Goal: Task Accomplishment & Management: Complete application form

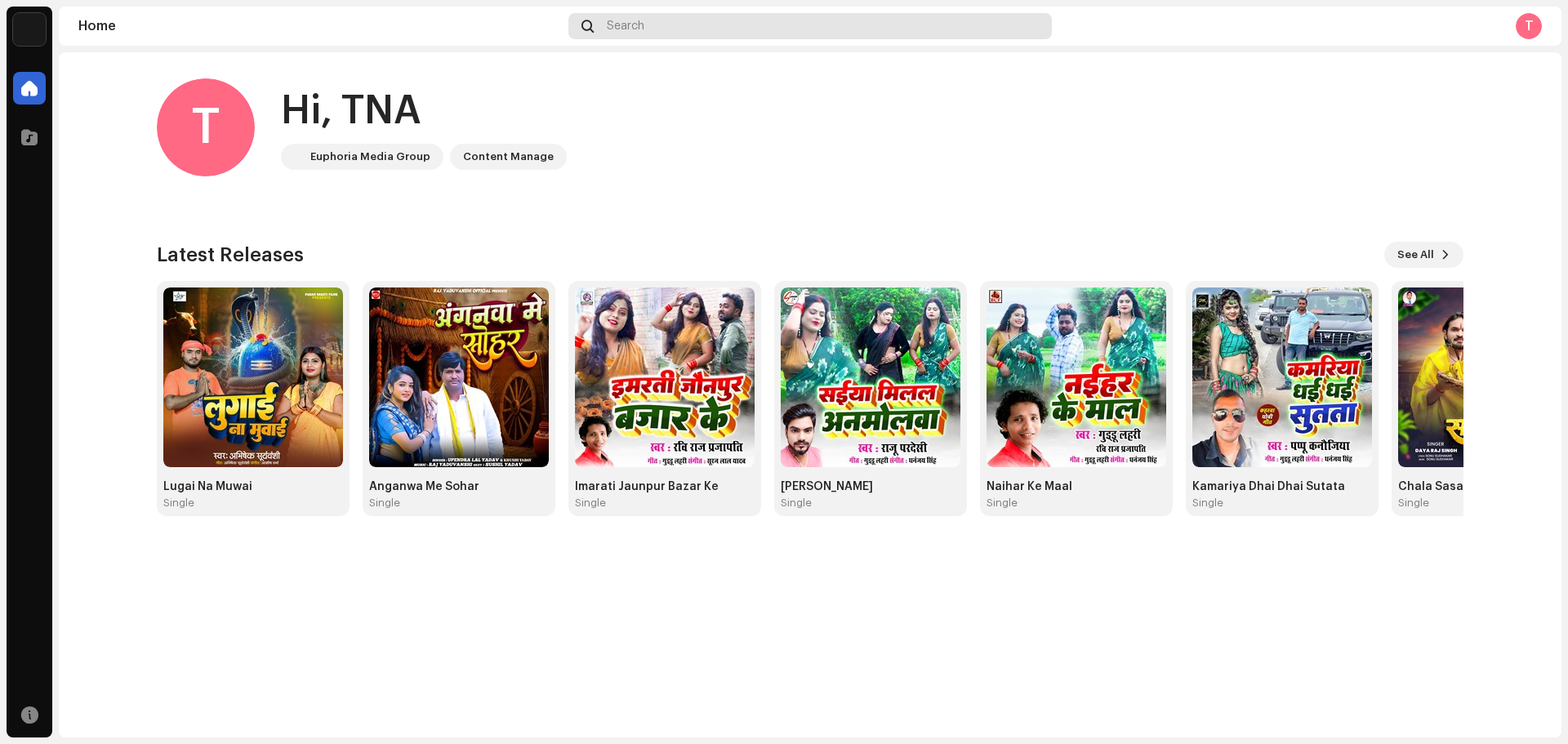
click at [626, 27] on span "Search" at bounding box center [625, 26] width 38 height 13
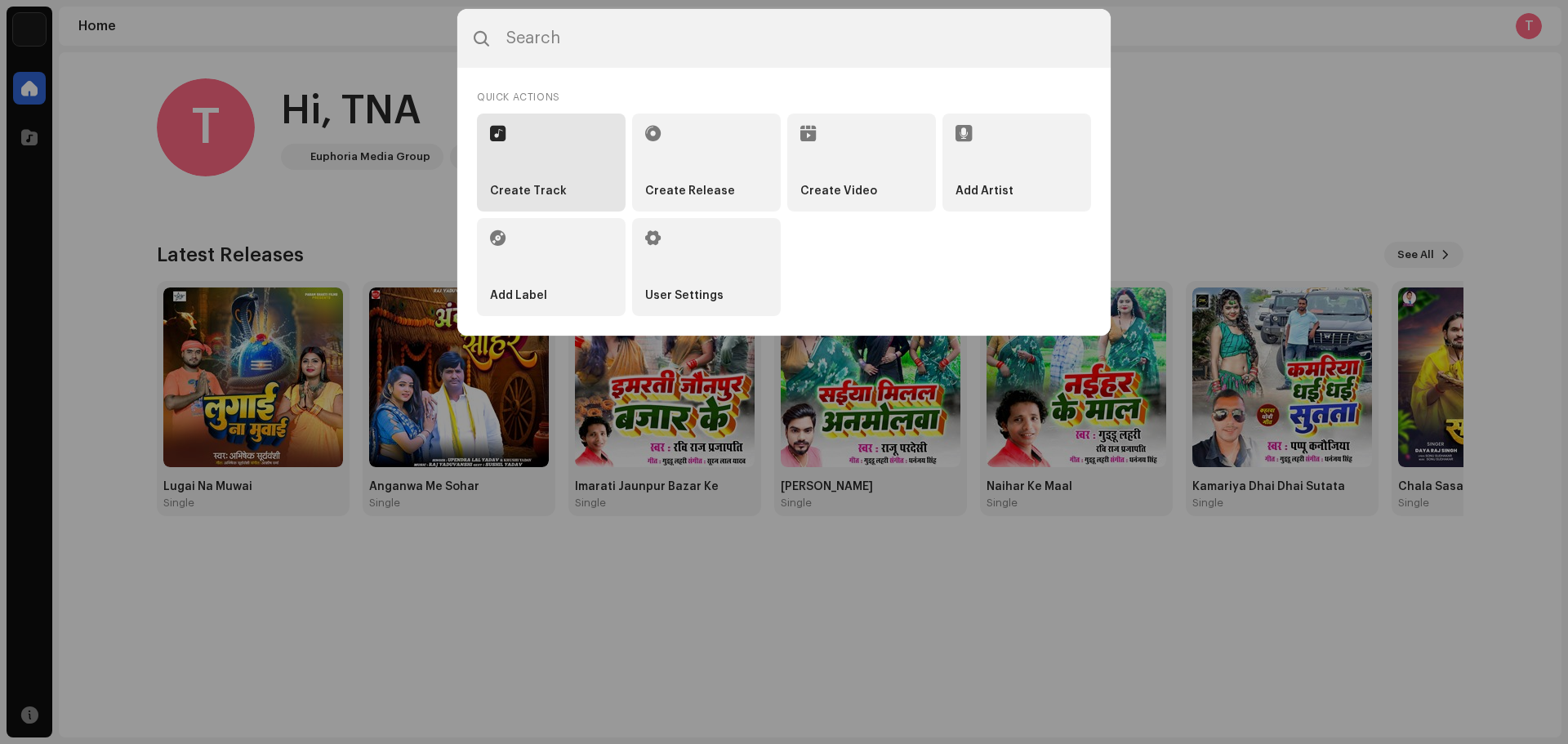
click at [554, 197] on strong "Create Track" at bounding box center [529, 191] width 77 height 14
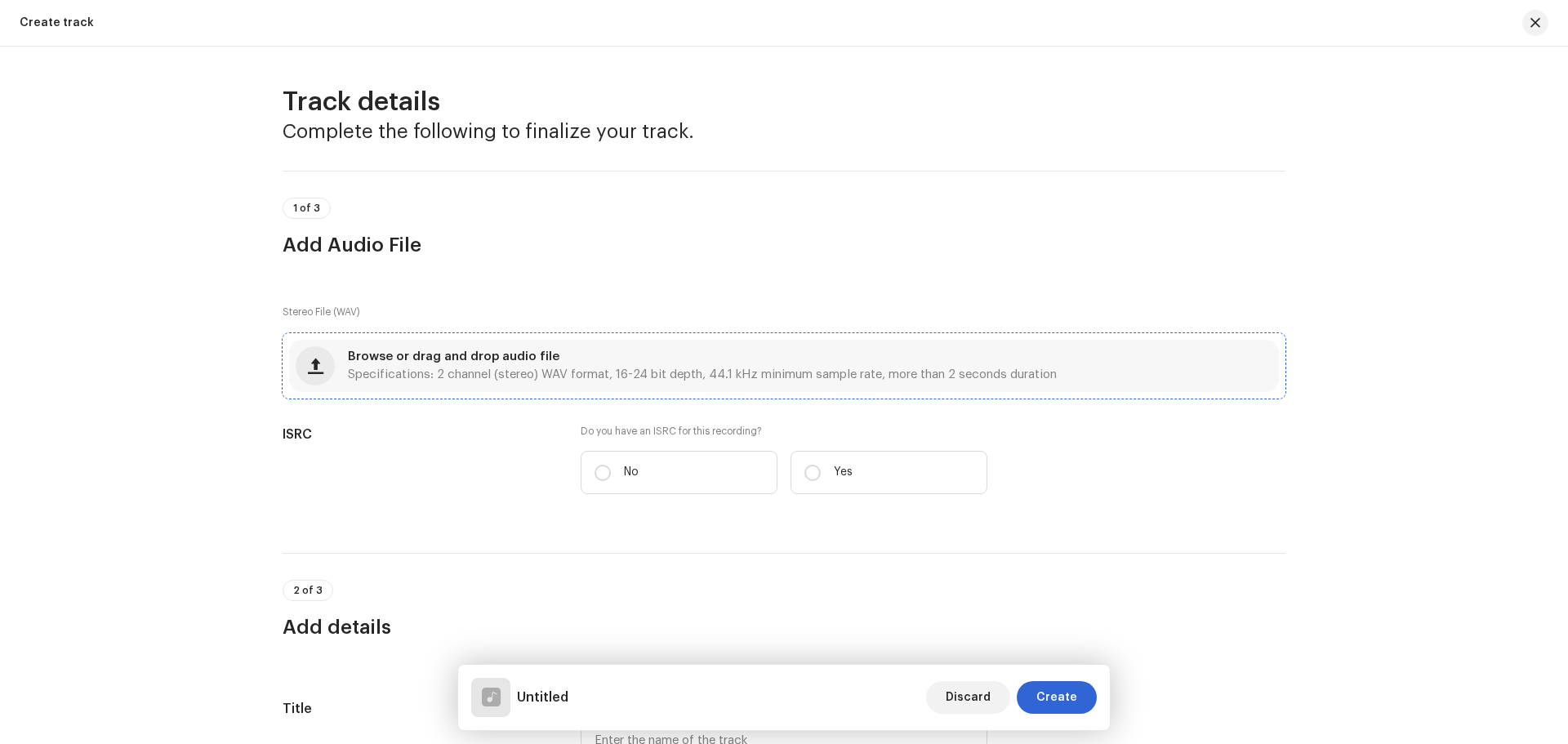
click at [636, 357] on div "Browse or drag and drop audio file Specifications: 2 channel (stereo) WAV forma…" at bounding box center [702, 366] width 709 height 29
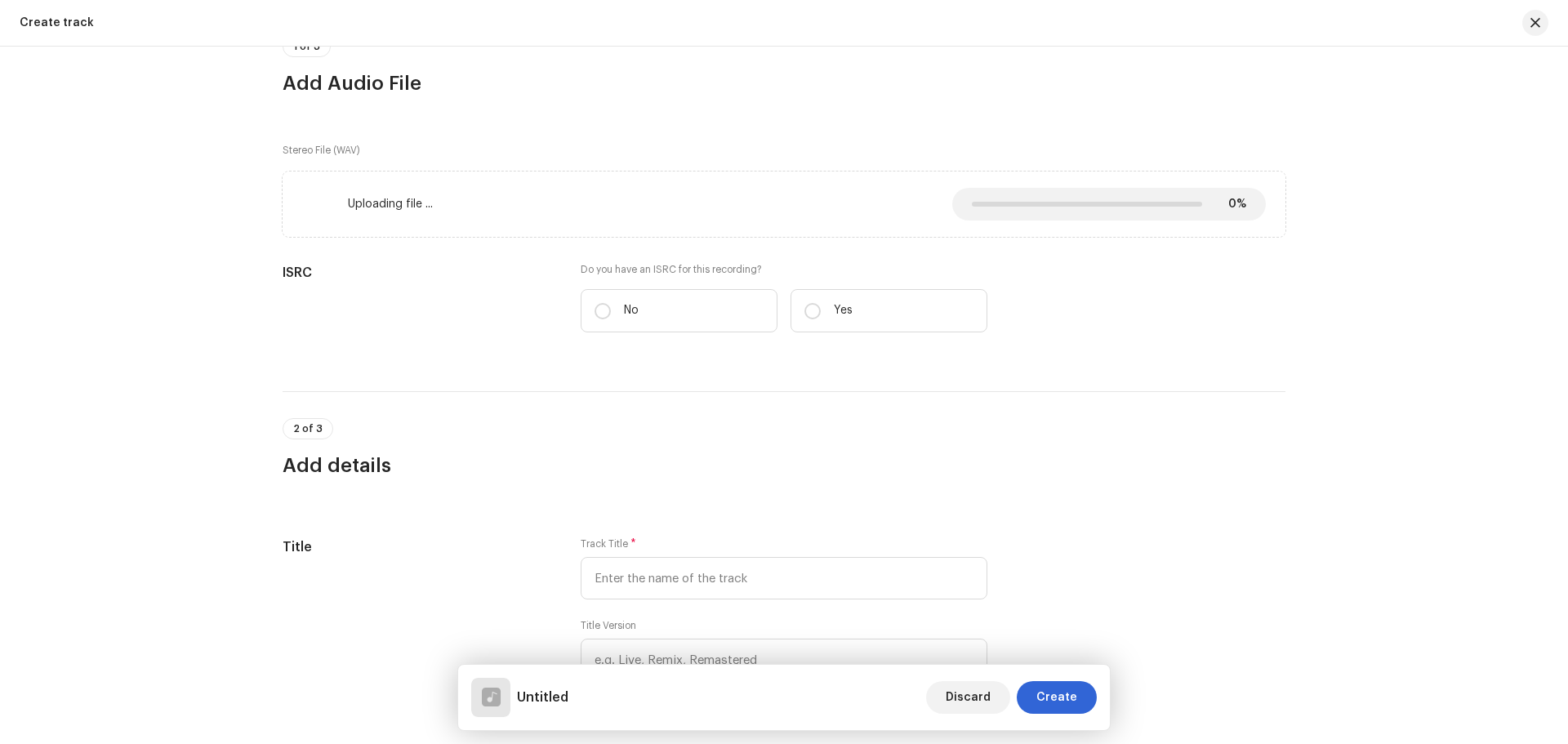
scroll to position [163, 0]
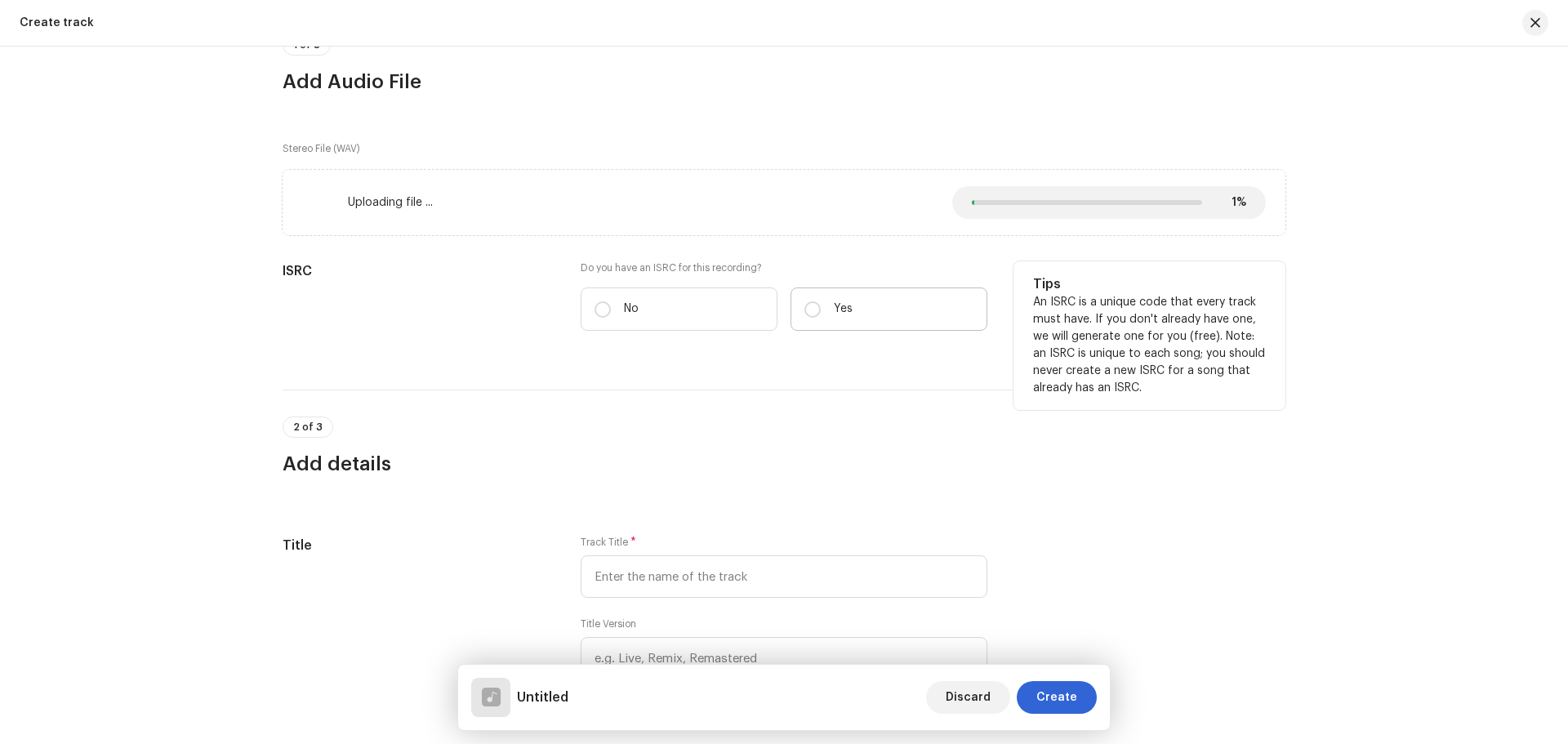
click at [807, 296] on label "Yes" at bounding box center [889, 309] width 196 height 43
click at [807, 301] on input "Yes" at bounding box center [812, 310] width 17 height 17
radio input "true"
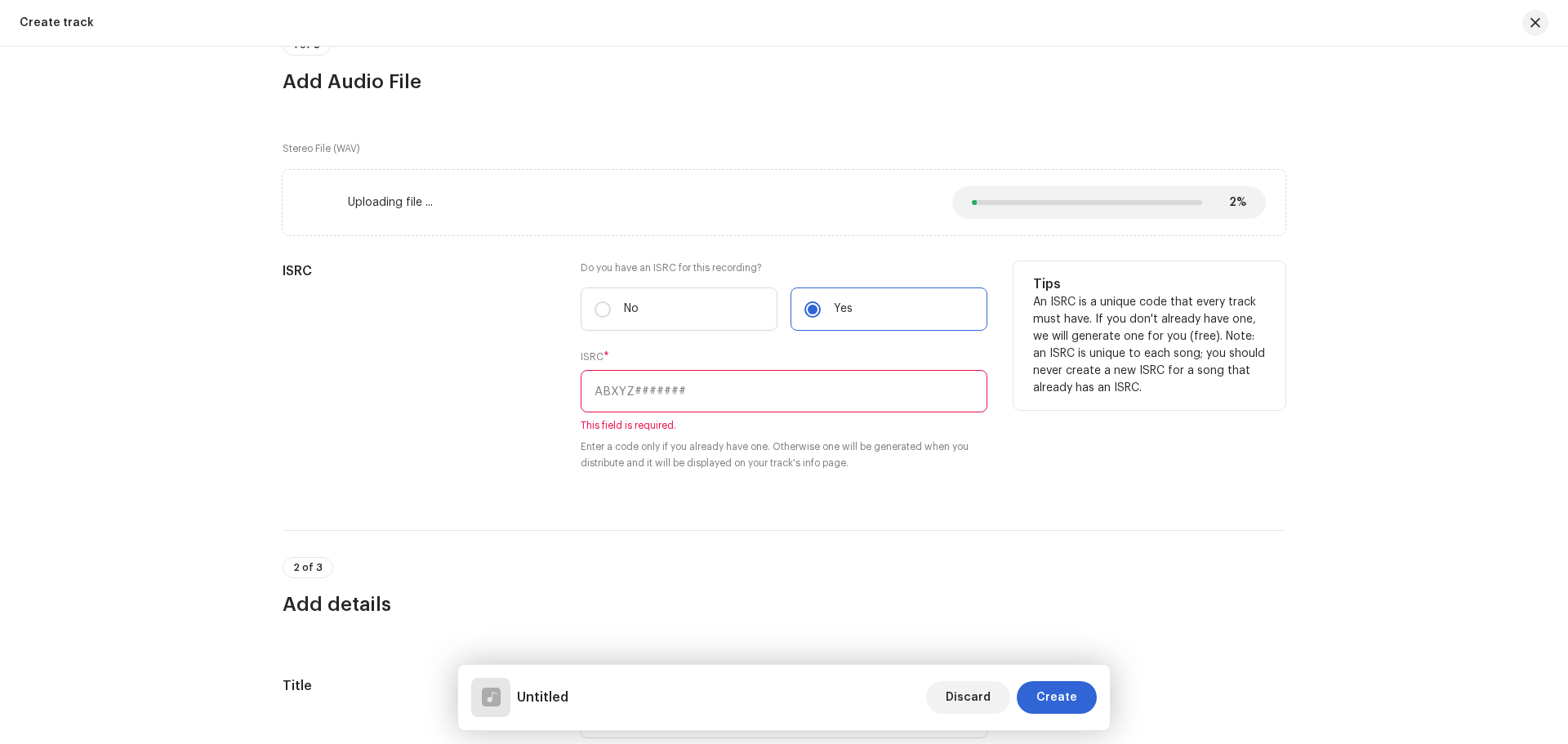
click at [709, 389] on input "text" at bounding box center [783, 391] width 407 height 42
paste input "INN202301033"
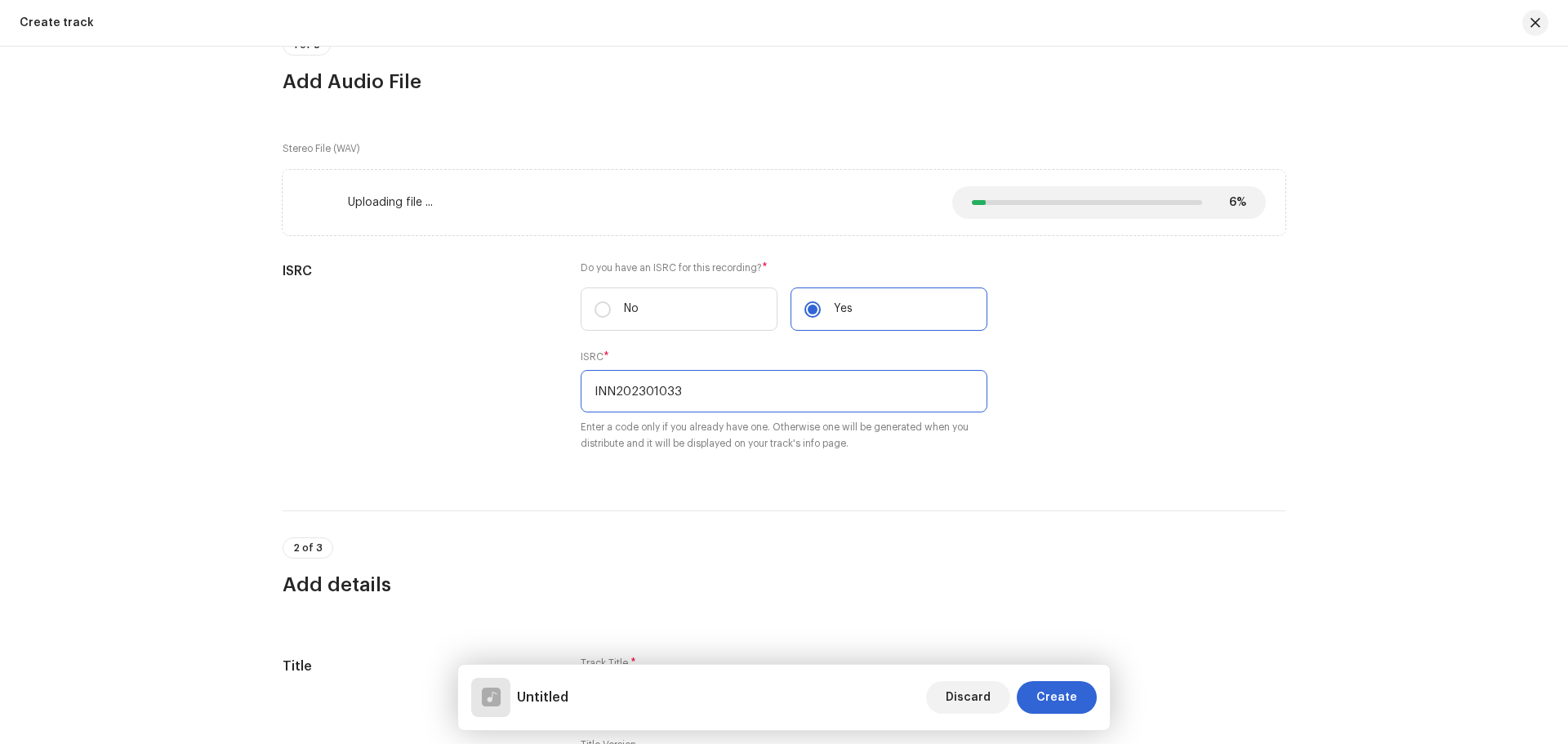
type input "INN202301033"
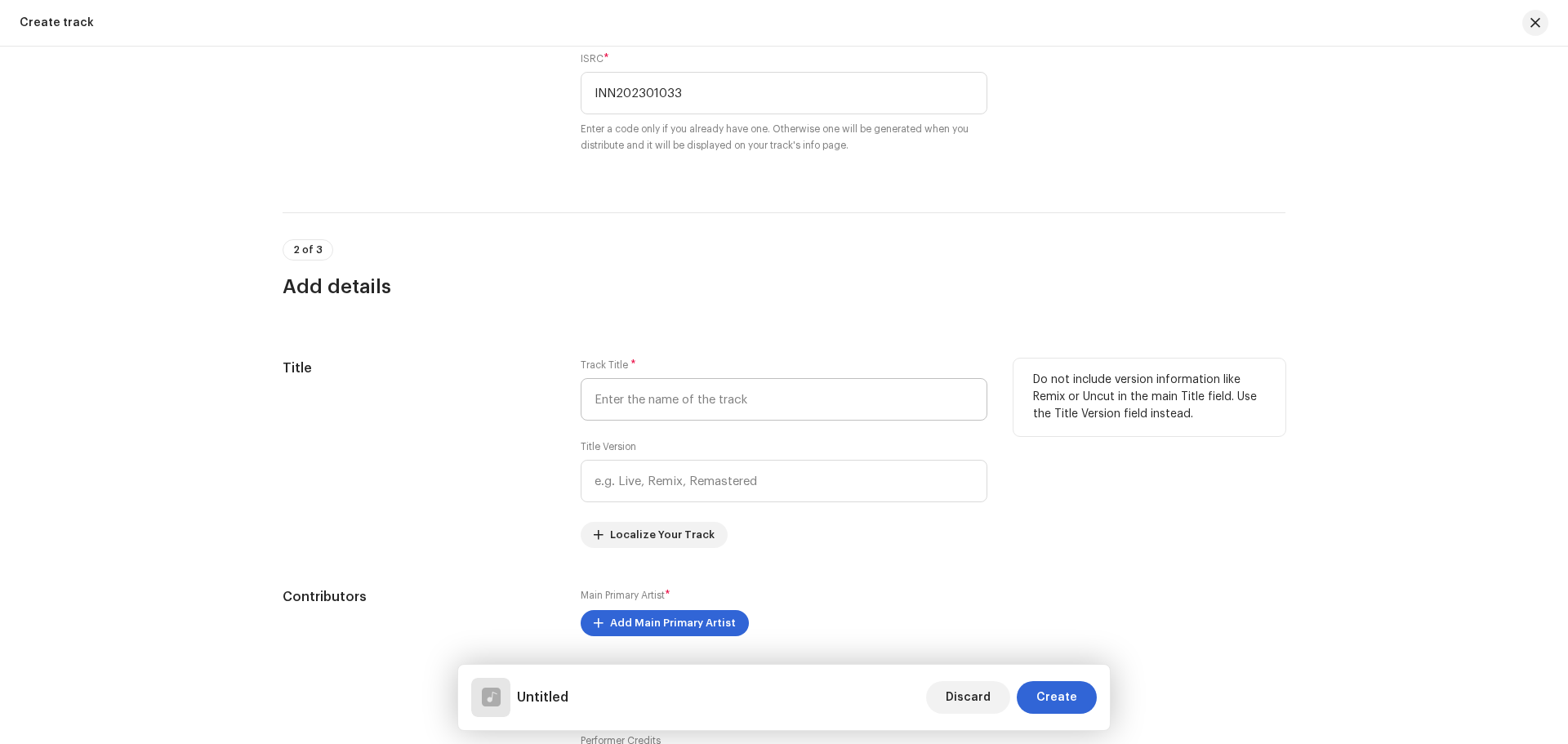
scroll to position [490, 0]
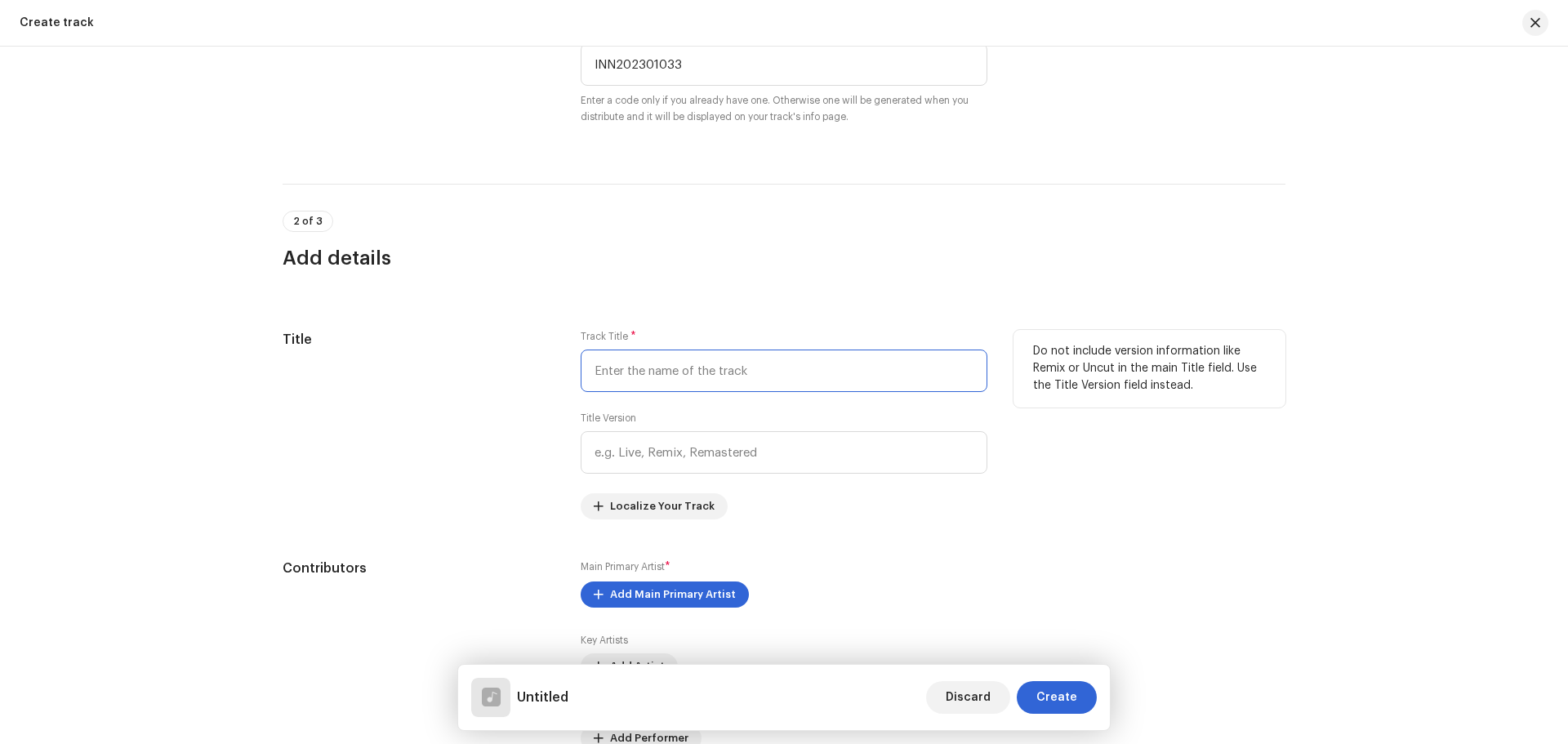
click at [670, 372] on input "text" at bounding box center [783, 371] width 407 height 42
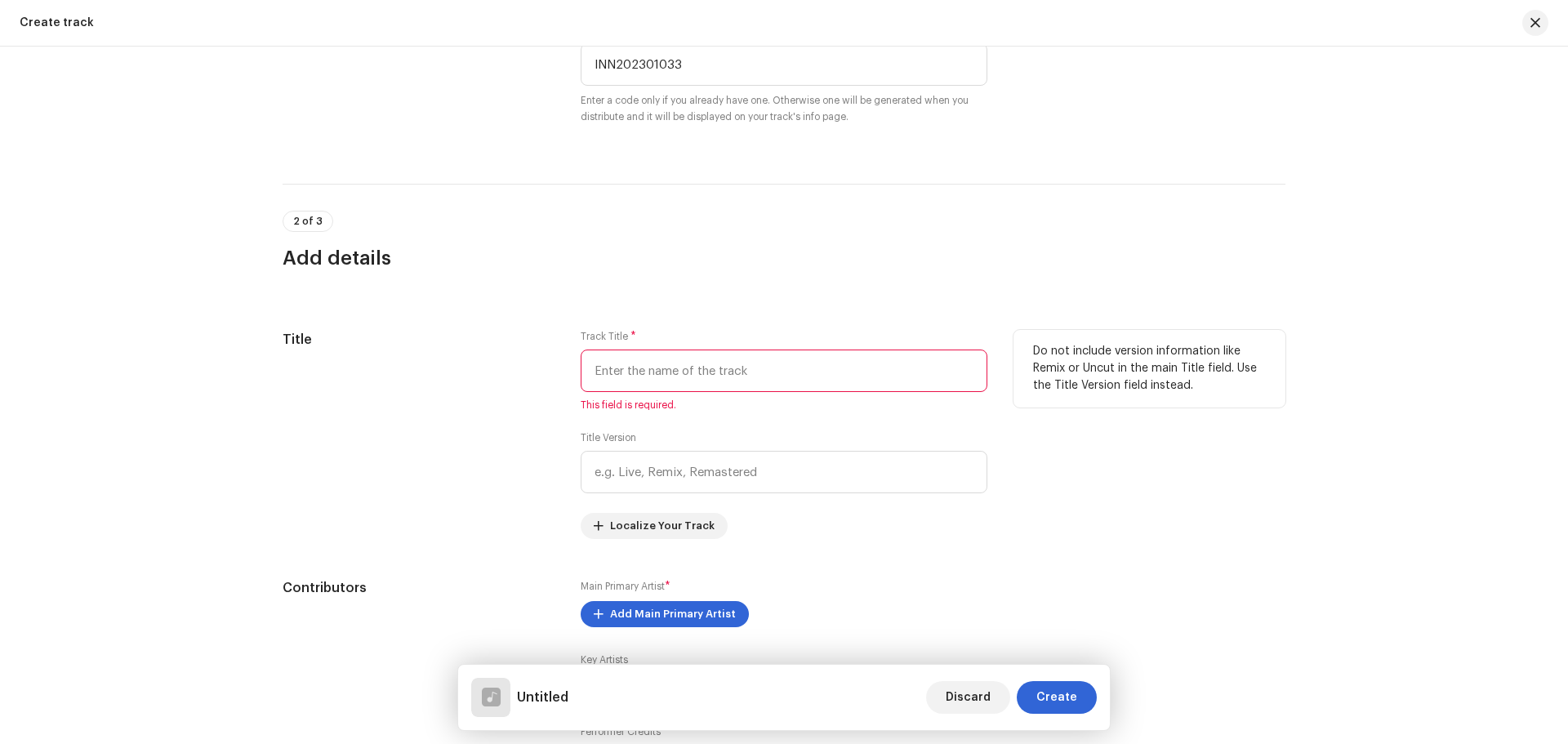
click at [668, 373] on input "text" at bounding box center [783, 371] width 407 height 42
paste input "[PERSON_NAME] Shamshani Hai"
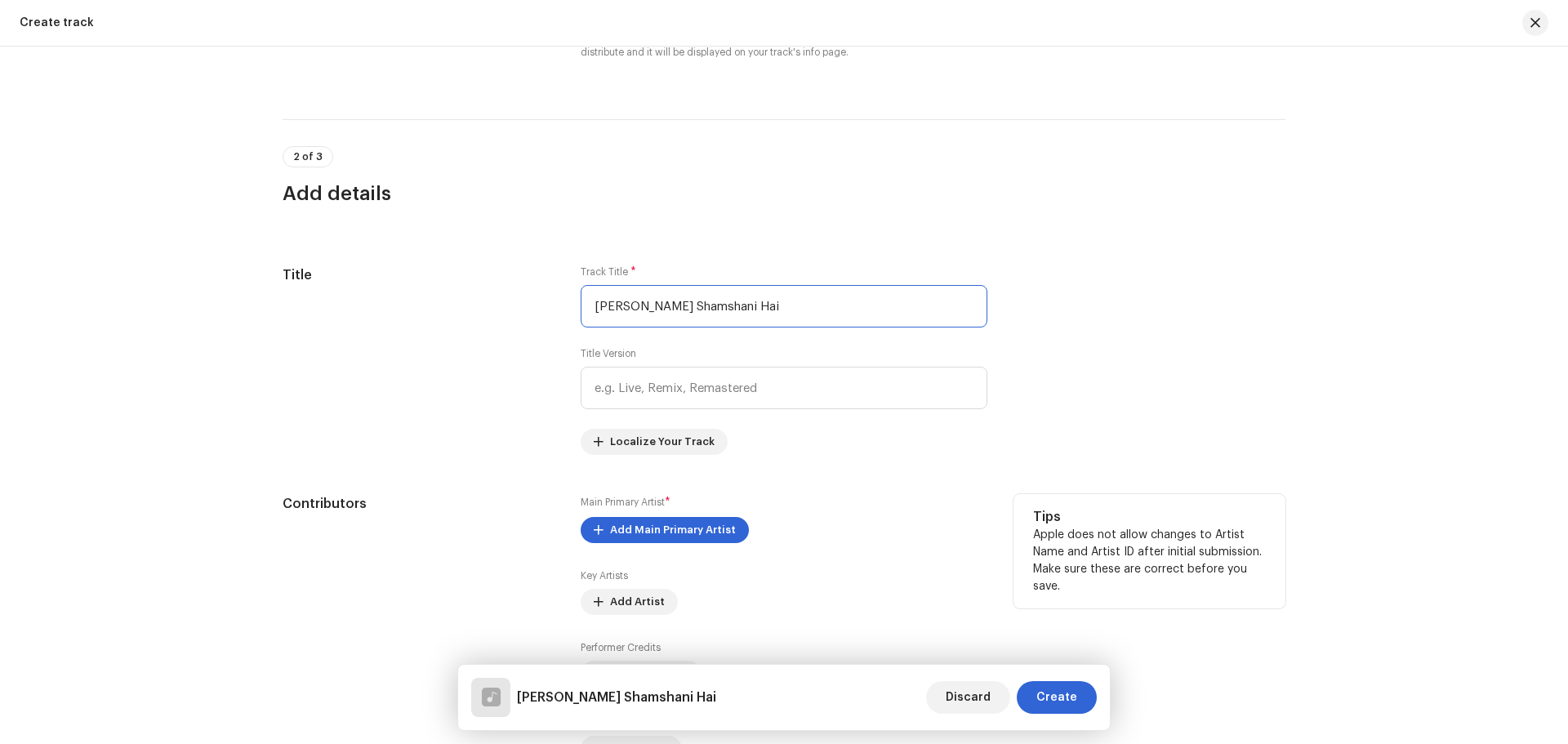
scroll to position [654, 0]
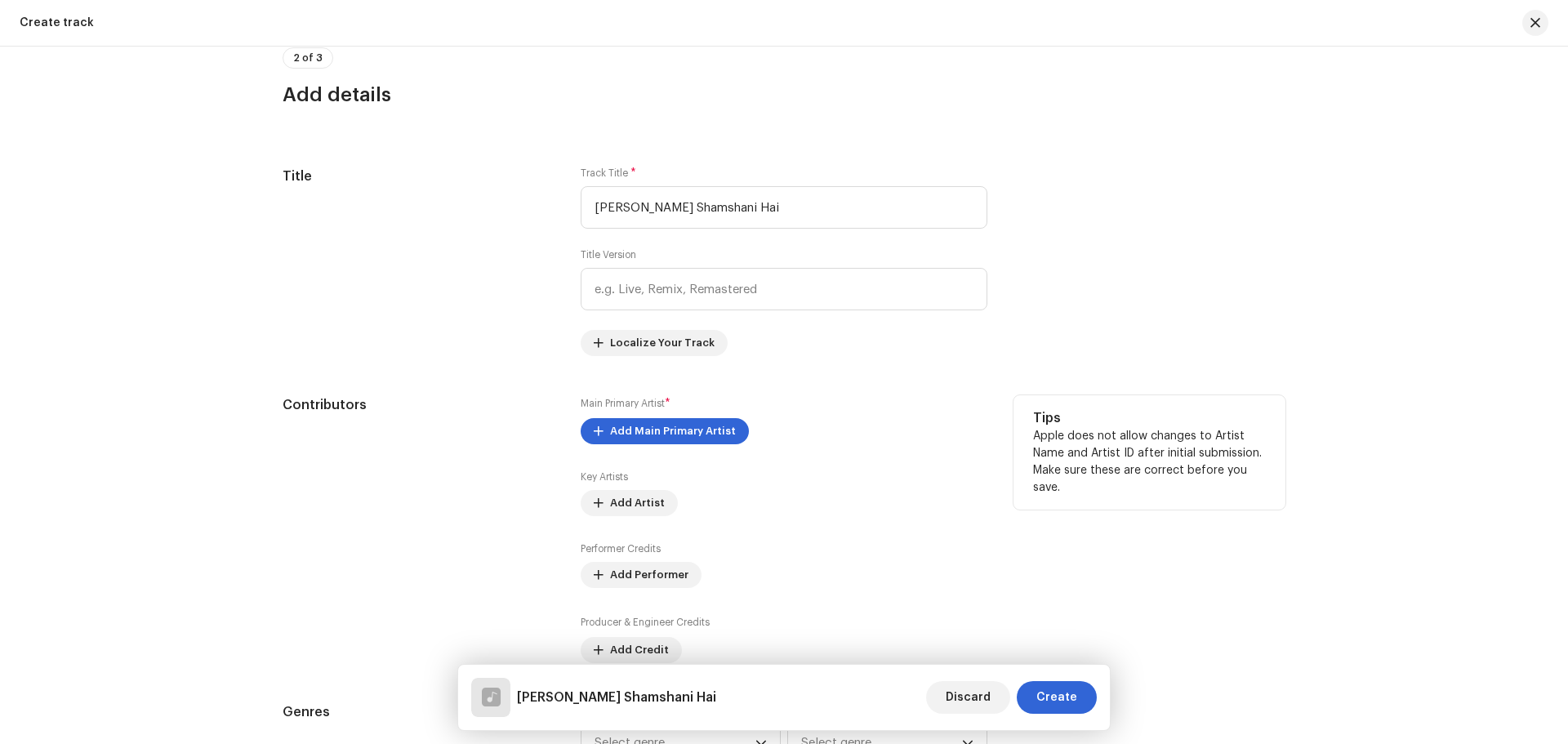
type input "[PERSON_NAME] Shamshani Hai"
click at [803, 468] on div "Main Primary Artist * Add Main Primary Artist Key Artists Add Artist Performer …" at bounding box center [783, 530] width 407 height 268
click at [641, 421] on span "Add Main Primary Artist" at bounding box center [672, 432] width 126 height 33
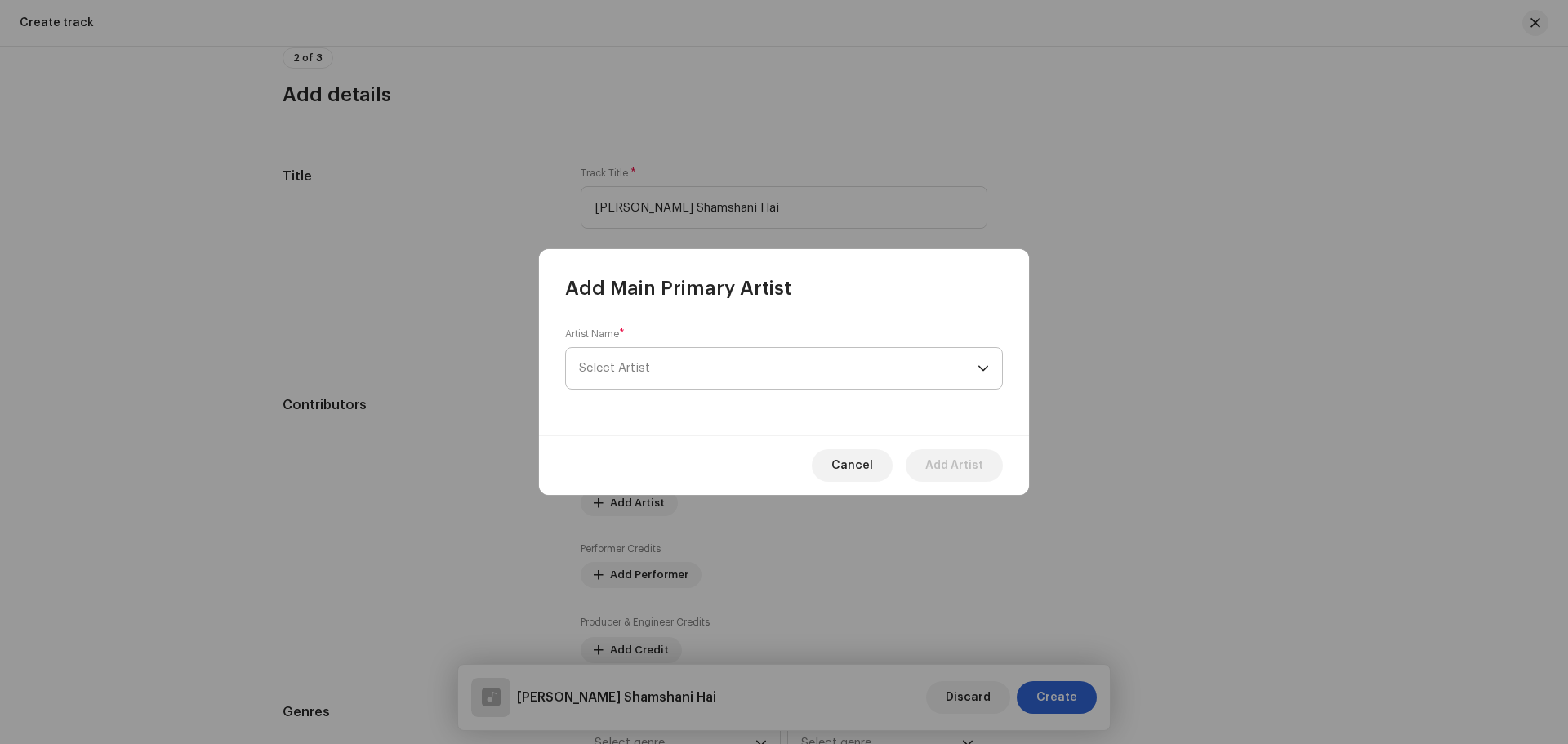
click at [657, 366] on span "Select Artist" at bounding box center [778, 368] width 398 height 40
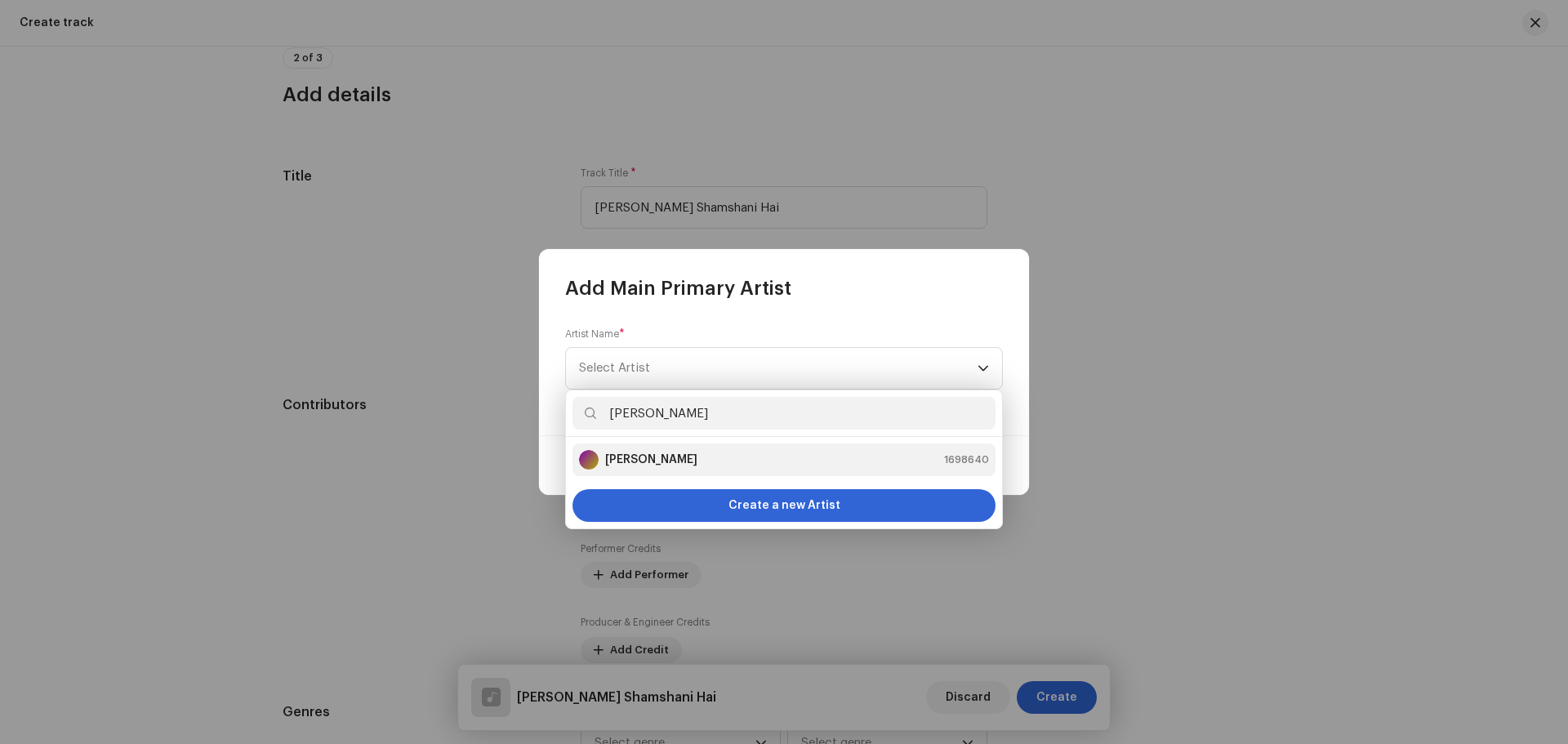
type input "[PERSON_NAME]"
click at [674, 462] on strong "[PERSON_NAME]" at bounding box center [651, 460] width 93 height 17
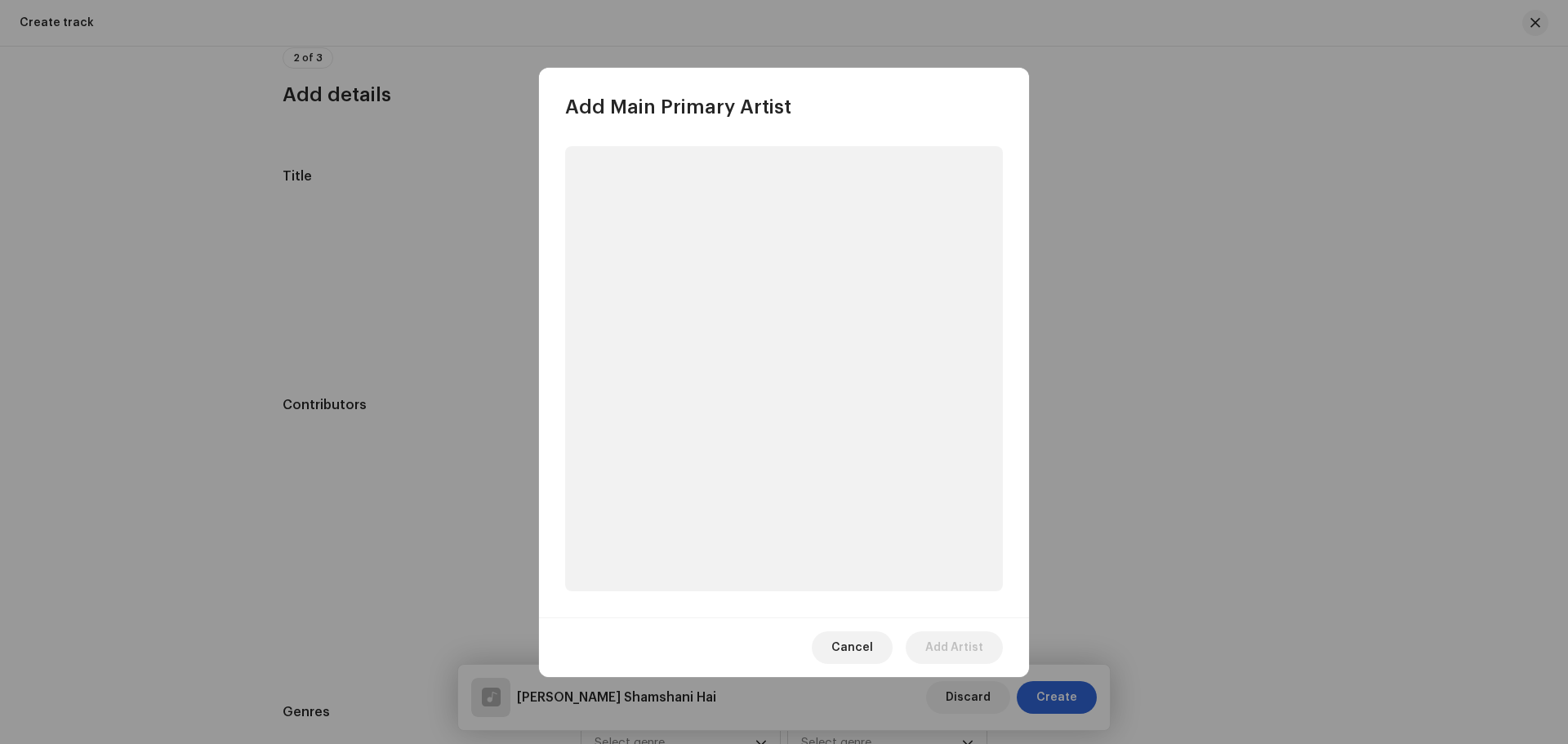
scroll to position [655, 0]
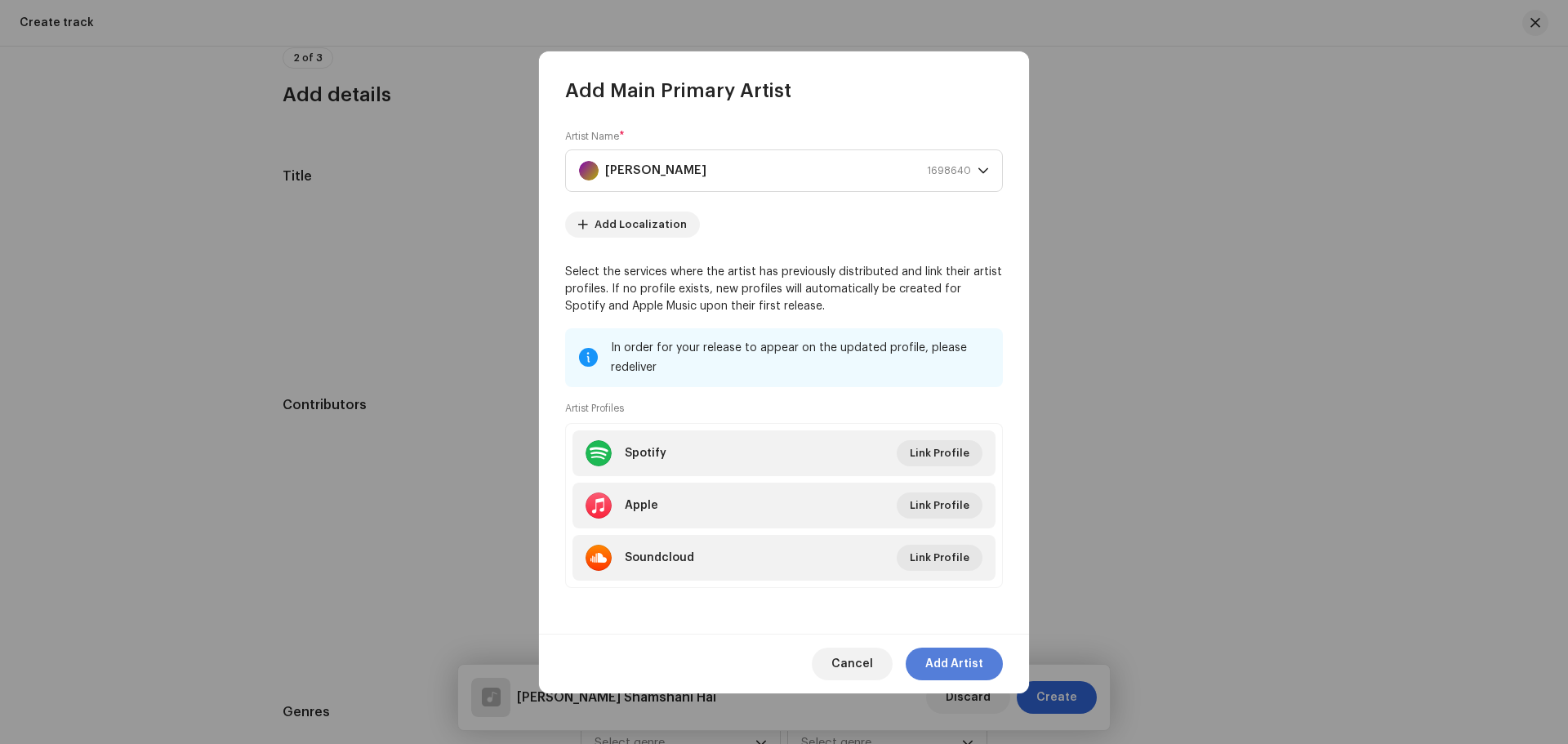
click at [946, 656] on span "Add Artist" at bounding box center [954, 664] width 58 height 33
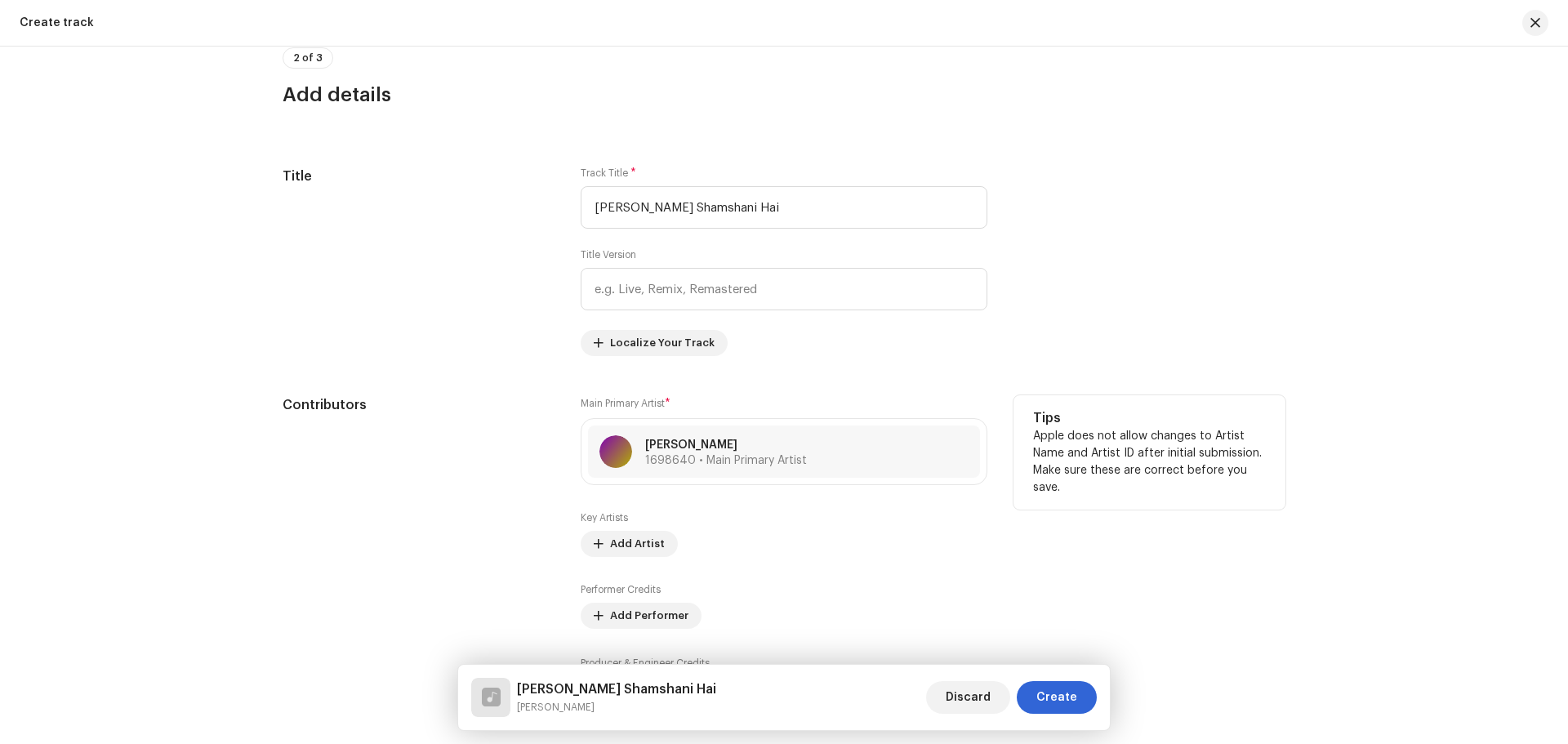
scroll to position [737, 0]
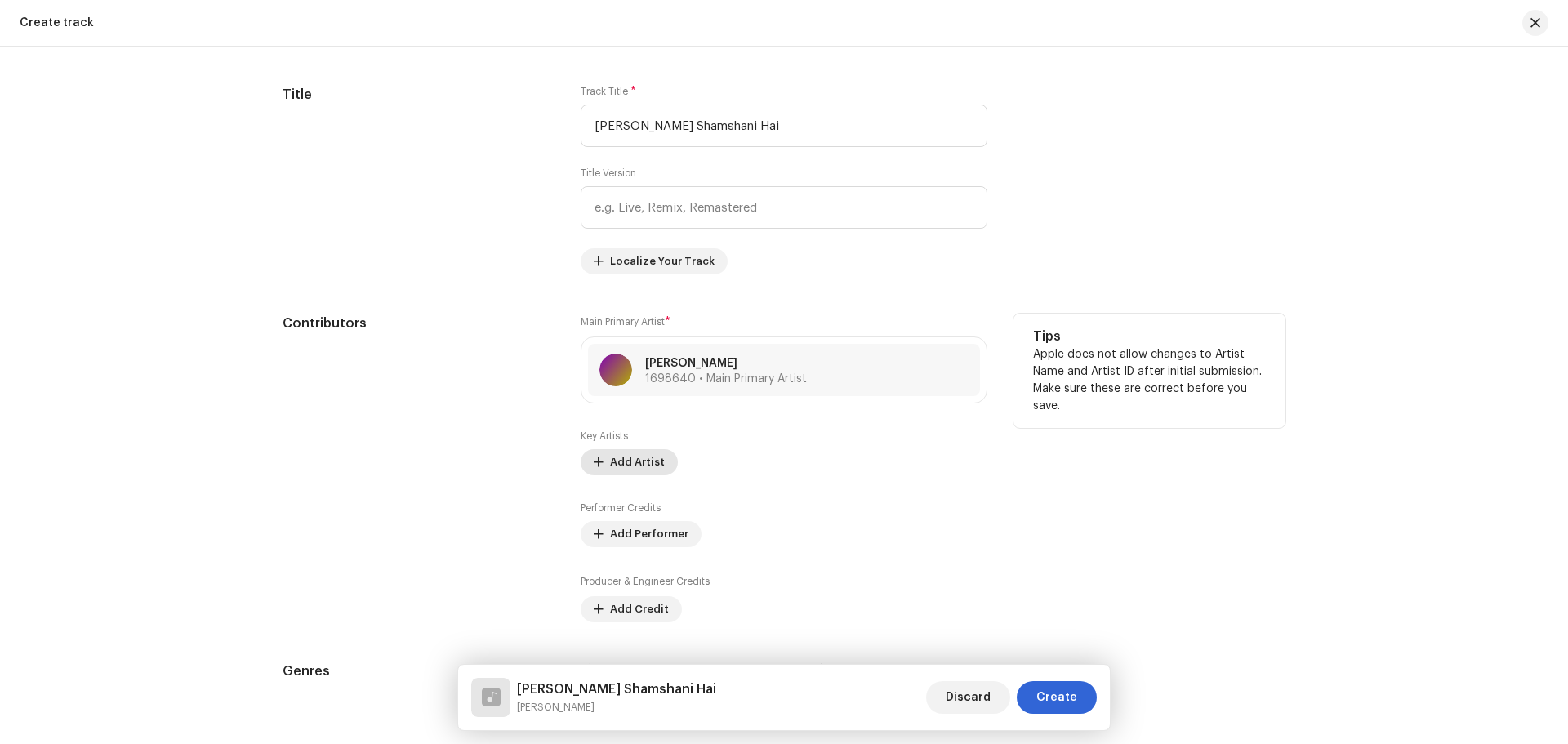
click at [626, 458] on span "Add Artist" at bounding box center [637, 463] width 55 height 33
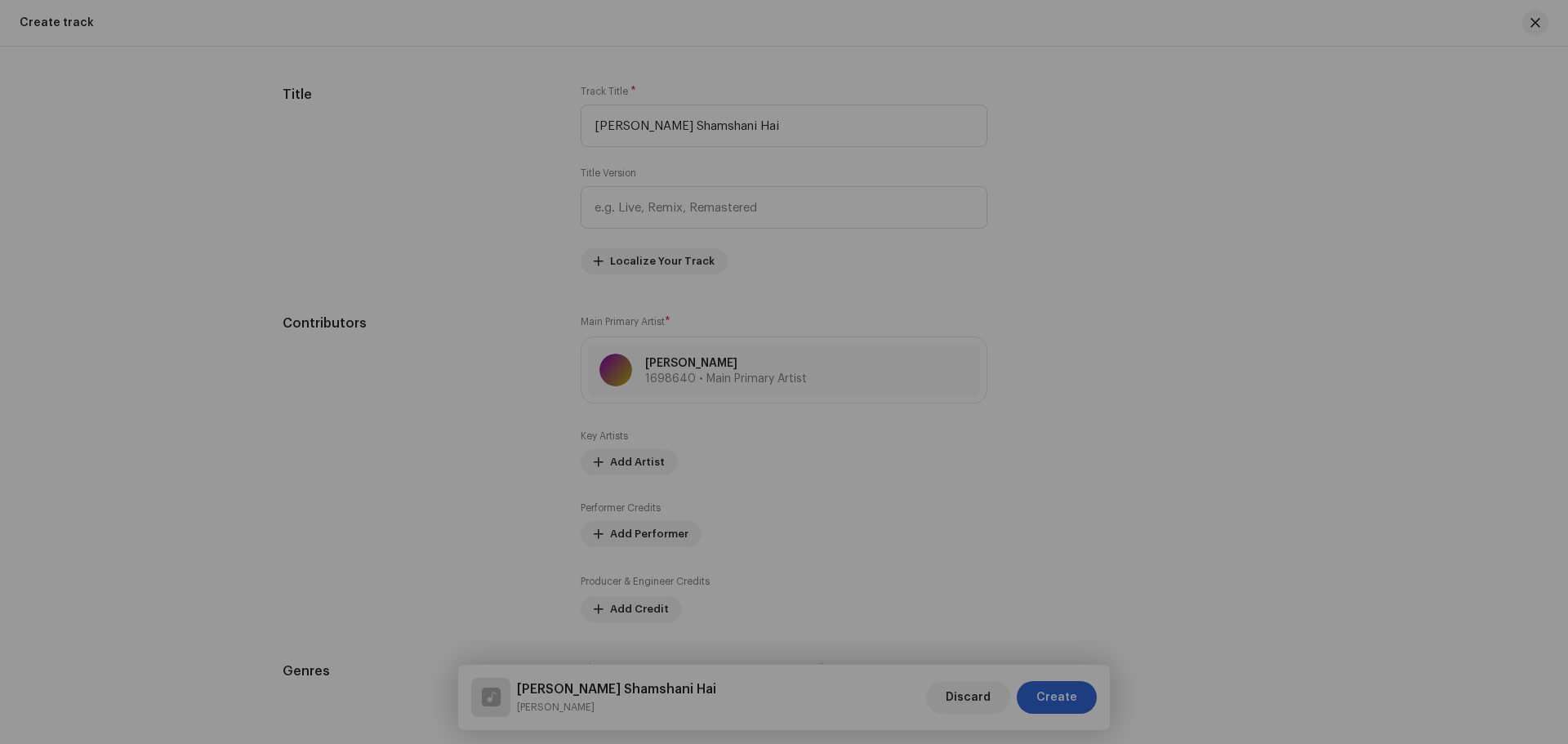
drag, startPoint x: 1142, startPoint y: 549, endPoint x: 1069, endPoint y: 529, distance: 75.7
click at [1143, 549] on div "Add Key Artist Role * Select role Cancel Add Artist" at bounding box center [784, 372] width 1568 height 744
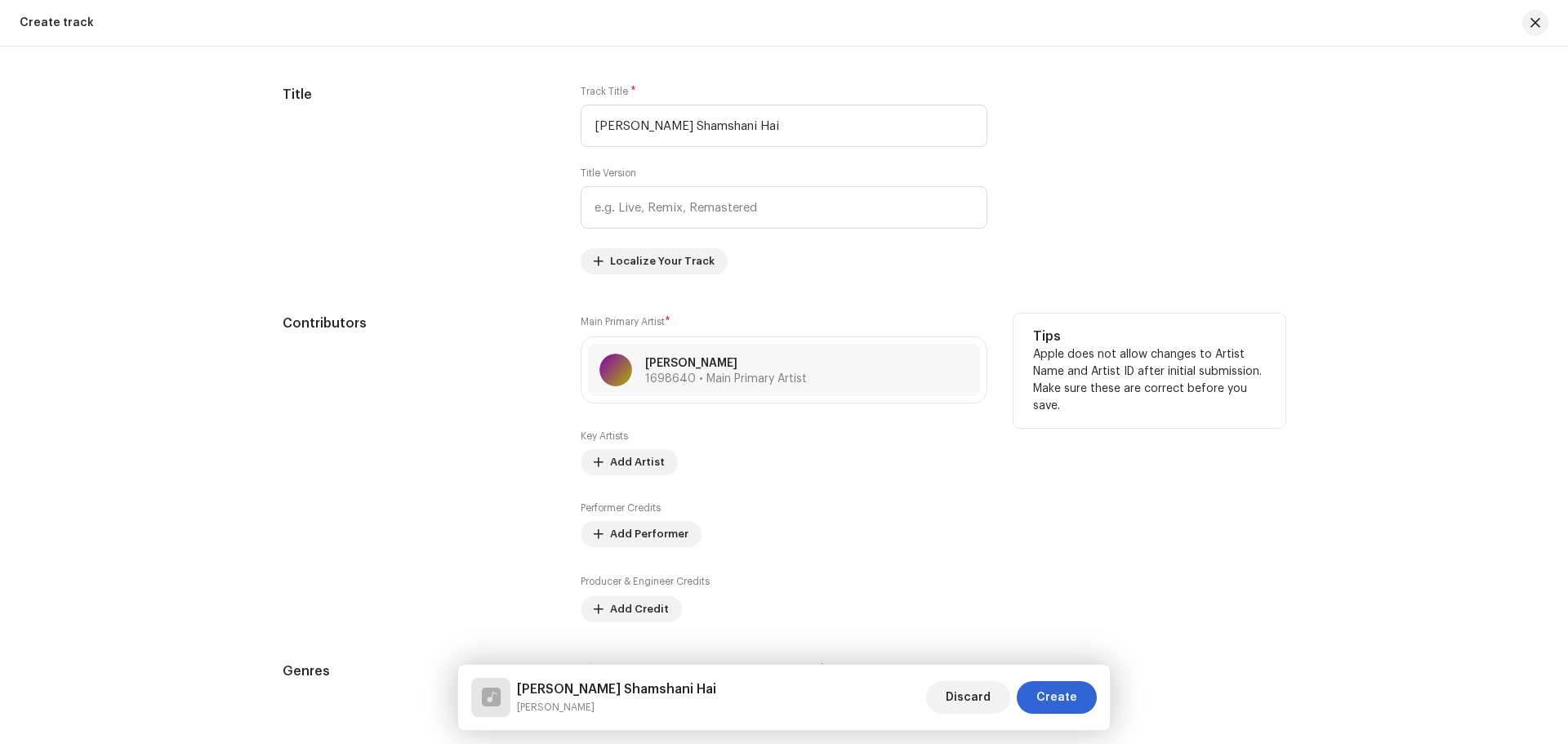
scroll to position [982, 0]
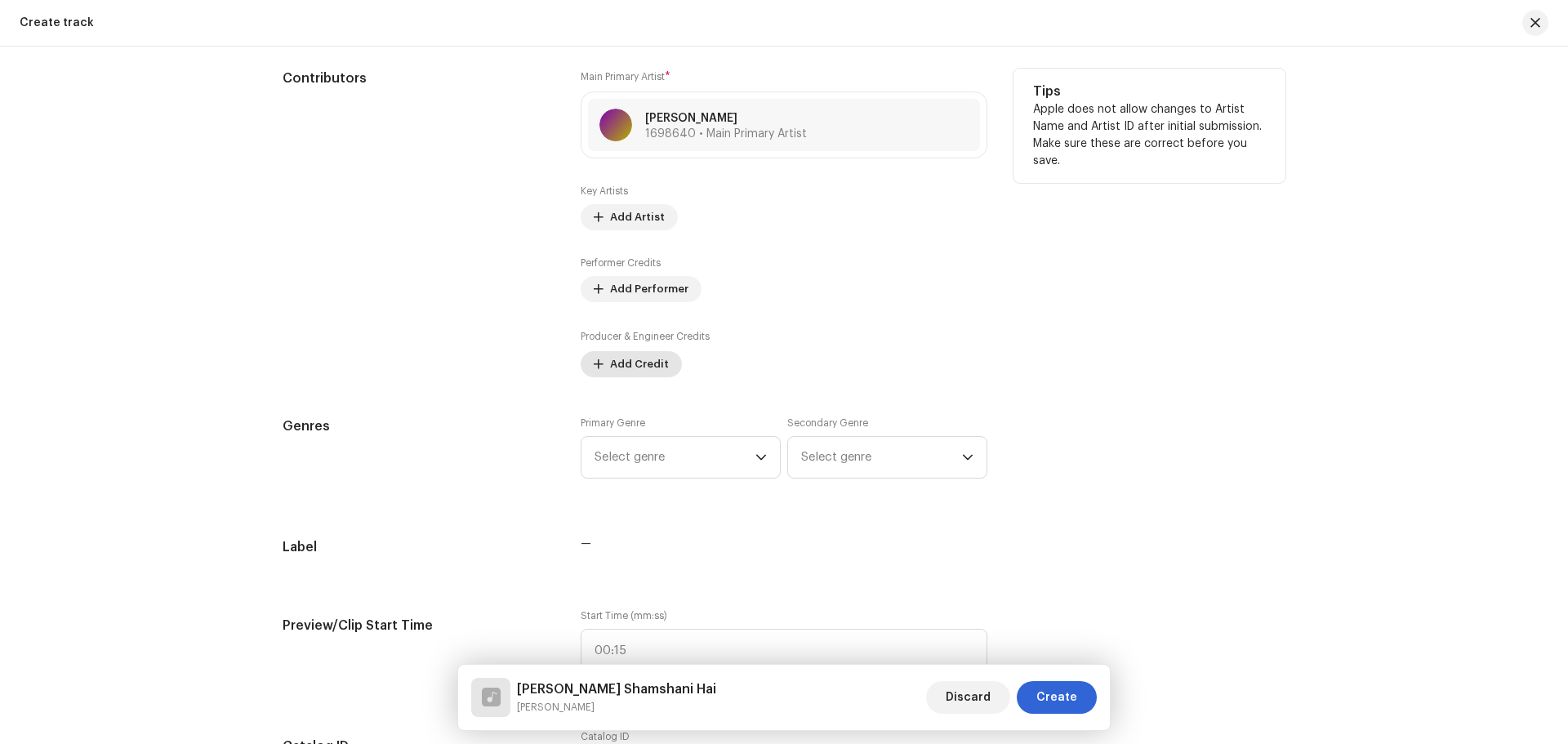
click at [637, 357] on span "Add Credit" at bounding box center [639, 365] width 59 height 33
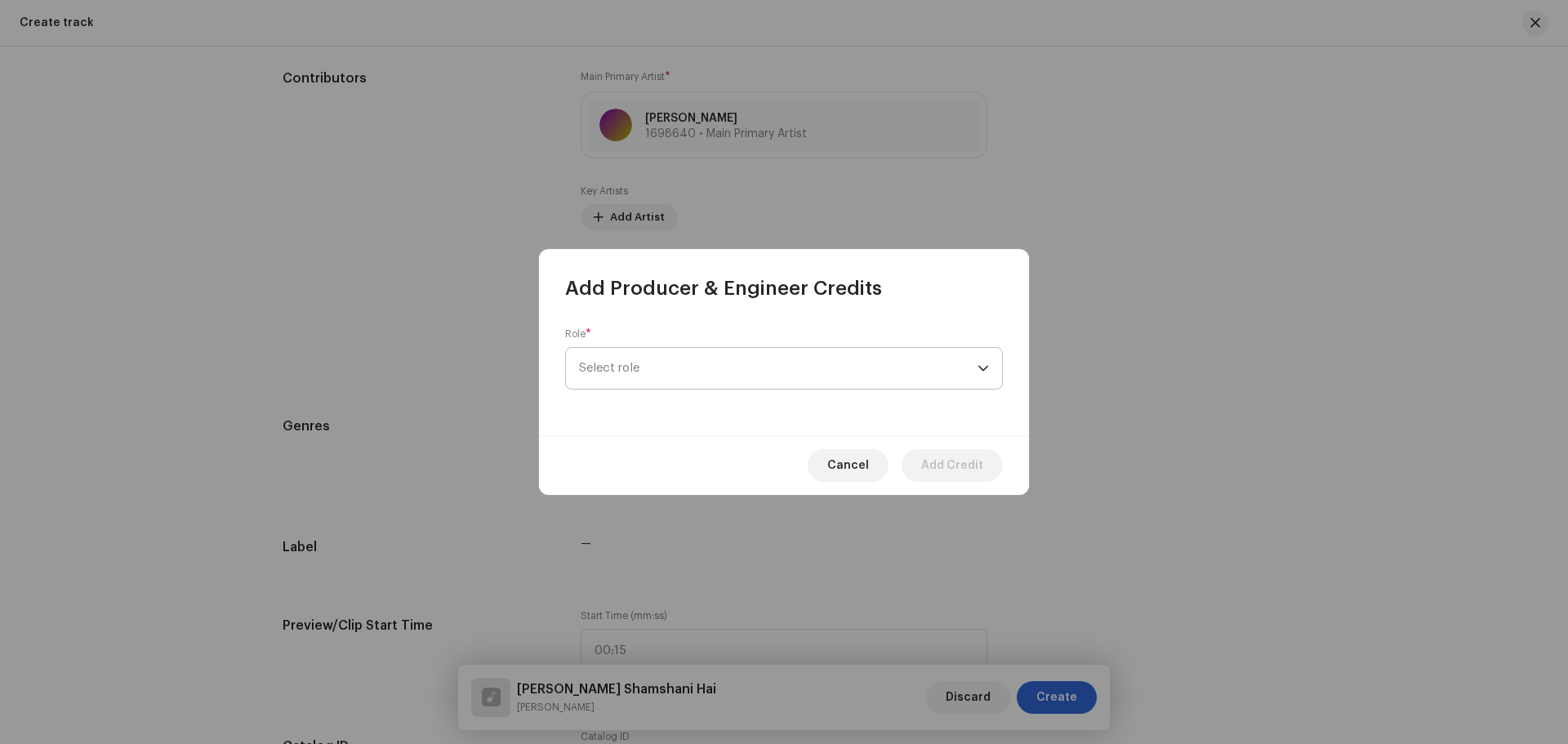
click at [637, 351] on span "Select role" at bounding box center [778, 368] width 398 height 40
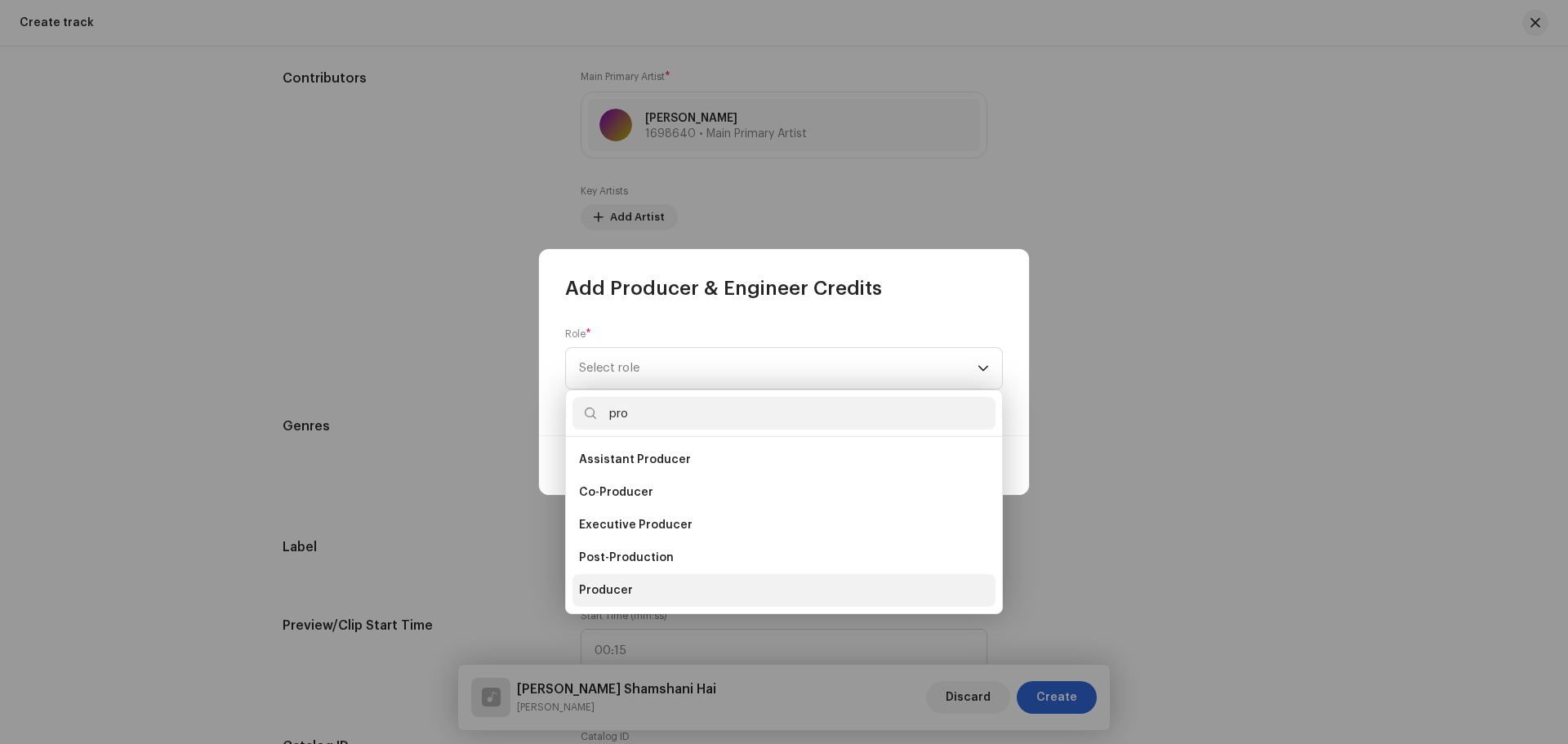
type input "pro"
click at [630, 592] on li "Producer" at bounding box center [784, 591] width 423 height 33
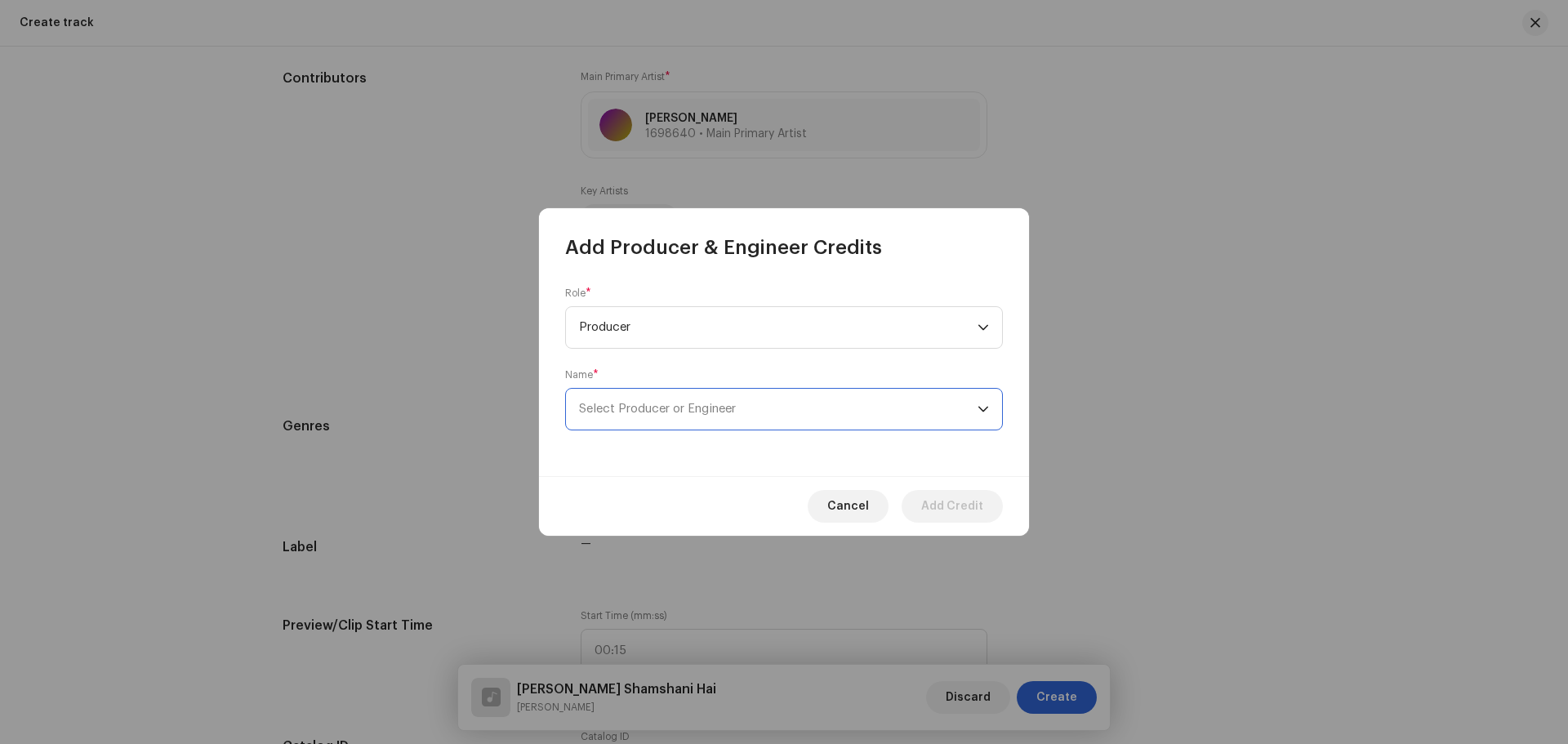
click at [650, 418] on span "Select Producer or Engineer" at bounding box center [778, 409] width 398 height 40
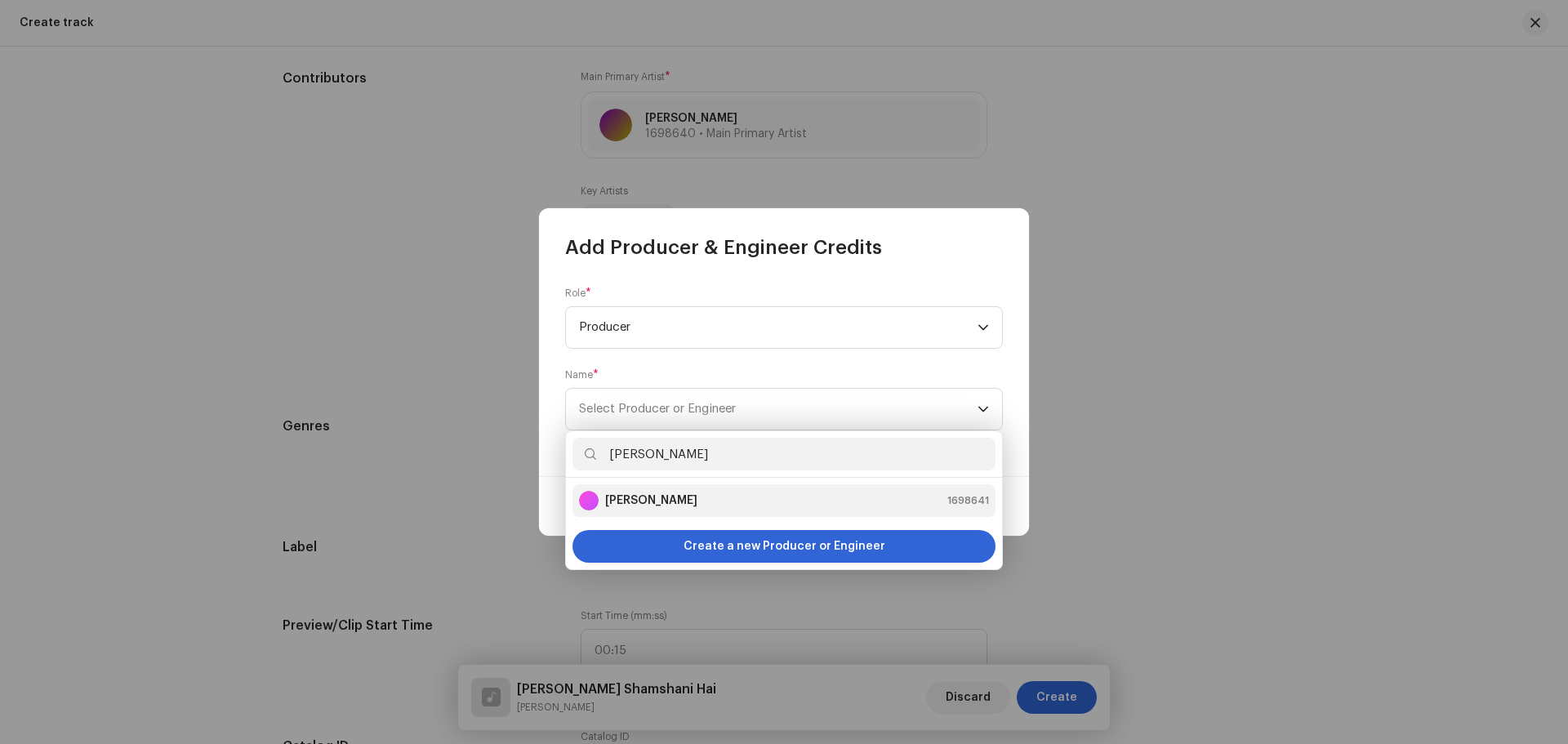
type input "[PERSON_NAME]"
click at [663, 501] on strong "[PERSON_NAME]" at bounding box center [651, 501] width 93 height 17
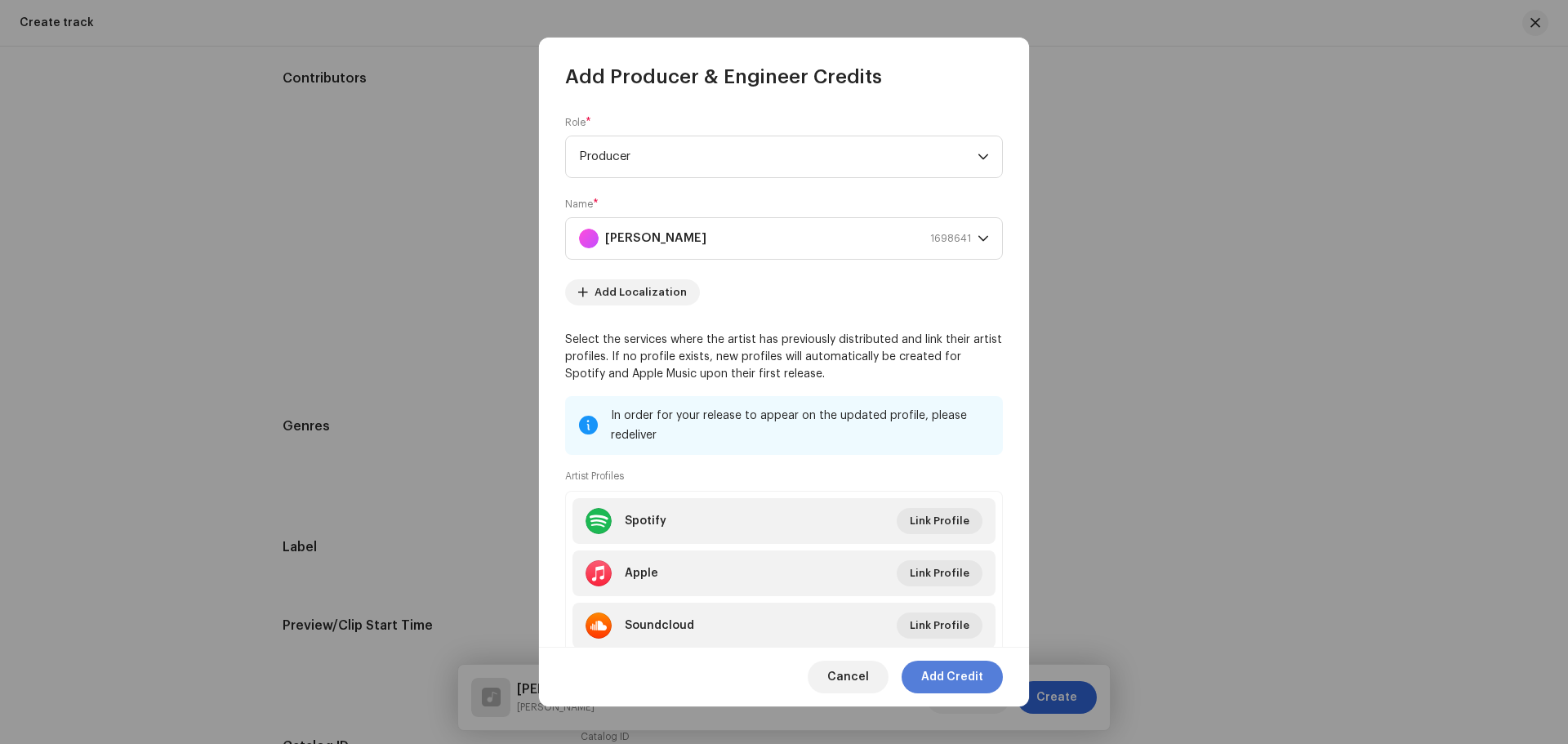
click at [935, 679] on span "Add Credit" at bounding box center [952, 678] width 62 height 33
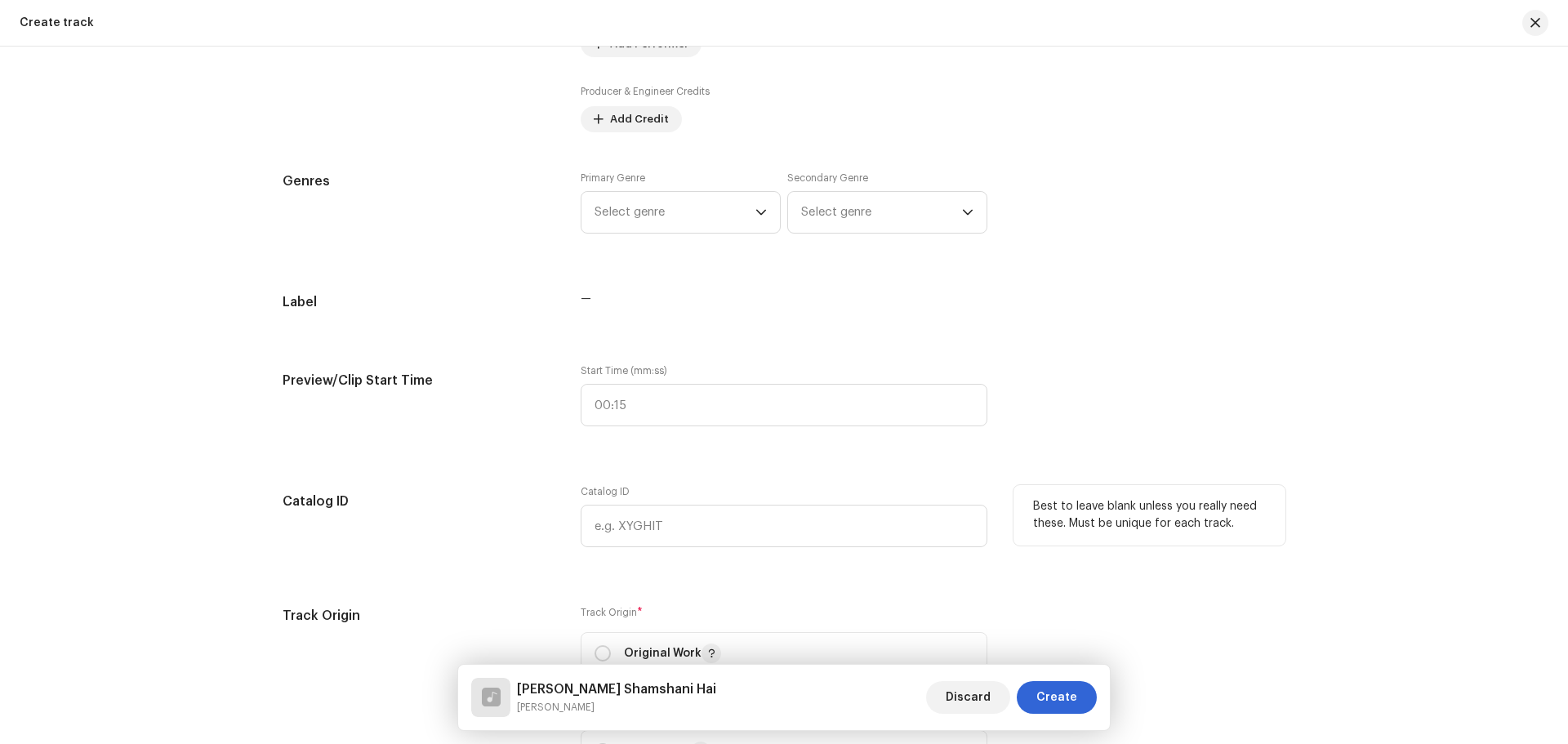
scroll to position [1145, 0]
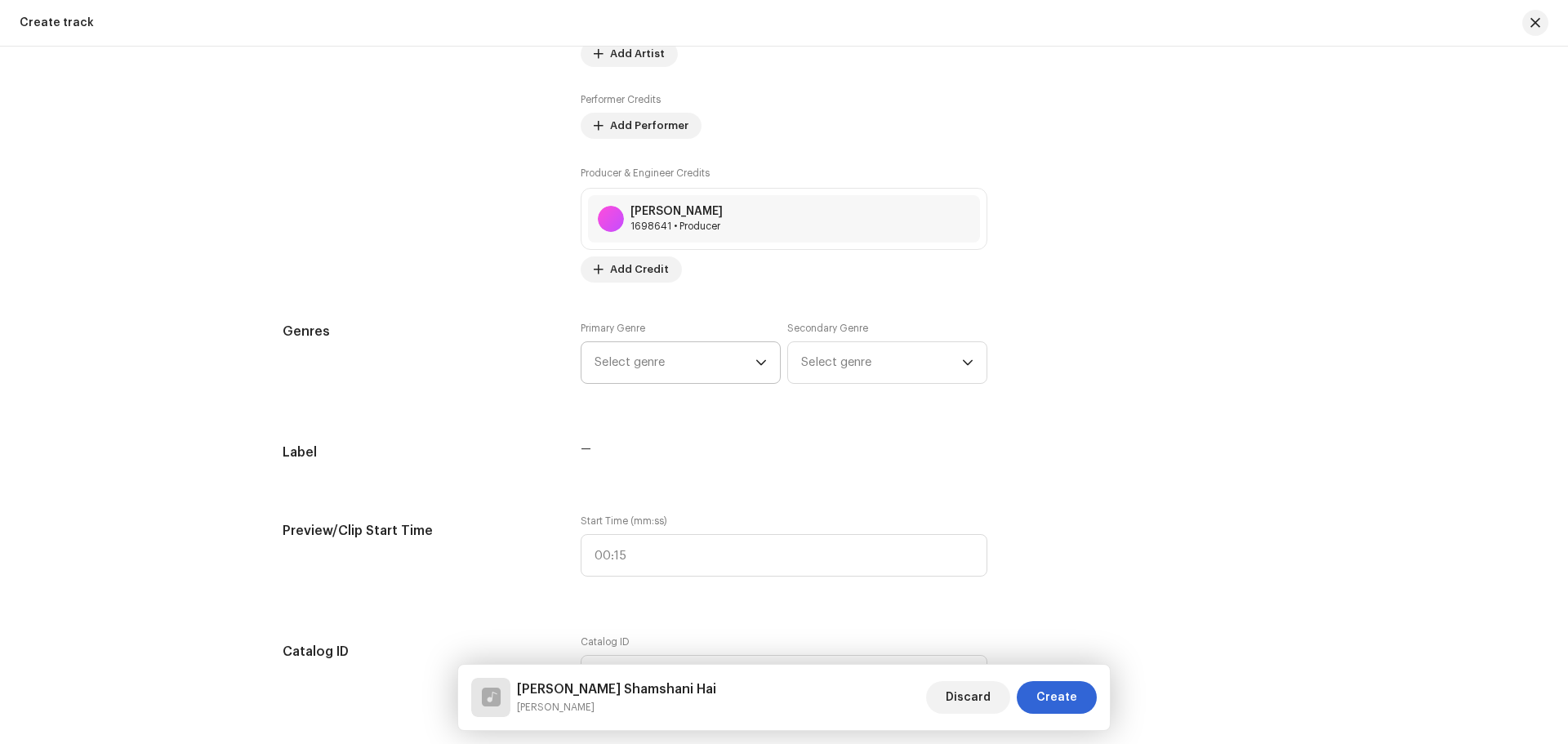
click at [655, 367] on span "Select genre" at bounding box center [675, 363] width 161 height 40
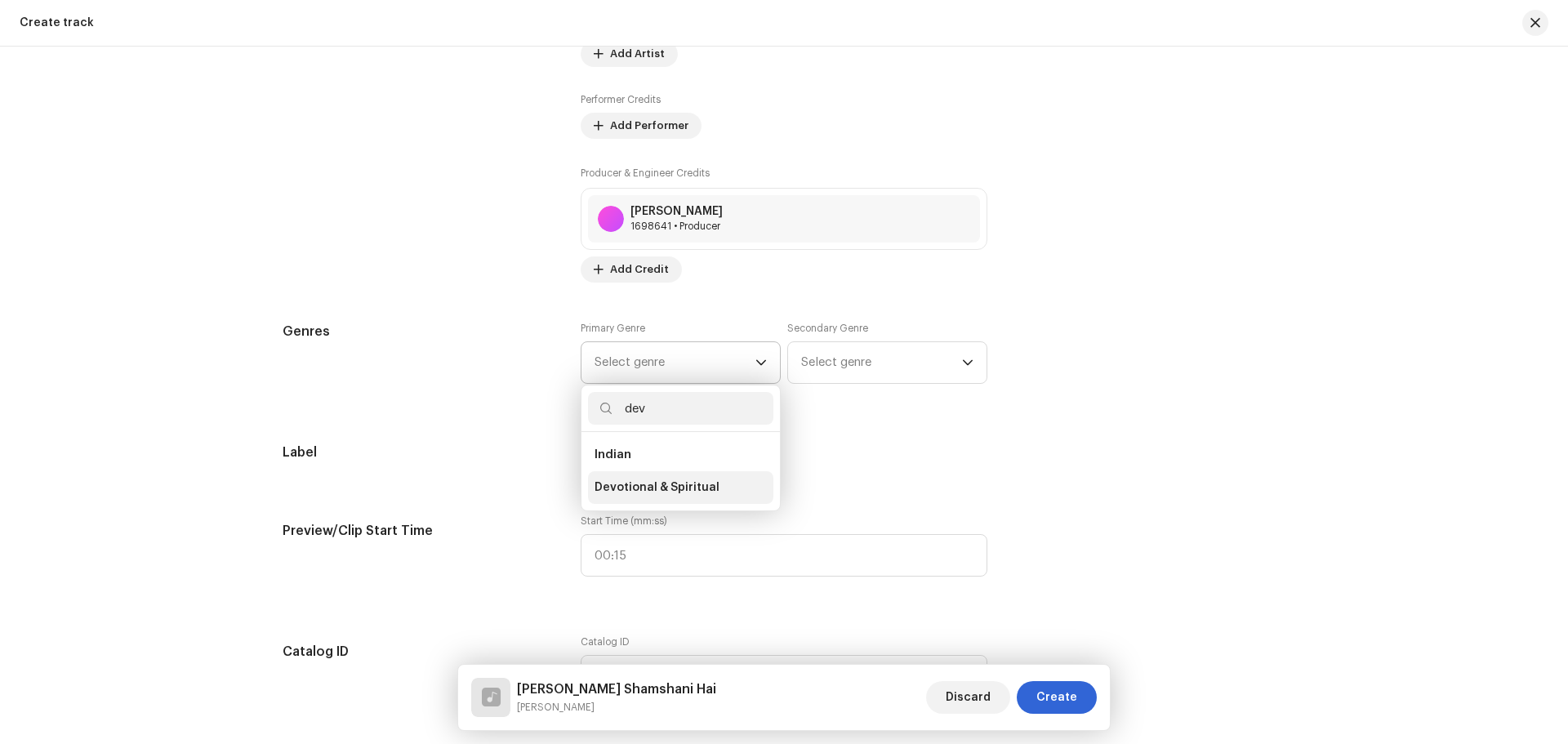
type input "dev"
click at [668, 484] on span "Devotional & Spiritual" at bounding box center [657, 488] width 125 height 17
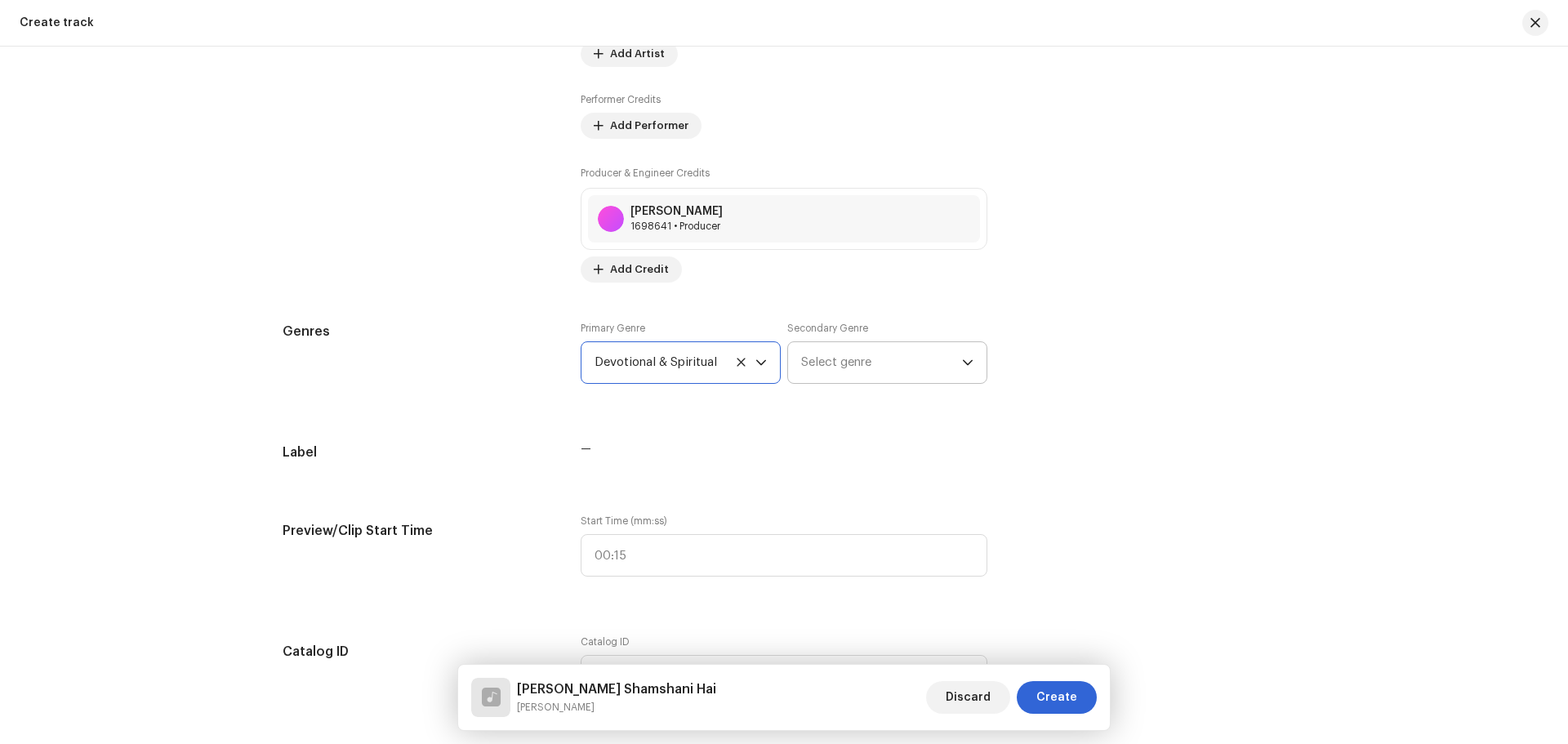
click at [818, 366] on span "Select genre" at bounding box center [881, 363] width 161 height 40
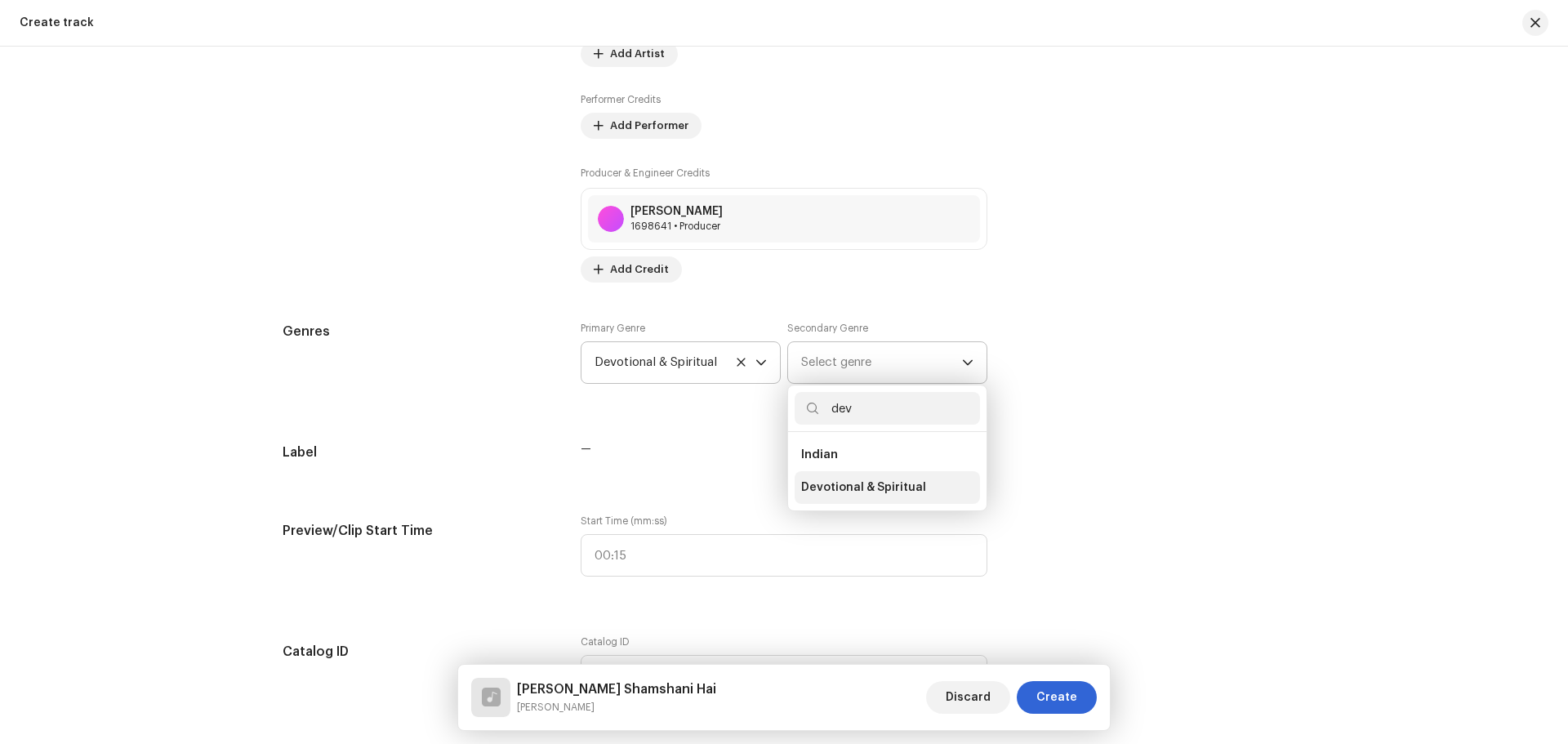
type input "dev"
click at [825, 489] on span "Devotional & Spiritual" at bounding box center [864, 488] width 125 height 17
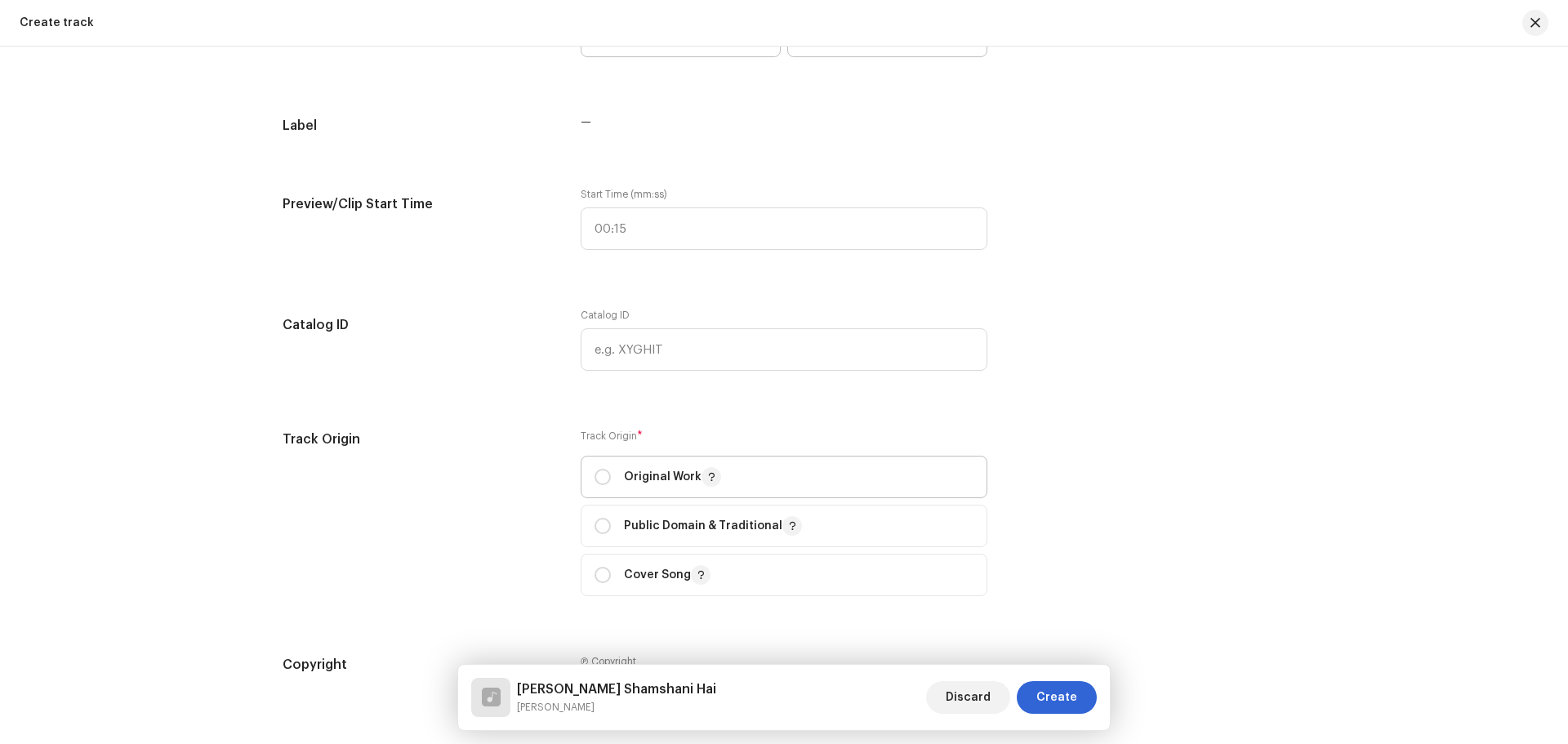
click at [654, 477] on p "Original Work" at bounding box center [673, 477] width 97 height 19
radio input "true"
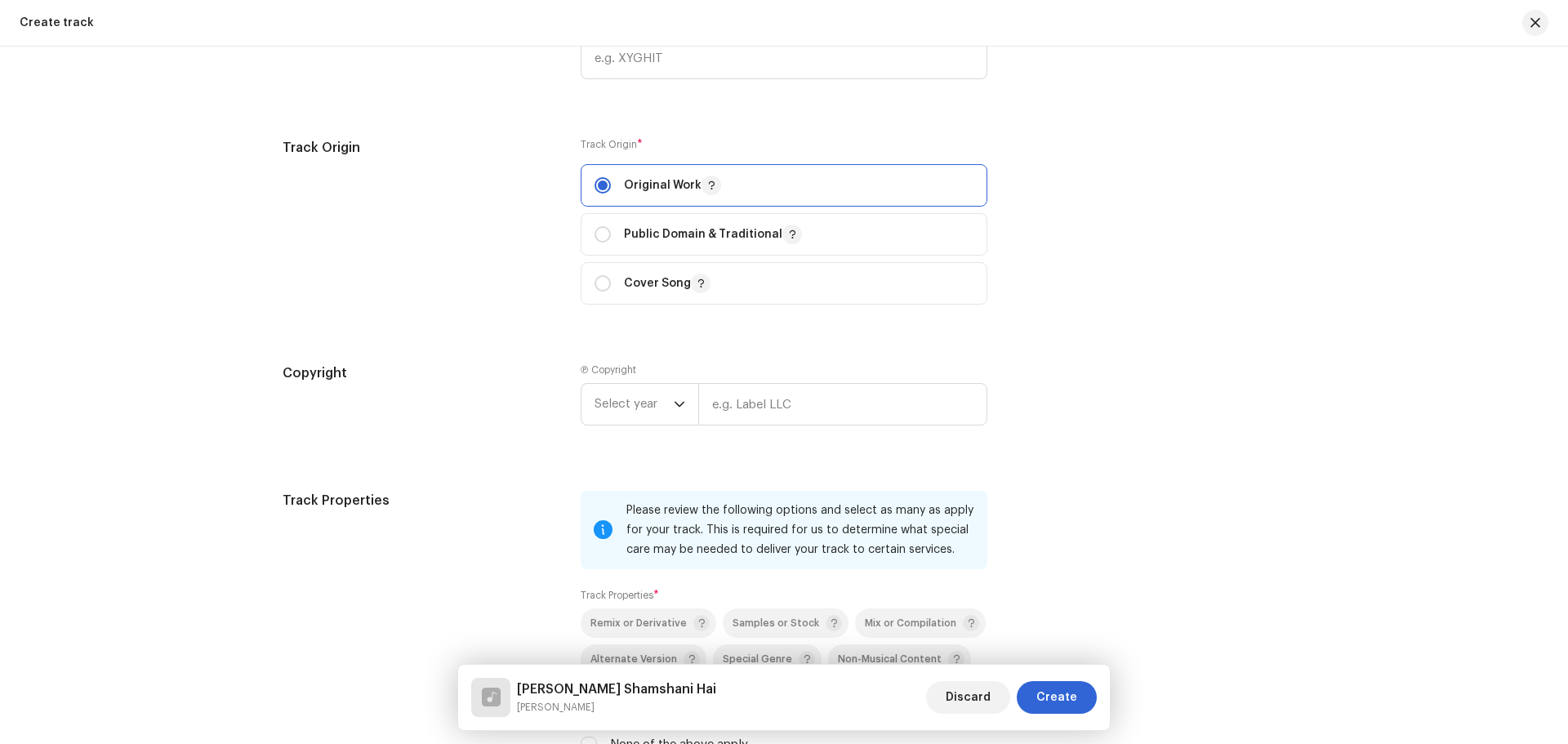
scroll to position [1799, 0]
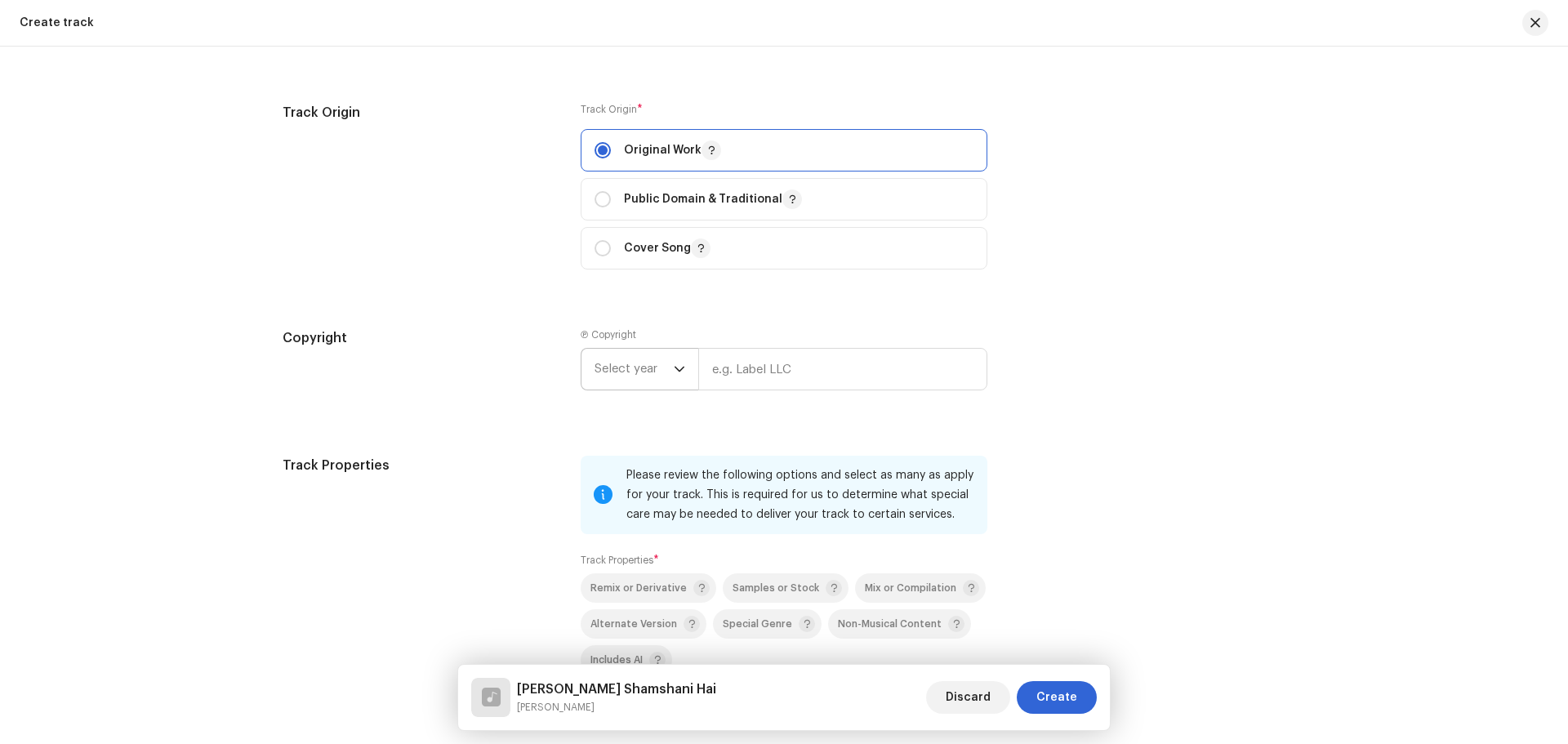
click at [623, 378] on span "Select year" at bounding box center [634, 369] width 79 height 40
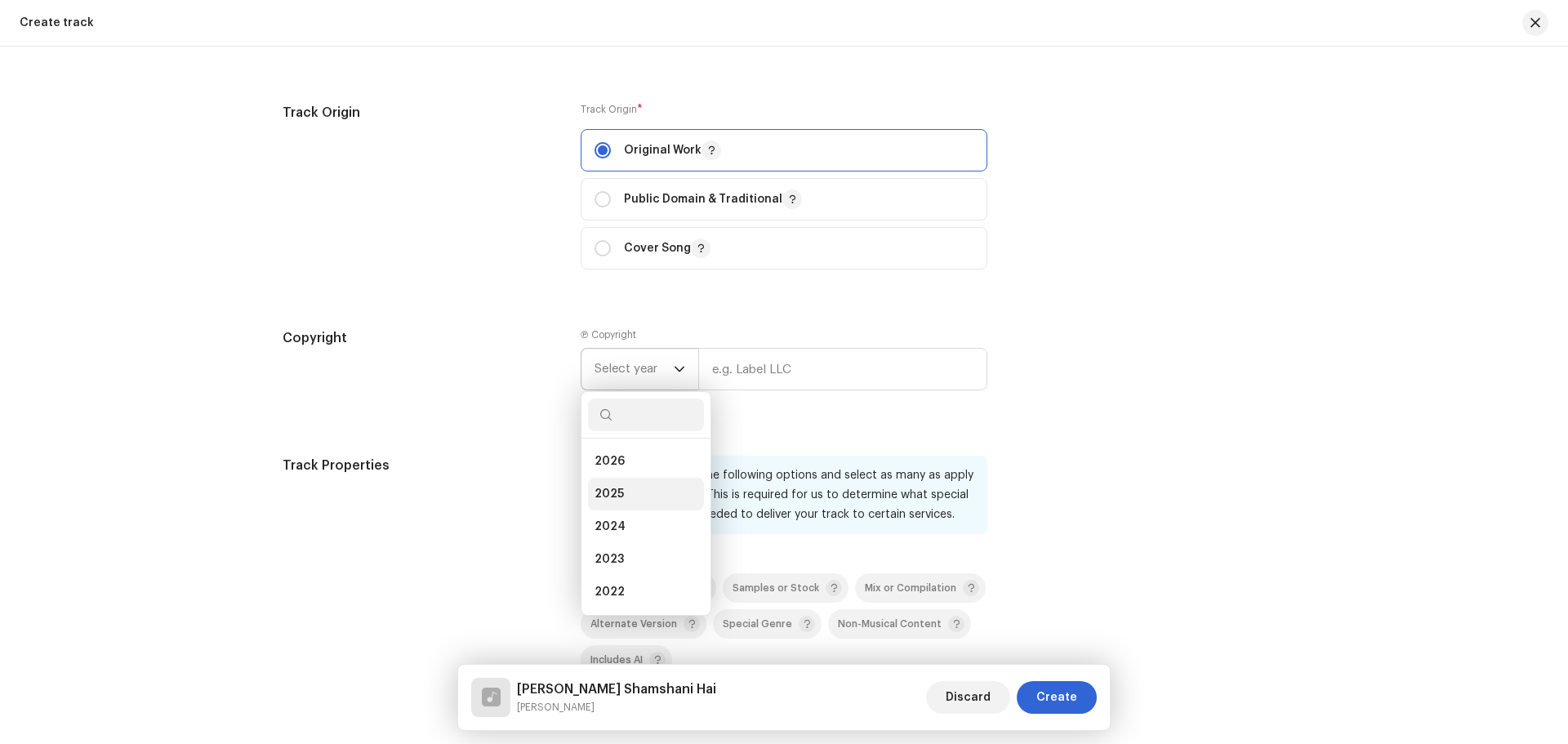
click at [617, 492] on span "2025" at bounding box center [610, 494] width 29 height 17
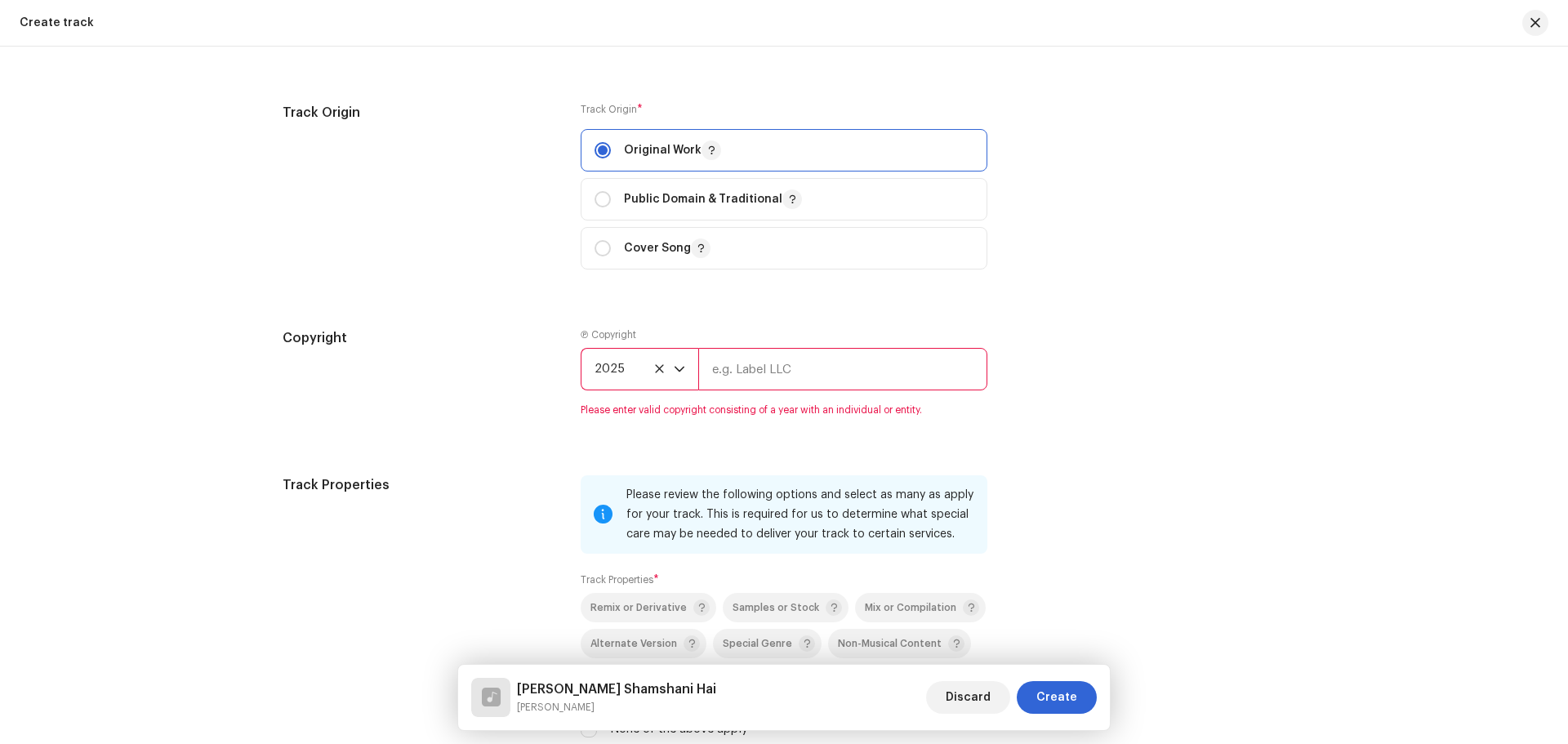
click at [745, 365] on input "text" at bounding box center [843, 369] width 289 height 42
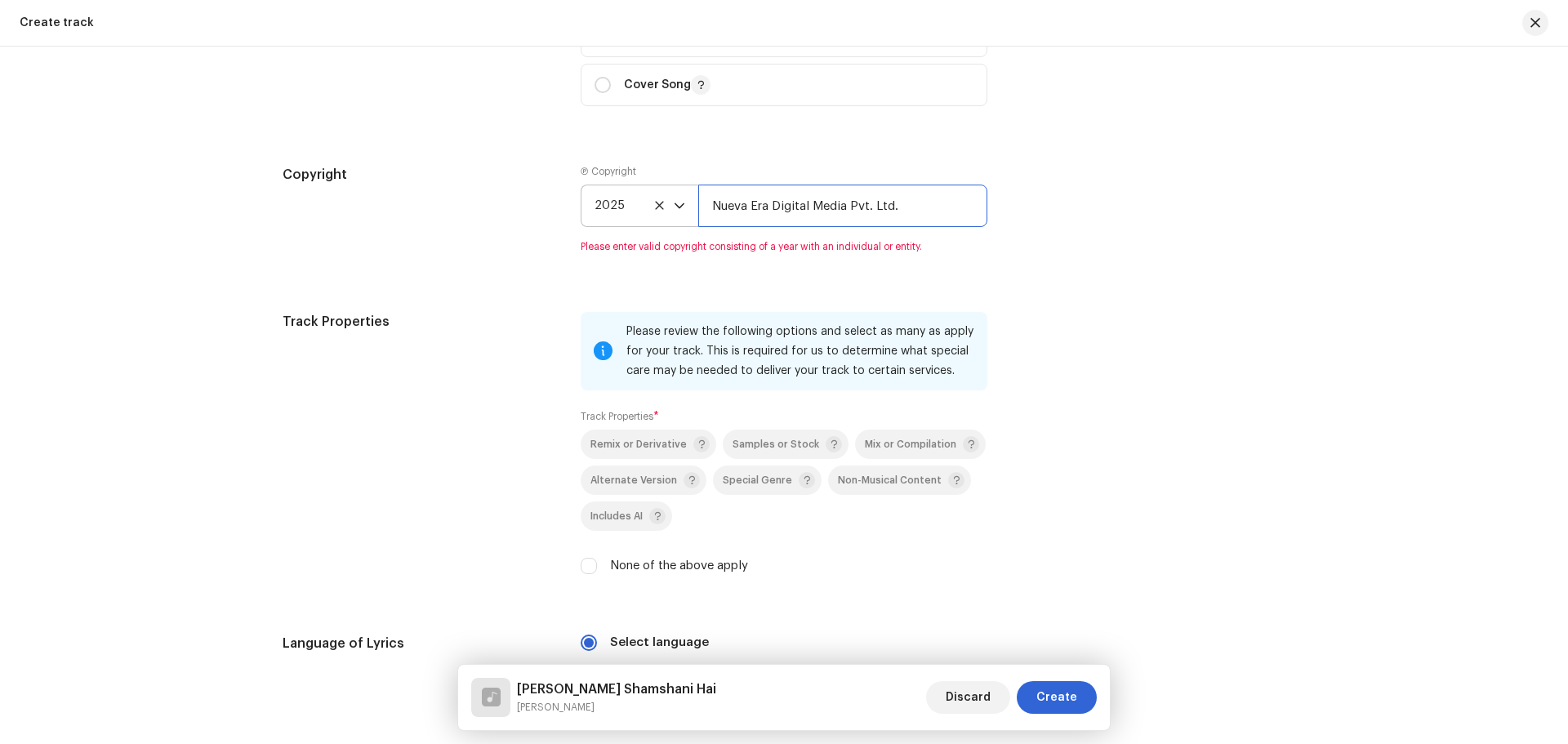
type input "Nueva Era Digital Media Pvt. Ltd."
click at [1105, 505] on div "Track Properties Please review the following options and select as many as appl…" at bounding box center [784, 454] width 1002 height 283
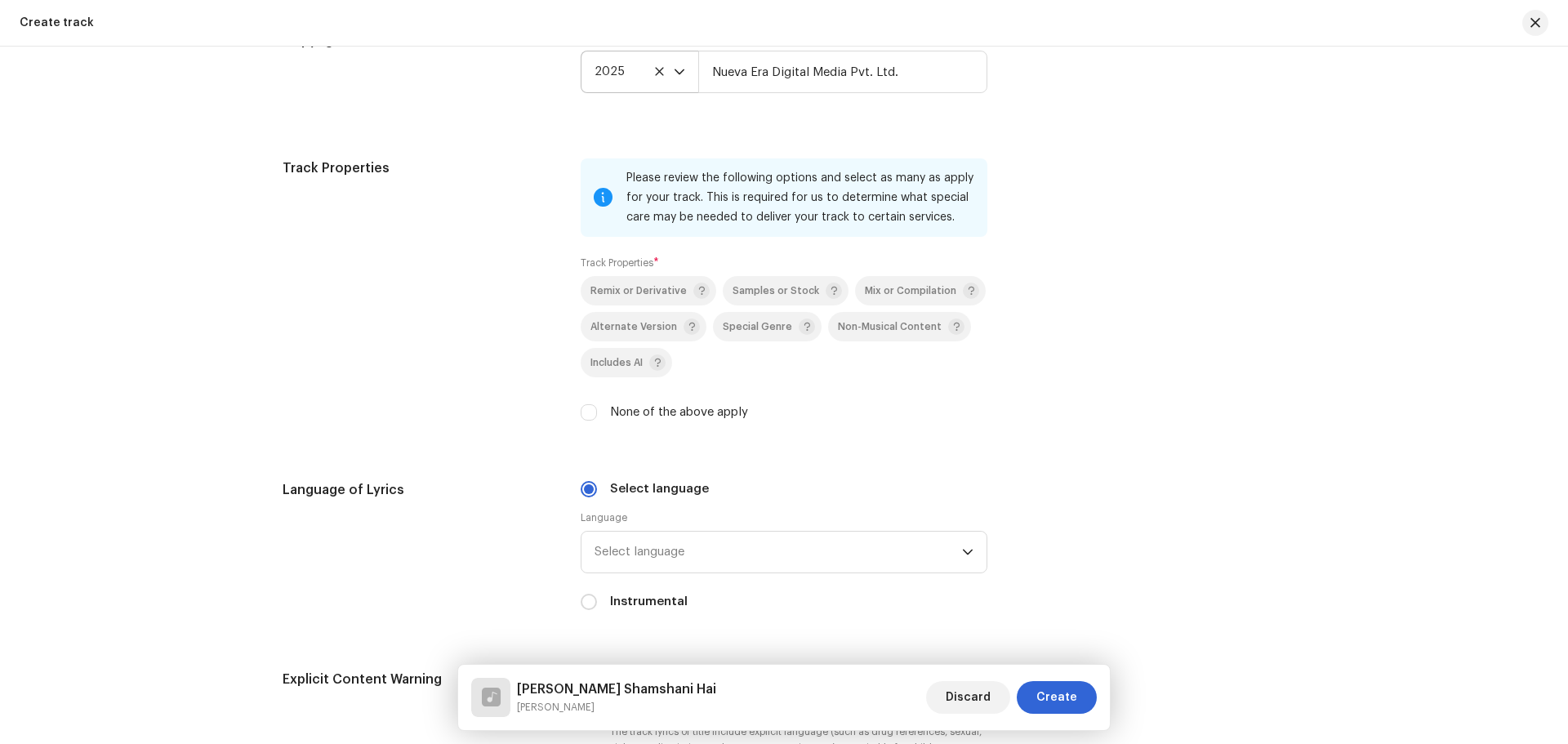
scroll to position [2126, 0]
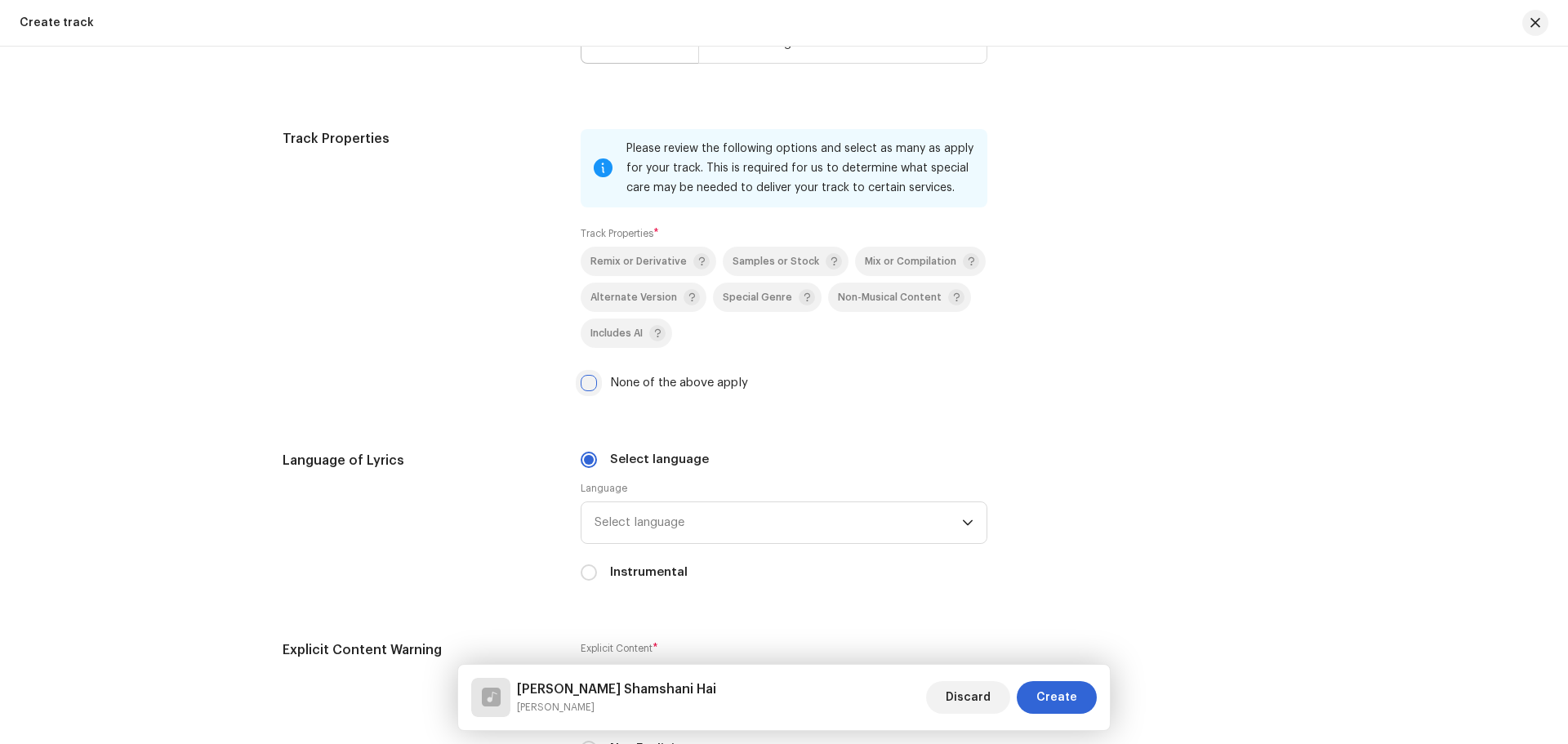
click at [583, 380] on input "None of the above apply" at bounding box center [588, 383] width 17 height 17
checkbox input "true"
click at [663, 517] on span "Select language" at bounding box center [778, 523] width 367 height 40
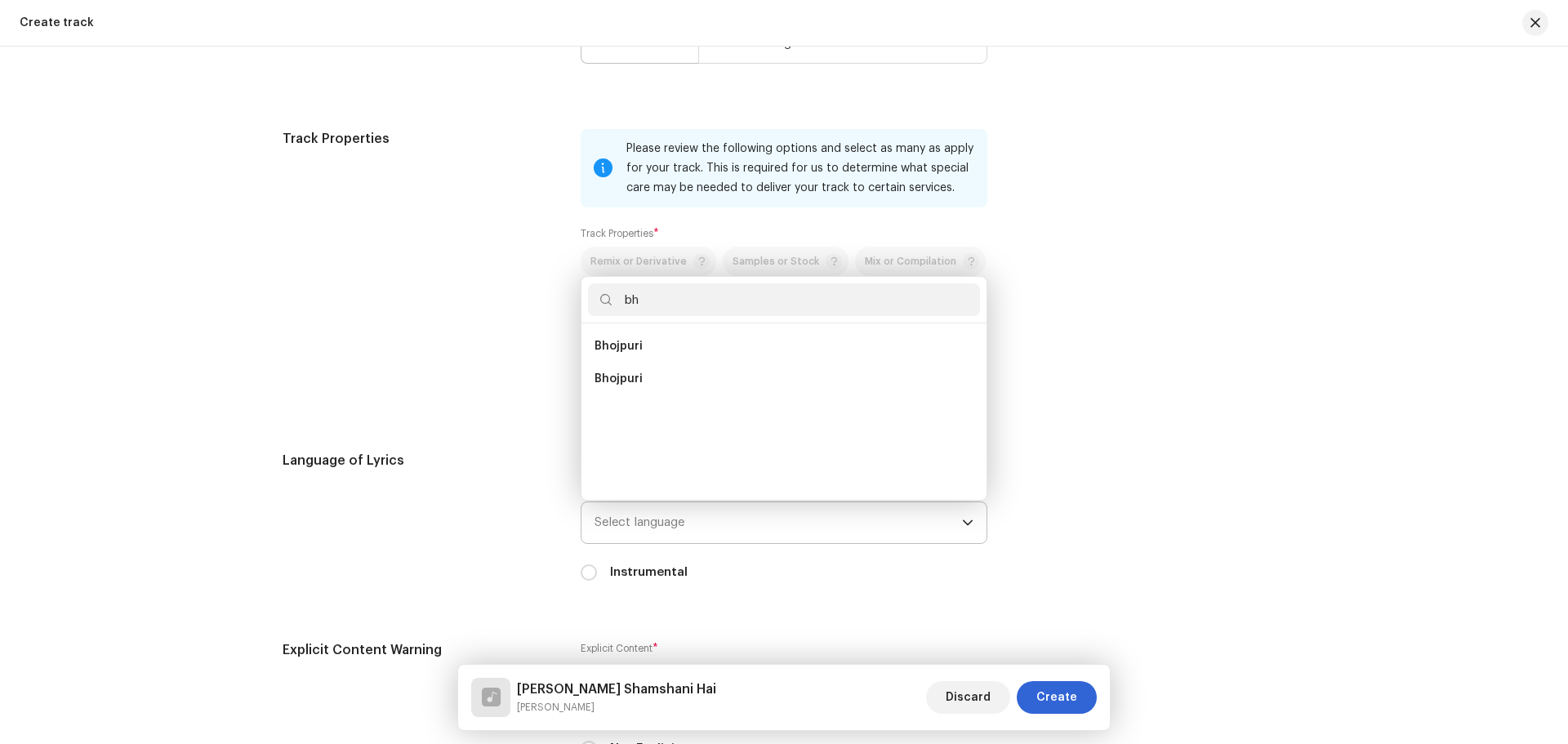
scroll to position [0, 0]
type input "b"
type input "hin"
click at [635, 416] on li "Hindi" at bounding box center [783, 412] width 392 height 33
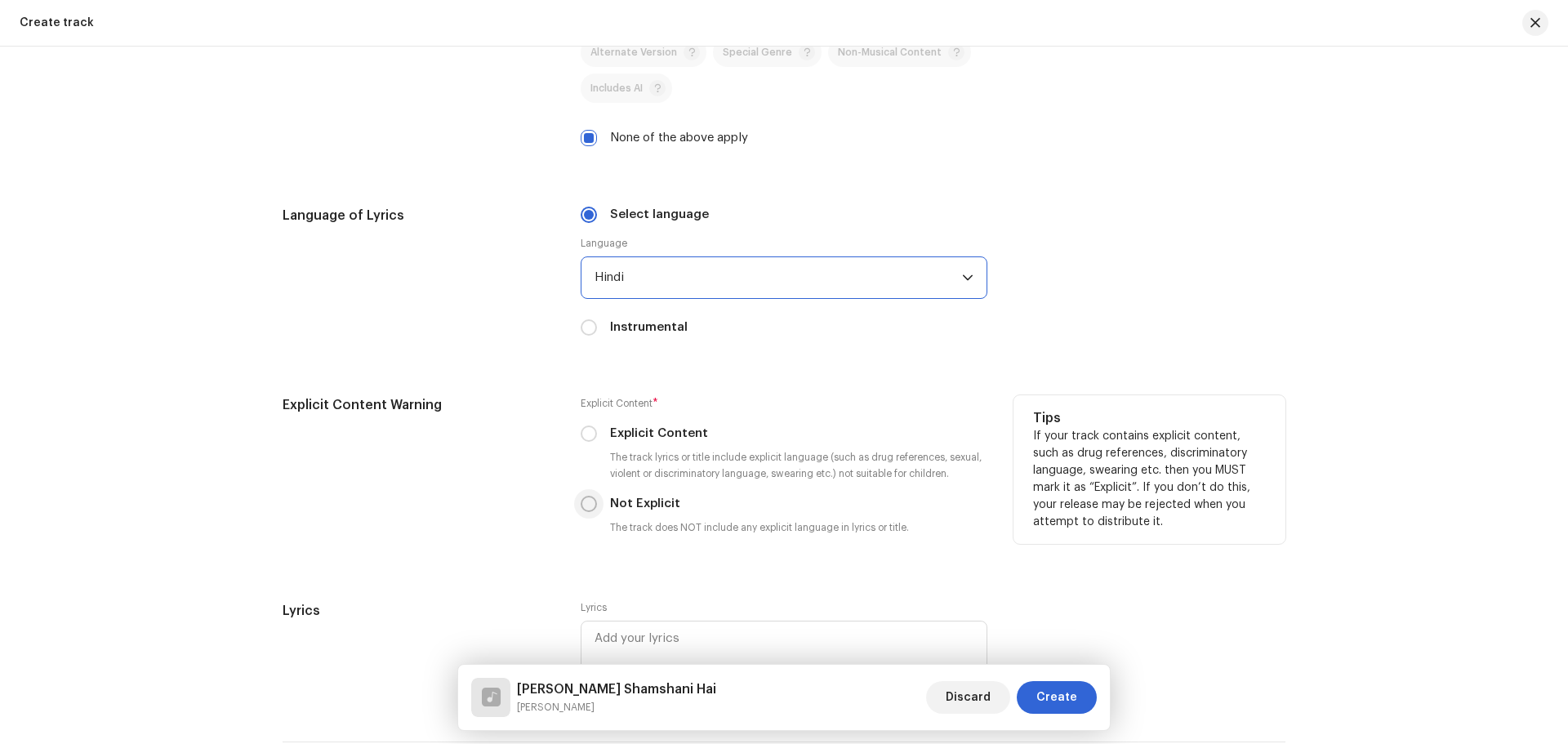
click at [582, 502] on input "Not Explicit" at bounding box center [588, 504] width 17 height 17
radio input "true"
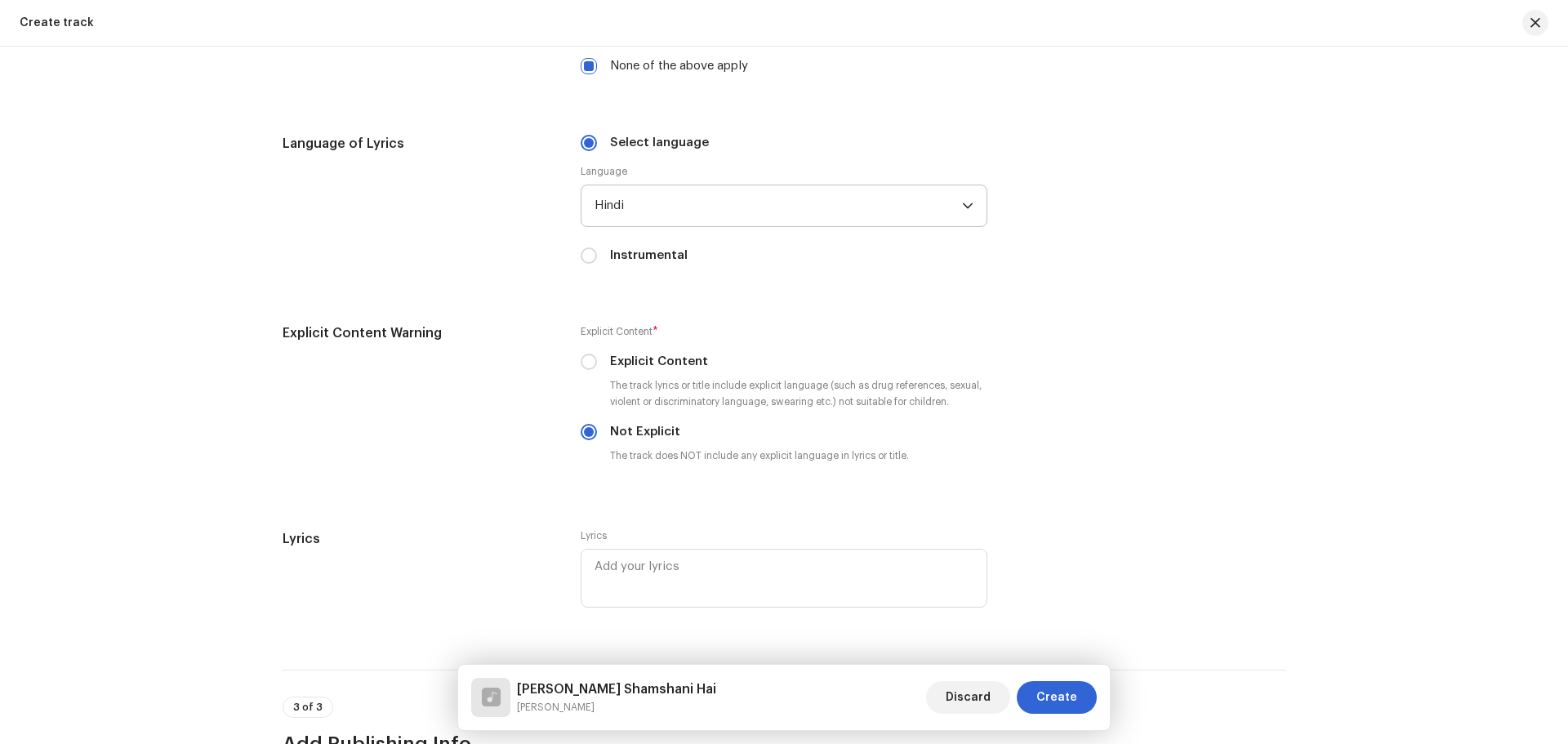
scroll to position [2534, 0]
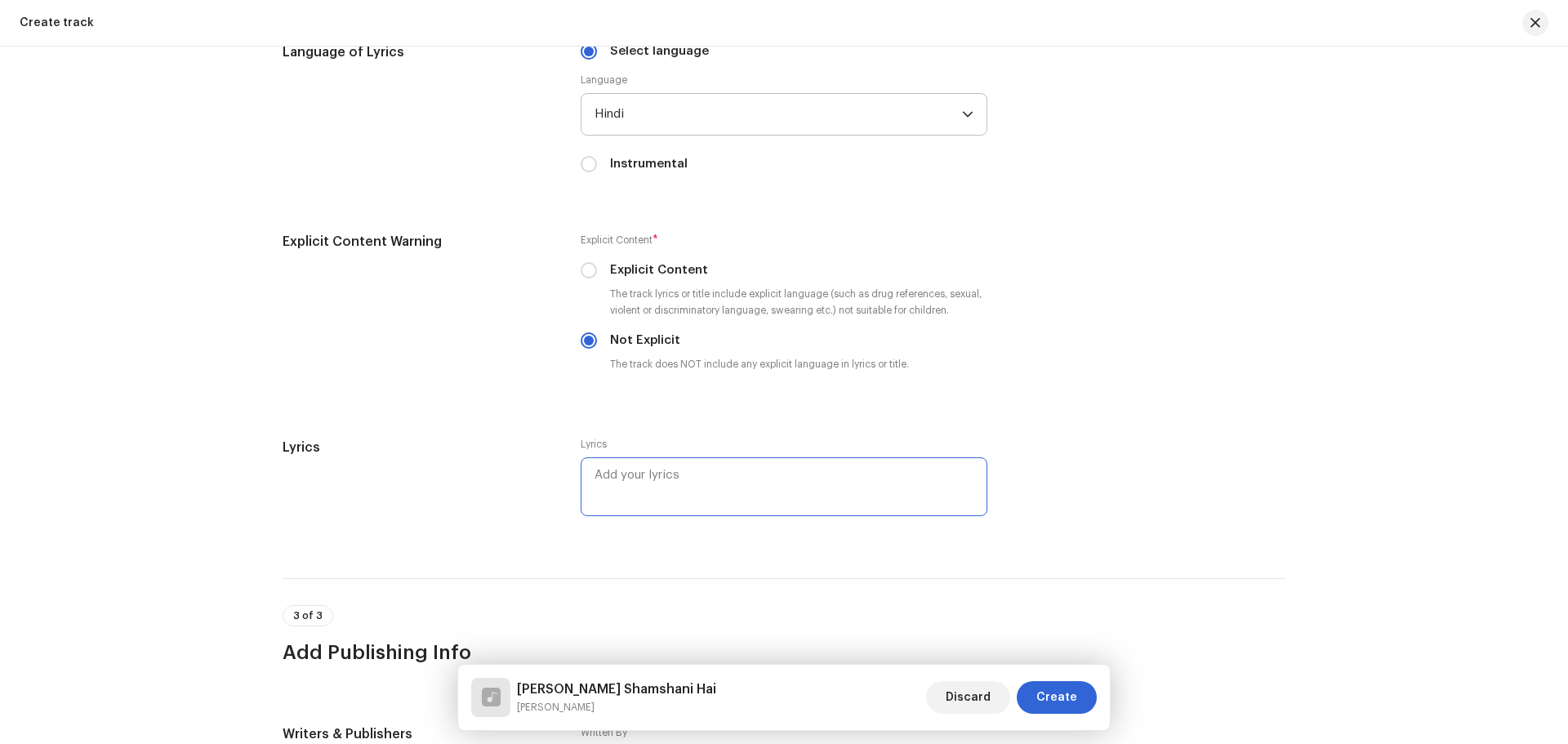
click at [653, 472] on textarea at bounding box center [783, 487] width 407 height 59
click at [741, 603] on div "3 of 3 Add Publishing Info" at bounding box center [784, 622] width 1002 height 87
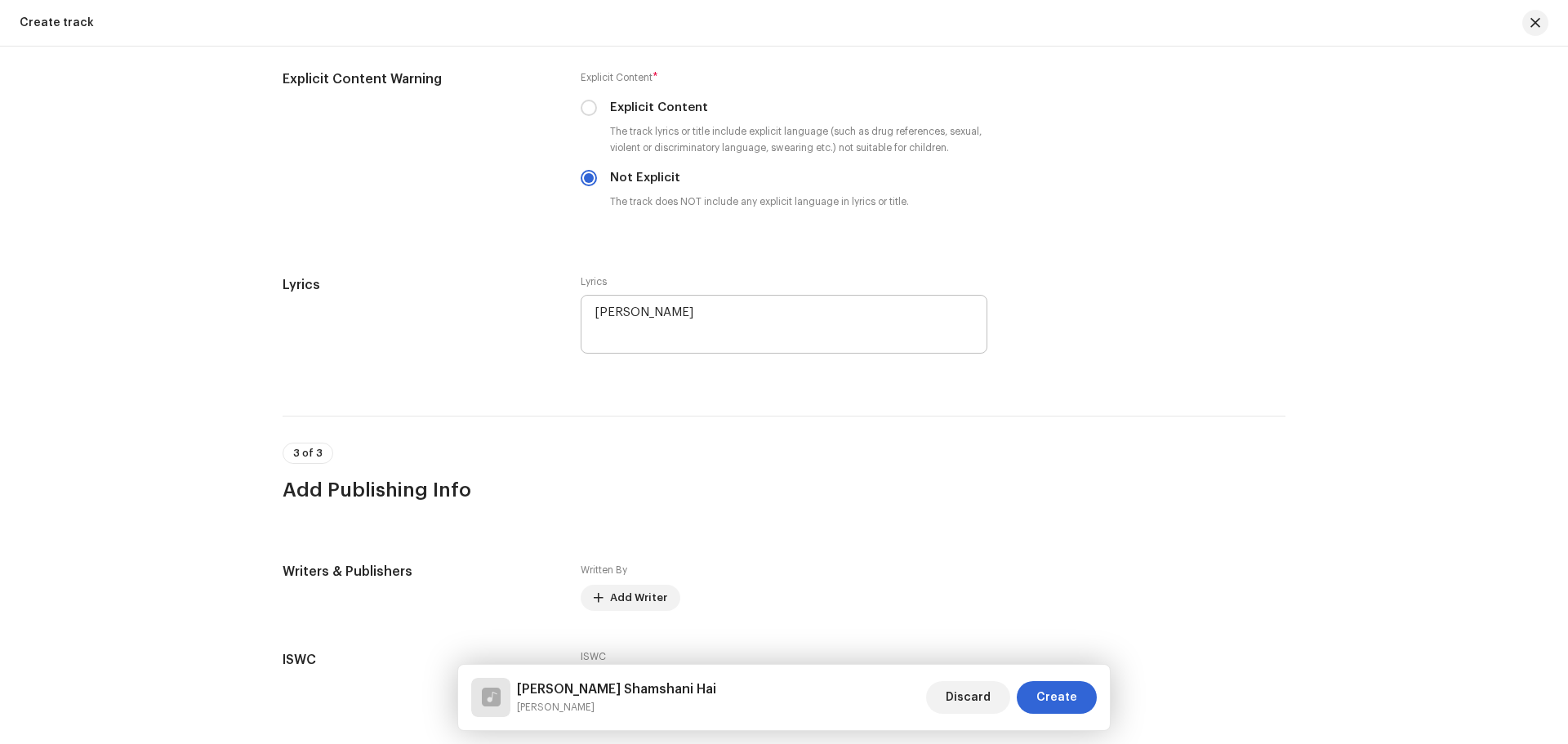
scroll to position [2779, 0]
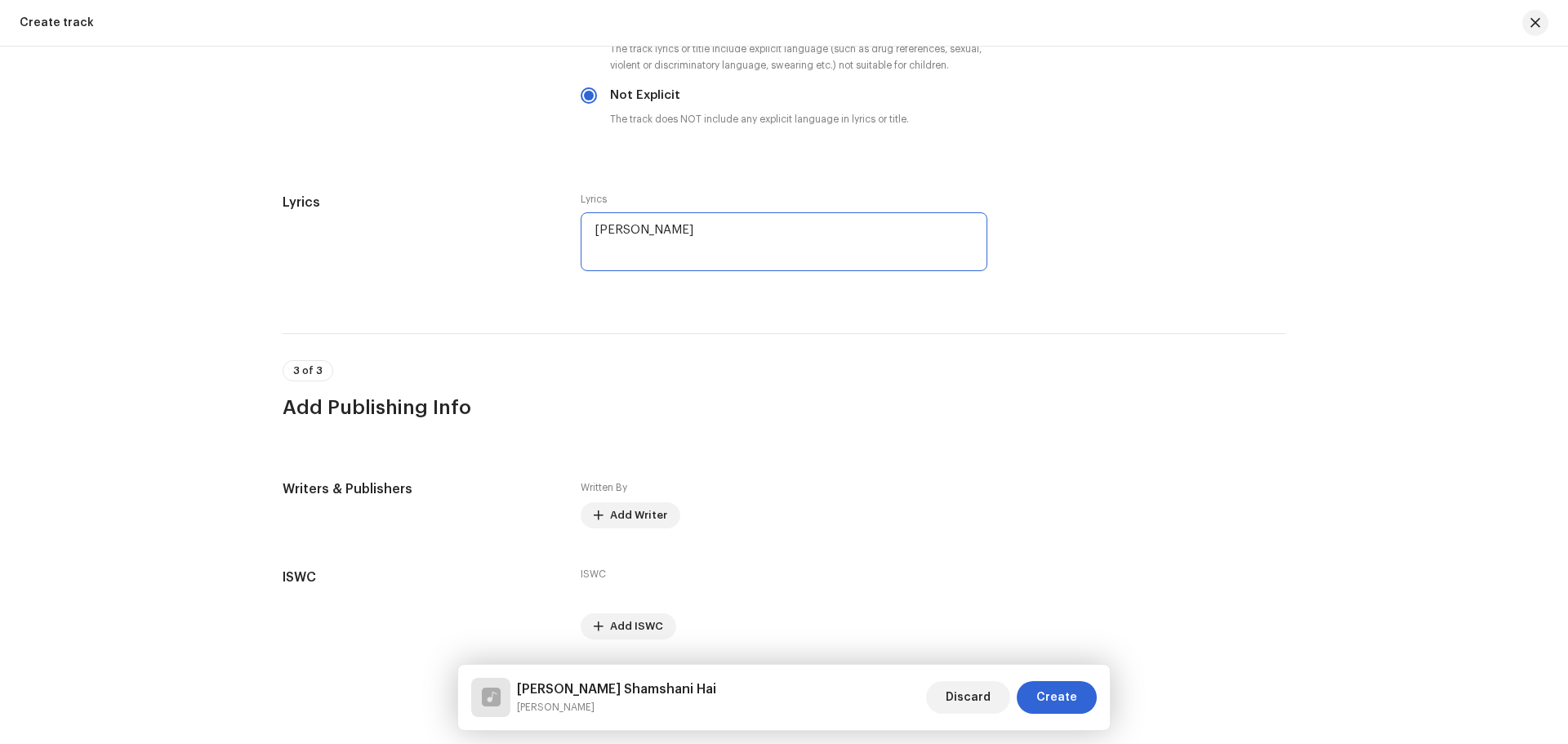
click at [713, 231] on textarea "[PERSON_NAME]" at bounding box center [783, 242] width 407 height 59
type textarea "[PERSON_NAME]"
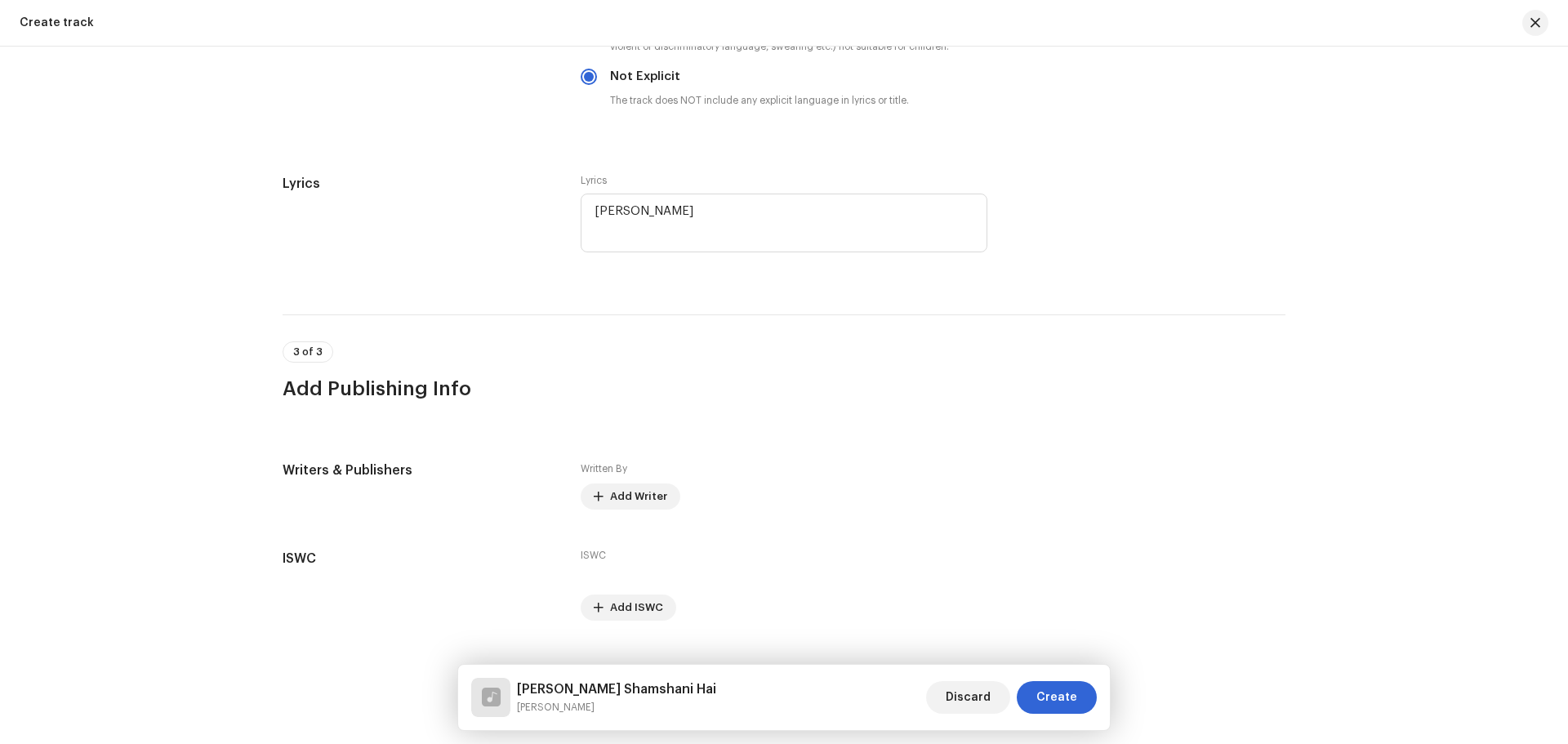
scroll to position [2832, 0]
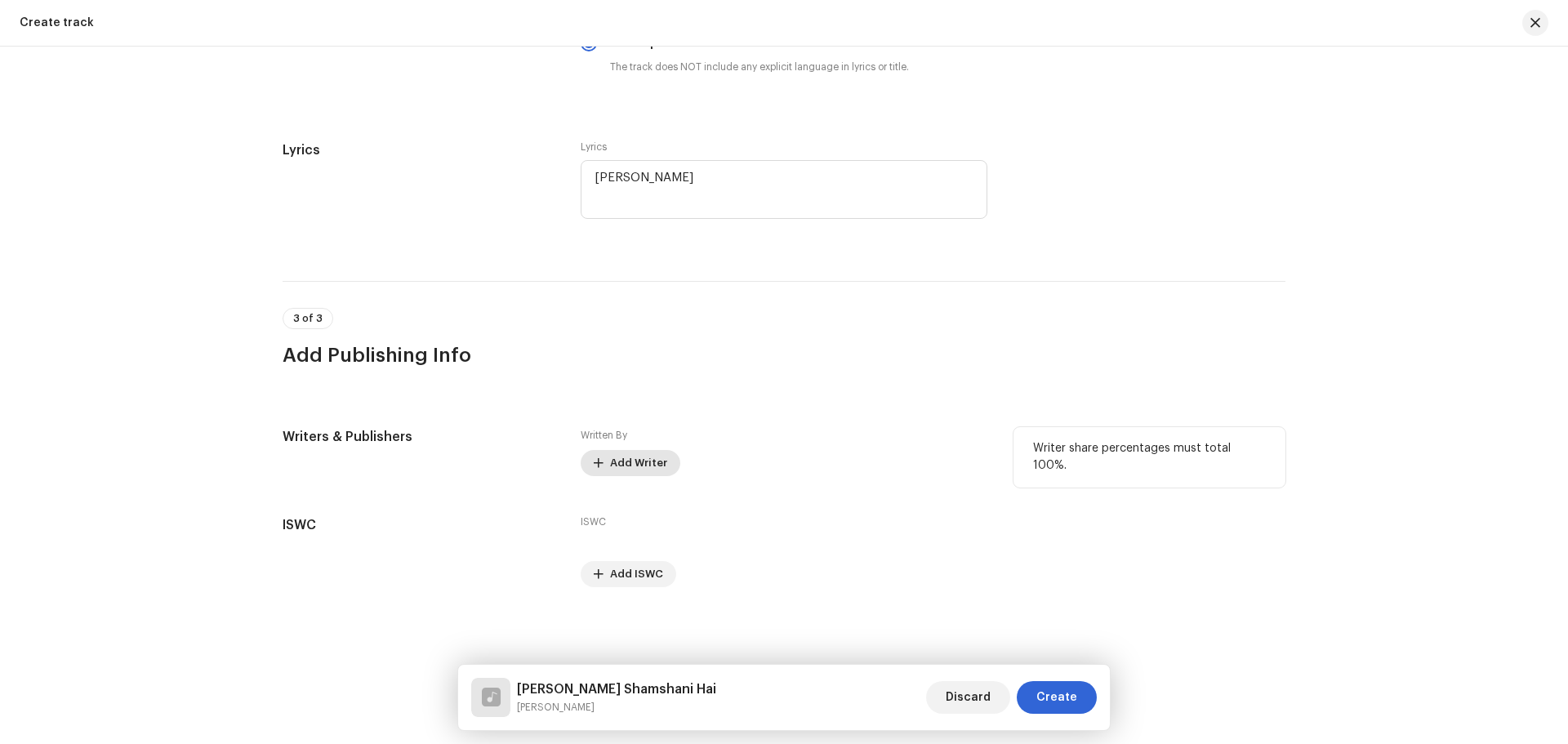
click at [631, 458] on span "Add Writer" at bounding box center [638, 464] width 57 height 33
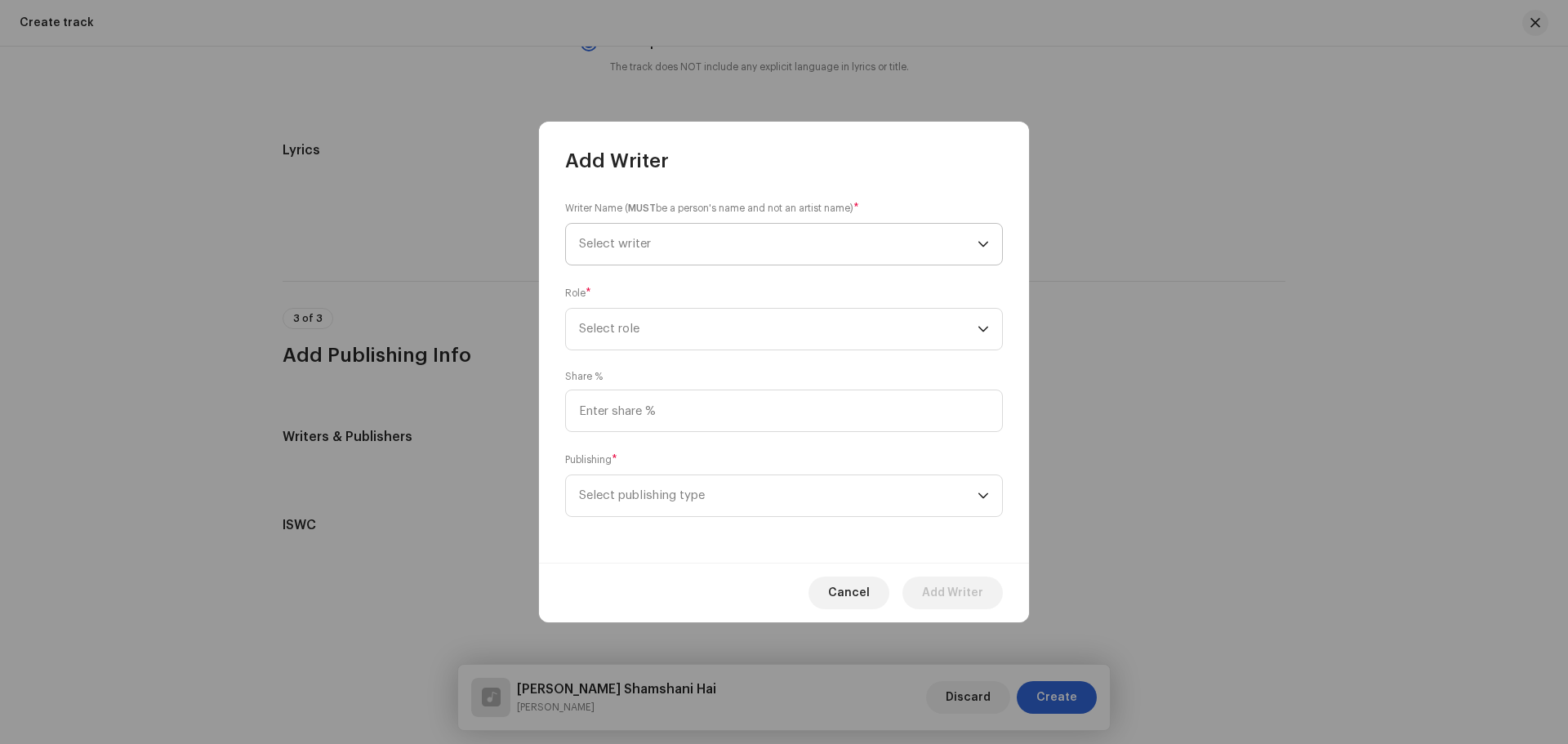
click at [634, 242] on span "Select writer" at bounding box center [615, 243] width 72 height 12
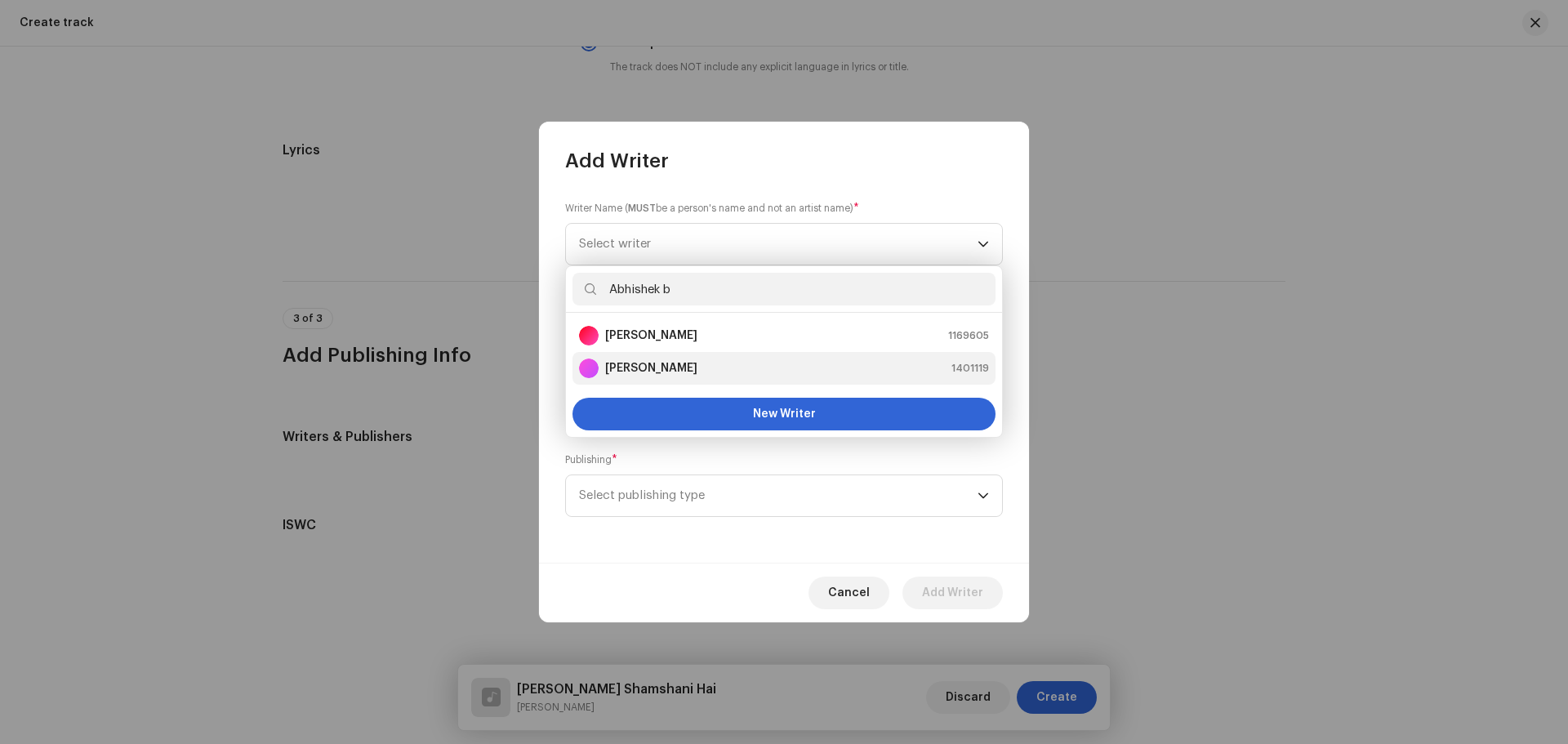
type input "Abhishek b"
click at [677, 374] on strong "[PERSON_NAME]" at bounding box center [651, 368] width 93 height 17
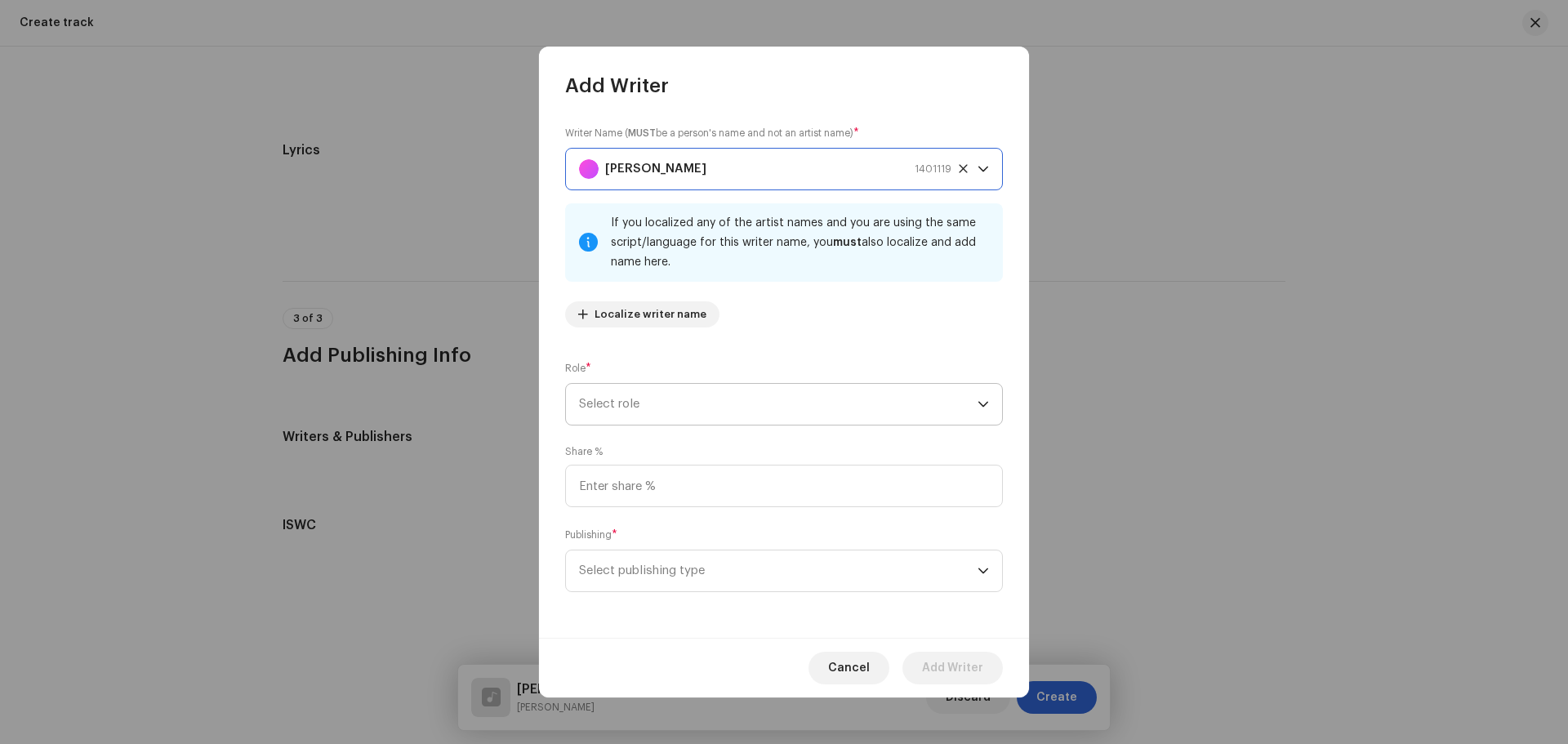
click at [642, 408] on span "Select role" at bounding box center [778, 404] width 398 height 40
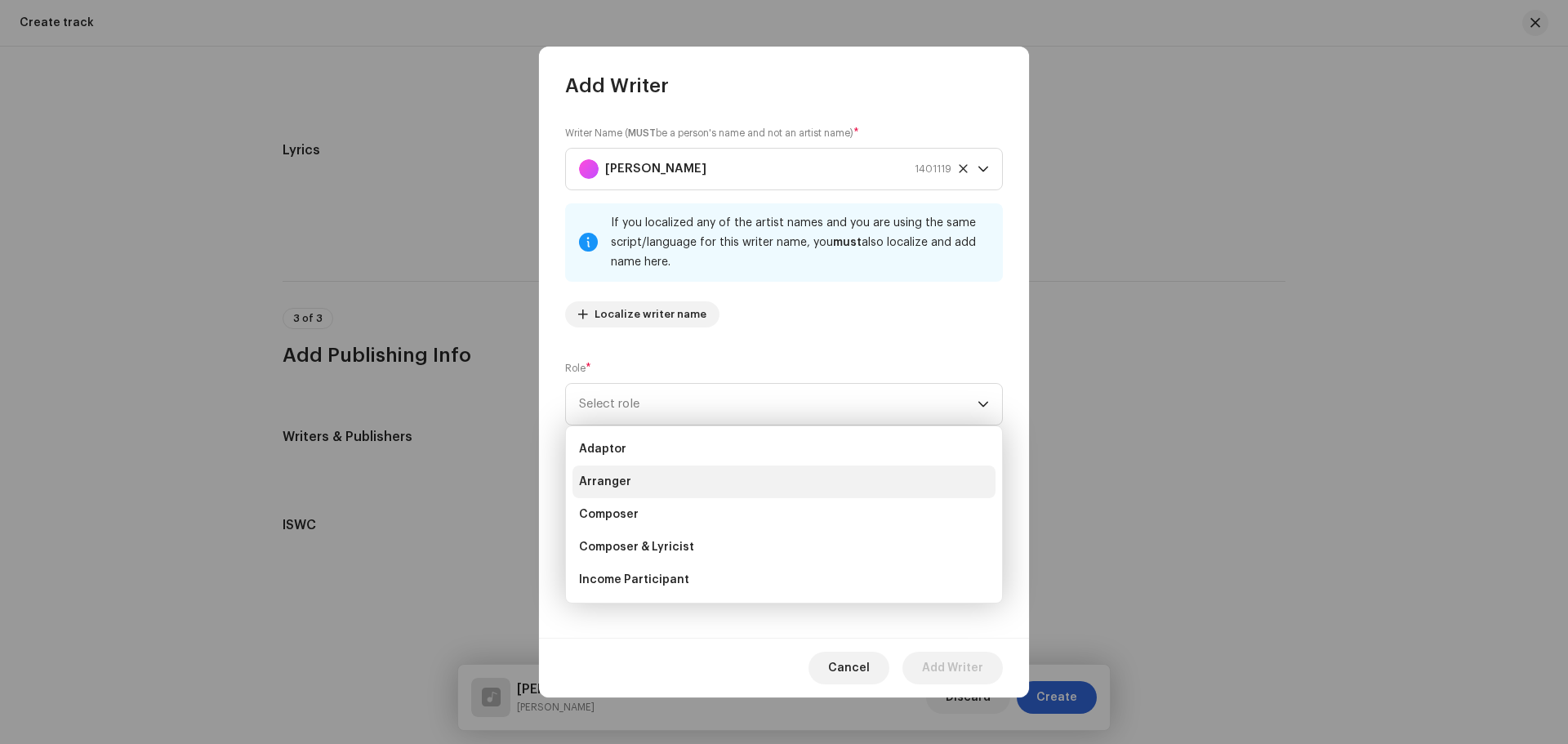
click at [629, 478] on li "Arranger" at bounding box center [784, 482] width 423 height 33
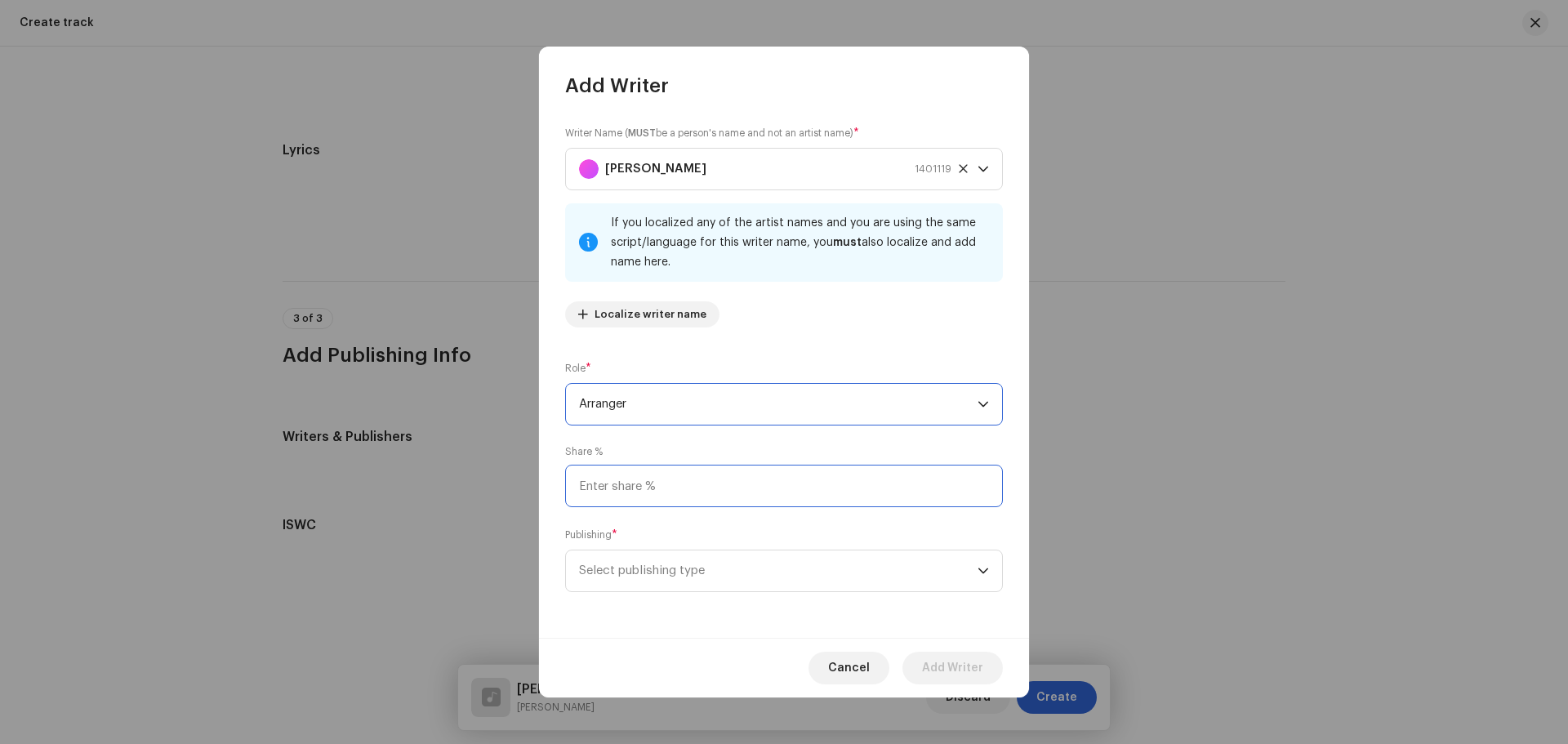
click at [630, 490] on input at bounding box center [784, 486] width 438 height 42
type input "50.00"
click at [662, 574] on span "Select publishing type" at bounding box center [778, 571] width 398 height 40
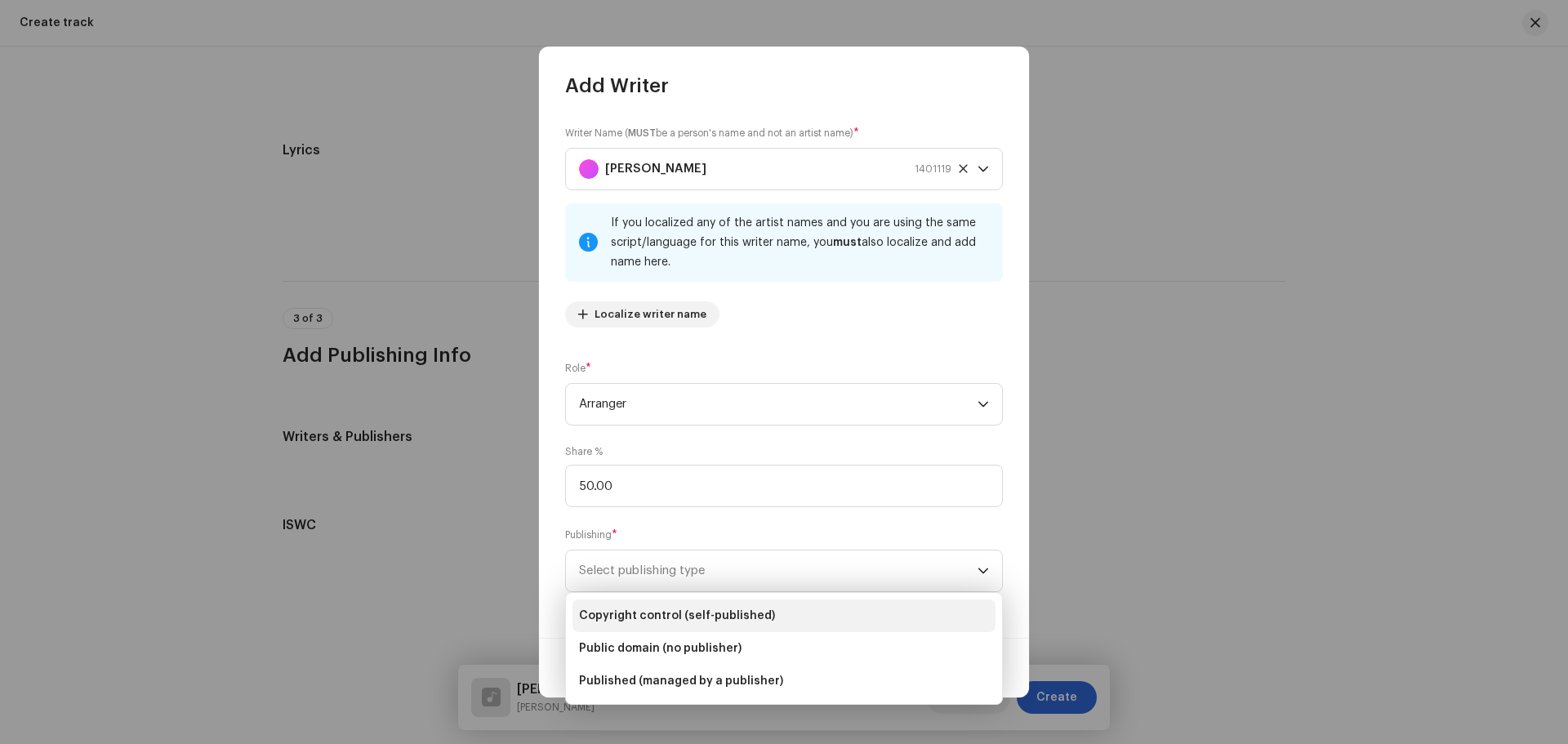
click at [660, 611] on span "Copyright control (self-published)" at bounding box center [677, 616] width 196 height 17
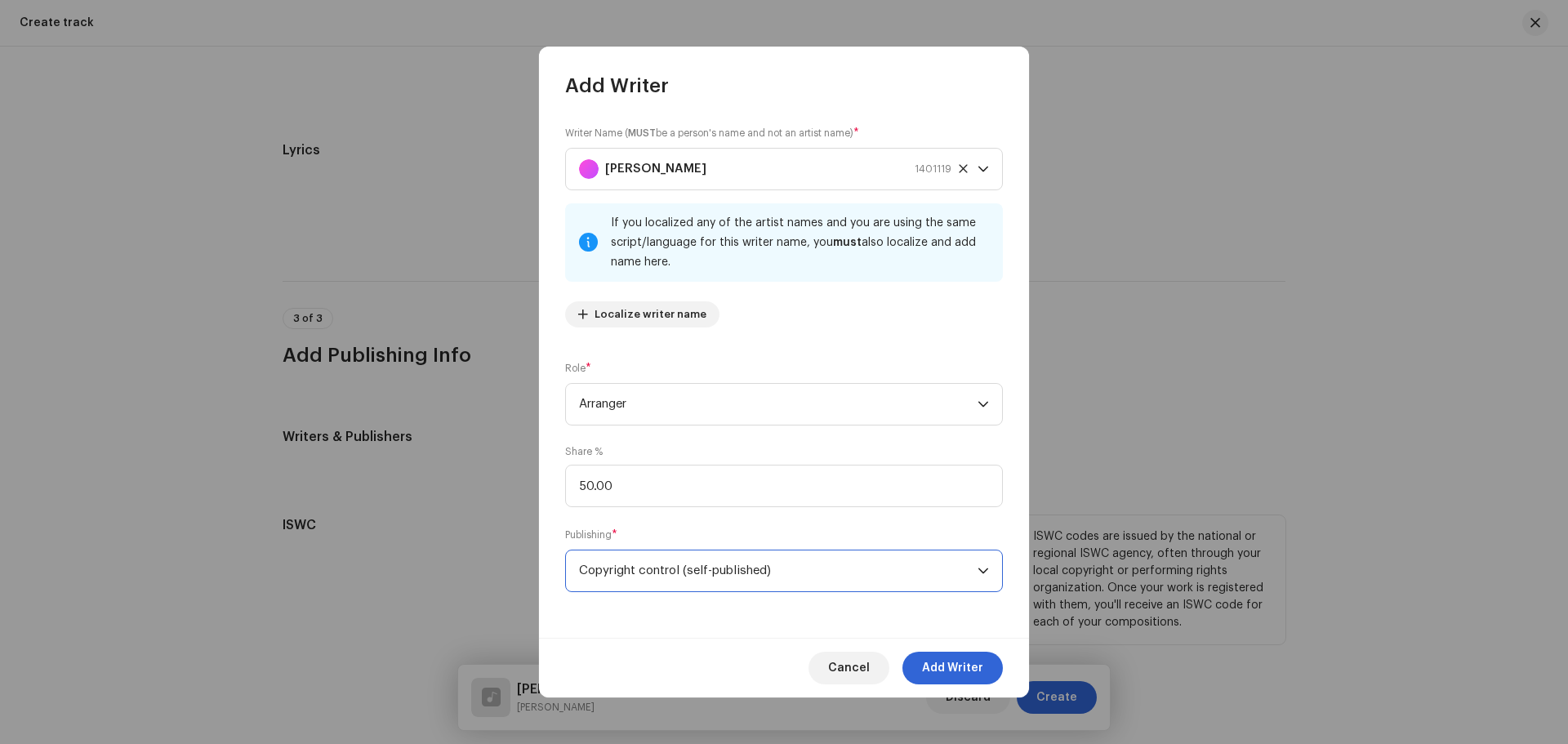
drag, startPoint x: 929, startPoint y: 655, endPoint x: 876, endPoint y: 623, distance: 61.9
click at [930, 655] on span "Add Writer" at bounding box center [952, 669] width 62 height 33
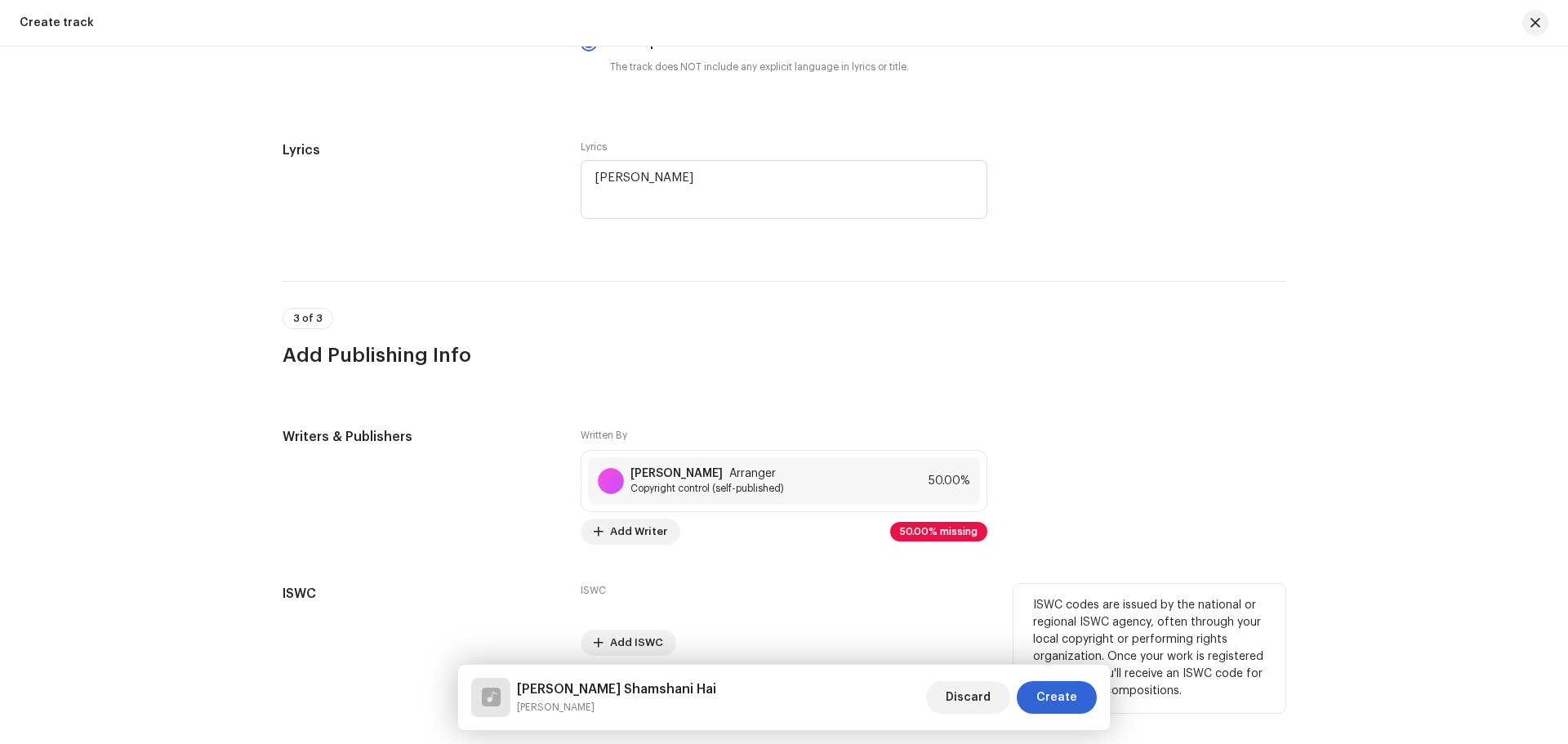
scroll to position [2901, 0]
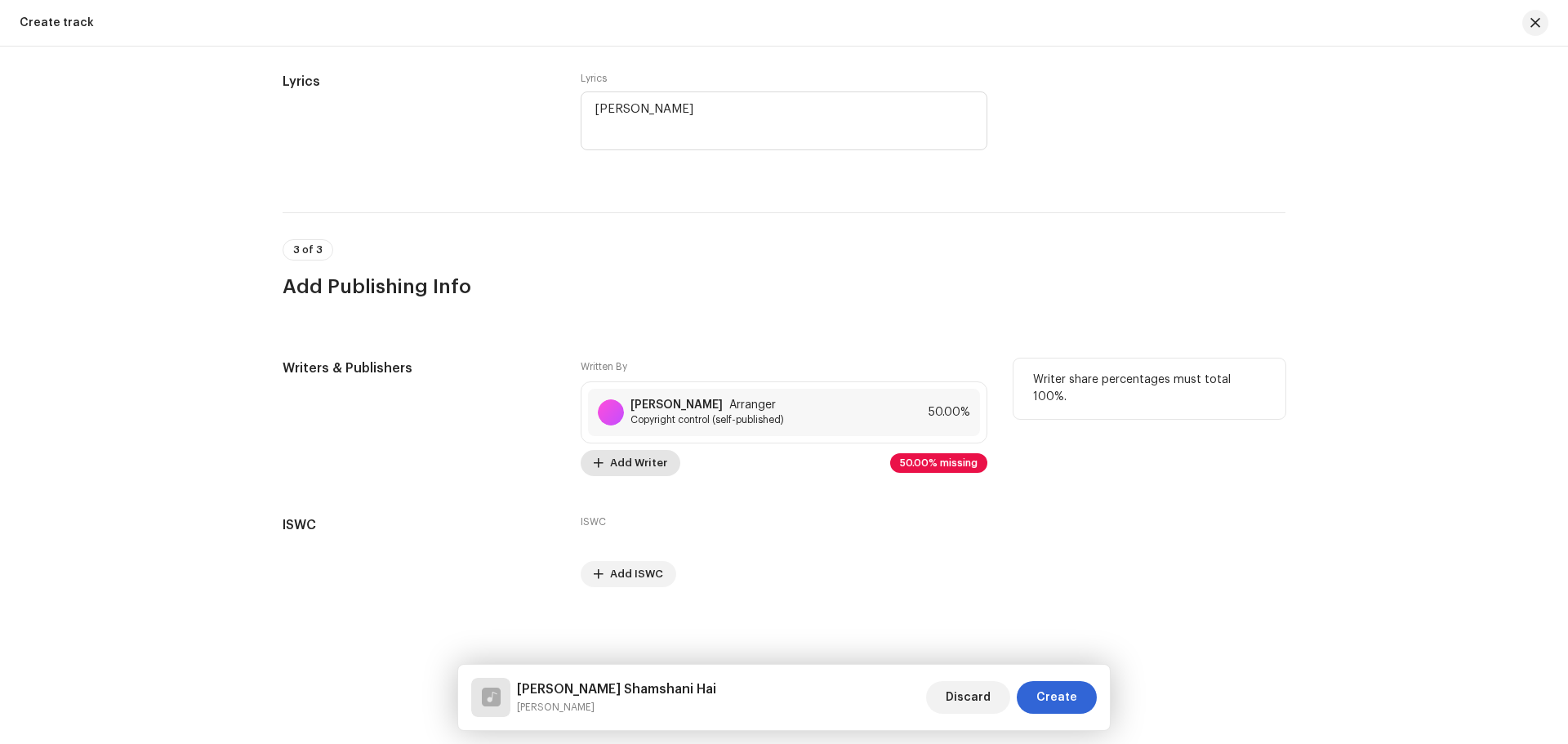
click at [629, 457] on span "Add Writer" at bounding box center [638, 464] width 57 height 33
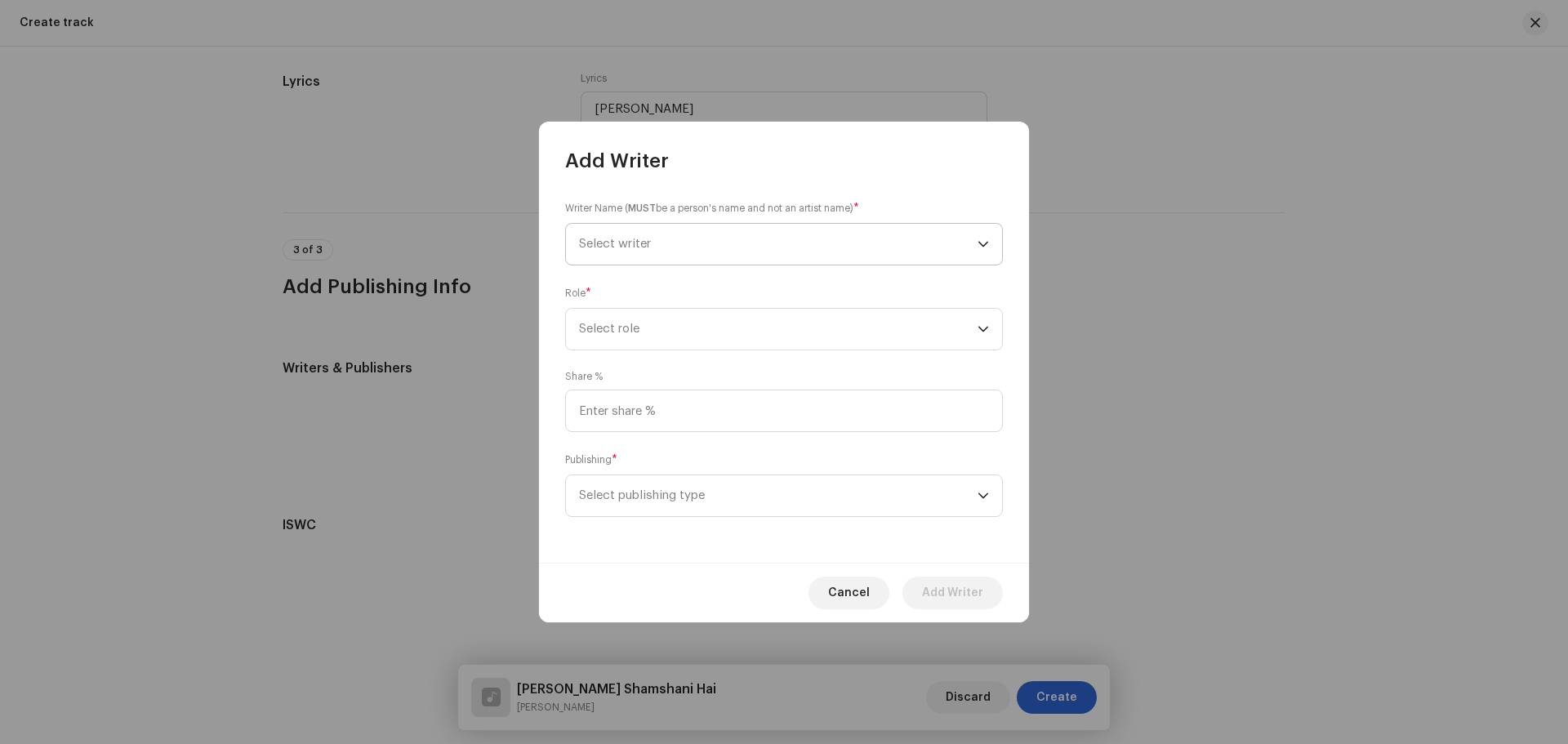
click at [624, 241] on span "Select writer" at bounding box center [615, 243] width 72 height 12
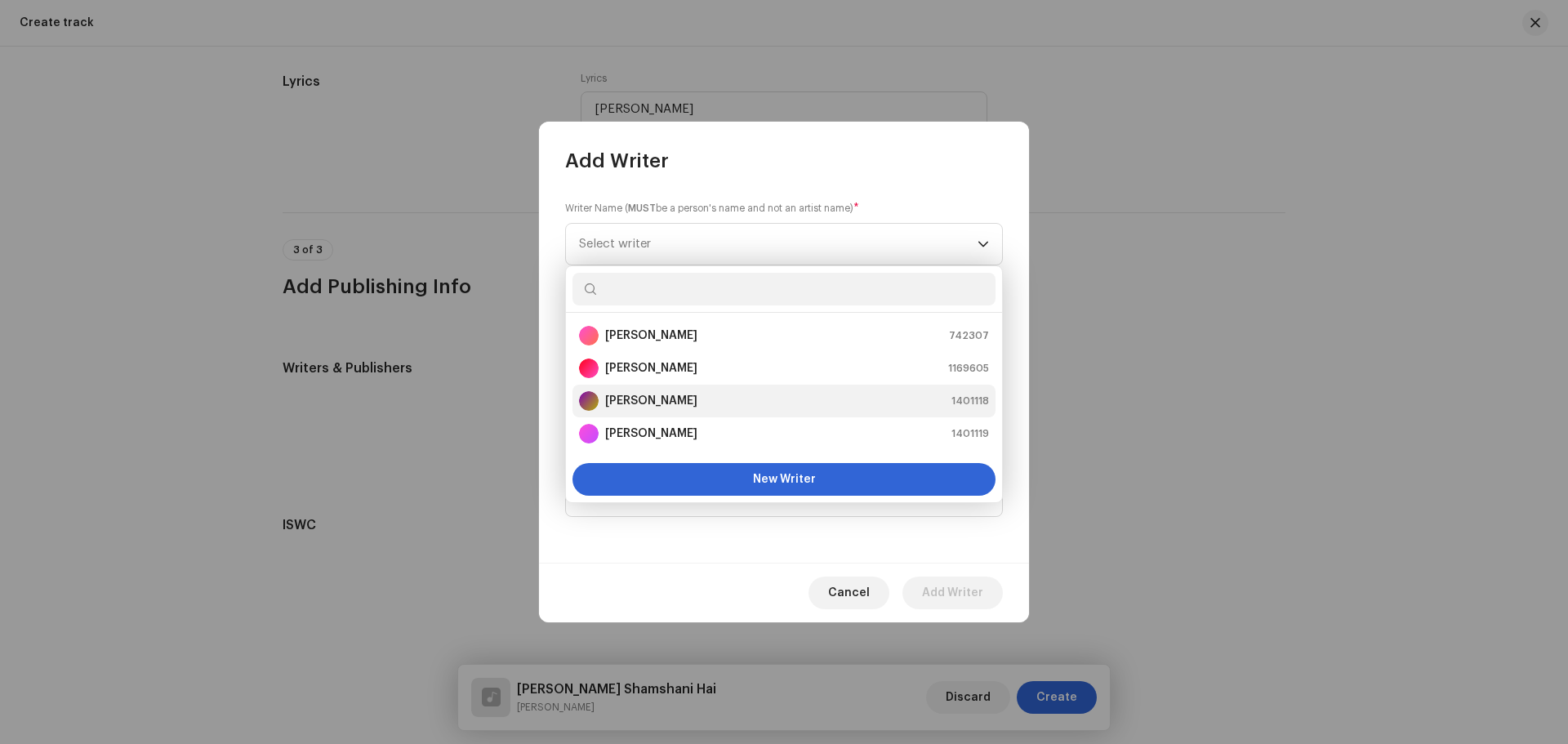
click at [727, 404] on div "[PERSON_NAME] 1401118" at bounding box center [784, 400] width 410 height 19
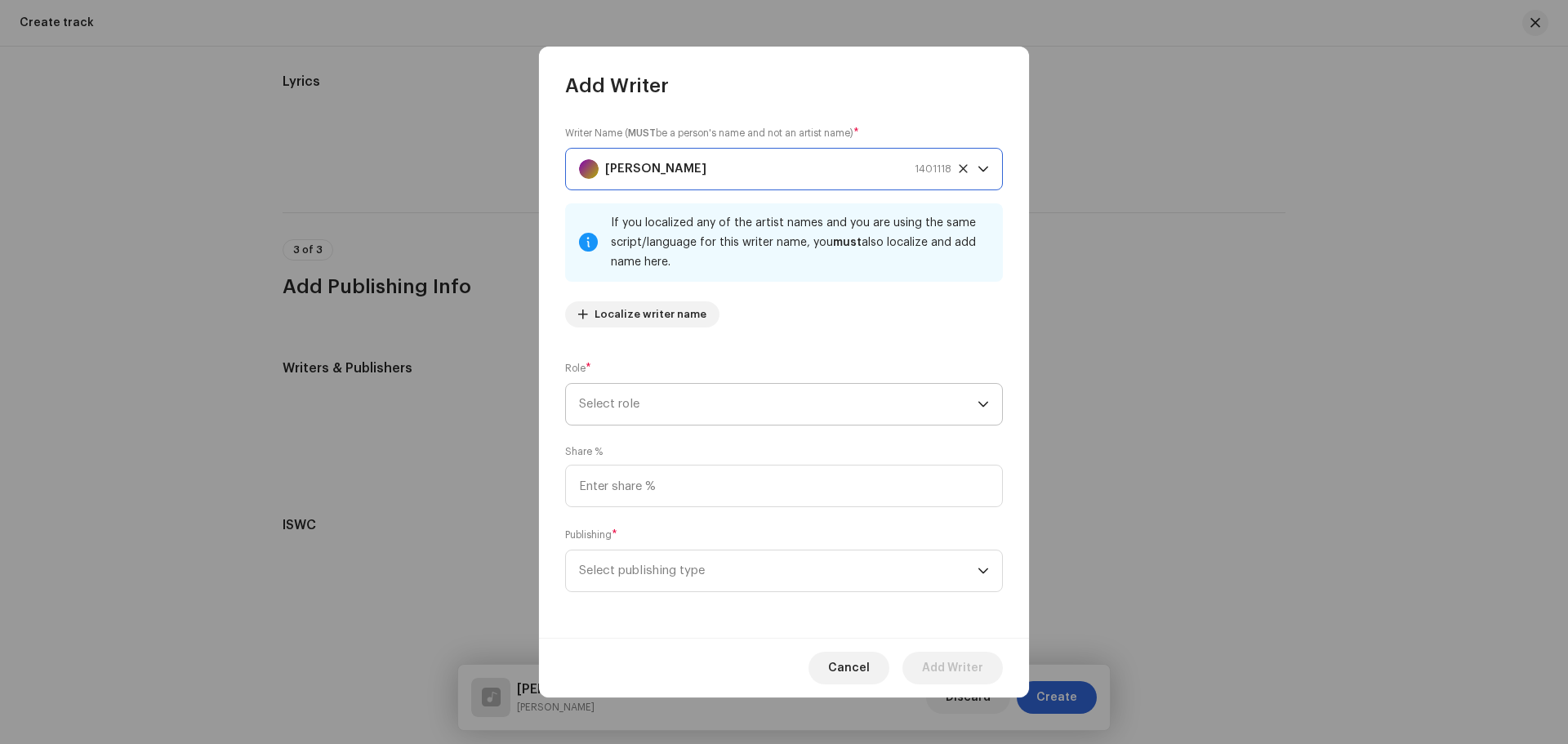
click at [667, 423] on span "Select role" at bounding box center [778, 404] width 398 height 40
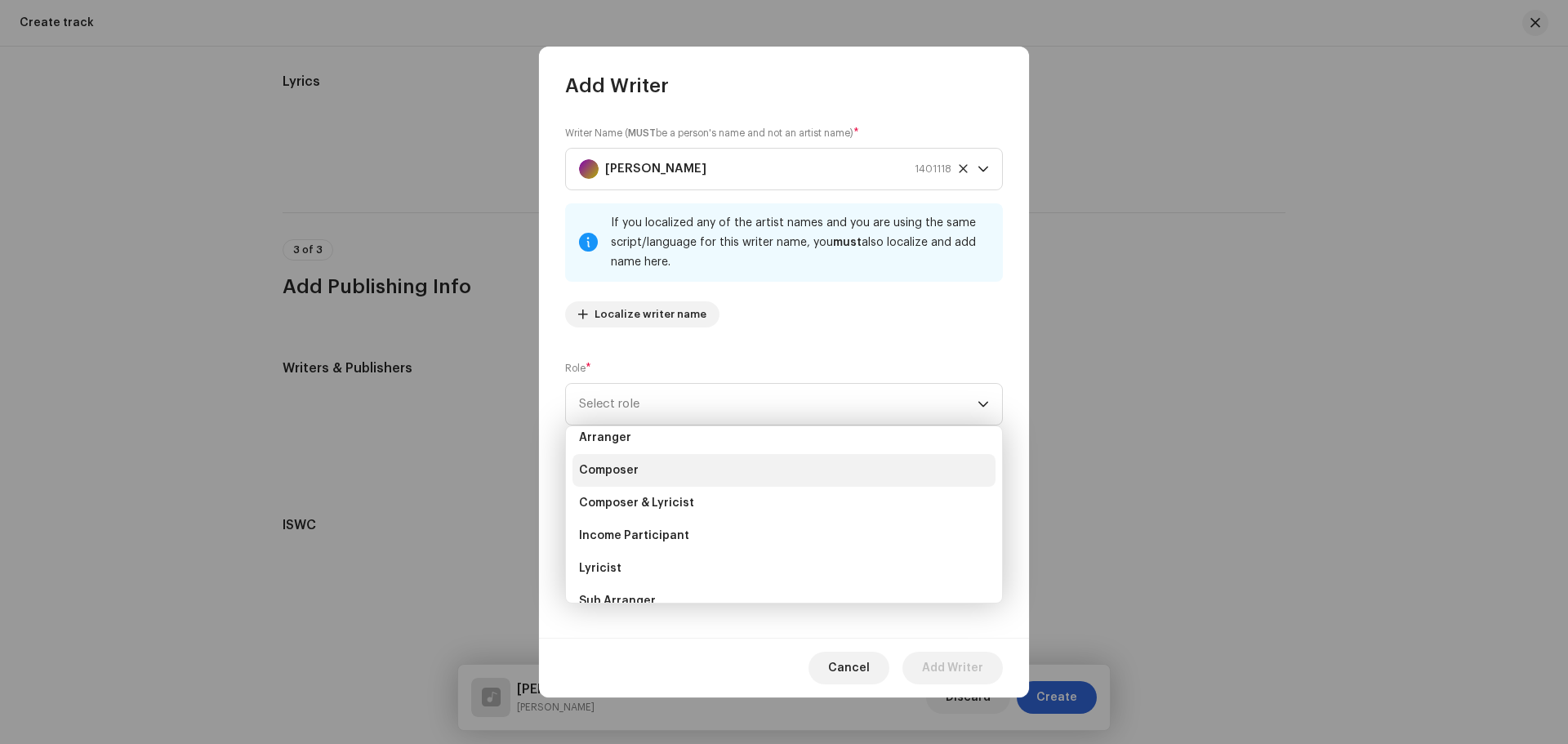
scroll to position [82, 0]
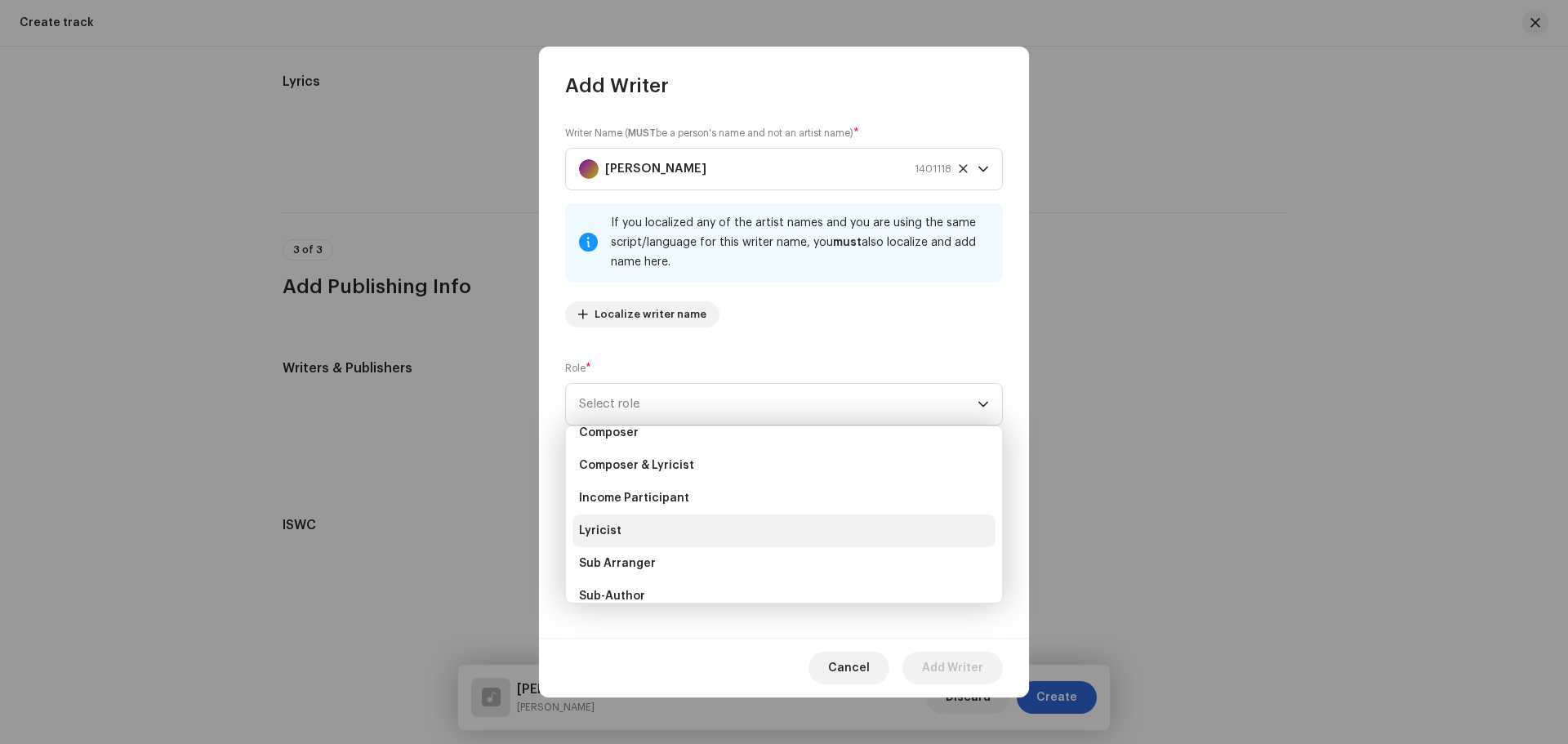
click at [641, 524] on li "Lyricist" at bounding box center [784, 531] width 423 height 33
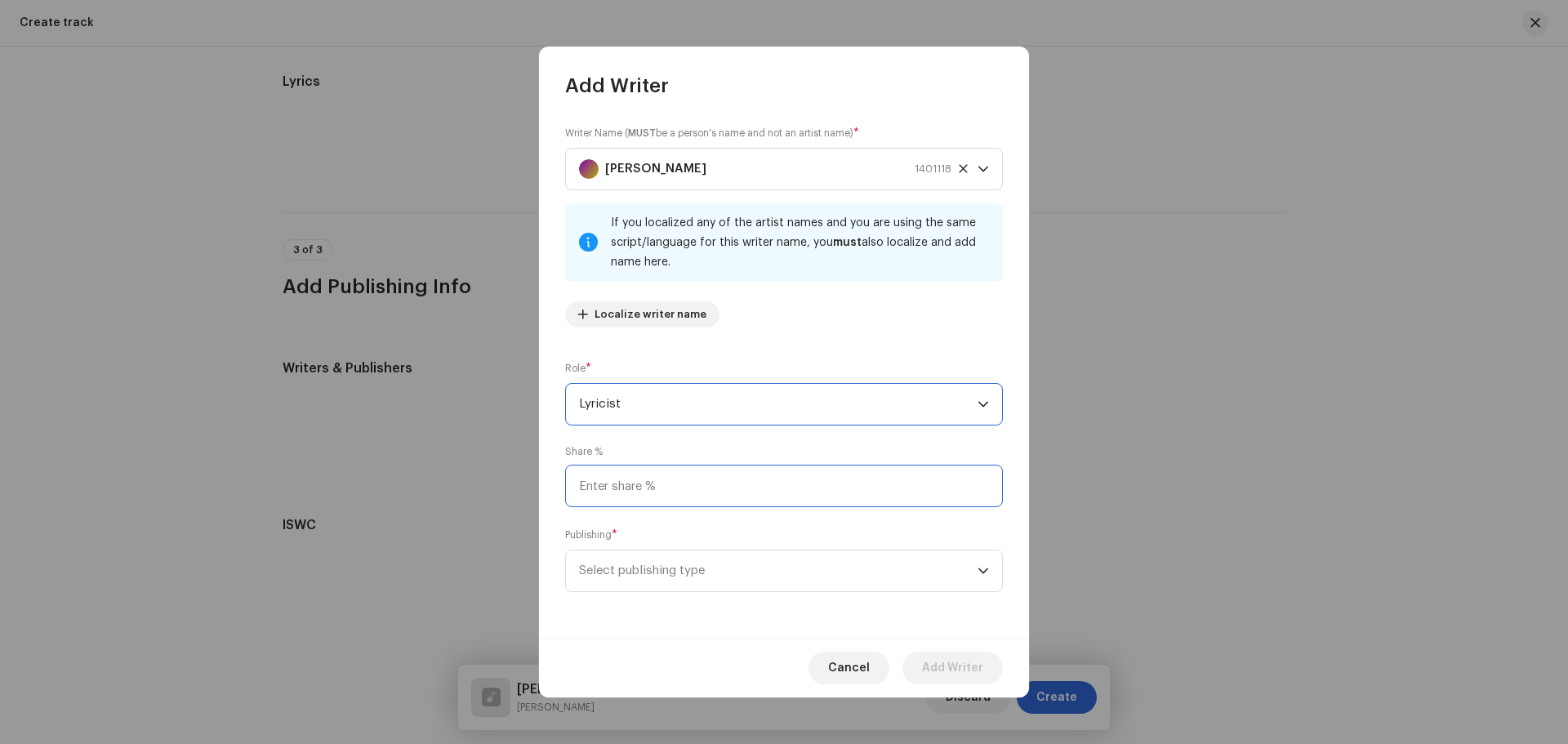
click at [626, 482] on input at bounding box center [784, 486] width 438 height 42
type input "25.00"
click at [681, 575] on span "Select publishing type" at bounding box center [778, 571] width 398 height 40
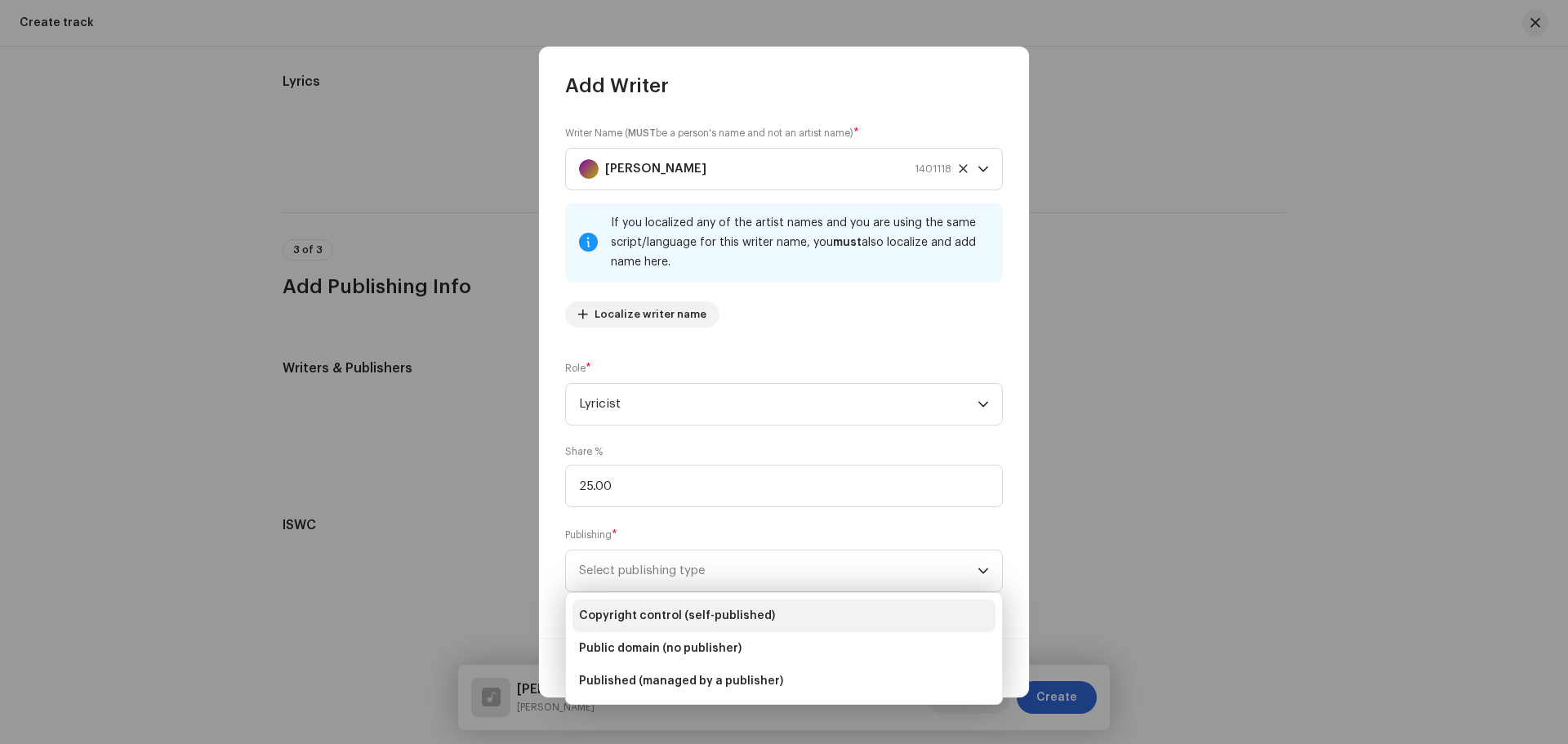
click at [666, 603] on li "Copyright control (self-published)" at bounding box center [784, 616] width 423 height 33
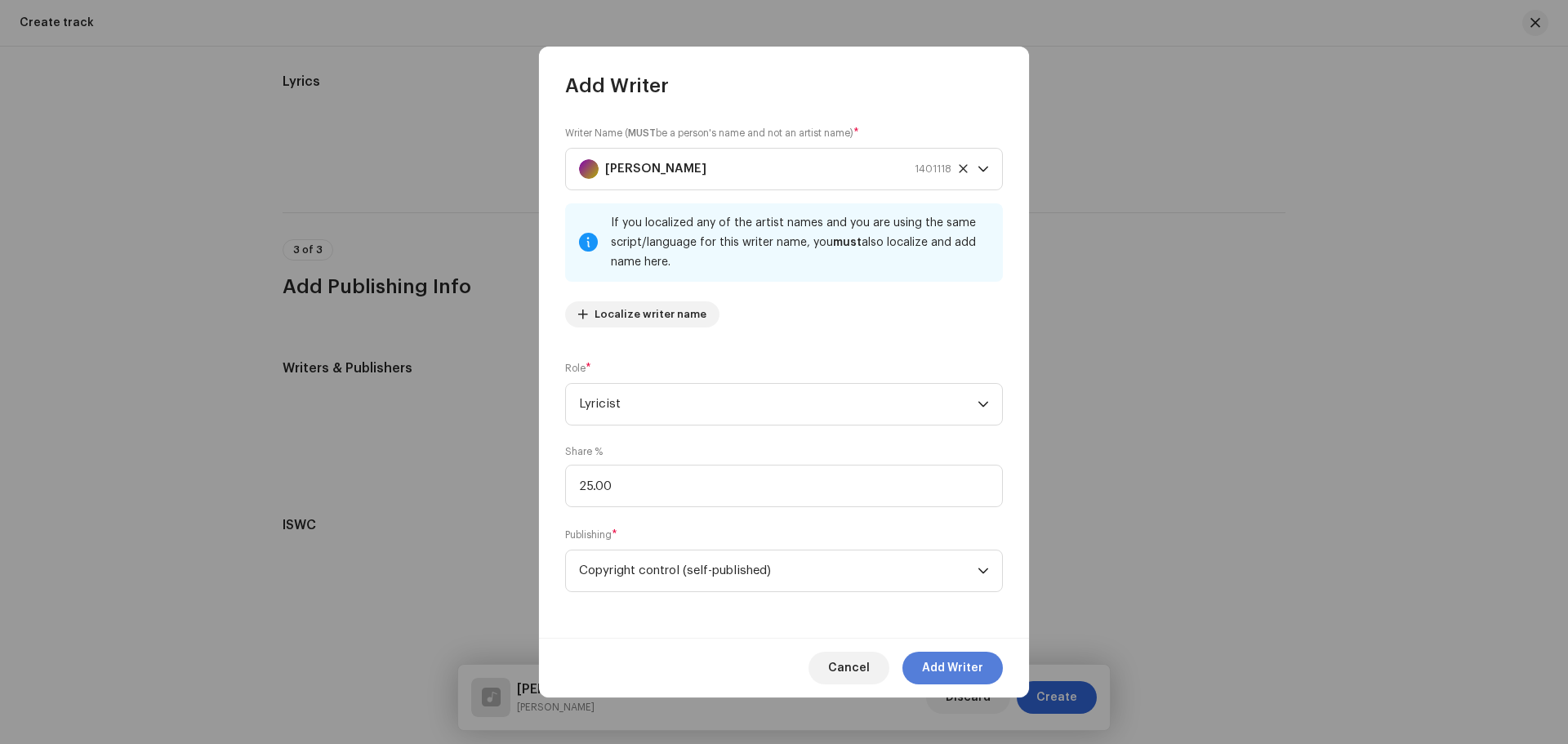
click at [933, 655] on span "Add Writer" at bounding box center [952, 669] width 62 height 33
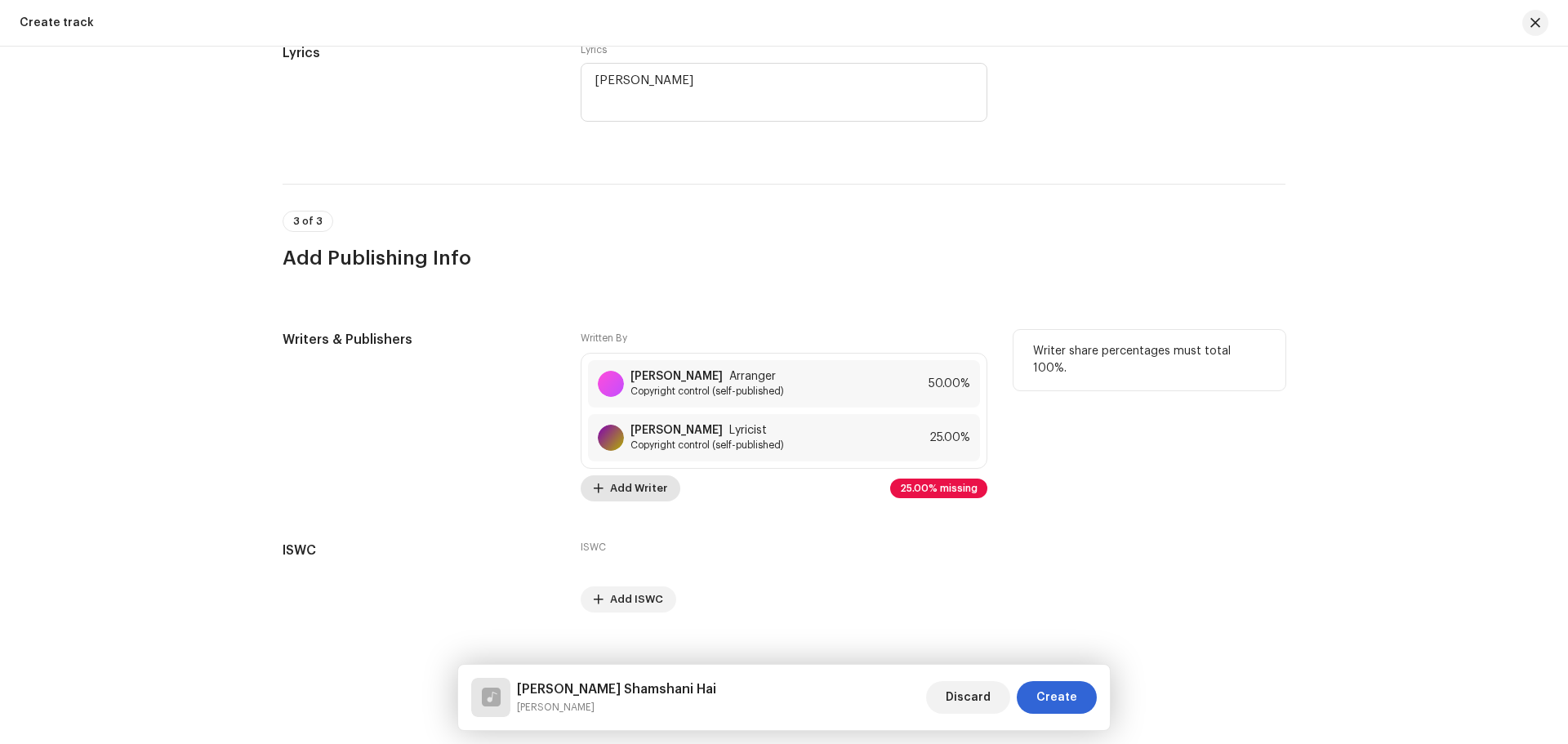
scroll to position [2955, 0]
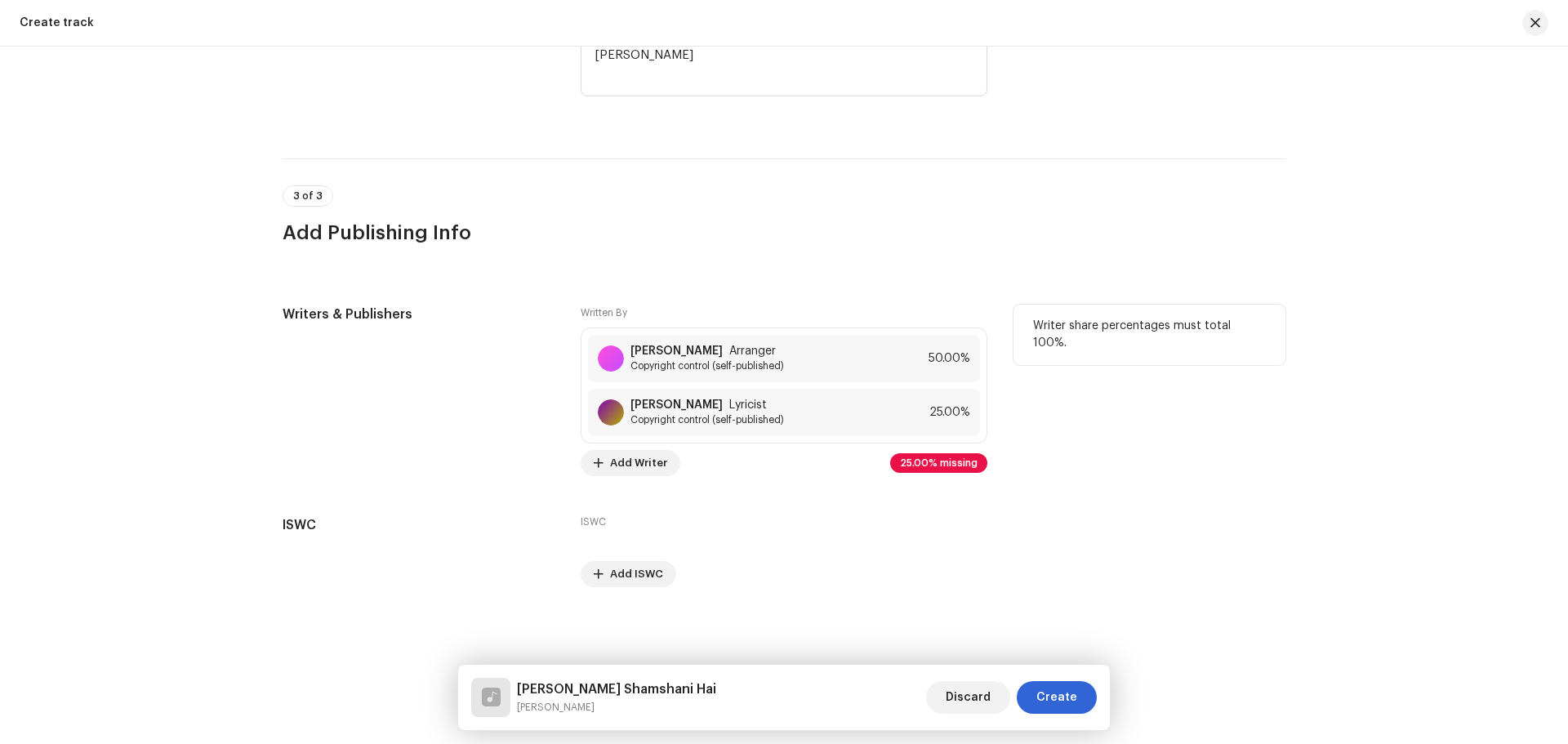
click at [624, 449] on div "Written By [PERSON_NAME] Arranger Copyright control (self-published) 50.00% [PE…" at bounding box center [783, 390] width 407 height 172
click at [628, 458] on span "Add Writer" at bounding box center [638, 464] width 57 height 33
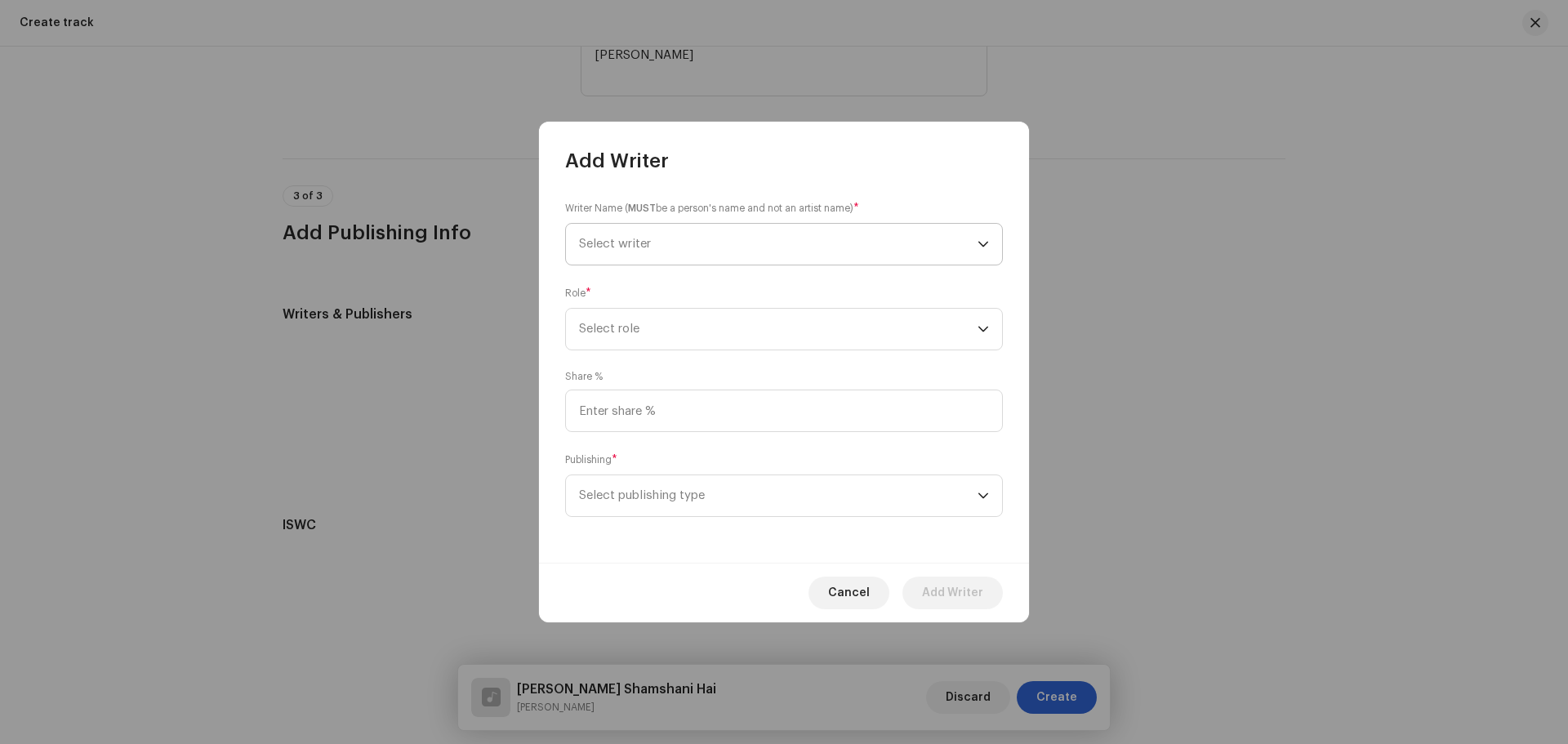
click at [645, 250] on span "Select writer" at bounding box center [778, 244] width 398 height 40
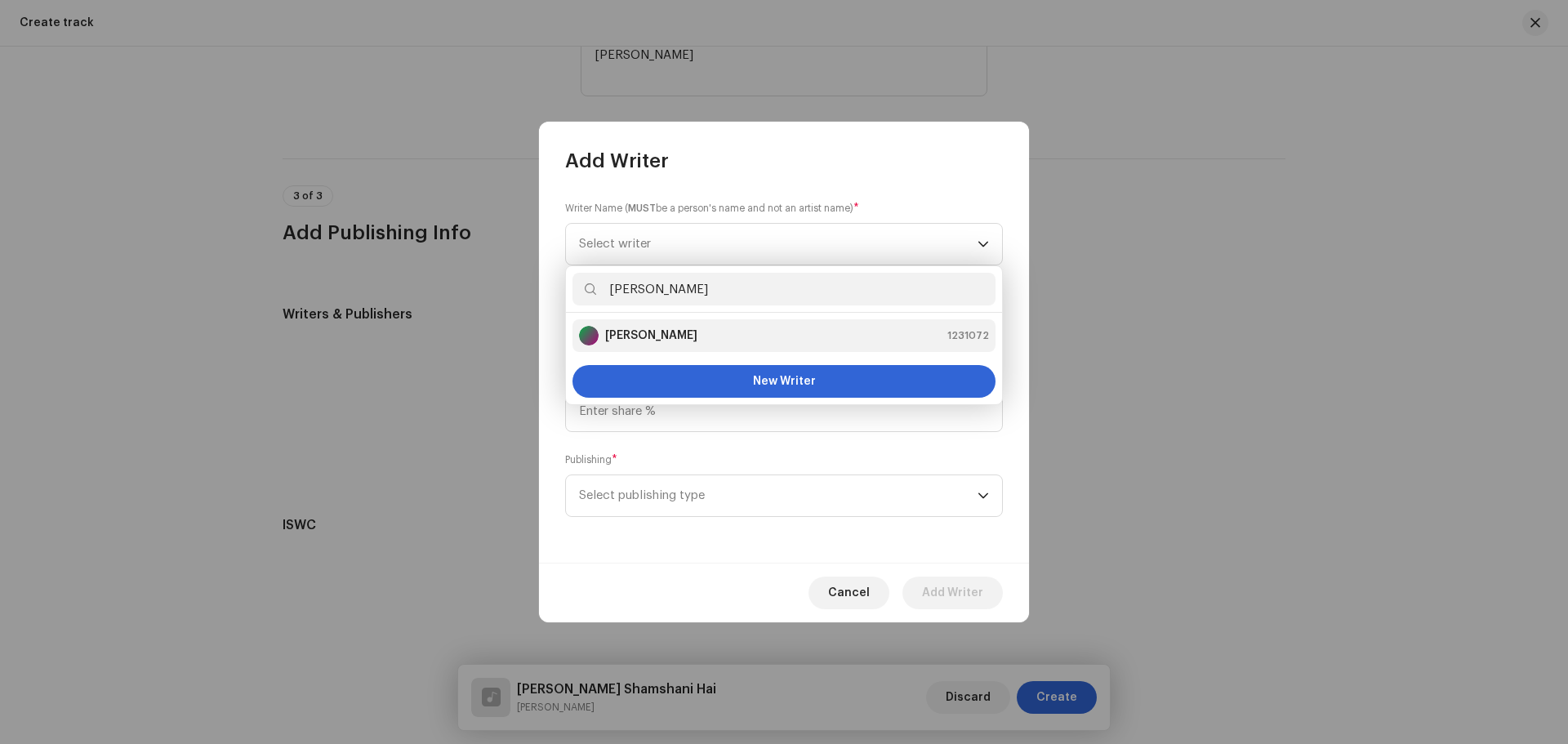
type input "[PERSON_NAME]"
click at [680, 345] on li "[PERSON_NAME] 1231072" at bounding box center [784, 336] width 423 height 33
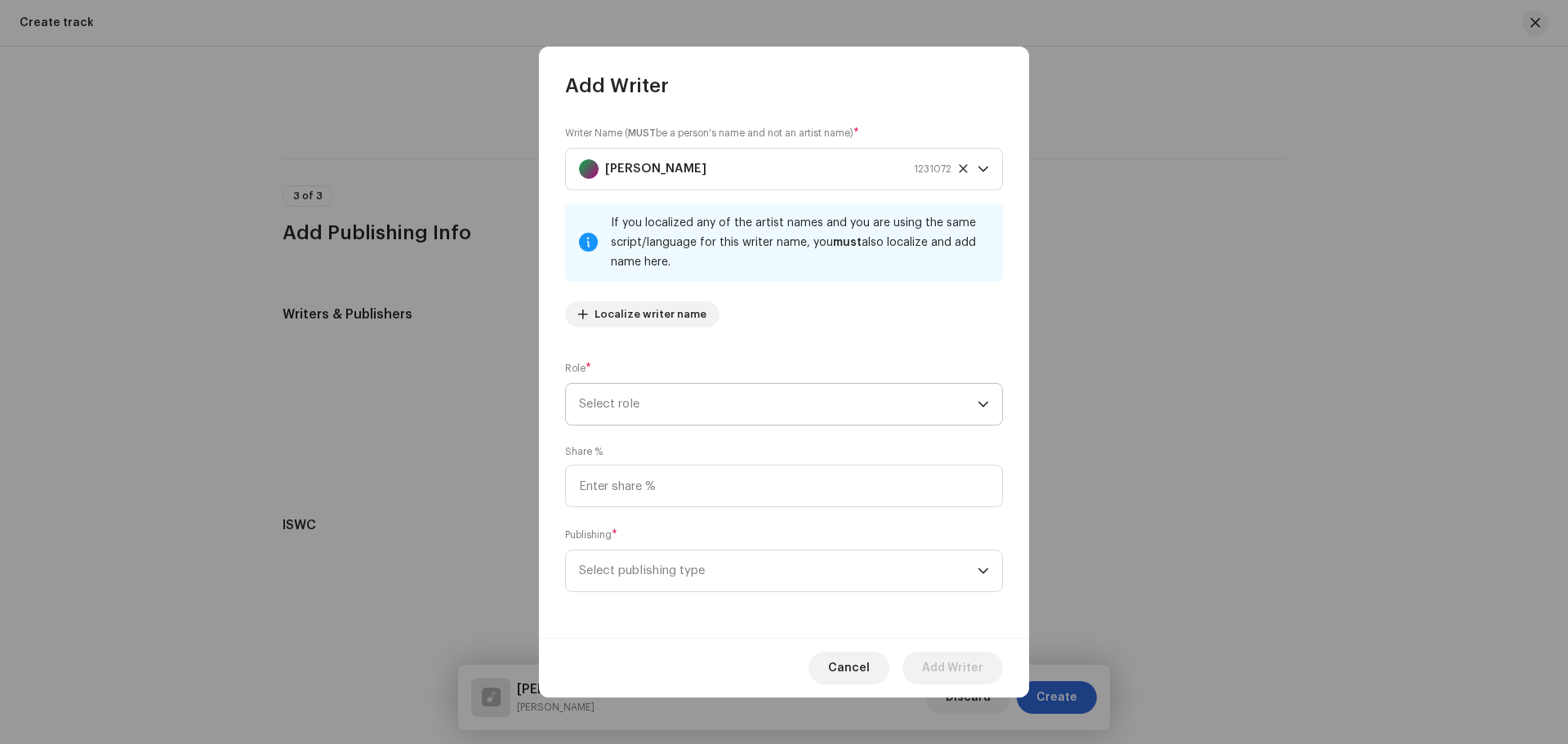
click at [647, 408] on span "Select role" at bounding box center [778, 404] width 398 height 40
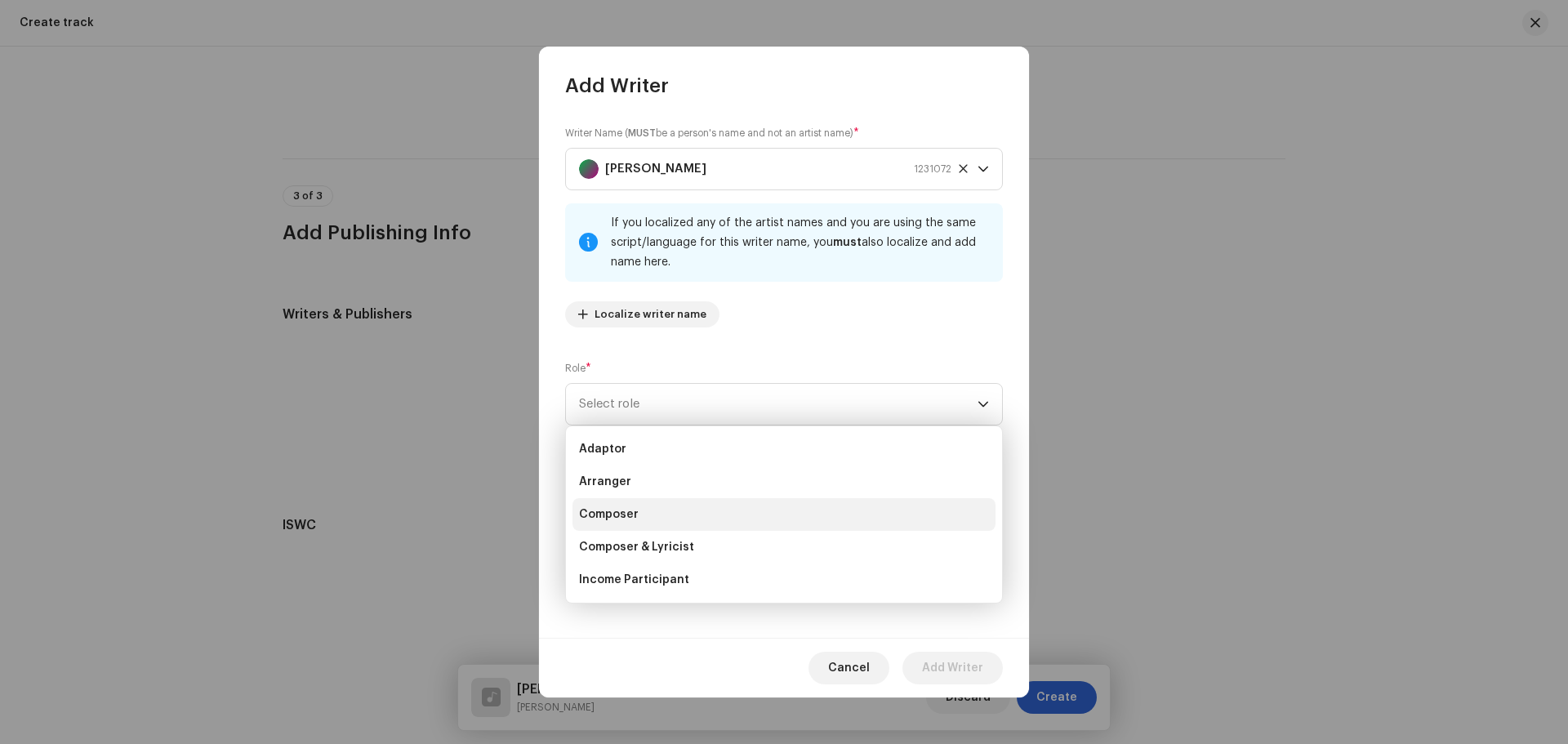
click at [628, 508] on span "Composer" at bounding box center [609, 515] width 60 height 17
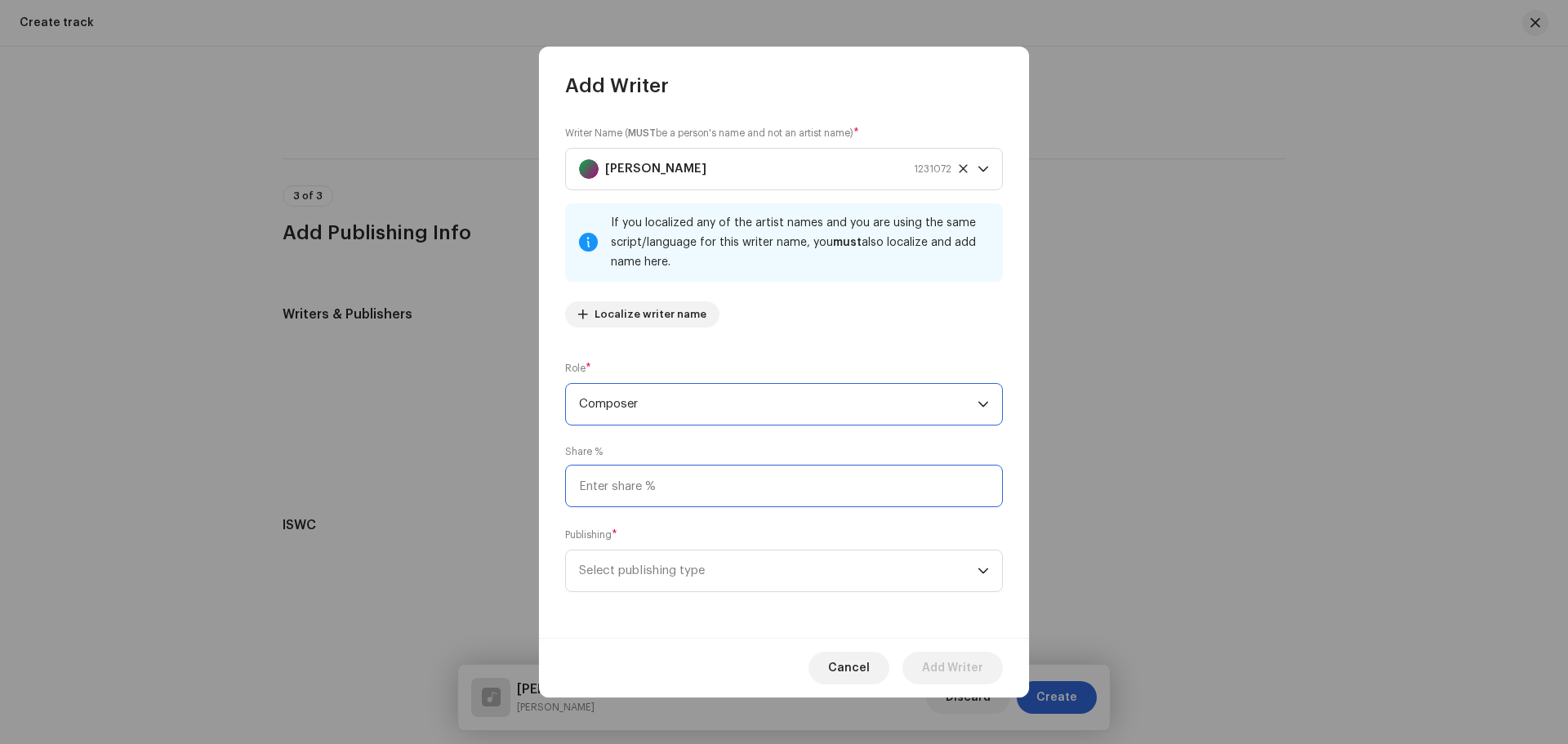
click at [637, 488] on input at bounding box center [784, 486] width 438 height 42
type input "25.00"
click at [684, 564] on span "Select publishing type" at bounding box center [778, 571] width 398 height 40
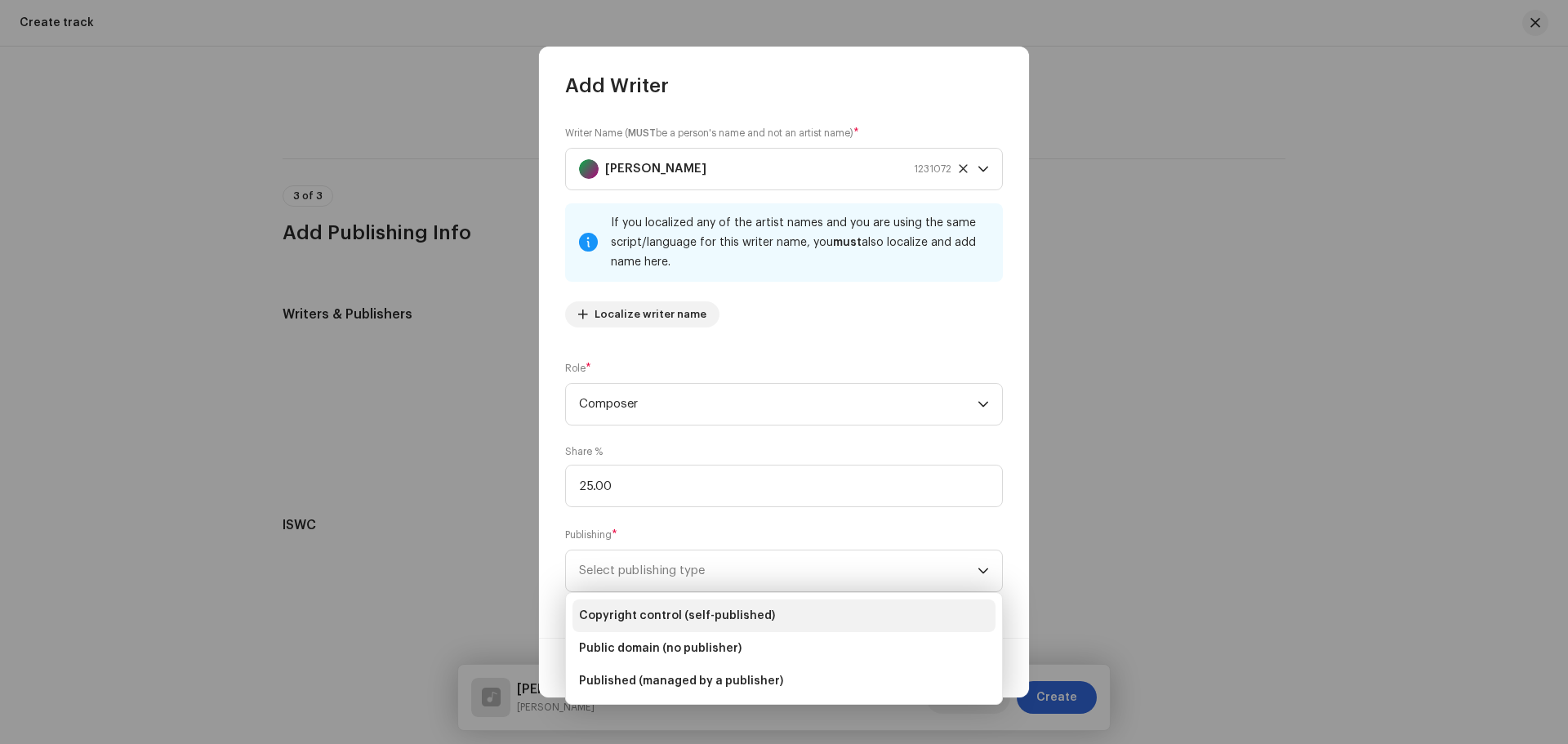
click at [672, 615] on span "Copyright control (self-published)" at bounding box center [677, 616] width 196 height 17
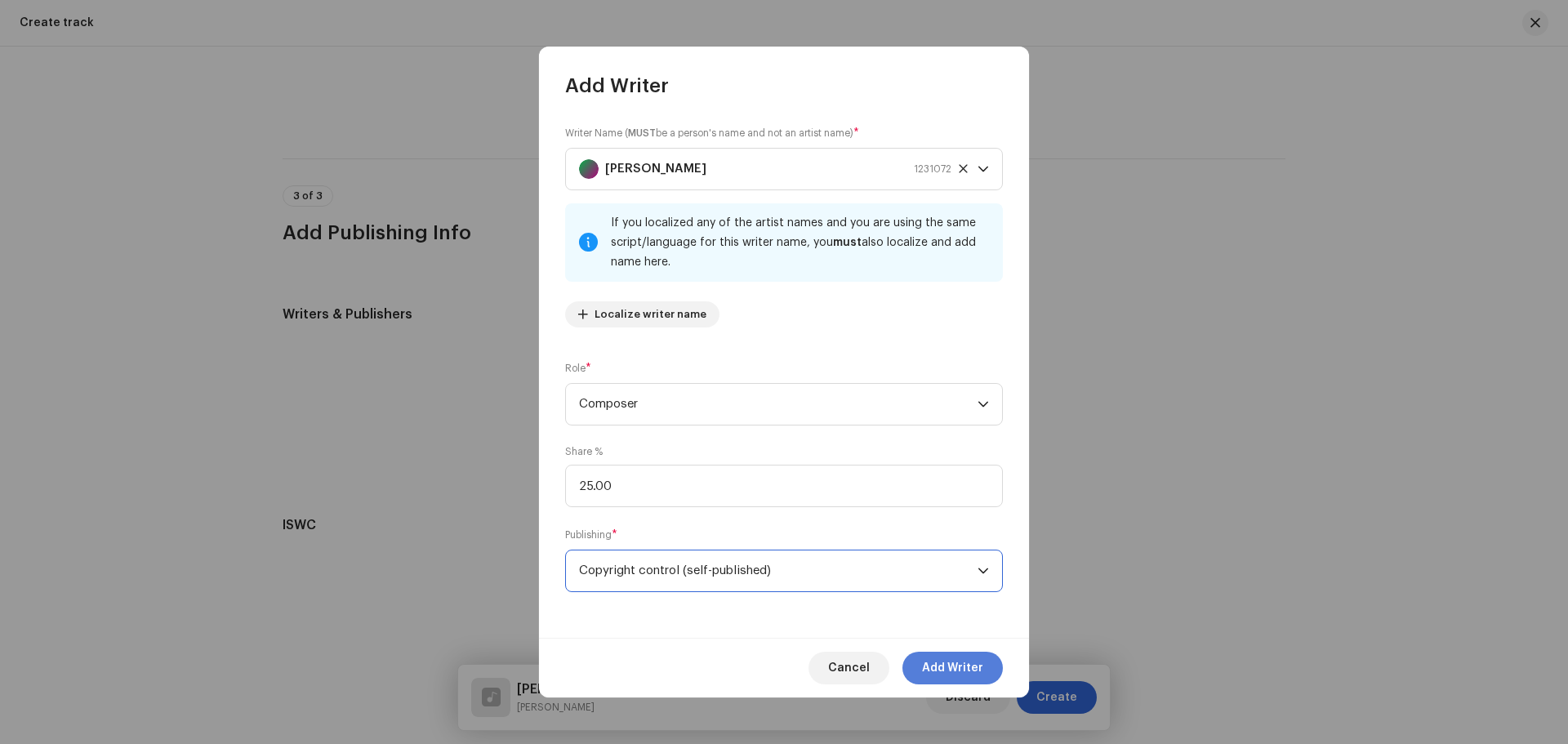
click at [943, 669] on span "Add Writer" at bounding box center [952, 669] width 62 height 33
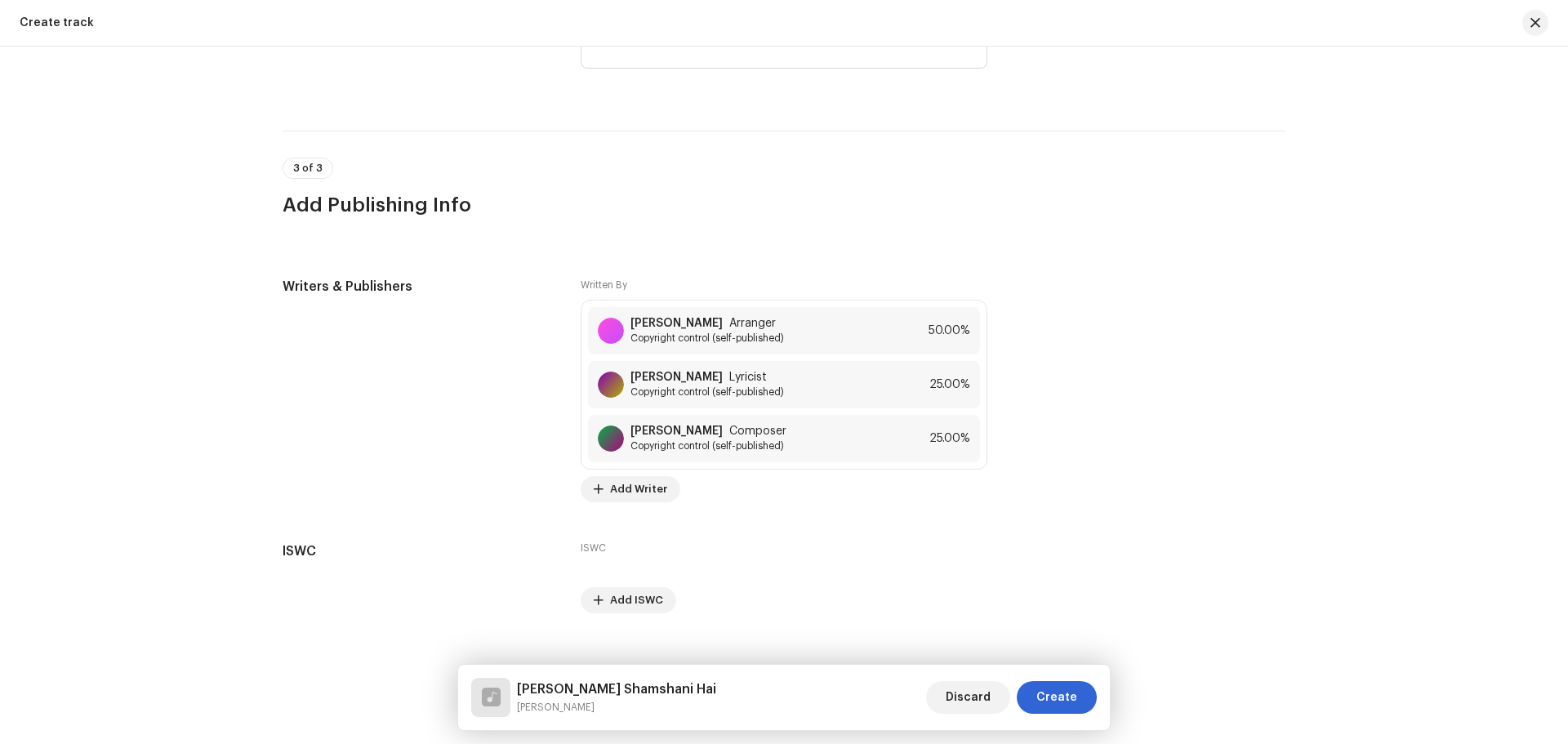
scroll to position [3008, 0]
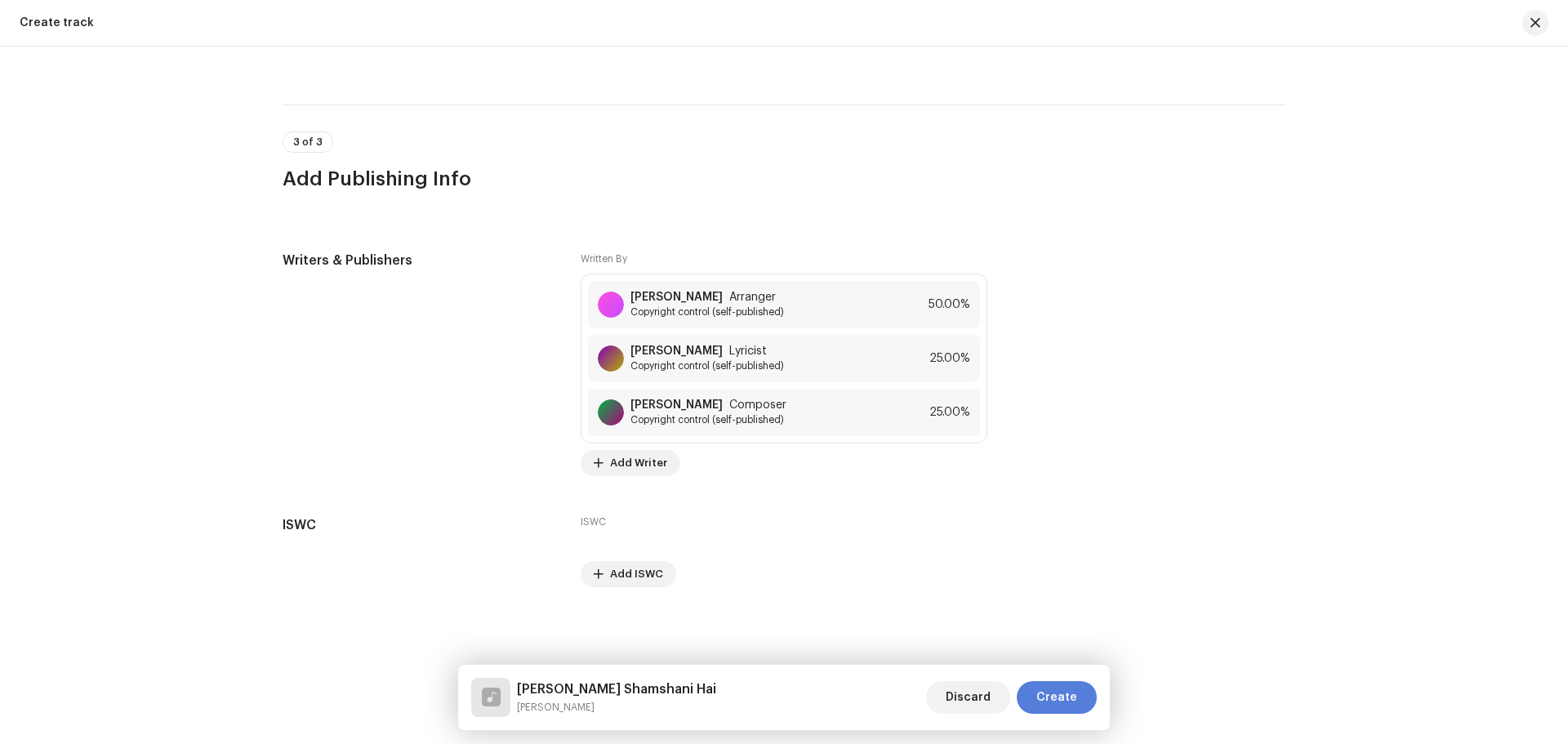
click at [1069, 696] on span "Create" at bounding box center [1057, 698] width 40 height 33
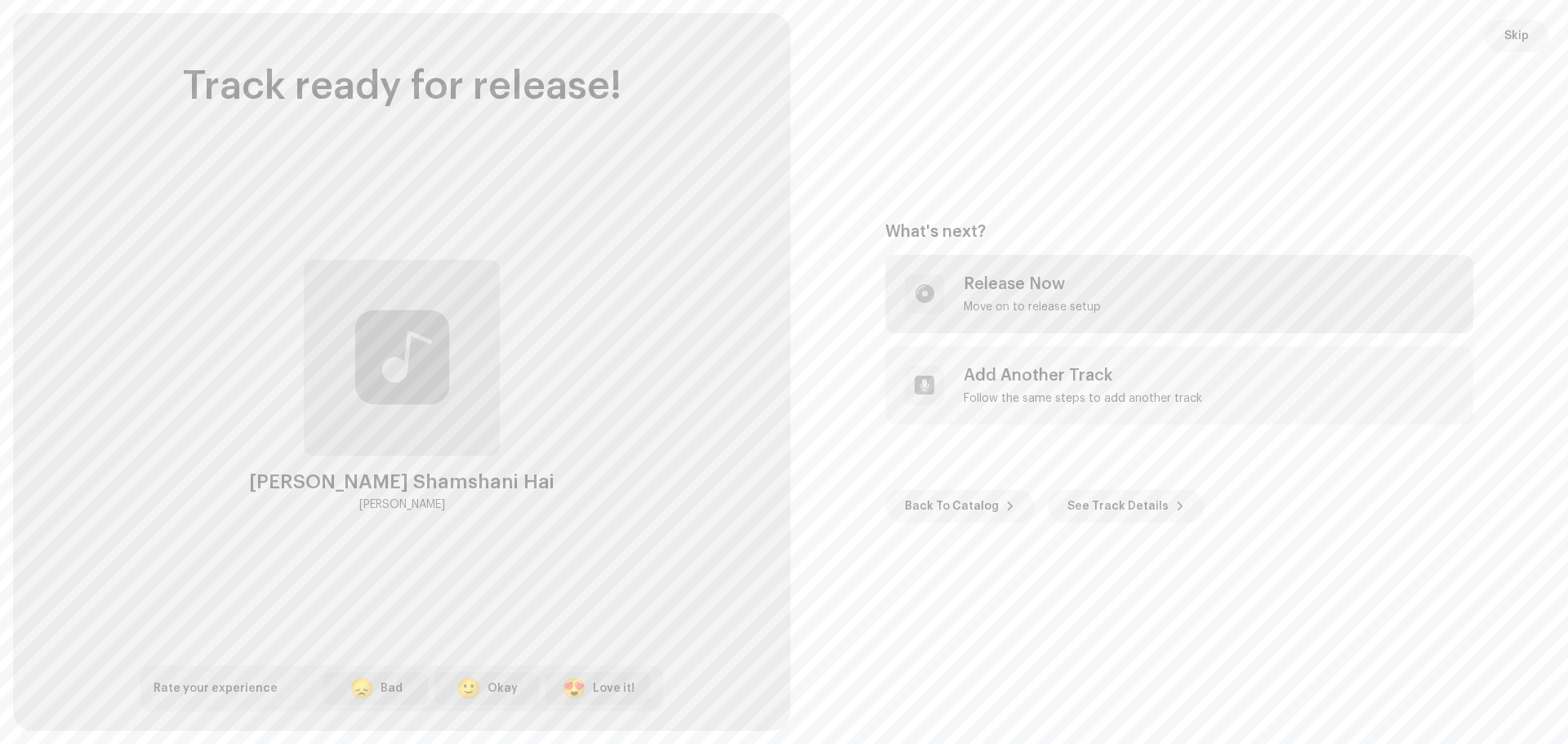
click at [1002, 286] on div "Release Now" at bounding box center [1032, 284] width 137 height 19
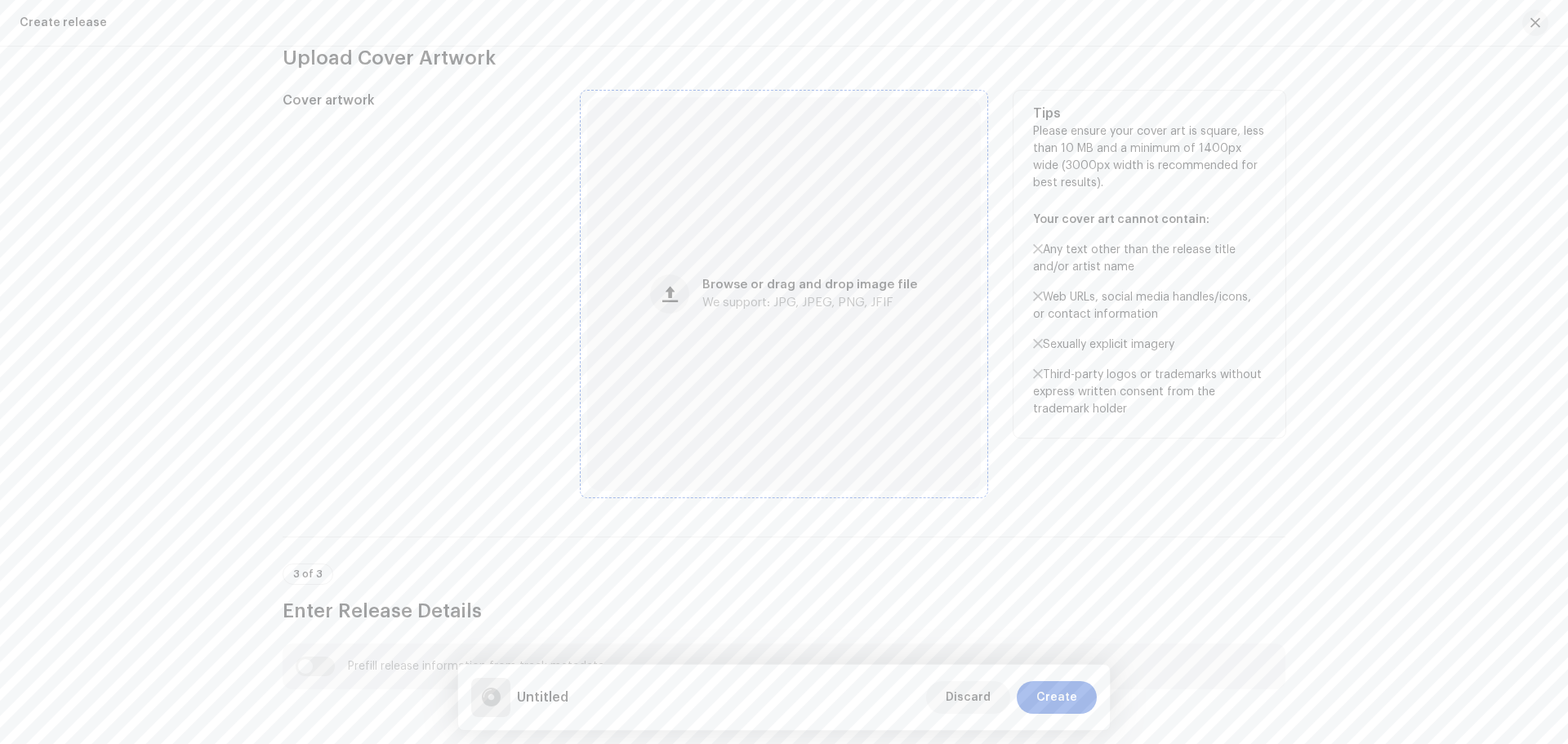
click at [800, 302] on span "We support: JPG, JPEG, PNG, JFIF" at bounding box center [798, 303] width 191 height 11
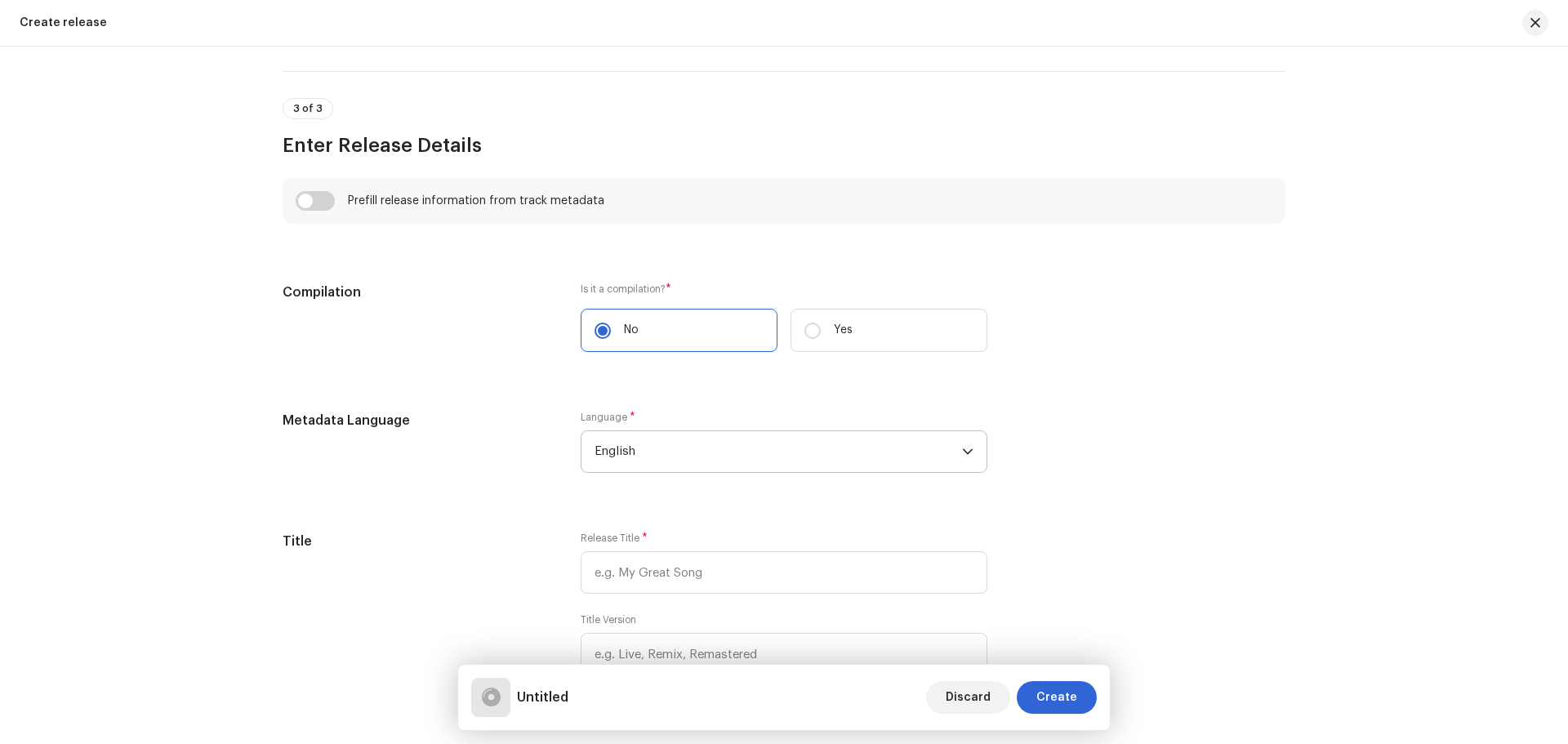
scroll to position [1088, 0]
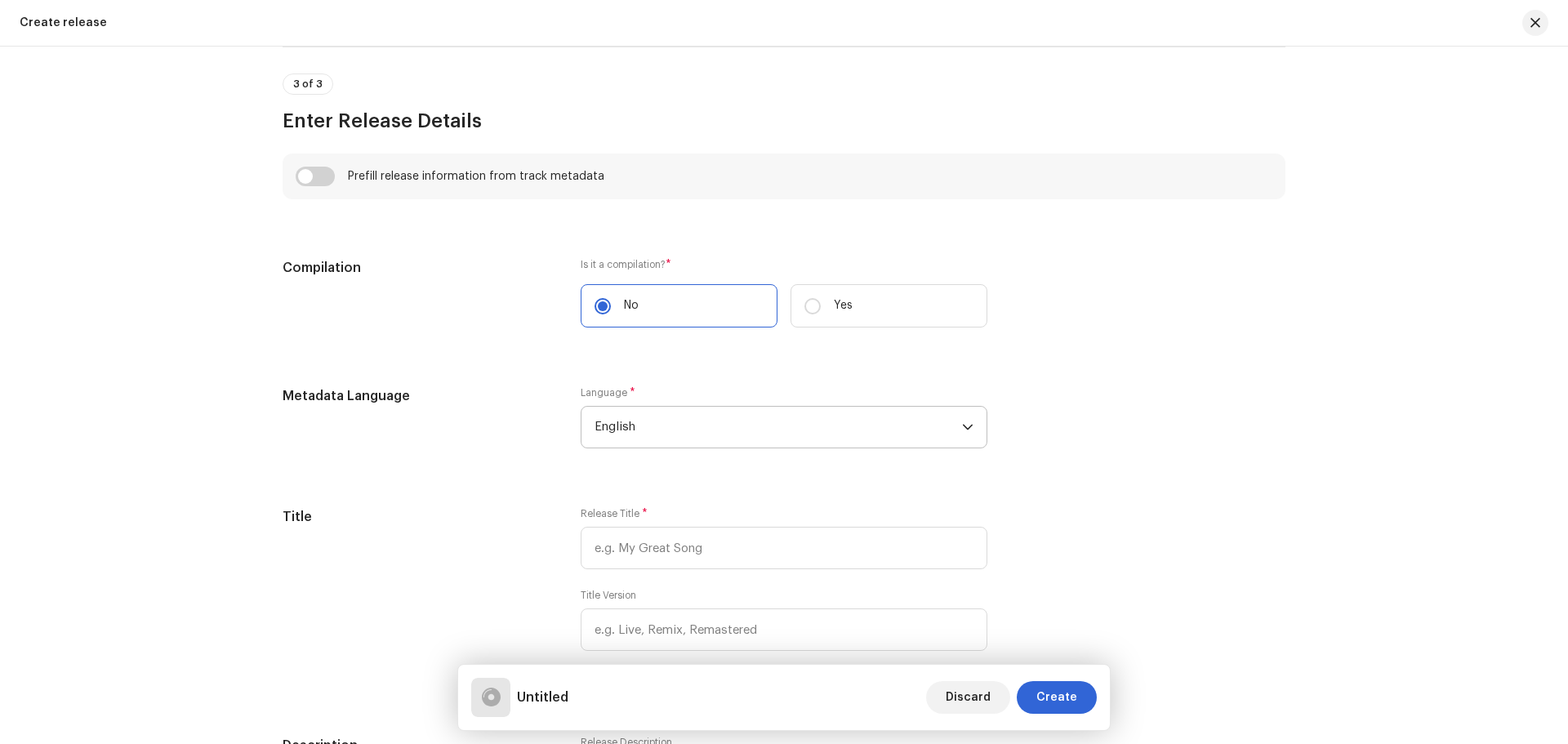
click at [684, 423] on span "English" at bounding box center [778, 427] width 367 height 40
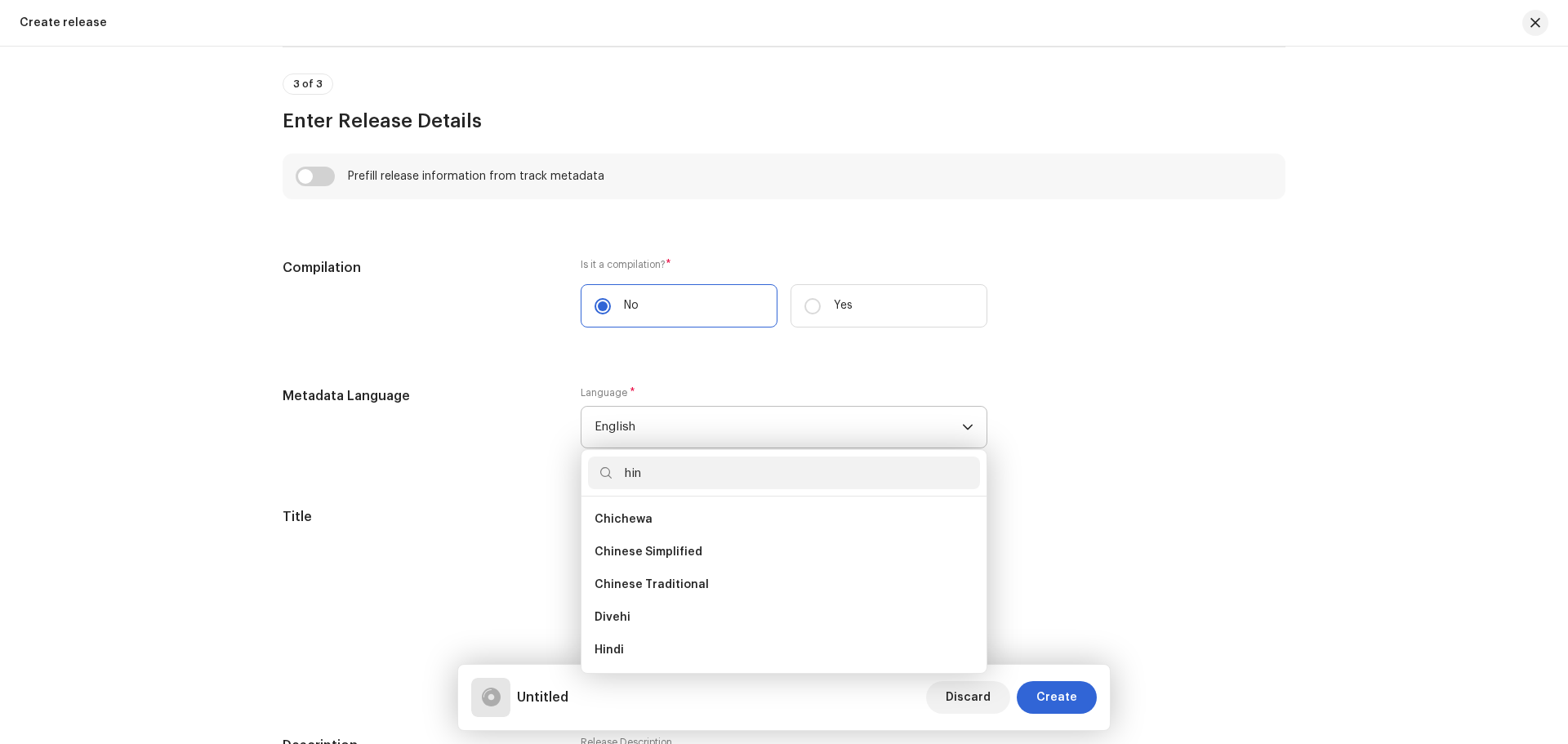
scroll to position [0, 0]
type input "hin"
click at [608, 577] on span "Hindi" at bounding box center [610, 585] width 29 height 17
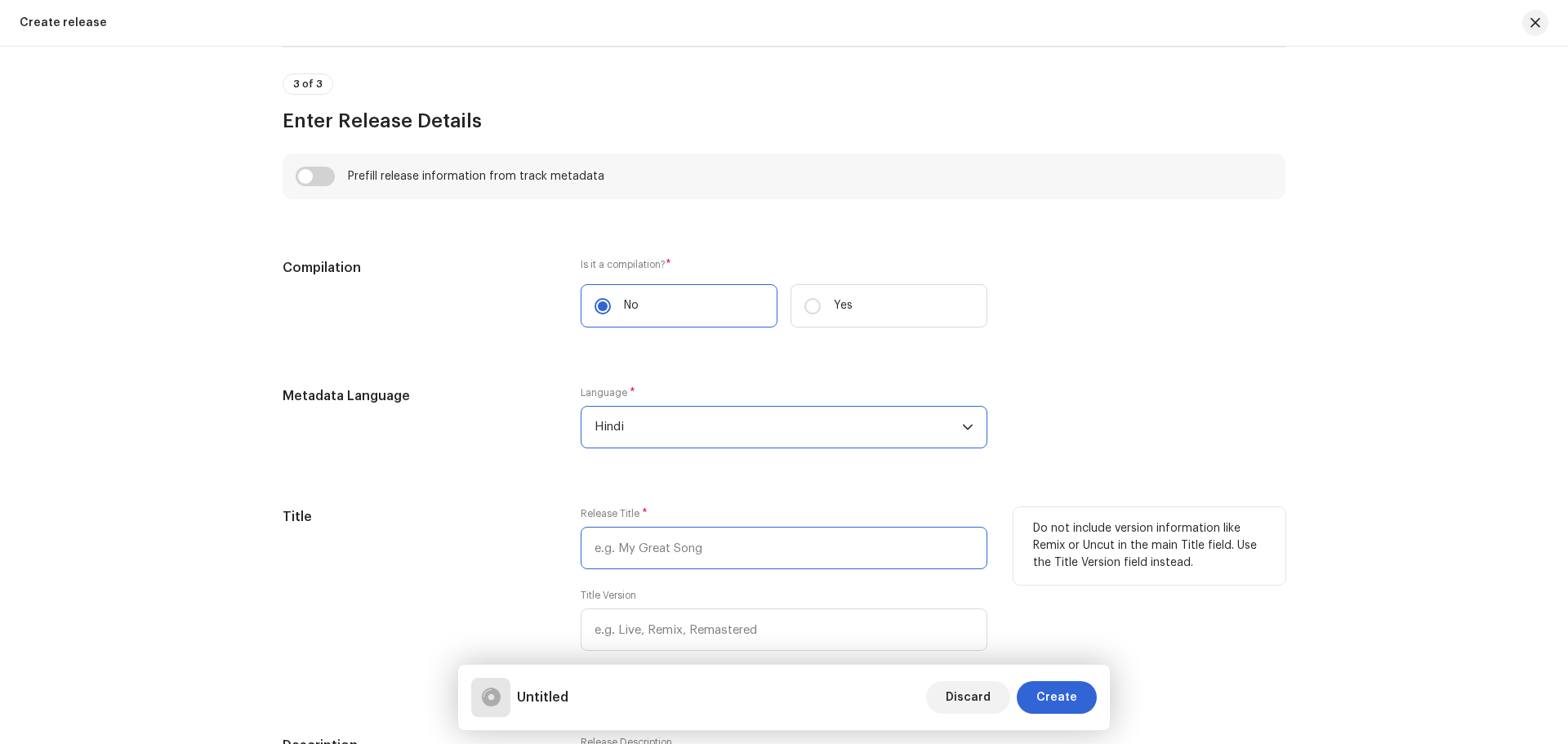
click at [642, 533] on input "text" at bounding box center [783, 548] width 407 height 42
paste input "[PERSON_NAME] Shamshani Hai"
type input "[PERSON_NAME] Shamshani Hai"
click at [1164, 638] on div "Do not include version information like Remix or Uncut in the main Title field.…" at bounding box center [1149, 602] width 272 height 189
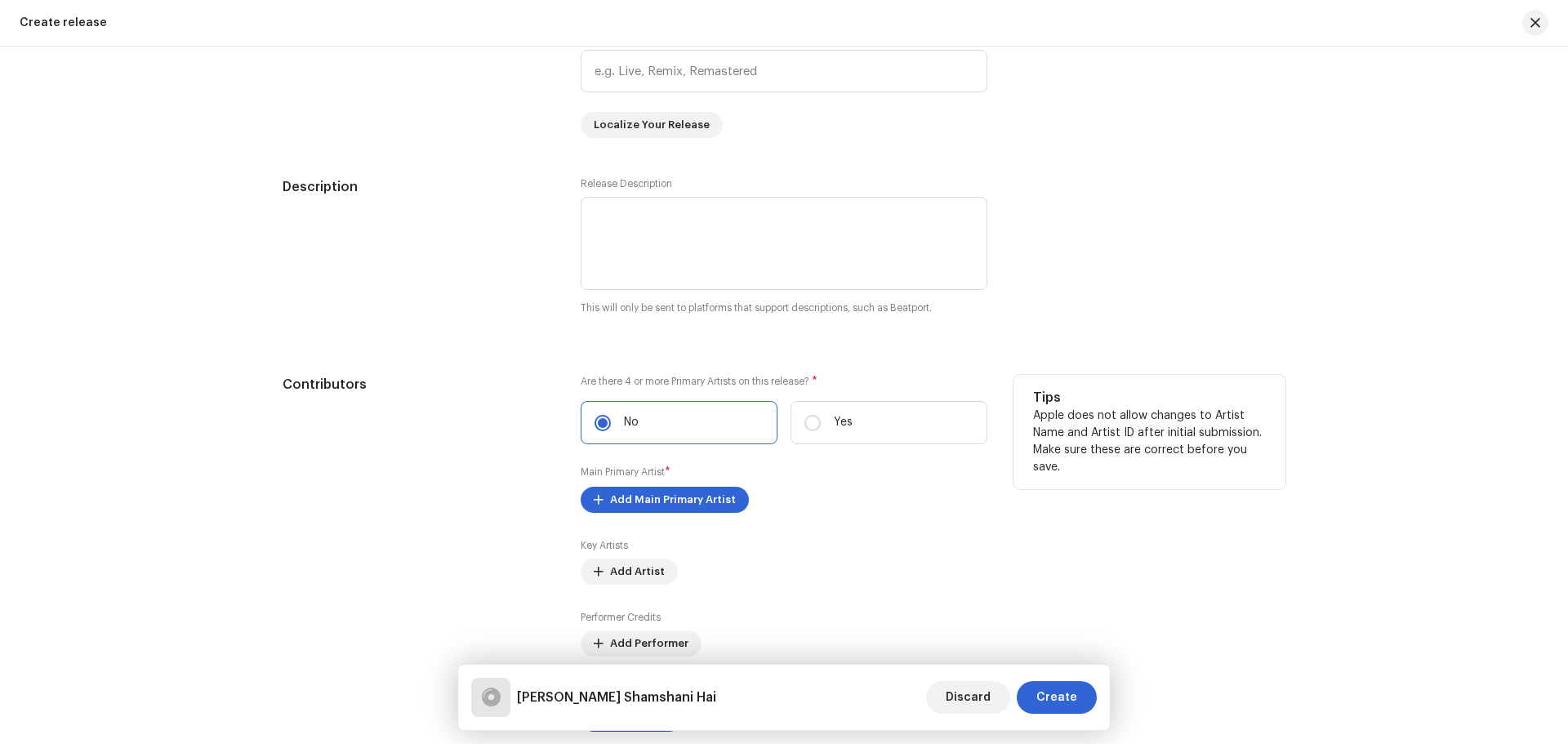
scroll to position [1661, 0]
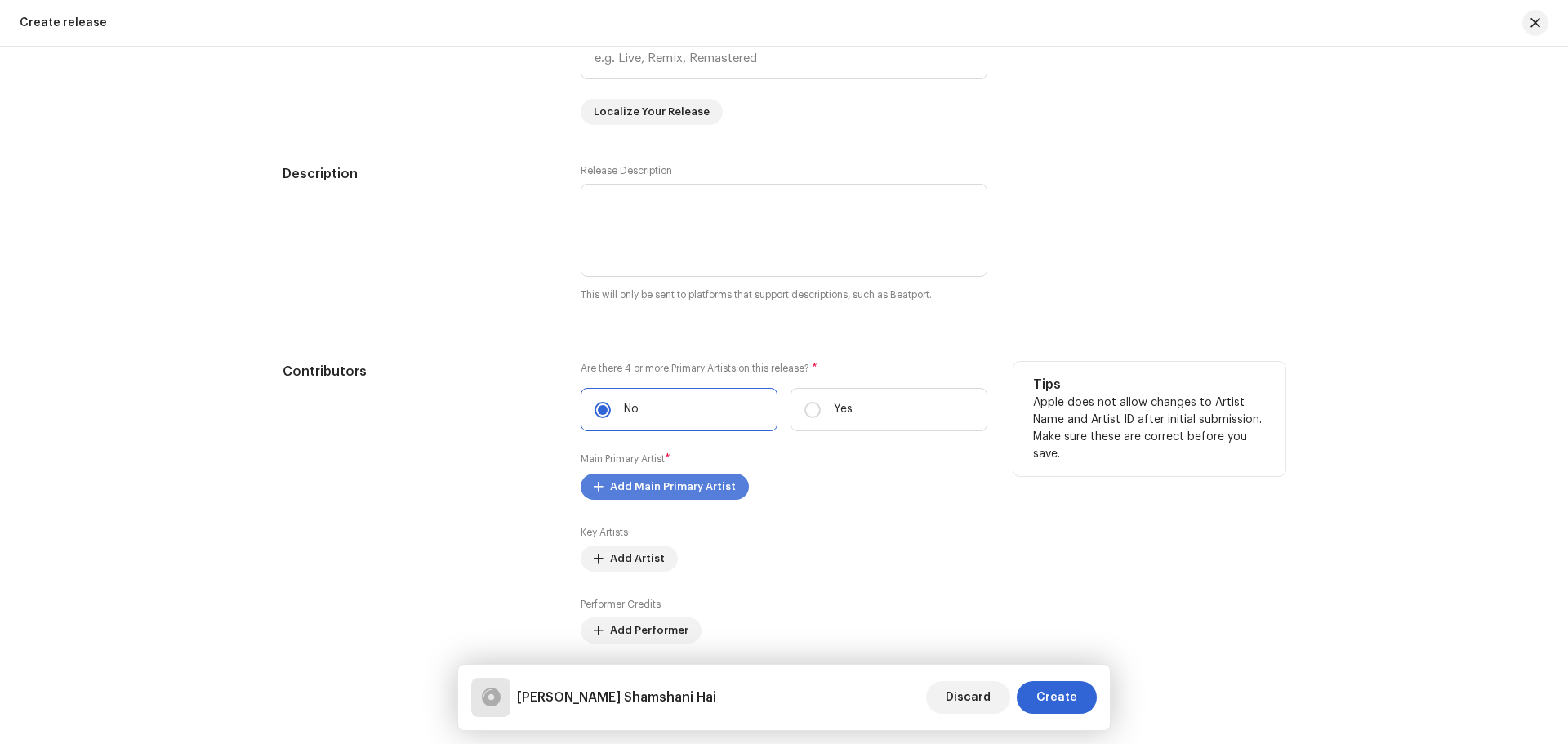
click at [678, 486] on span "Add Main Primary Artist" at bounding box center [672, 487] width 126 height 33
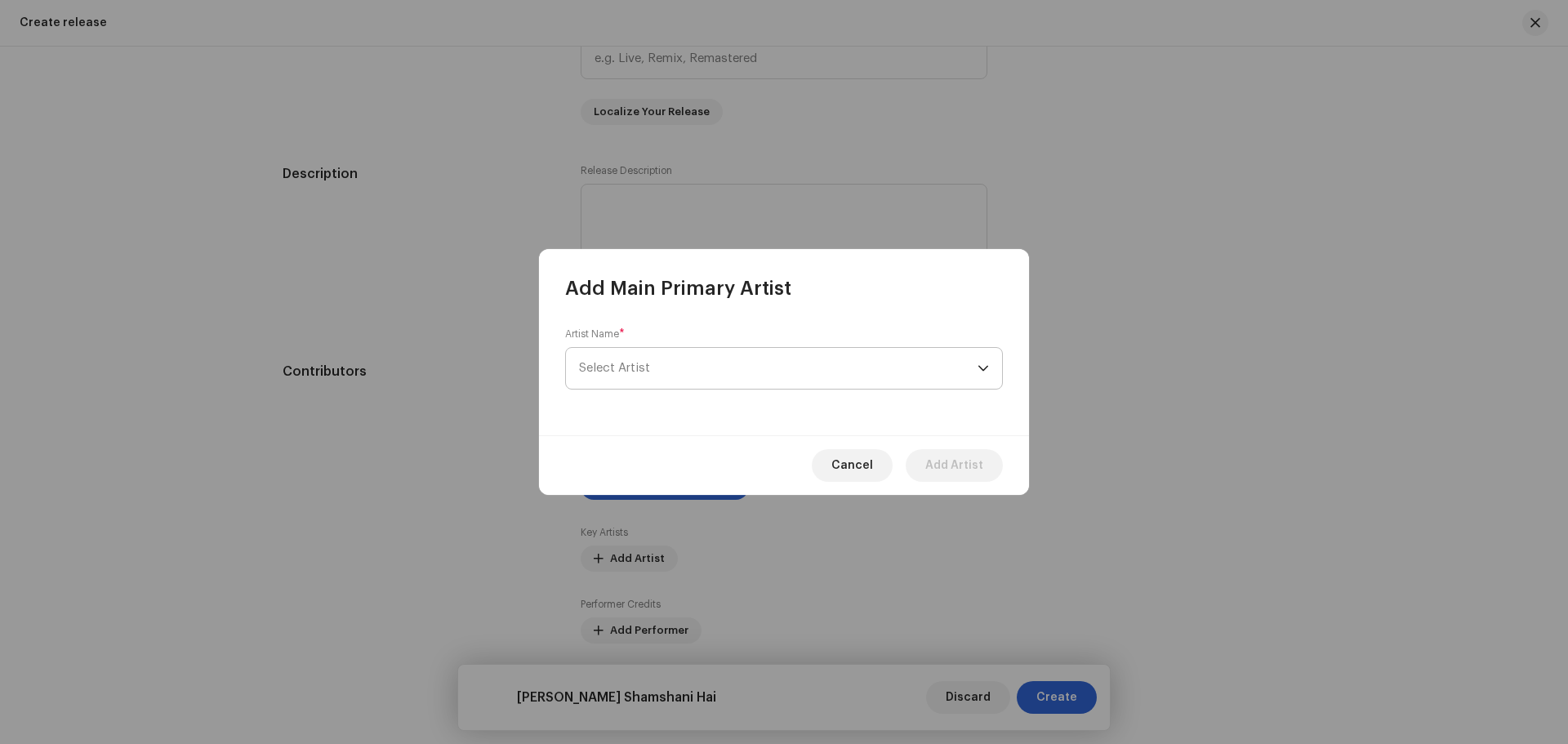
click at [664, 356] on span "Select Artist" at bounding box center [778, 368] width 398 height 40
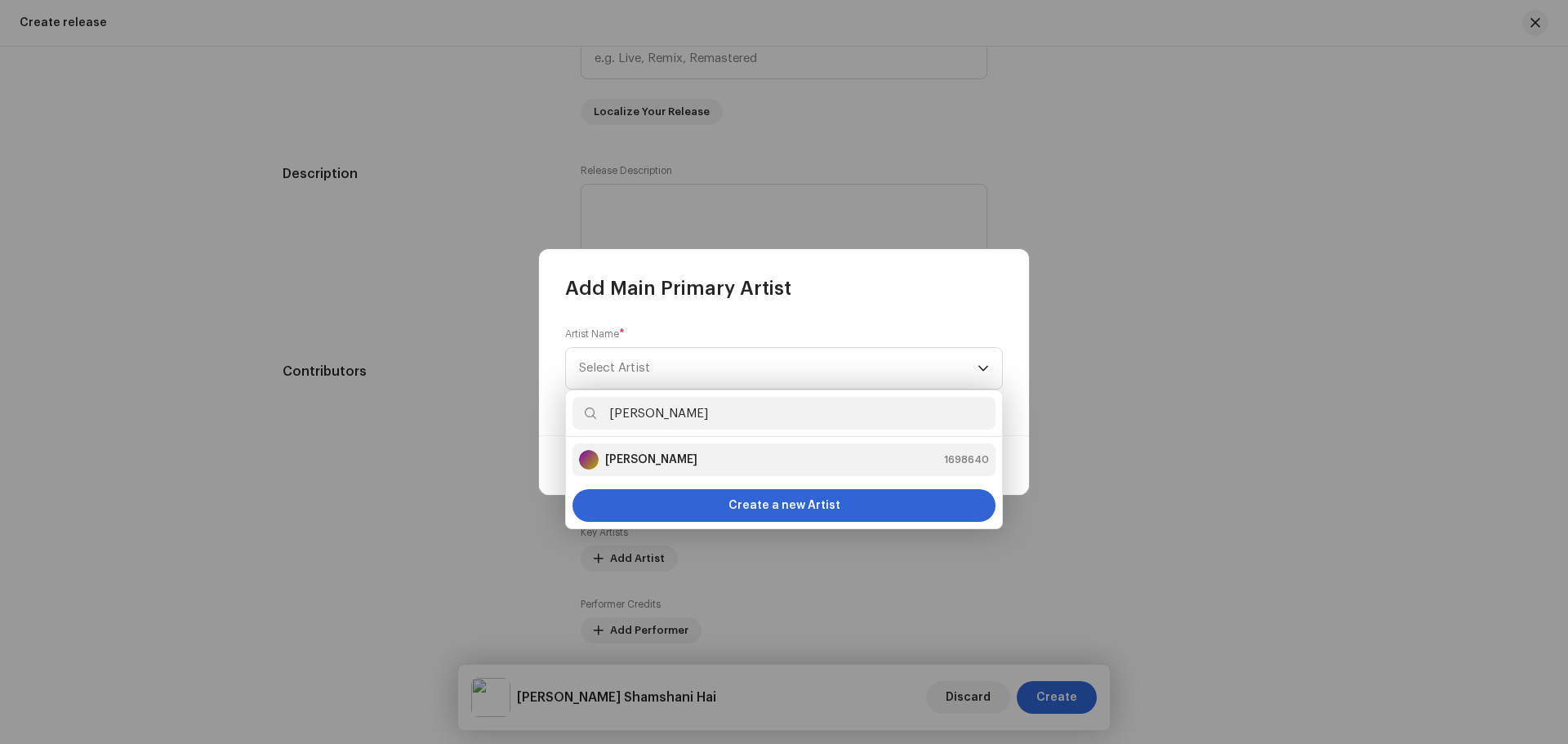
type input "[PERSON_NAME]"
click at [678, 455] on strong "[PERSON_NAME]" at bounding box center [651, 460] width 93 height 17
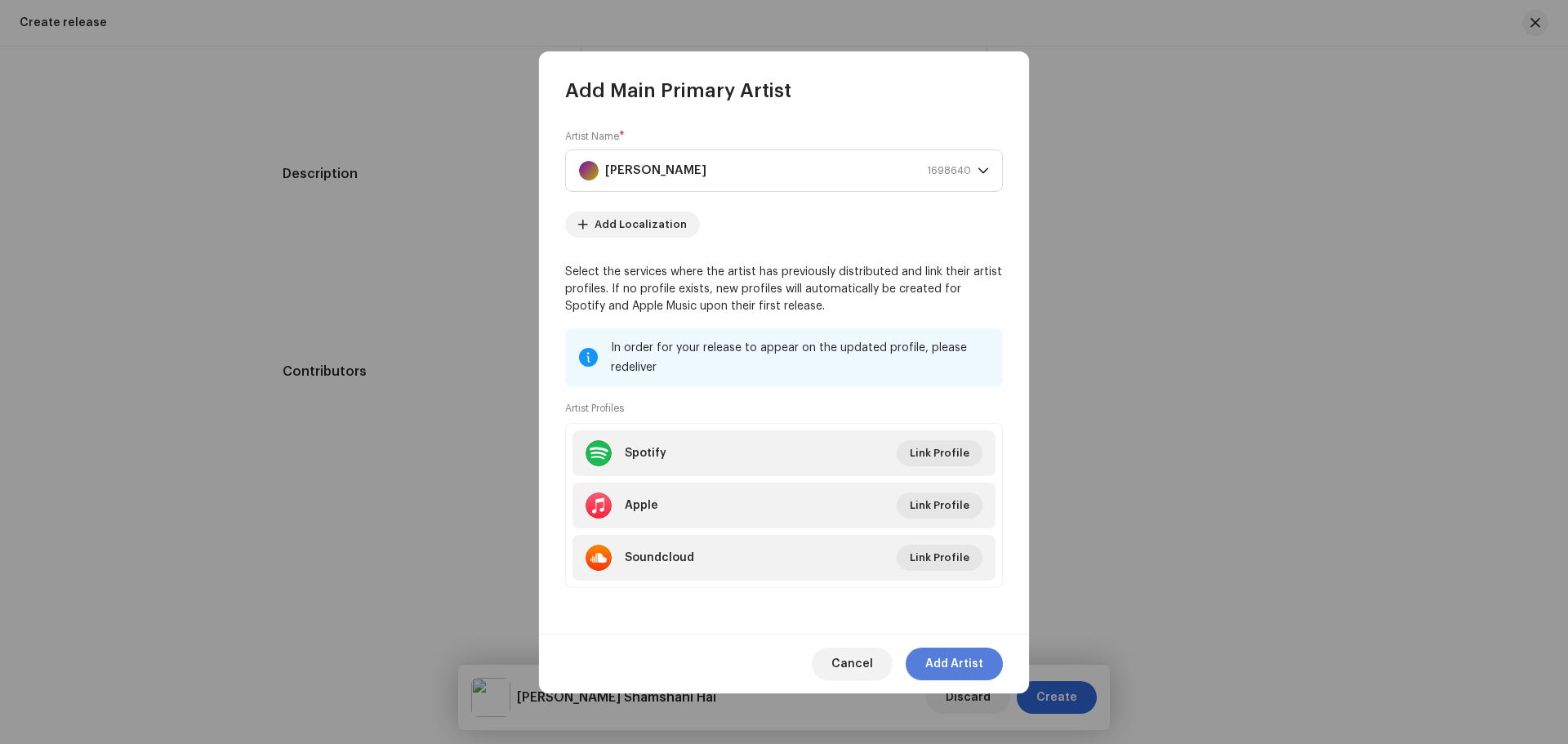
click at [946, 653] on span "Add Artist" at bounding box center [954, 664] width 58 height 33
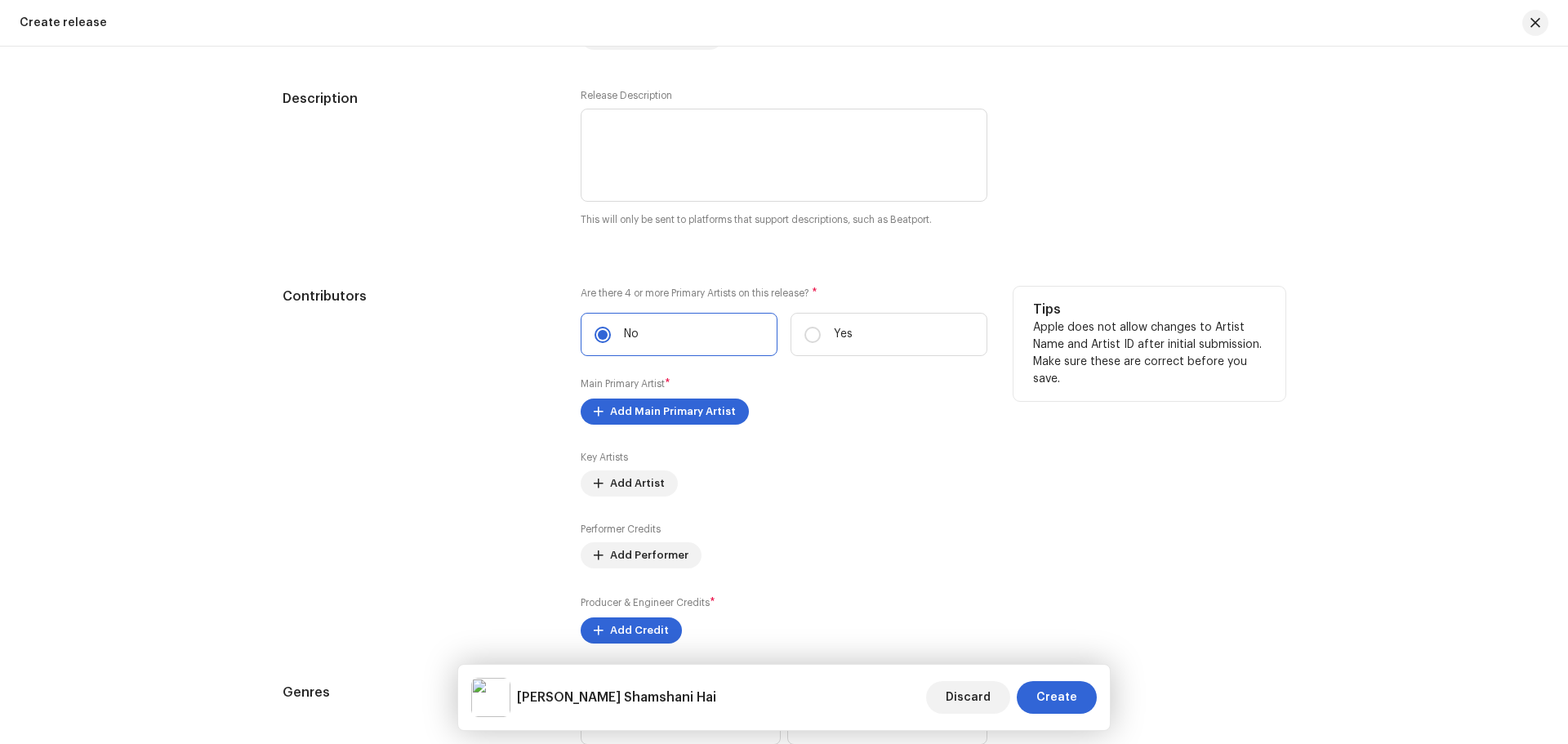
scroll to position [1823, 0]
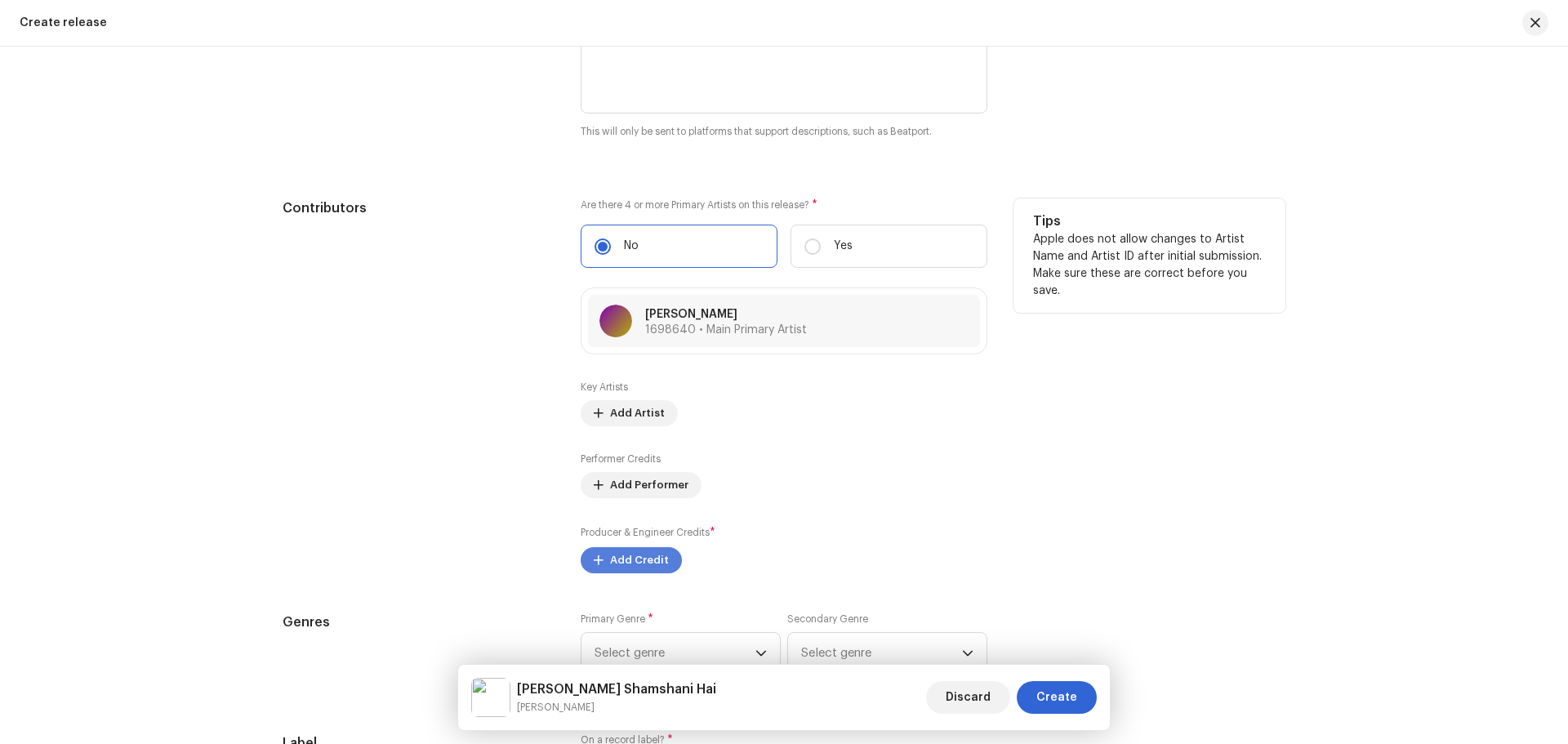
click at [646, 553] on span "Add Credit" at bounding box center [639, 560] width 59 height 33
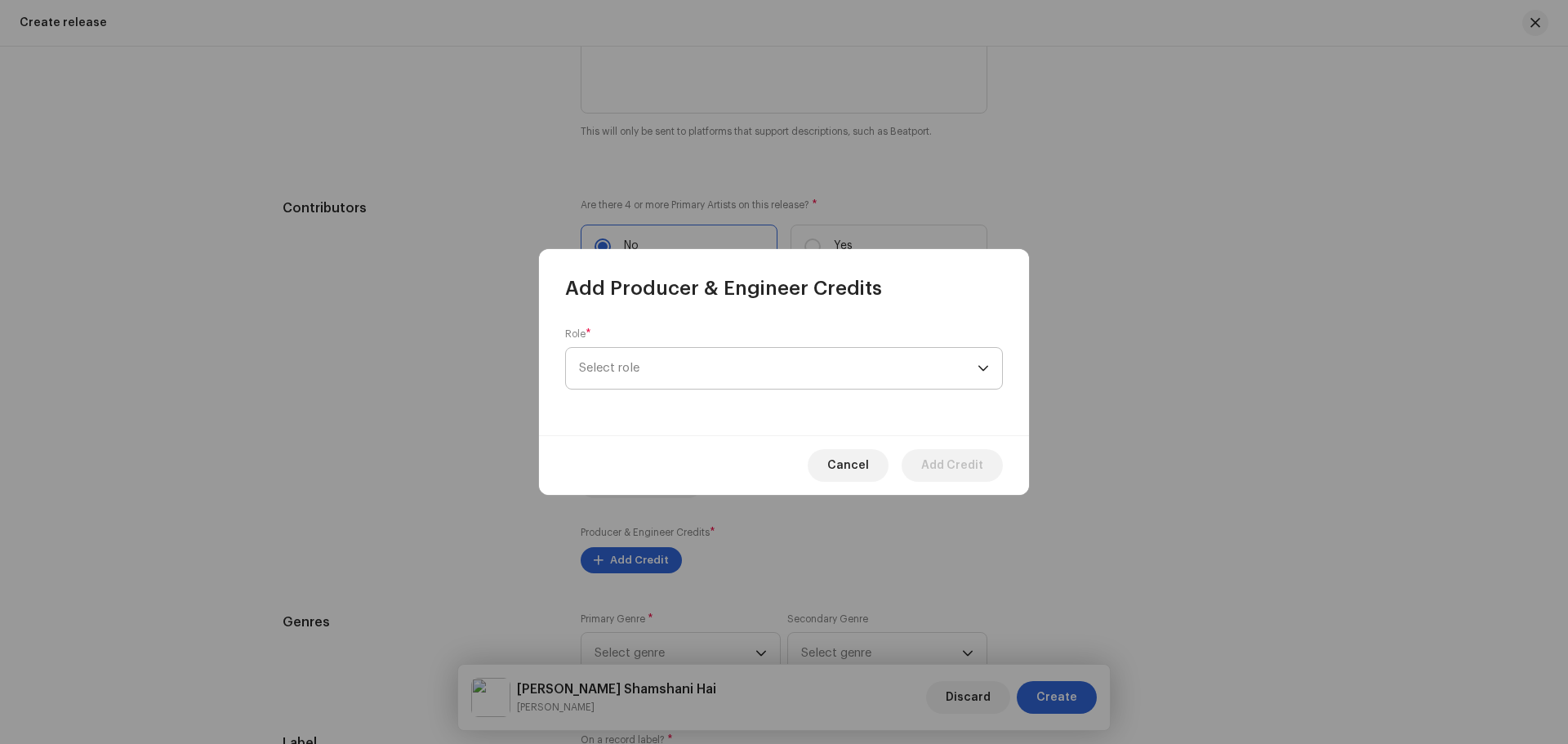
click at [647, 370] on span "Select role" at bounding box center [778, 368] width 398 height 40
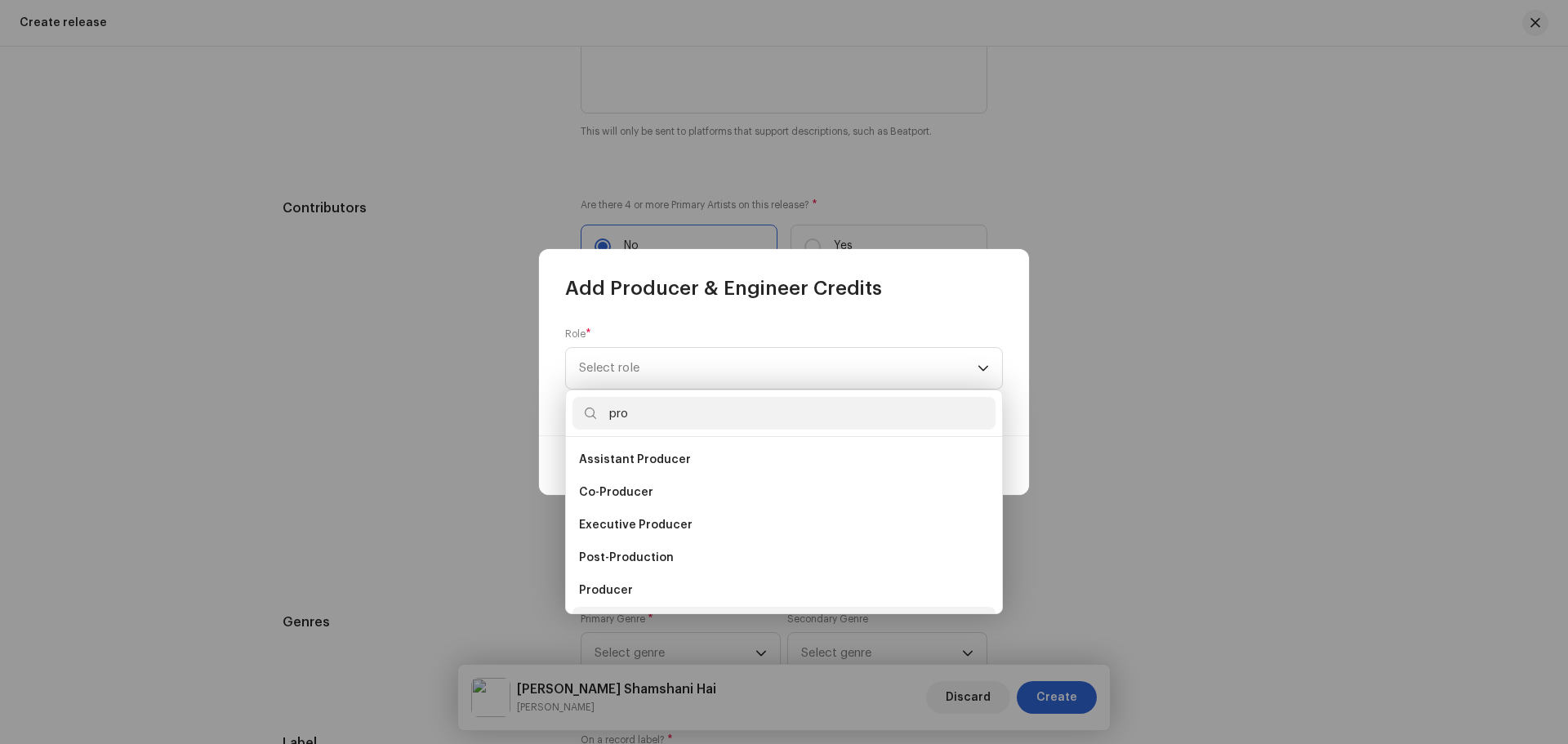
scroll to position [26, 0]
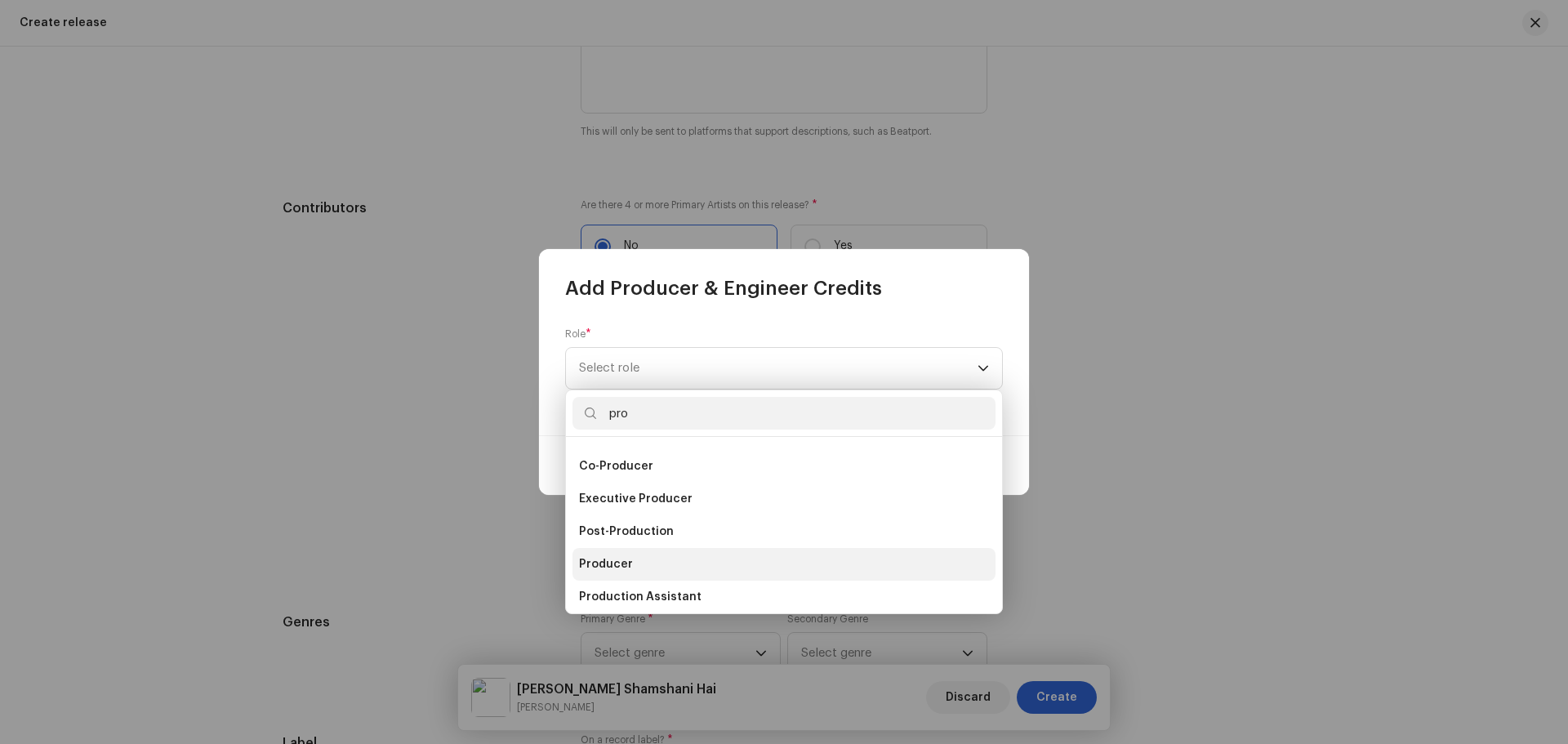
type input "pro"
click at [632, 553] on li "Producer" at bounding box center [784, 565] width 423 height 33
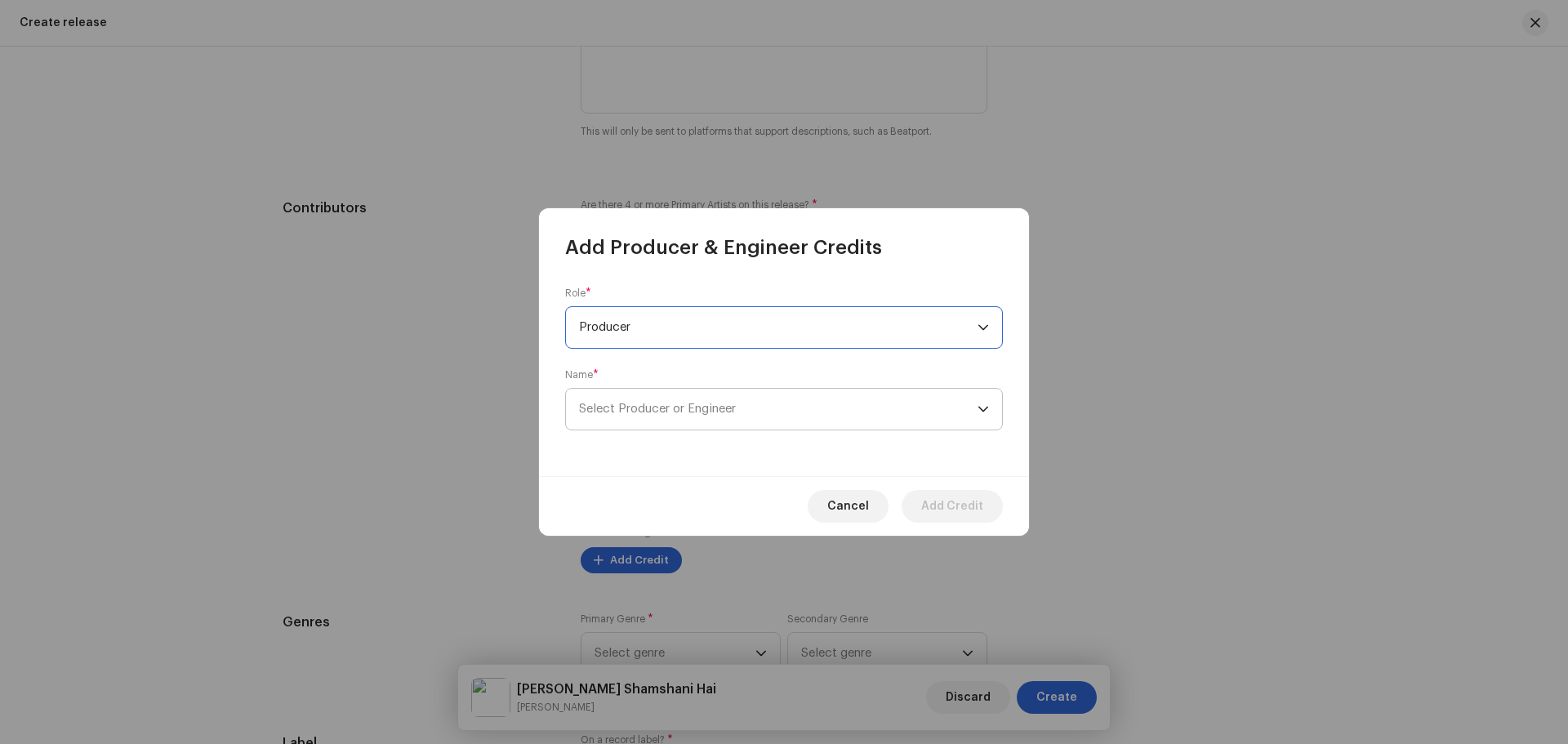
click at [659, 421] on span "Select Producer or Engineer" at bounding box center [778, 409] width 398 height 40
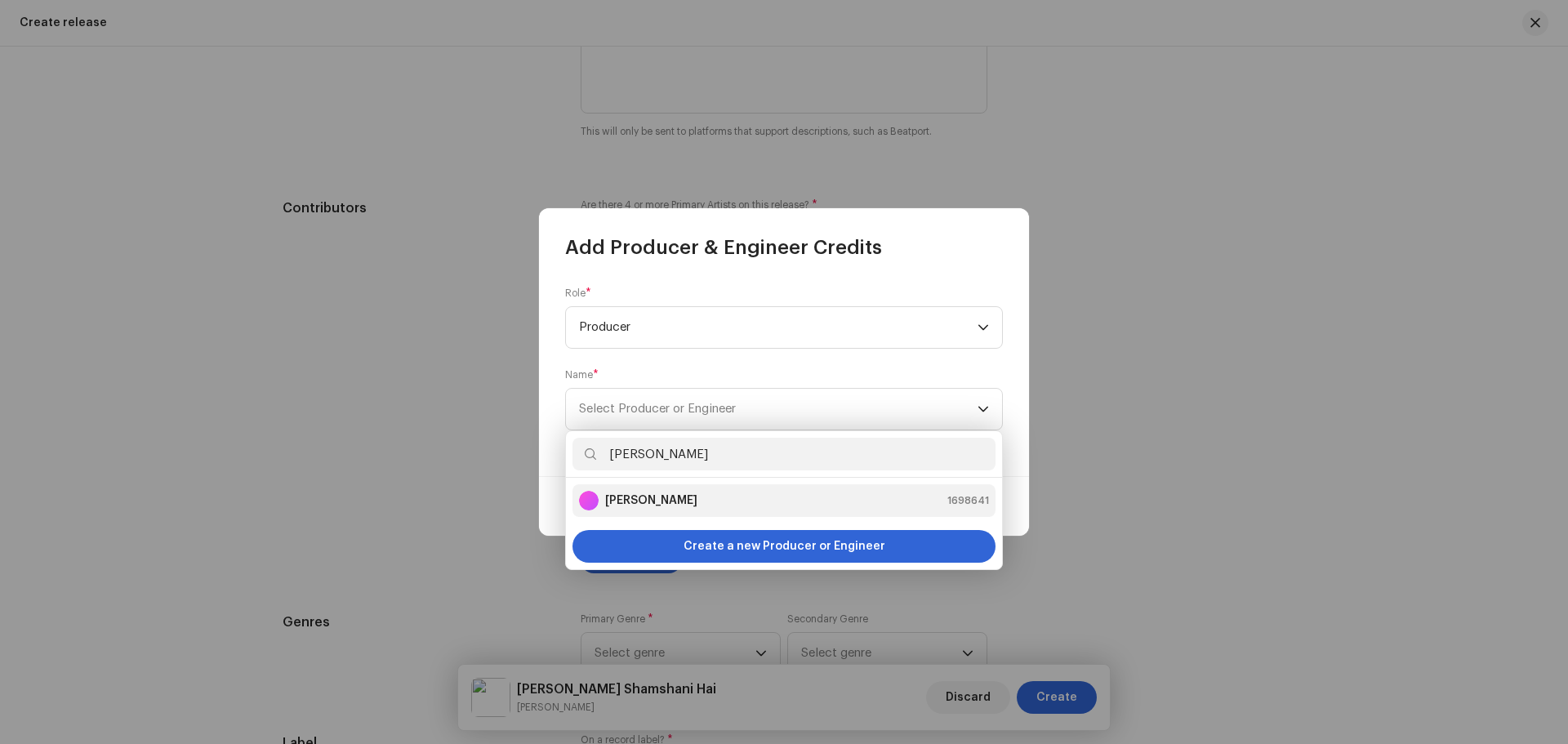
type input "[PERSON_NAME]"
click at [692, 511] on li "[PERSON_NAME] 1698641" at bounding box center [784, 501] width 423 height 33
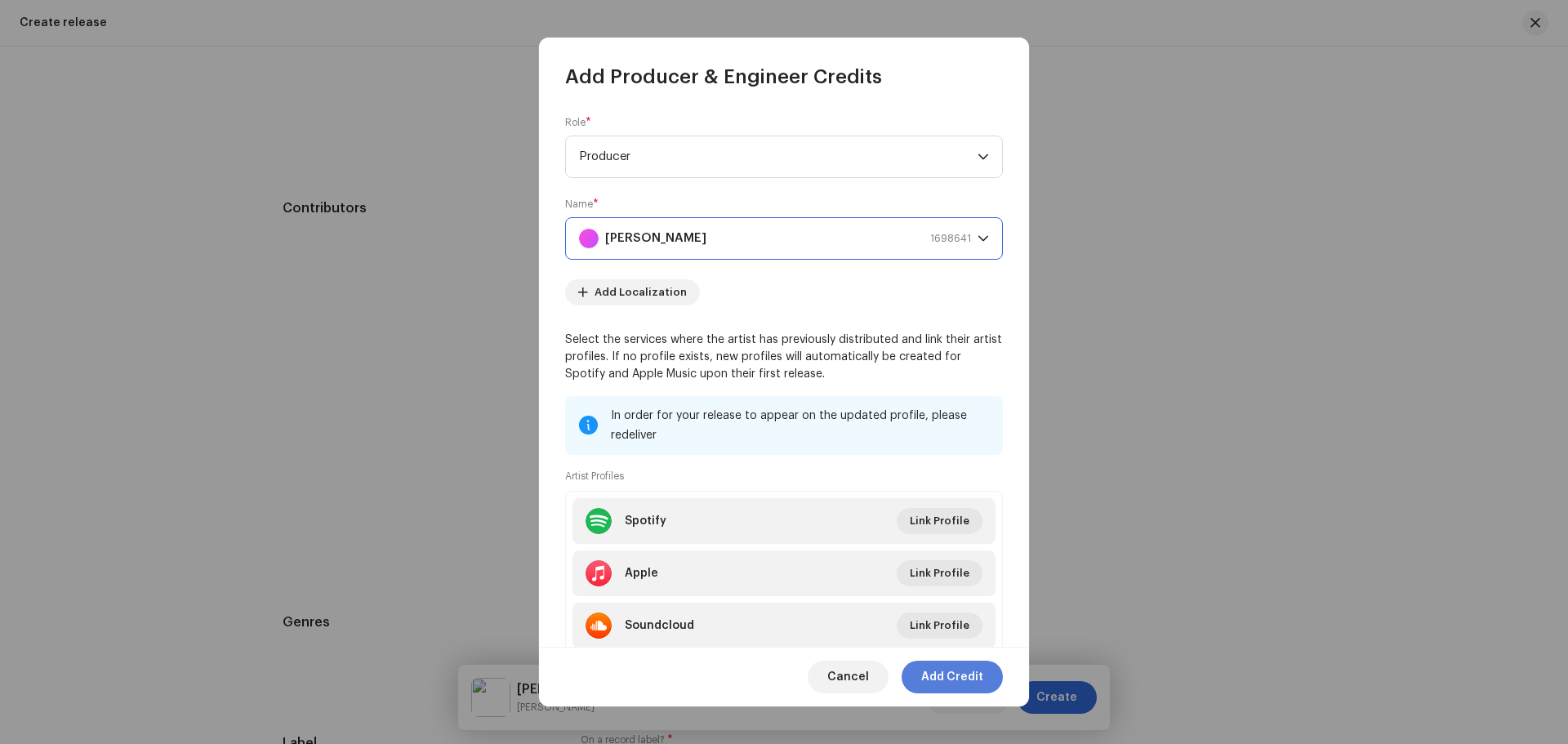
click at [946, 684] on span "Add Credit" at bounding box center [952, 678] width 62 height 33
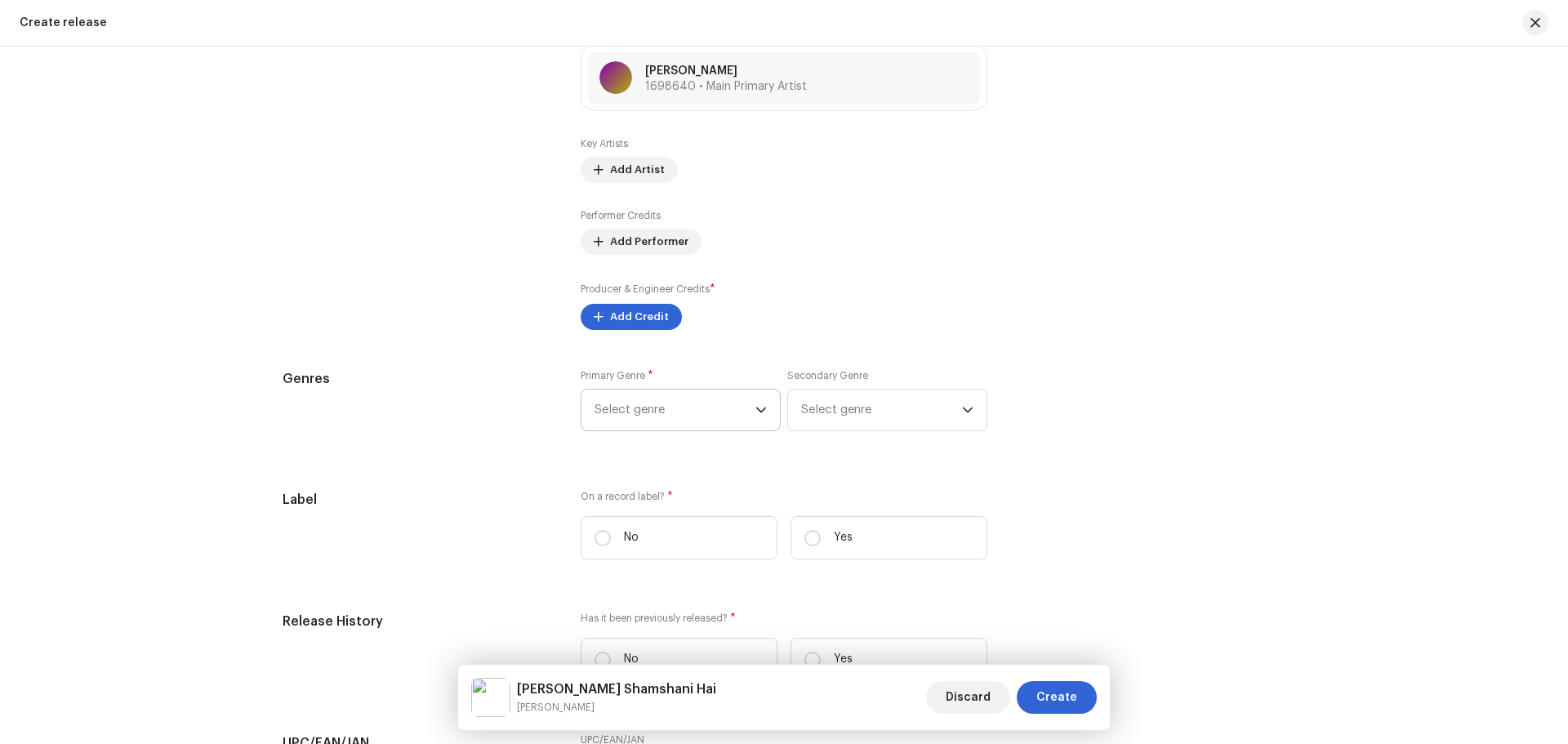
scroll to position [2069, 0]
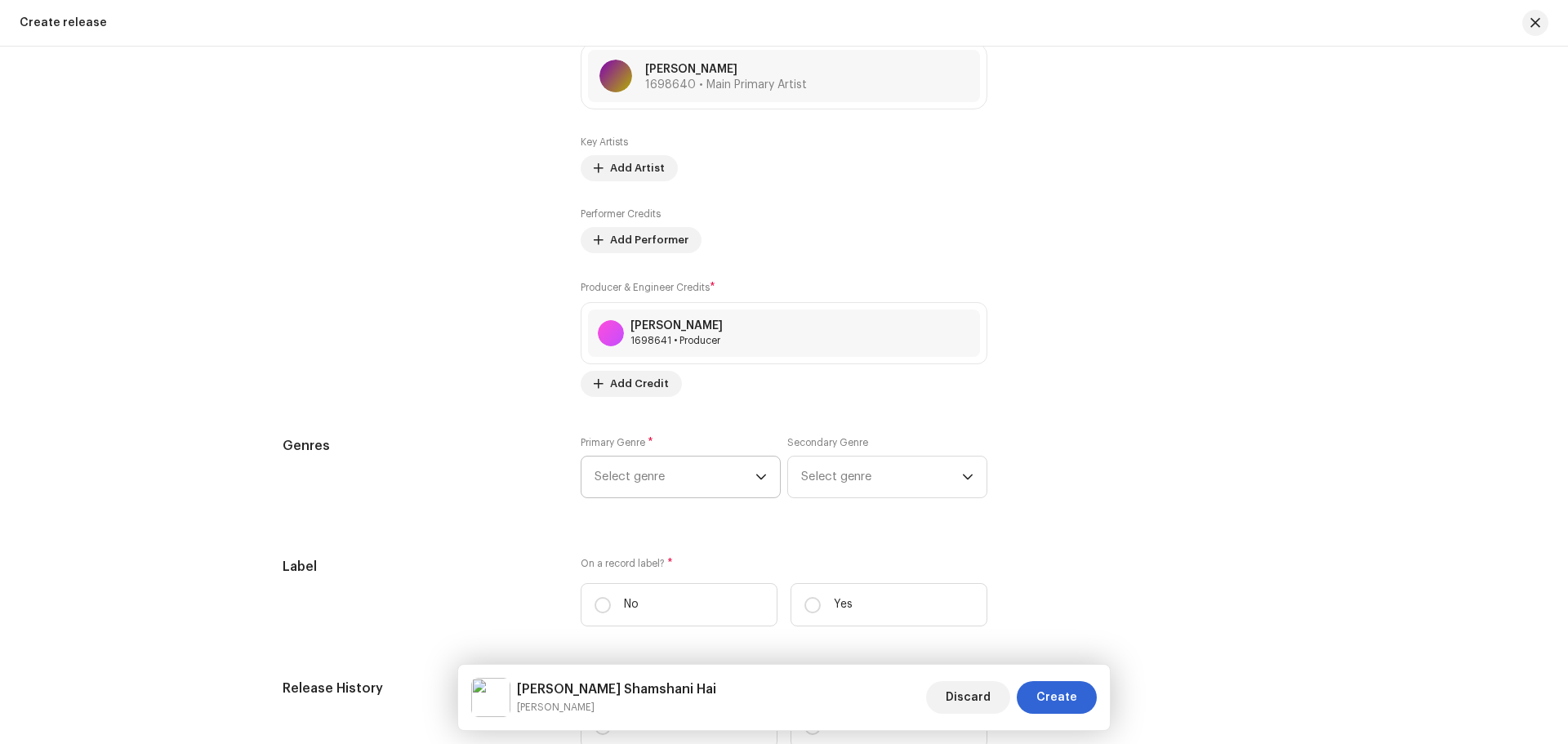
click at [654, 469] on span "Select genre" at bounding box center [675, 477] width 161 height 40
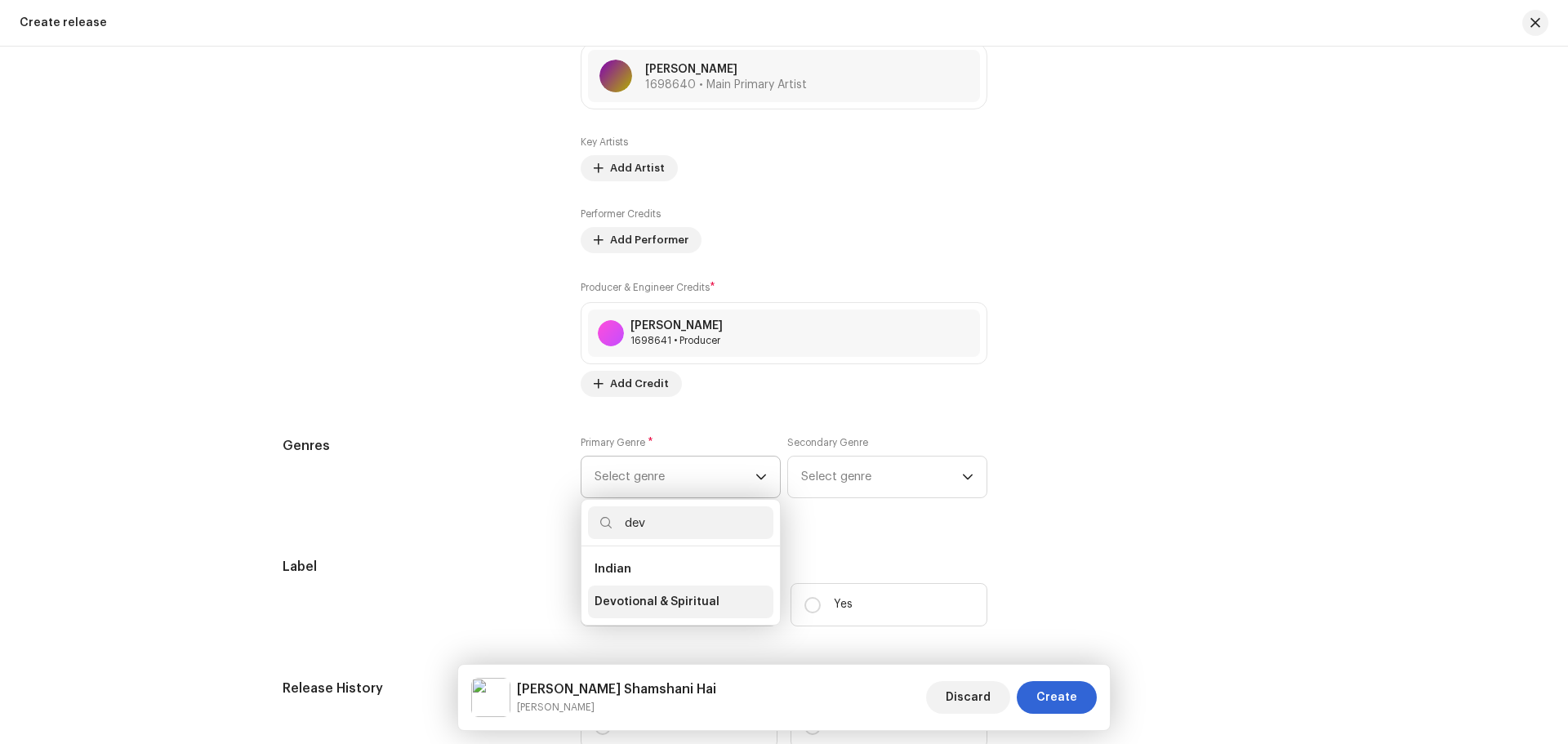
type input "dev"
click at [680, 593] on li "Devotional & Spiritual" at bounding box center [680, 603] width 185 height 33
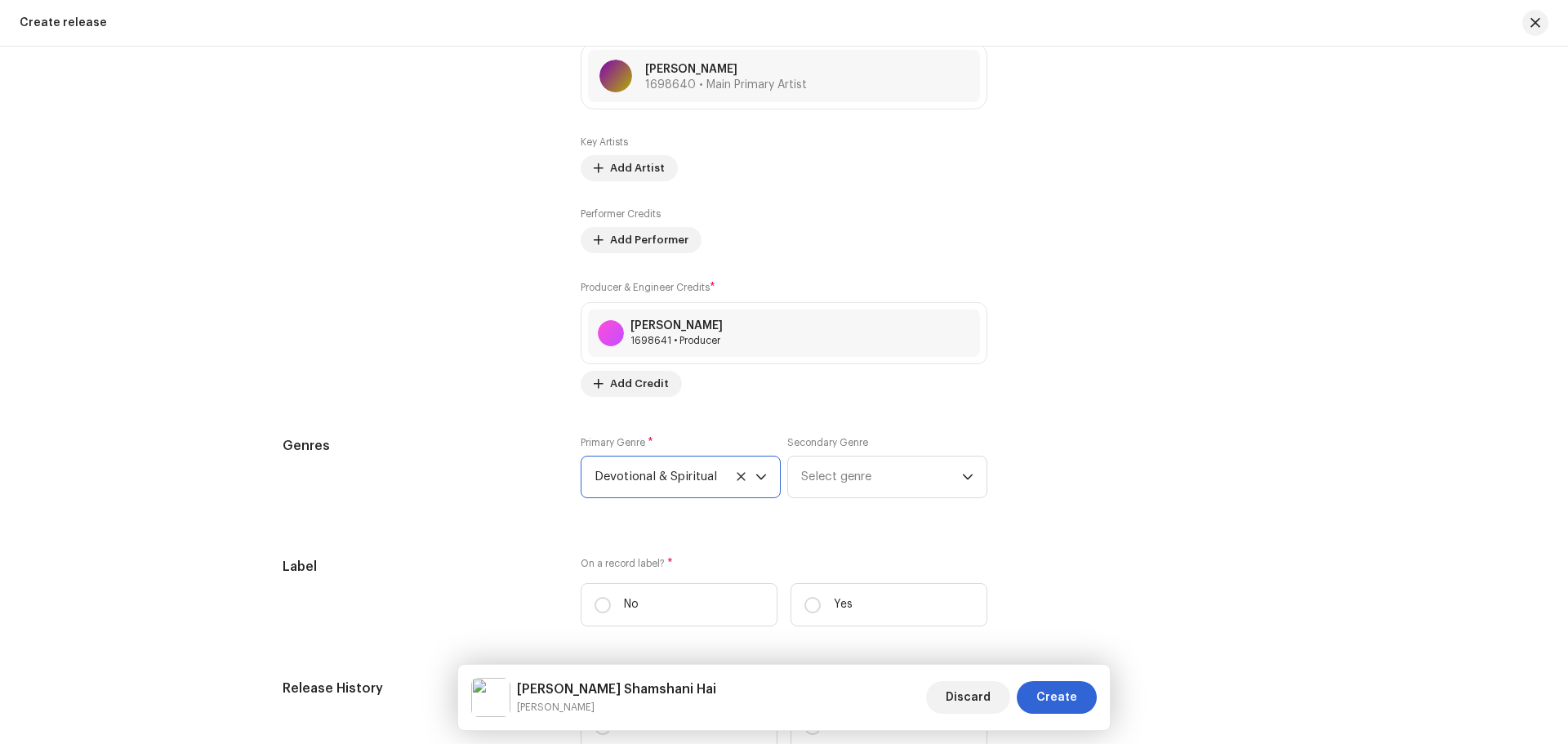
click at [854, 455] on div "Secondary Genre Select genre" at bounding box center [888, 468] width 200 height 62
click at [846, 479] on span "Select genre" at bounding box center [881, 477] width 161 height 40
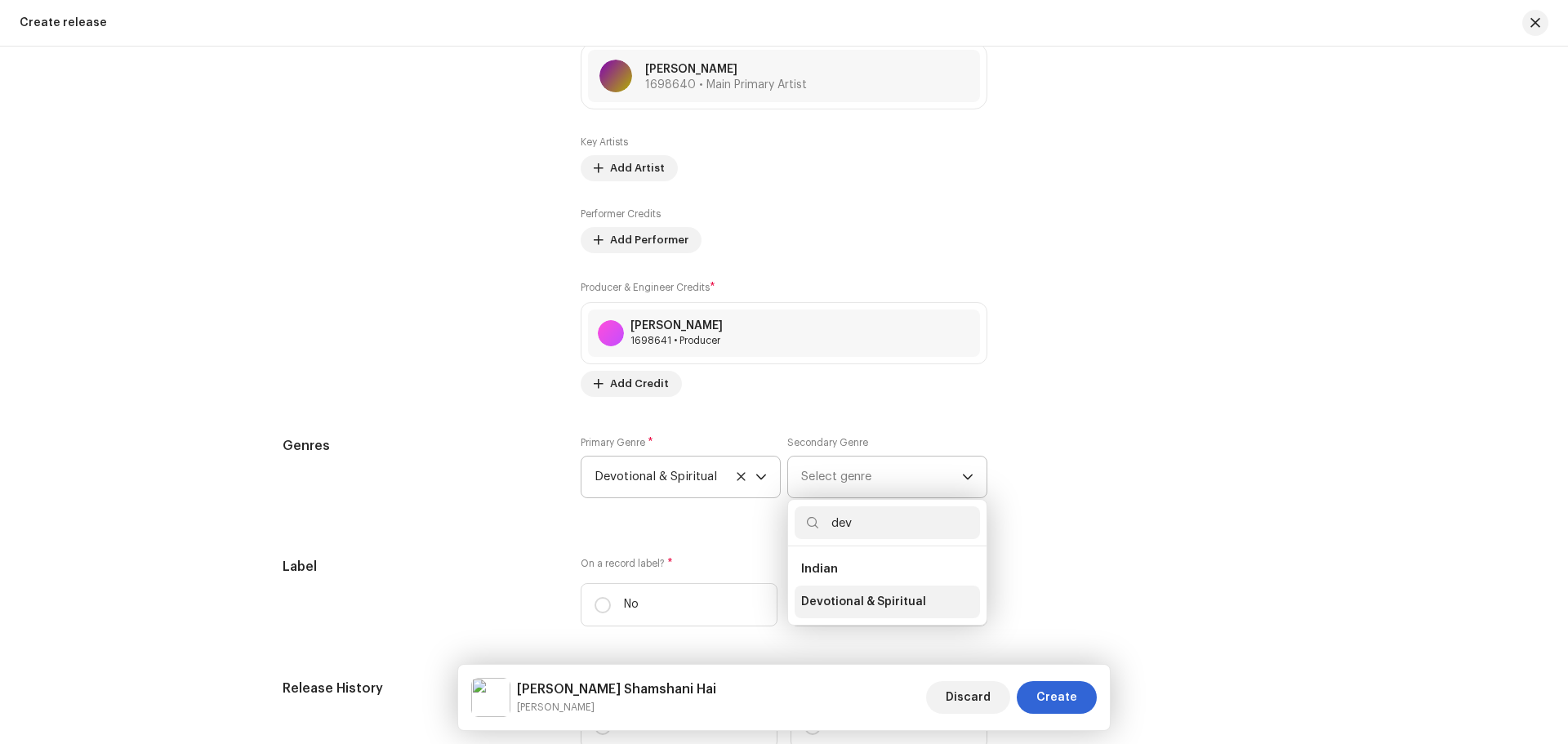
type input "dev"
drag, startPoint x: 855, startPoint y: 604, endPoint x: 856, endPoint y: 592, distance: 12.0
click at [856, 604] on span "Devotional & Spiritual" at bounding box center [864, 603] width 125 height 17
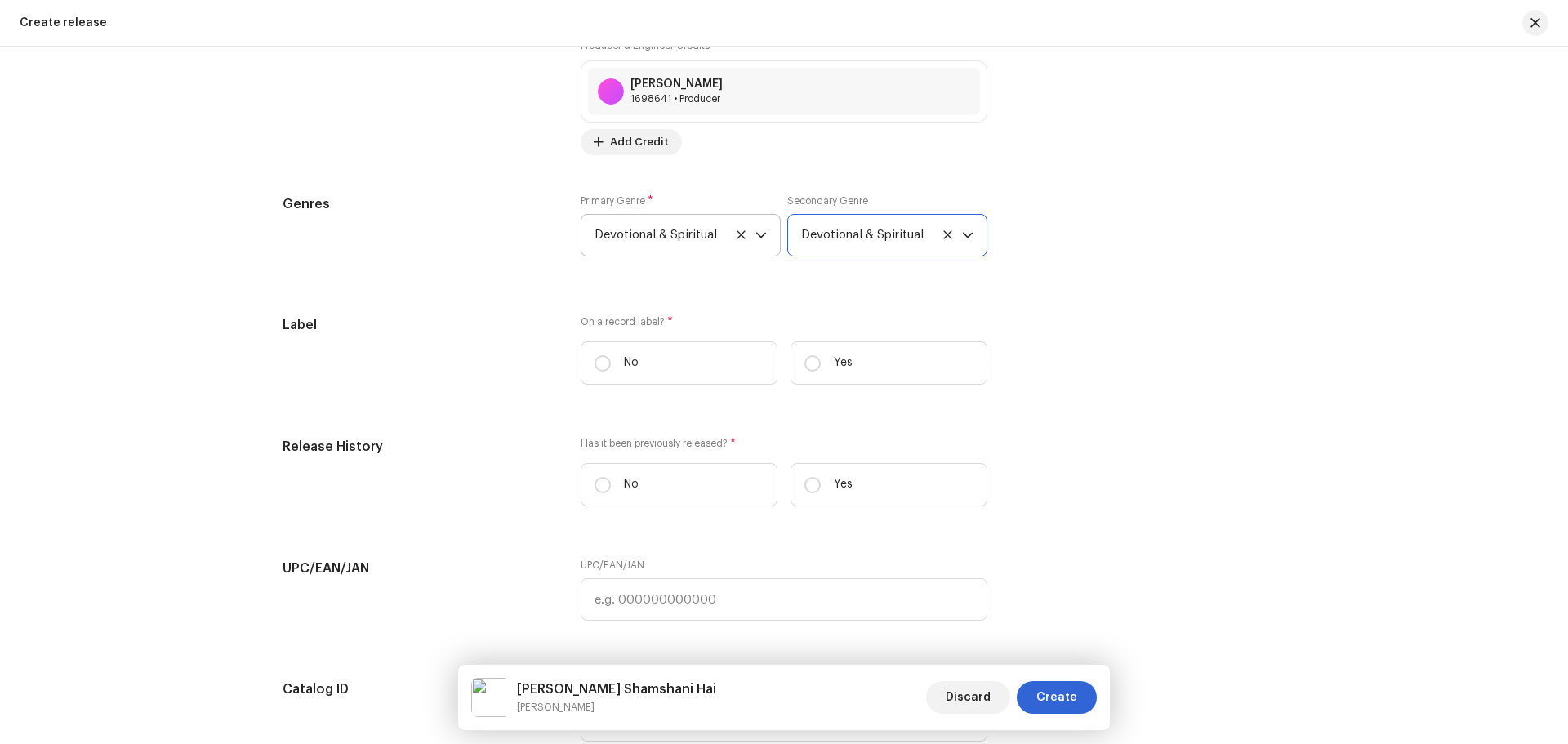
scroll to position [2314, 0]
click at [881, 366] on label "Yes" at bounding box center [889, 359] width 196 height 43
click at [821, 366] on input "Yes" at bounding box center [812, 360] width 17 height 17
radio input "true"
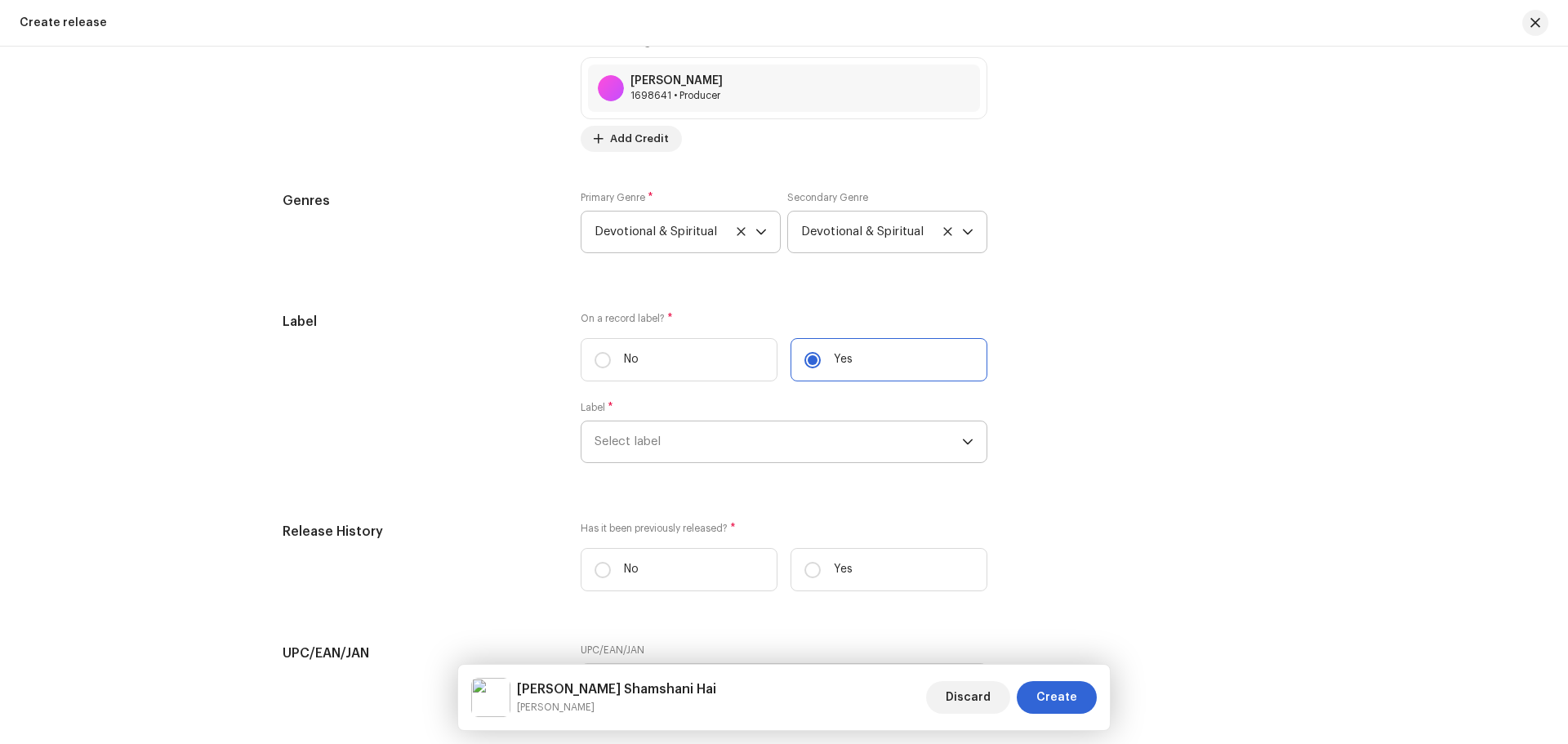
click at [669, 457] on span "Select label" at bounding box center [778, 442] width 367 height 40
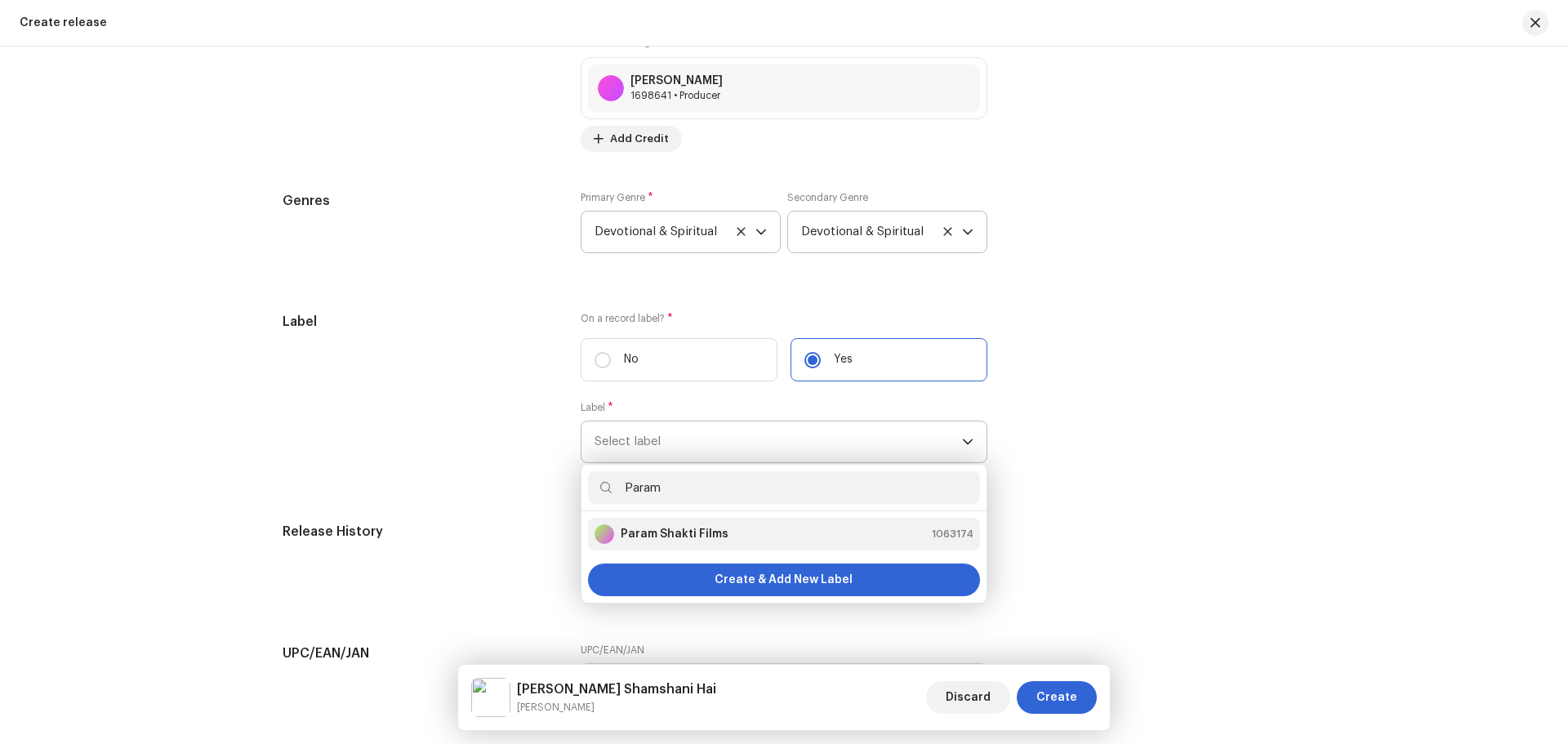
type input "Param"
click at [678, 529] on strong "Param Shakti Films" at bounding box center [674, 535] width 107 height 17
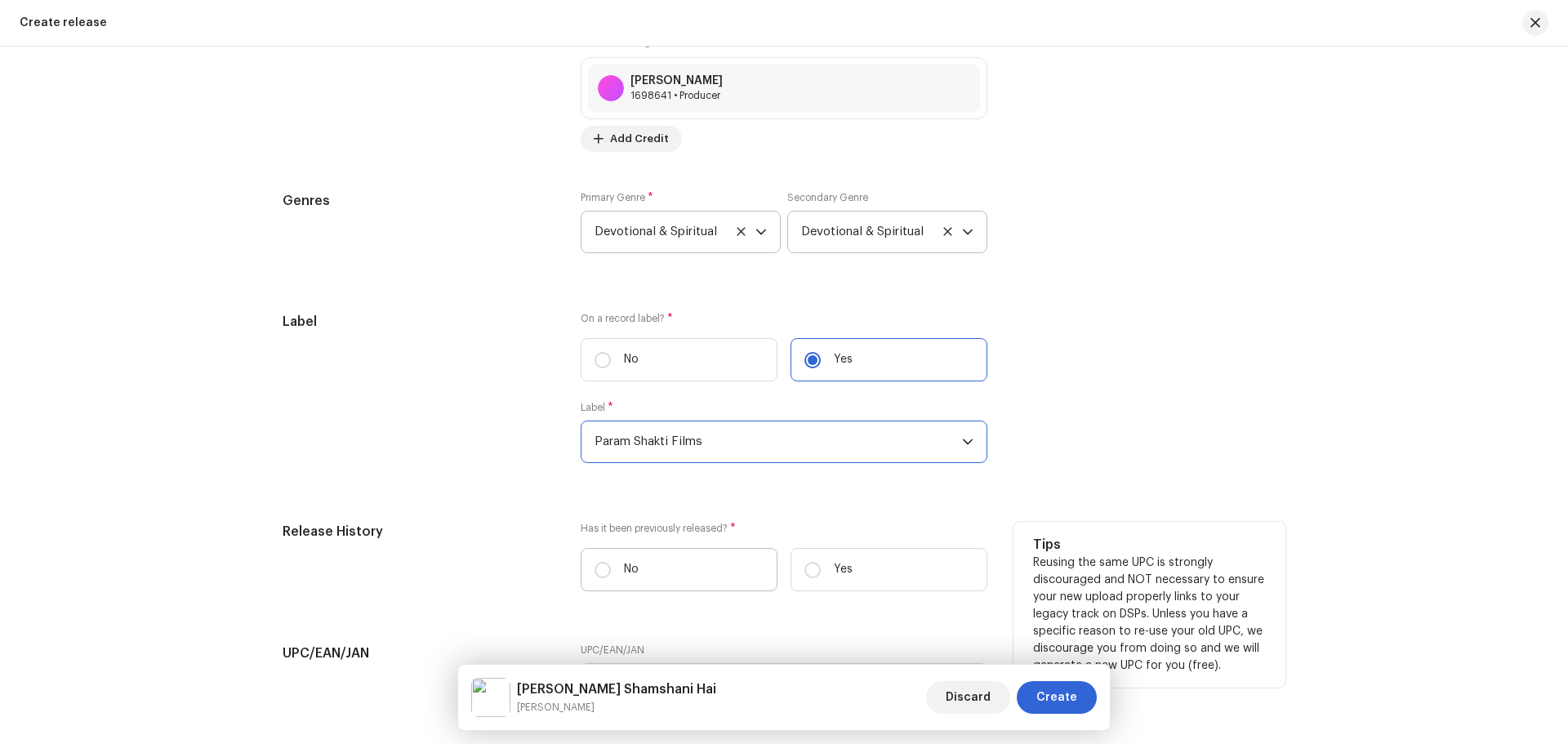
click at [698, 570] on label "No" at bounding box center [678, 569] width 196 height 43
click at [610, 570] on input "No" at bounding box center [603, 570] width 17 height 17
radio input "true"
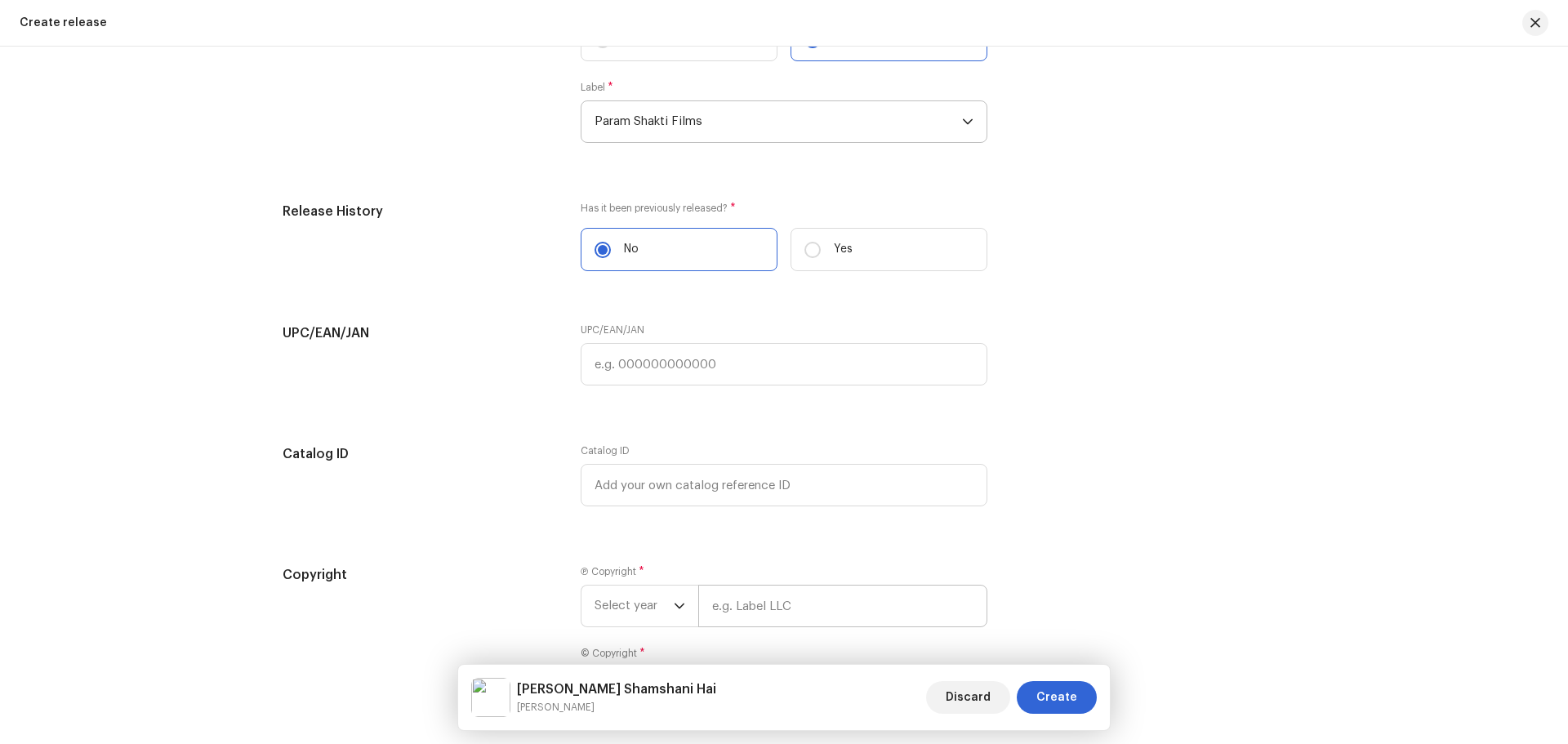
scroll to position [2722, 0]
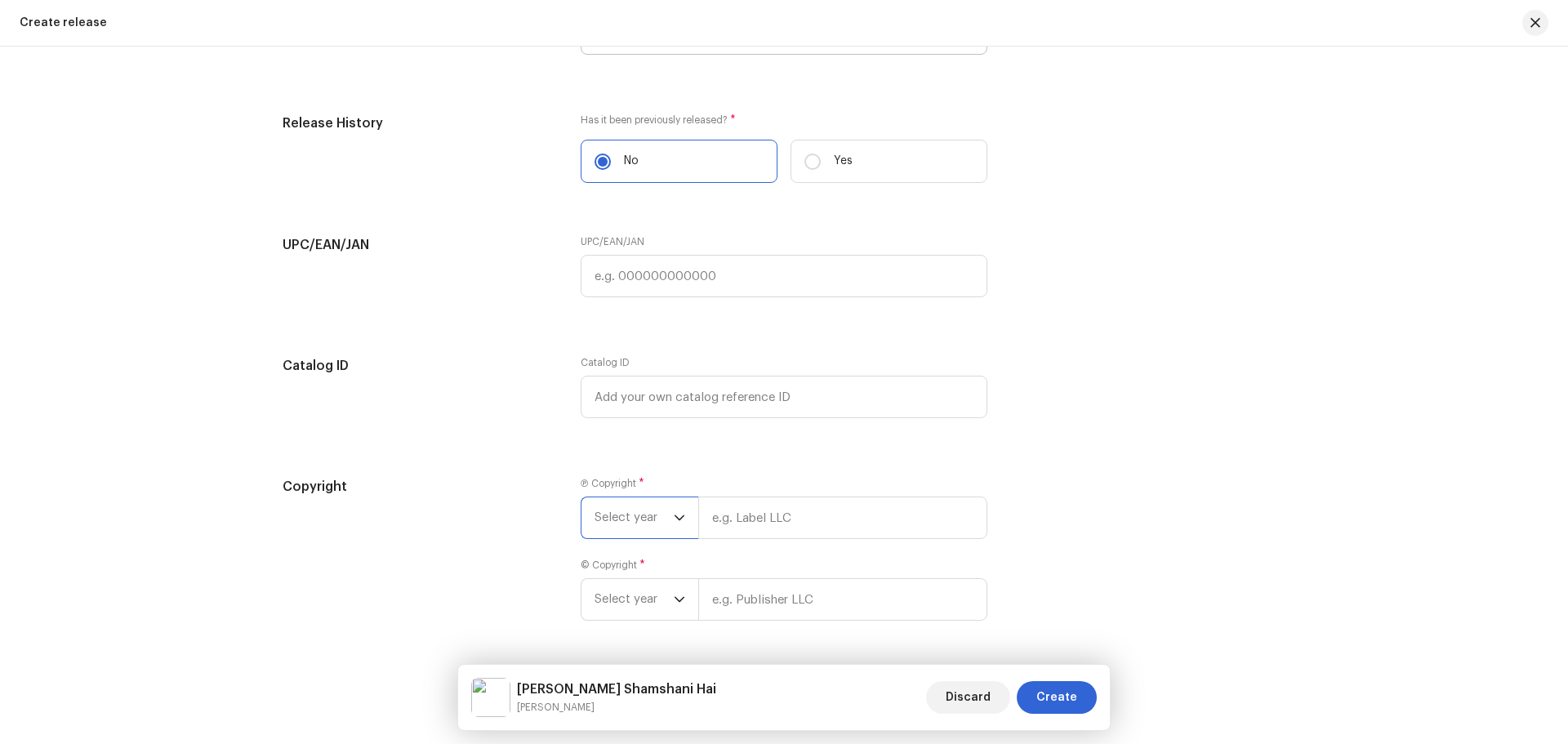
click at [633, 517] on span "Select year" at bounding box center [634, 518] width 79 height 40
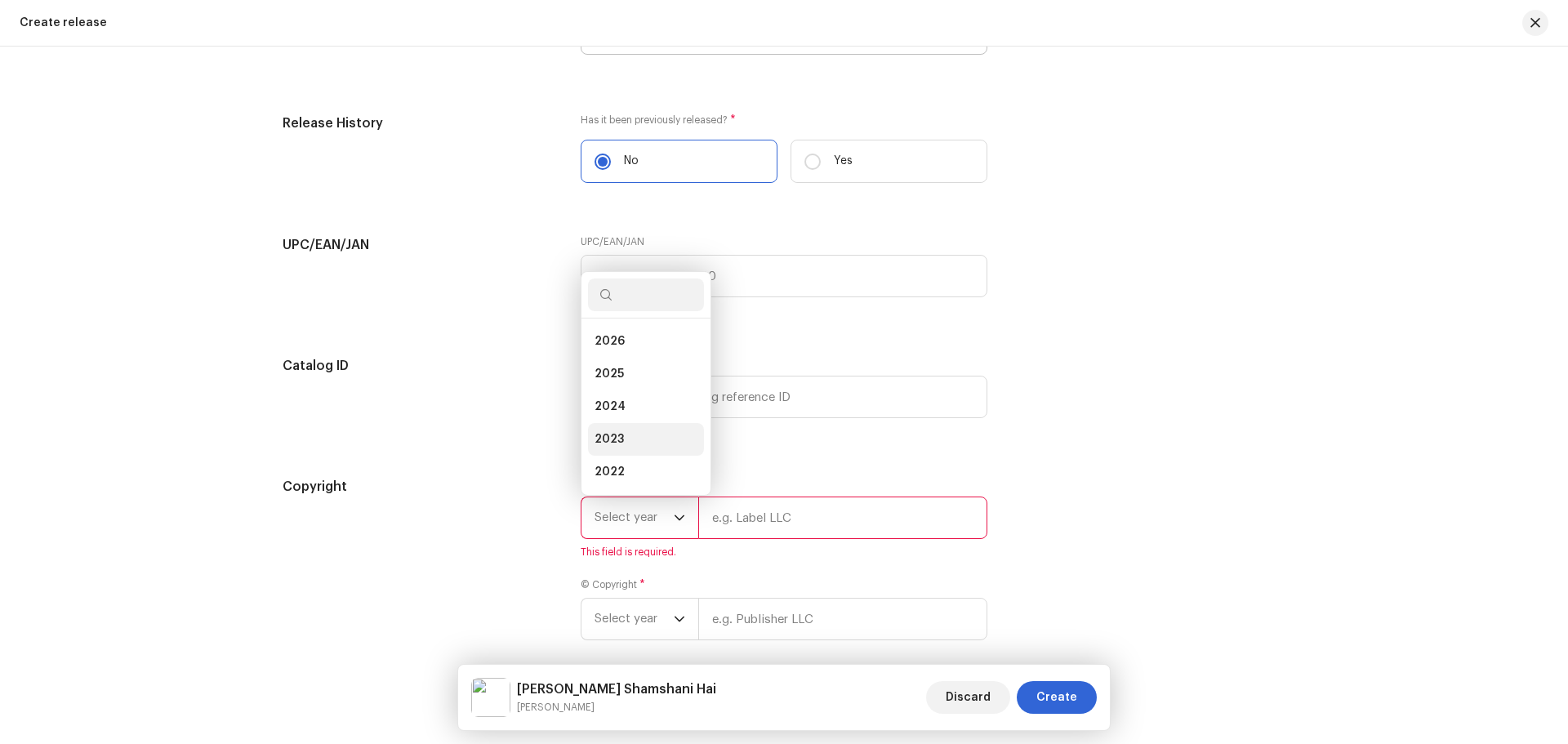
scroll to position [26, 0]
click at [634, 345] on li "2025" at bounding box center [645, 348] width 116 height 33
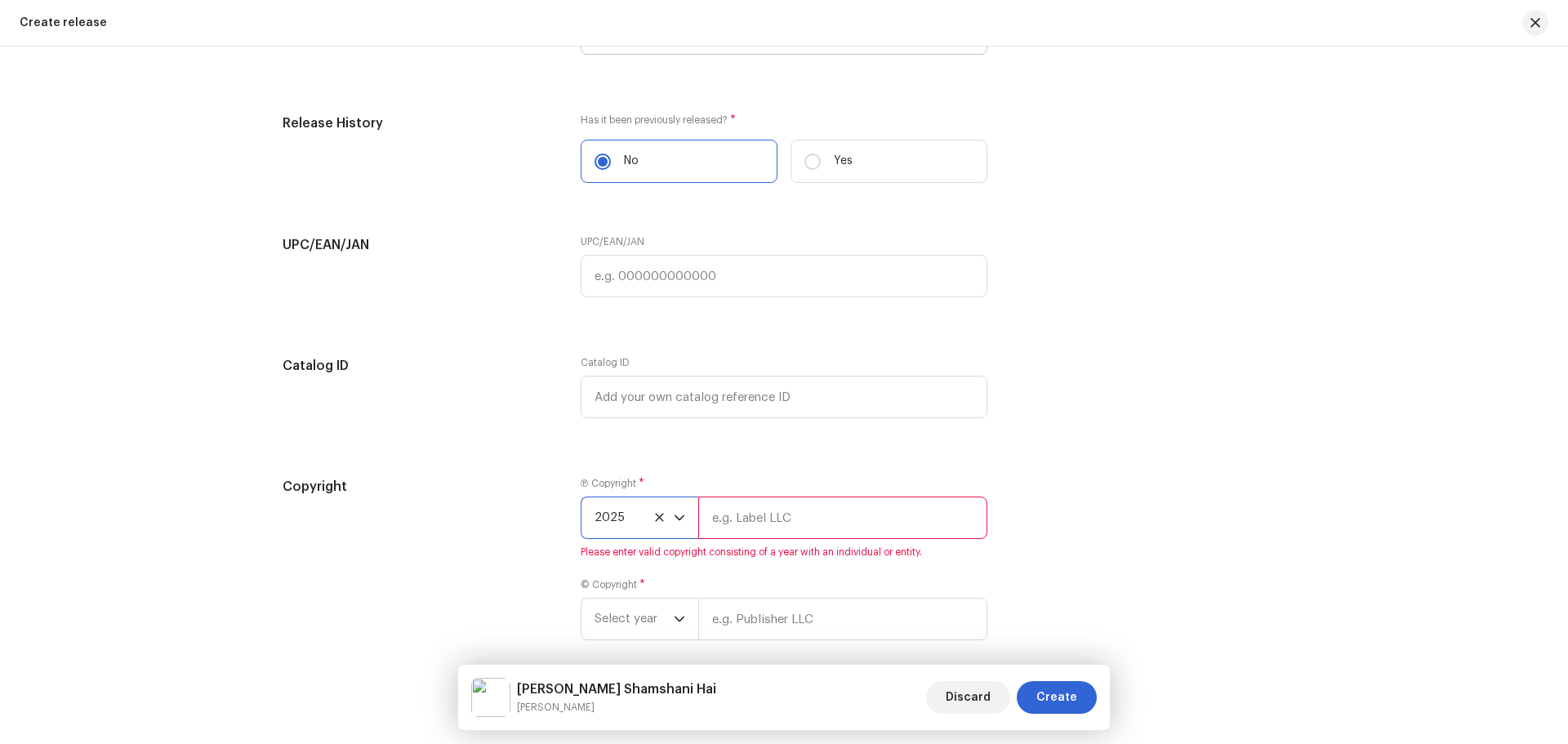
click at [766, 533] on input "text" at bounding box center [843, 518] width 289 height 42
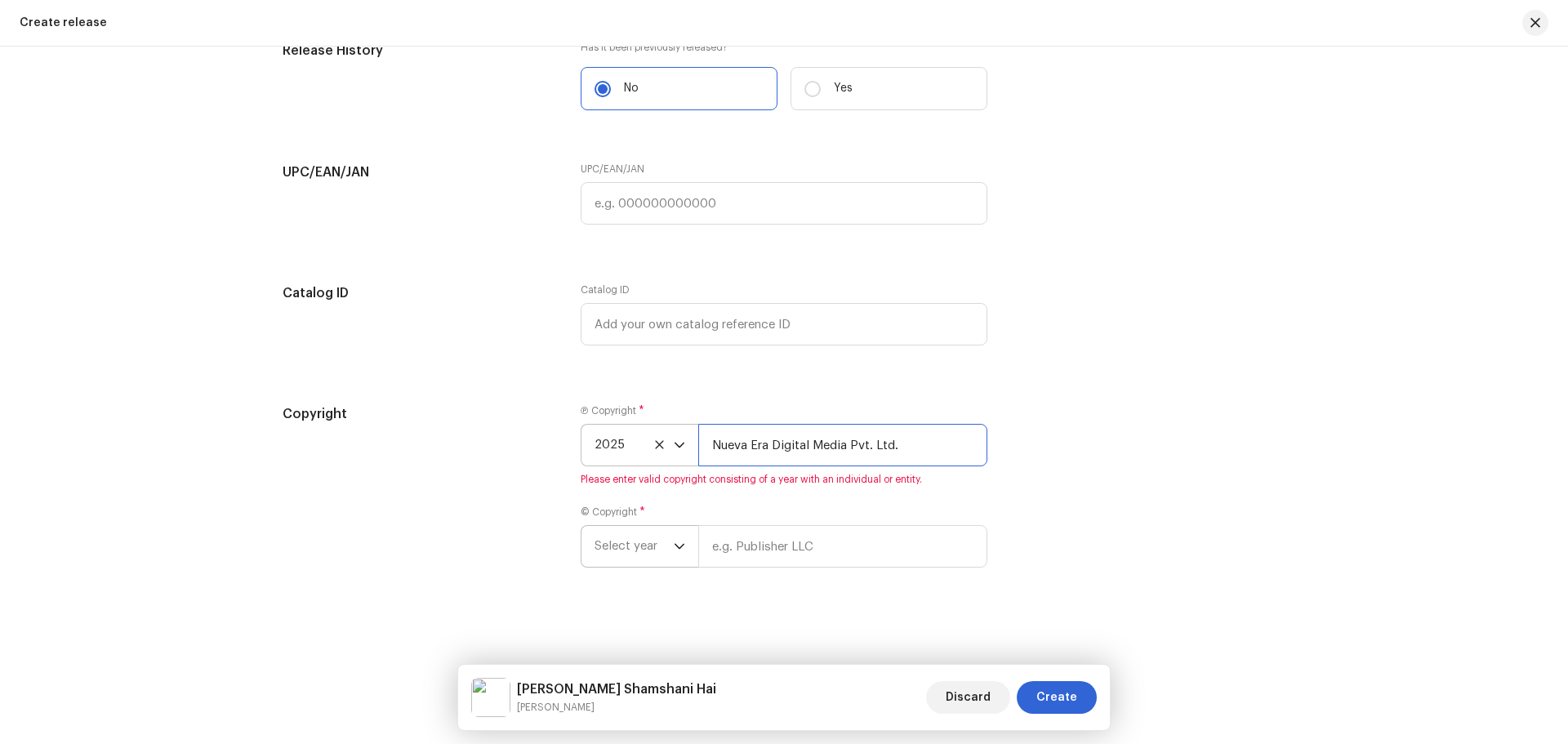
type input "Nueva Era Digital Media Pvt. Ltd."
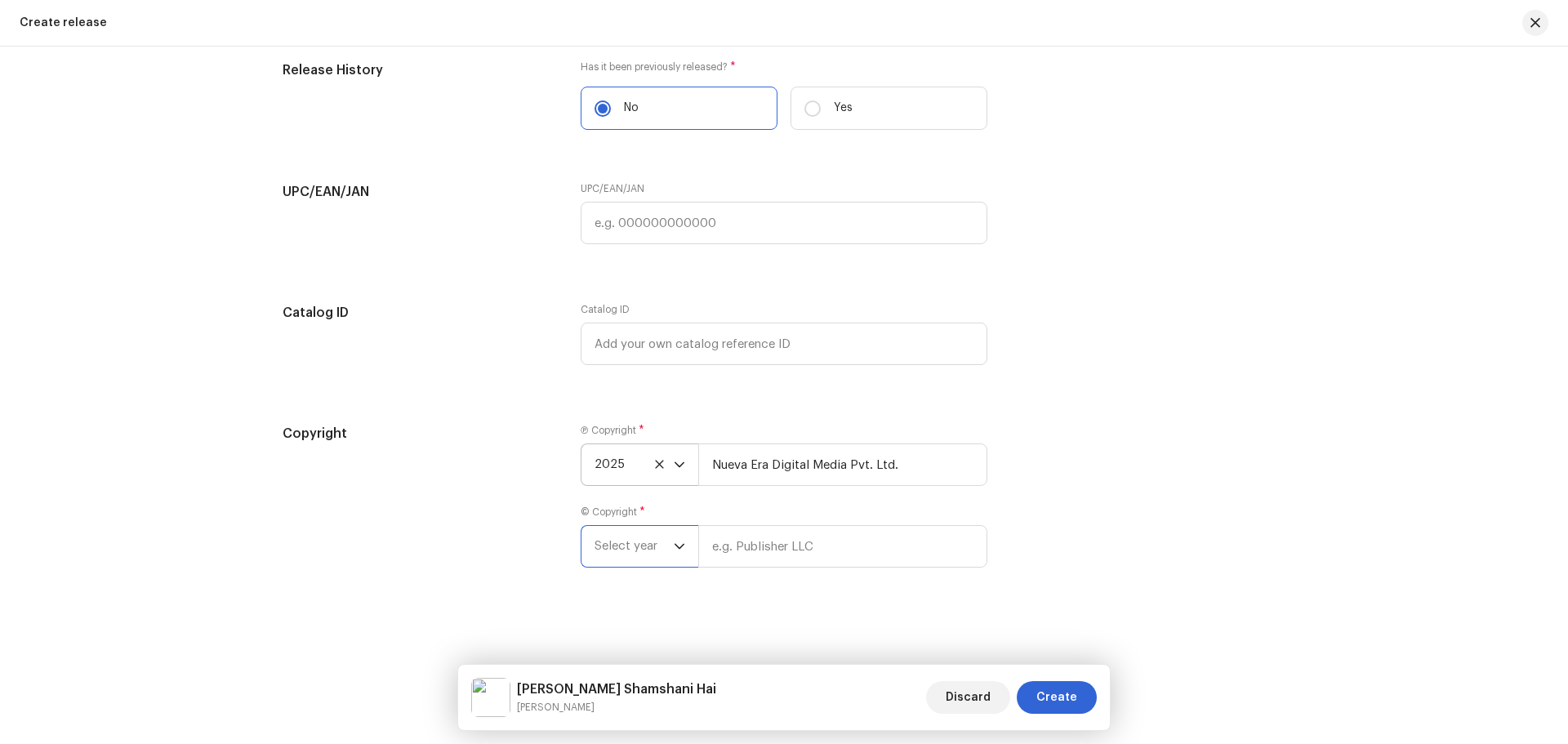
click at [612, 529] on span "Select year" at bounding box center [634, 547] width 79 height 40
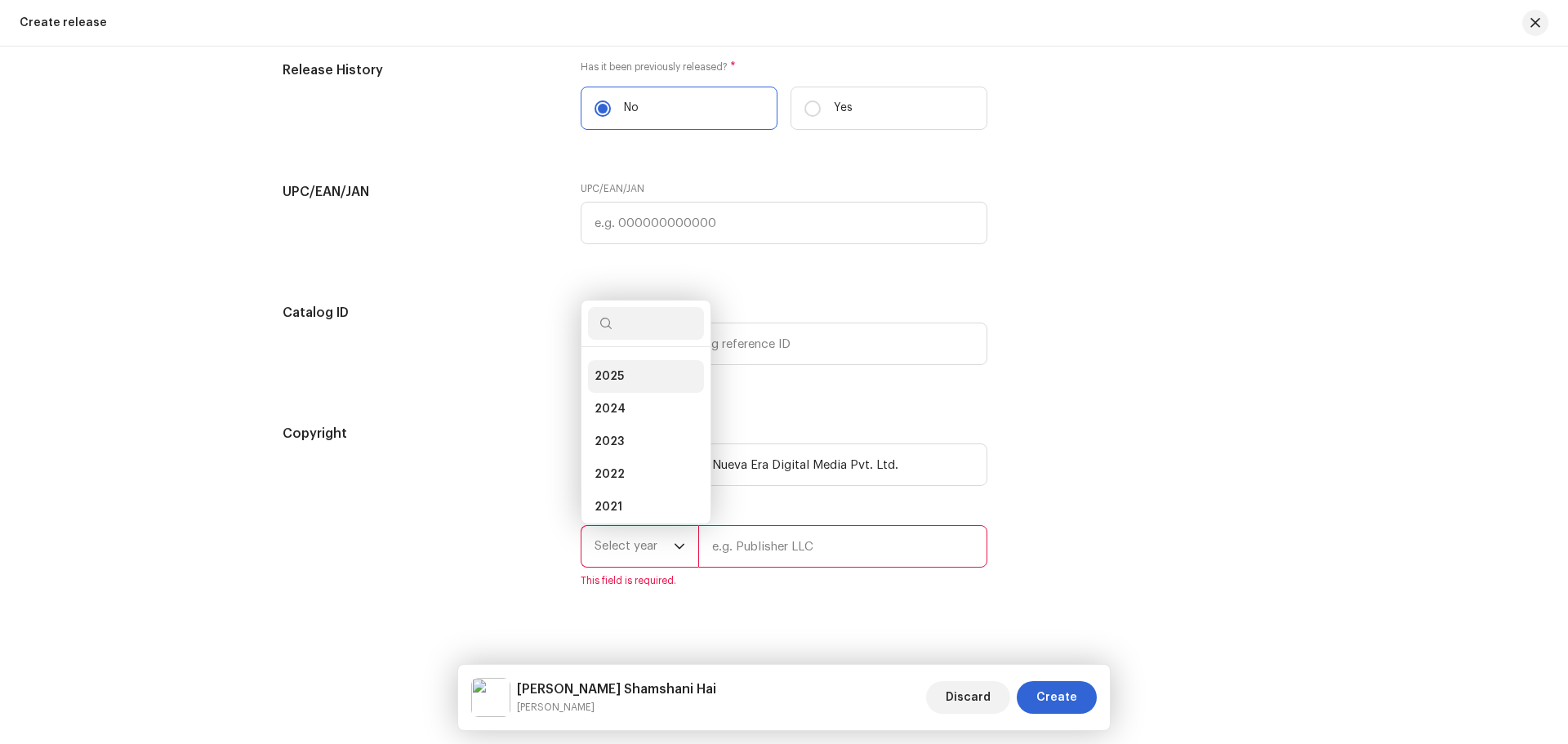
click at [620, 382] on li "2025" at bounding box center [645, 377] width 116 height 33
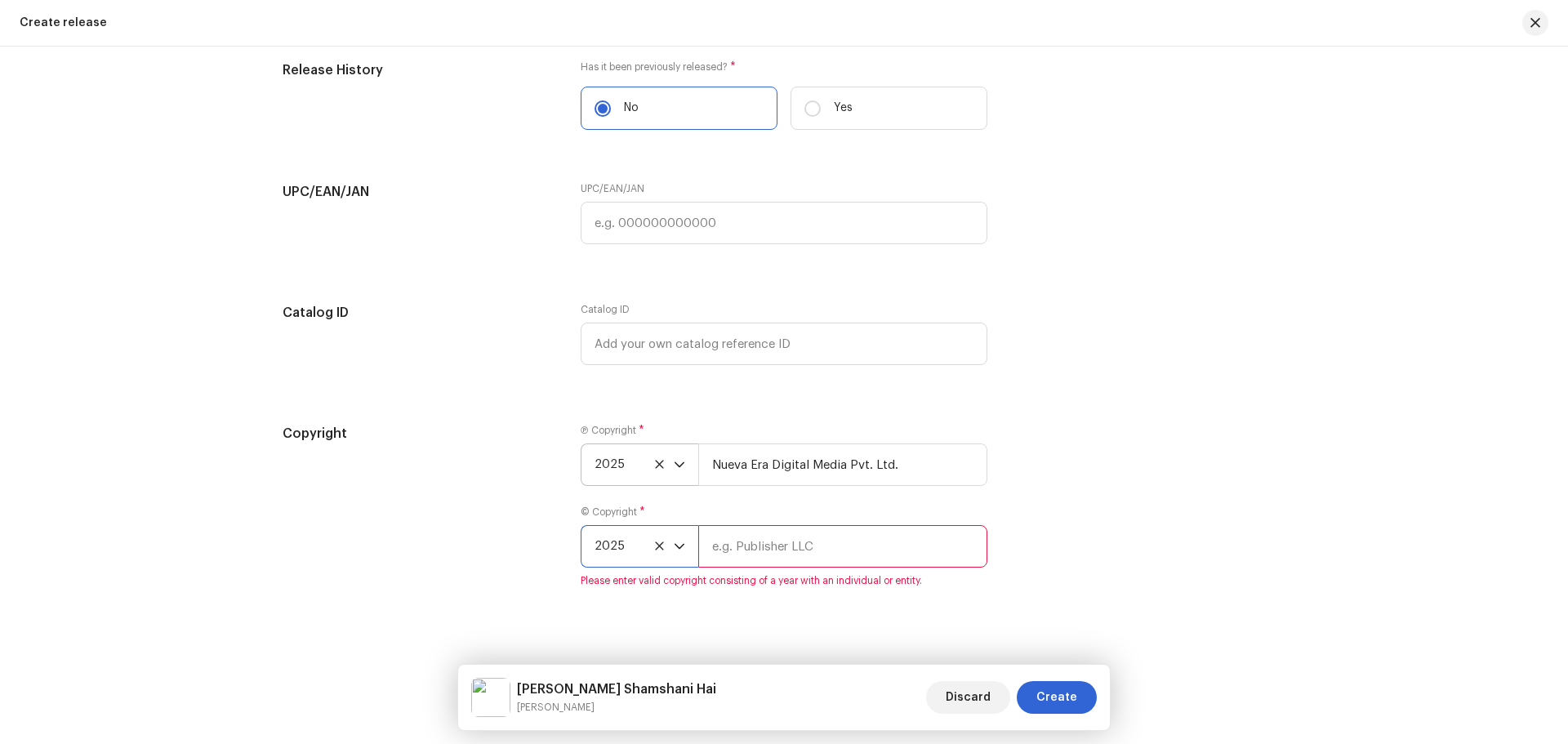
click at [759, 540] on input "text" at bounding box center [843, 547] width 289 height 42
type input "Param Shakti Films"
click at [1068, 574] on div "Copyright Ⓟ Copyright * 2025 Nueva Era Digital Media Pvt. Ltd. © Copyright * 20…" at bounding box center [784, 506] width 1002 height 163
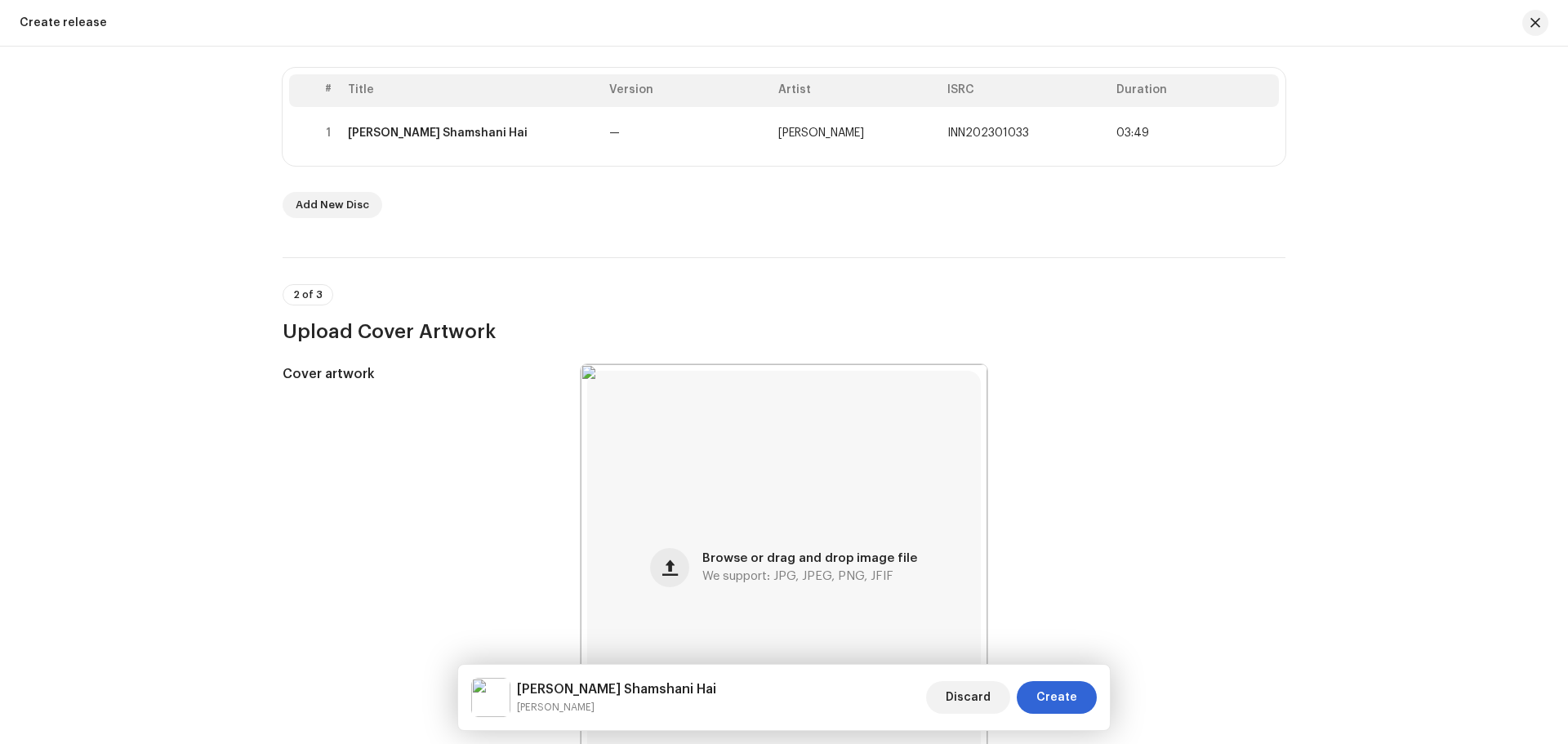
scroll to position [0, 0]
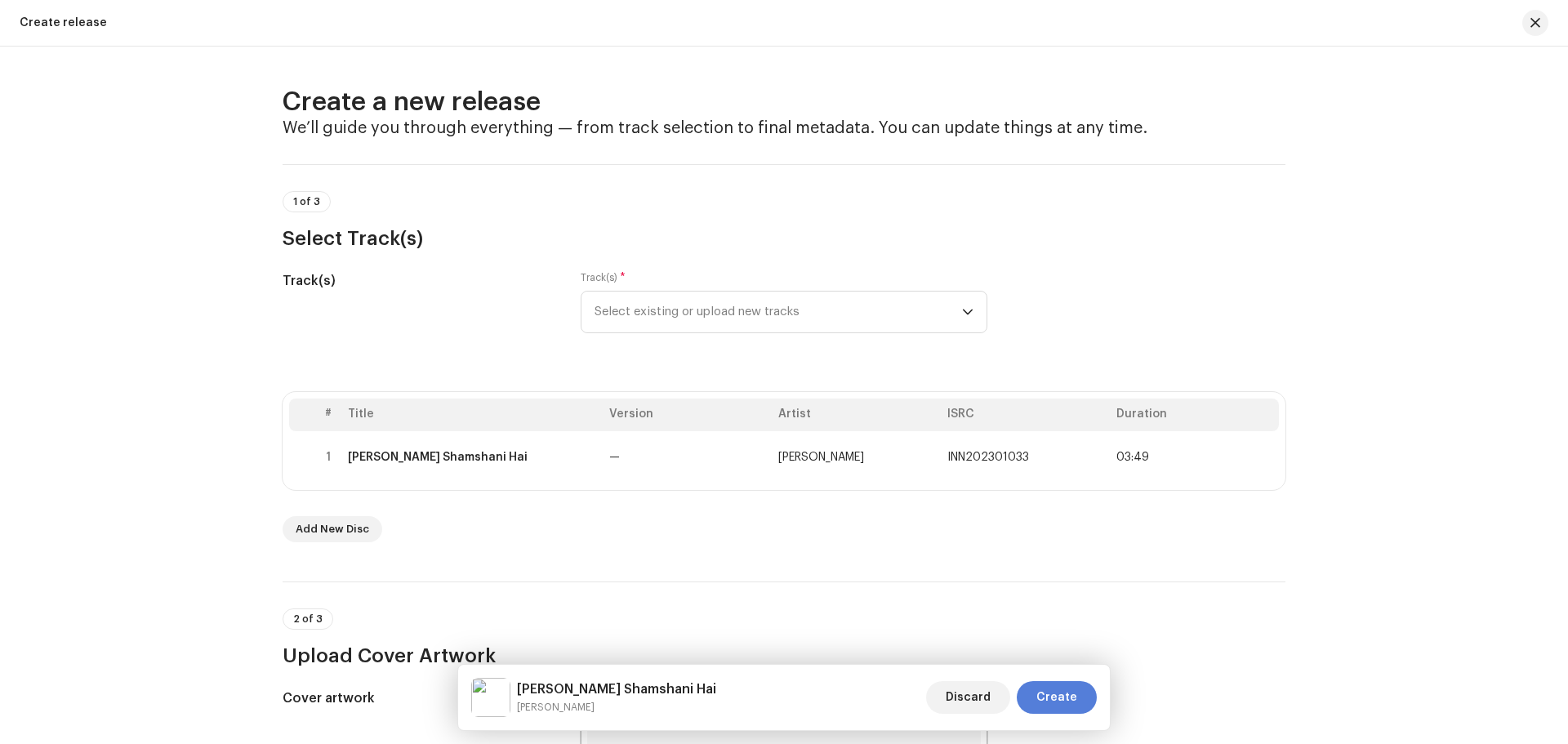
click at [1060, 691] on span "Create" at bounding box center [1057, 698] width 40 height 33
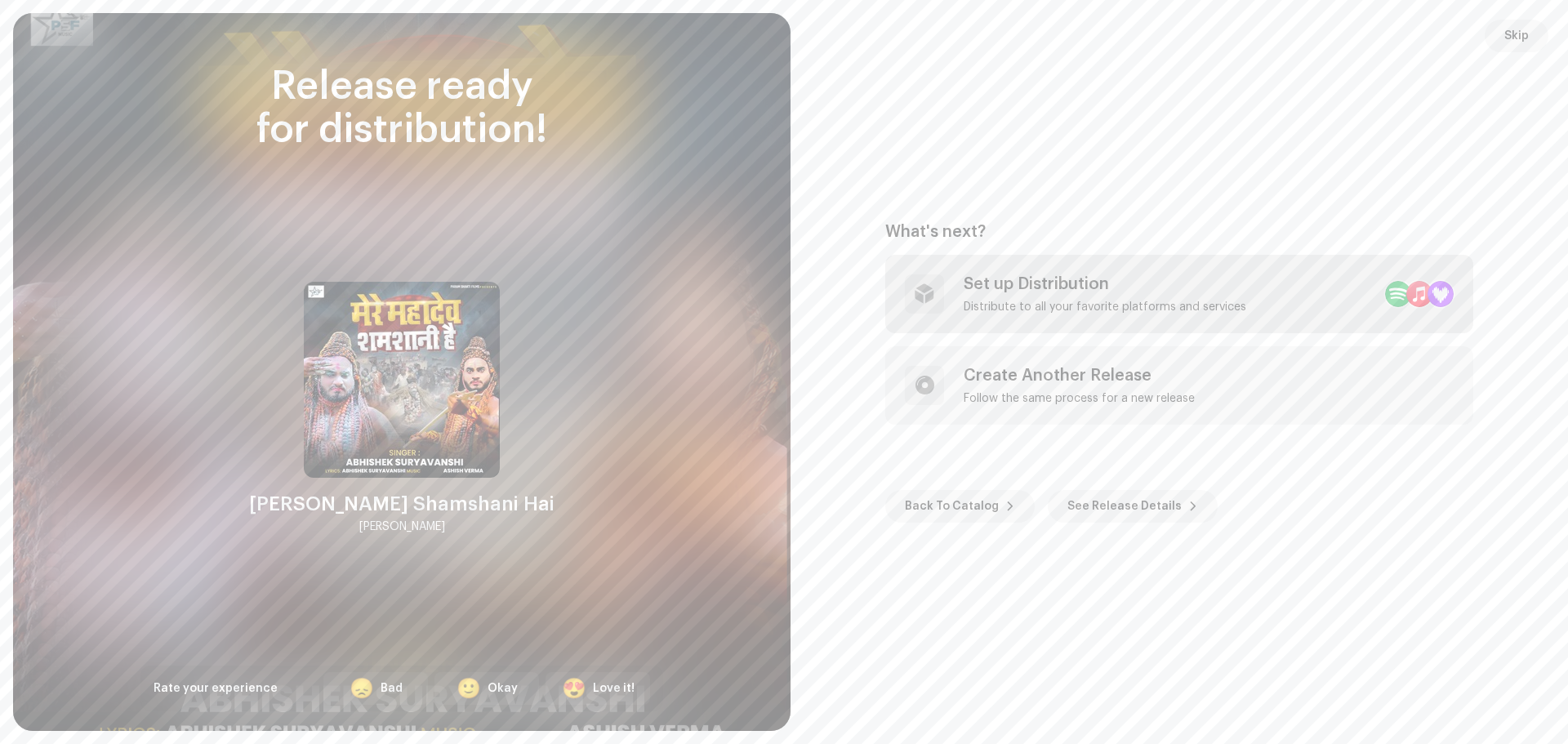
click at [1090, 286] on div "Set up Distribution" at bounding box center [1105, 284] width 283 height 19
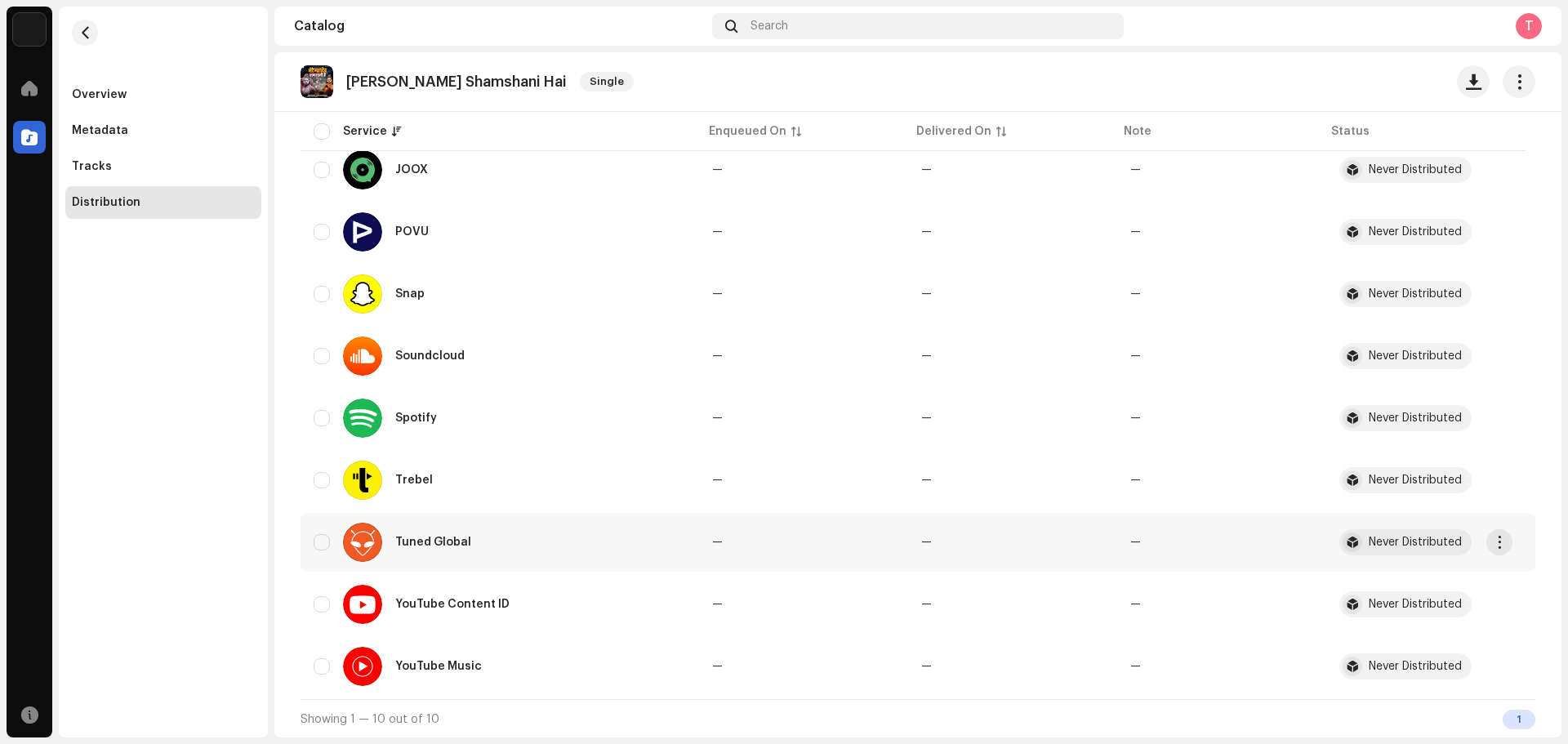
scroll to position [299, 0]
click at [328, 603] on input "checkbox" at bounding box center [322, 603] width 17 height 17
checkbox input "true"
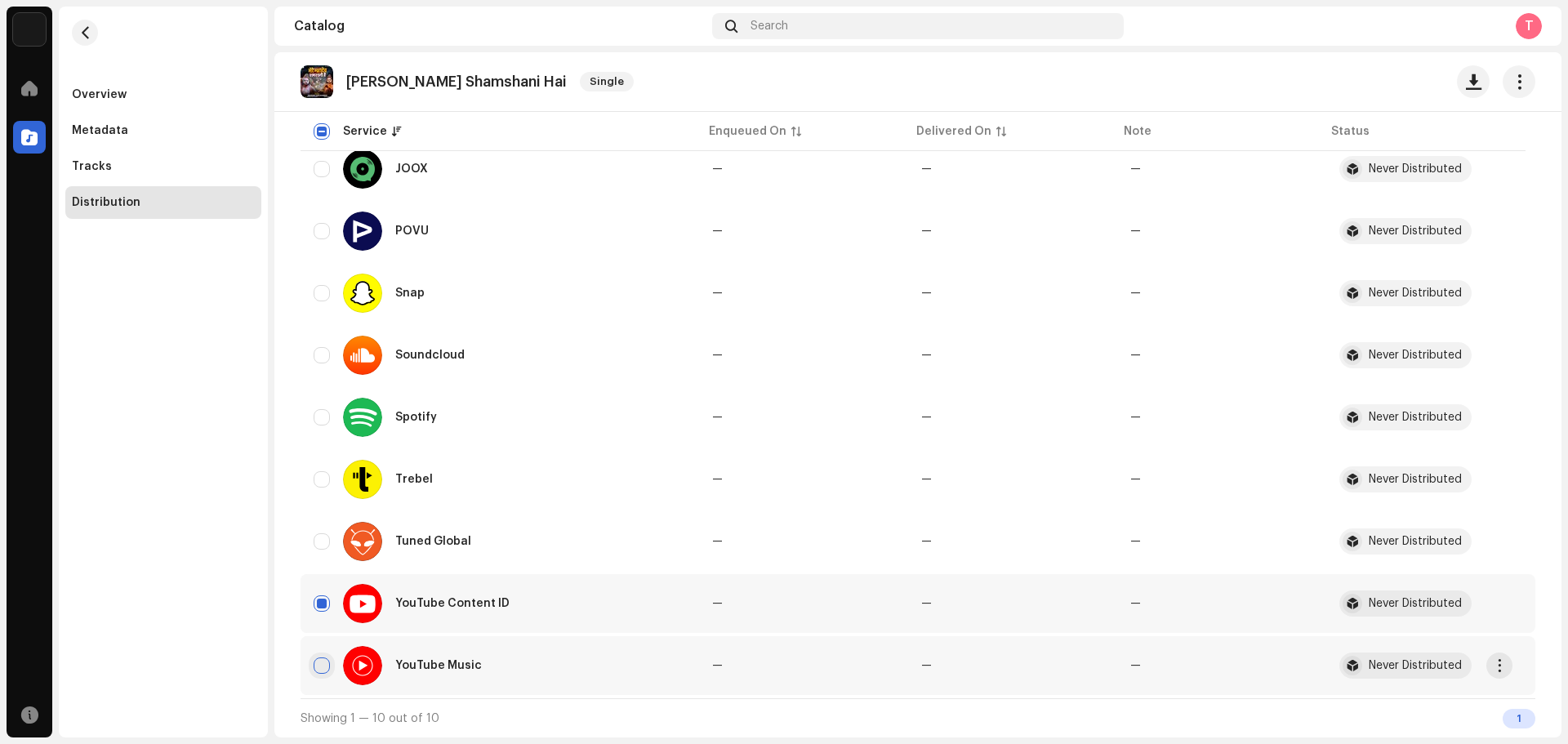
click at [320, 667] on input "Row Unselected" at bounding box center [322, 666] width 17 height 17
checkbox input "true"
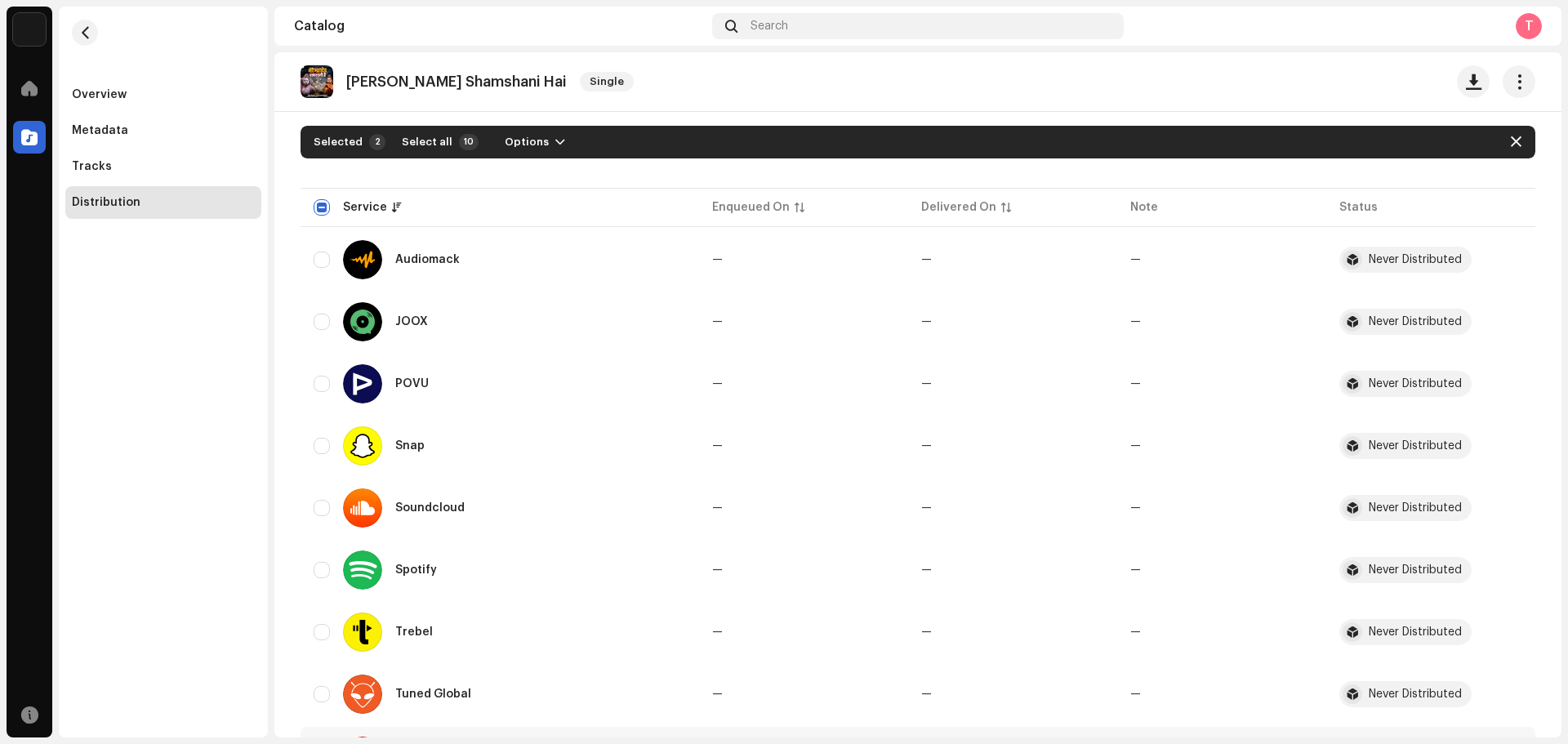
scroll to position [0, 0]
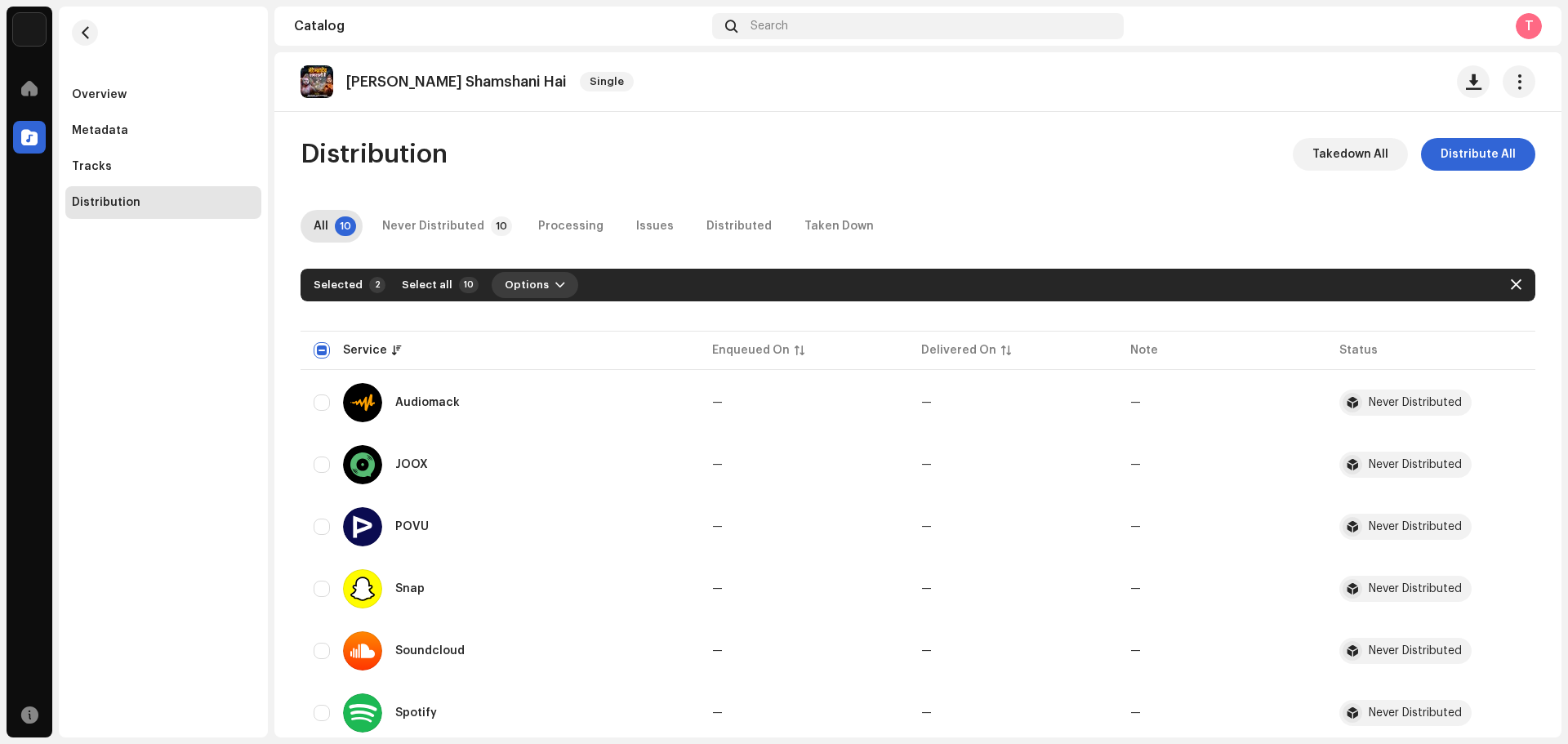
drag, startPoint x: 543, startPoint y: 277, endPoint x: 541, endPoint y: 285, distance: 8.2
click at [543, 278] on button "Options" at bounding box center [534, 285] width 86 height 26
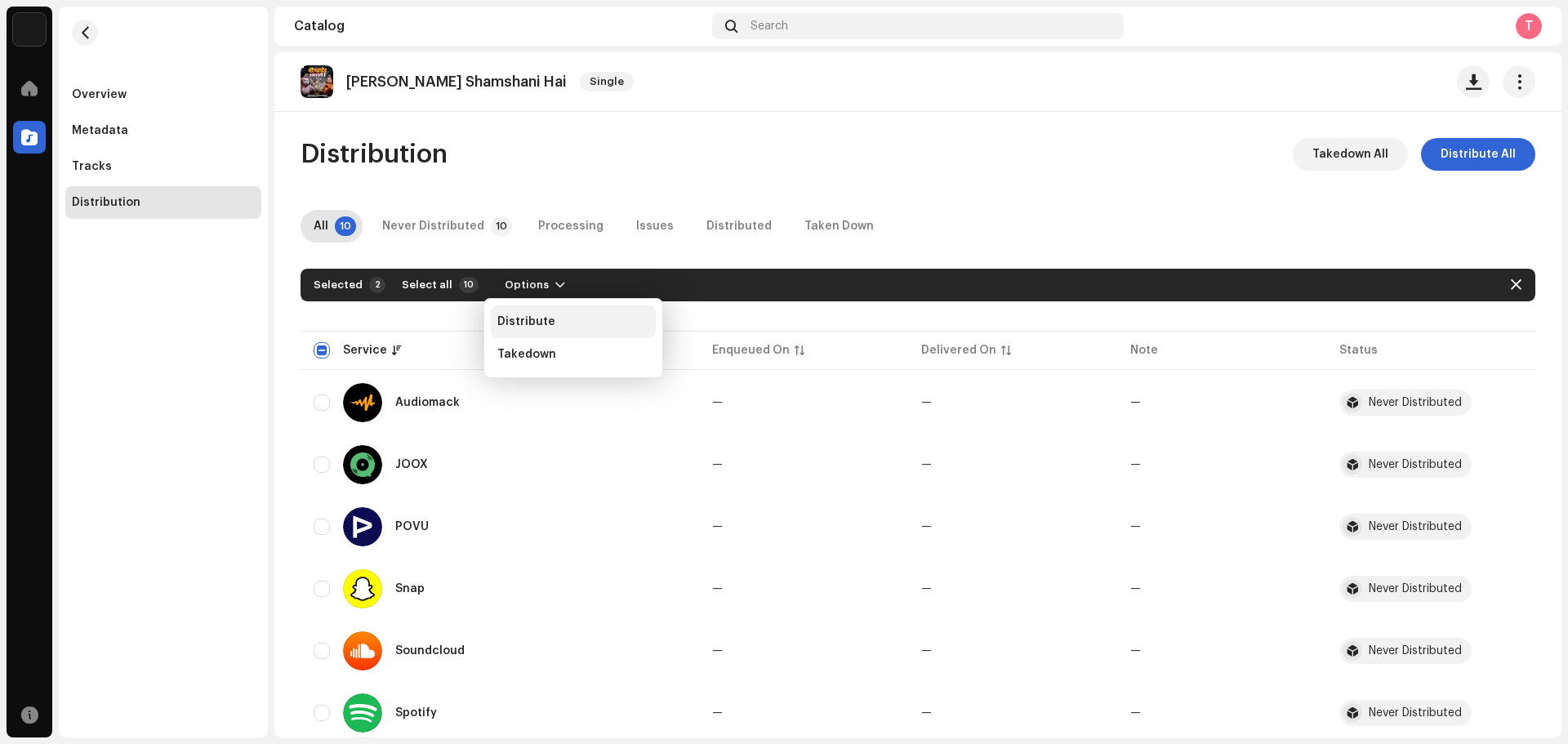
click at [526, 310] on div "Distribute" at bounding box center [574, 322] width 165 height 33
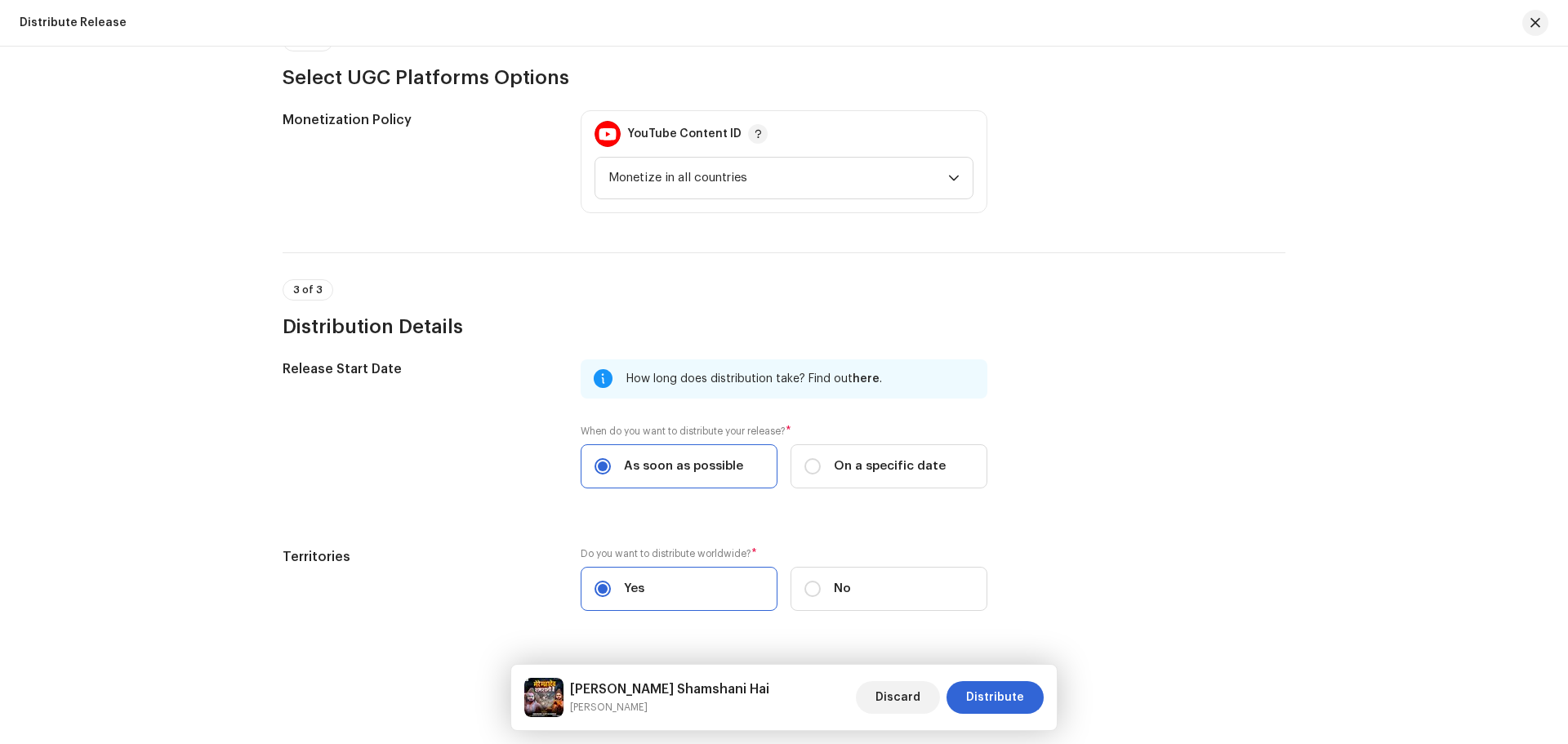
scroll to position [501, 0]
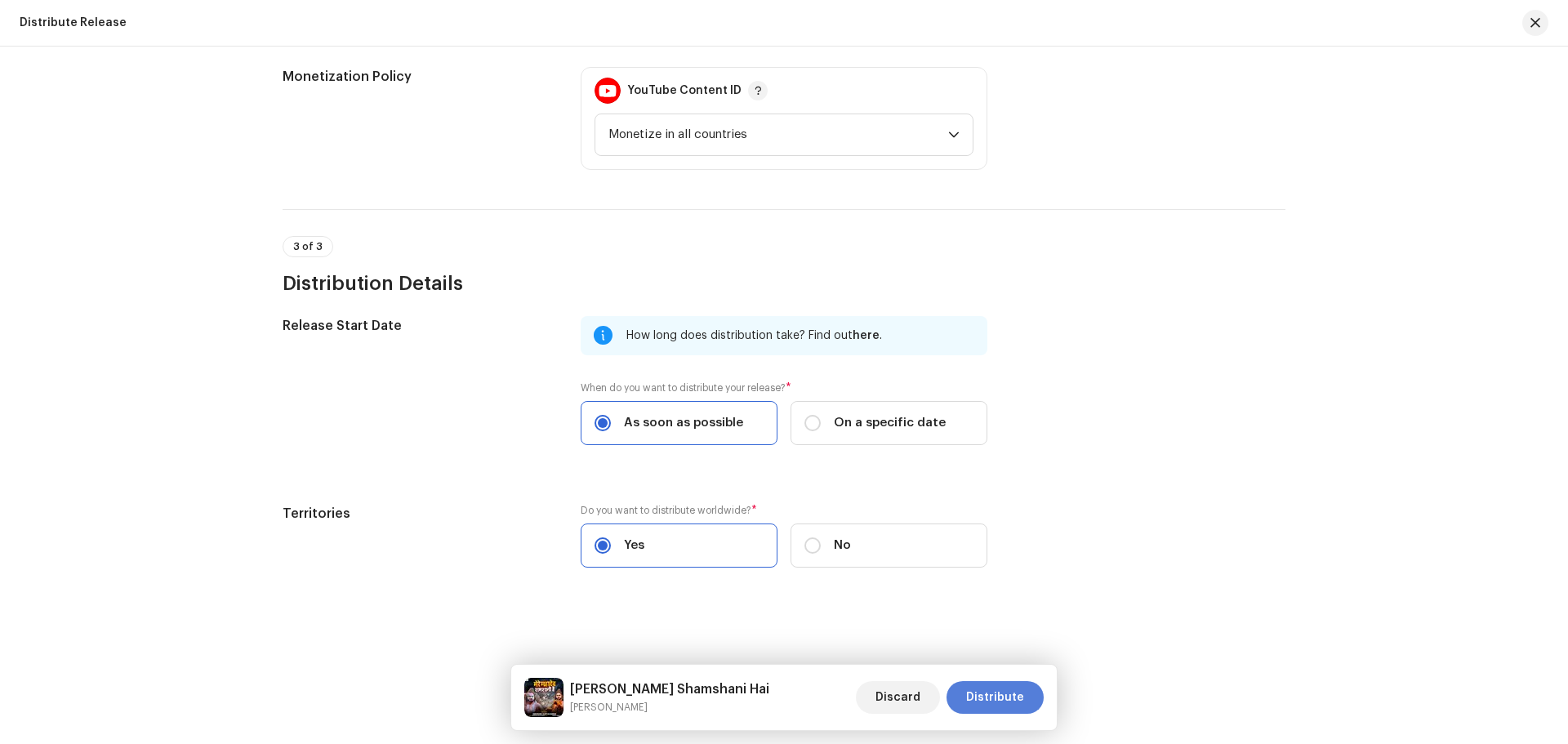
click at [993, 694] on span "Distribute" at bounding box center [994, 698] width 58 height 33
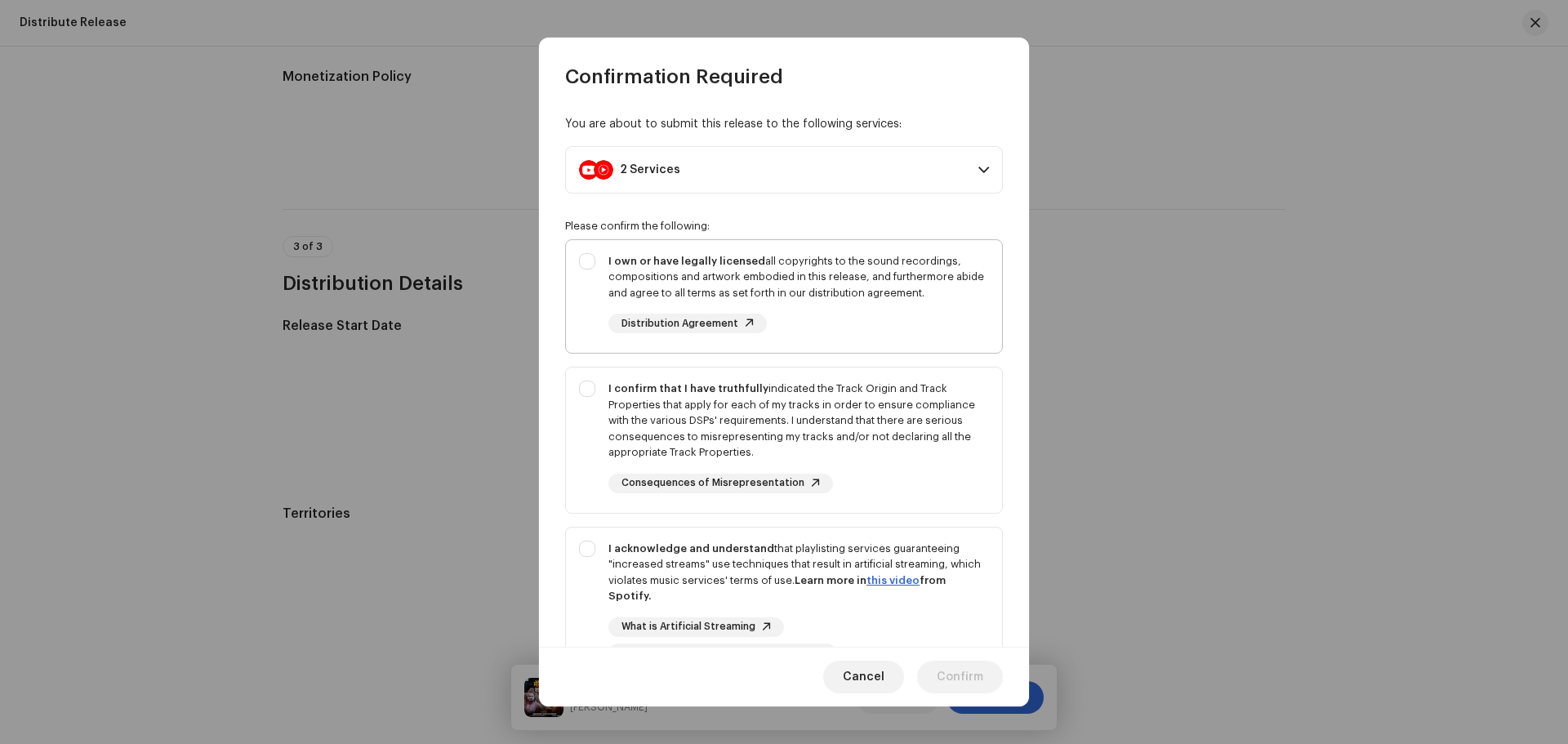
click at [583, 316] on div "I own or have legally licensed all copyrights to the sound recordings, composit…" at bounding box center [783, 294] width 436 height 107
checkbox input "true"
click at [564, 442] on div "You are about to submit this release to the following services: 2 Services YouT…" at bounding box center [784, 369] width 490 height 558
click at [562, 466] on div "You are about to submit this release to the following services: 2 Services YouT…" at bounding box center [784, 369] width 490 height 558
click at [578, 468] on div "I confirm that I have truthfully indicated the Track Origin and Track Propertie…" at bounding box center [783, 436] width 436 height 139
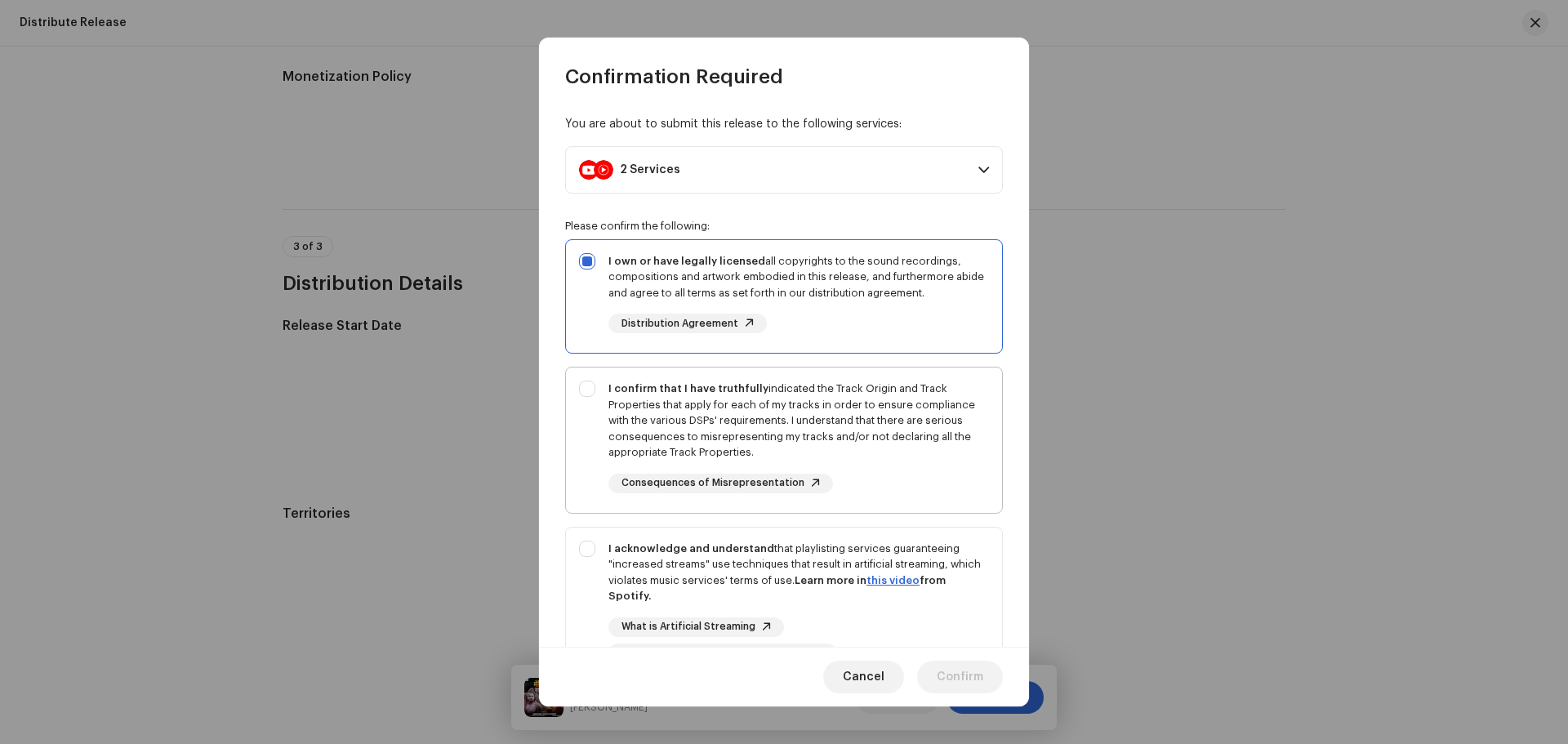
checkbox input "true"
click at [581, 566] on div "I acknowledge and understand that playlisting services guaranteeing "increased …" at bounding box center [783, 603] width 436 height 149
checkbox input "true"
click at [978, 677] on span "Confirm" at bounding box center [959, 678] width 47 height 33
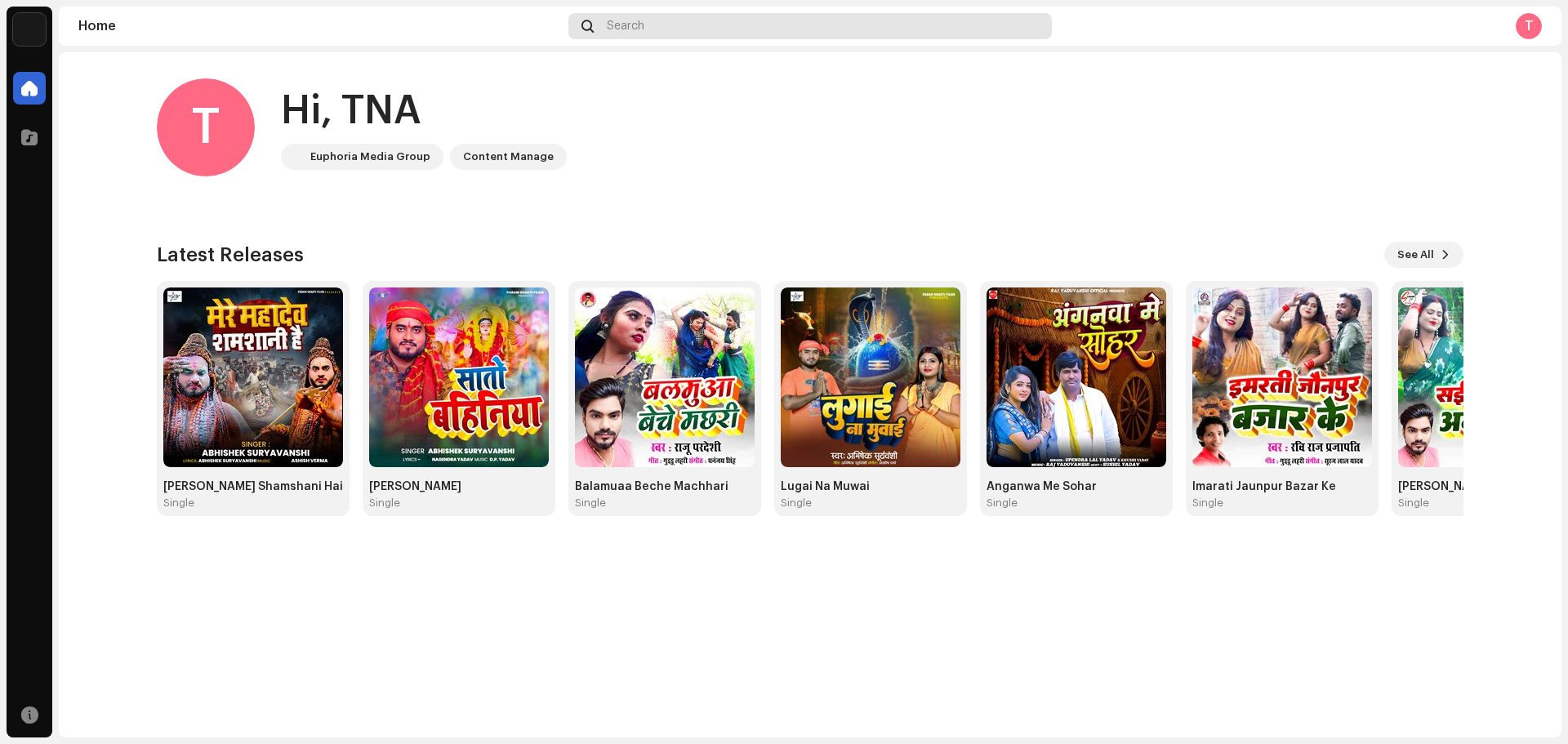
click at [629, 31] on span "Search" at bounding box center [625, 26] width 38 height 13
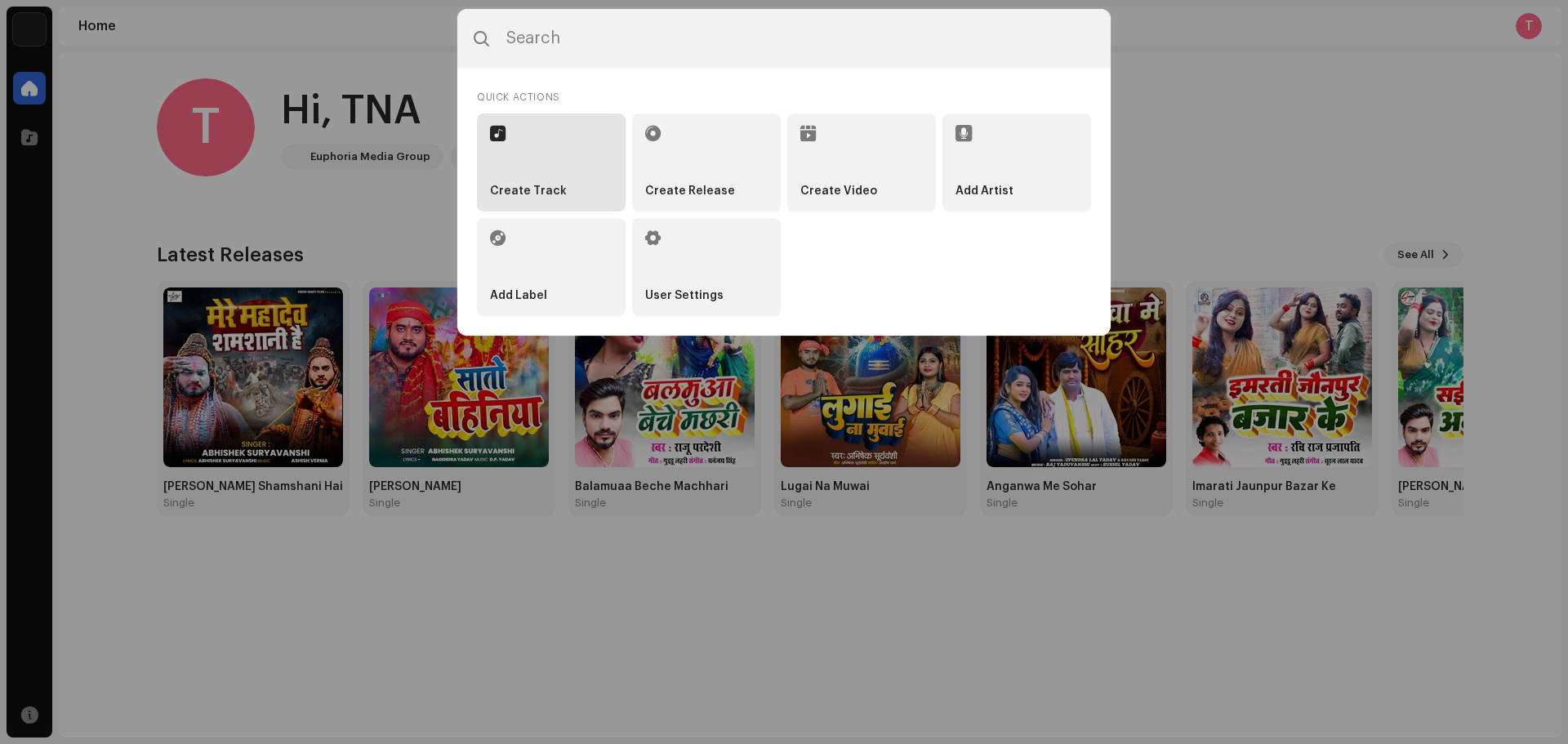
click at [561, 195] on li "Create Track" at bounding box center [551, 163] width 149 height 98
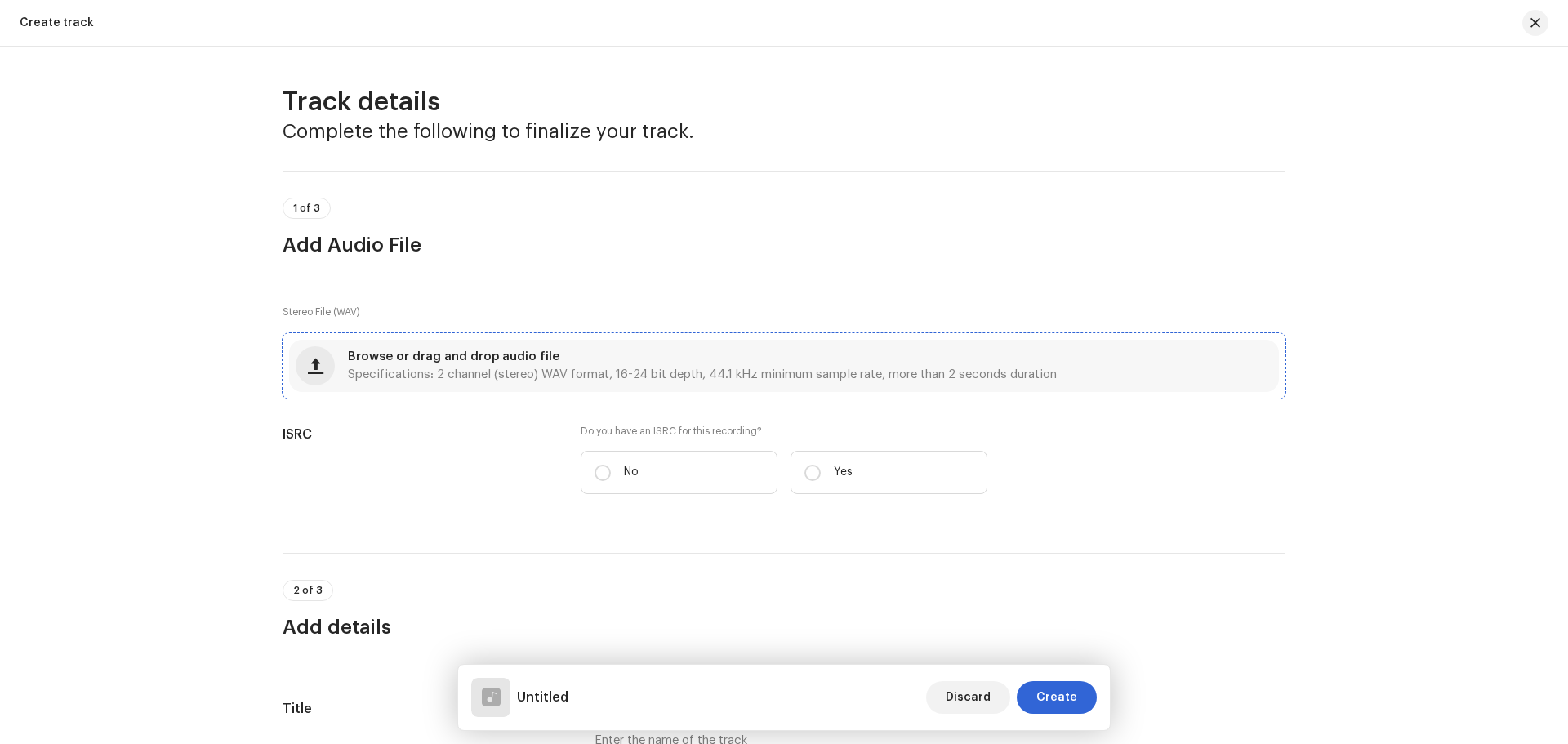
click at [524, 347] on div "Browse or drag and drop audio file Specifications: 2 channel (stereo) WAV forma…" at bounding box center [784, 366] width 990 height 52
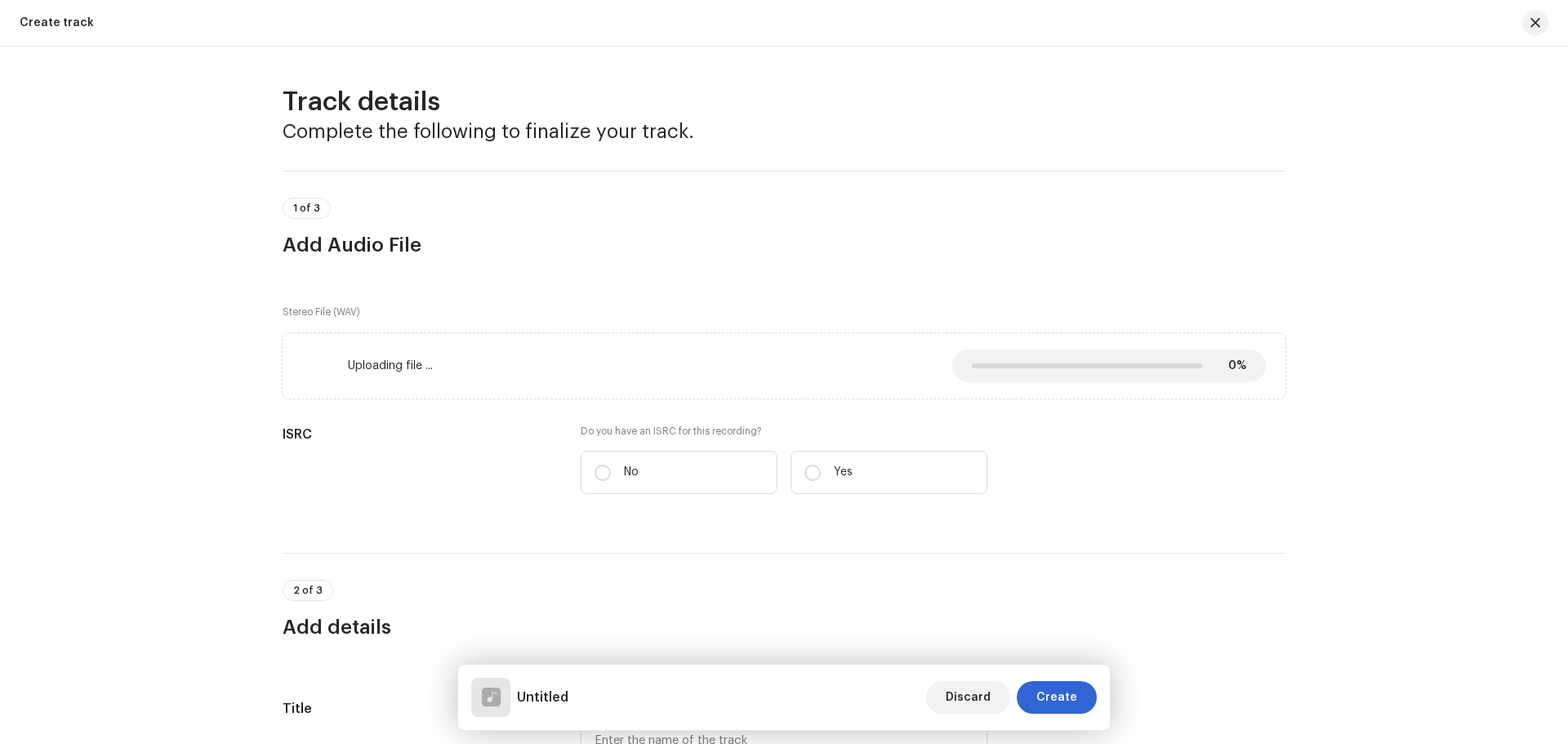
scroll to position [245, 0]
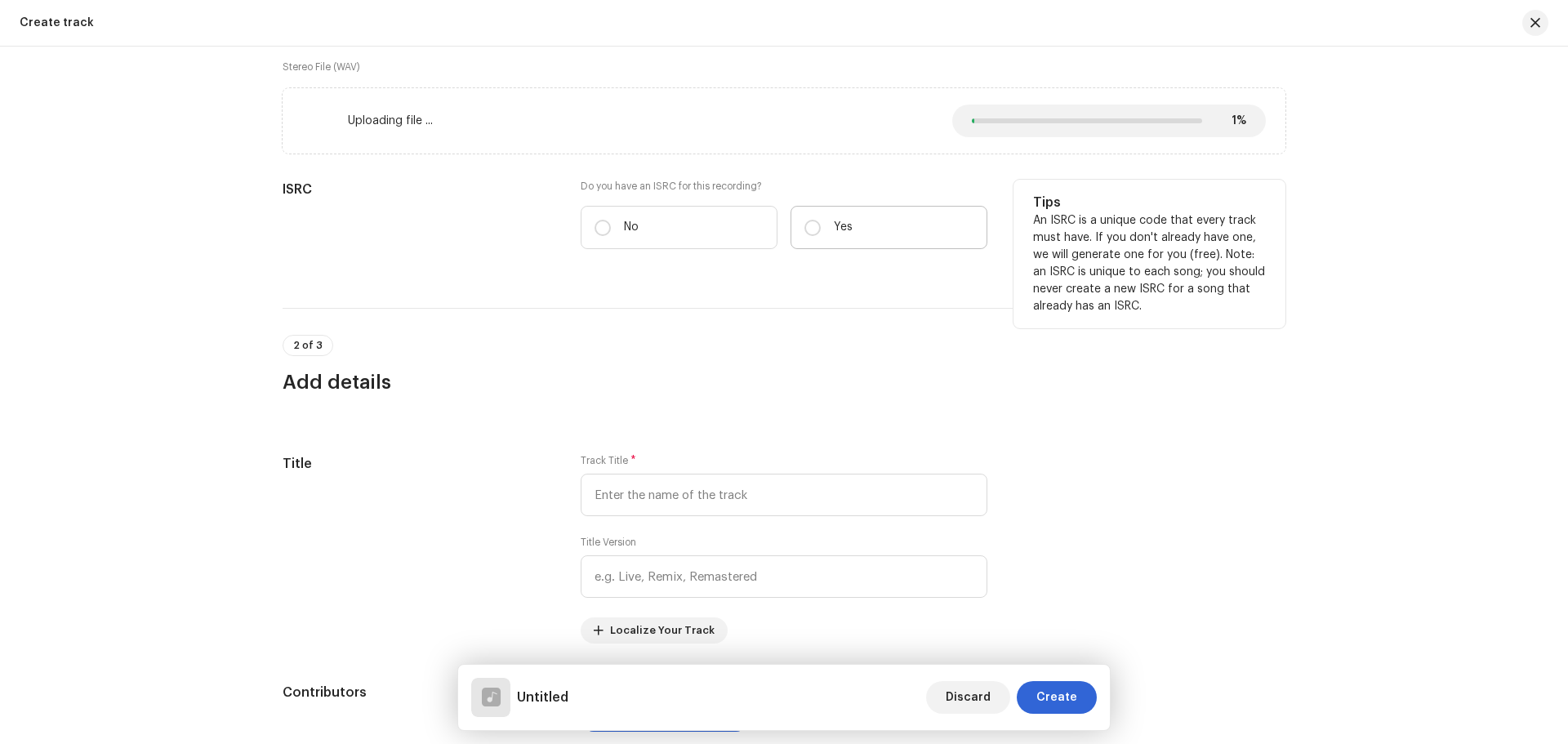
click at [830, 240] on label "Yes" at bounding box center [889, 227] width 196 height 43
click at [821, 236] on input "Yes" at bounding box center [812, 228] width 17 height 17
radio input "true"
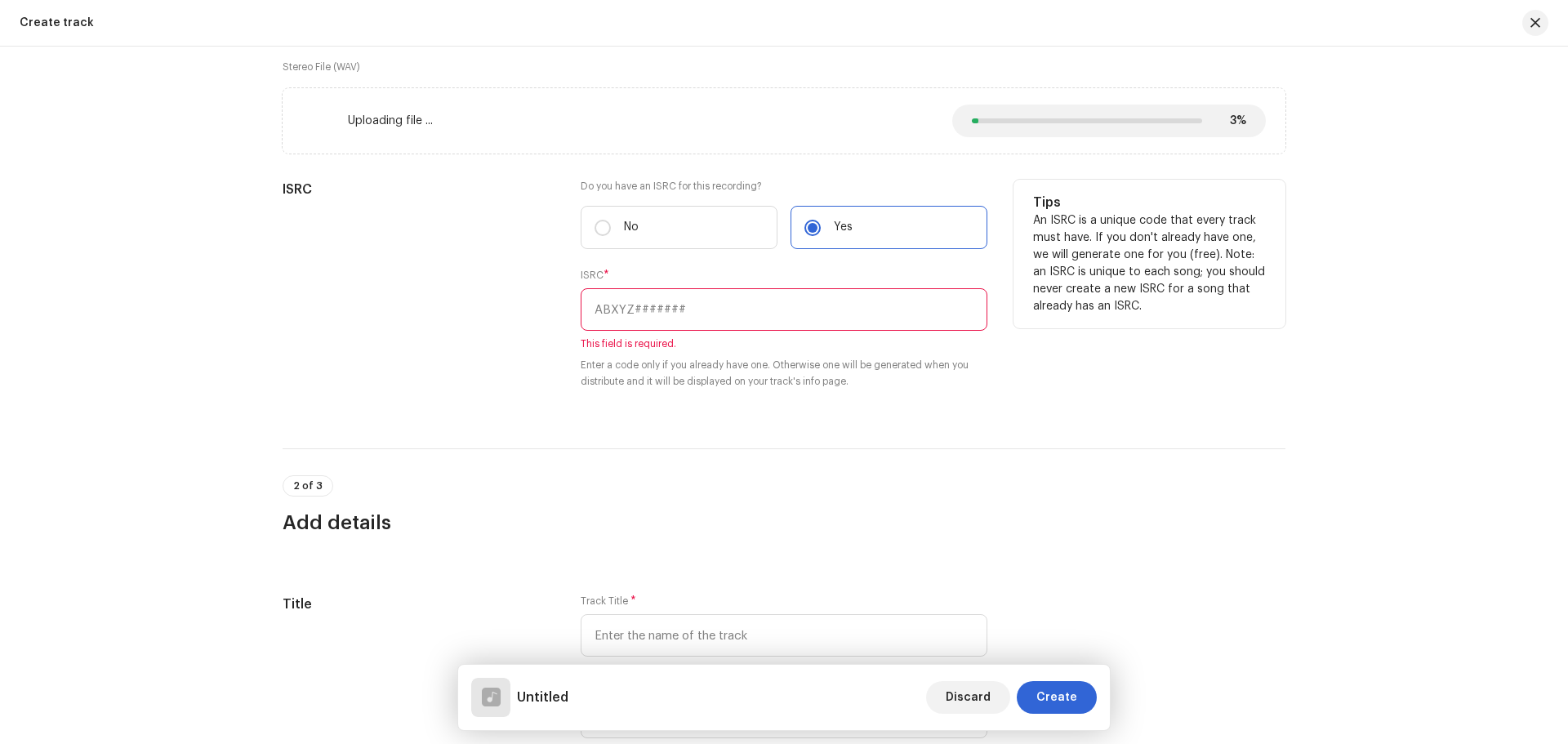
click at [700, 310] on input "text" at bounding box center [783, 310] width 407 height 42
paste input "INN202301035"
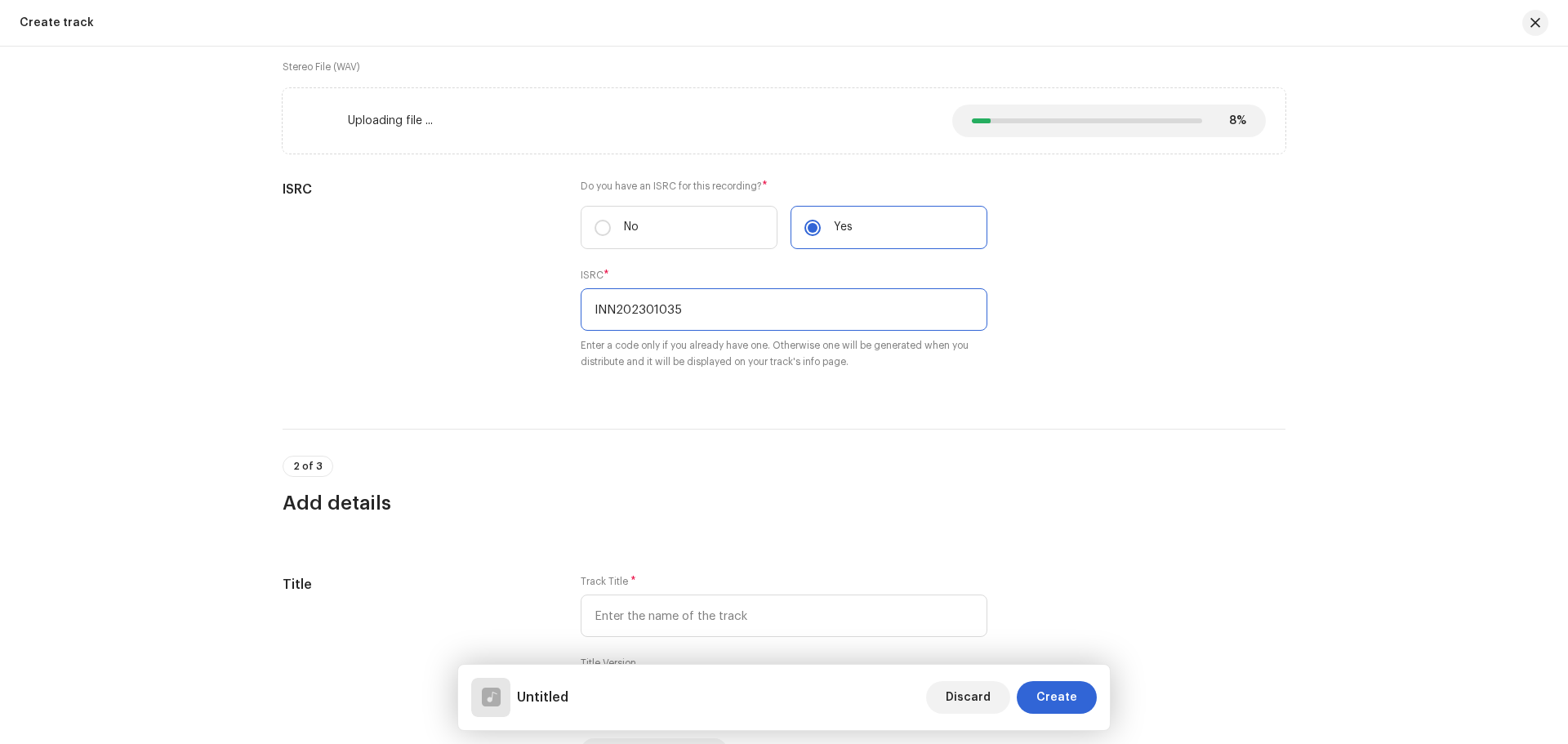
type input "INN202301035"
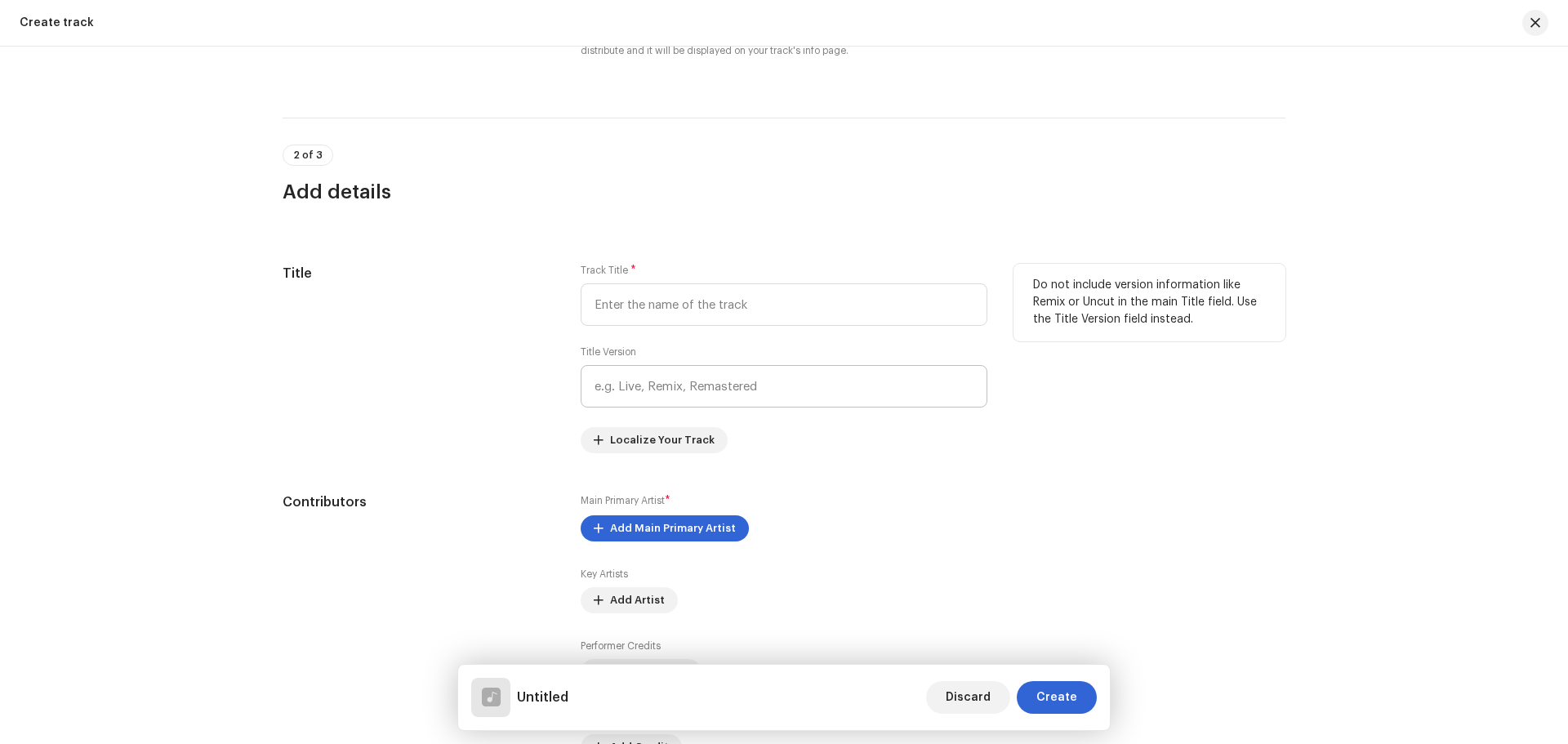
scroll to position [572, 0]
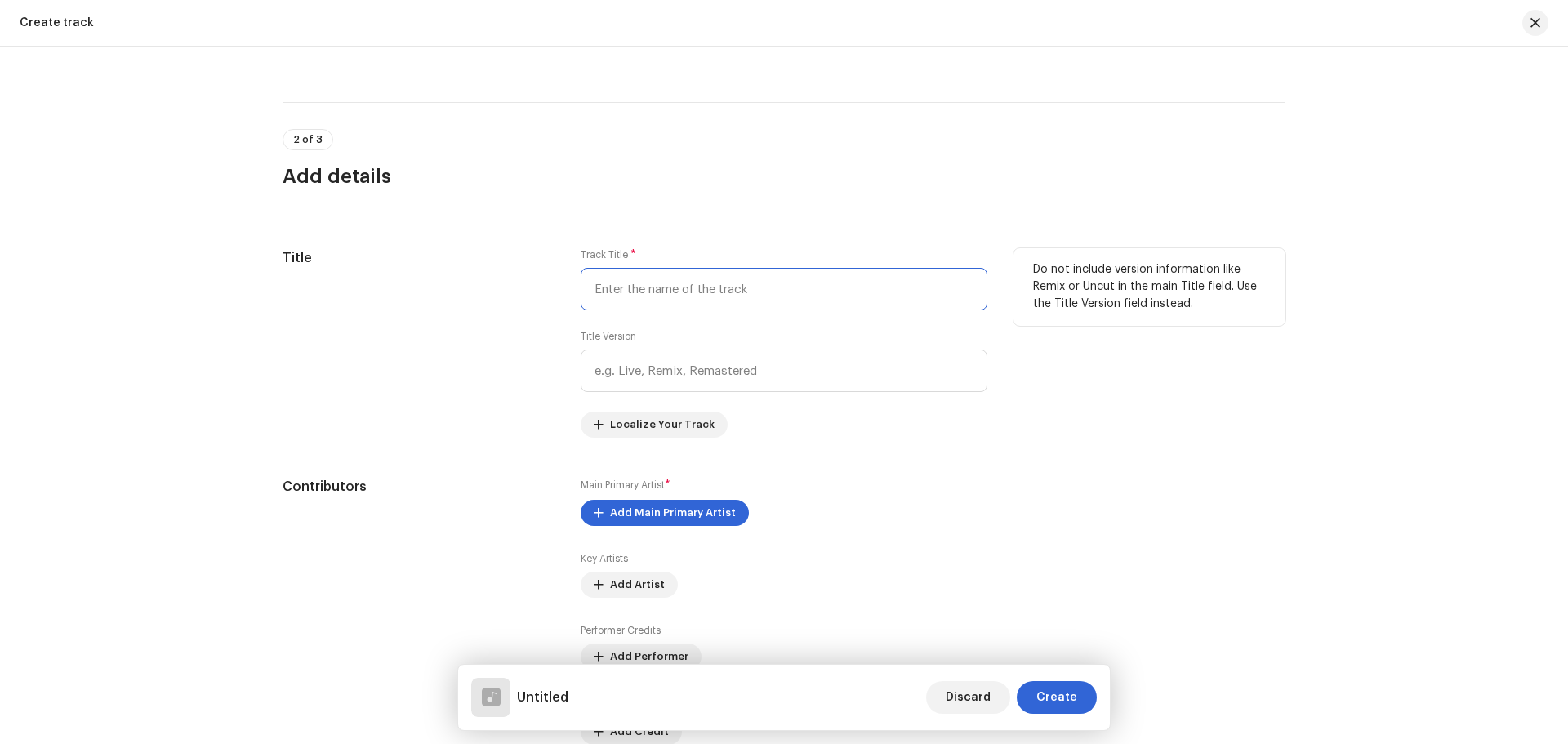
click at [684, 285] on input "text" at bounding box center [783, 289] width 407 height 42
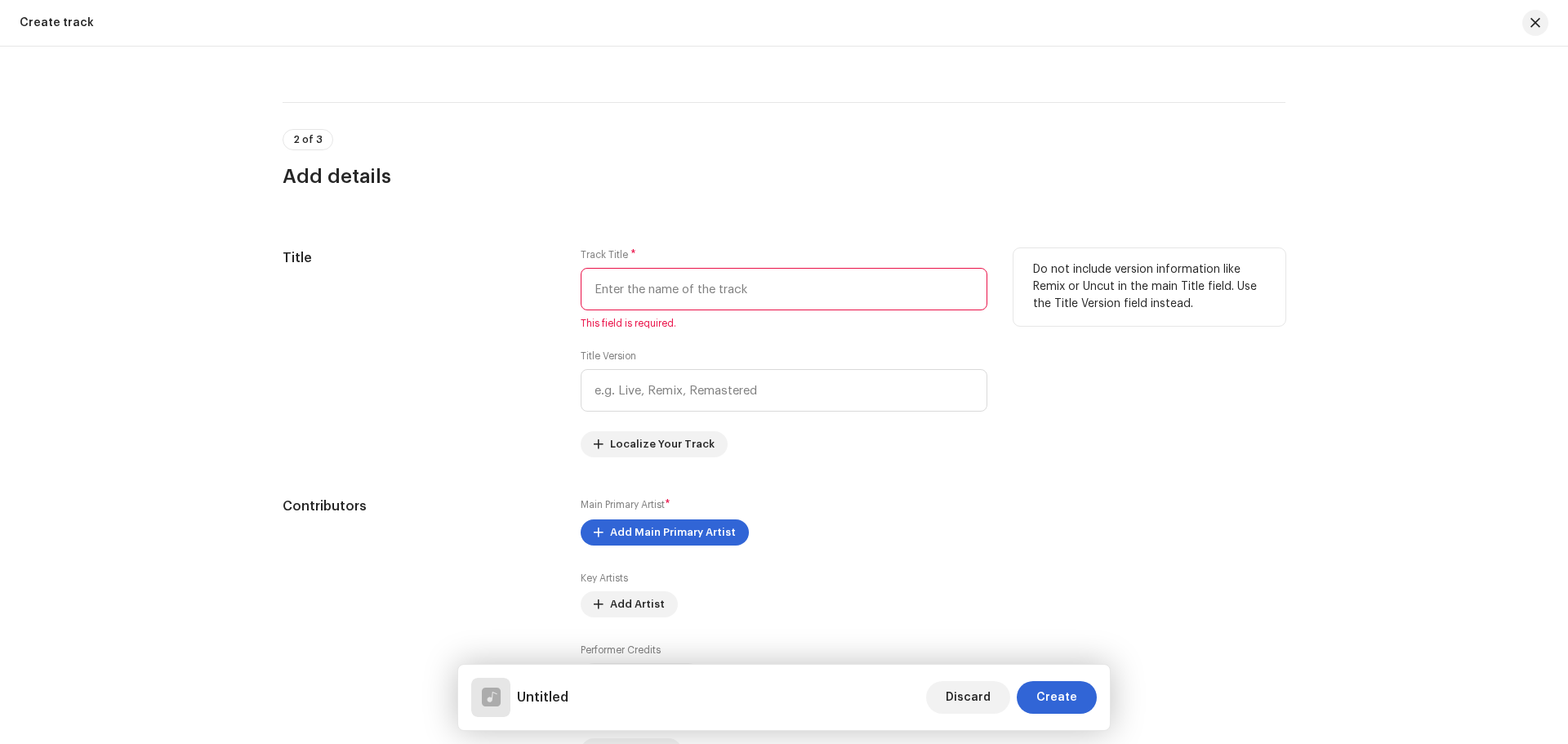
paste input "Bhang Tani Pisda Gaura"
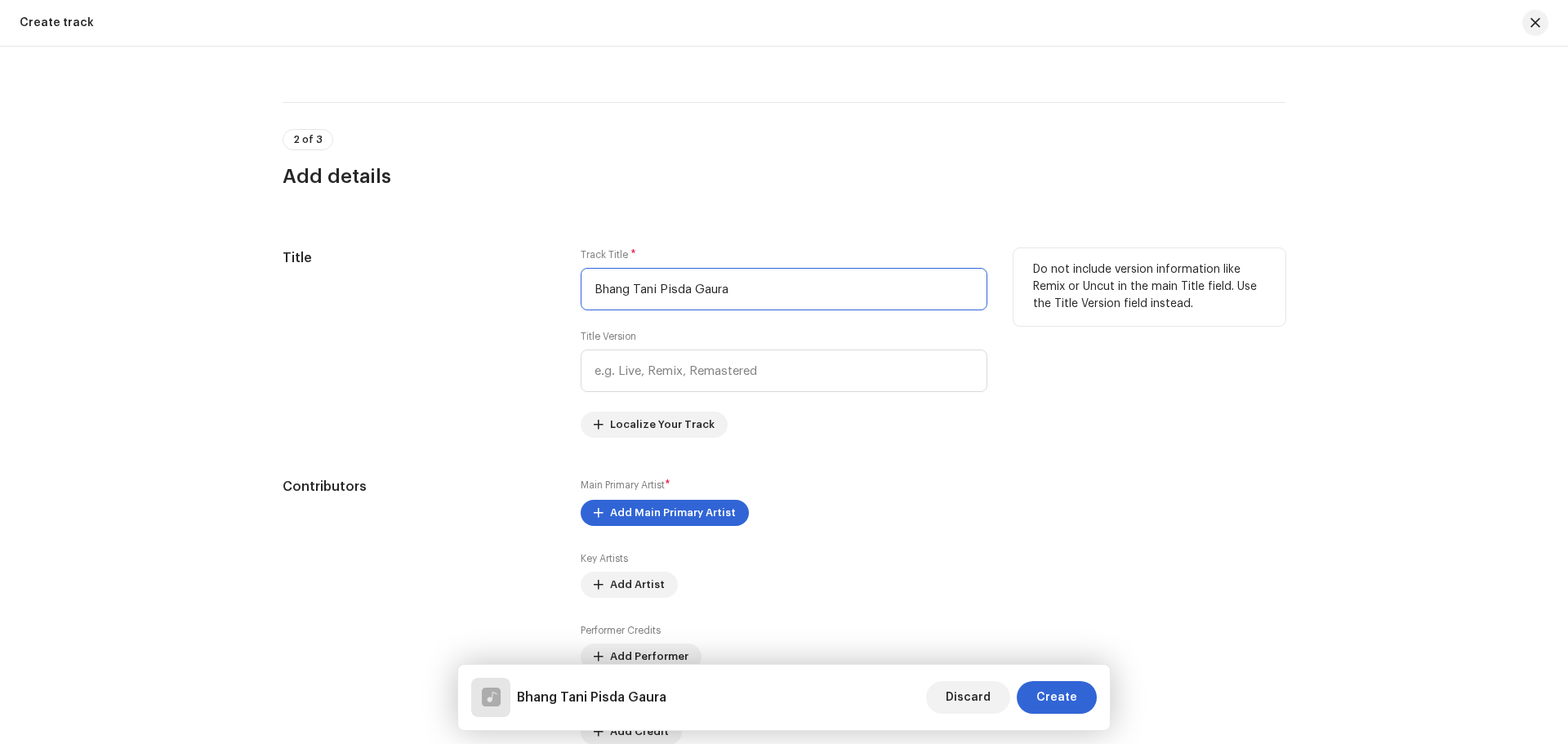
type input "Bhang Tani Pisda Gaura"
click at [862, 425] on div "Track Title * Bhang Tani Pisda Gaura Title Version Localize Your Track" at bounding box center [783, 343] width 407 height 189
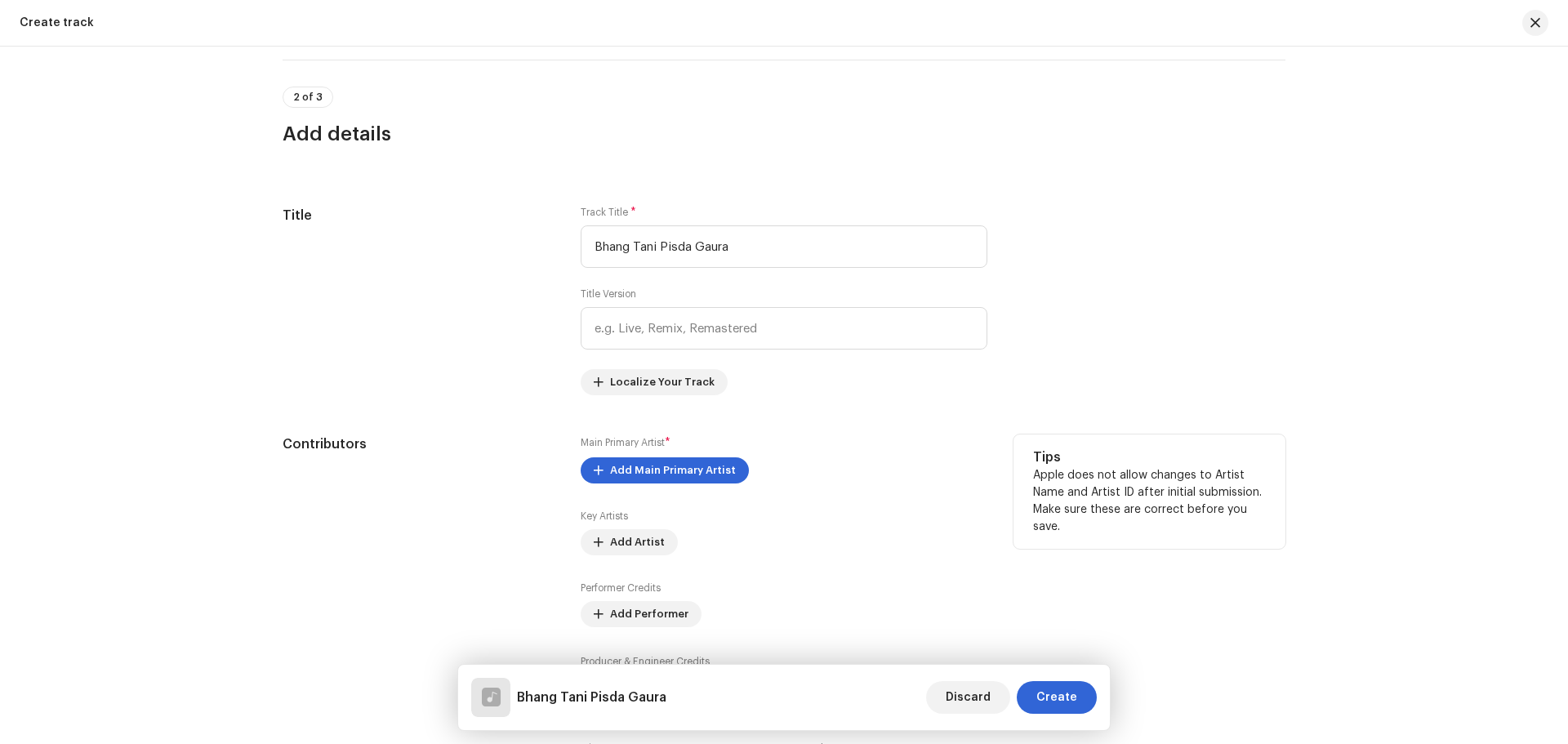
scroll to position [654, 0]
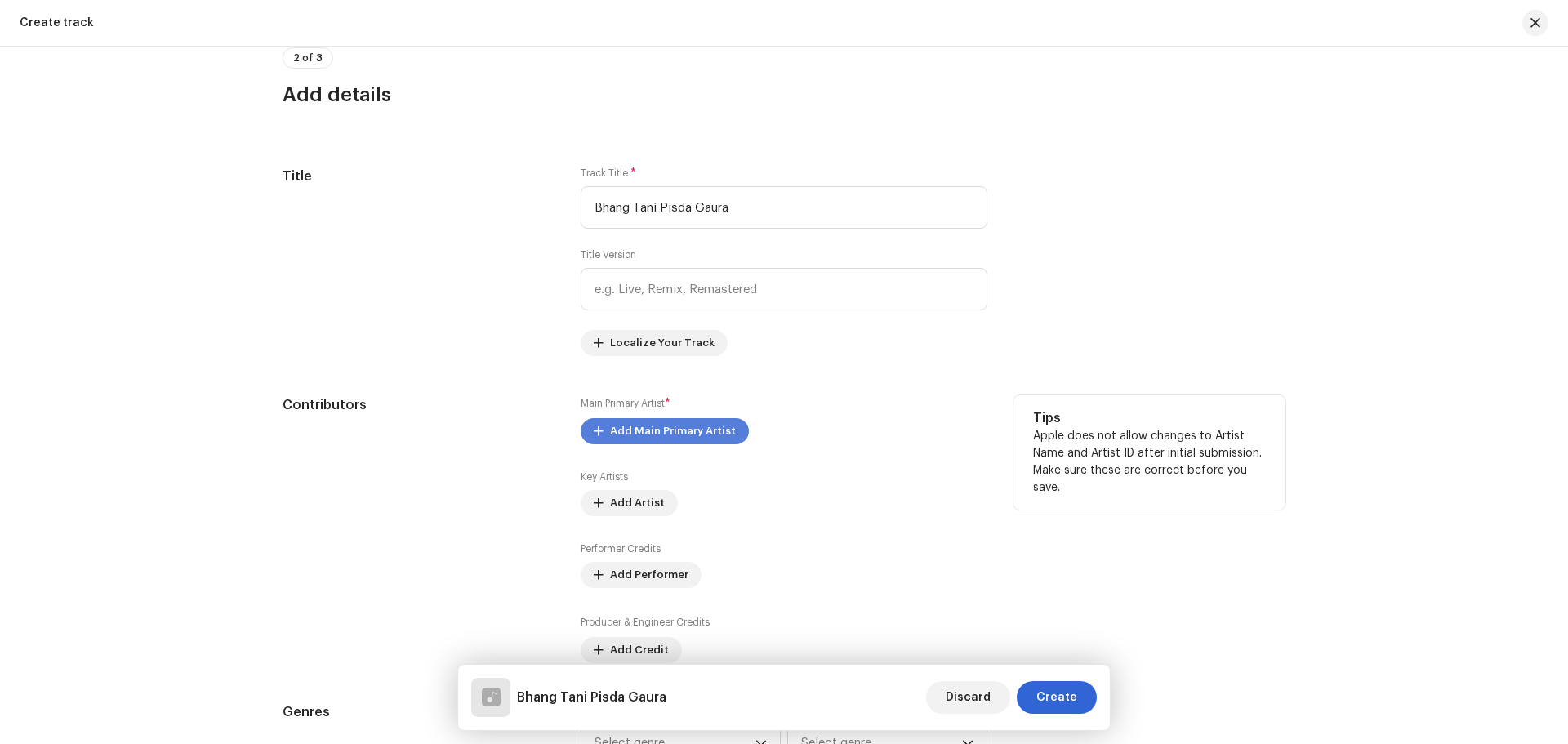
click at [652, 432] on span "Add Main Primary Artist" at bounding box center [672, 432] width 126 height 33
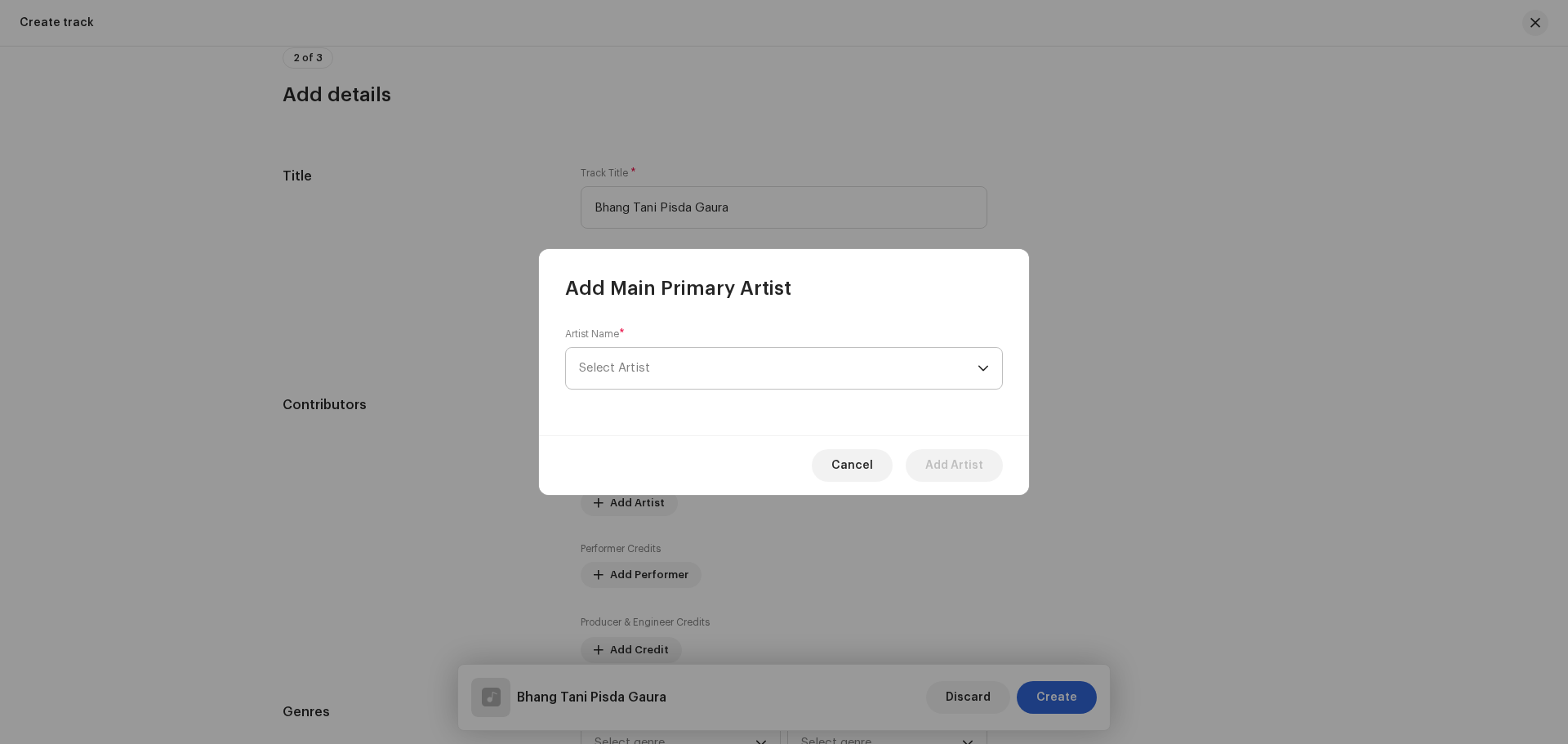
click at [641, 363] on span "Select Artist" at bounding box center [614, 367] width 71 height 12
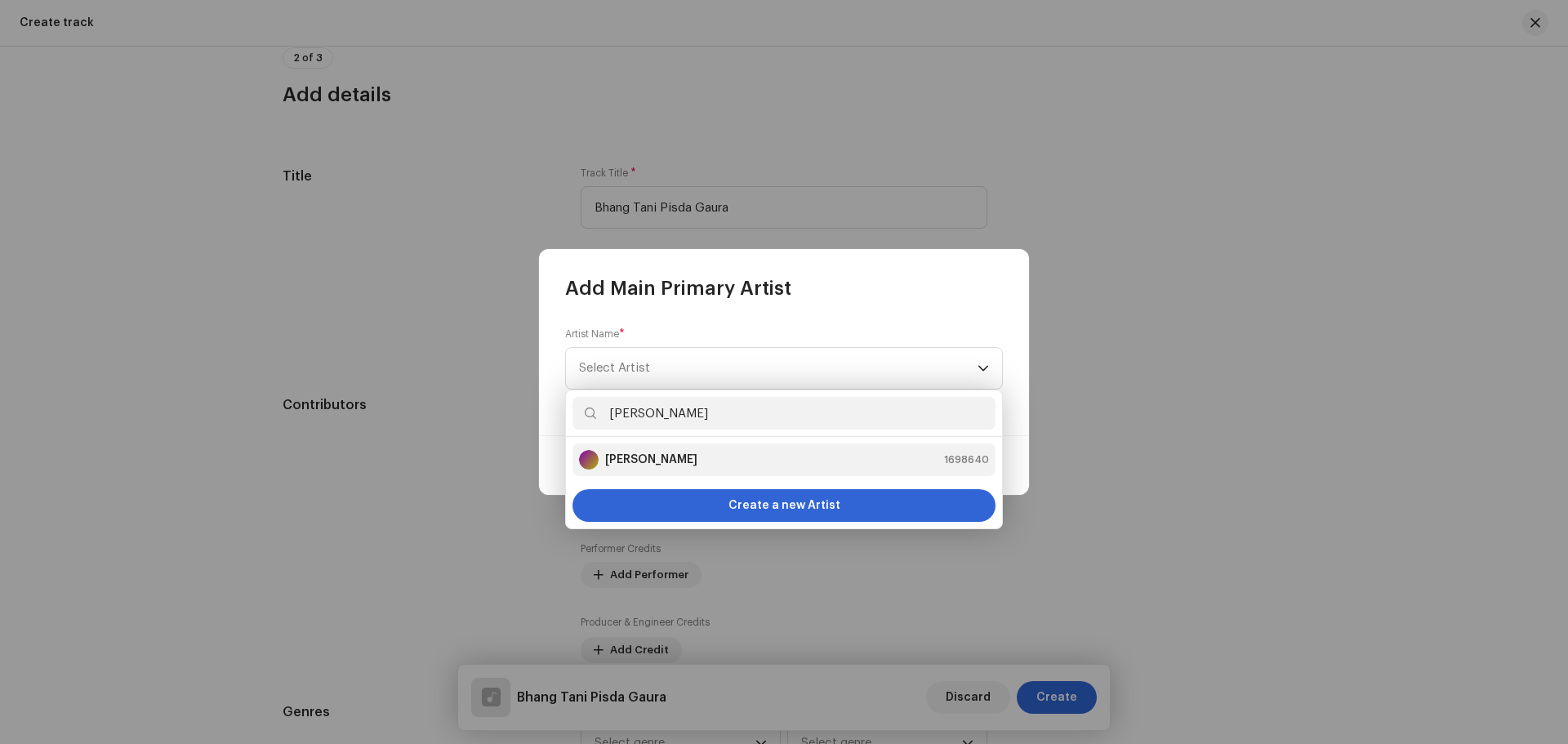
type input "[PERSON_NAME]"
click at [698, 461] on strong "[PERSON_NAME]" at bounding box center [651, 460] width 93 height 17
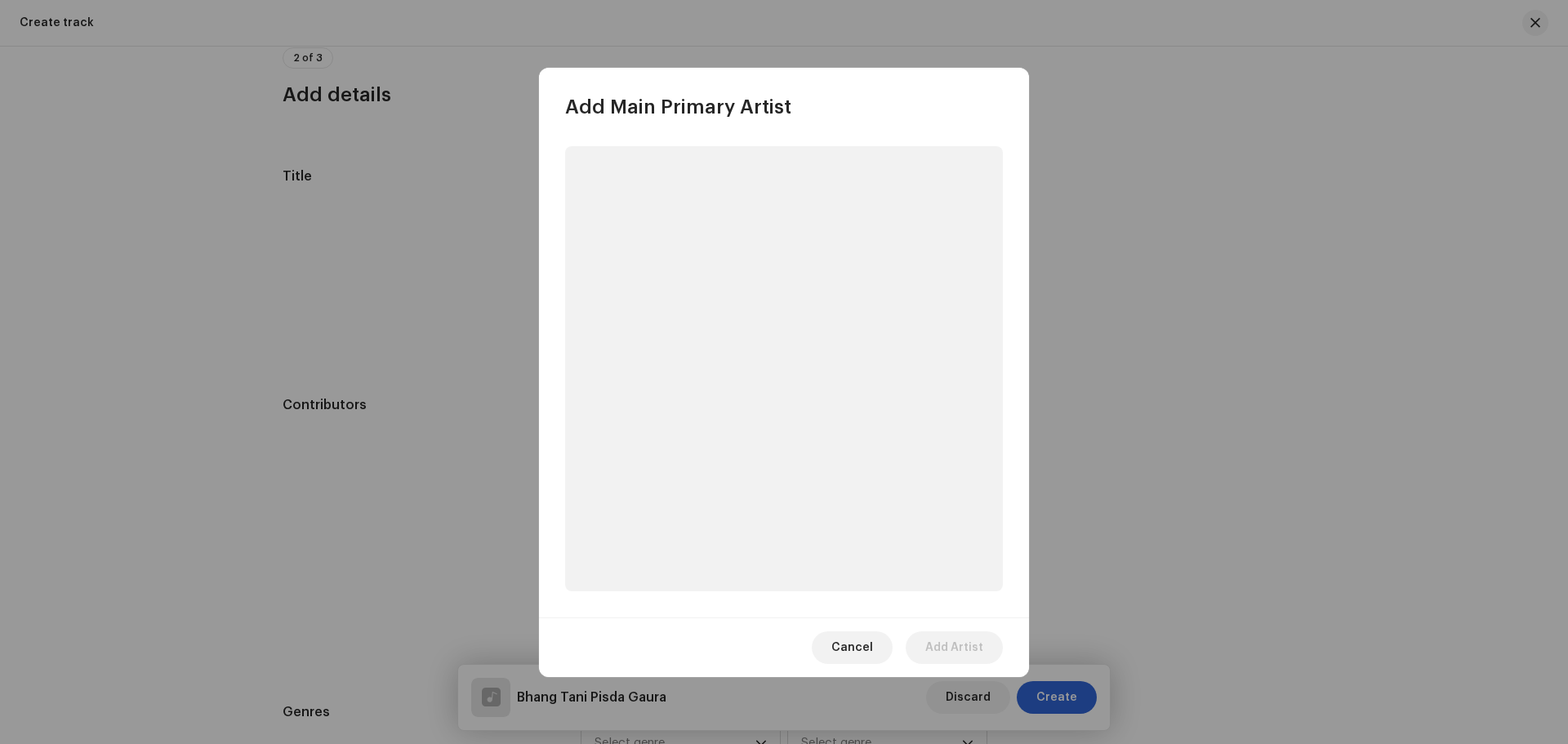
scroll to position [655, 0]
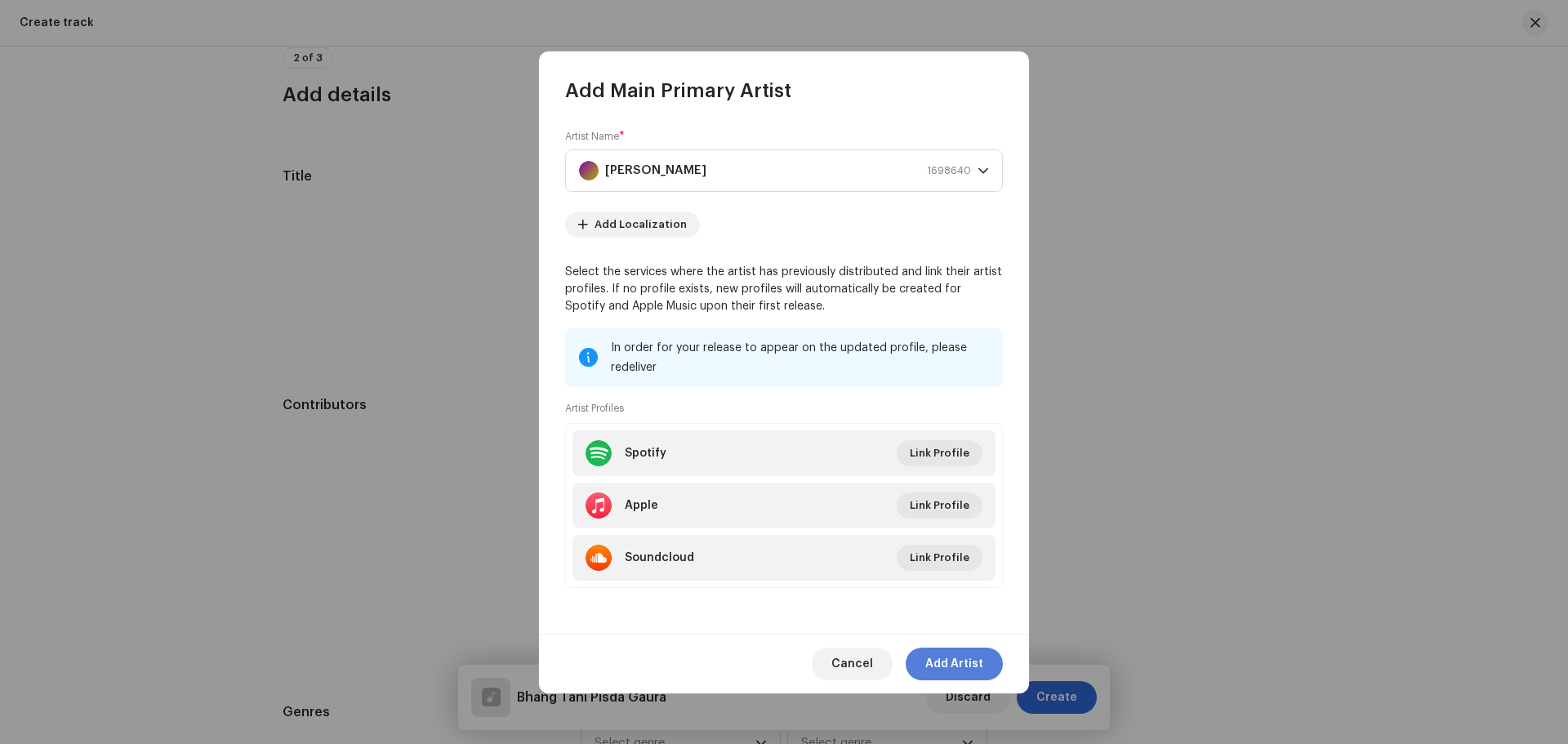
click at [954, 660] on span "Add Artist" at bounding box center [954, 664] width 58 height 33
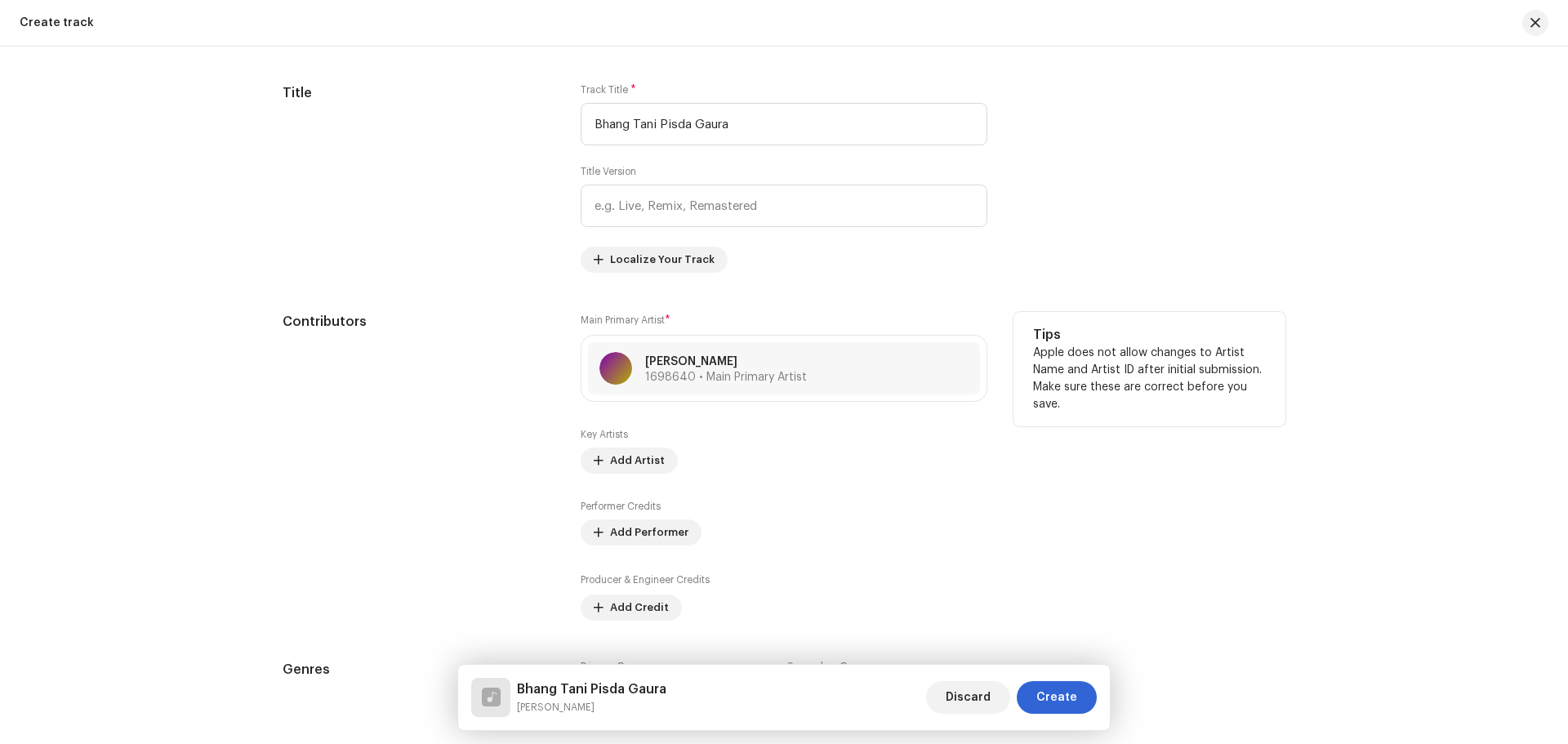
scroll to position [818, 0]
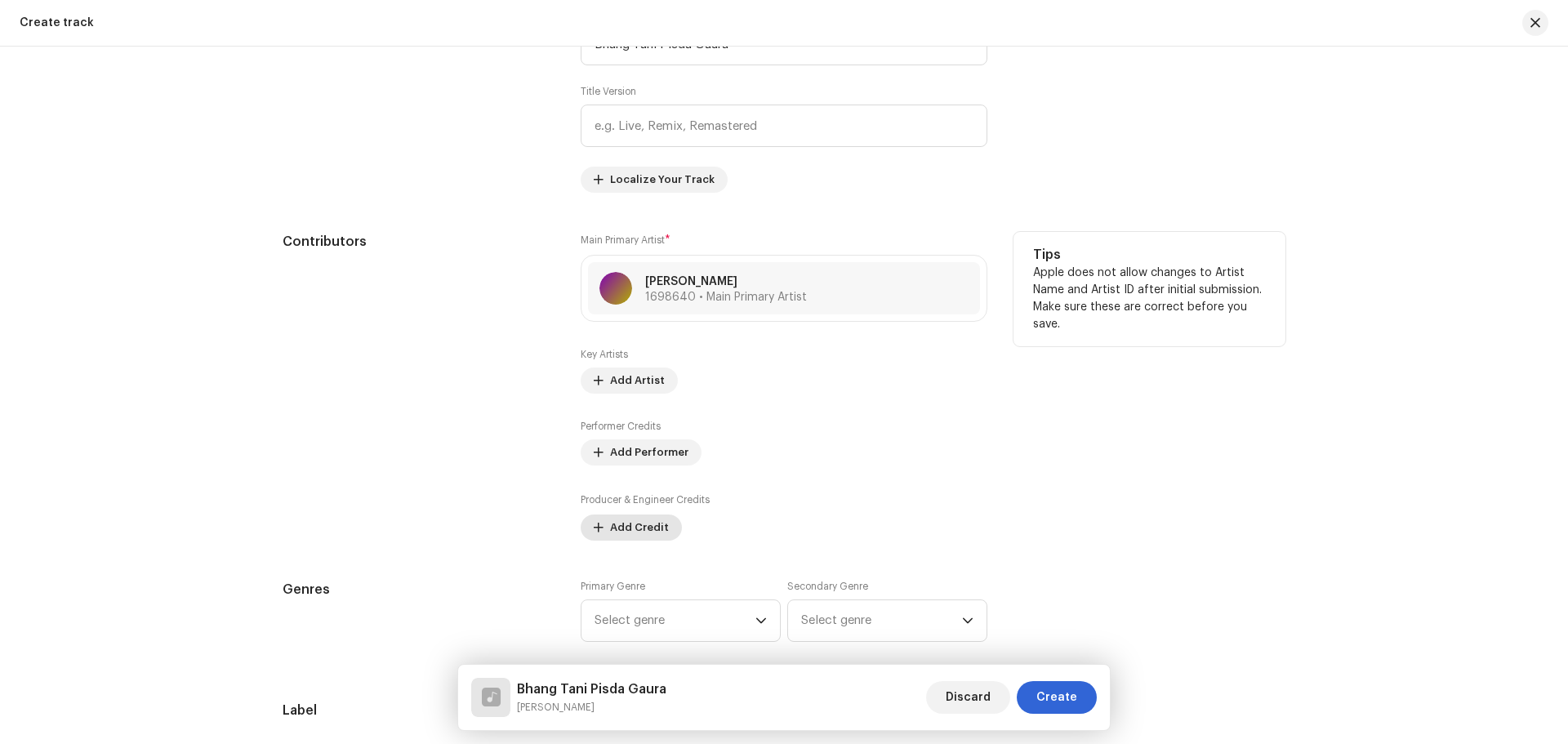
click at [644, 522] on span "Add Credit" at bounding box center [639, 528] width 59 height 33
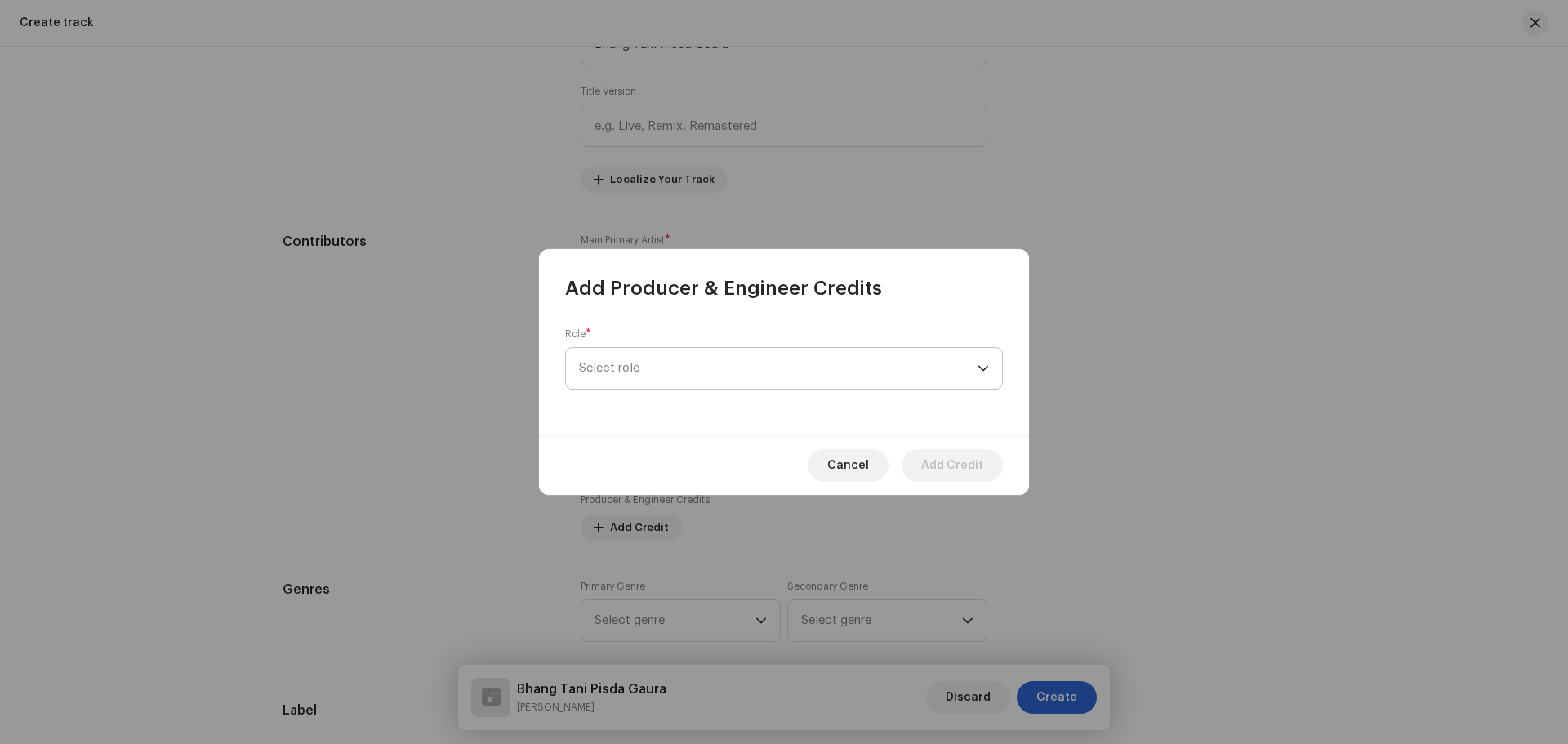
click at [650, 360] on span "Select role" at bounding box center [778, 368] width 398 height 40
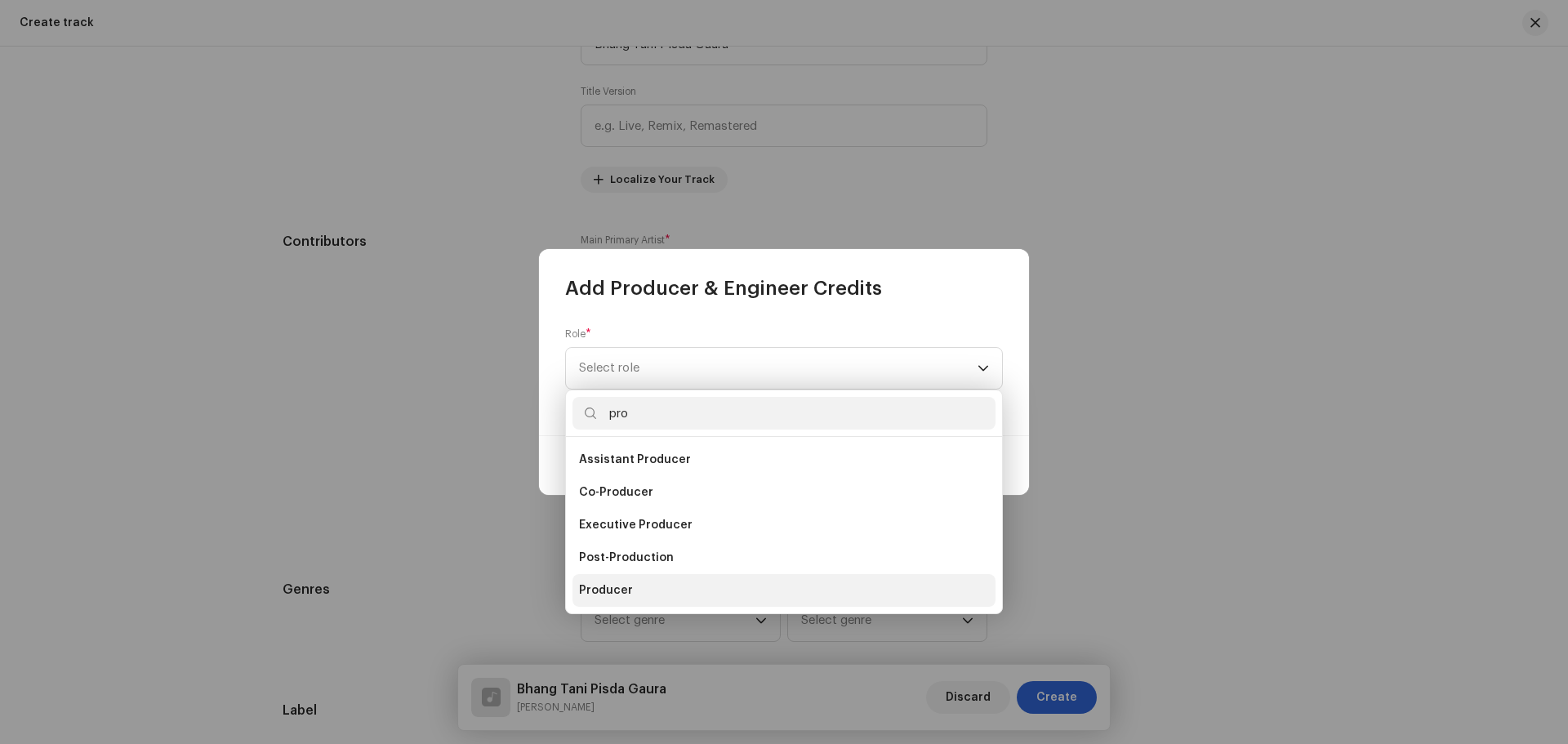
type input "pro"
click at [632, 590] on li "Producer" at bounding box center [784, 591] width 423 height 33
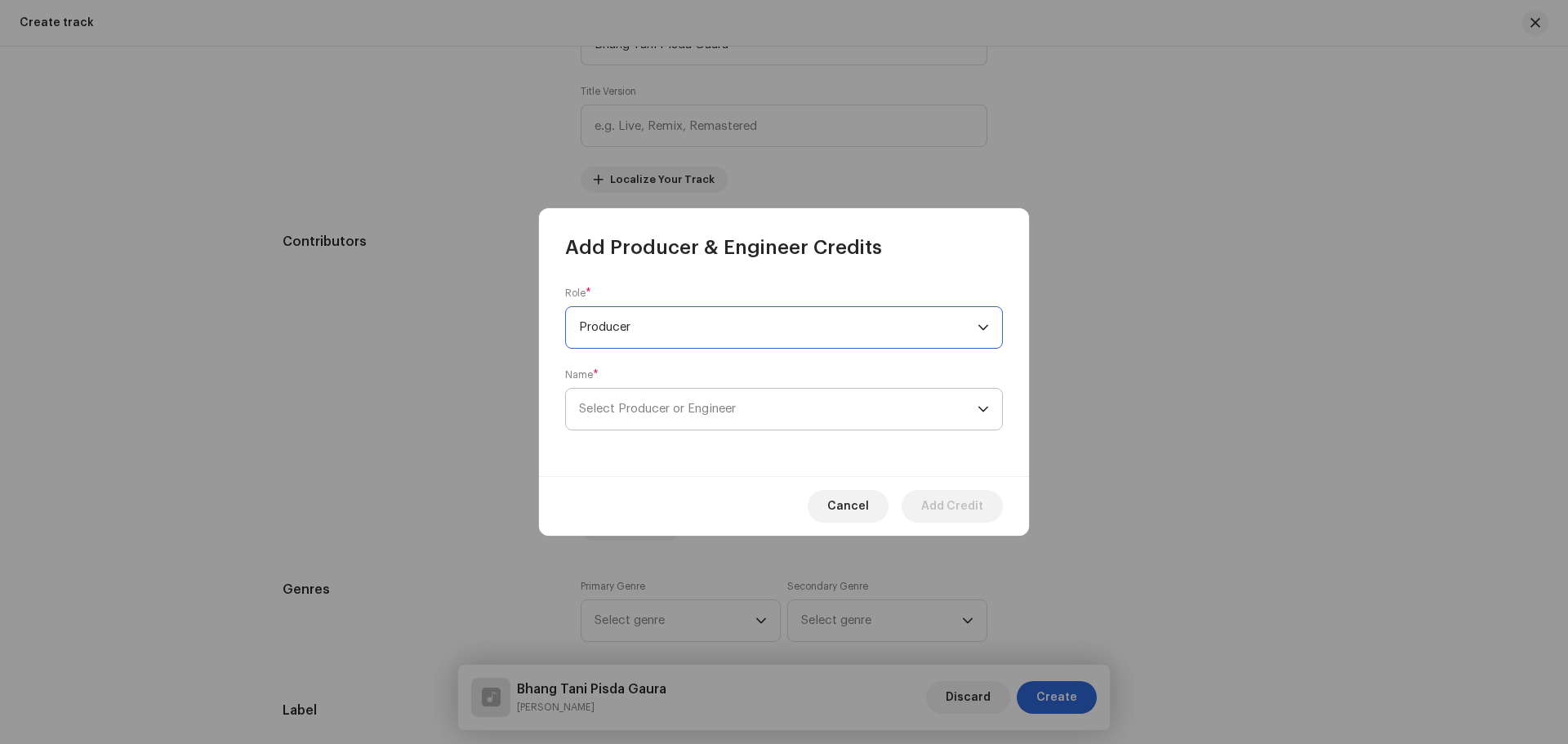
click at [659, 411] on span "Select Producer or Engineer" at bounding box center [657, 409] width 157 height 12
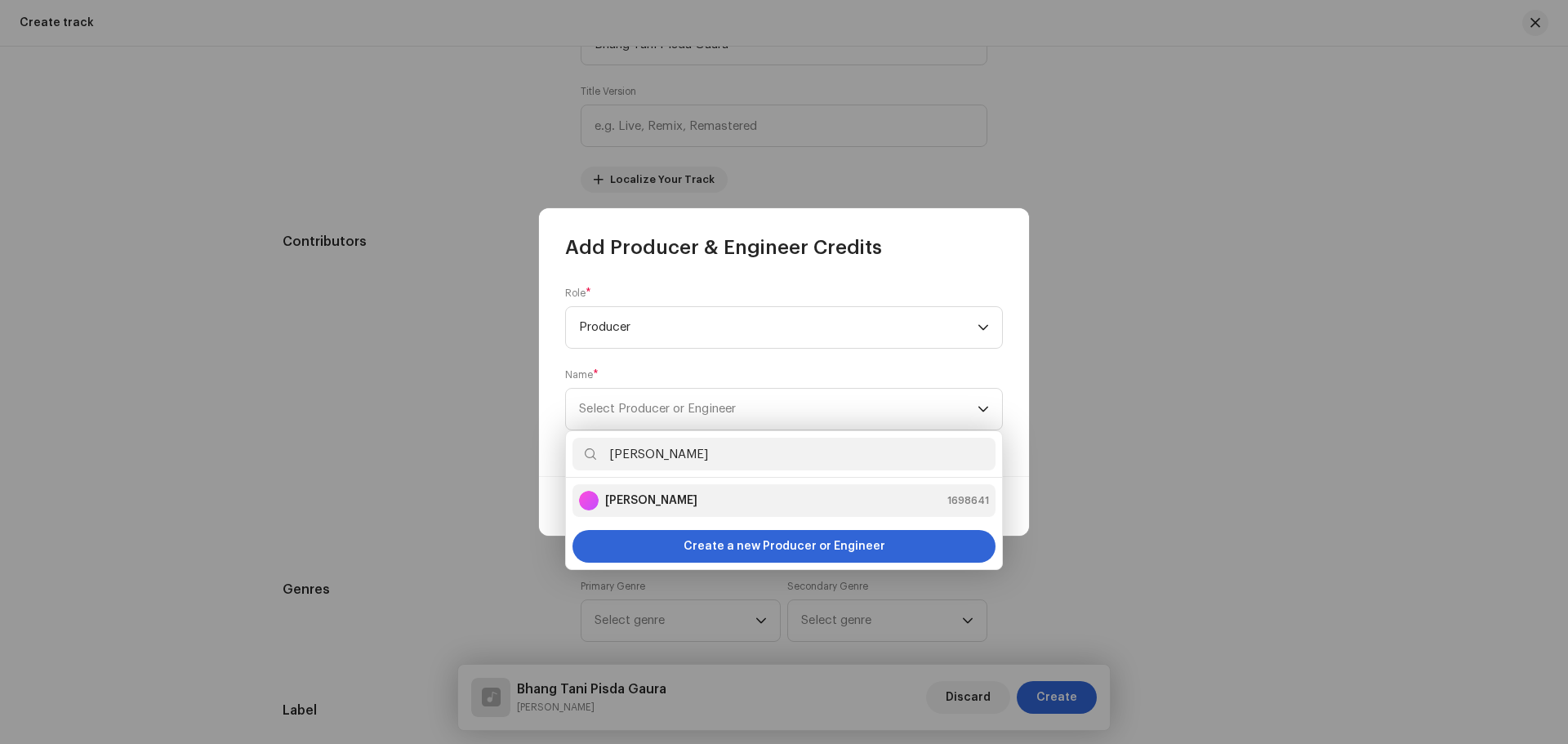
type input "[PERSON_NAME]"
click at [703, 500] on div "[PERSON_NAME] 1698641" at bounding box center [784, 501] width 410 height 19
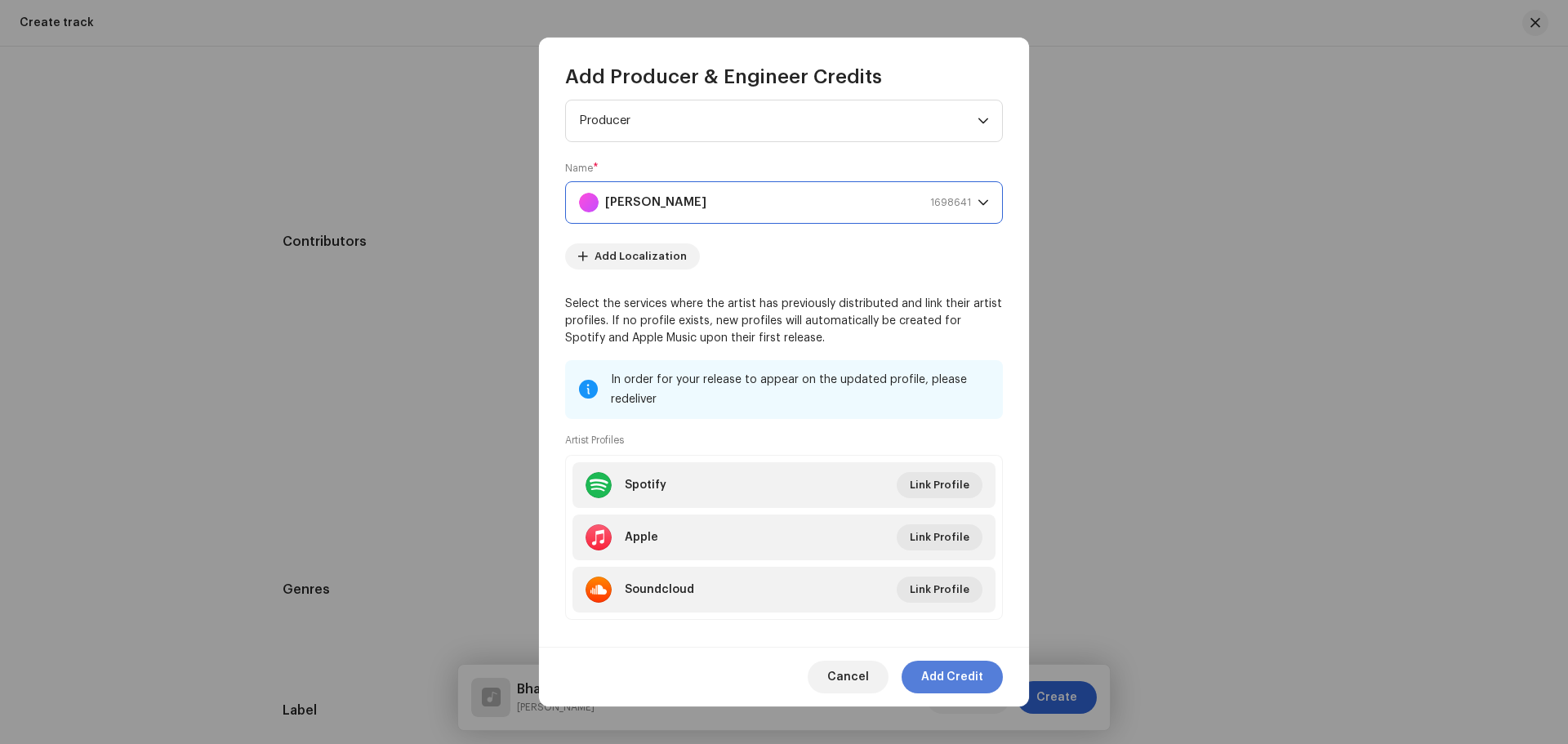
scroll to position [54, 0]
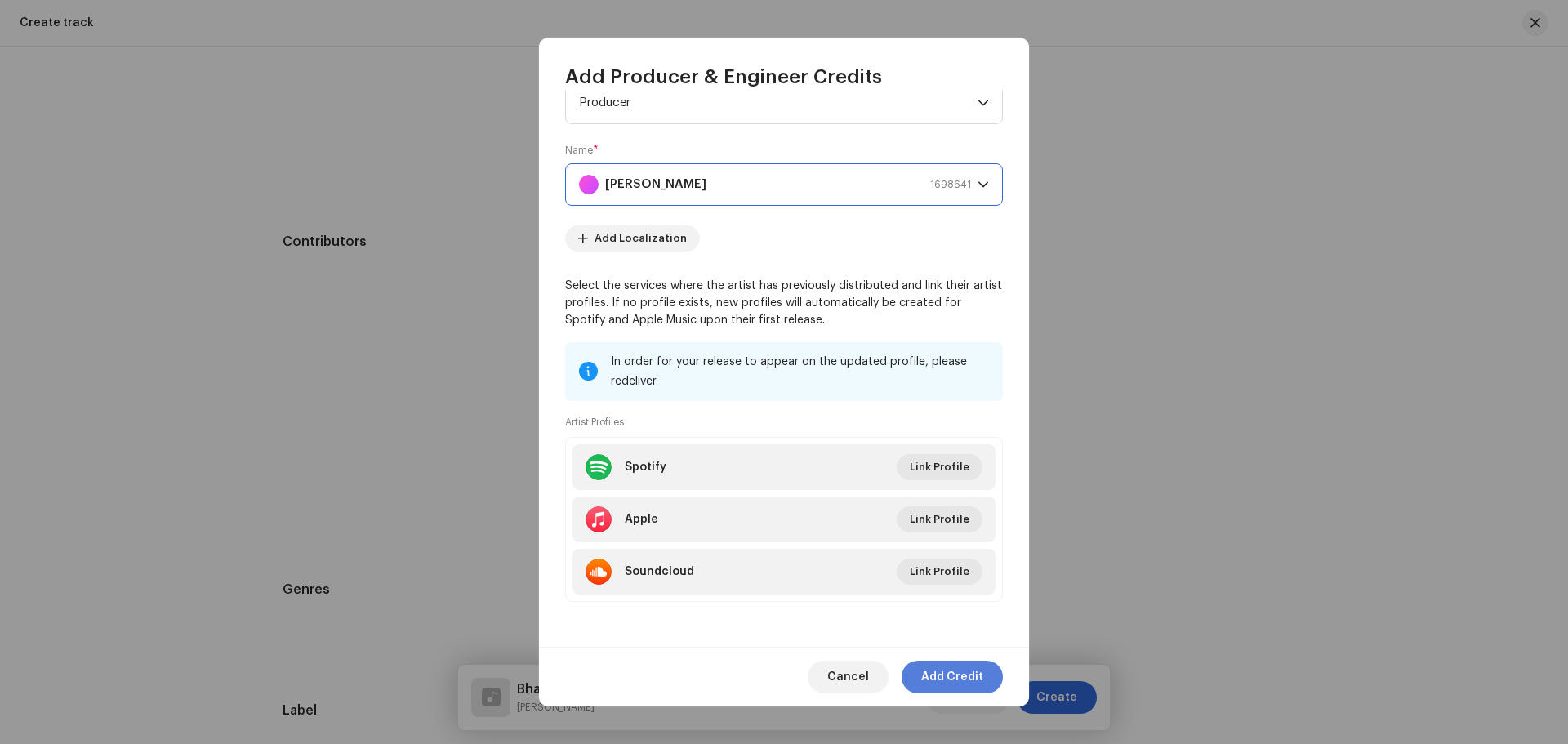
click at [950, 677] on span "Add Credit" at bounding box center [952, 678] width 62 height 33
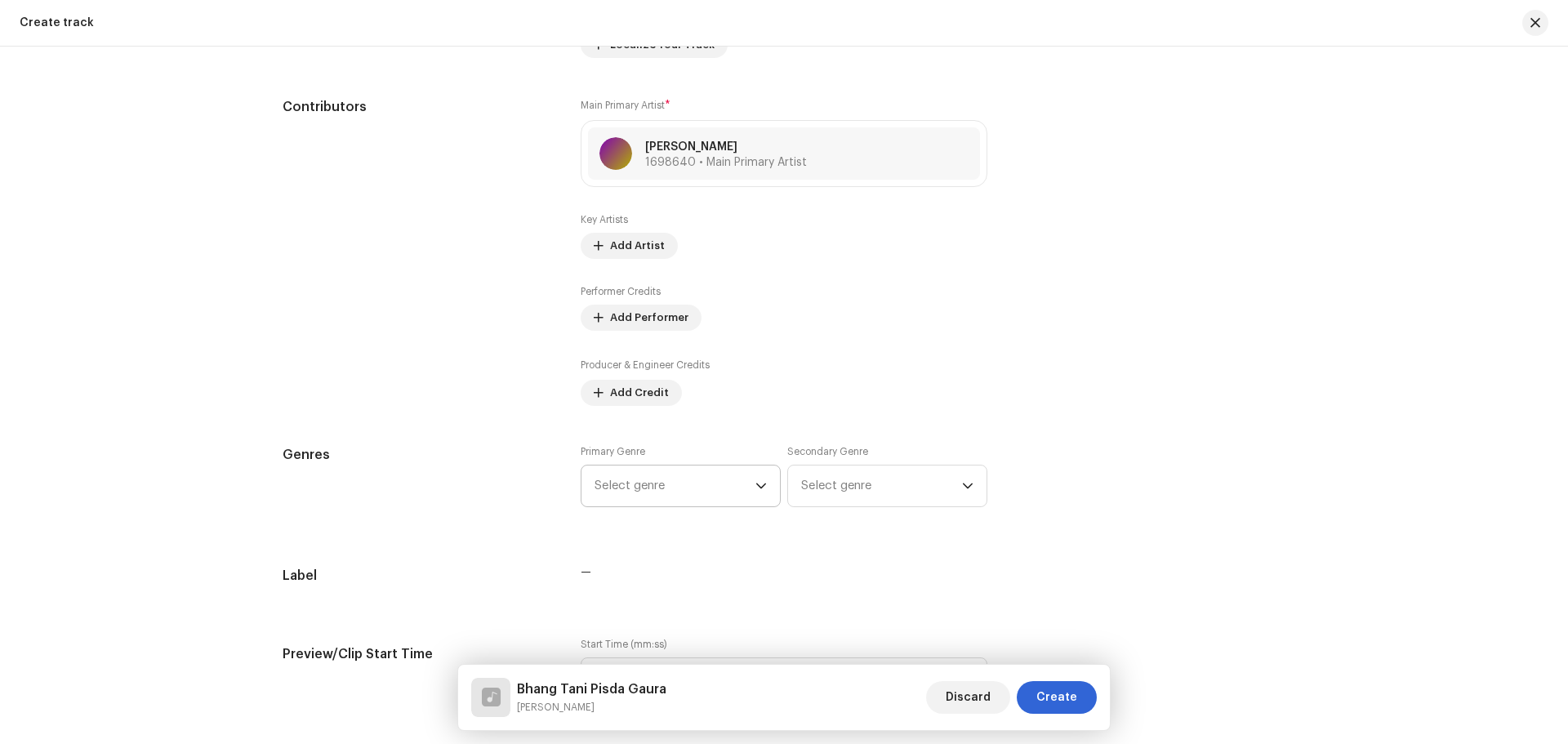
scroll to position [982, 0]
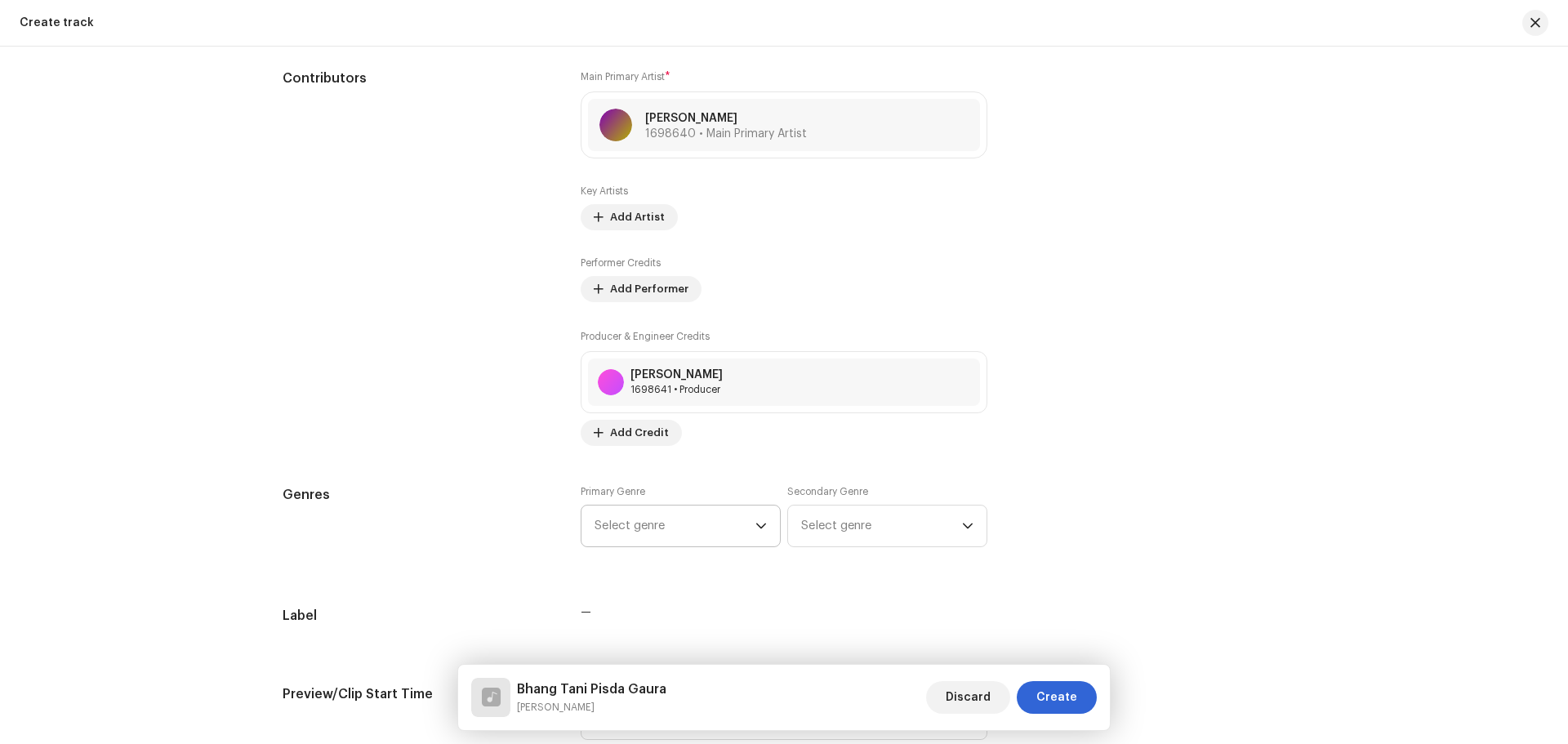
click at [666, 520] on span "Select genre" at bounding box center [675, 526] width 161 height 40
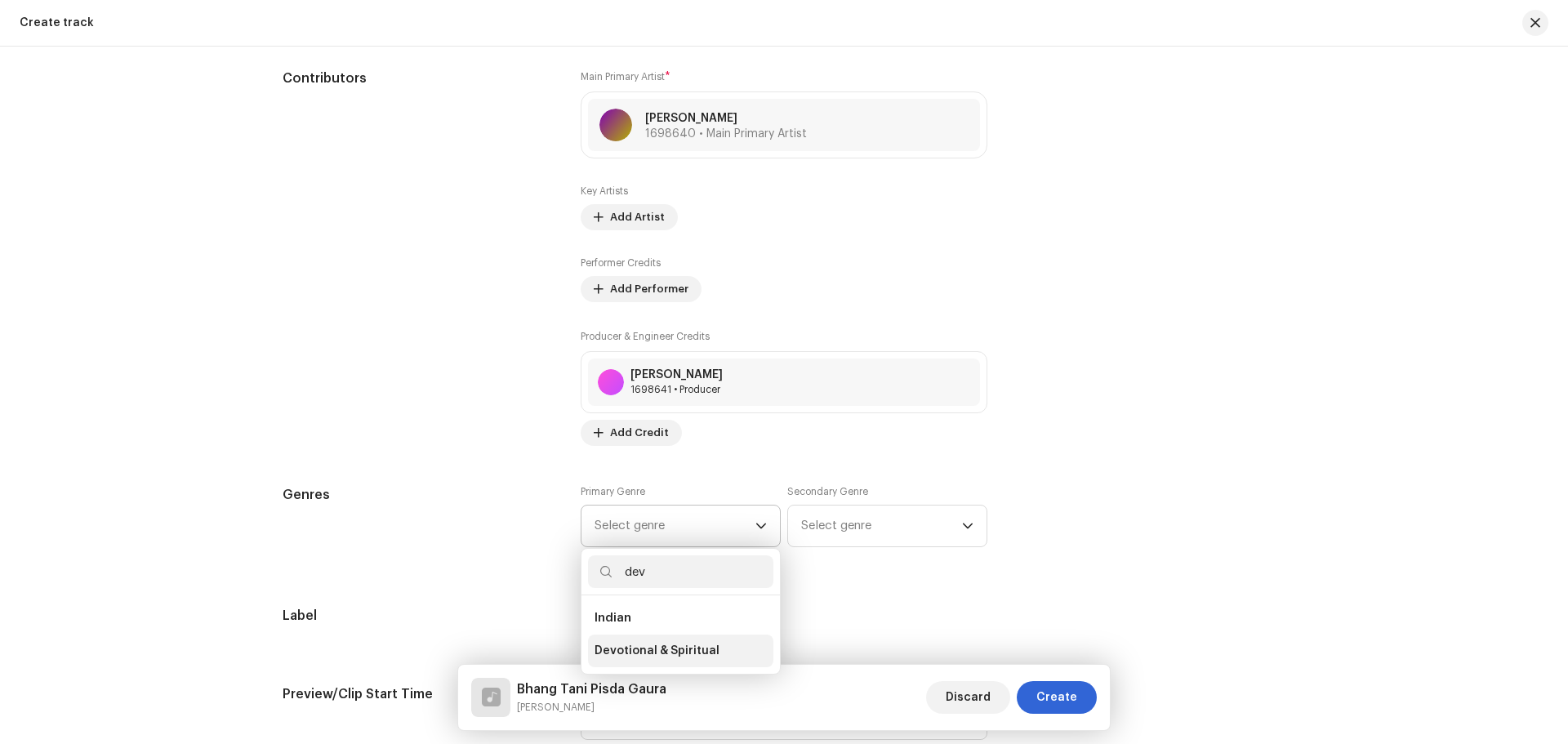
type input "dev"
click at [662, 653] on span "Devotional & Spiritual" at bounding box center [657, 651] width 125 height 17
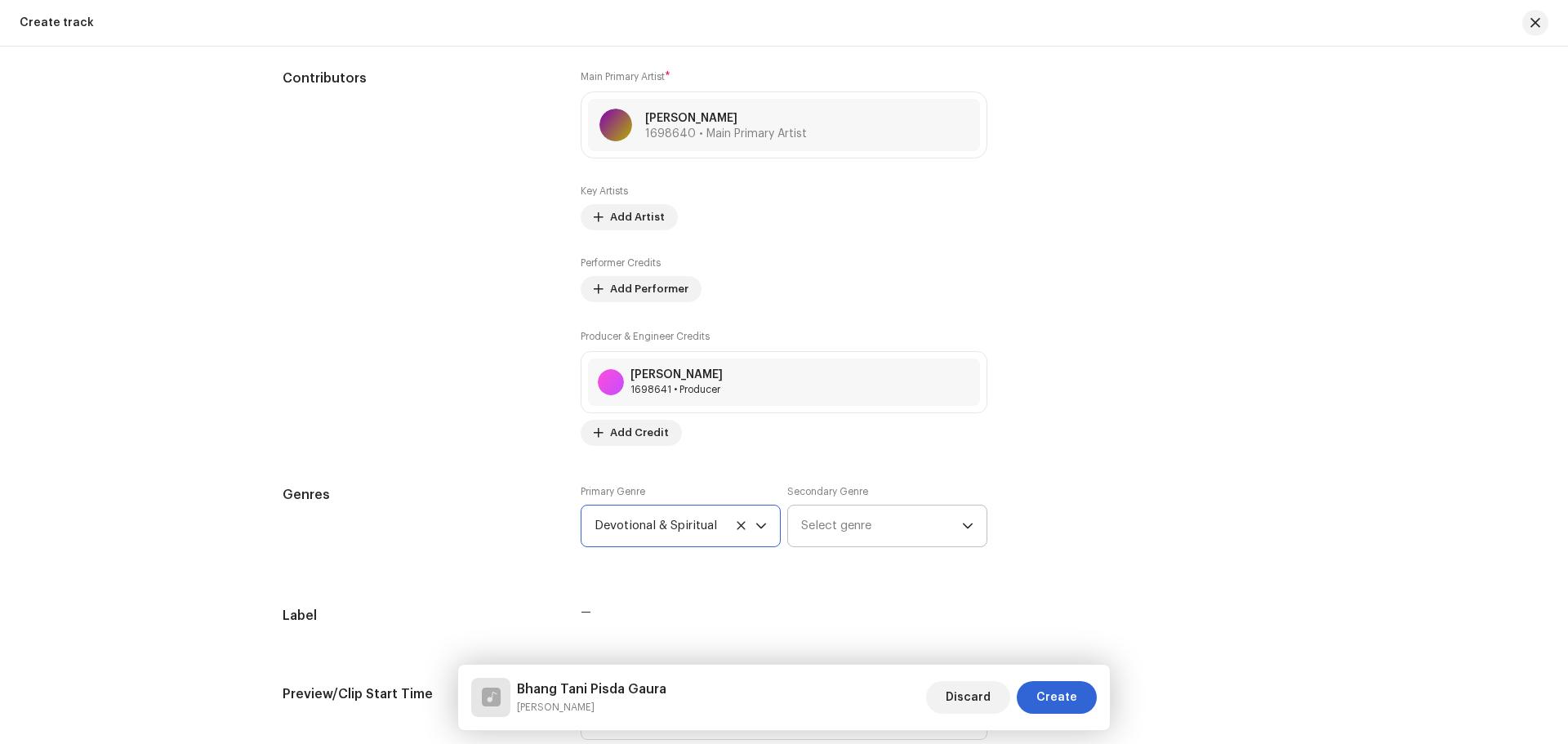
click at [823, 532] on span "Select genre" at bounding box center [881, 526] width 161 height 40
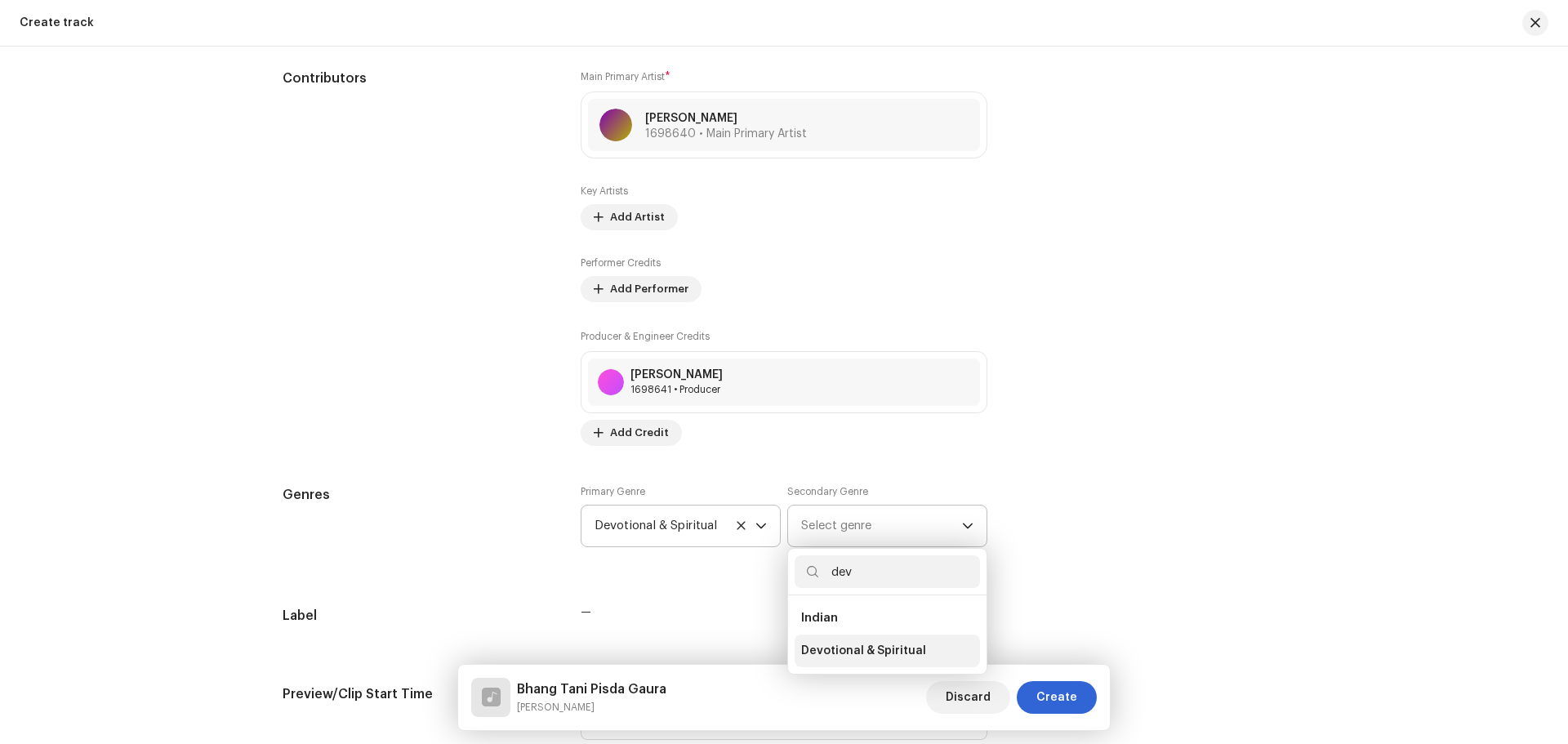
type input "dev"
click at [838, 648] on span "Devotional & Spiritual" at bounding box center [864, 651] width 125 height 17
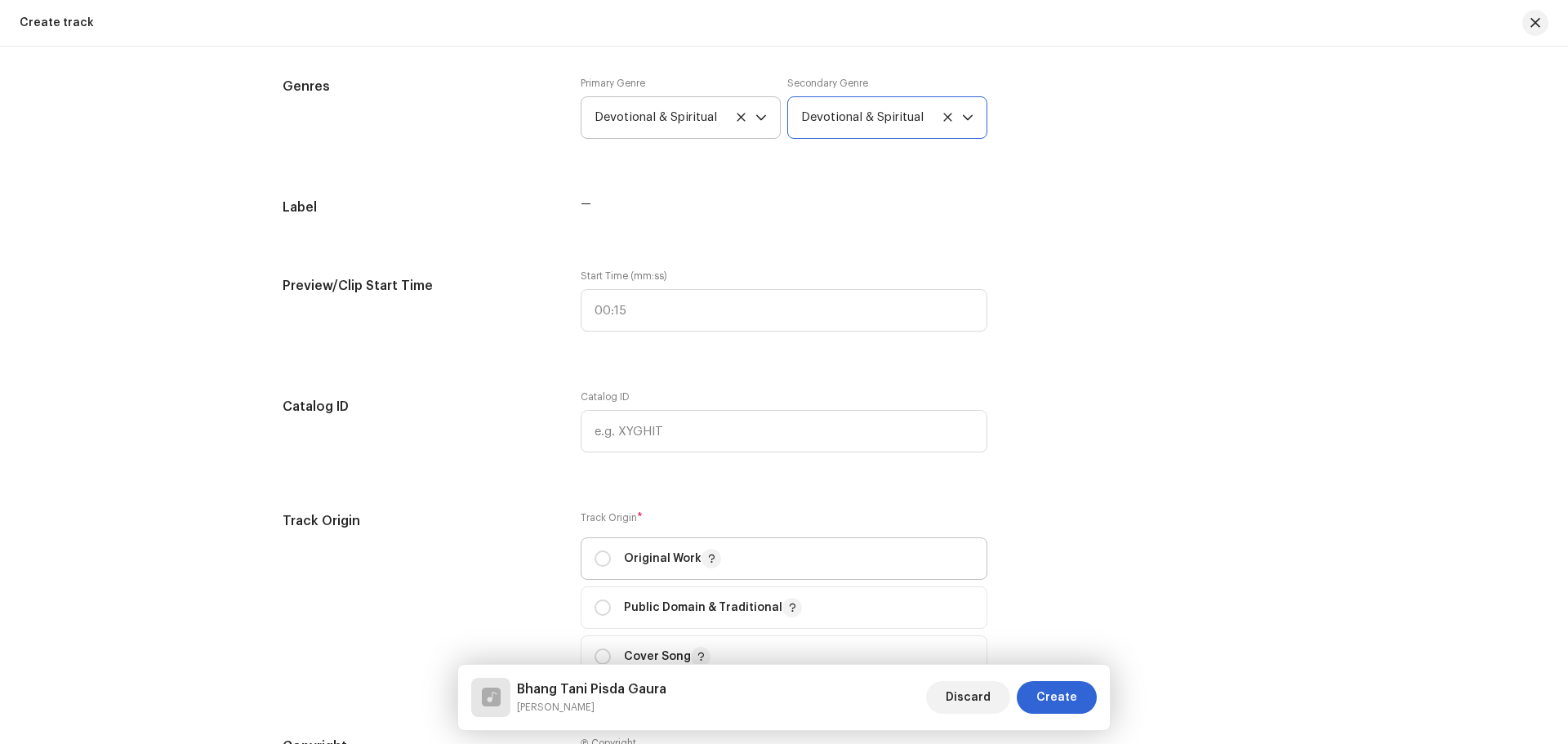
click at [654, 558] on p "Original Work" at bounding box center [673, 558] width 97 height 19
radio input "true"
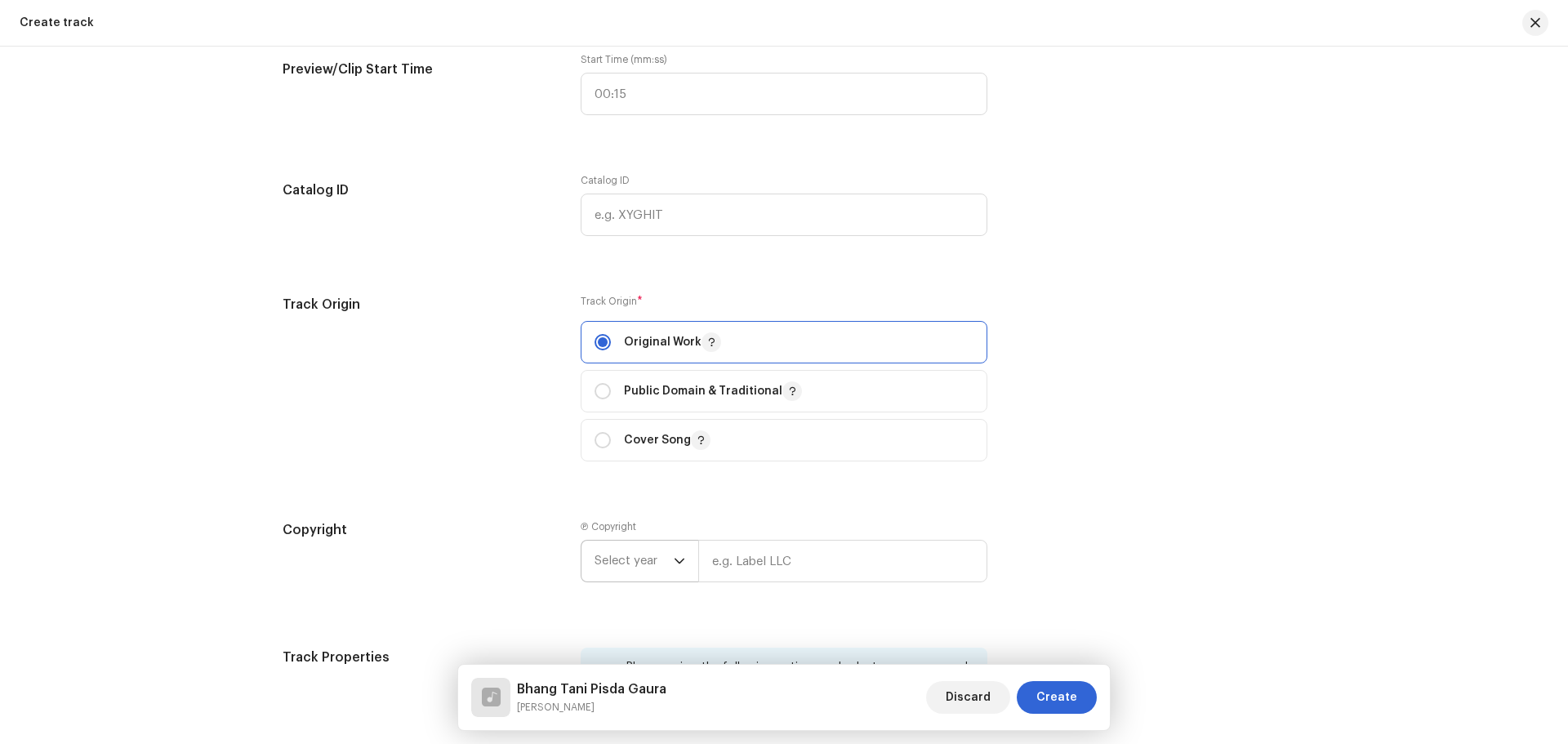
scroll to position [1636, 0]
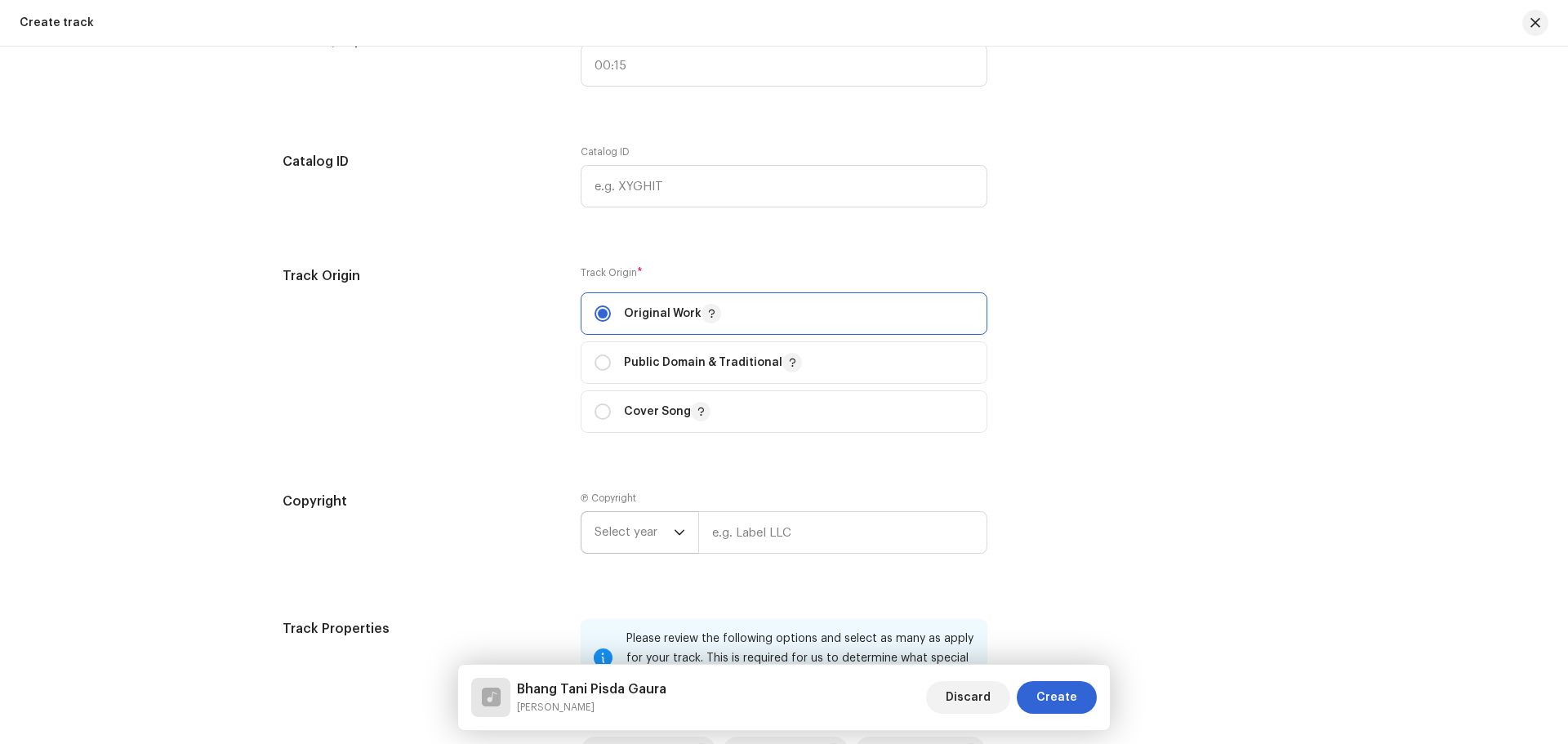
click at [625, 524] on span "Select year" at bounding box center [634, 533] width 79 height 40
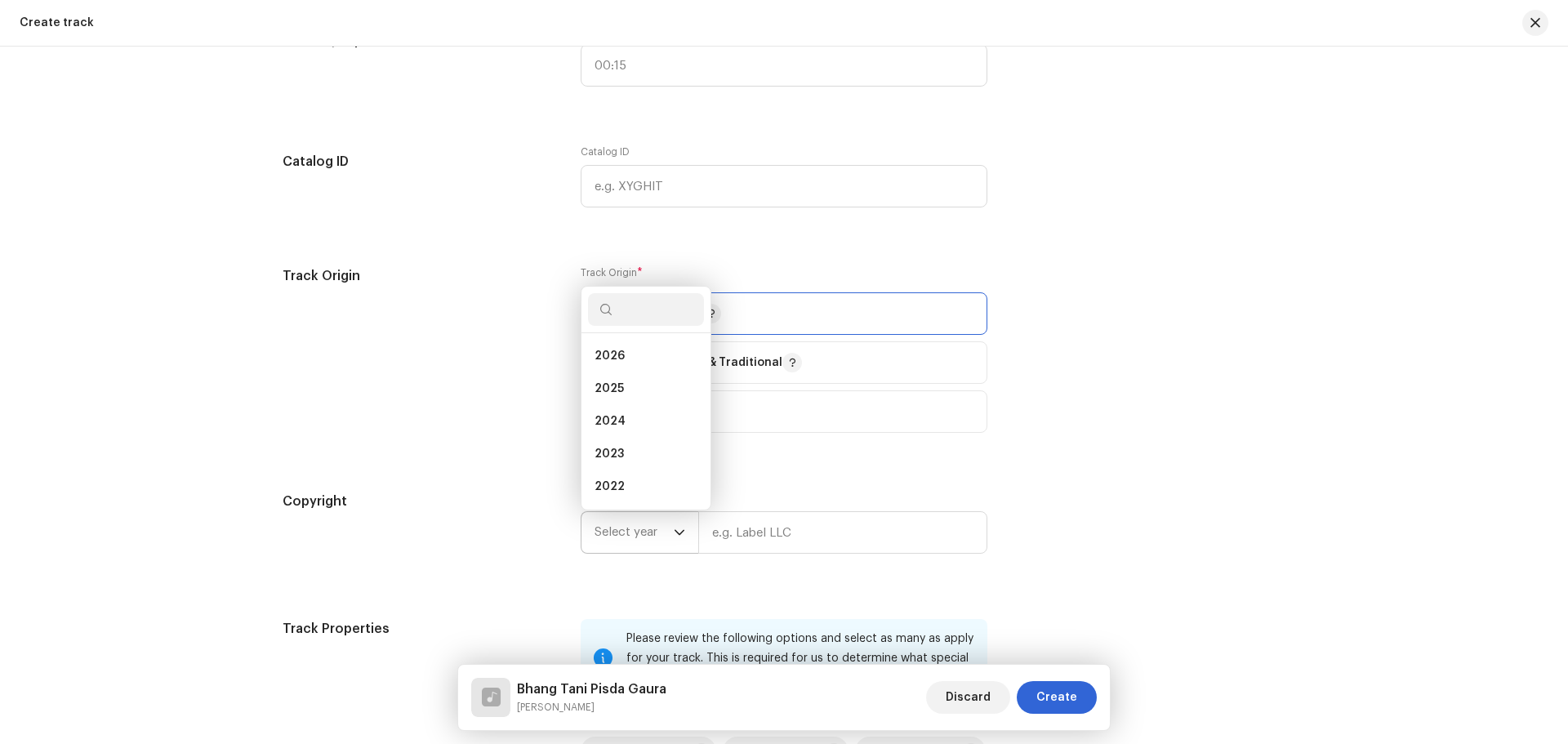
scroll to position [26, 0]
click at [628, 370] on li "2025" at bounding box center [645, 363] width 116 height 33
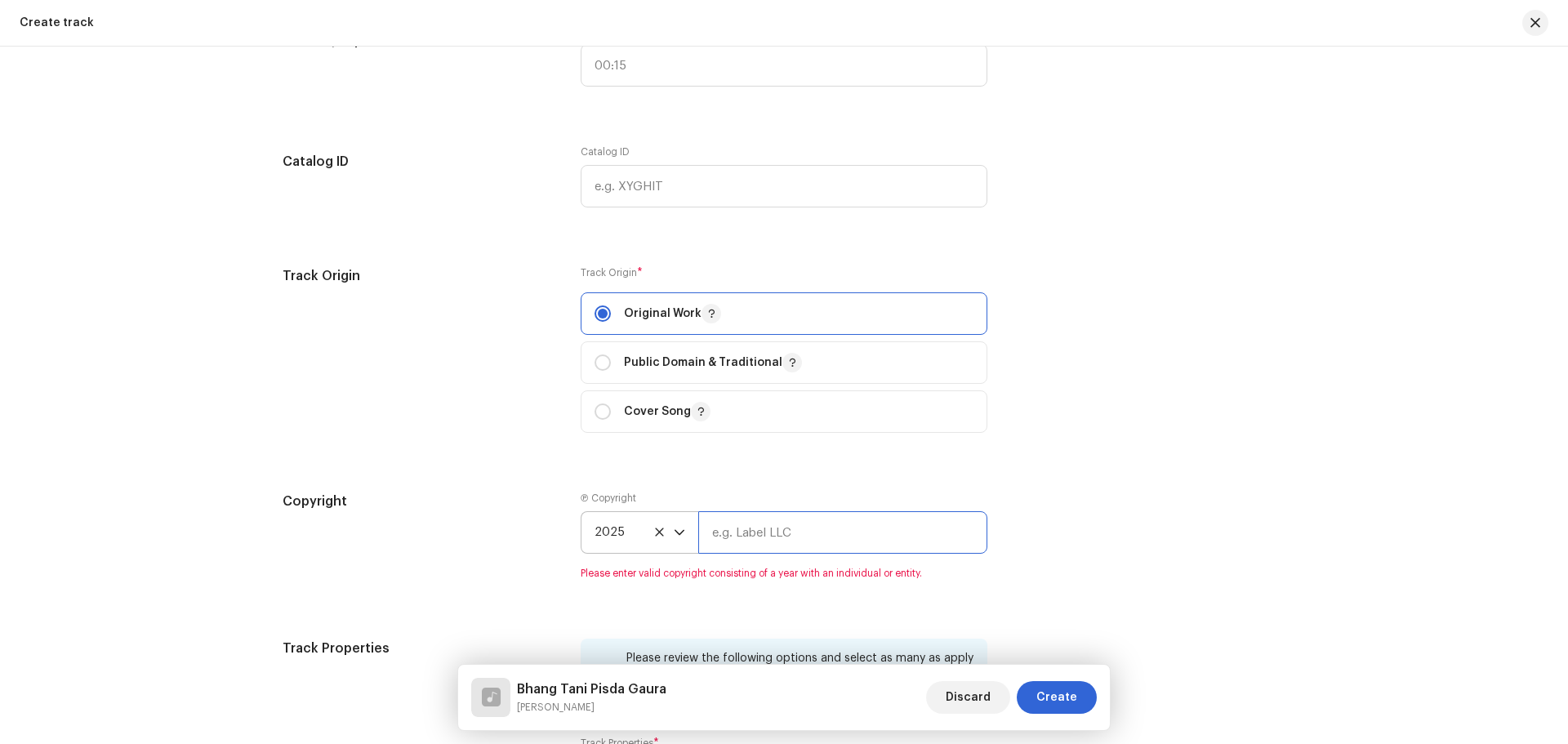
click at [804, 535] on input "text" at bounding box center [843, 533] width 289 height 42
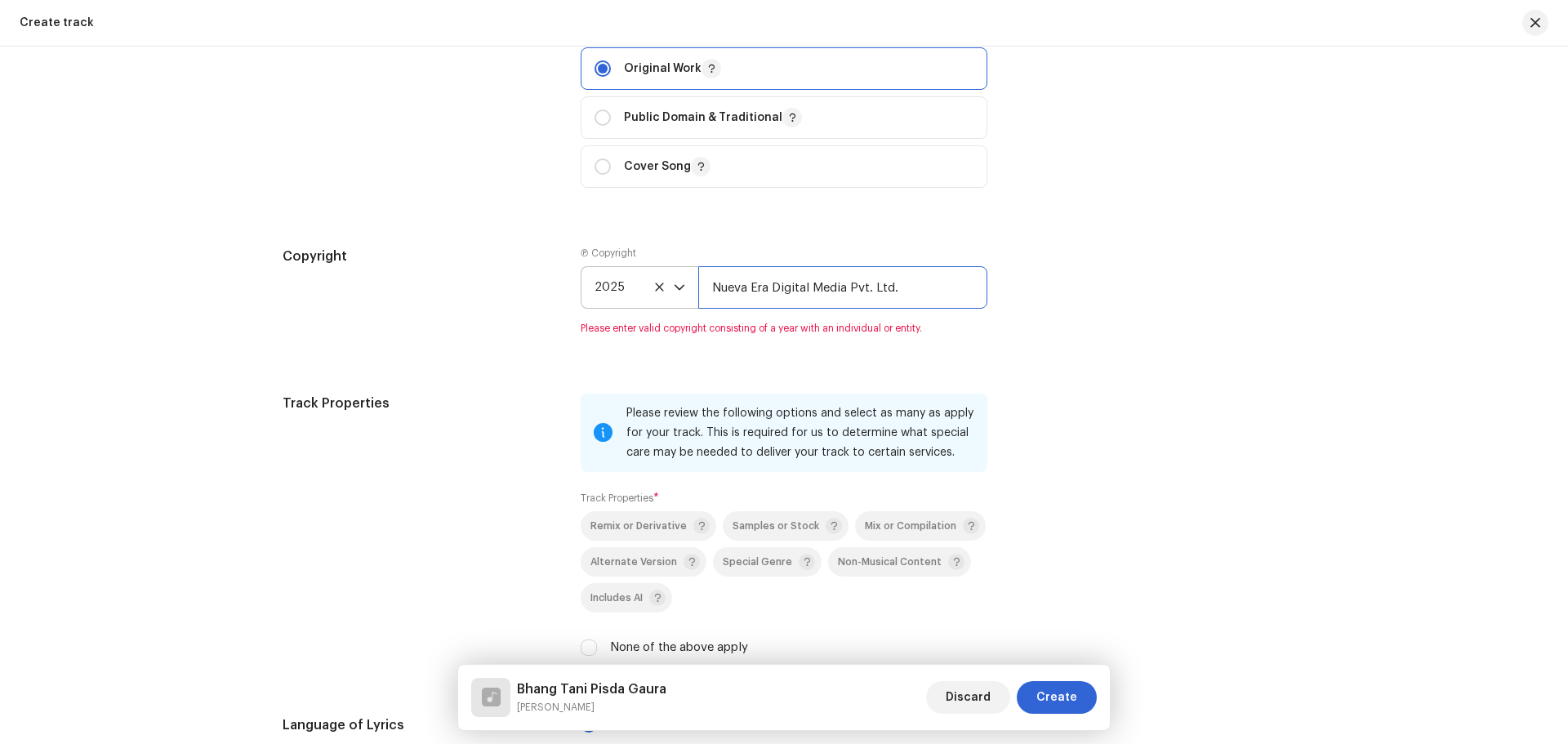
type input "Nueva Era Digital Media Pvt. Ltd."
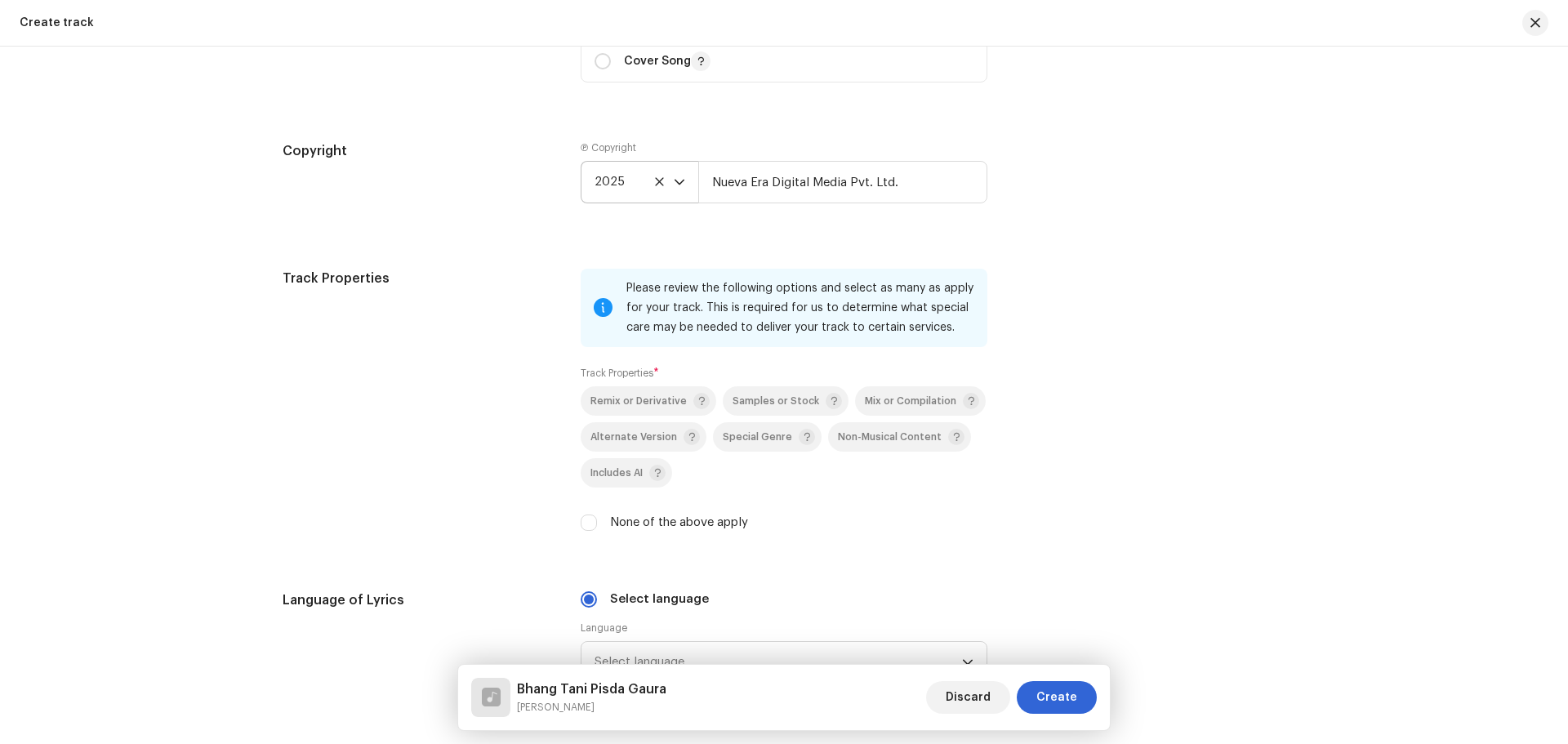
scroll to position [2126, 0]
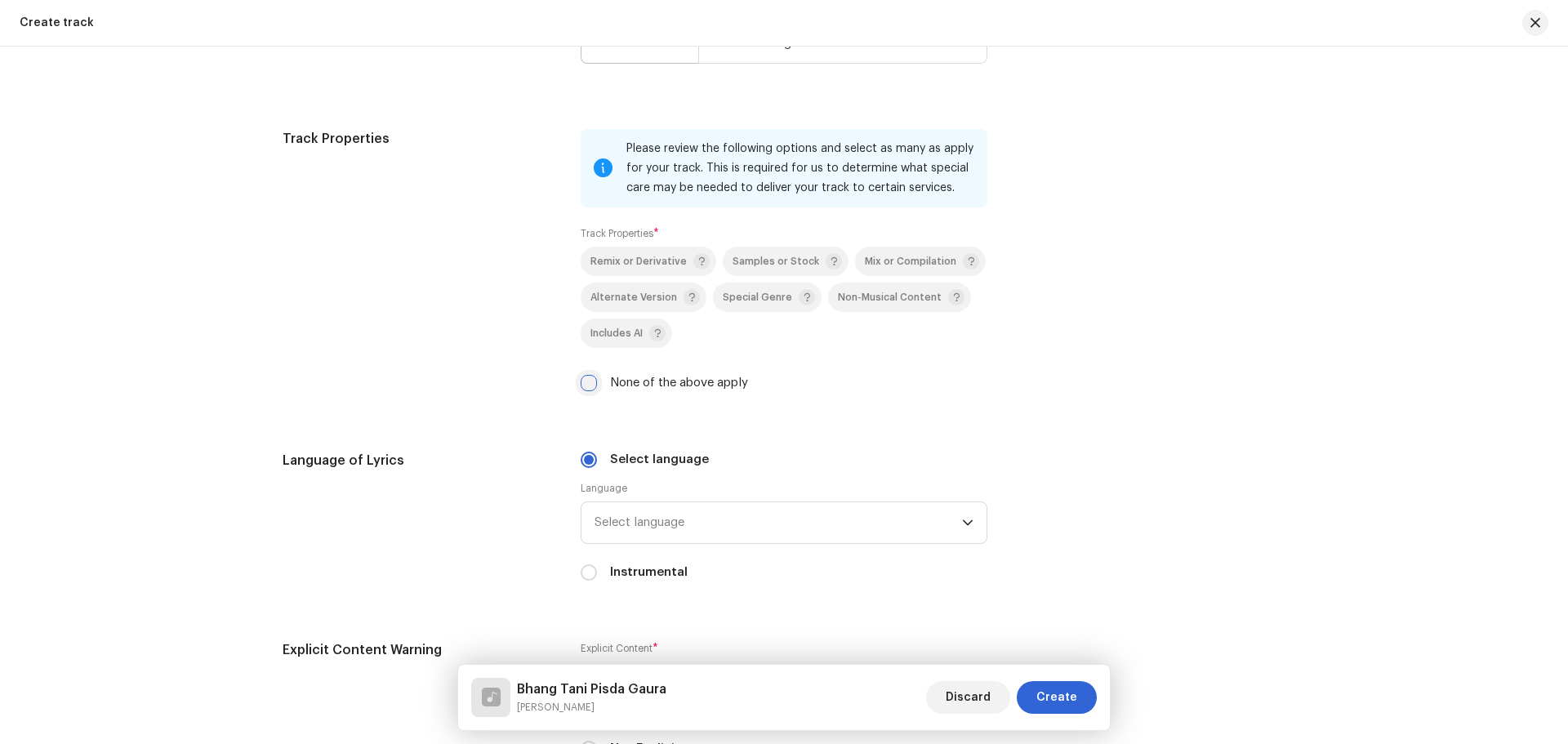
click at [588, 385] on input "None of the above apply" at bounding box center [588, 383] width 17 height 17
checkbox input "true"
click at [696, 524] on span "Select language" at bounding box center [778, 523] width 367 height 40
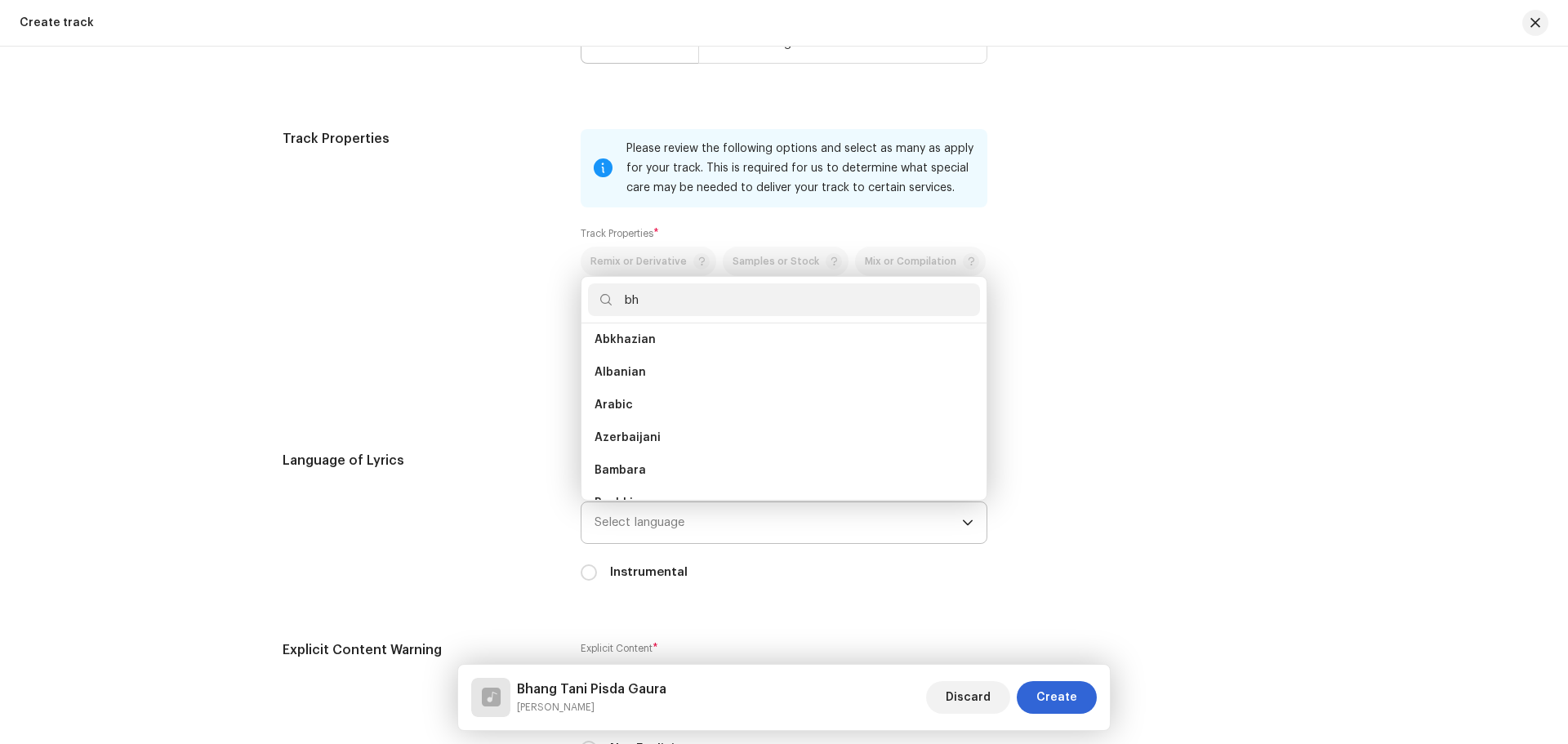
scroll to position [0, 0]
type input "bh"
click at [633, 375] on span "Bhojpuri" at bounding box center [619, 379] width 48 height 17
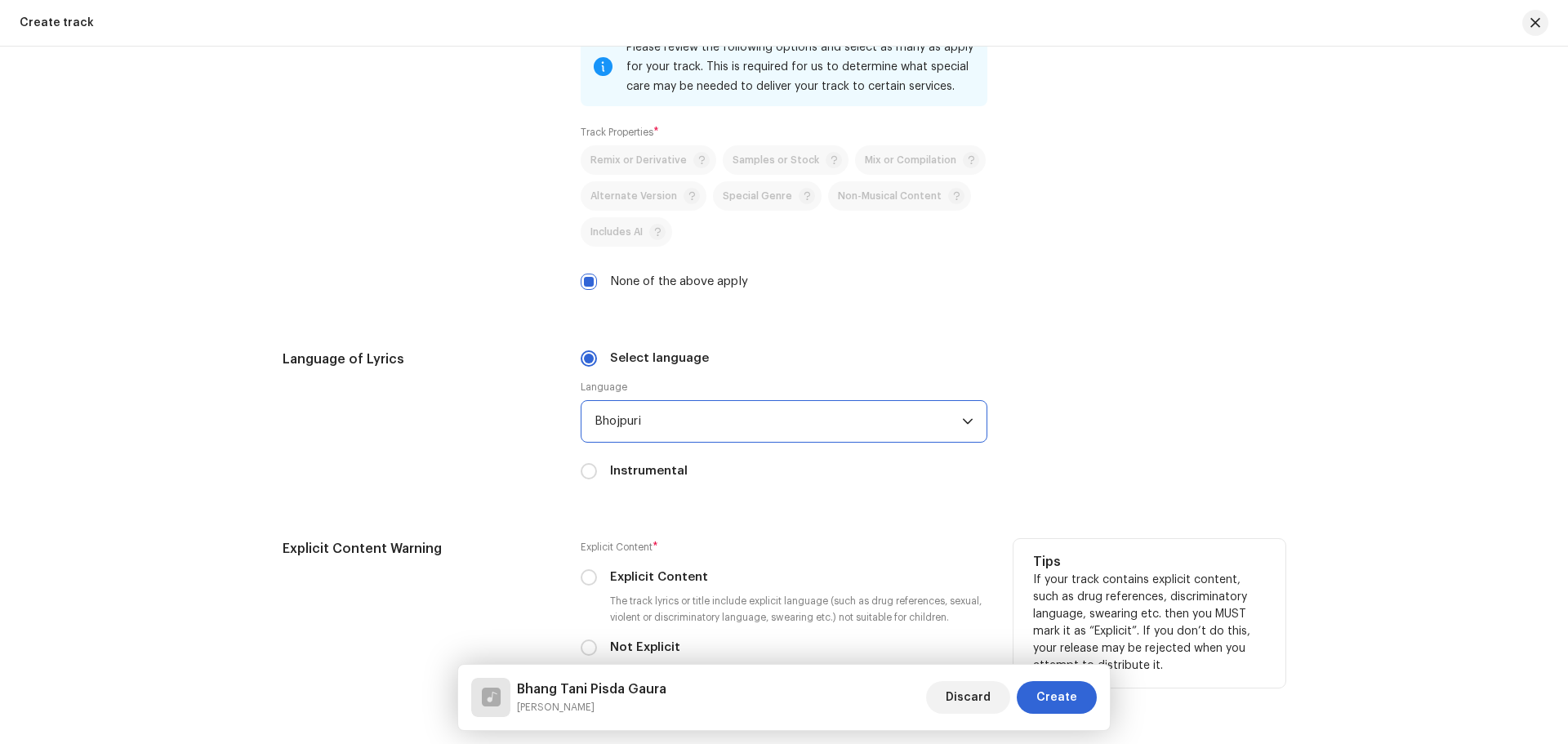
scroll to position [2371, 0]
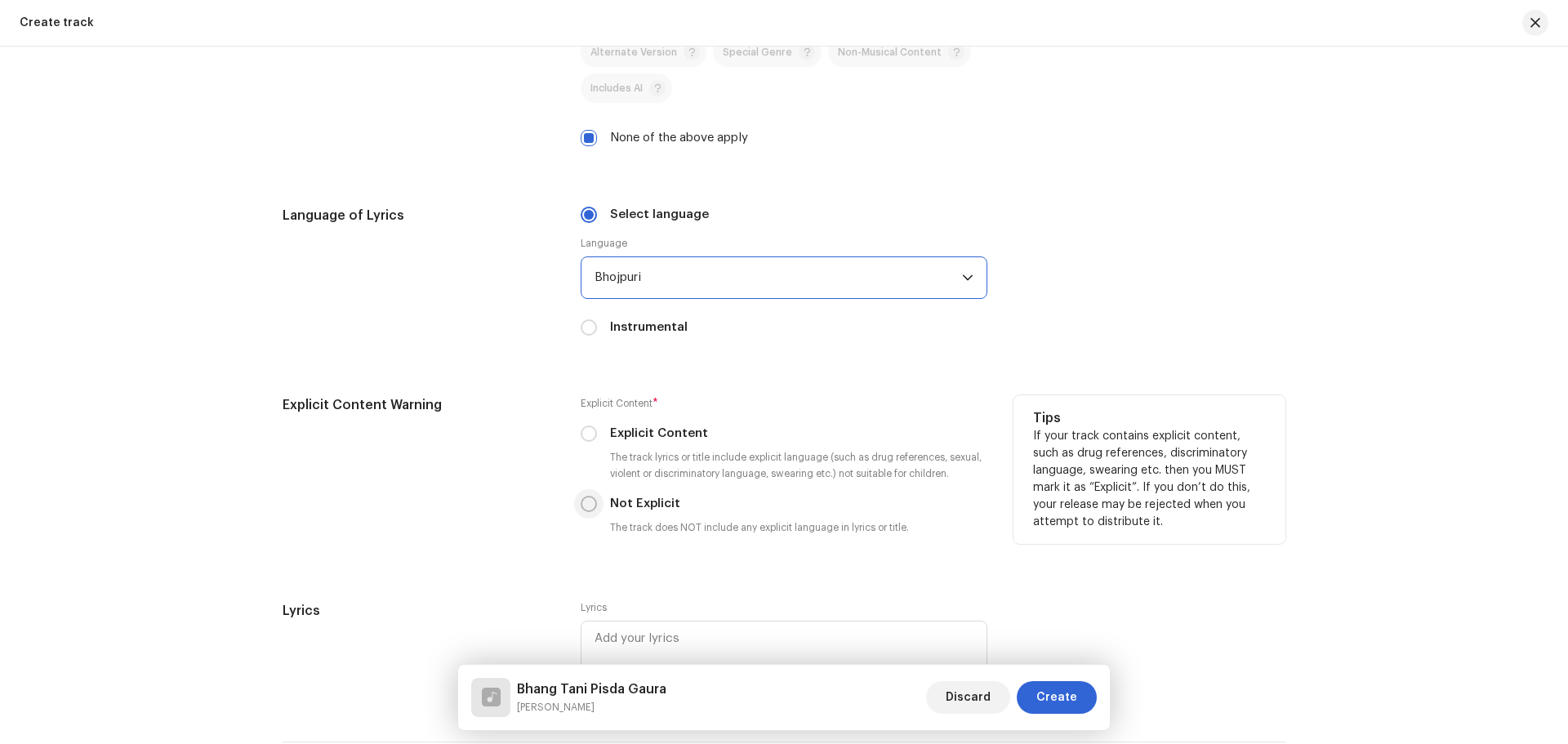
click at [583, 505] on input "Not Explicit" at bounding box center [588, 504] width 17 height 17
radio input "true"
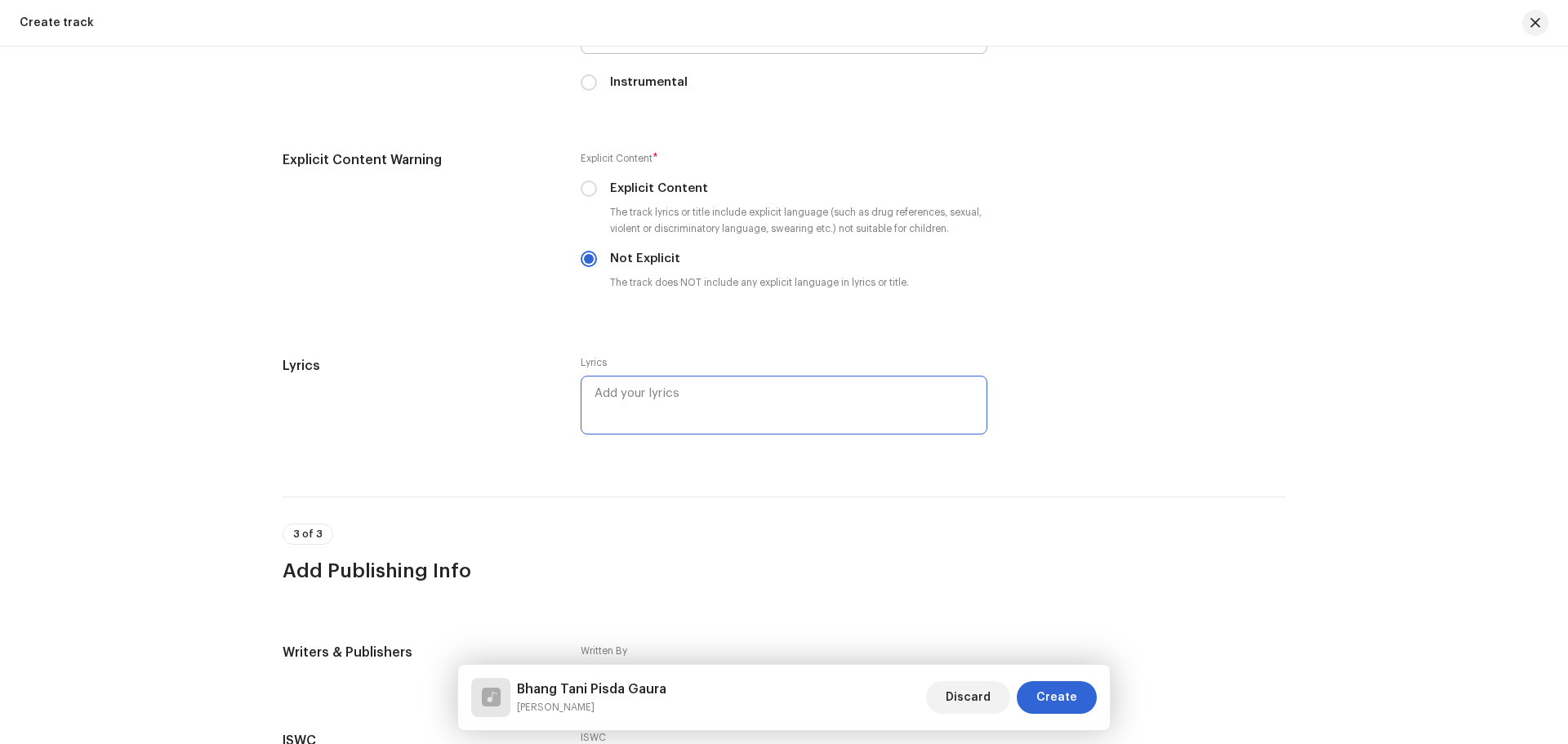
click at [679, 389] on textarea at bounding box center [783, 405] width 407 height 59
type textarea "[PERSON_NAME]"
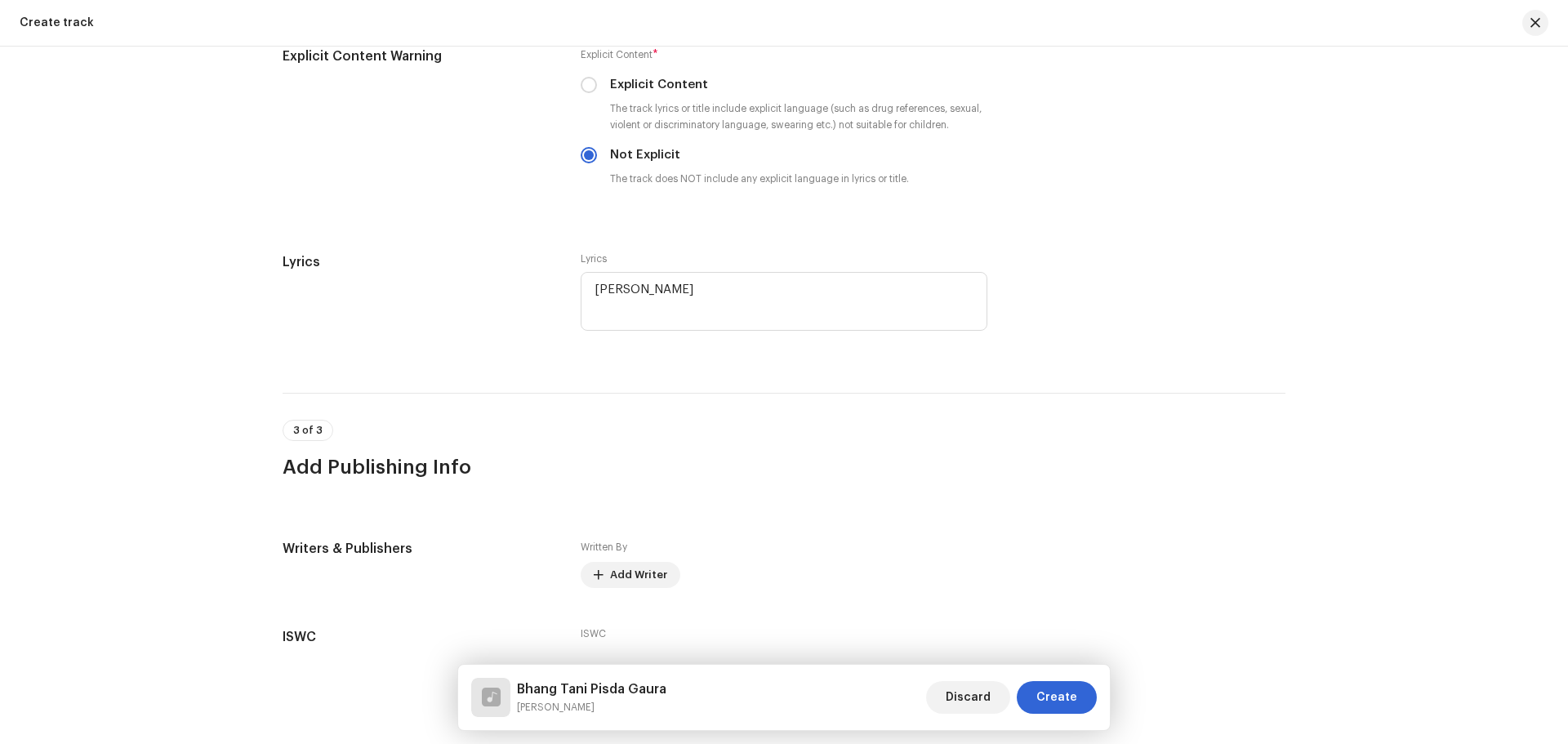
scroll to position [2832, 0]
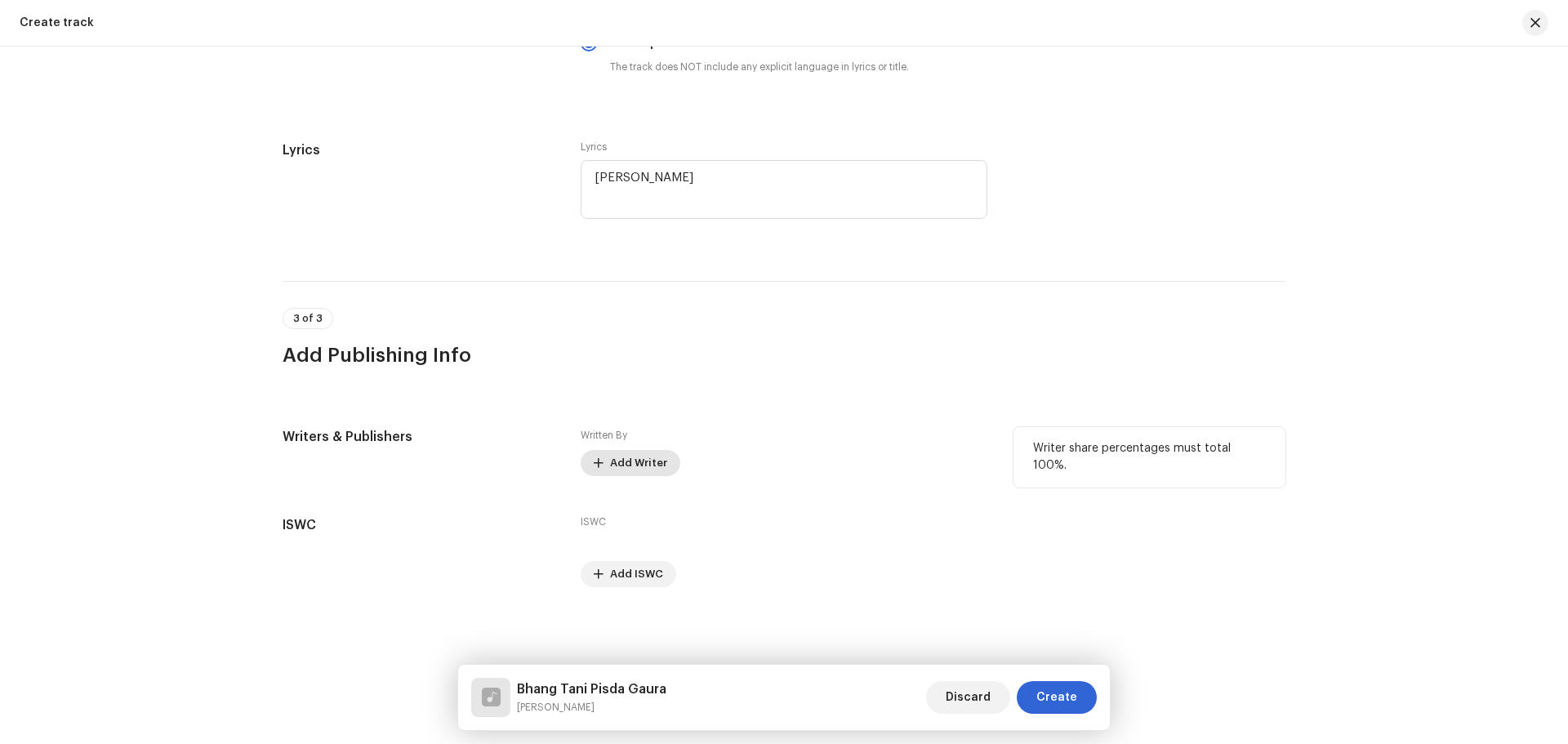
click at [623, 459] on span "Add Writer" at bounding box center [638, 464] width 57 height 33
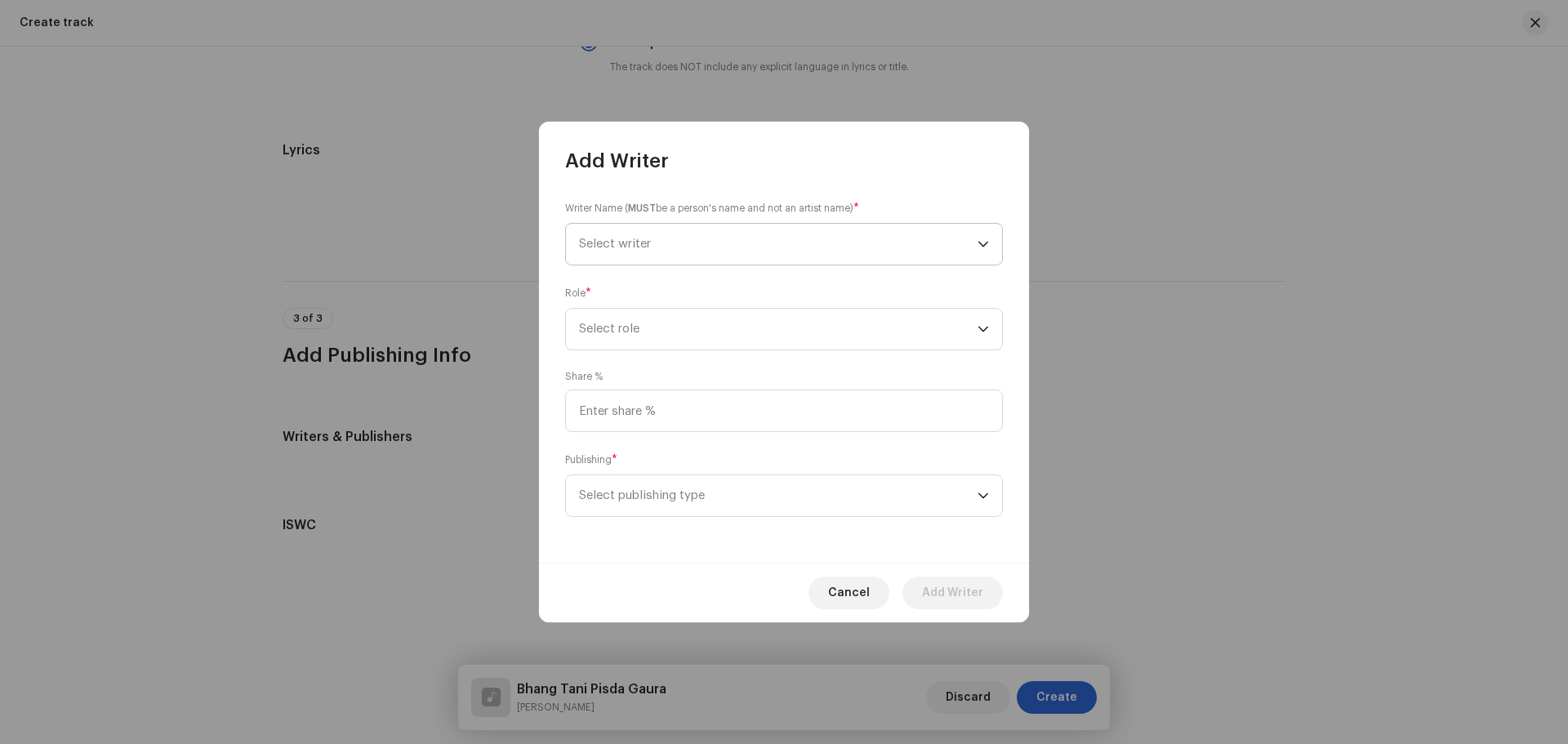
click at [650, 239] on span "Select writer" at bounding box center [615, 243] width 72 height 12
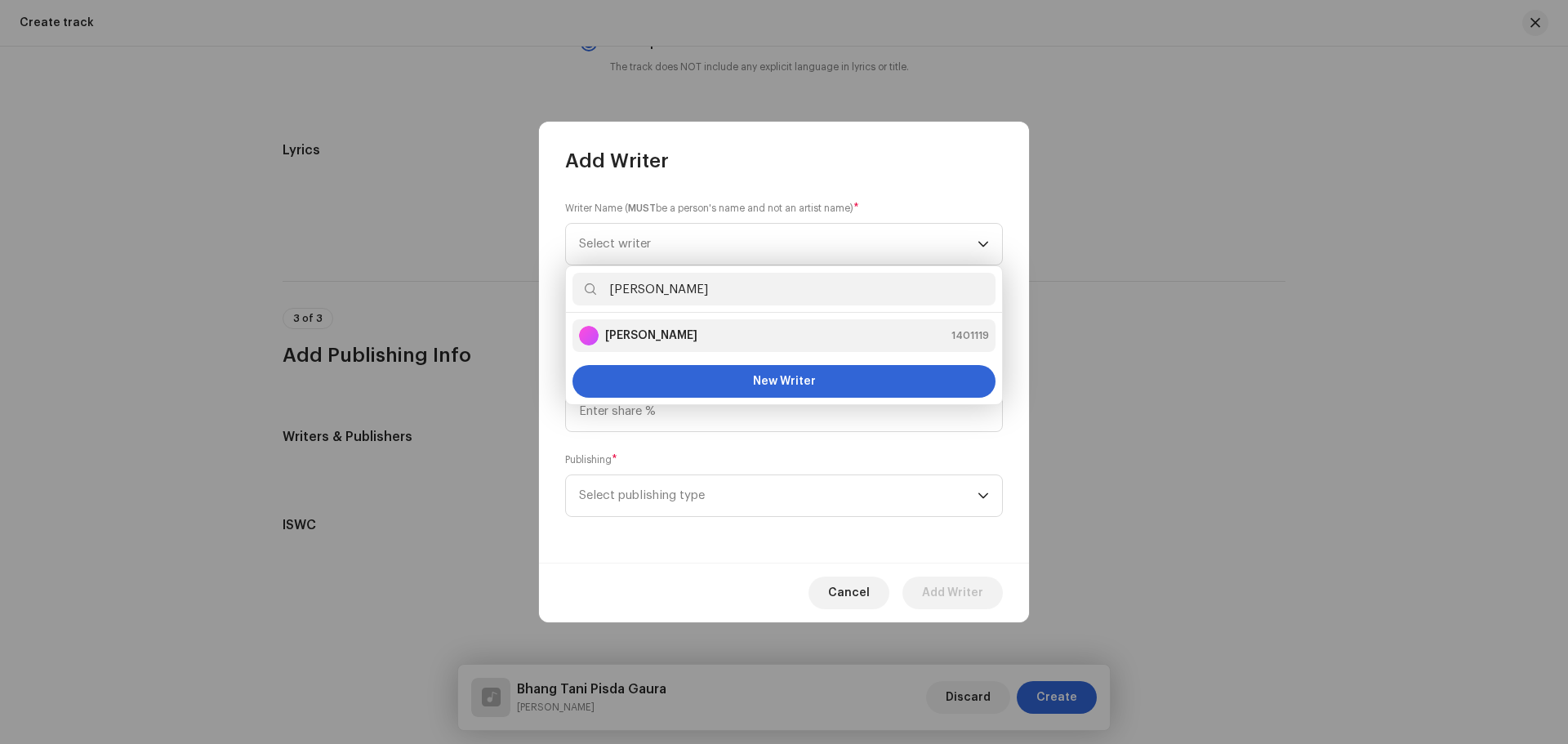
type input "[PERSON_NAME]"
click at [663, 334] on strong "[PERSON_NAME]" at bounding box center [651, 336] width 93 height 17
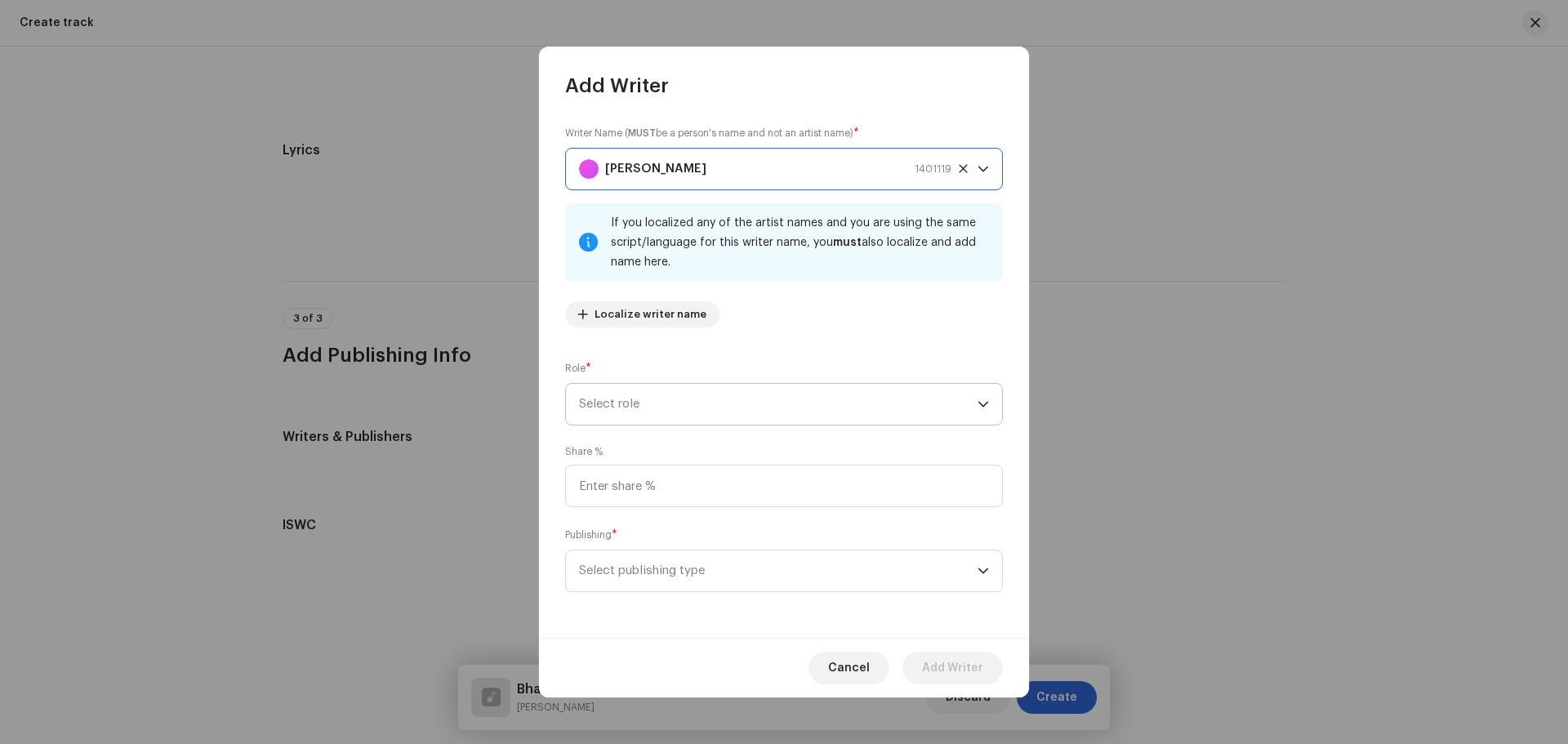
click at [641, 411] on span "Select role" at bounding box center [778, 404] width 398 height 40
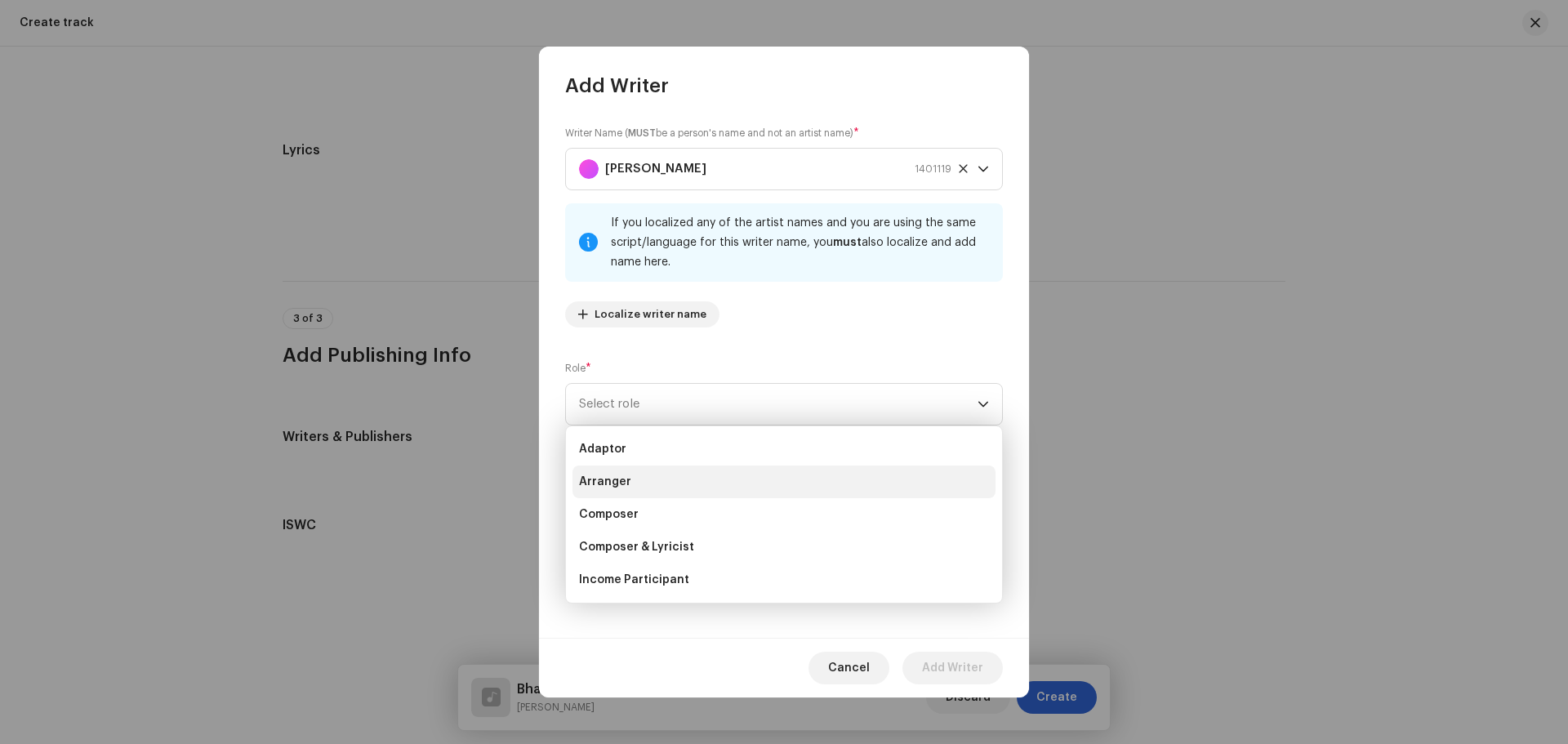
click at [642, 488] on li "Arranger" at bounding box center [784, 482] width 423 height 33
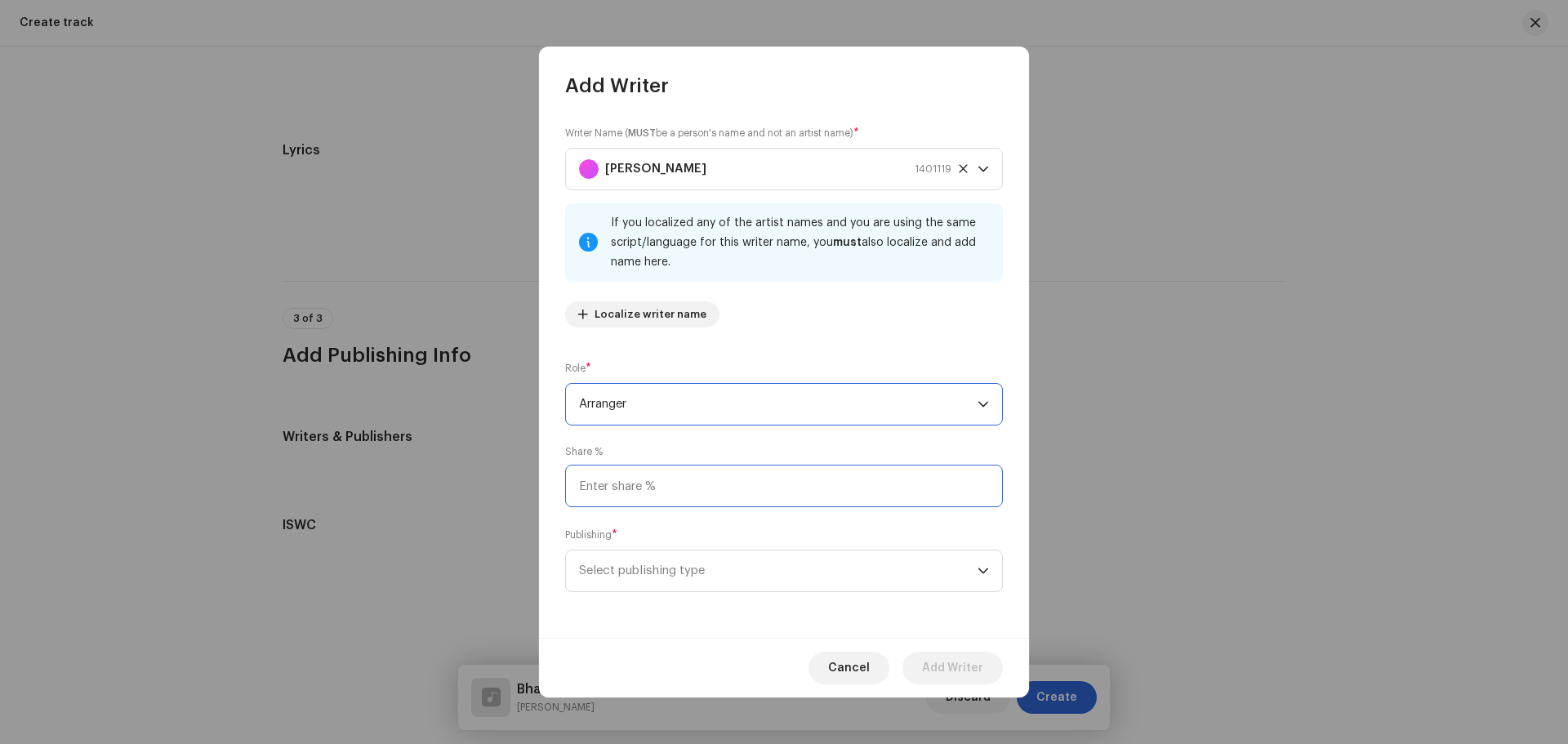
click at [642, 488] on input at bounding box center [784, 486] width 438 height 42
type input "50.00"
click at [745, 567] on span "Select publishing type" at bounding box center [778, 571] width 398 height 40
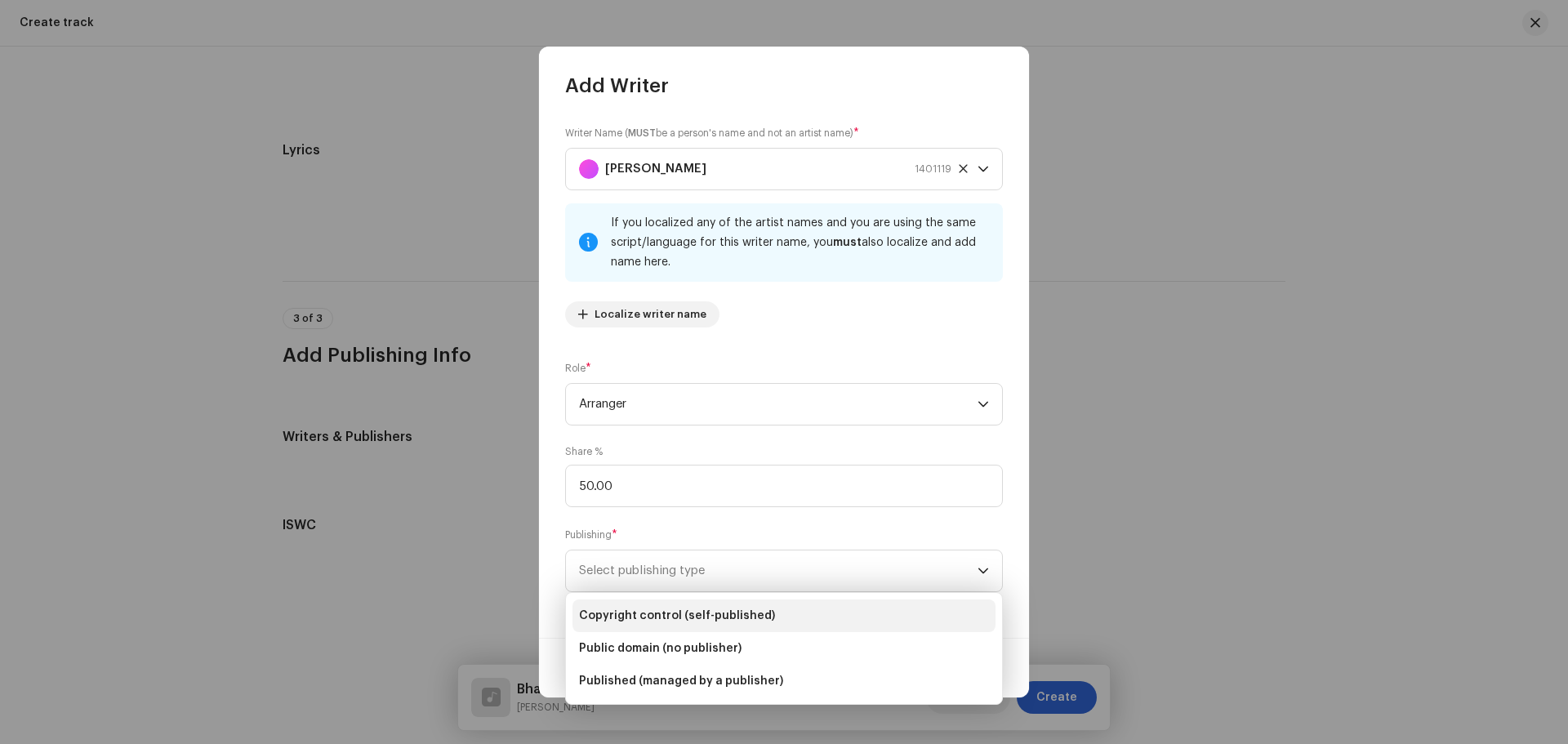
click at [712, 617] on span "Copyright control (self-published)" at bounding box center [677, 616] width 196 height 17
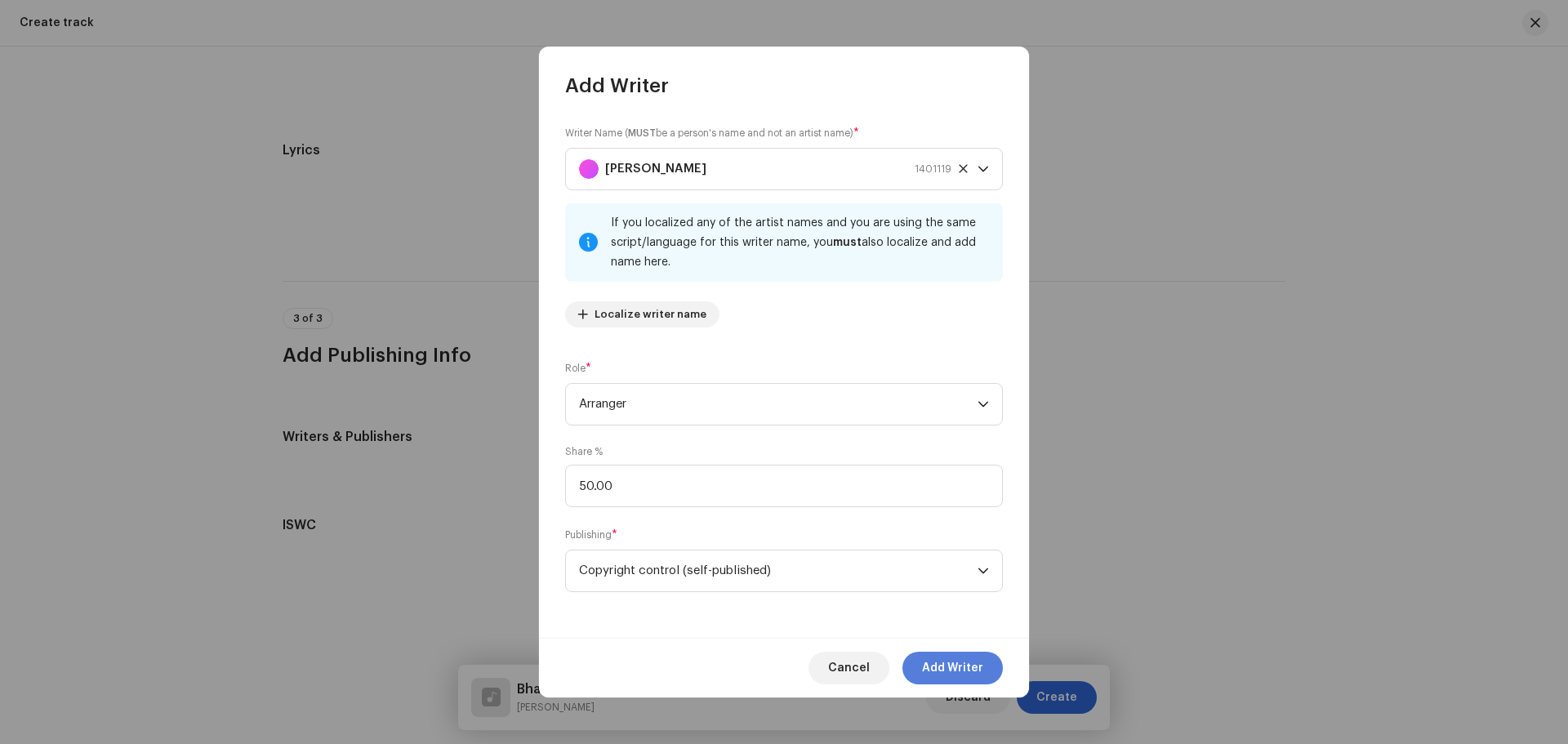
click at [973, 664] on span "Add Writer" at bounding box center [952, 669] width 62 height 33
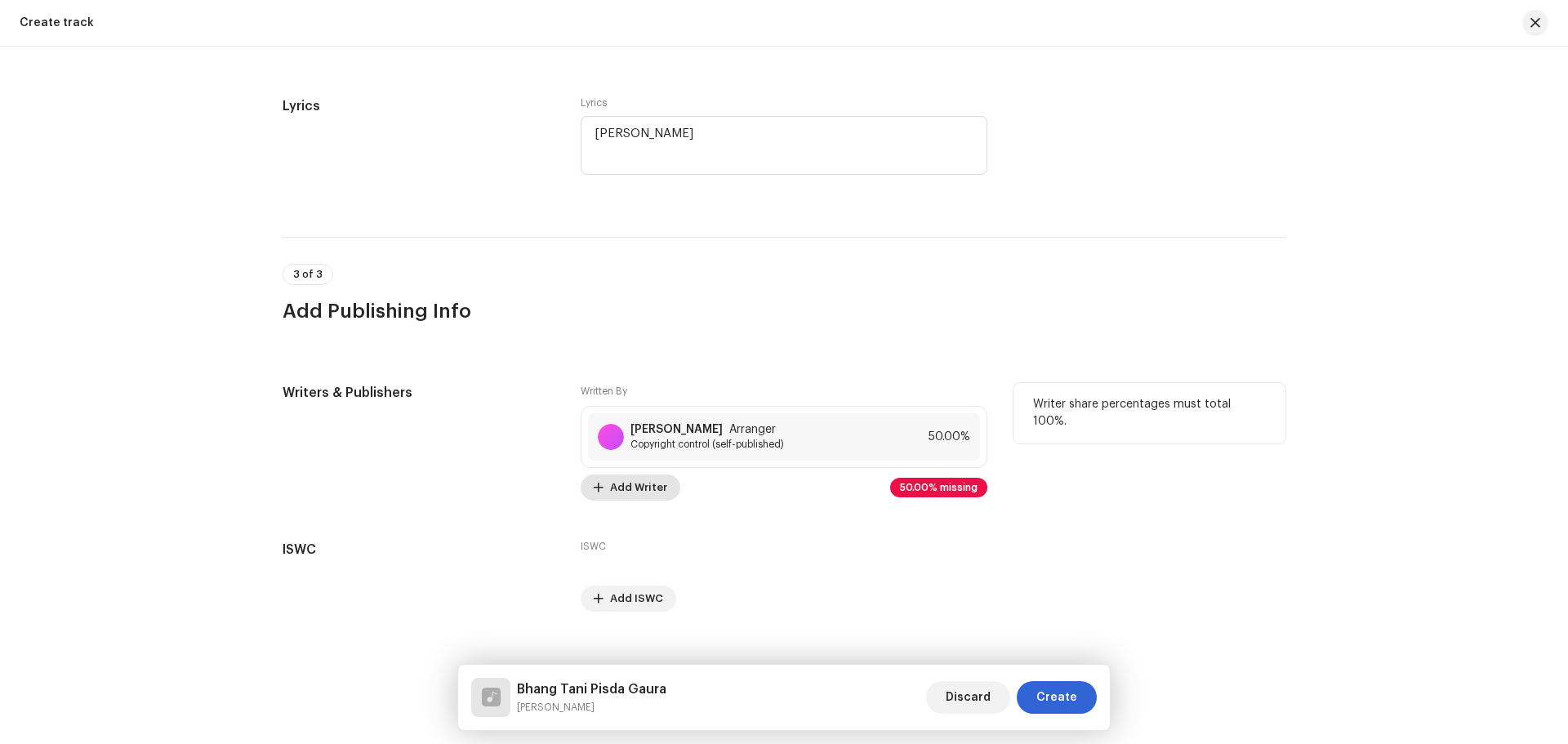
scroll to position [2901, 0]
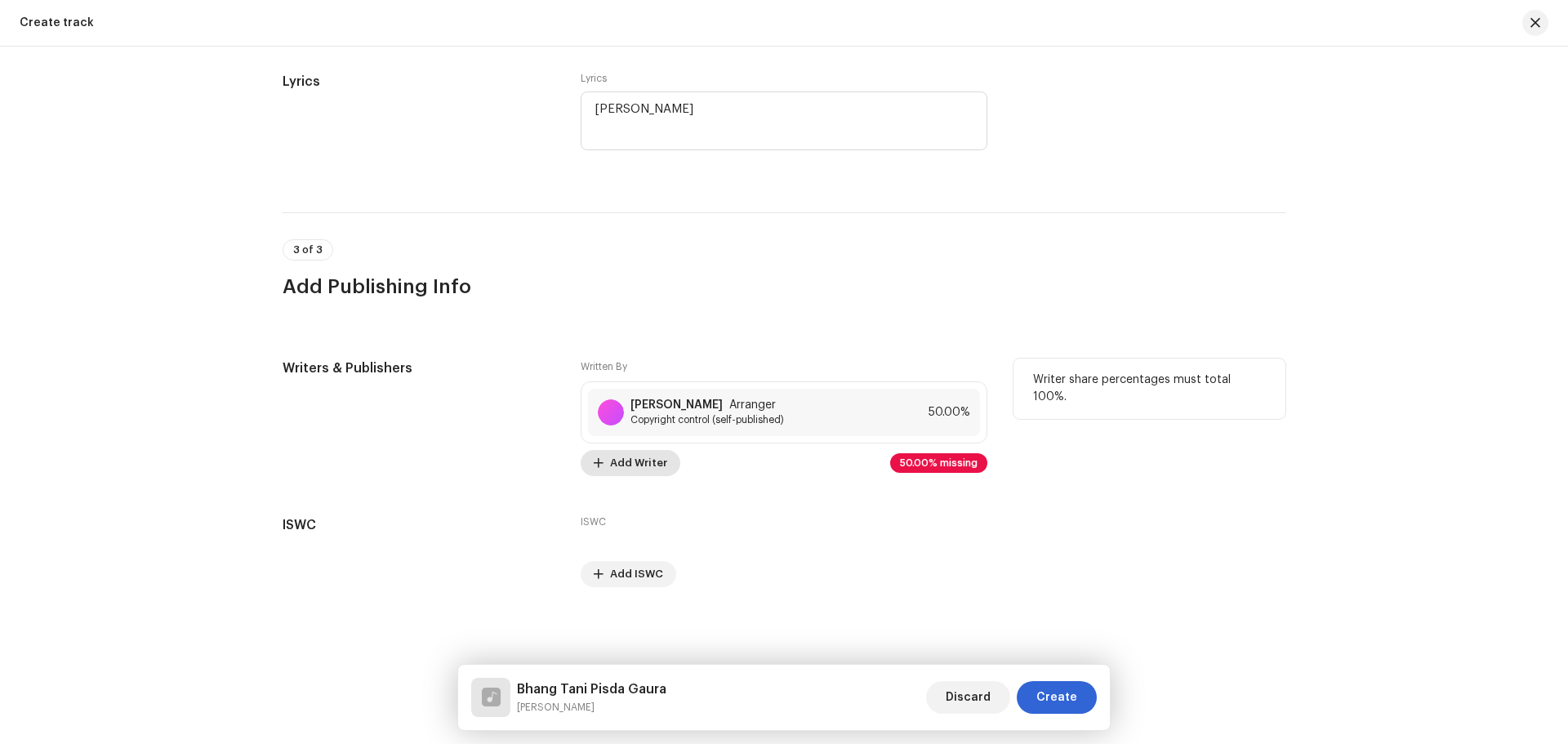
click at [632, 460] on span "Add Writer" at bounding box center [638, 464] width 57 height 33
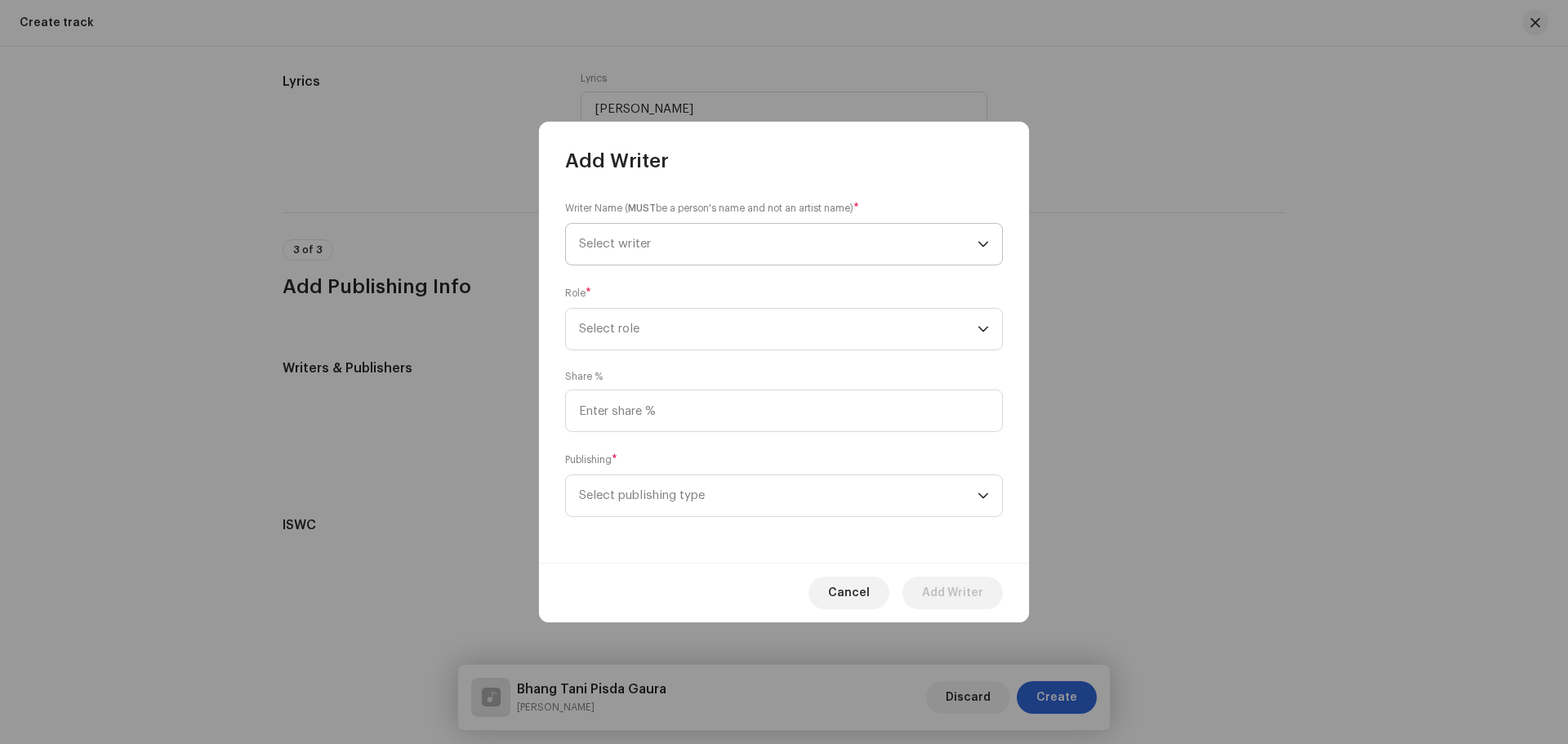
click at [610, 231] on span "Select writer" at bounding box center [778, 244] width 398 height 40
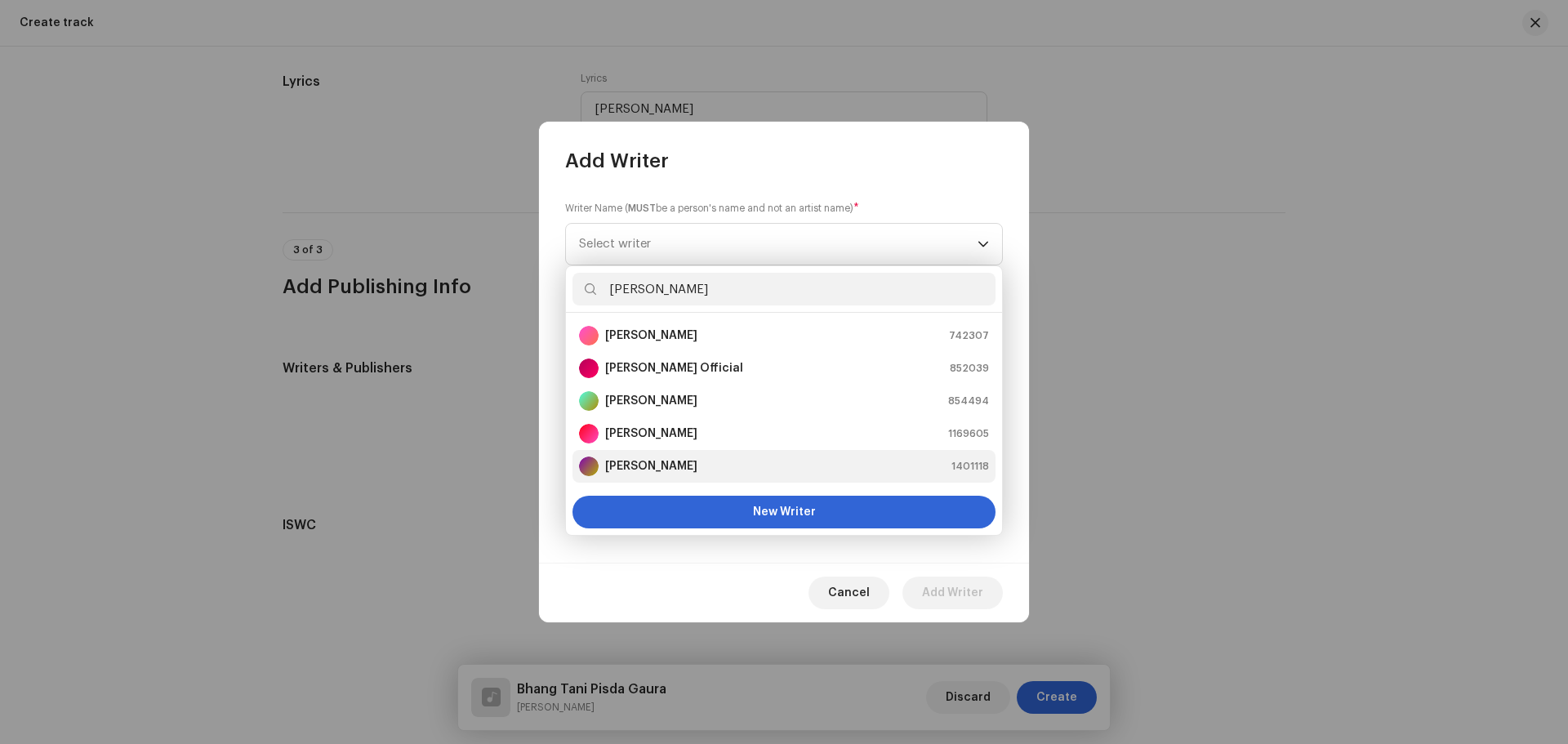
scroll to position [26, 0]
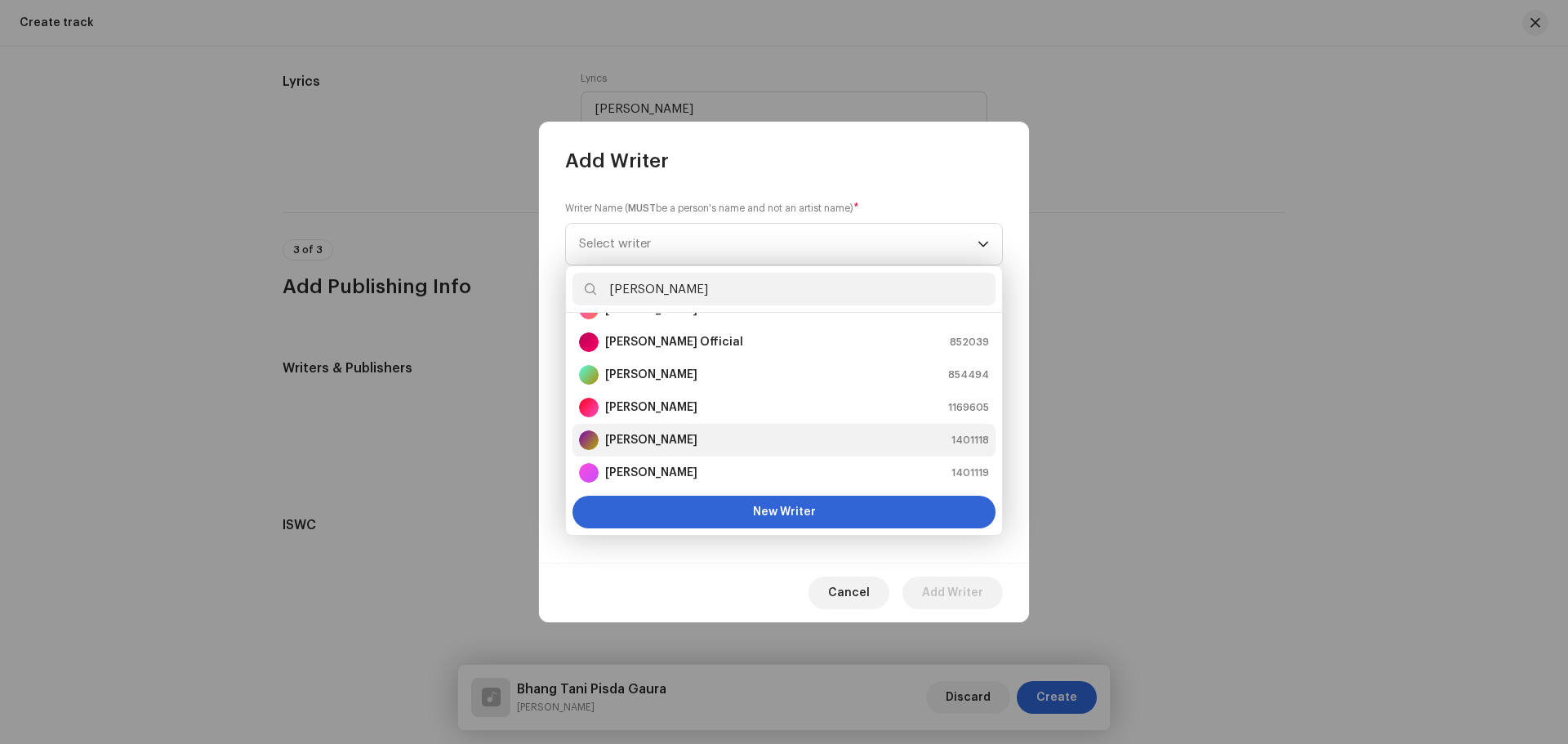
type input "[PERSON_NAME]"
click at [698, 445] on strong "[PERSON_NAME]" at bounding box center [651, 441] width 93 height 17
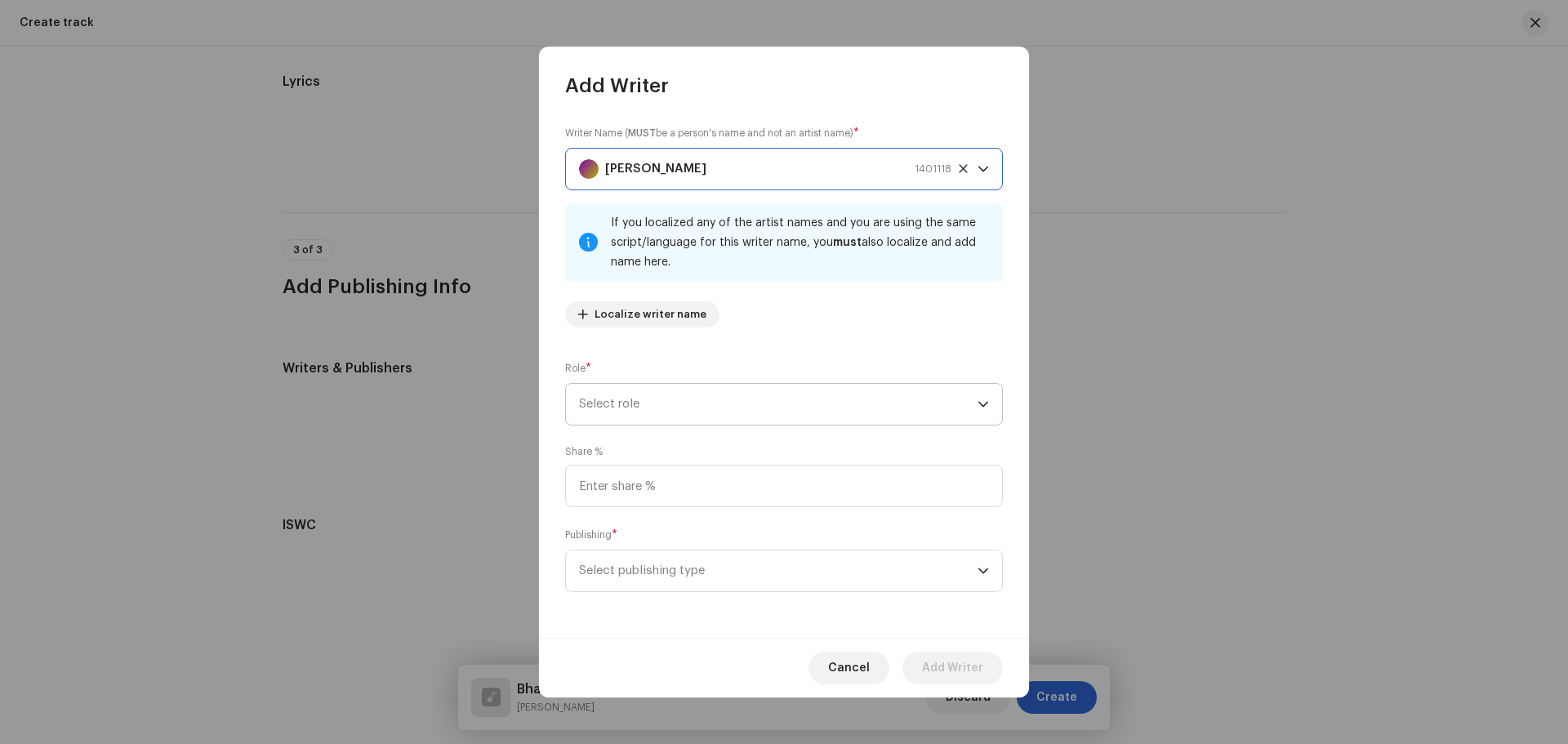
click at [636, 404] on span "Select role" at bounding box center [778, 404] width 398 height 40
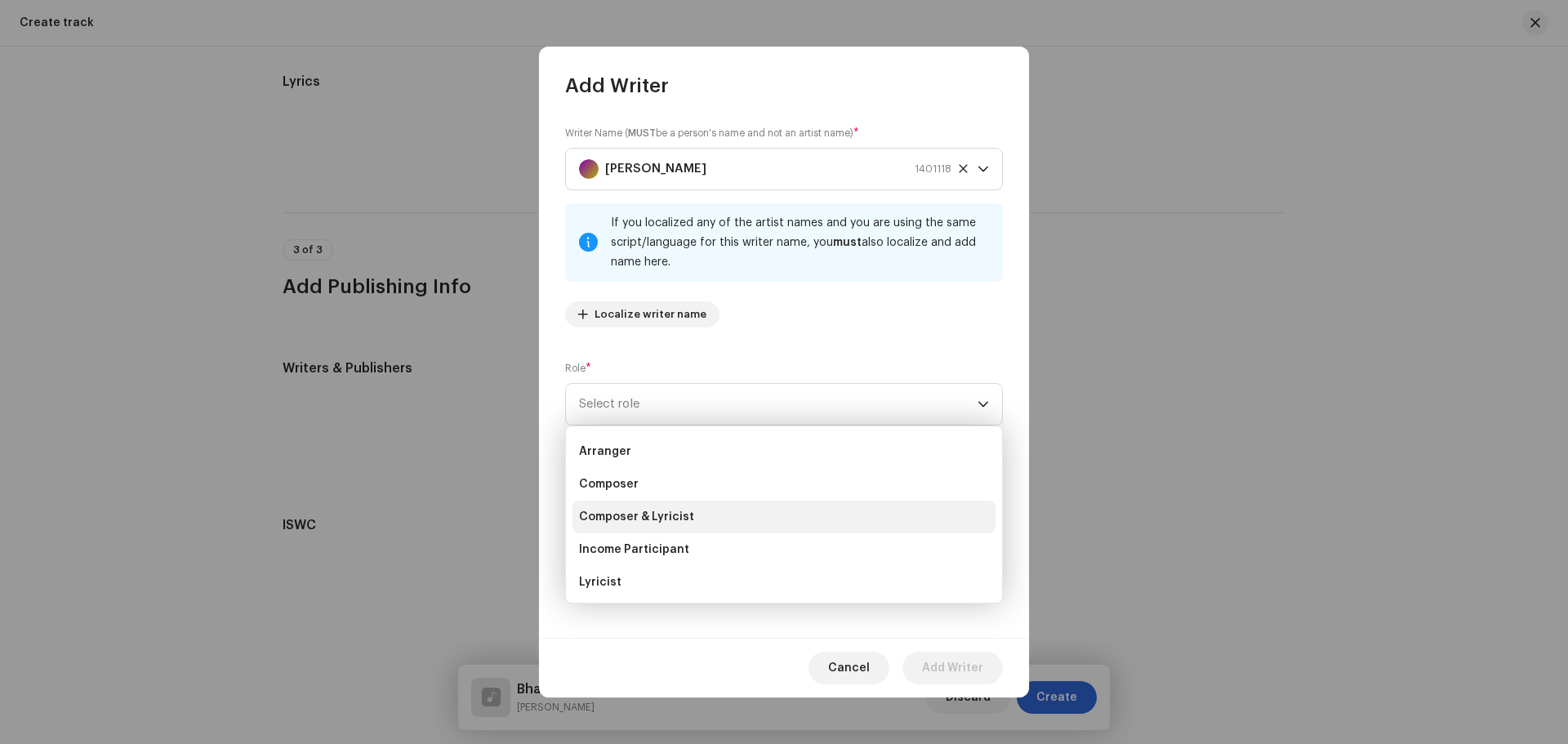
scroll to position [82, 0]
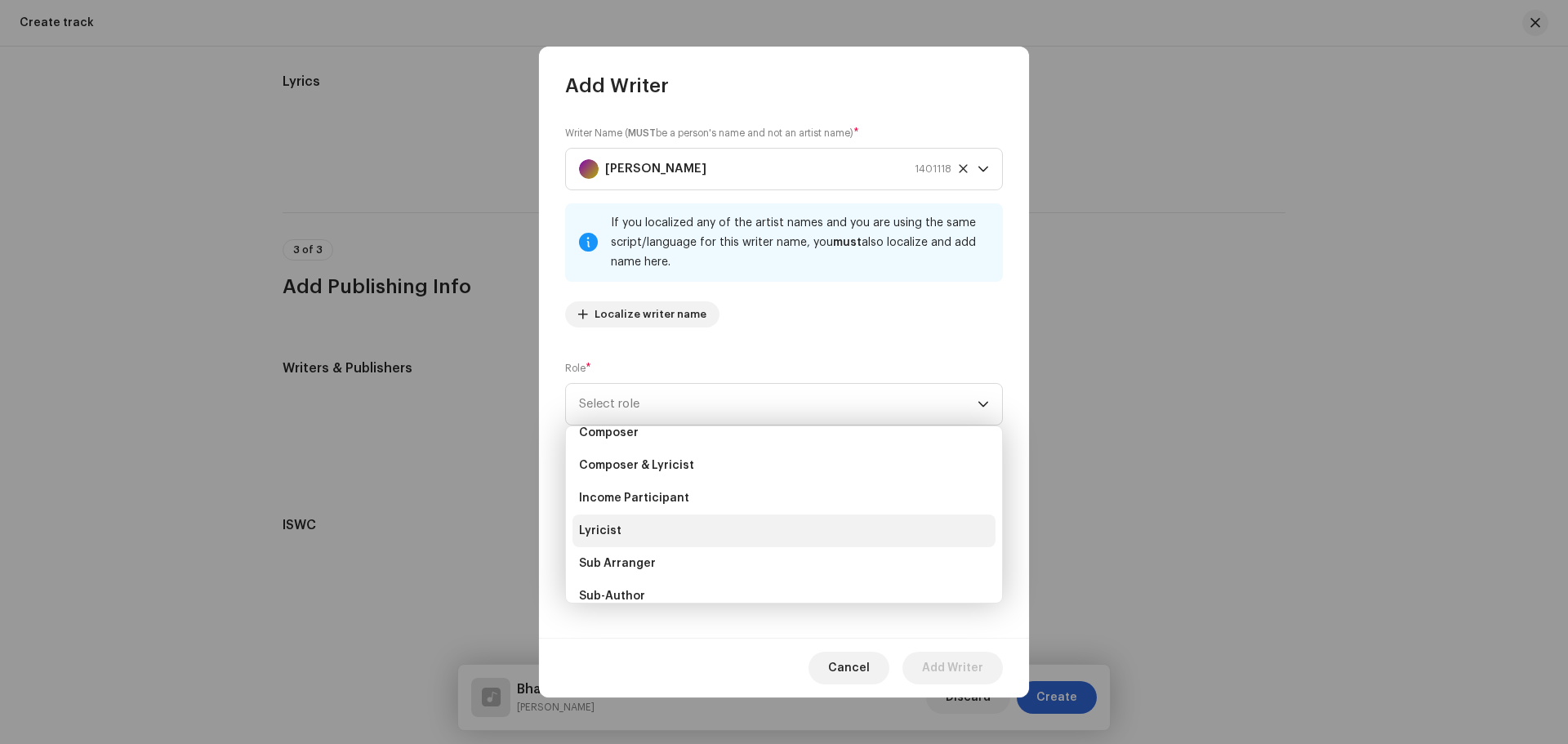
click at [604, 529] on span "Lyricist" at bounding box center [600, 531] width 42 height 17
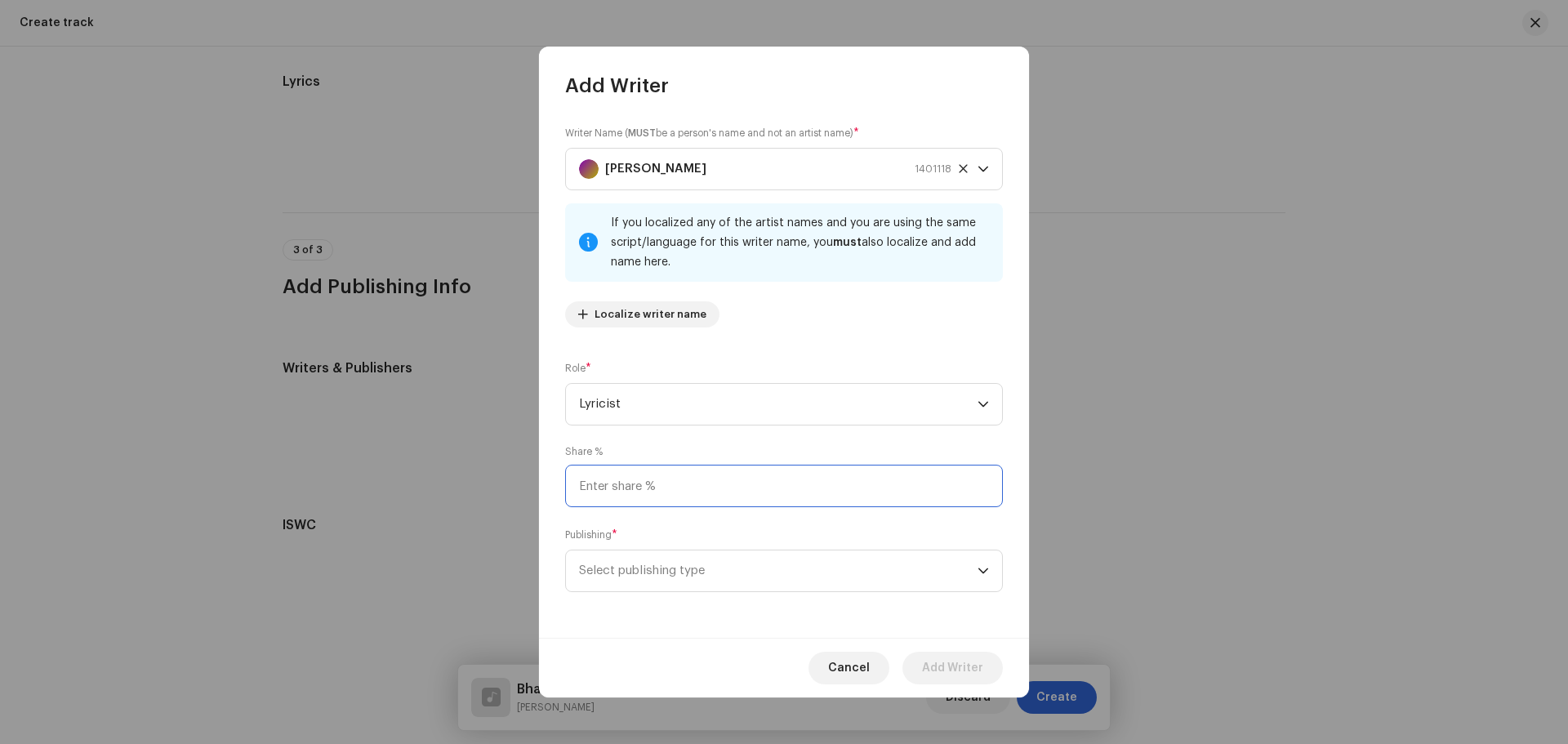
click at [633, 471] on input at bounding box center [784, 486] width 438 height 42
type input "25.00"
click at [690, 557] on span "Select publishing type" at bounding box center [778, 571] width 398 height 40
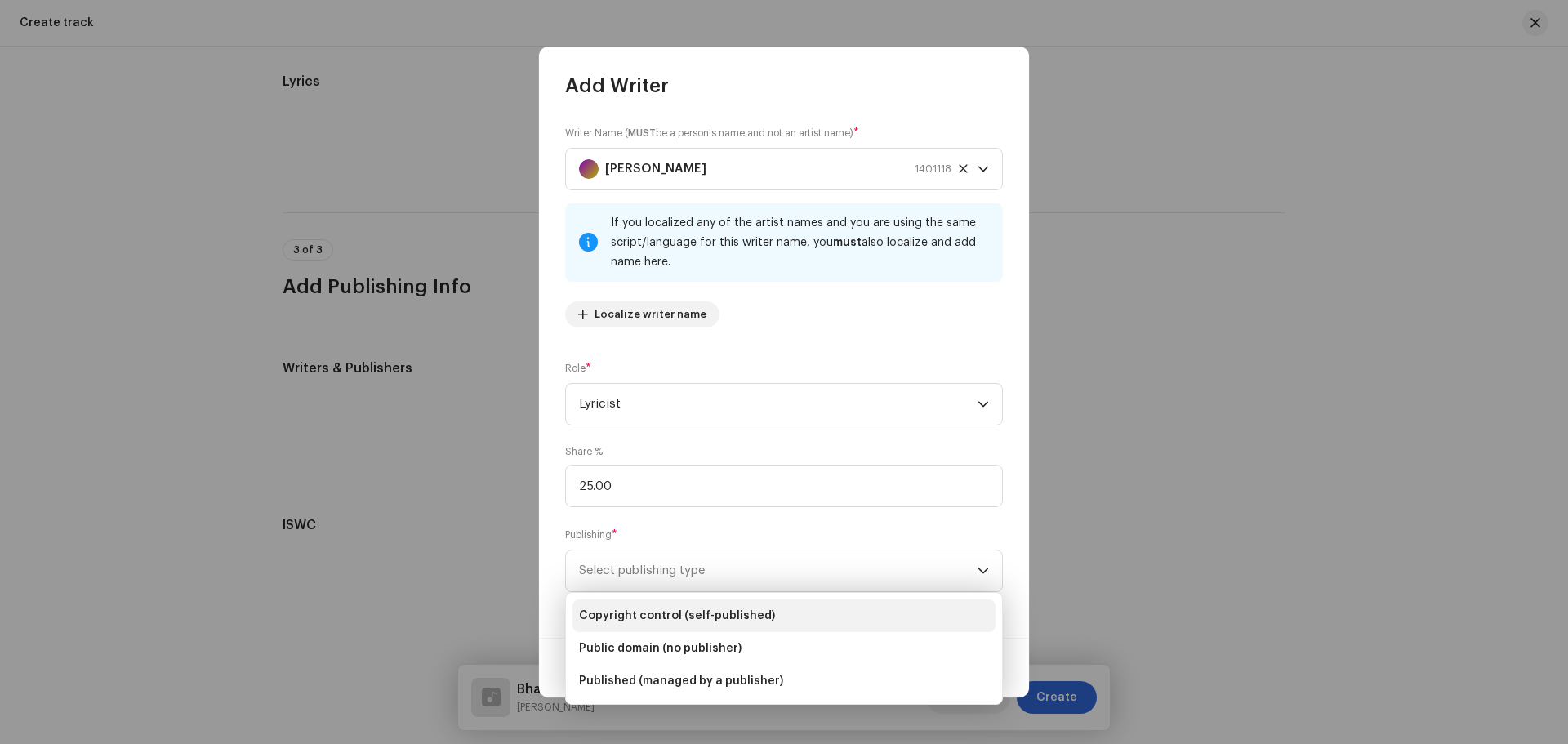
click at [675, 613] on span "Copyright control (self-published)" at bounding box center [677, 616] width 196 height 17
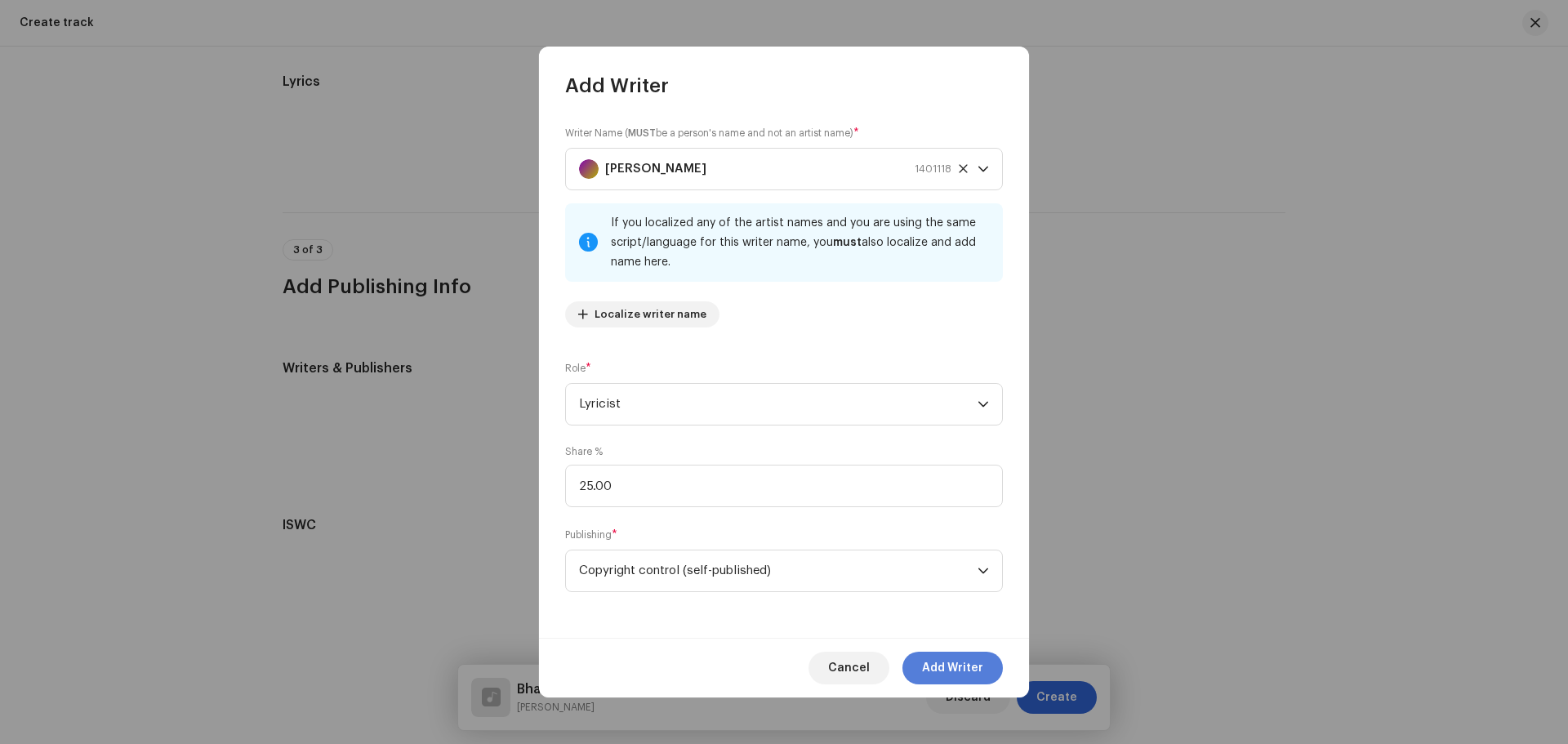
click at [952, 670] on span "Add Writer" at bounding box center [952, 669] width 62 height 33
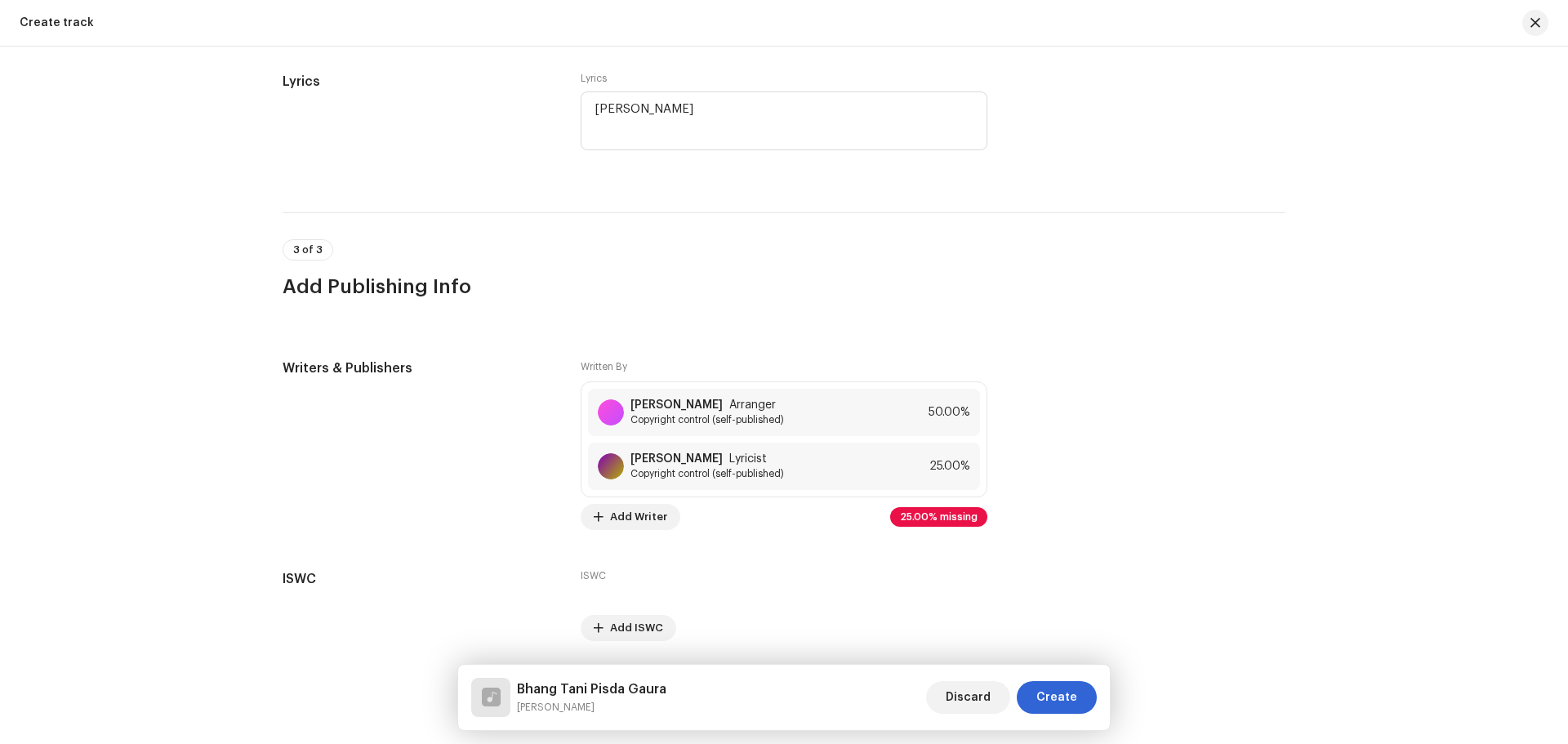
scroll to position [2955, 0]
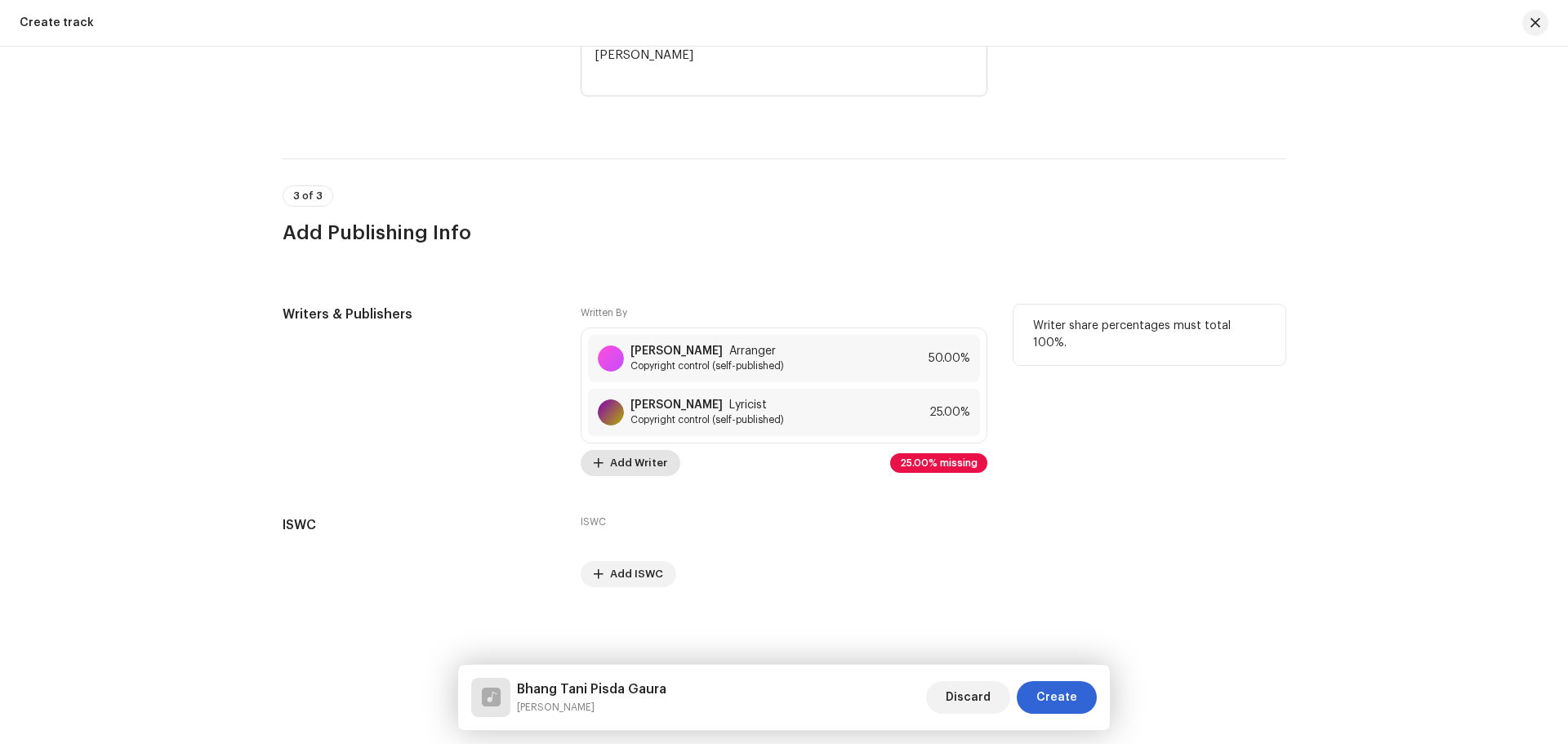
click at [624, 460] on span "Add Writer" at bounding box center [638, 464] width 57 height 33
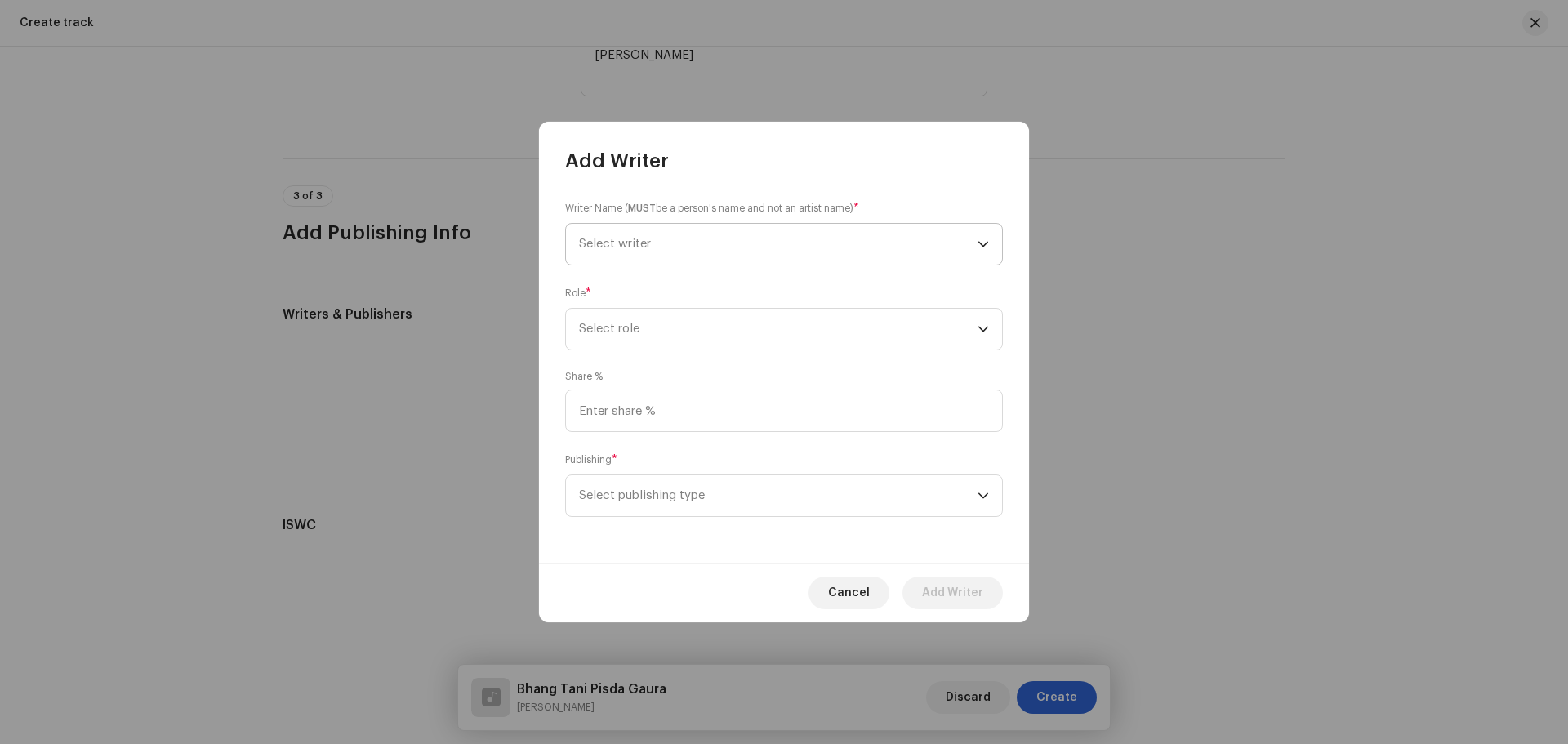
click at [655, 234] on span "Select writer" at bounding box center [778, 244] width 398 height 40
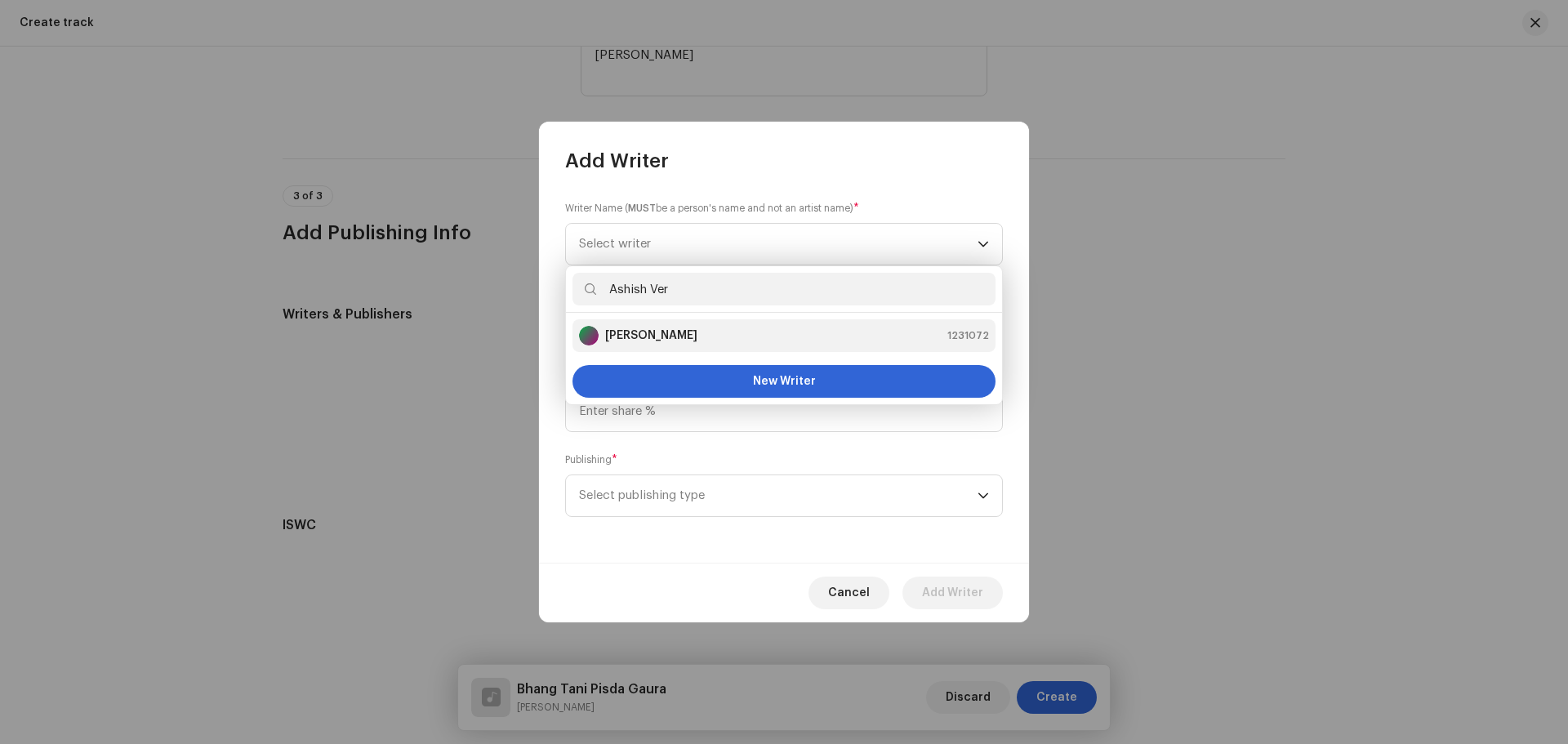
type input "Ashish Ver"
click at [629, 337] on strong "[PERSON_NAME]" at bounding box center [651, 336] width 93 height 17
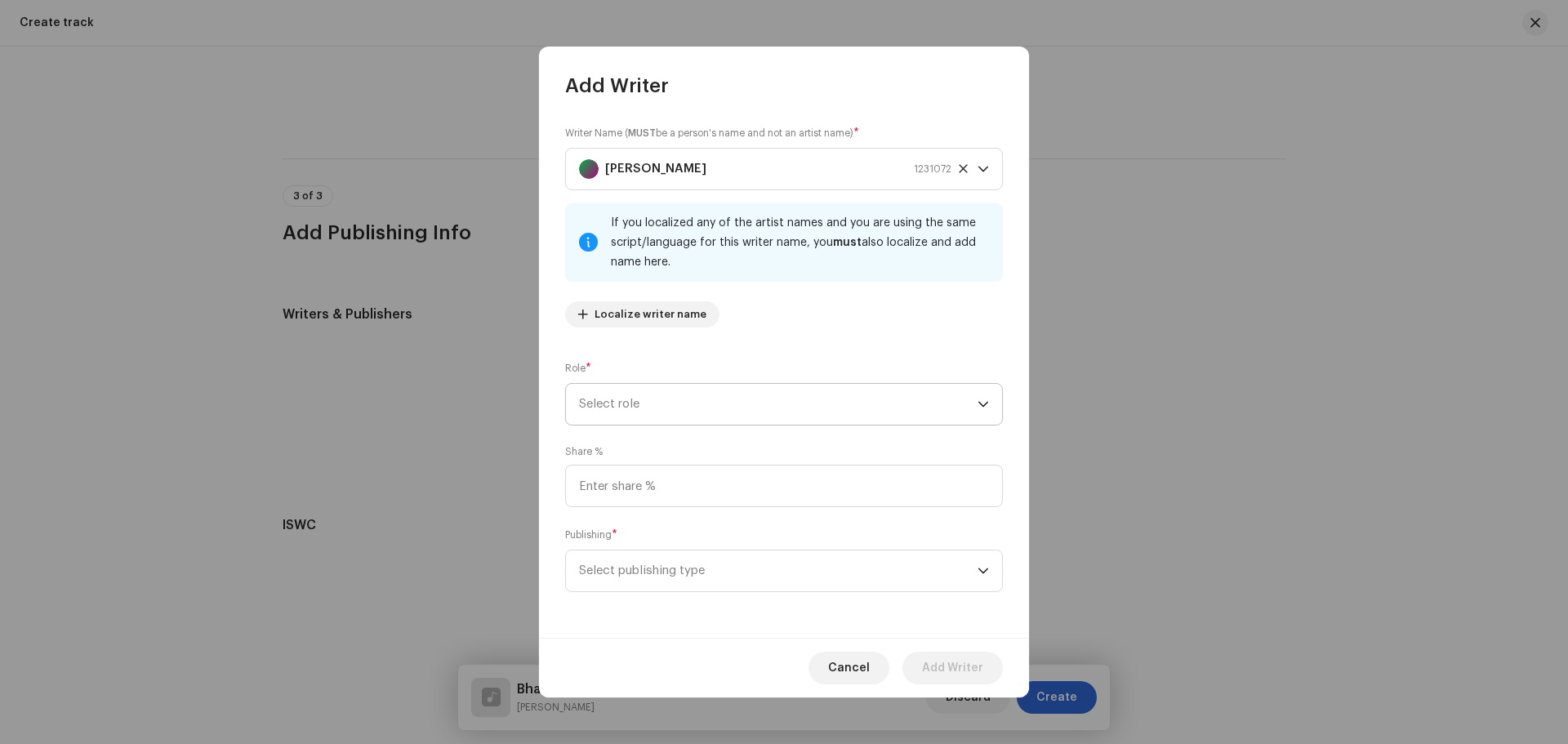
click at [647, 396] on span "Select role" at bounding box center [778, 404] width 398 height 40
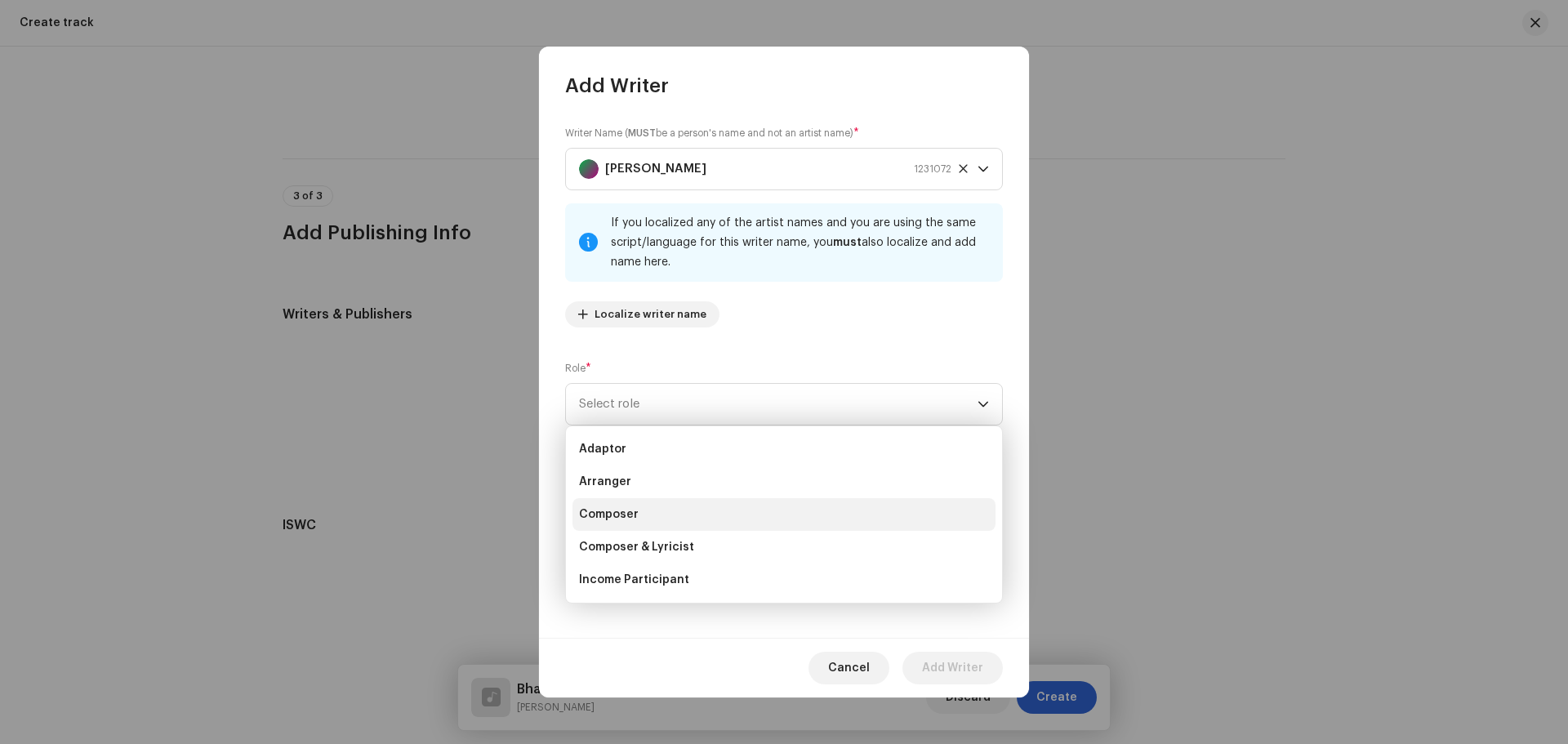
click at [622, 514] on span "Composer" at bounding box center [609, 515] width 60 height 17
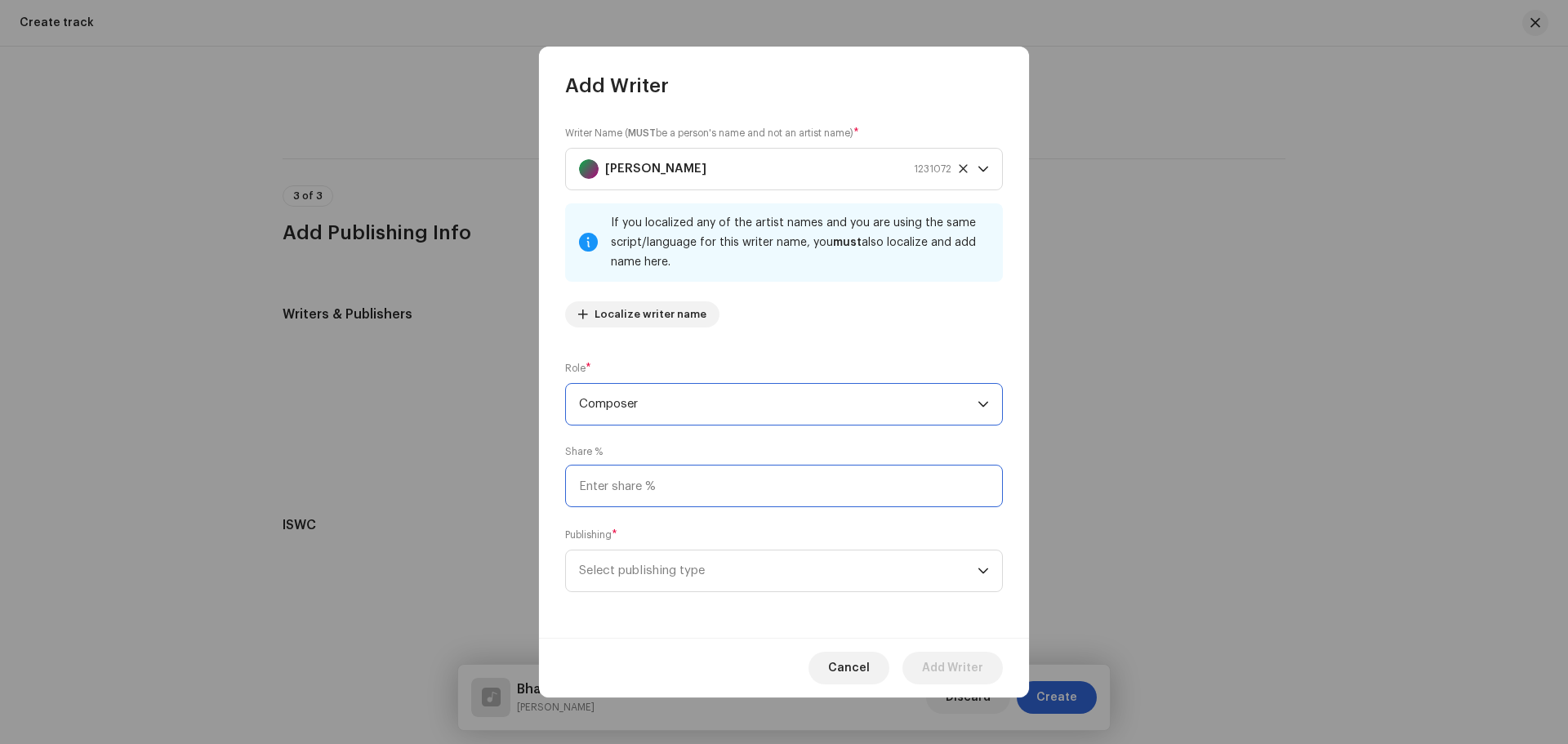
click at [632, 500] on input at bounding box center [784, 486] width 438 height 42
type input "25.00"
click at [675, 564] on span "Select publishing type" at bounding box center [778, 571] width 398 height 40
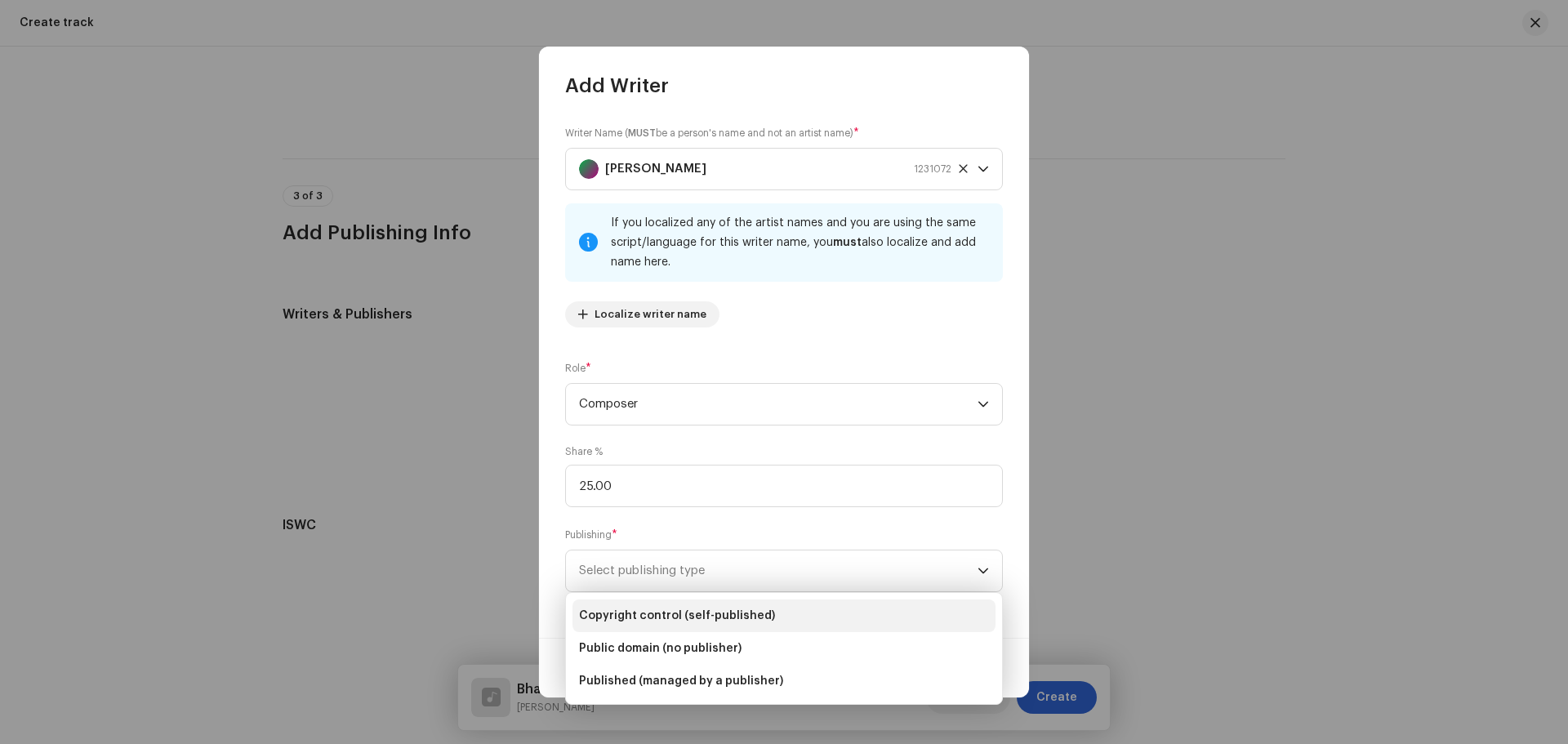
click at [659, 616] on span "Copyright control (self-published)" at bounding box center [677, 616] width 196 height 17
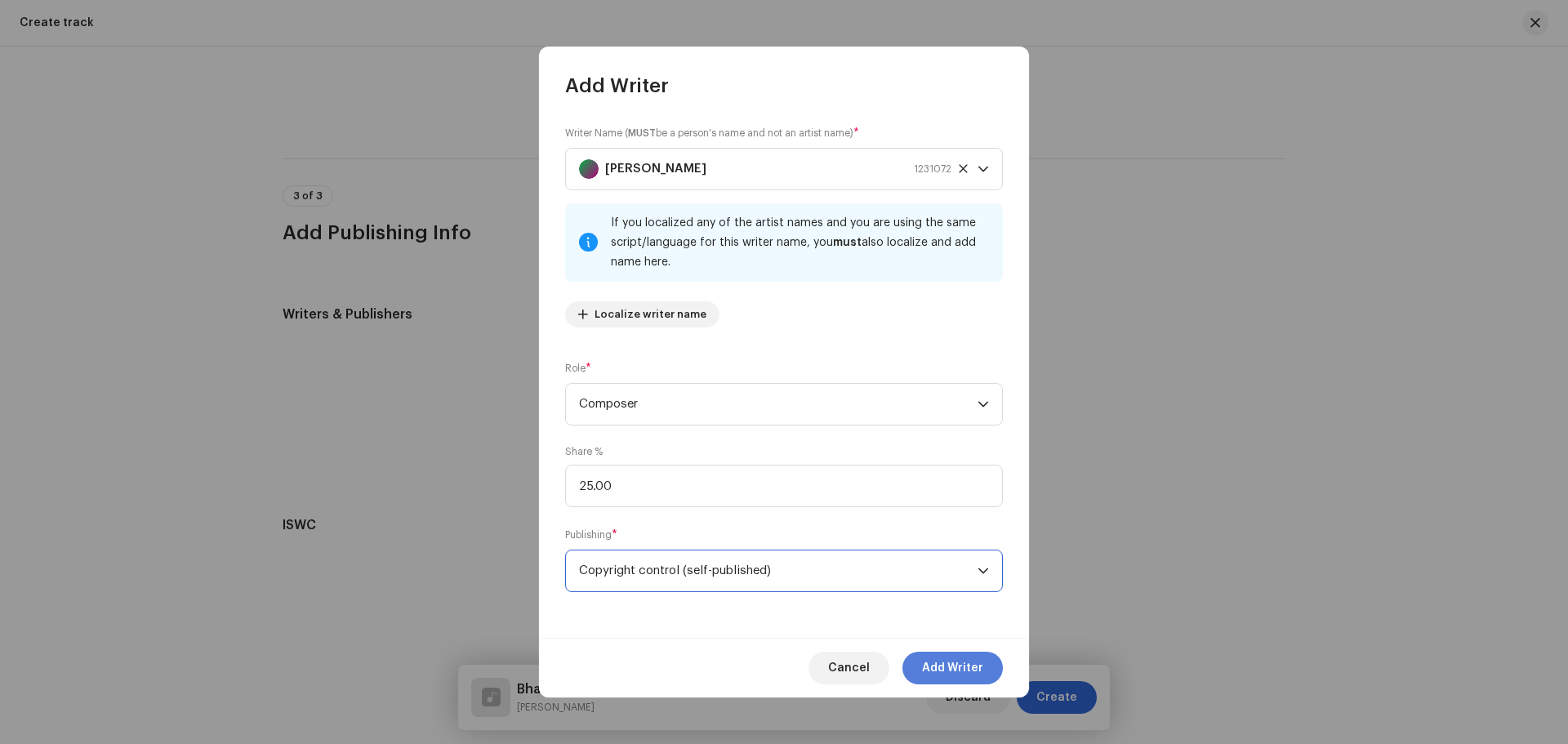
click at [971, 670] on span "Add Writer" at bounding box center [952, 669] width 62 height 33
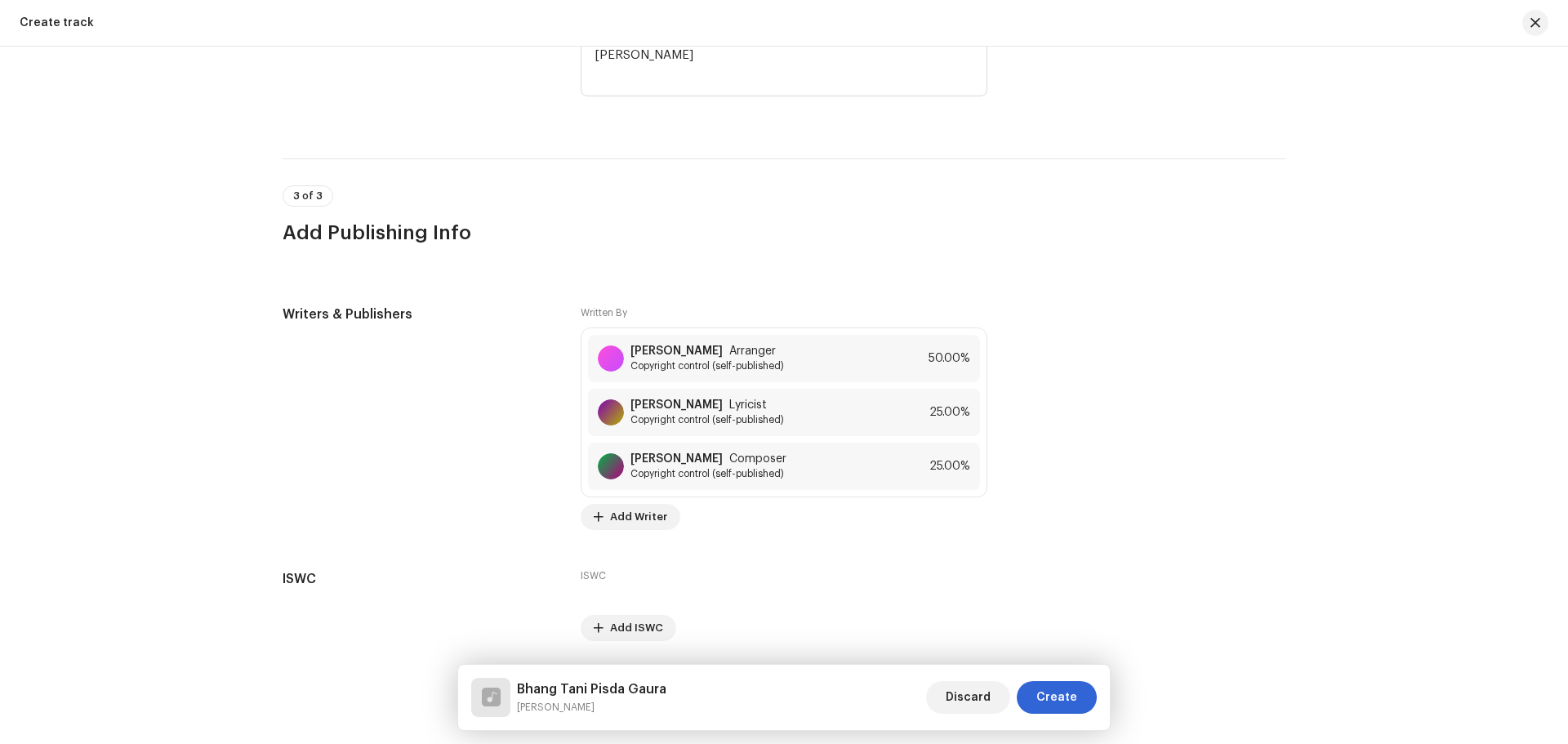
scroll to position [3008, 0]
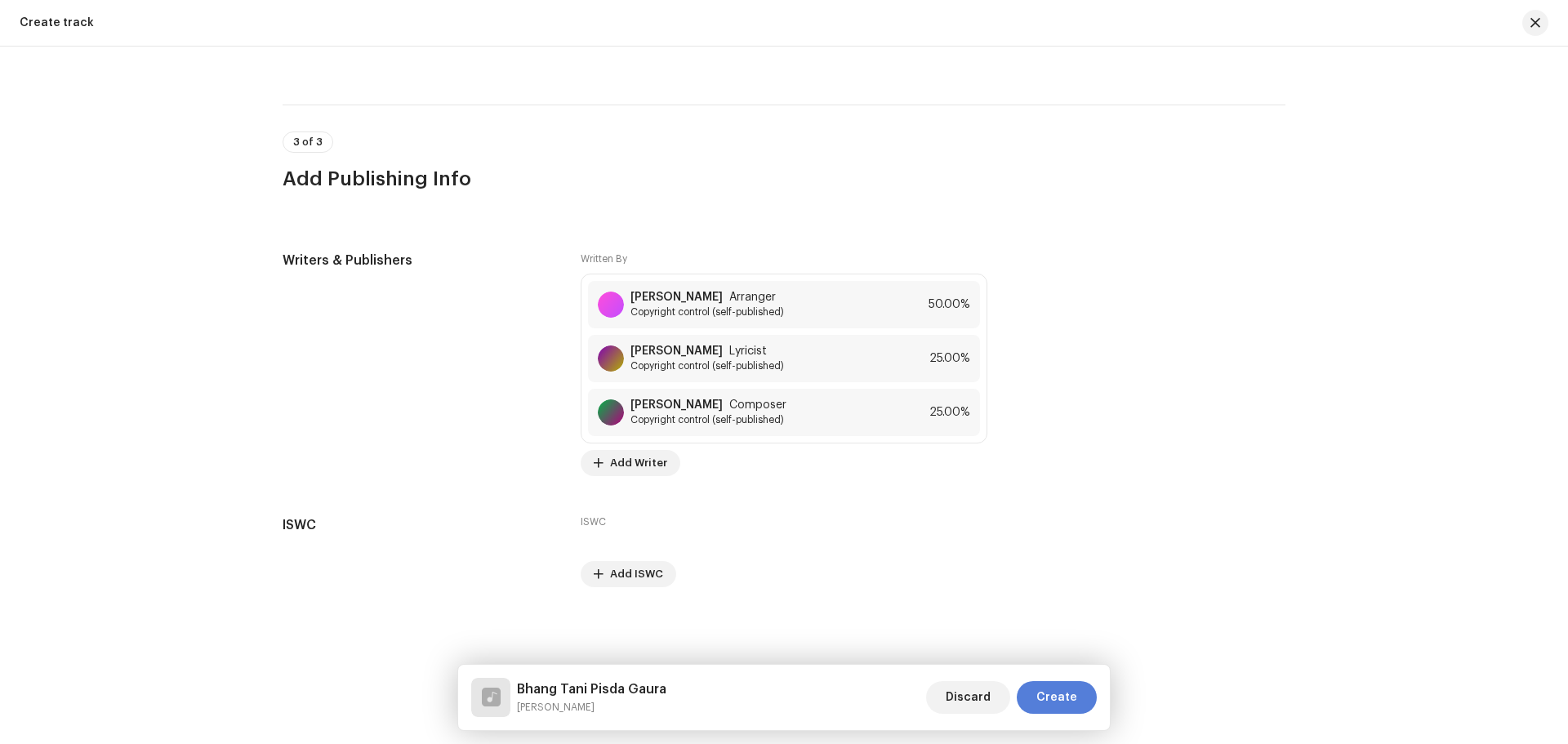
click at [1053, 693] on span "Create" at bounding box center [1057, 698] width 40 height 33
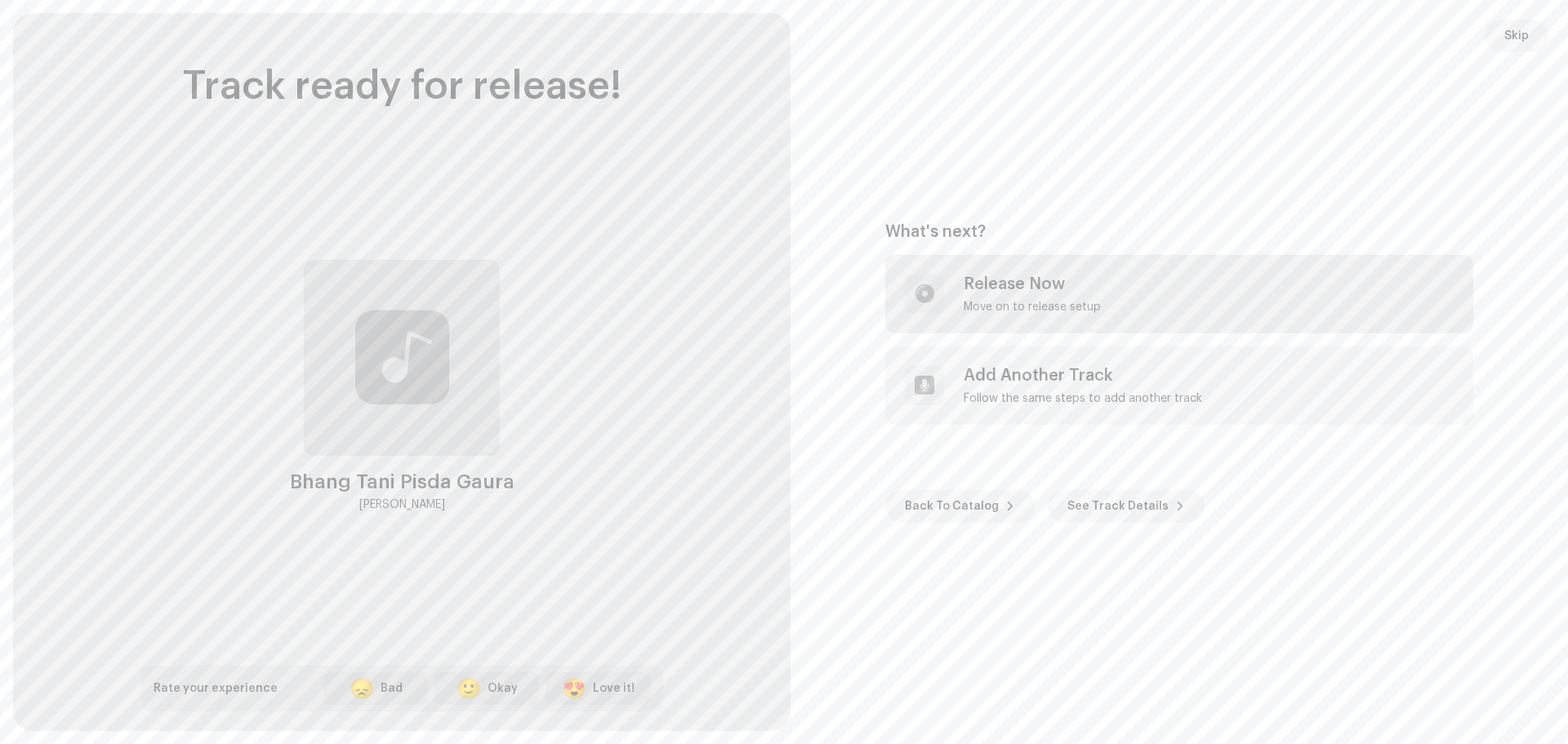
click at [1016, 279] on div "Release Now" at bounding box center [1032, 284] width 137 height 19
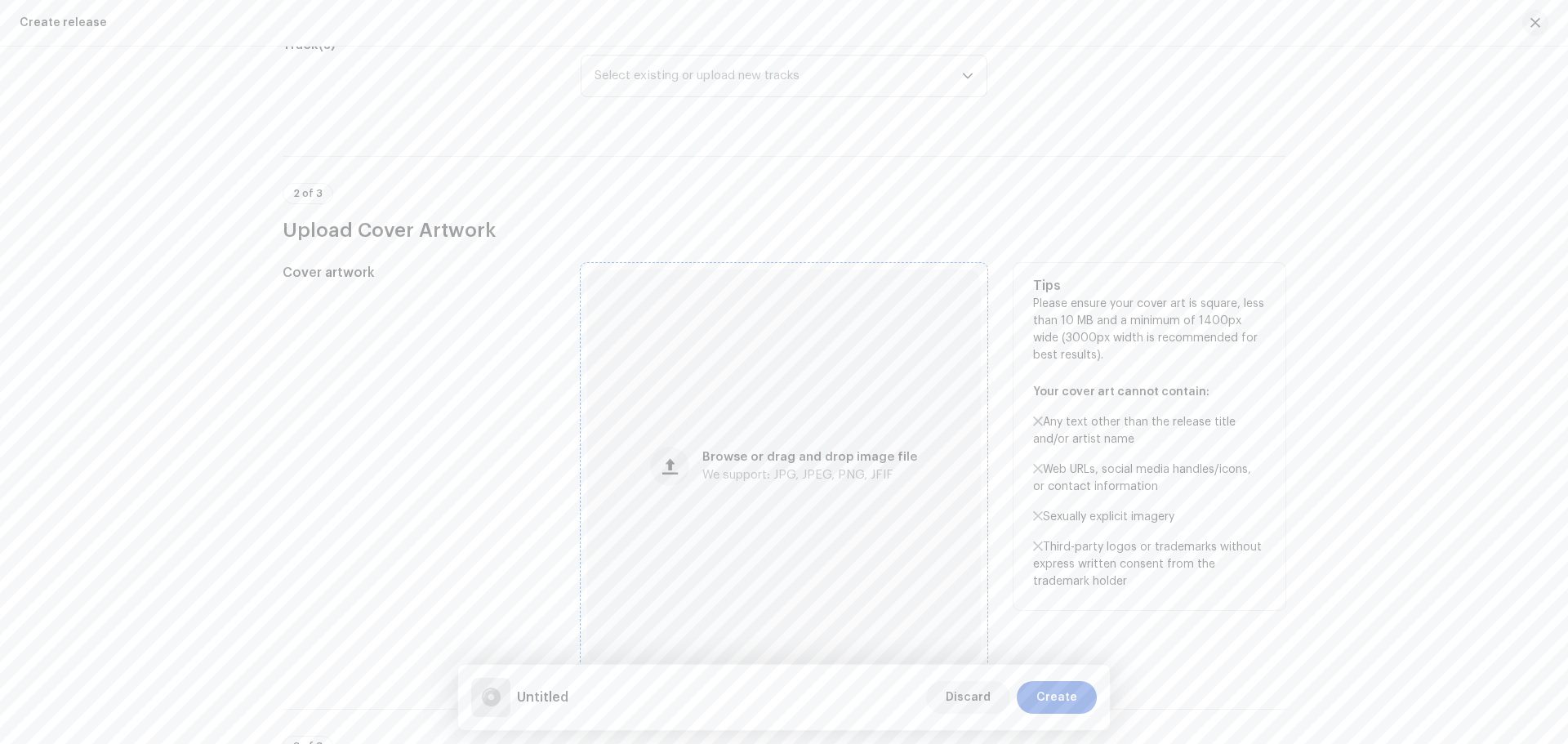
scroll to position [245, 0]
click at [778, 481] on div "Browse or drag and drop image file We support: JPG, JPEG, PNG, JFIF" at bounding box center [784, 457] width 394 height 394
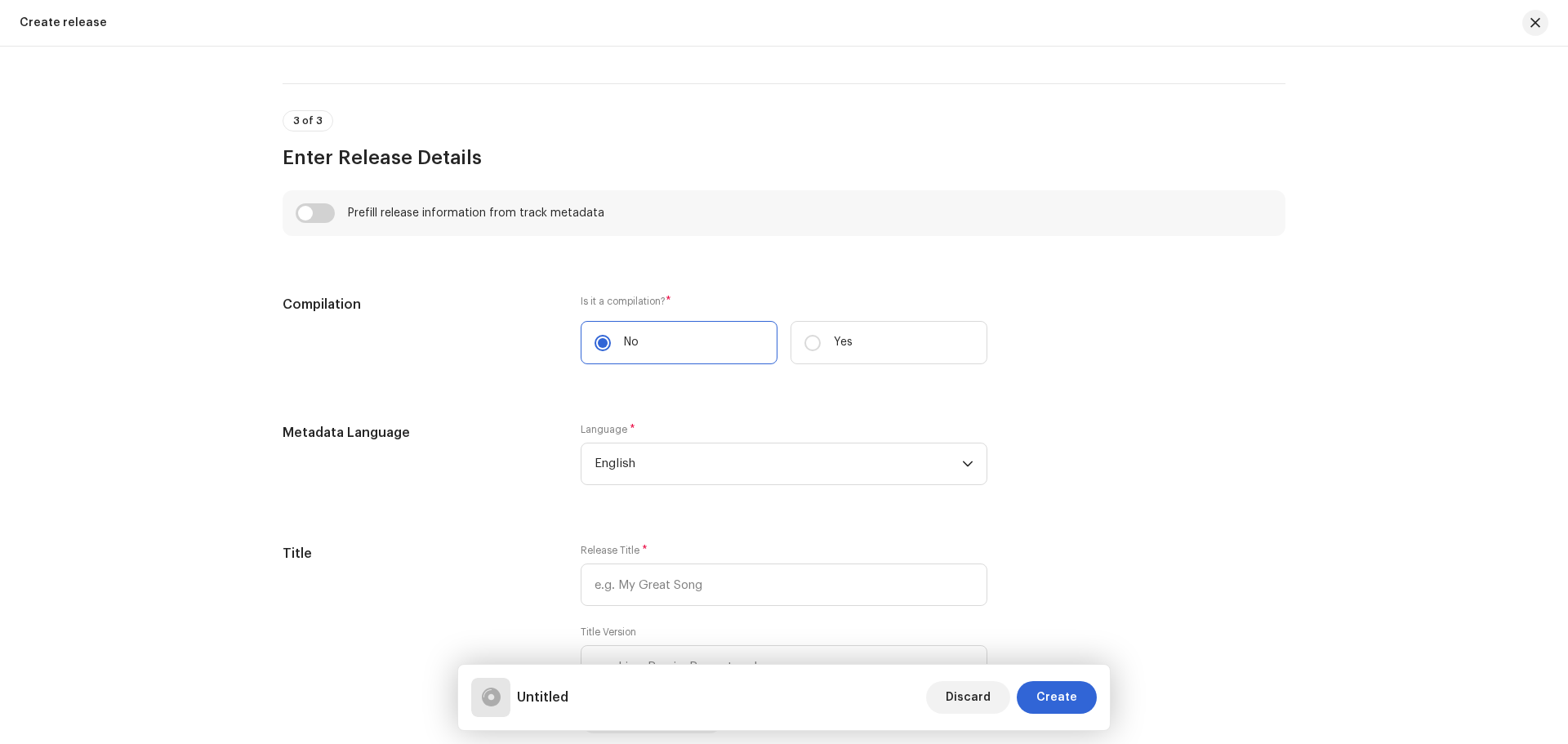
scroll to position [1144, 0]
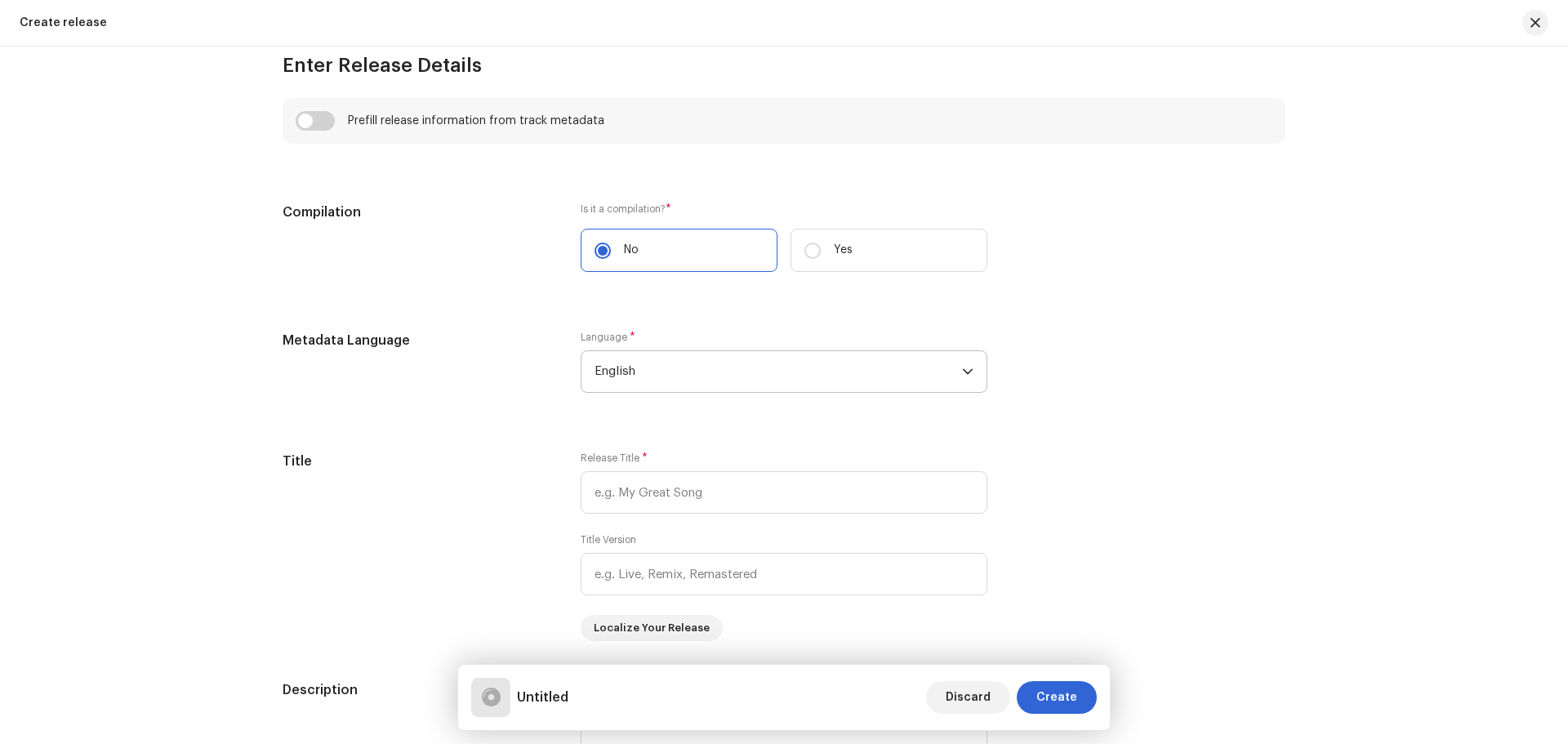
click at [686, 374] on span "English" at bounding box center [778, 371] width 367 height 40
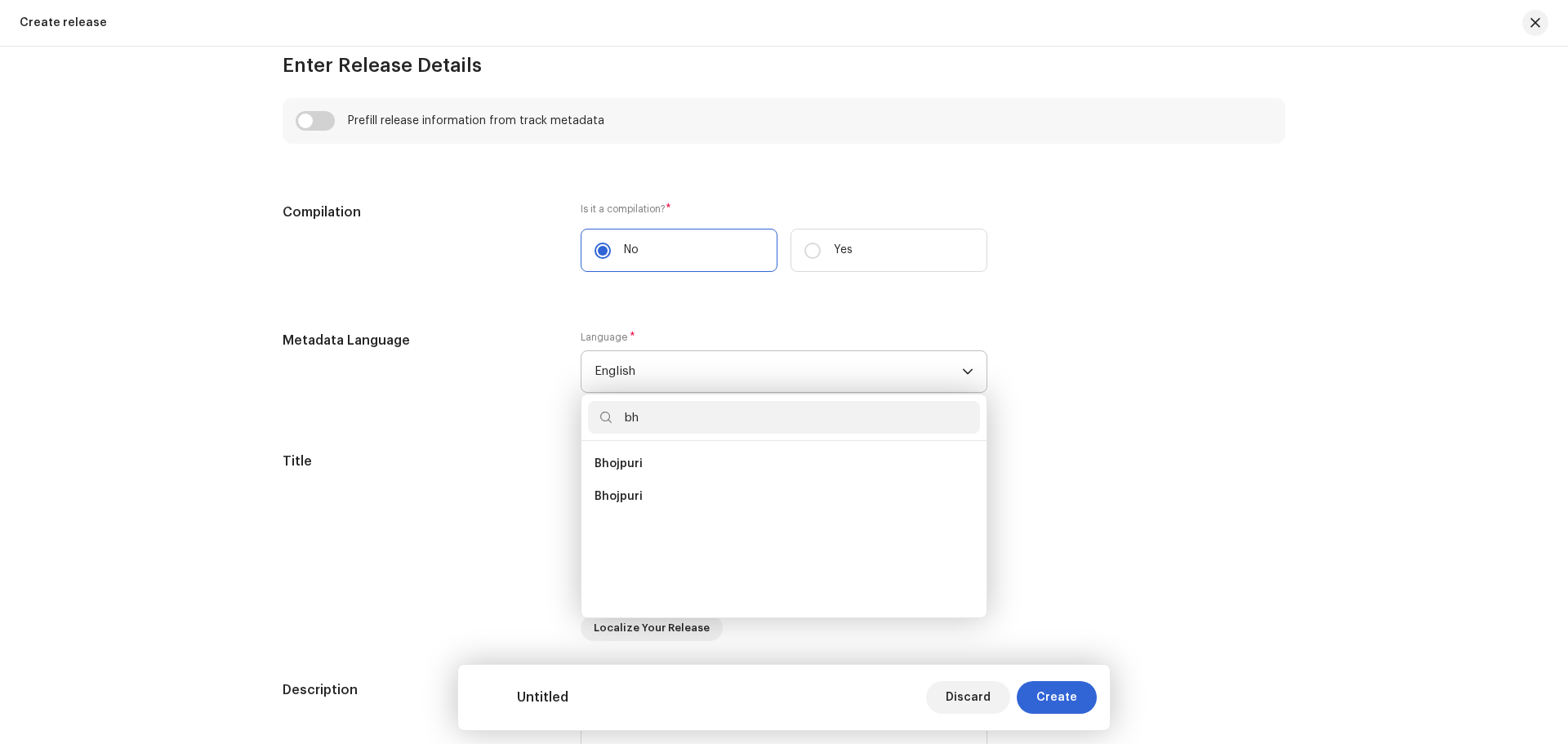
scroll to position [0, 0]
type input "bh"
click at [631, 468] on span "Bhojpuri" at bounding box center [619, 464] width 48 height 17
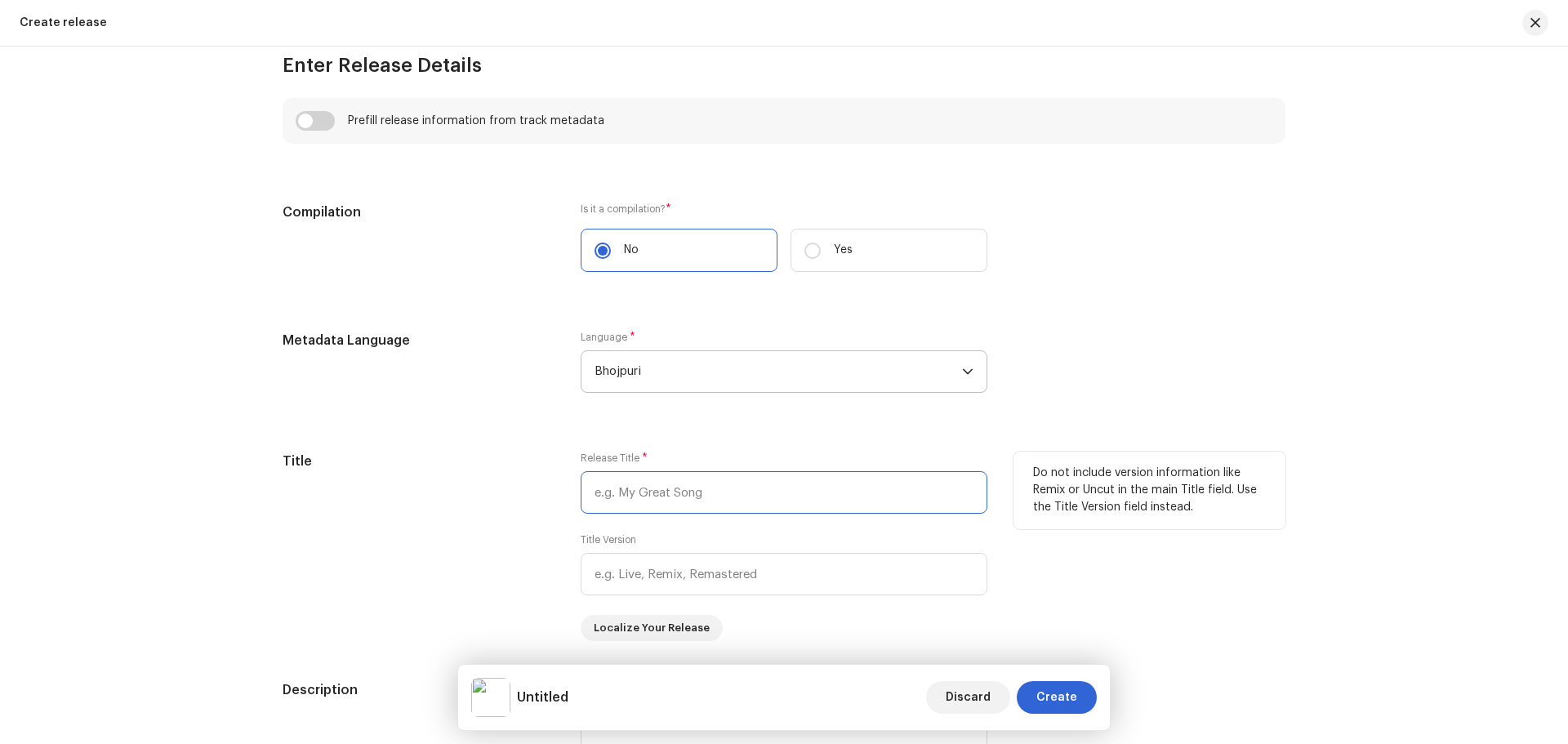
click at [651, 482] on input "text" at bounding box center [783, 492] width 407 height 42
paste input "Bhang Tani Pisda Gaura"
type input "Bhang Tani Pisda Gaura"
click at [1125, 564] on div "Do not include version information like Remix or Uncut in the main Title field.…" at bounding box center [1149, 547] width 272 height 189
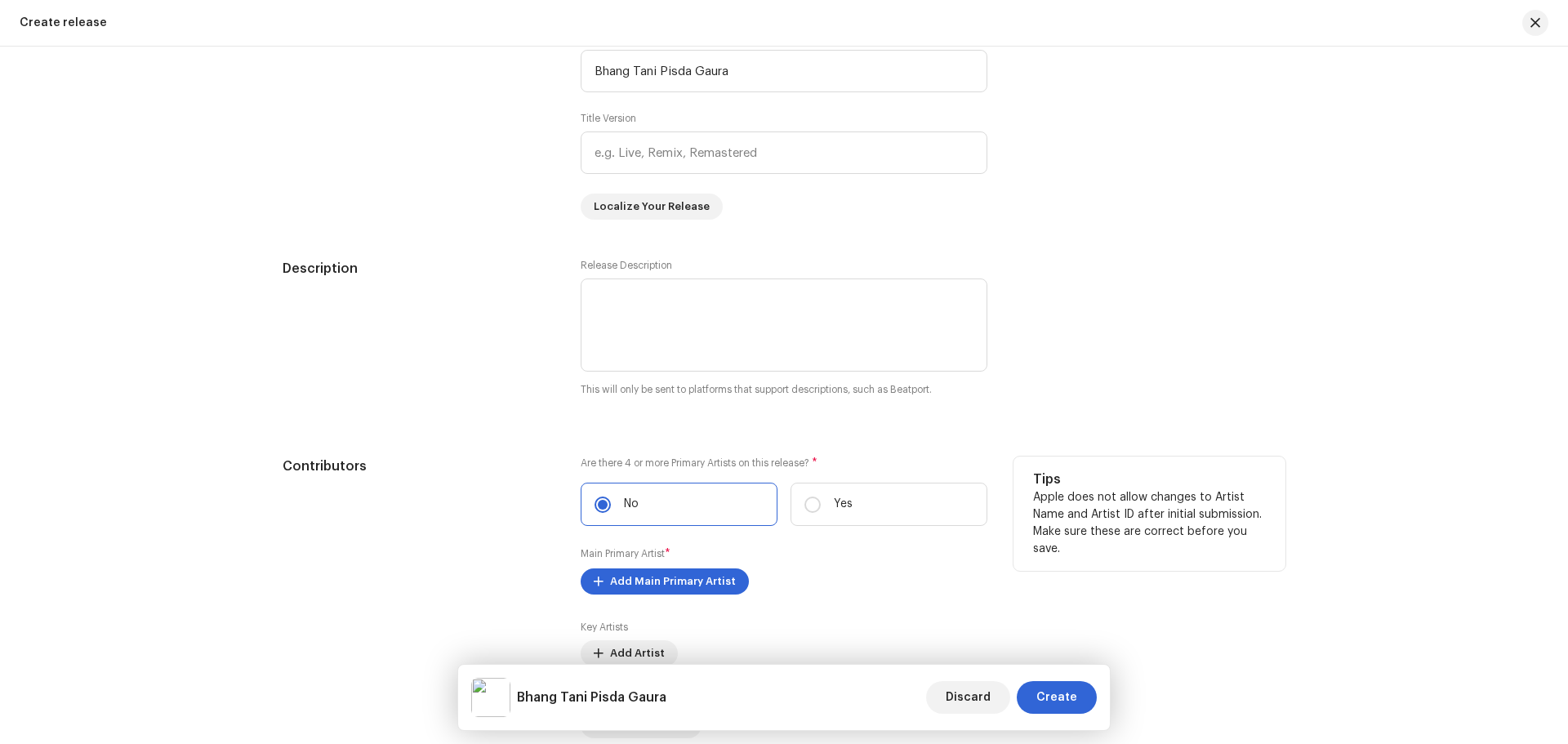
scroll to position [1634, 0]
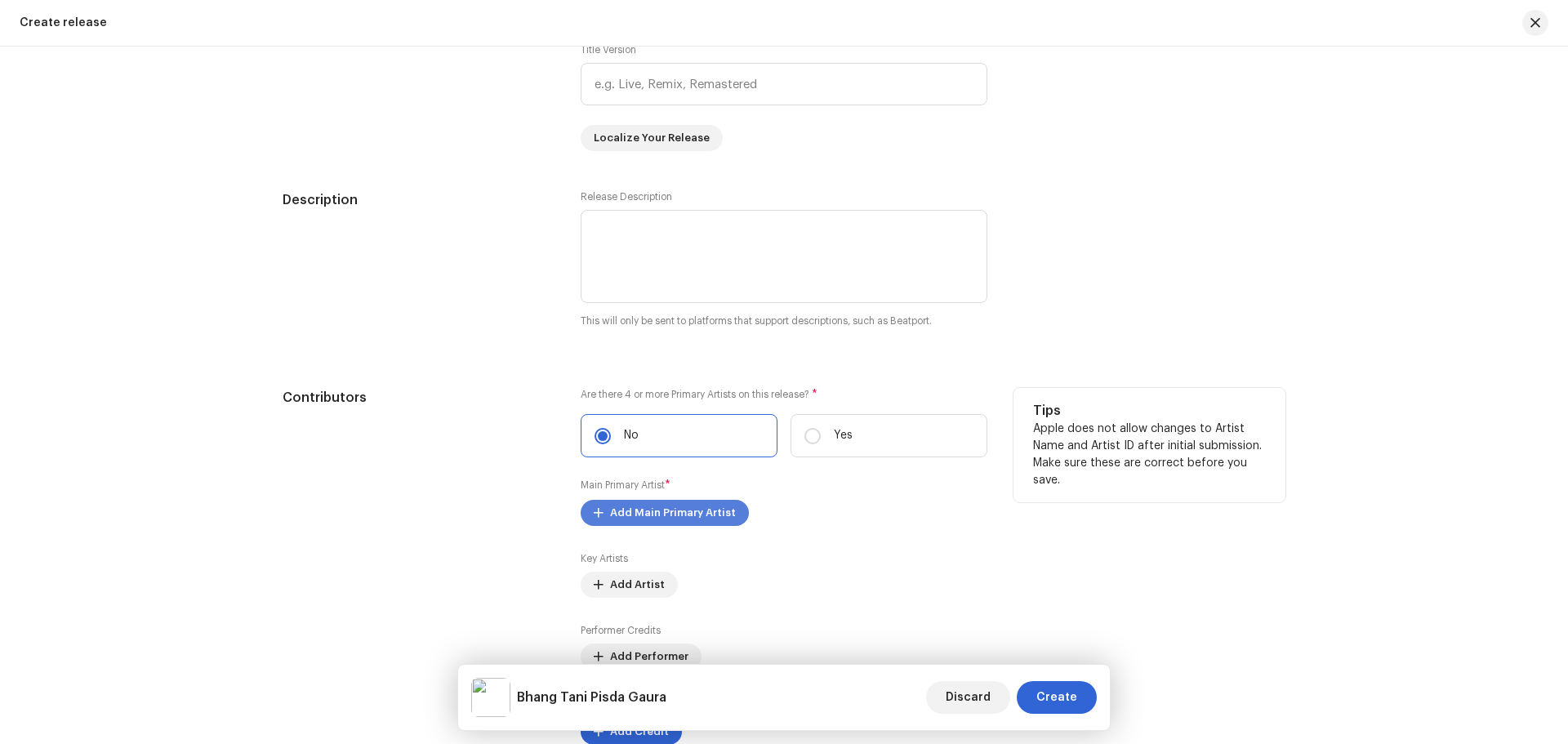
click at [666, 510] on span "Add Main Primary Artist" at bounding box center [672, 513] width 126 height 33
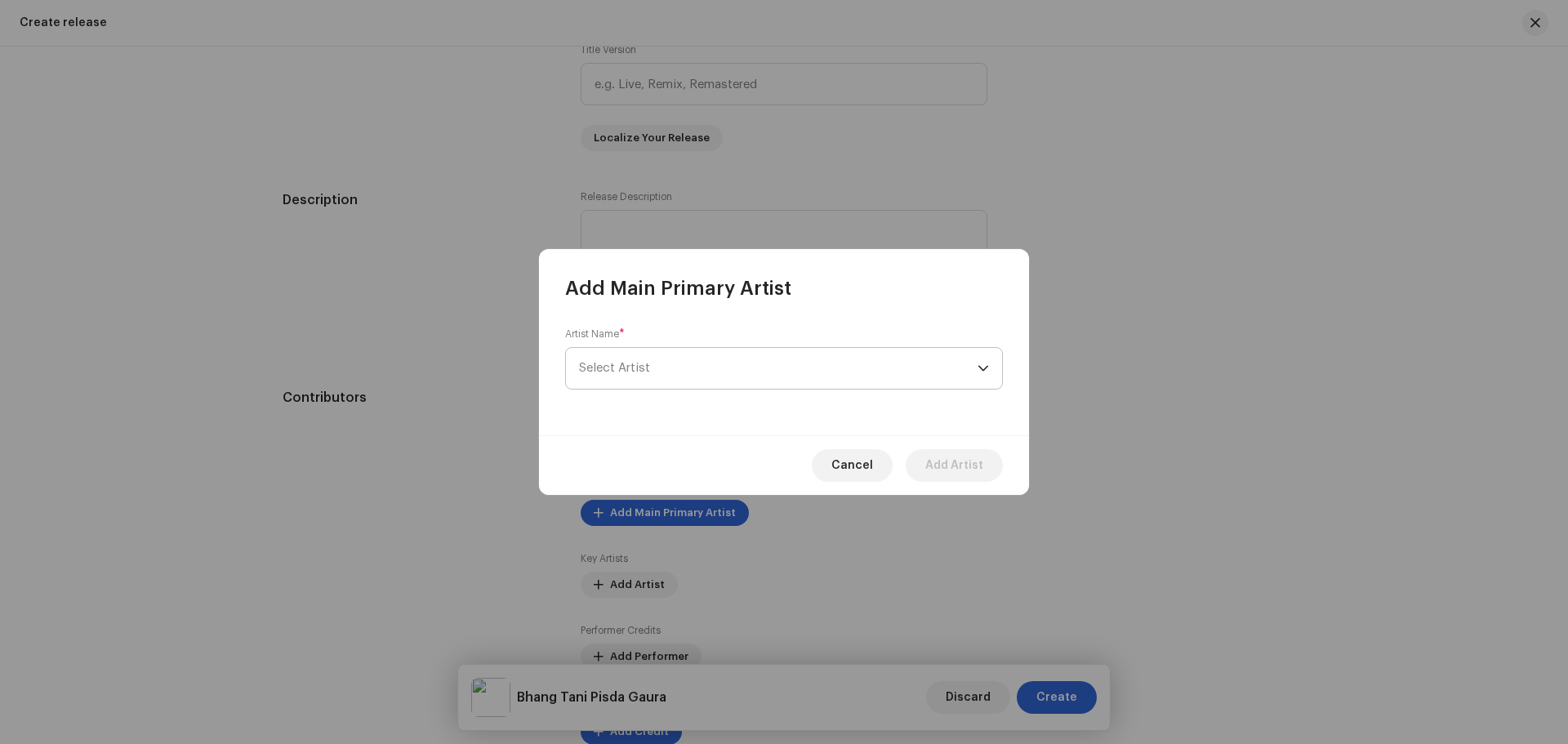
click at [662, 382] on span "Select Artist" at bounding box center [778, 368] width 398 height 40
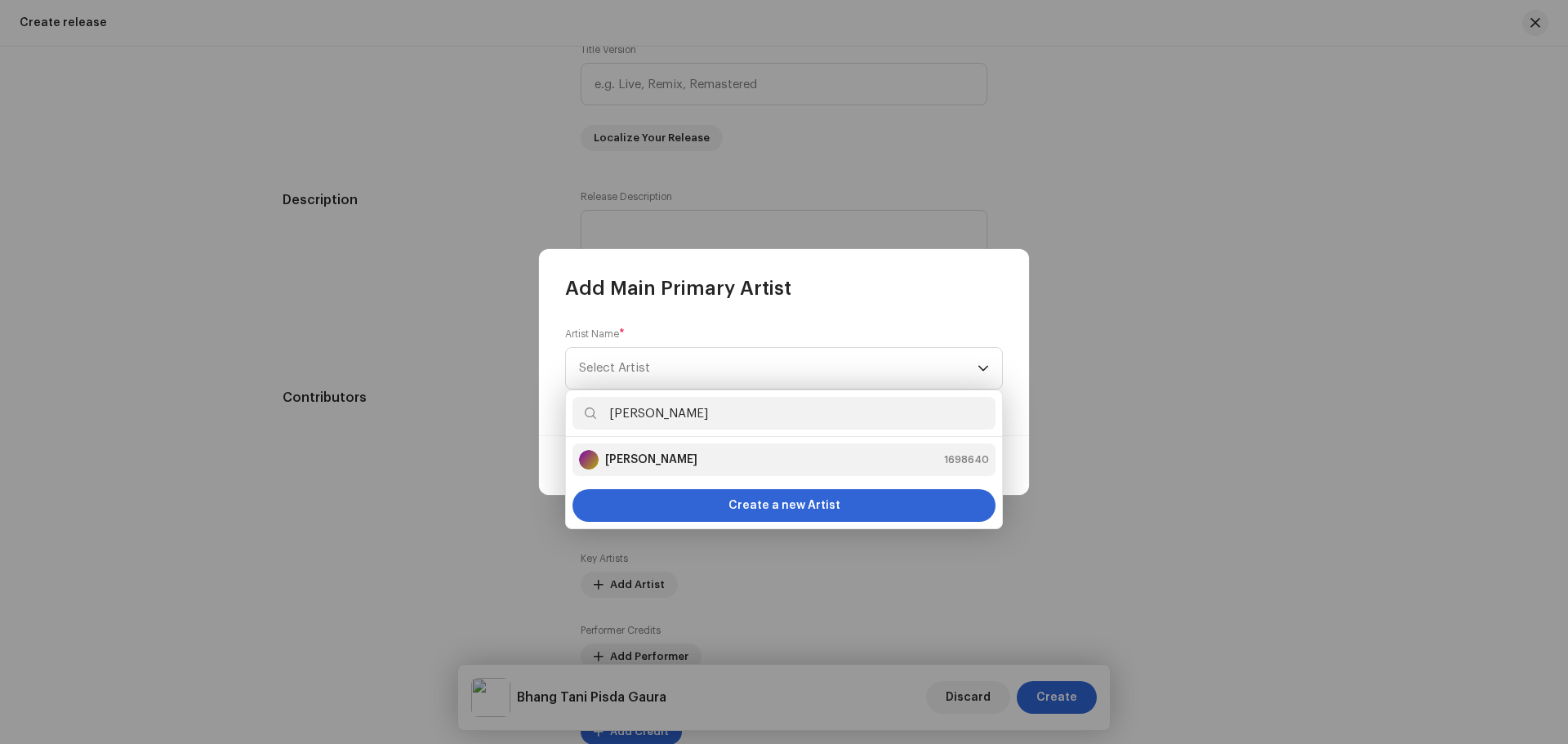
type input "[PERSON_NAME]"
click at [685, 455] on strong "[PERSON_NAME]" at bounding box center [651, 460] width 93 height 17
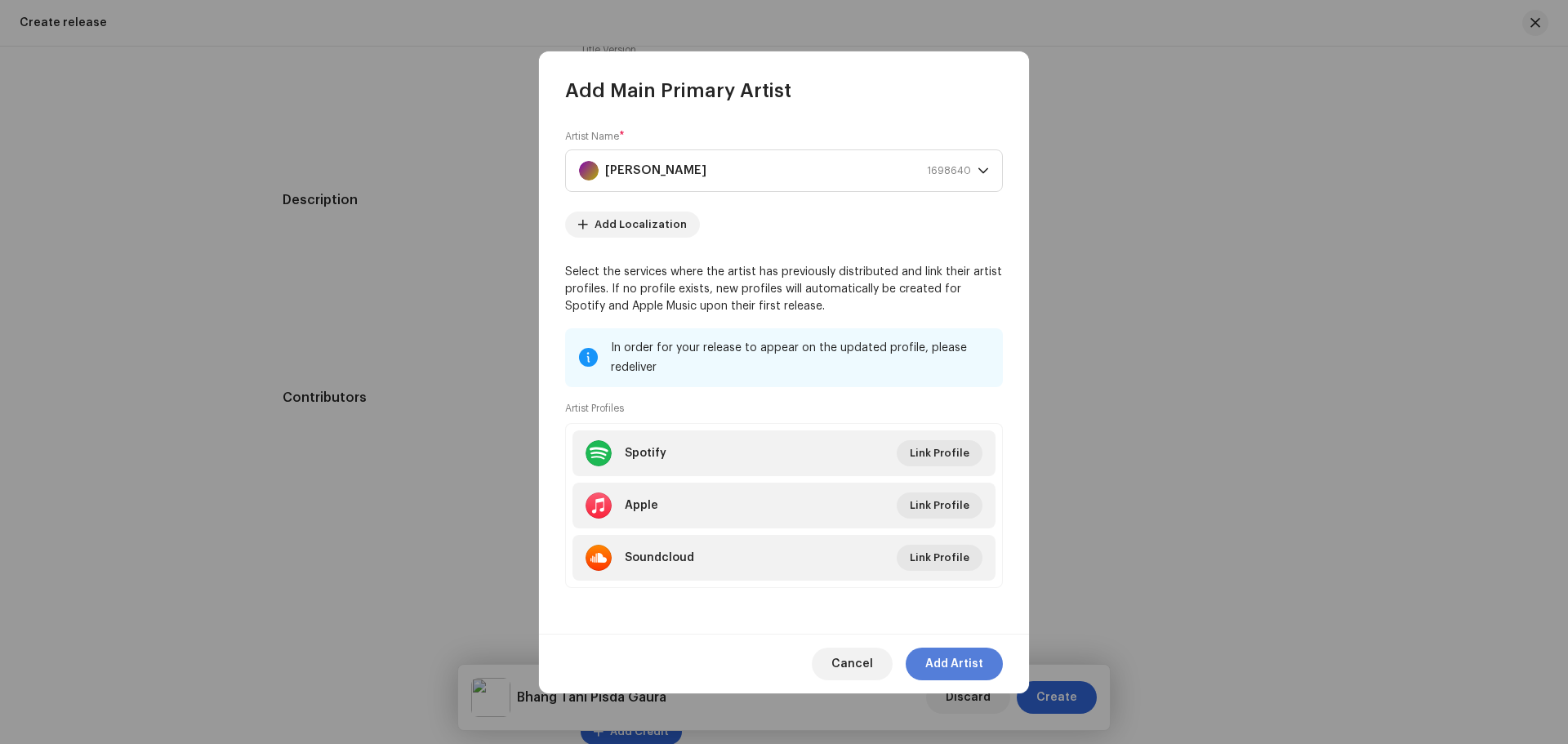
click at [958, 664] on span "Add Artist" at bounding box center [954, 664] width 58 height 33
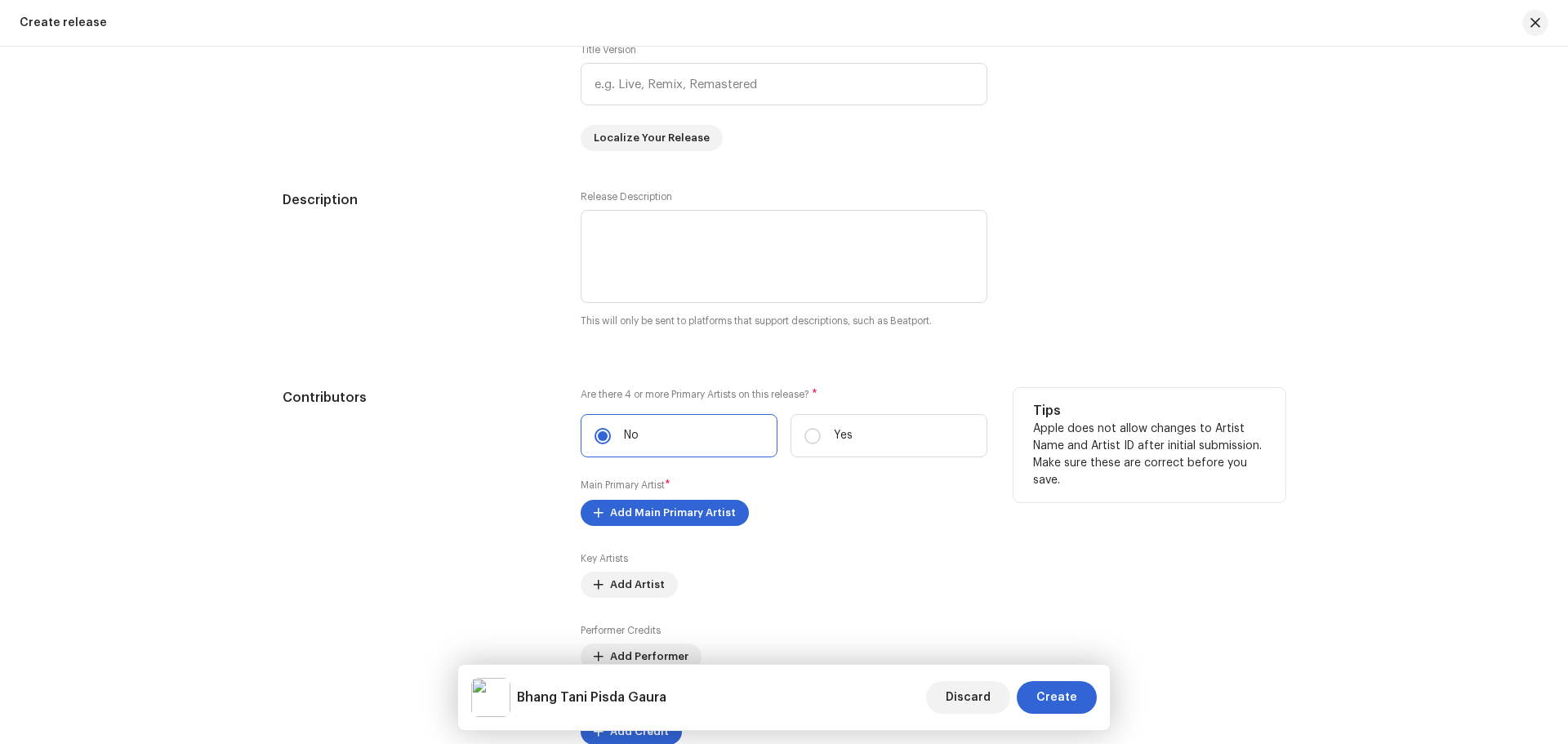
scroll to position [1798, 0]
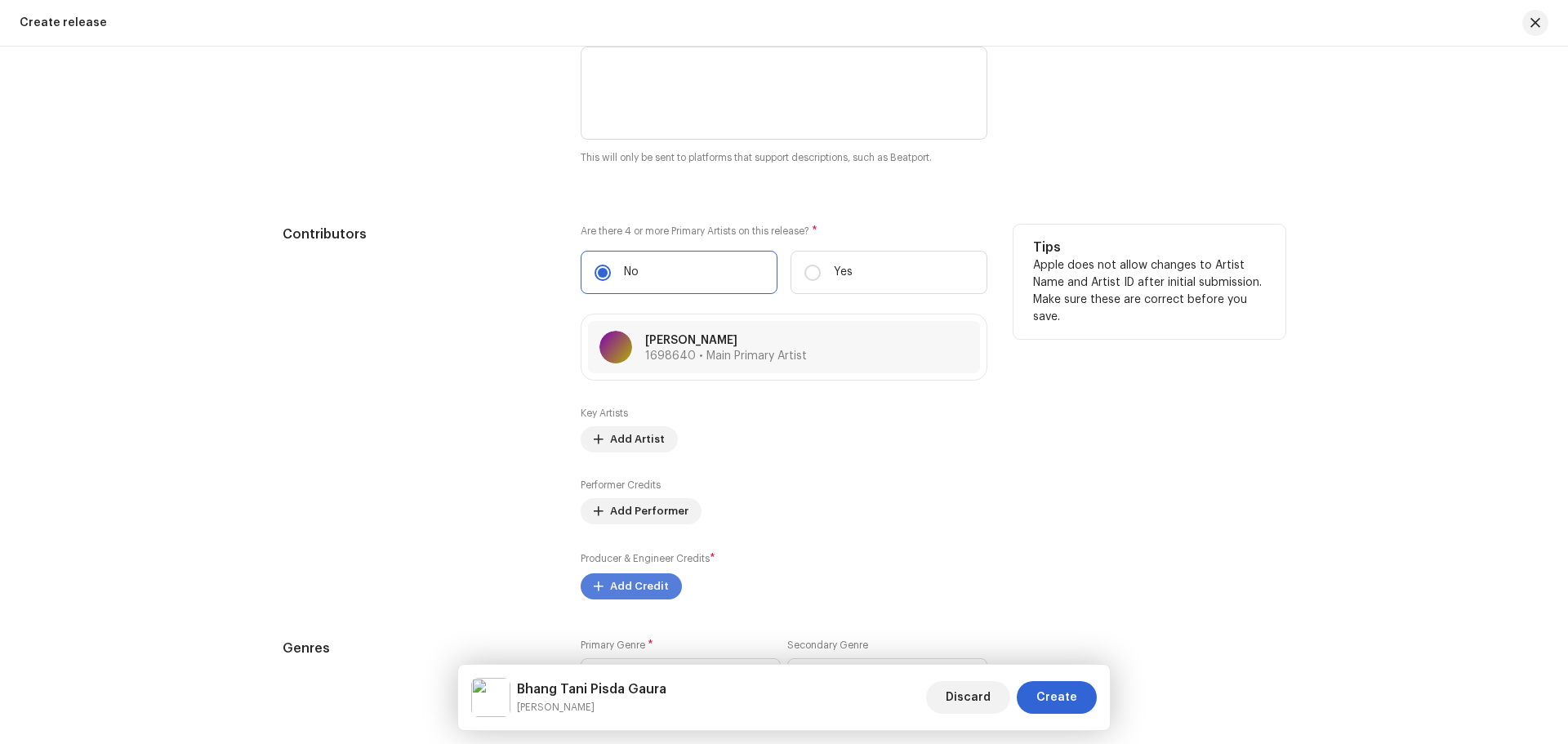
click at [632, 587] on span "Add Credit" at bounding box center [639, 587] width 59 height 33
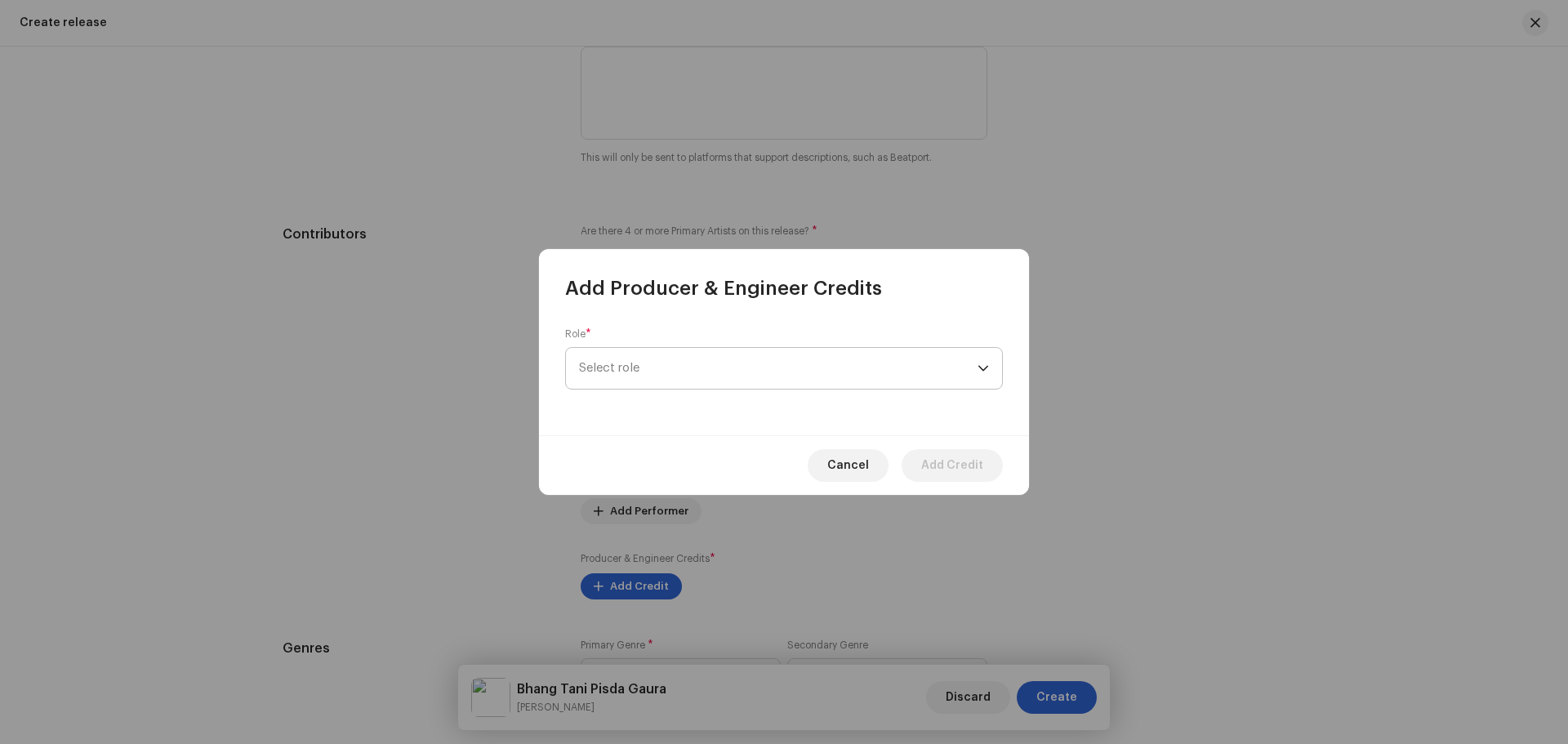
click at [660, 369] on span "Select role" at bounding box center [778, 368] width 398 height 40
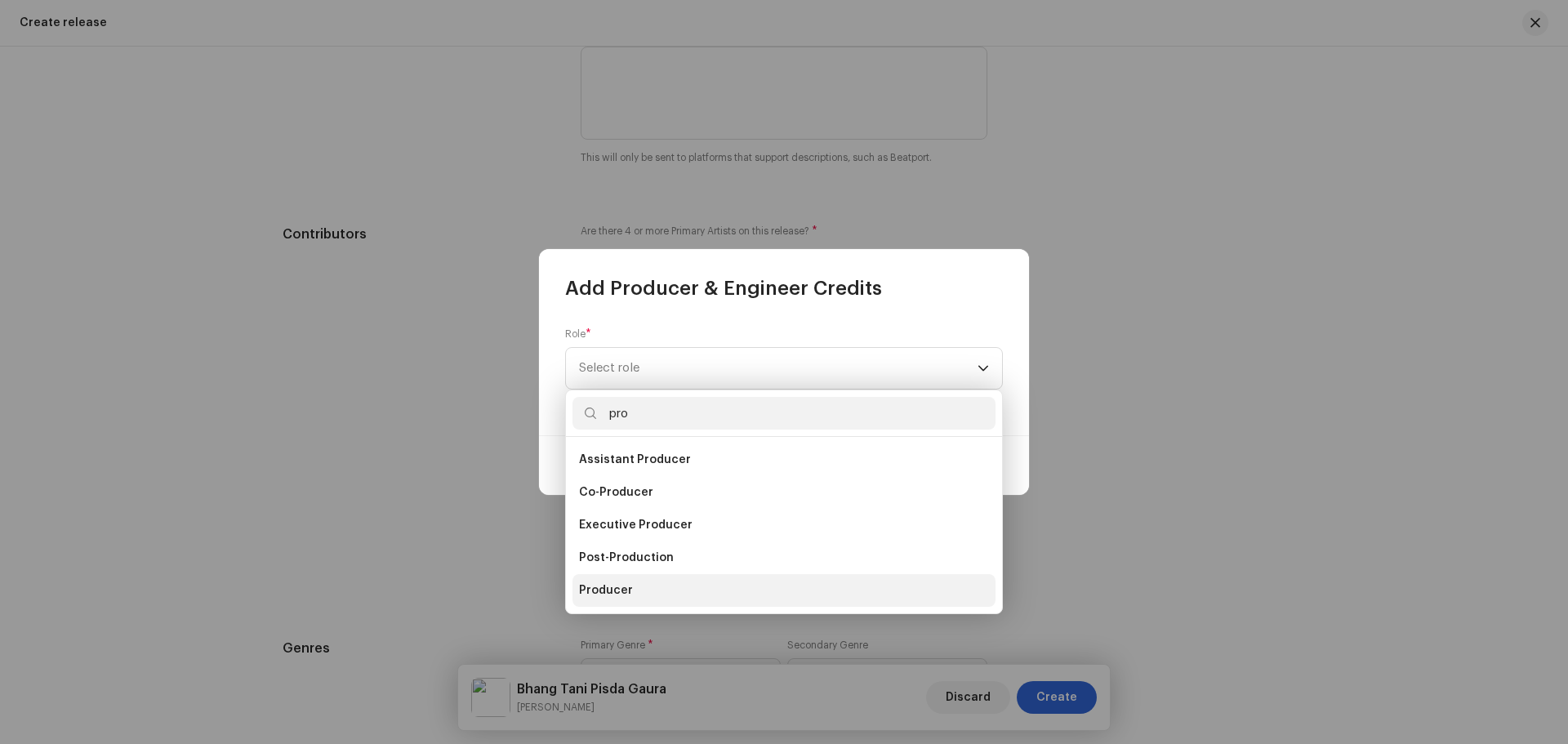
type input "pro"
click at [649, 589] on li "Producer" at bounding box center [784, 591] width 423 height 33
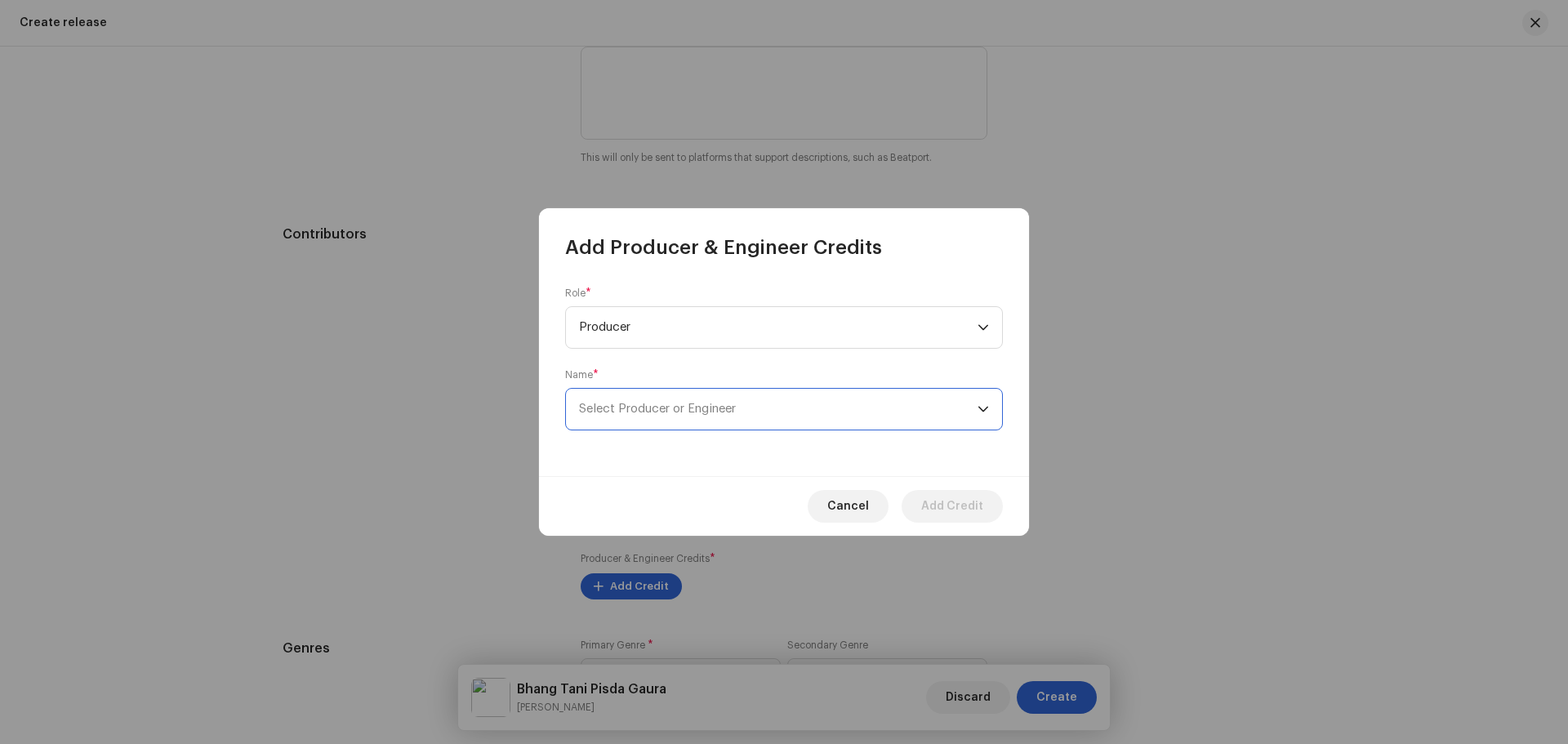
click at [642, 422] on span "Select Producer or Engineer" at bounding box center [778, 409] width 398 height 40
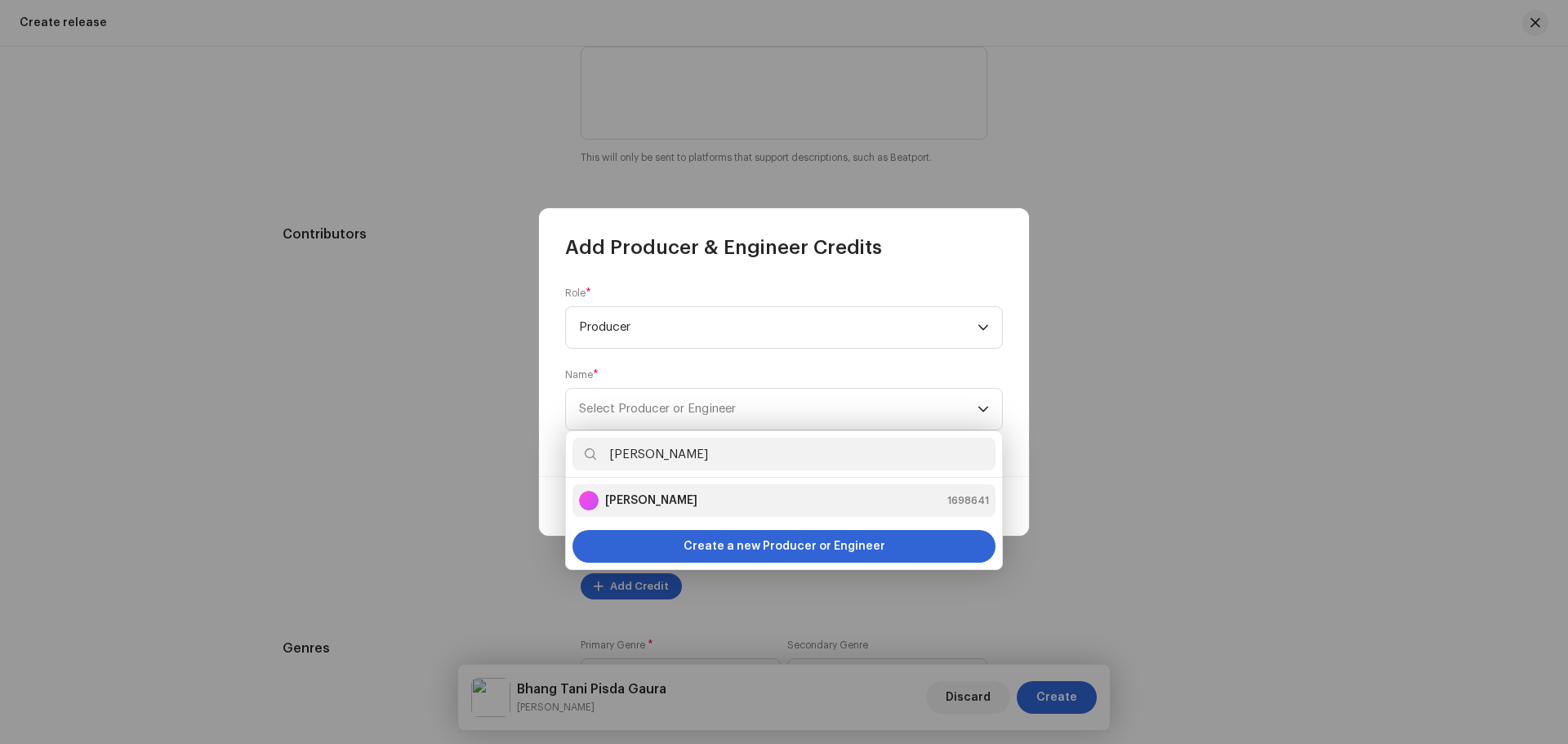
type input "[PERSON_NAME]"
click at [709, 500] on div "[PERSON_NAME] 1698641" at bounding box center [784, 501] width 410 height 19
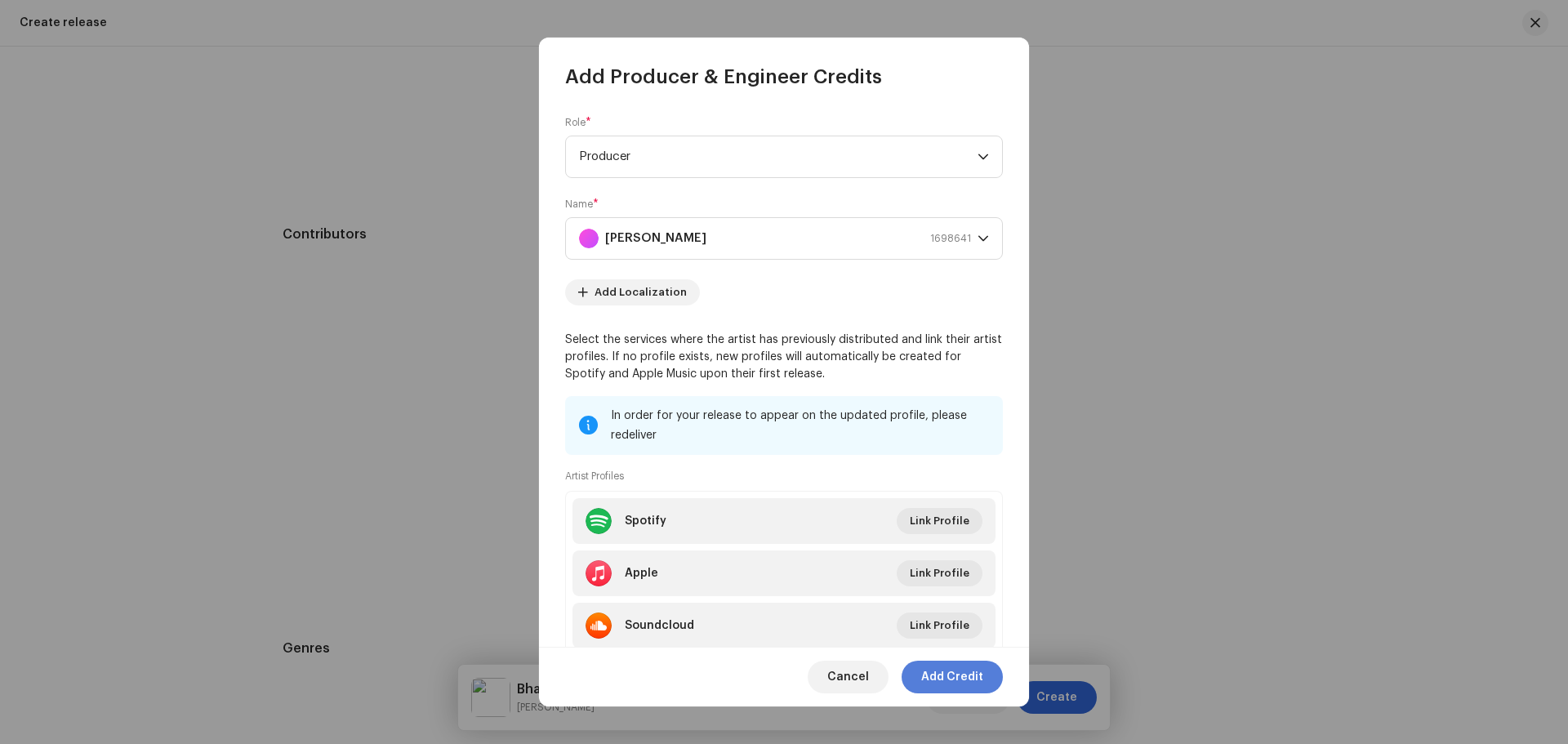
click at [958, 677] on span "Add Credit" at bounding box center [952, 678] width 62 height 33
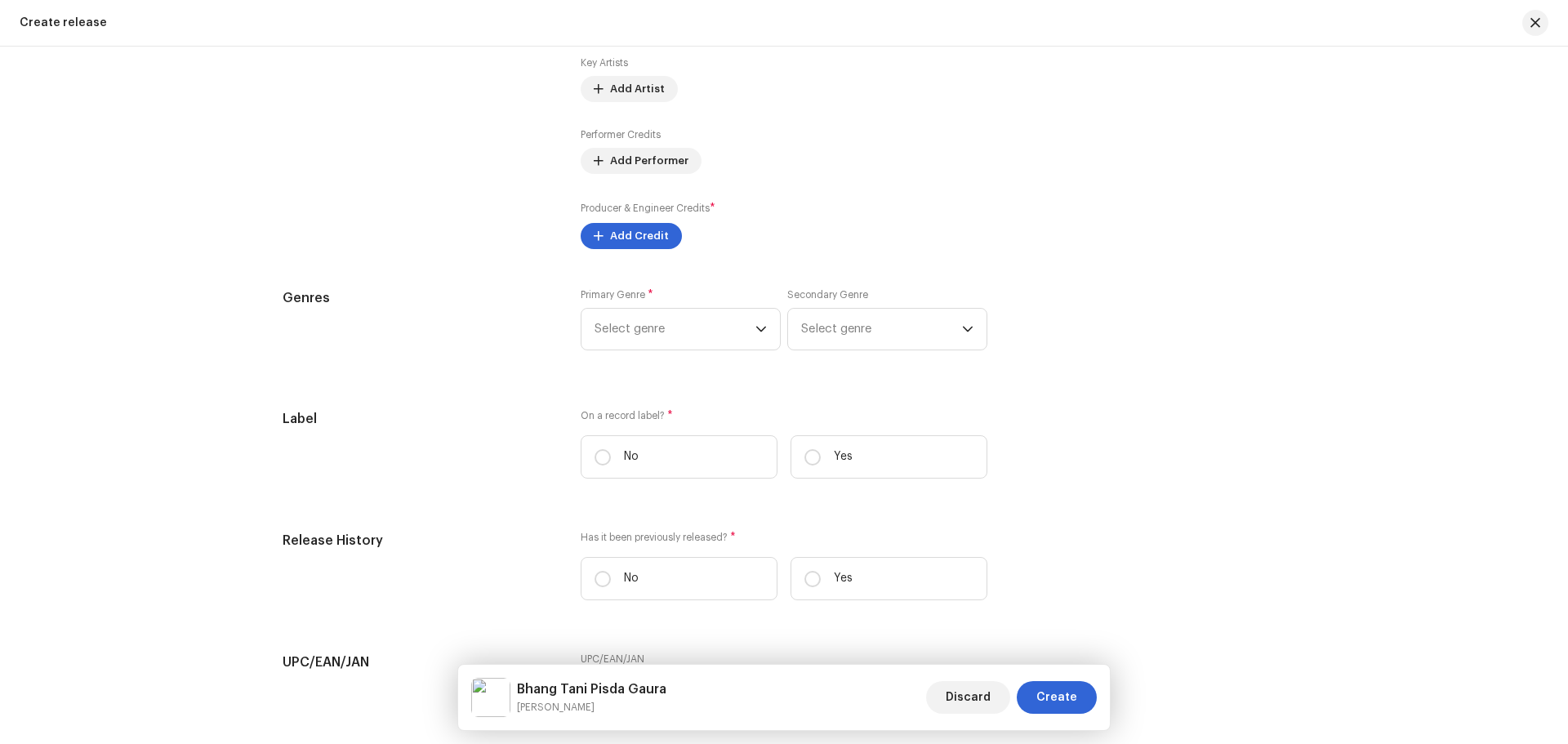
scroll to position [2206, 0]
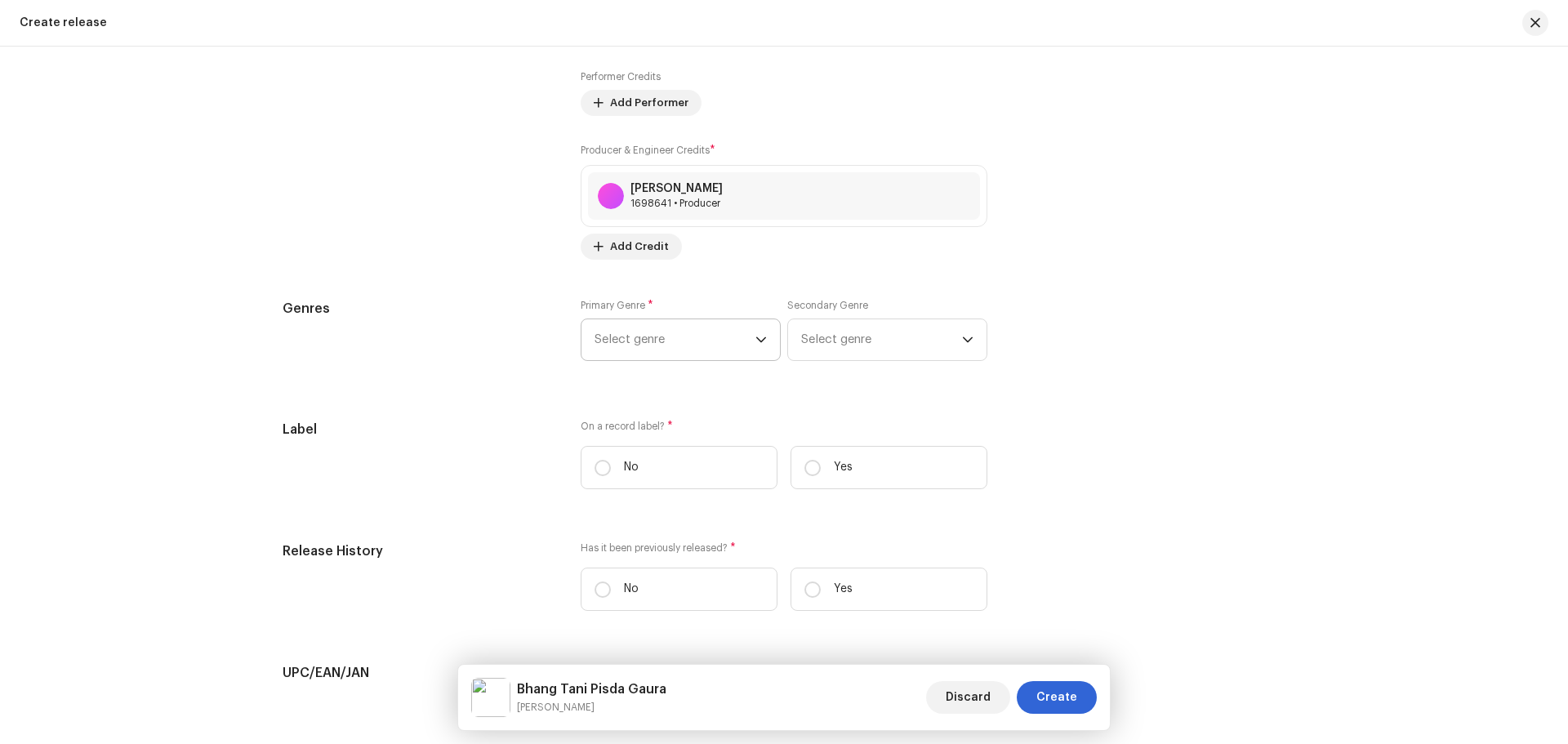
click at [655, 345] on span "Select genre" at bounding box center [675, 340] width 161 height 40
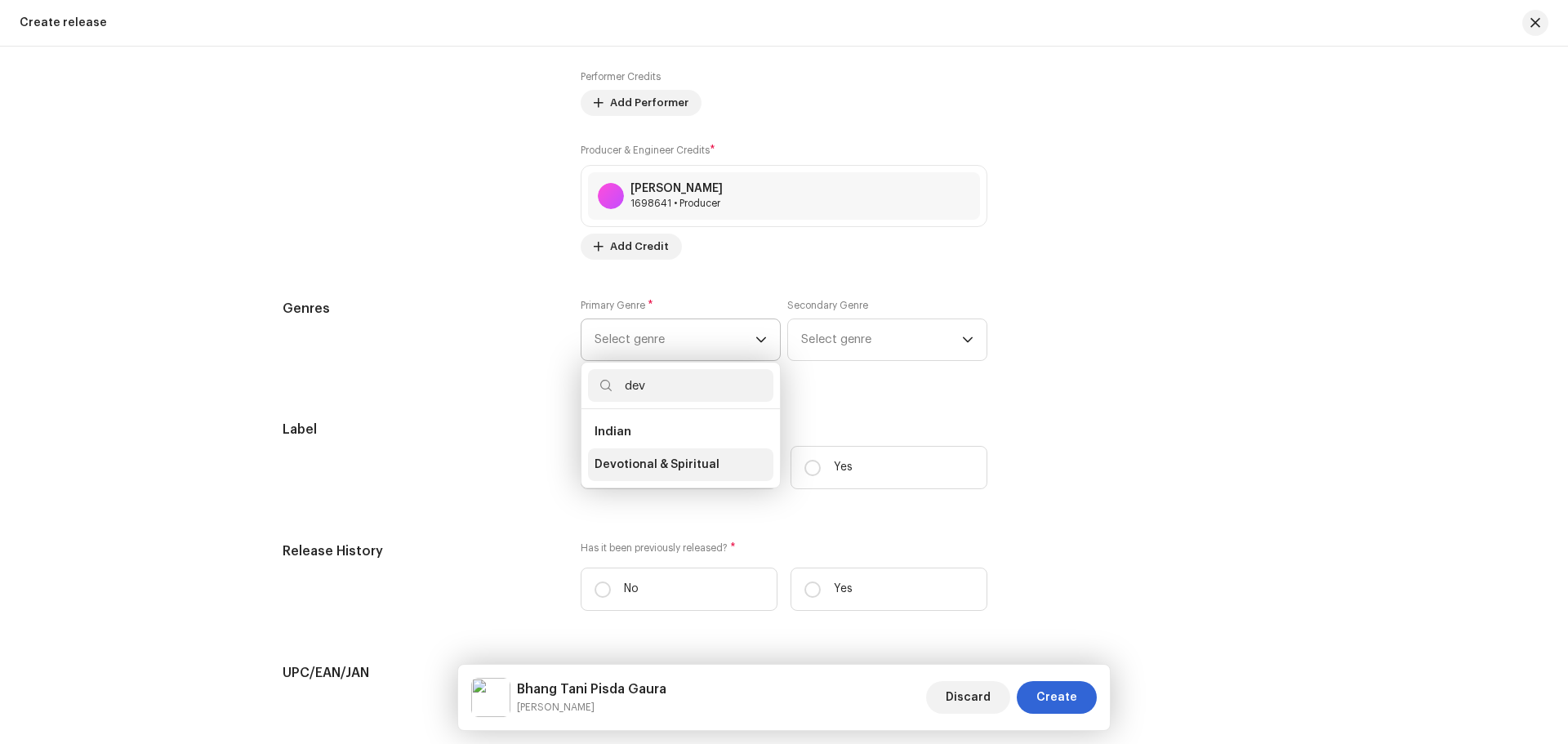
type input "dev"
click at [649, 455] on li "Devotional & Spiritual" at bounding box center [680, 465] width 185 height 33
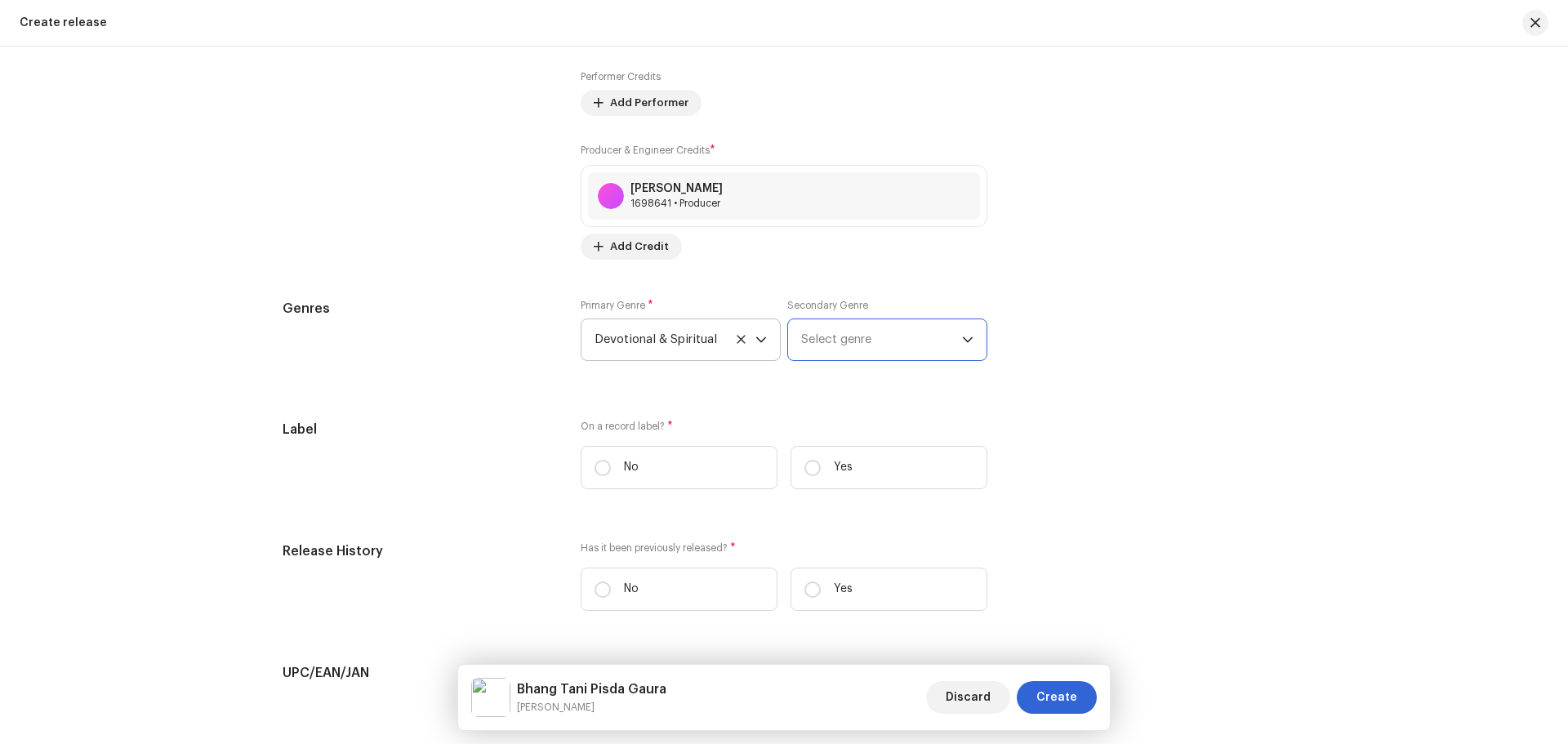
click at [846, 354] on span "Select genre" at bounding box center [881, 340] width 161 height 40
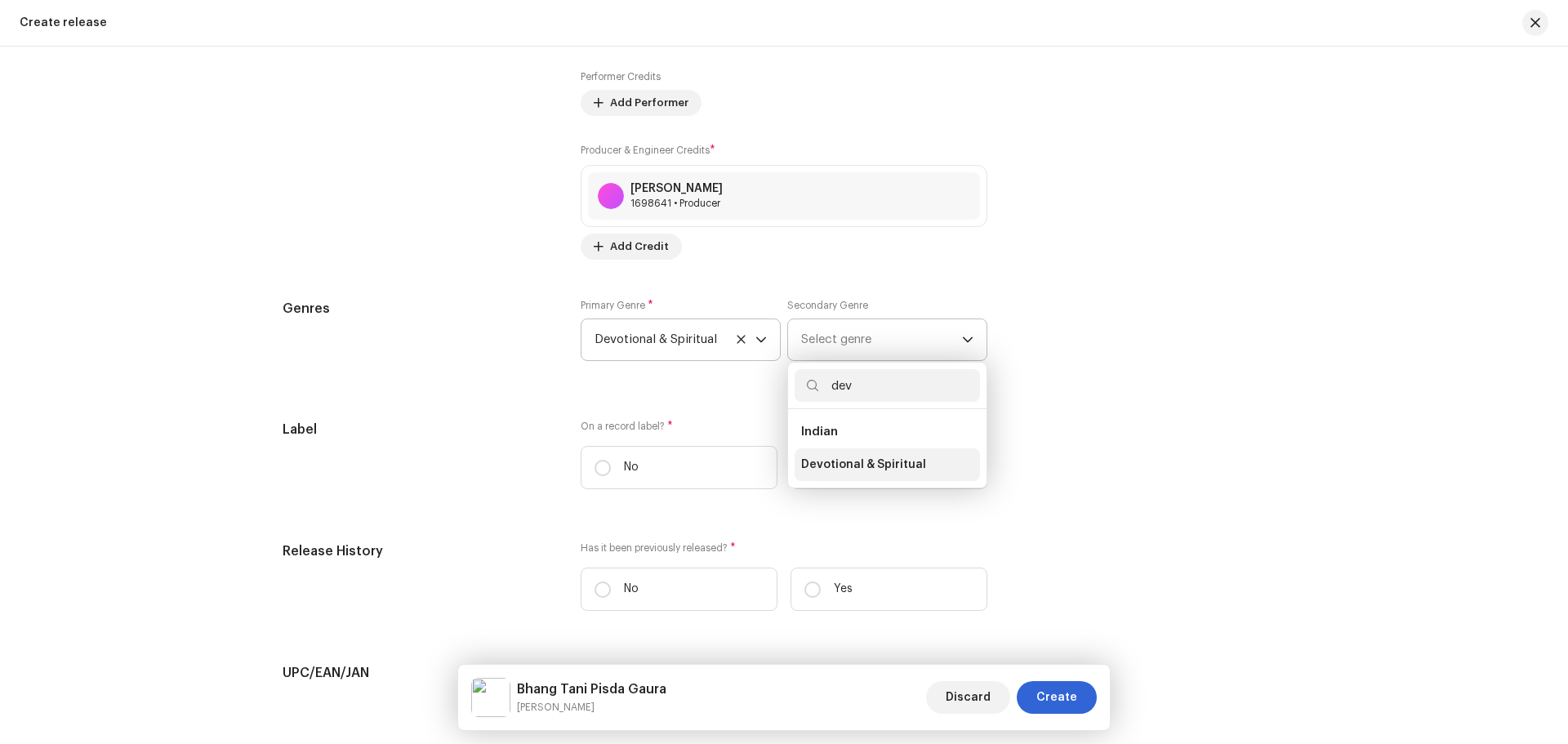
type input "dev"
click at [854, 461] on span "Devotional & Spiritual" at bounding box center [864, 465] width 125 height 17
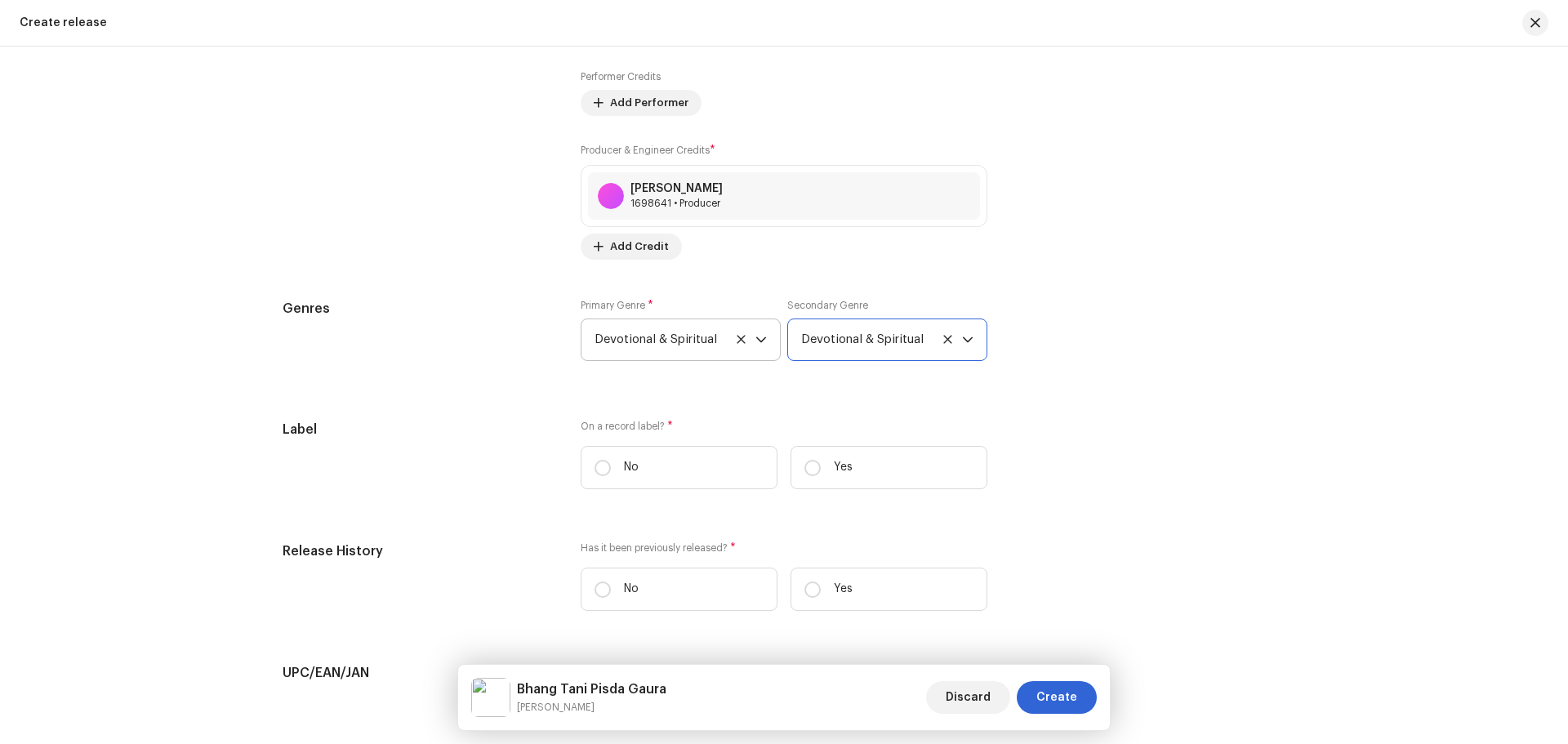
scroll to position [2452, 0]
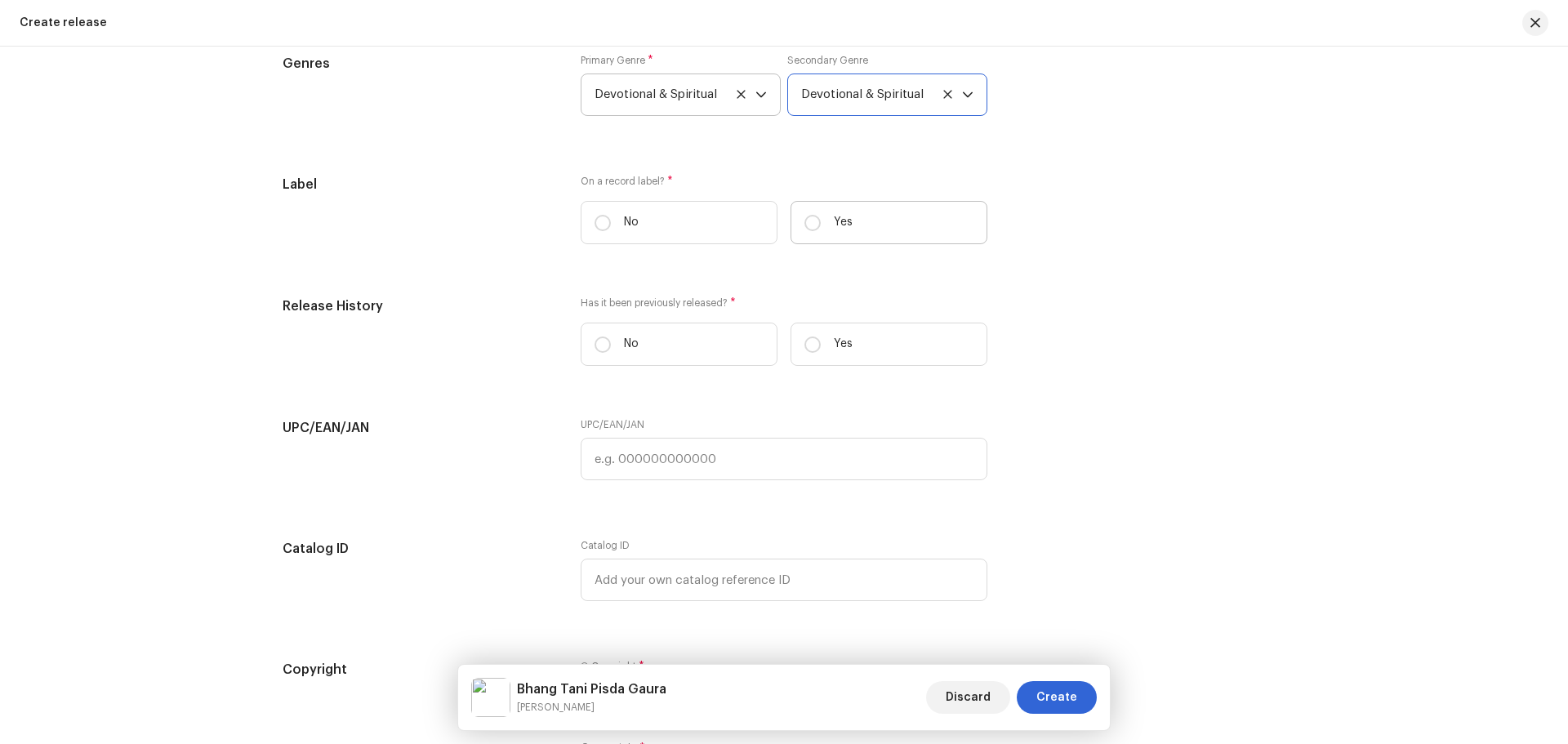
click at [799, 224] on label "Yes" at bounding box center [889, 222] width 196 height 43
click at [804, 224] on input "Yes" at bounding box center [812, 223] width 17 height 17
radio input "true"
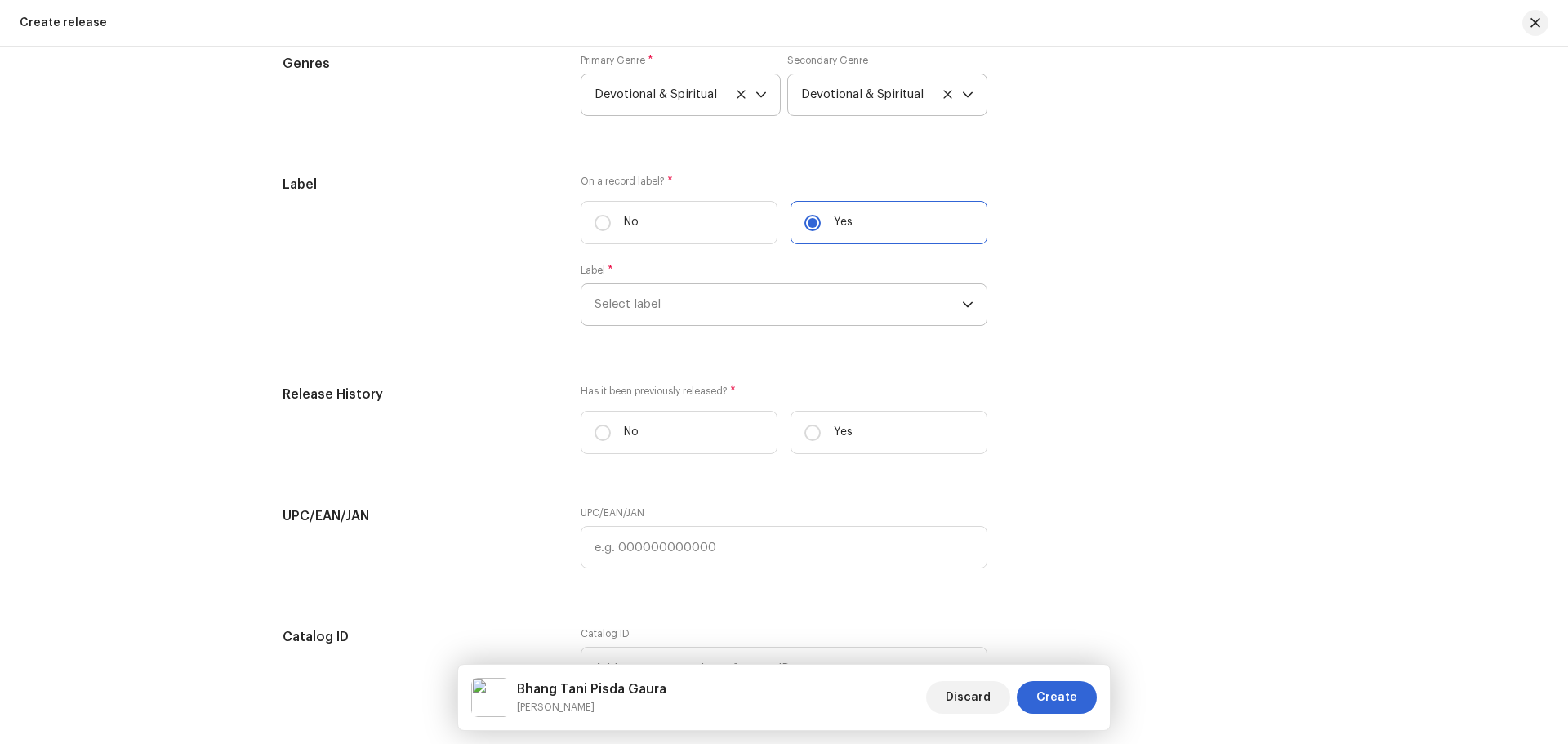
click at [735, 299] on span "Select label" at bounding box center [778, 305] width 367 height 40
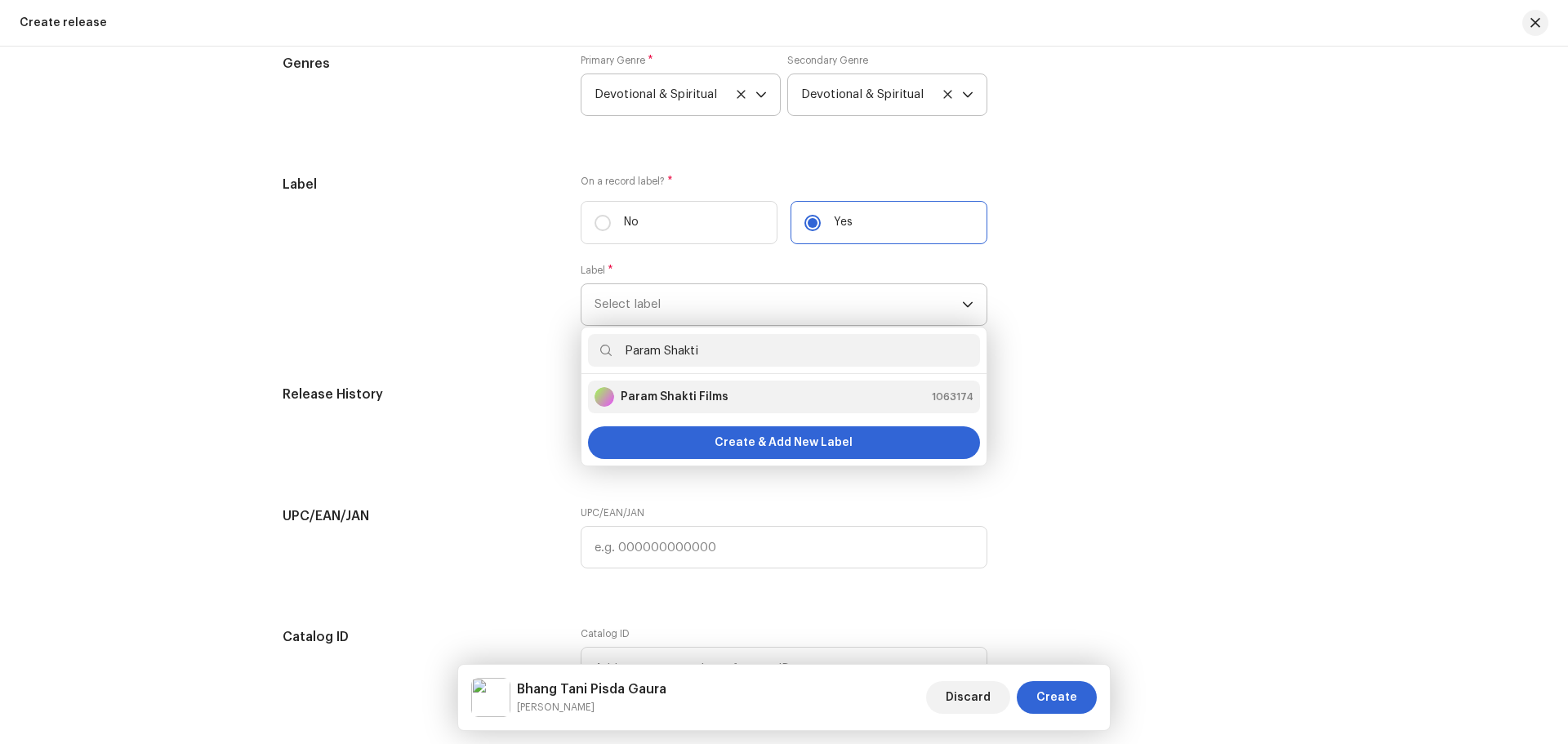
type input "Param Shakti"
click at [714, 387] on li "Param Shakti Films 1063174" at bounding box center [783, 398] width 392 height 33
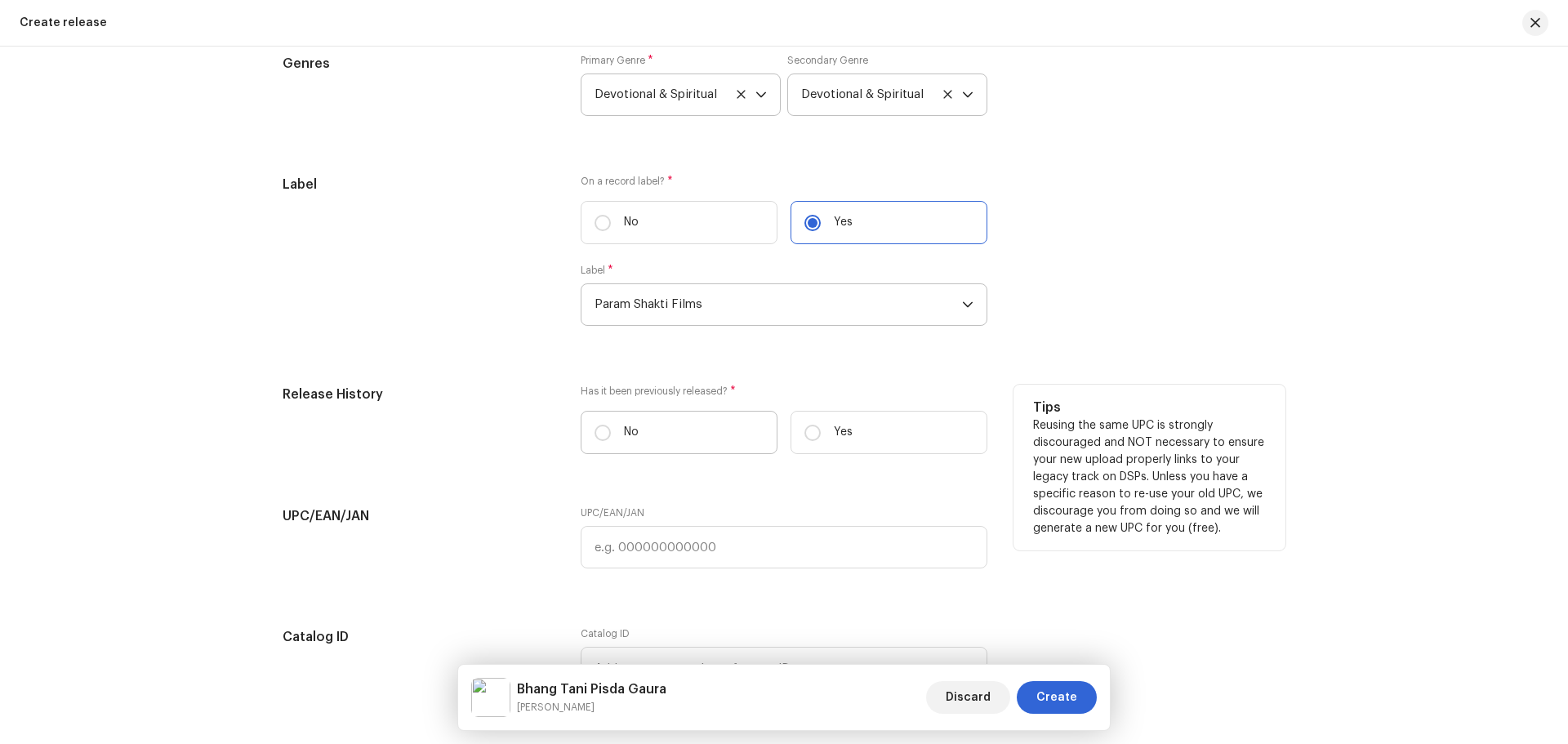
click at [616, 427] on label "No" at bounding box center [678, 432] width 196 height 43
click at [610, 427] on input "No" at bounding box center [603, 434] width 17 height 17
radio input "true"
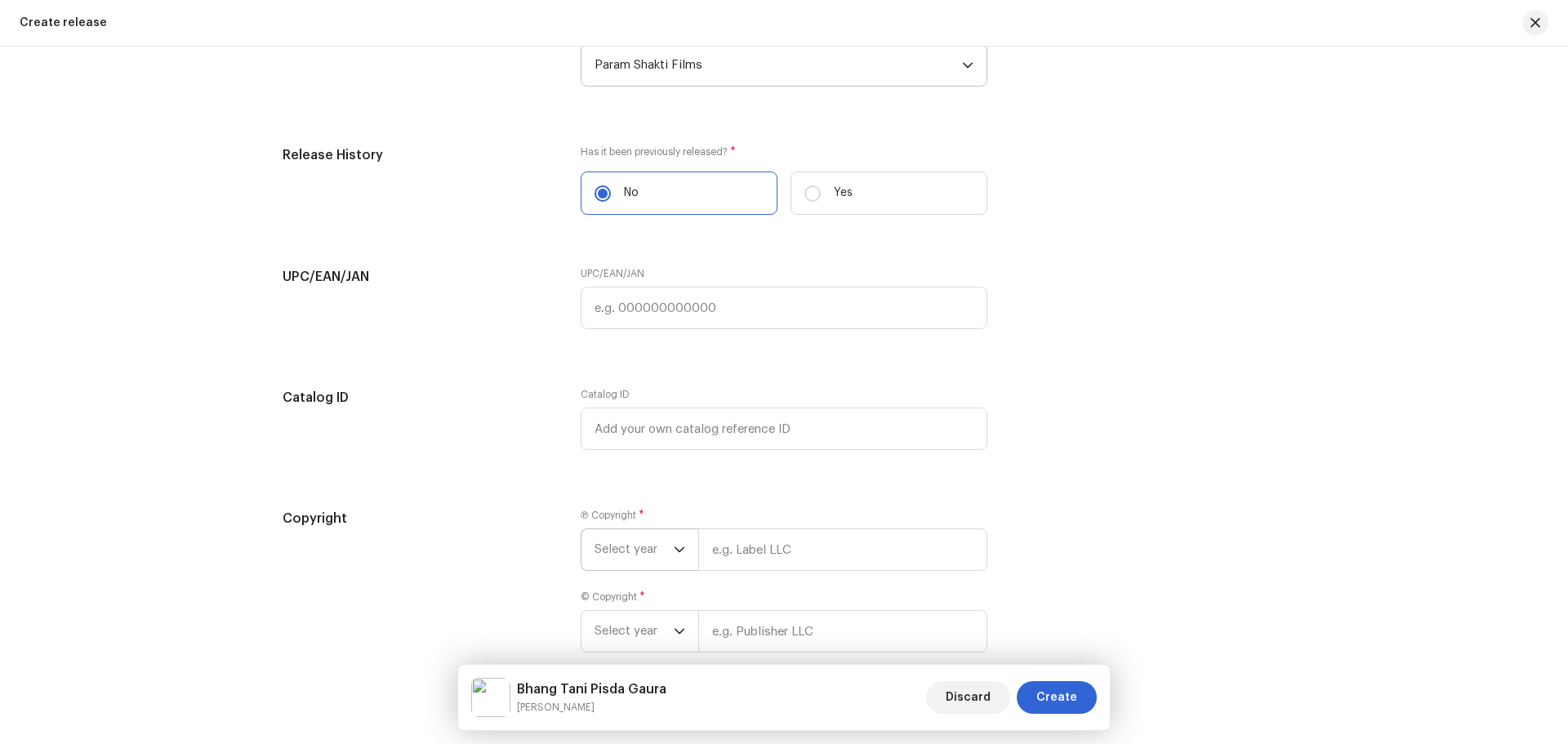
scroll to position [2776, 0]
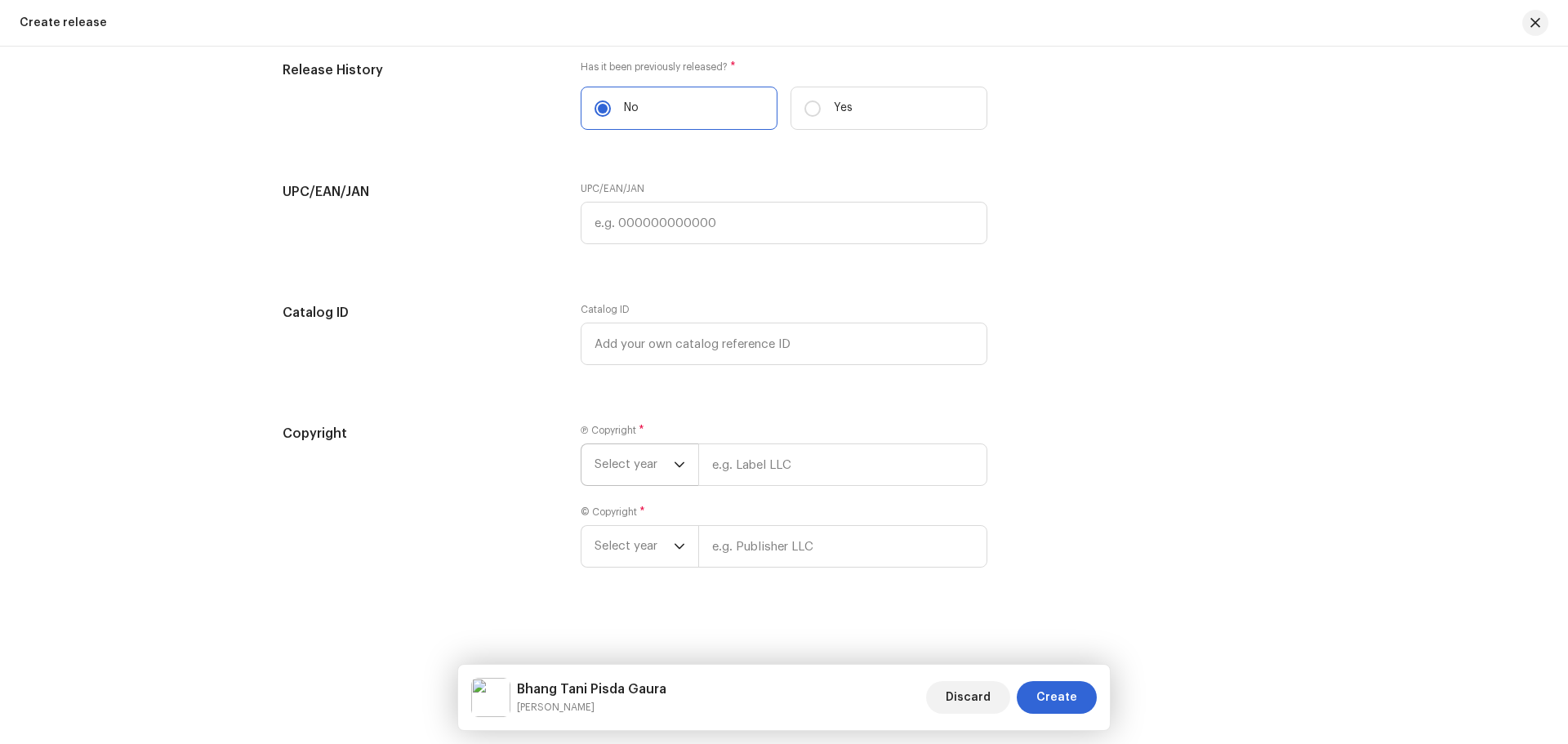
click at [655, 454] on span "Select year" at bounding box center [634, 465] width 79 height 40
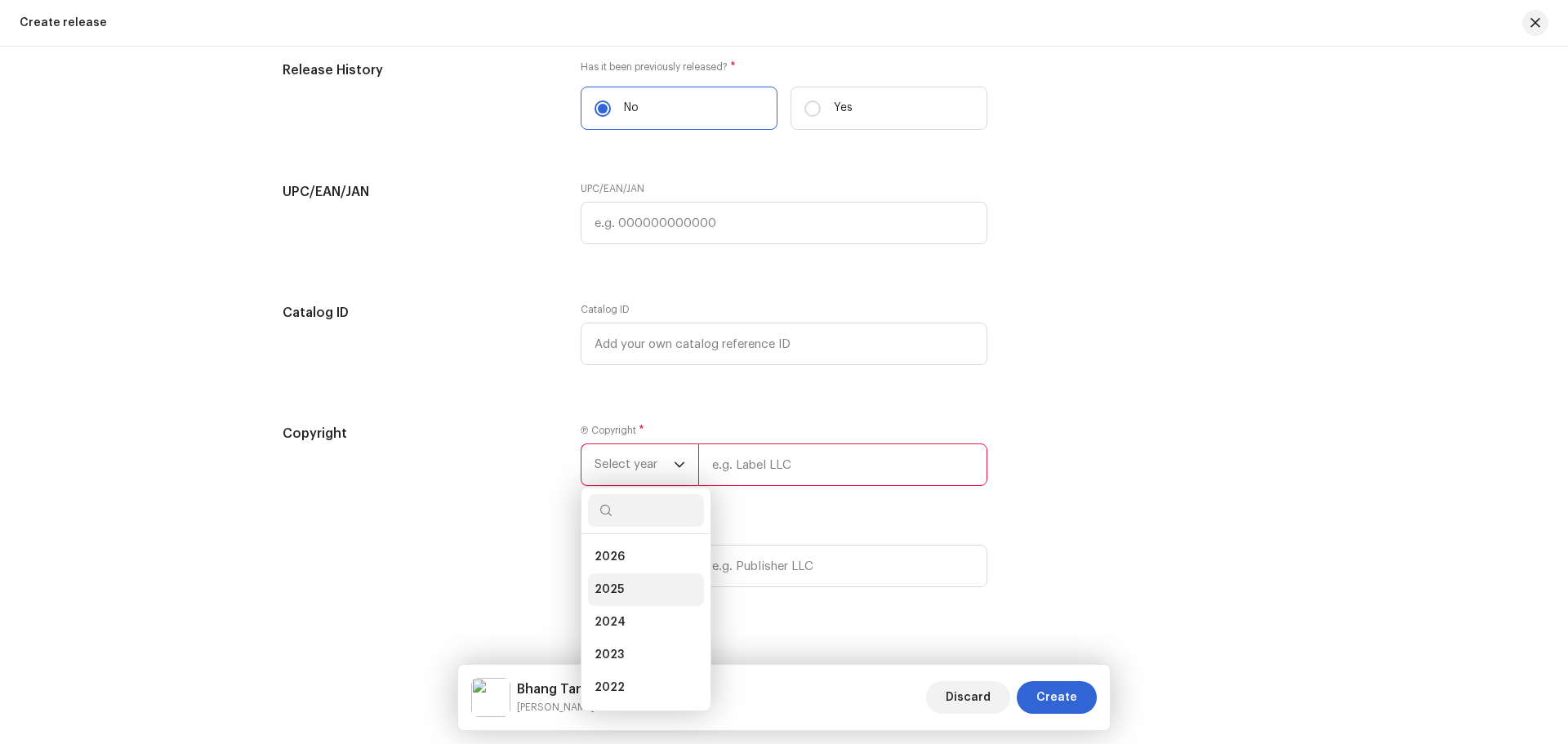
click at [624, 590] on li "2025" at bounding box center [645, 590] width 116 height 33
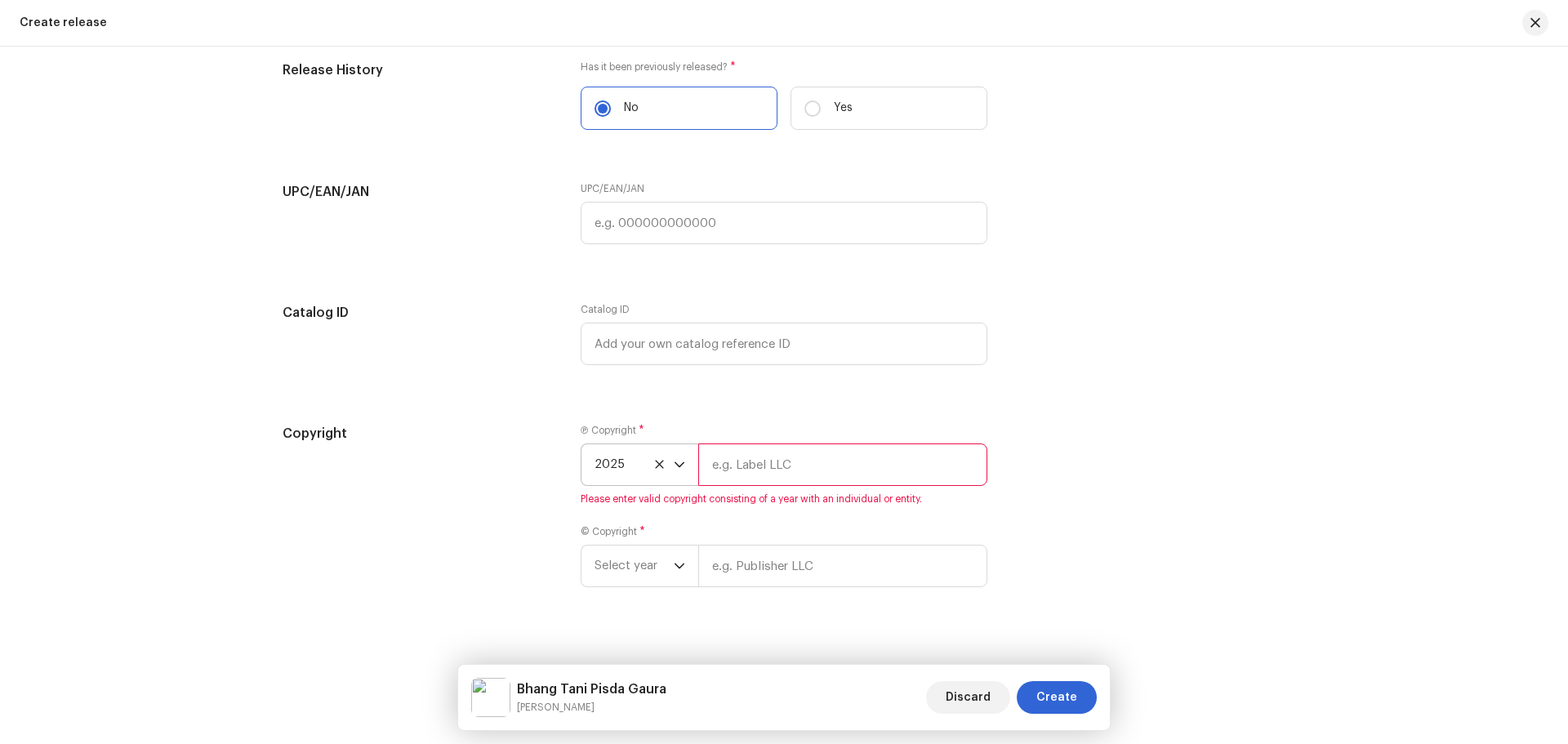
click at [774, 468] on input "text" at bounding box center [843, 465] width 289 height 42
type input "Nueva Era Digital Media Pvt. Ltd."
click at [639, 570] on div "Ⓟ Copyright * 2025 Nueva Era Digital Media Pvt. Ltd. Please enter valid copyrig…" at bounding box center [783, 515] width 407 height 183
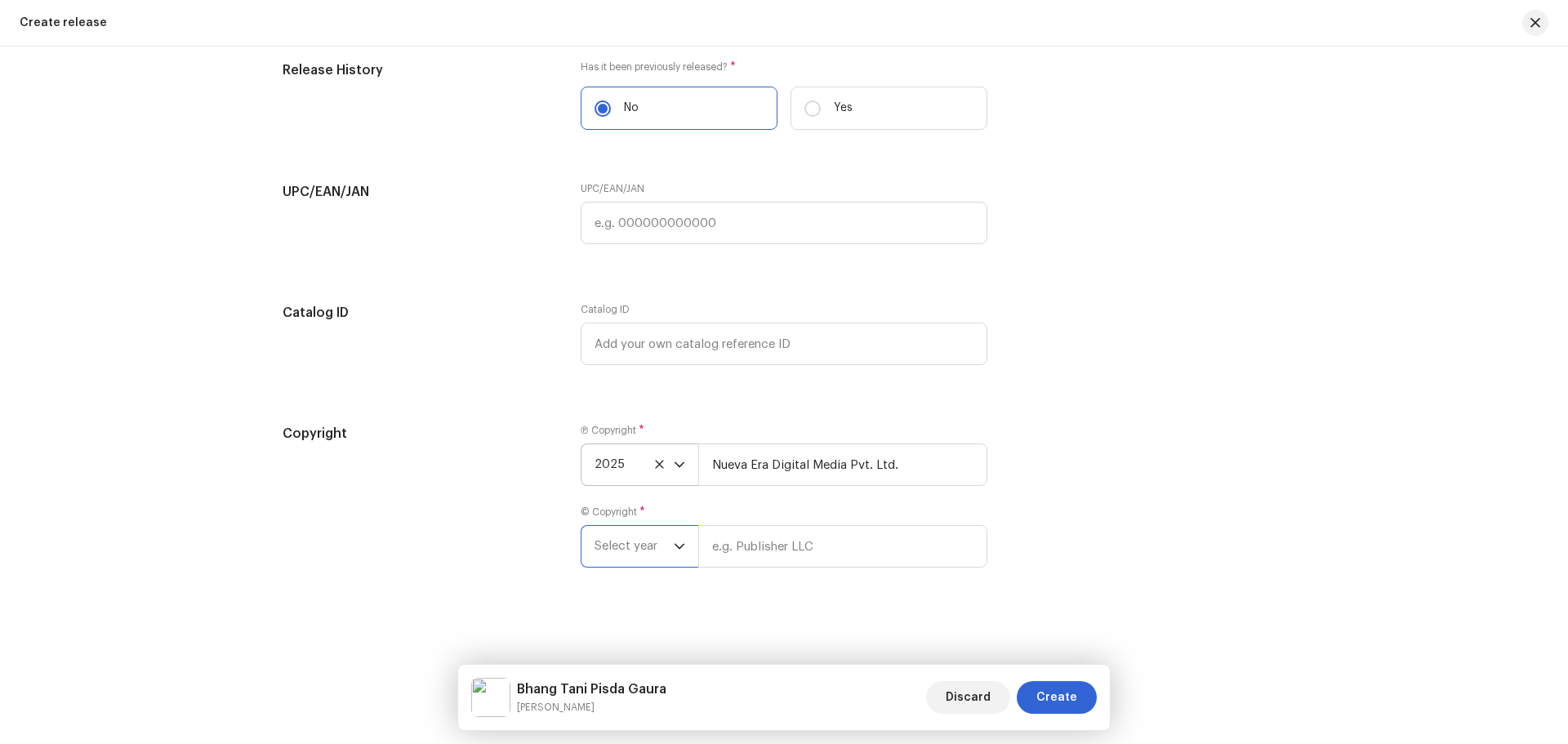
click at [623, 538] on span "Select year" at bounding box center [634, 547] width 79 height 40
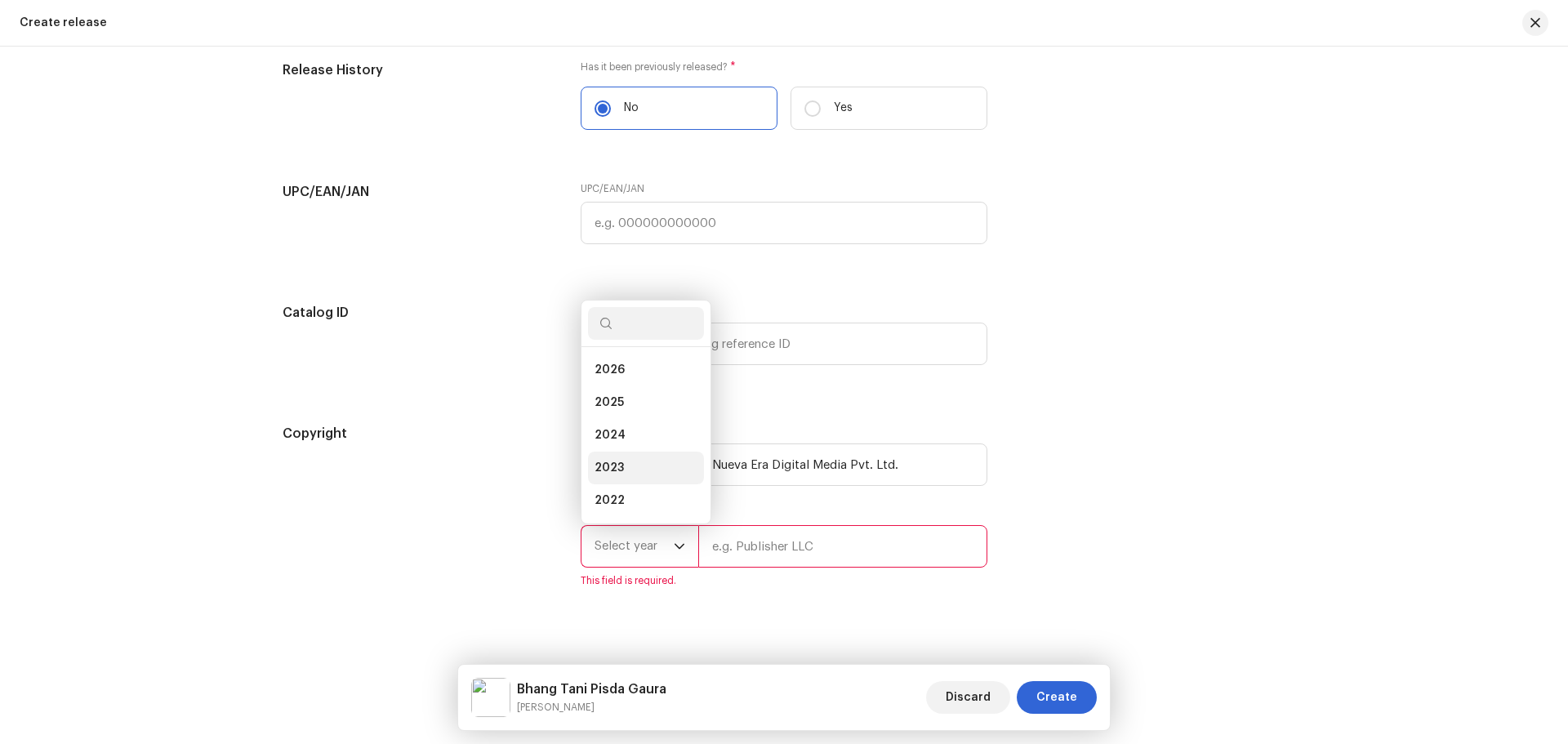
scroll to position [26, 0]
click at [622, 384] on li "2025" at bounding box center [645, 377] width 116 height 33
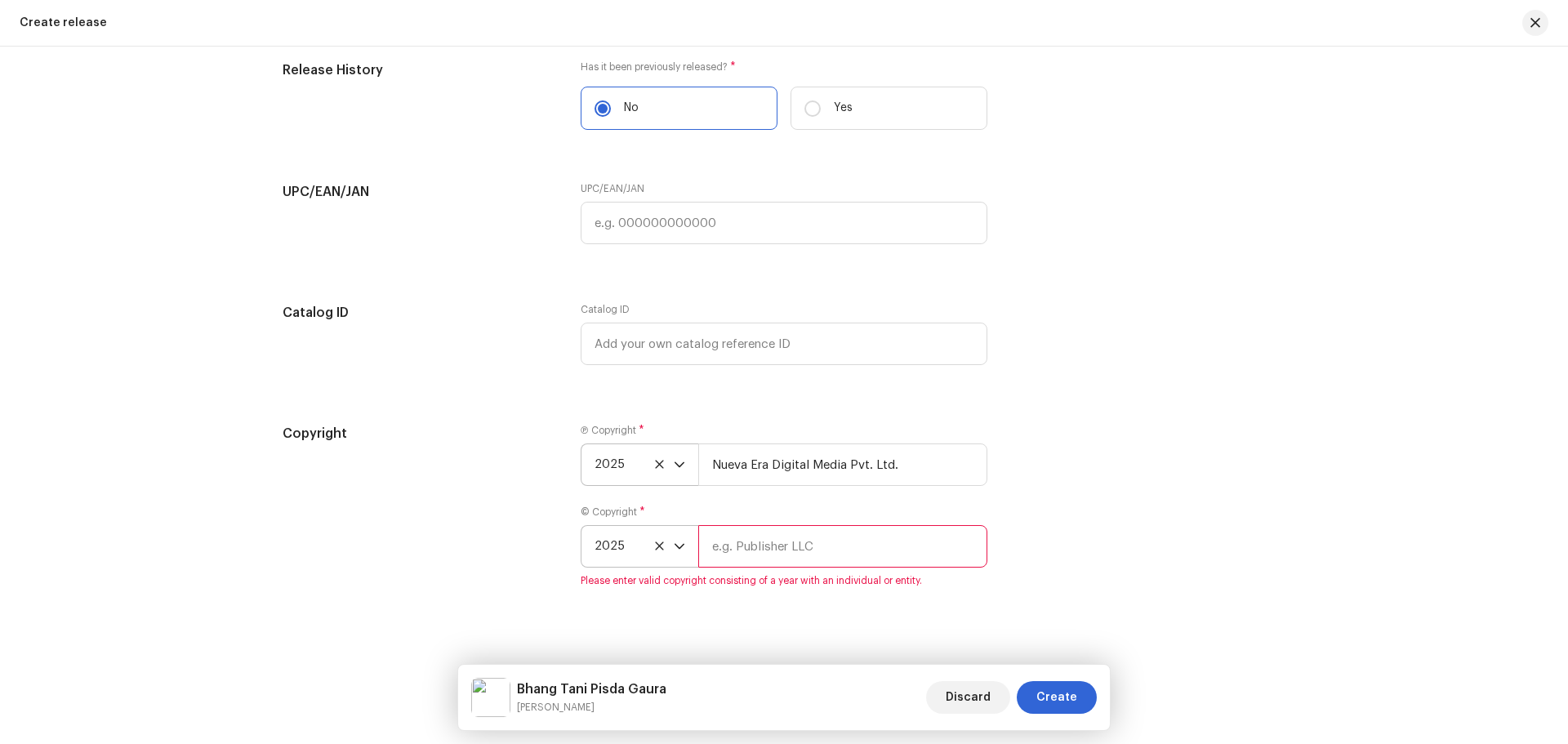
click at [728, 524] on div "© Copyright * 2025 Please enter valid copyright consisting of a year with an in…" at bounding box center [783, 547] width 407 height 82
click at [731, 535] on input "text" at bounding box center [843, 547] width 289 height 42
type input "Param Shakti Films"
click at [1032, 568] on div "Copyright Ⓟ Copyright * 2025 Nueva Era Digital Media Pvt. Ltd. © Copyright * 20…" at bounding box center [784, 515] width 1002 height 183
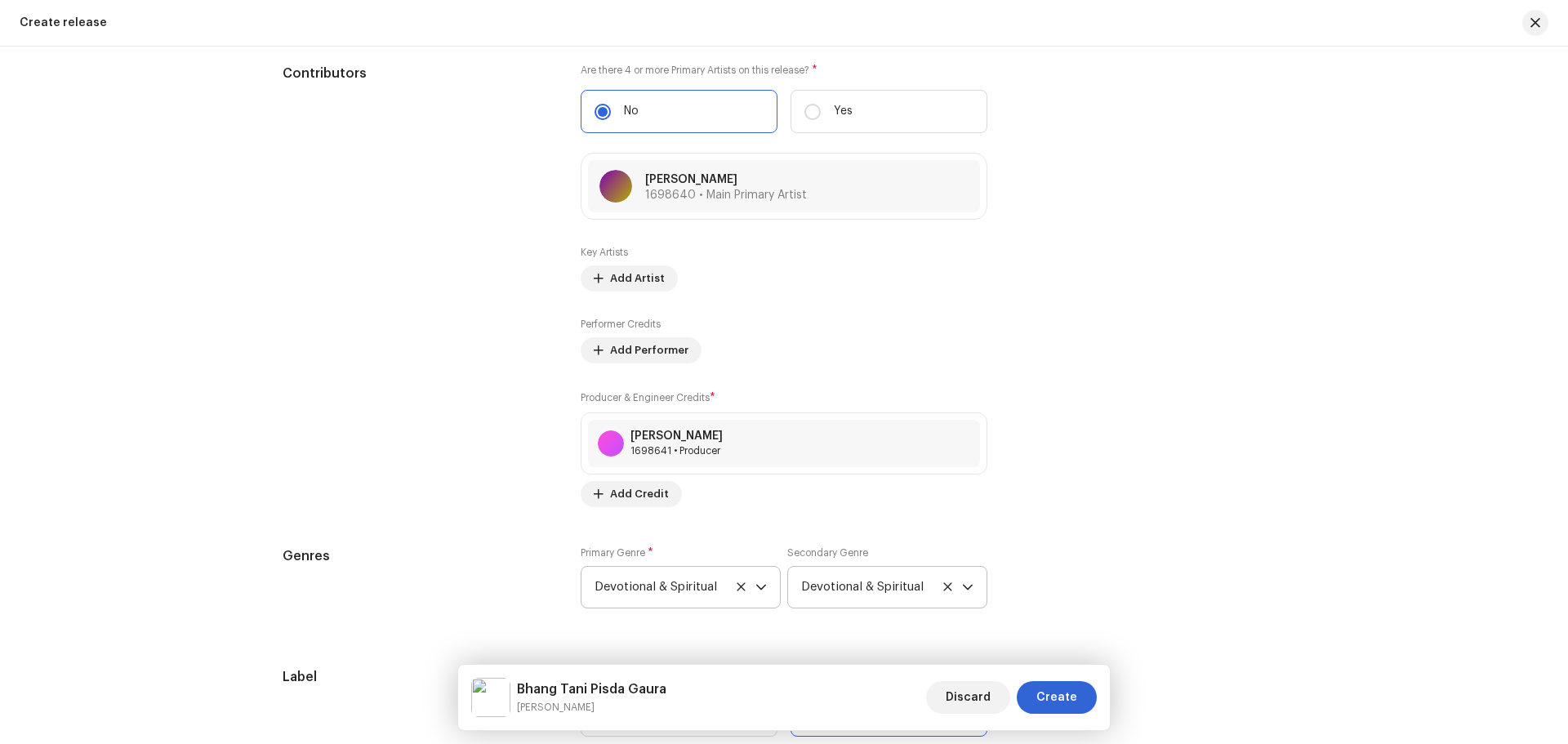
scroll to position [1877, 0]
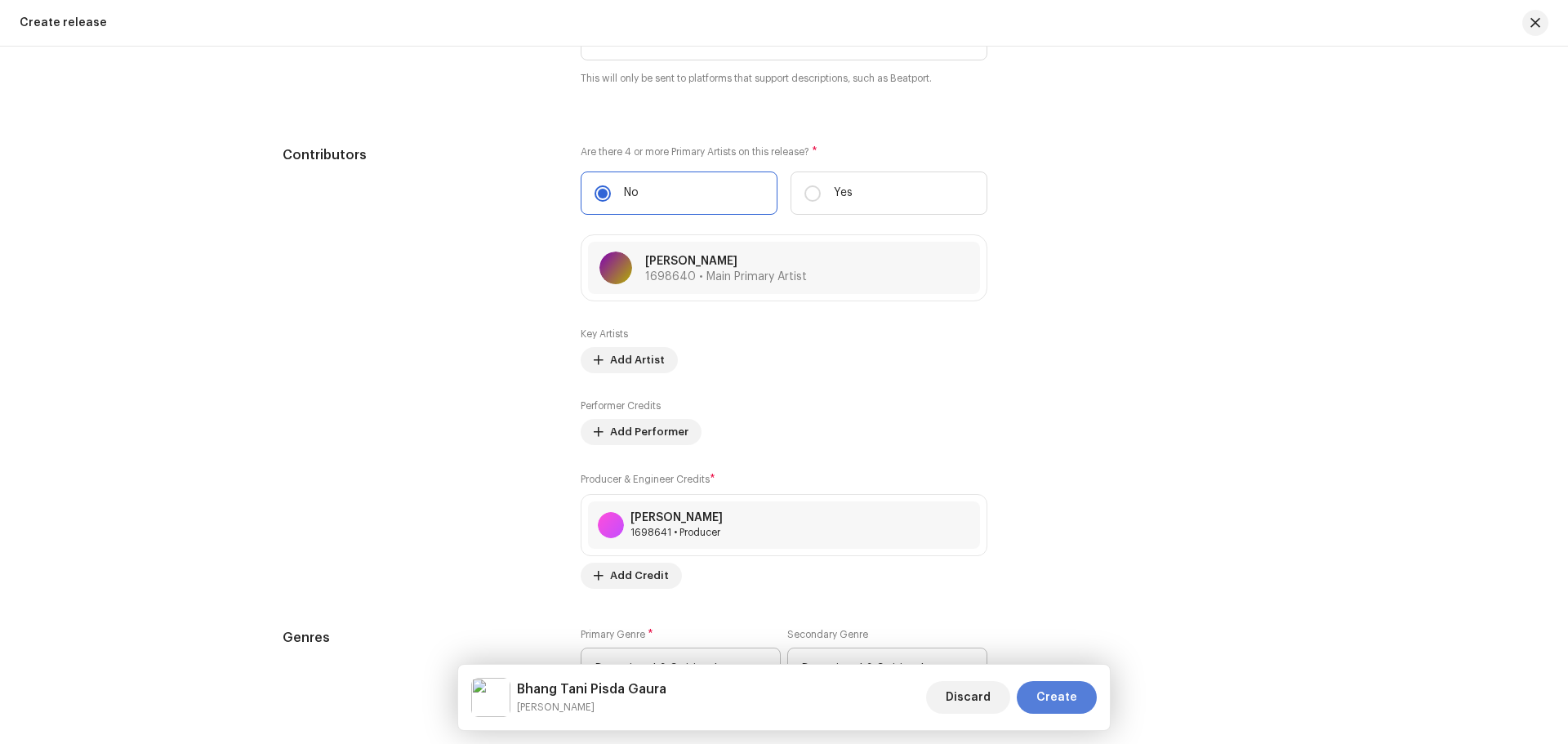
click at [1053, 699] on span "Create" at bounding box center [1057, 698] width 40 height 33
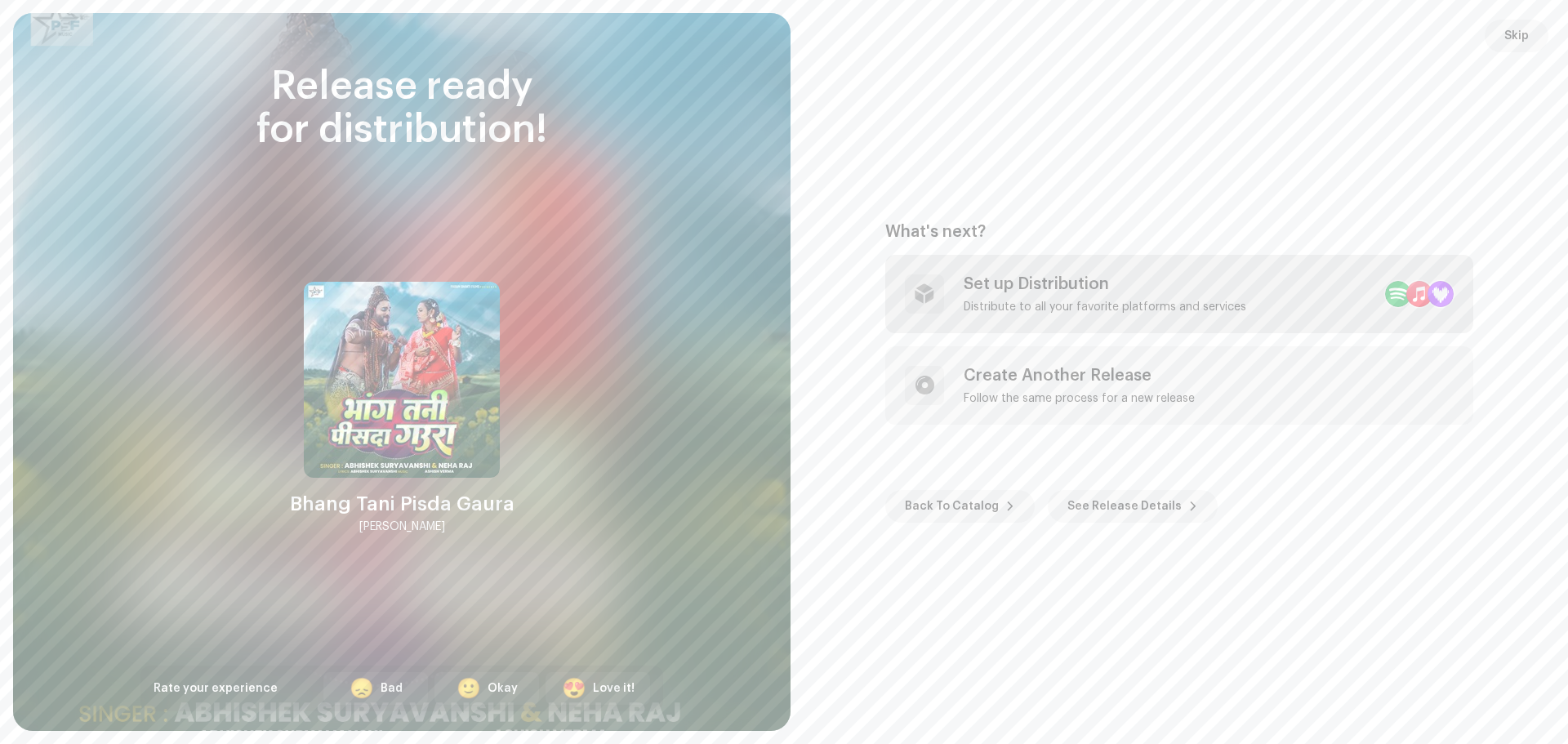
click at [1057, 291] on div "Set up Distribution" at bounding box center [1105, 284] width 283 height 19
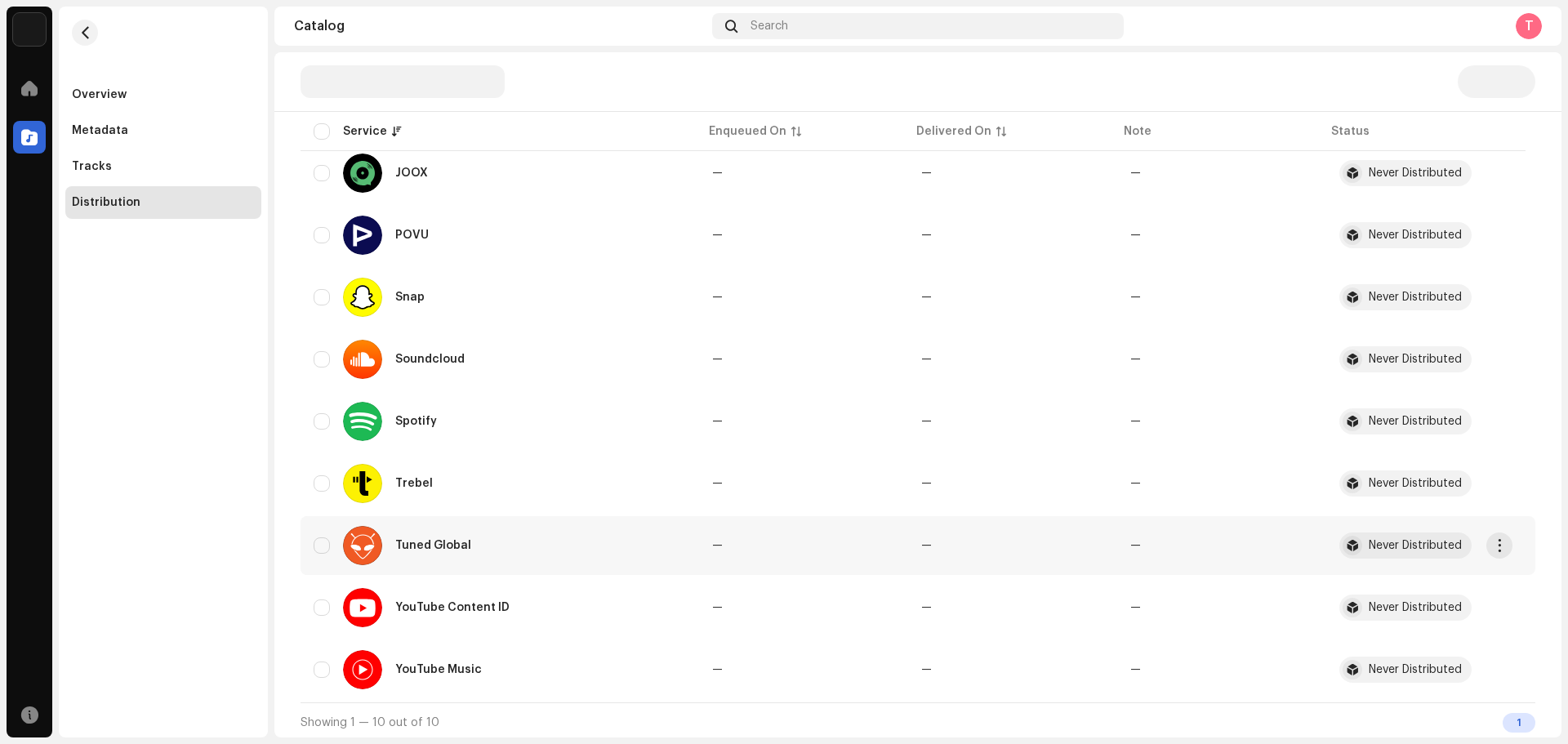
scroll to position [299, 0]
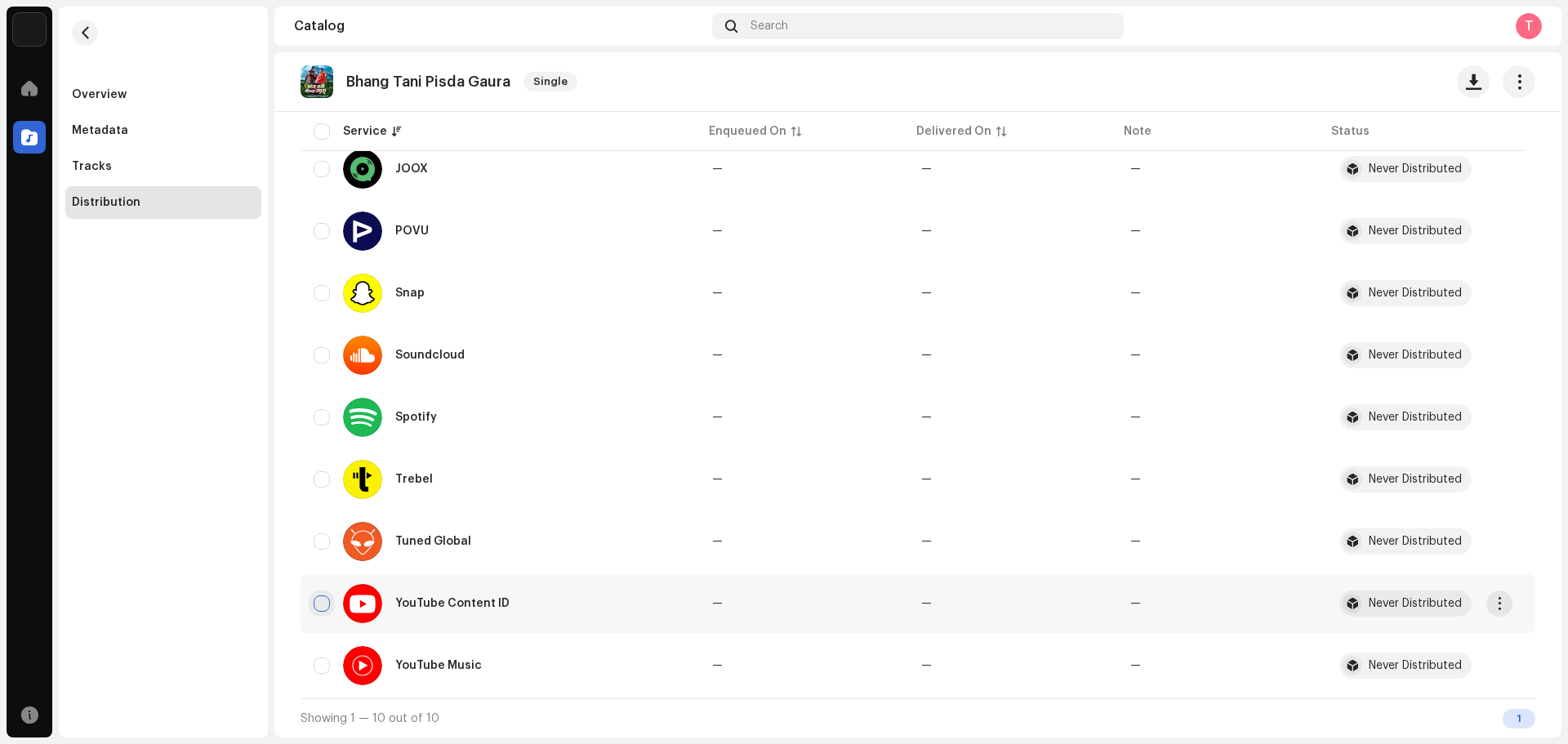
click at [318, 598] on input "checkbox" at bounding box center [322, 603] width 17 height 17
checkbox input "true"
click at [322, 666] on input "Row Unselected" at bounding box center [322, 666] width 17 height 17
checkbox input "true"
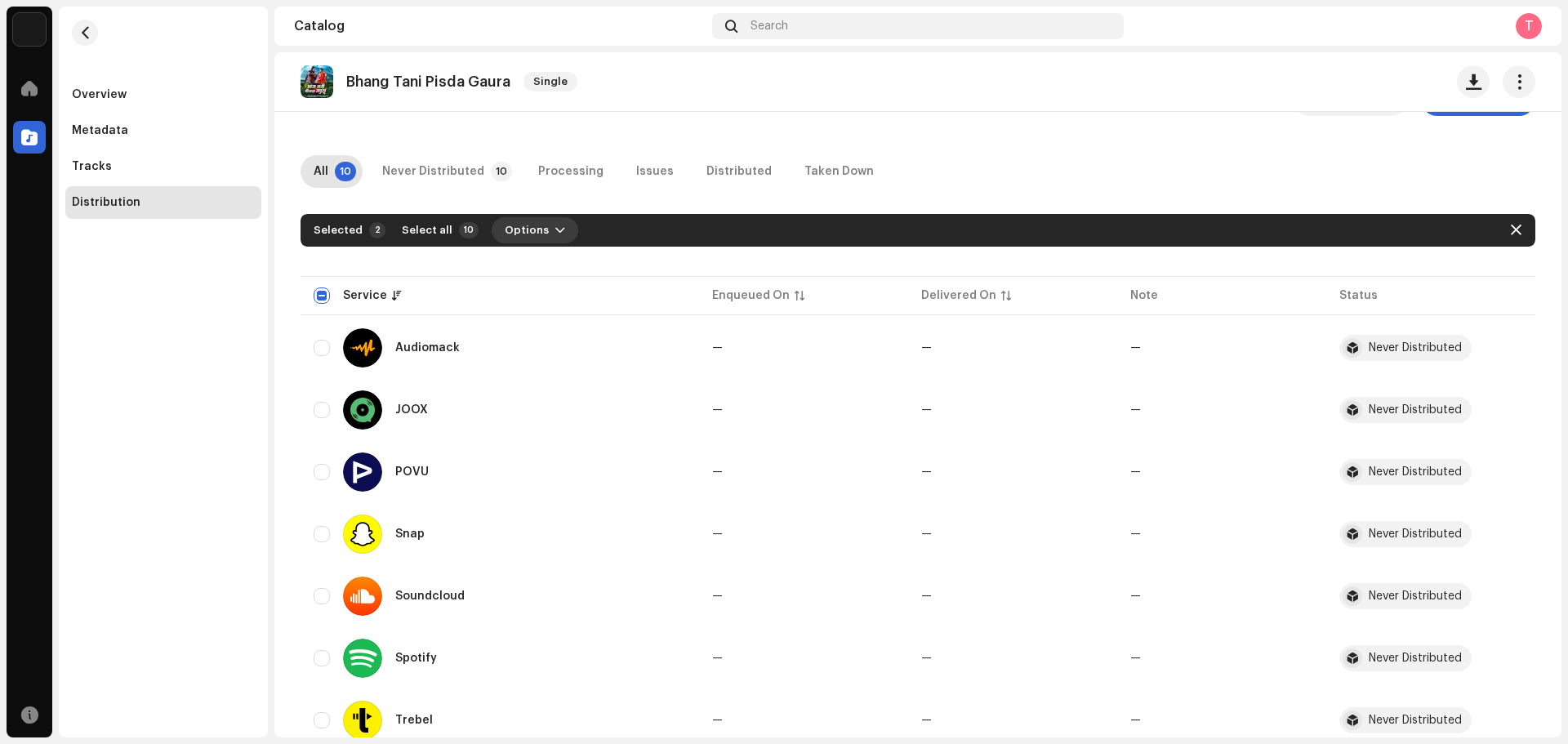
click at [558, 233] on button "Options" at bounding box center [534, 231] width 86 height 26
click at [551, 263] on span "Distribute" at bounding box center [526, 267] width 58 height 13
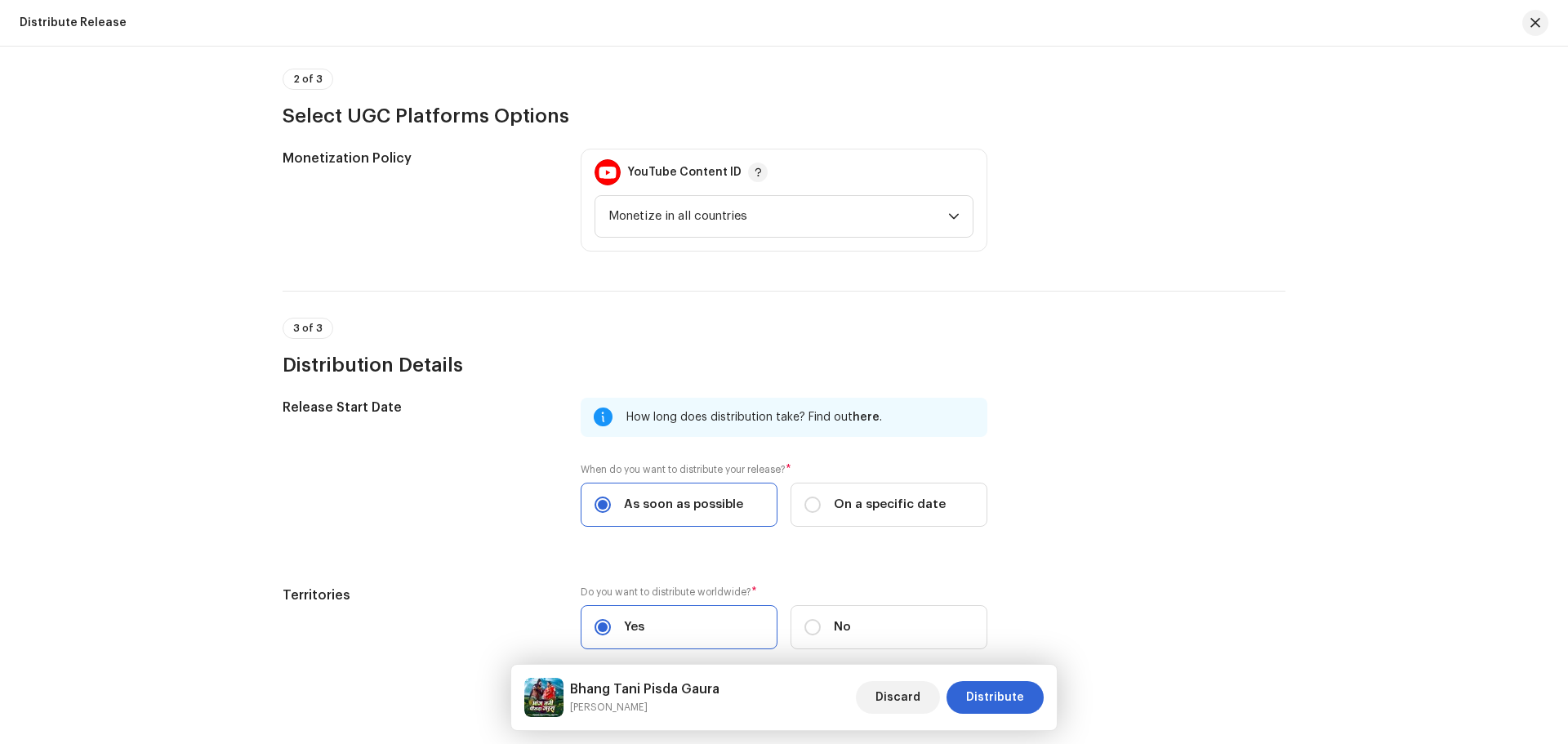
scroll to position [501, 0]
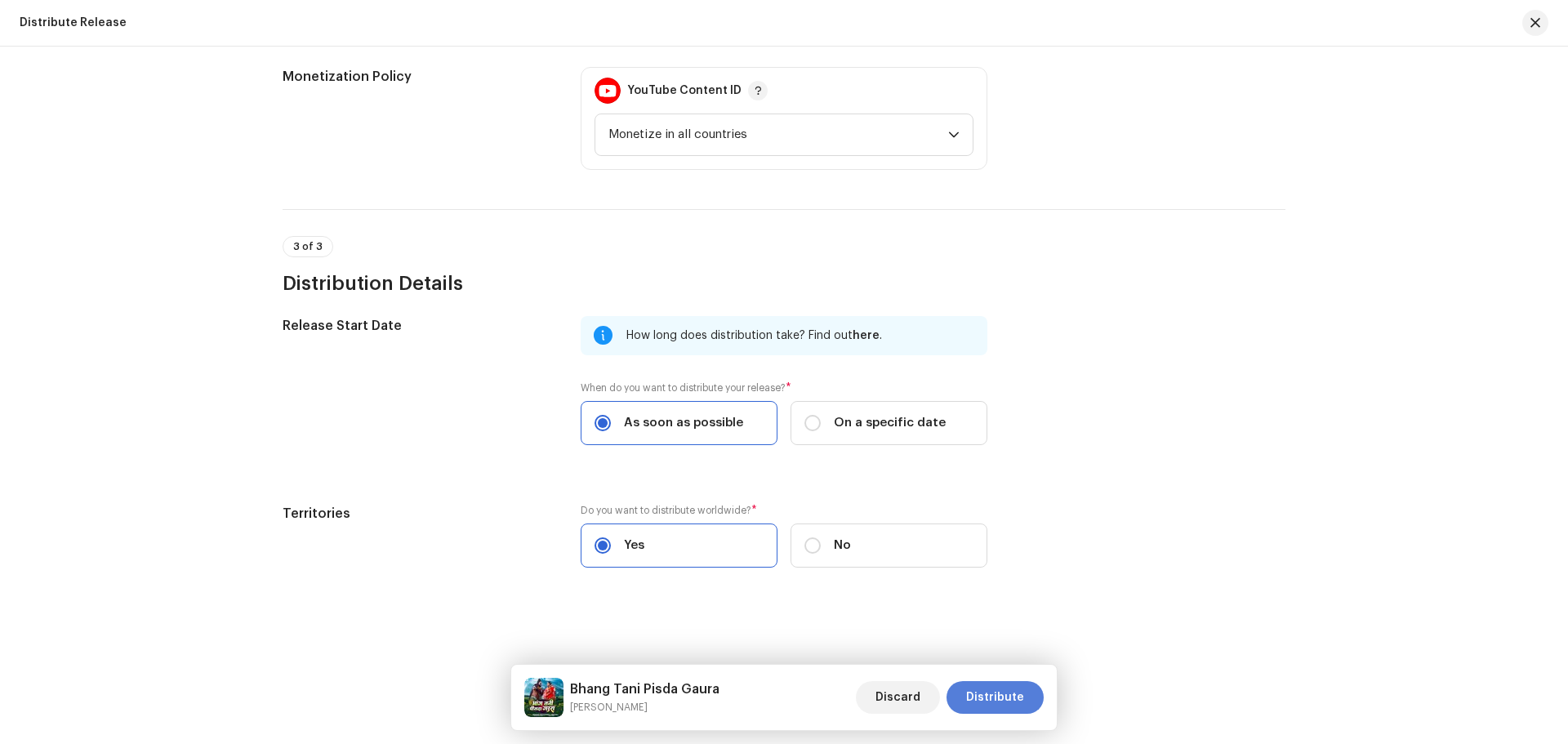
click at [981, 693] on span "Distribute" at bounding box center [994, 698] width 58 height 33
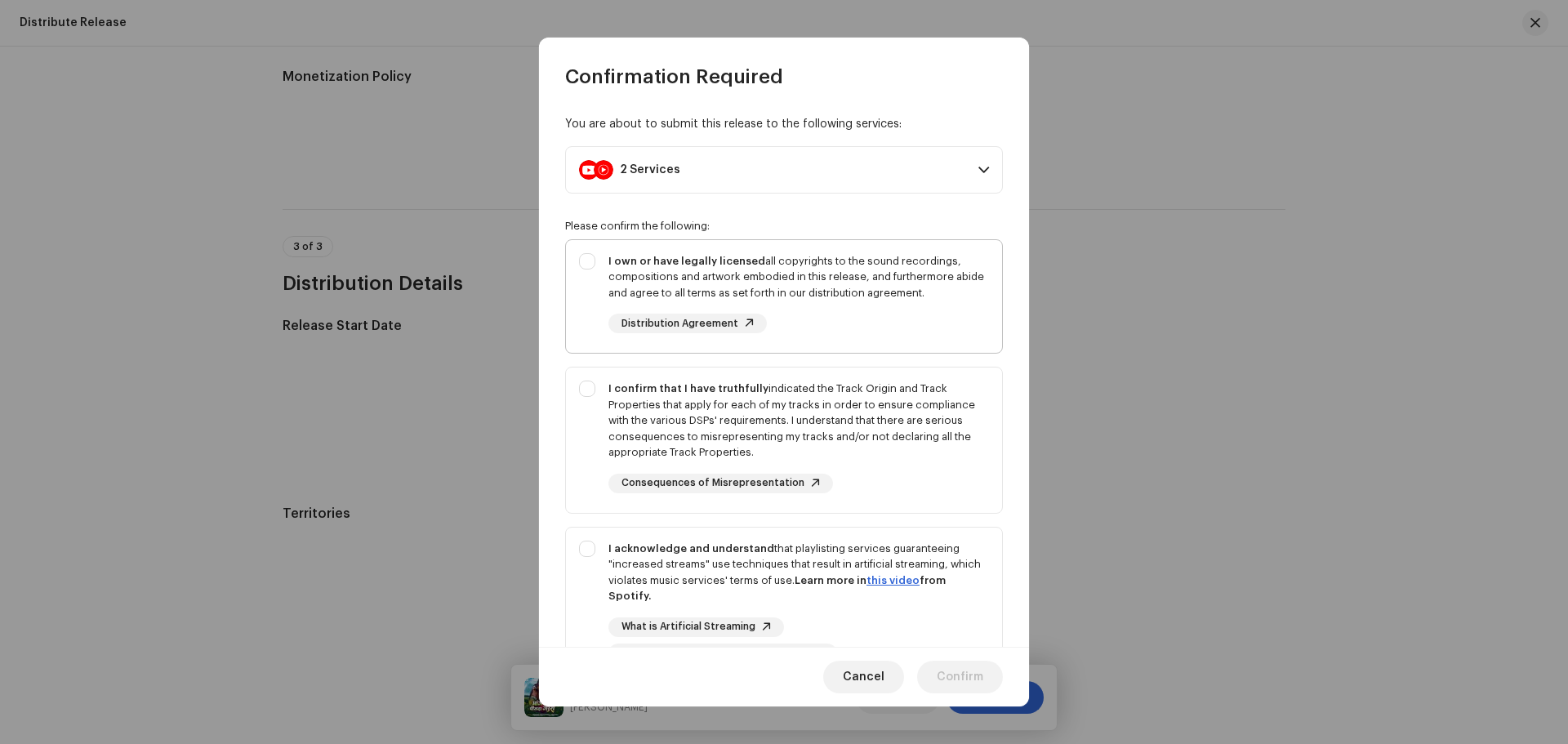
click at [580, 317] on div "I own or have legally licensed all copyrights to the sound recordings, composit…" at bounding box center [783, 294] width 436 height 107
checkbox input "true"
click at [584, 403] on div "I confirm that I have truthfully indicated the Track Origin and Track Propertie…" at bounding box center [783, 436] width 436 height 139
checkbox input "true"
click at [577, 565] on div "I acknowledge and understand that playlisting services guaranteeing "increased …" at bounding box center [783, 603] width 436 height 149
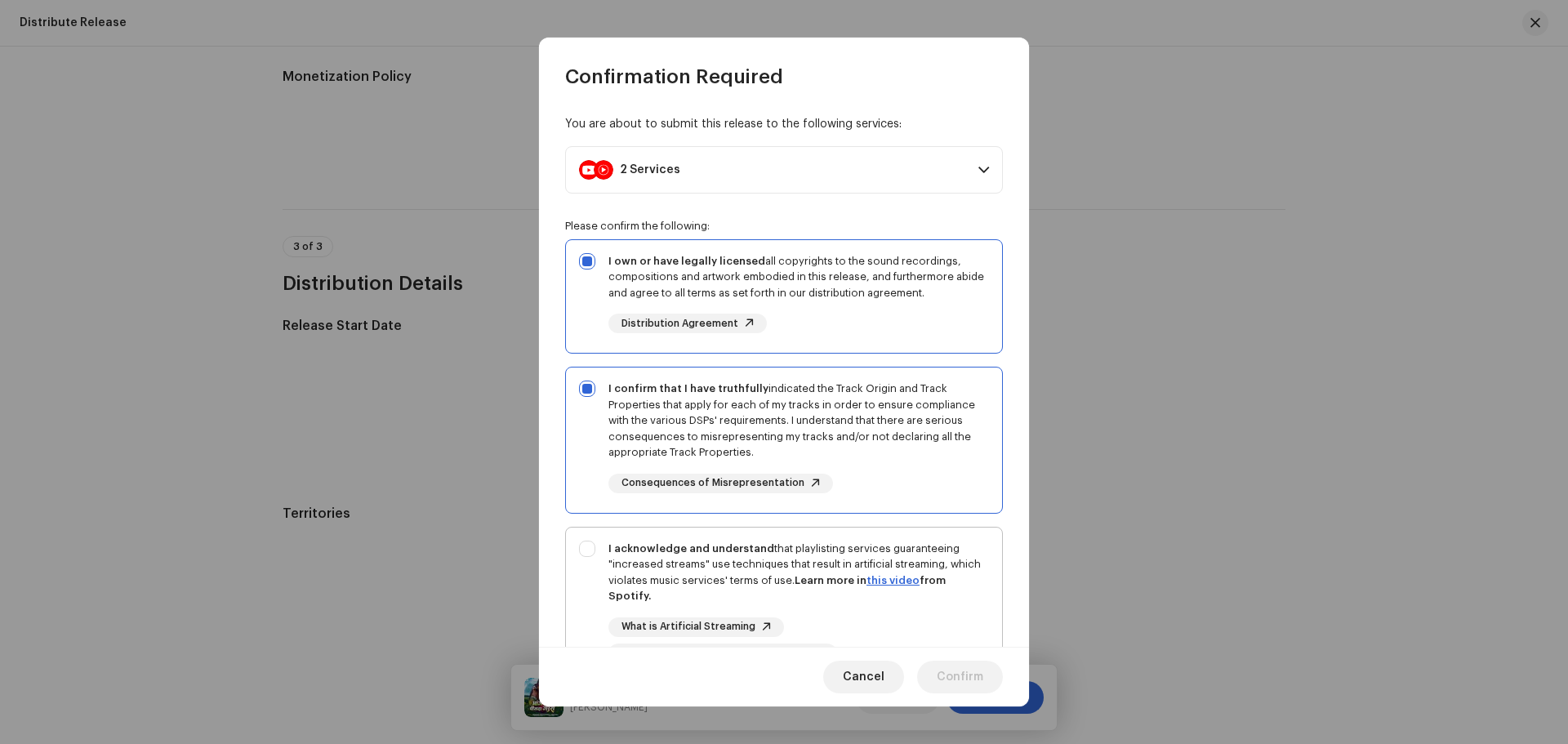
checkbox input "true"
click at [944, 675] on span "Confirm" at bounding box center [959, 678] width 47 height 33
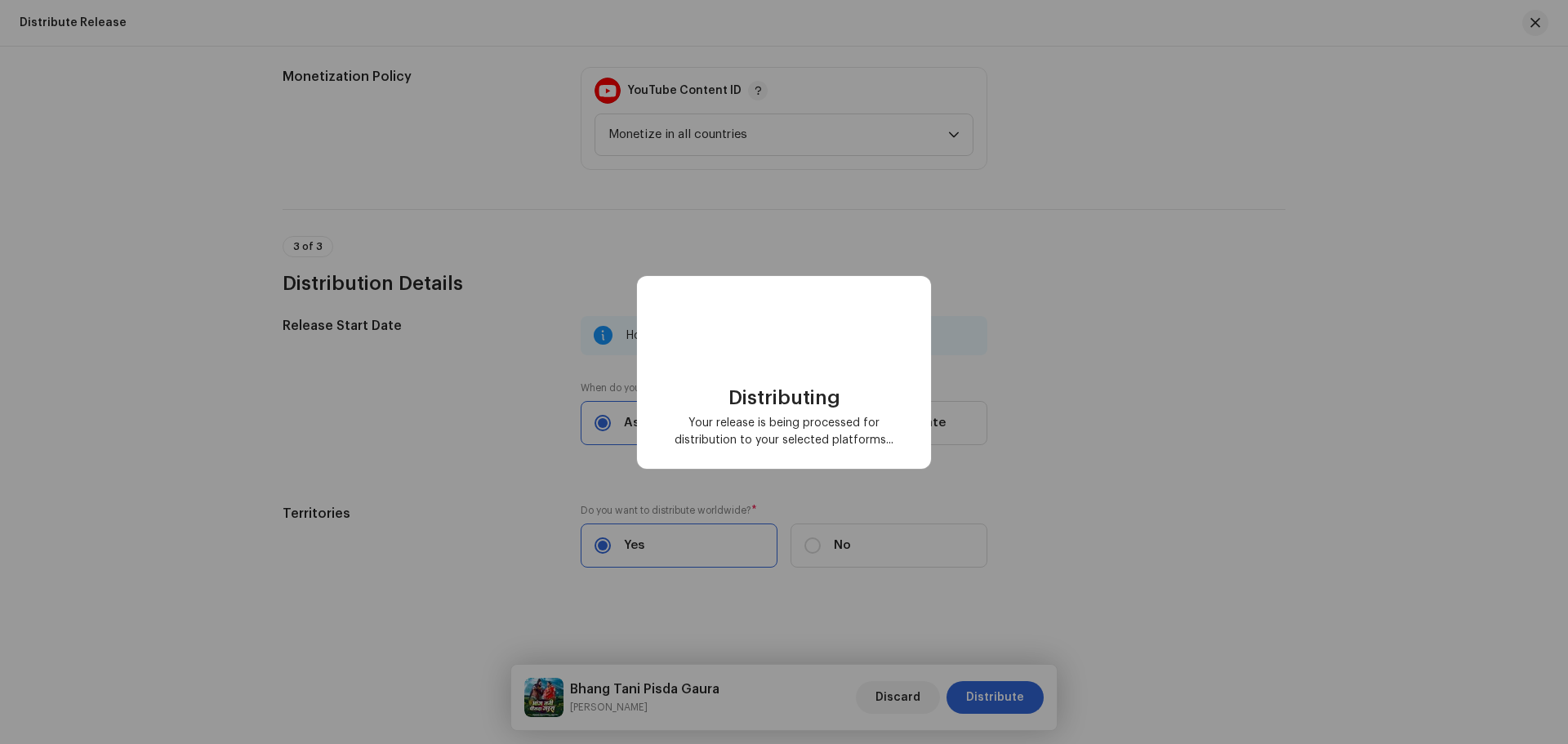
scroll to position [0, 0]
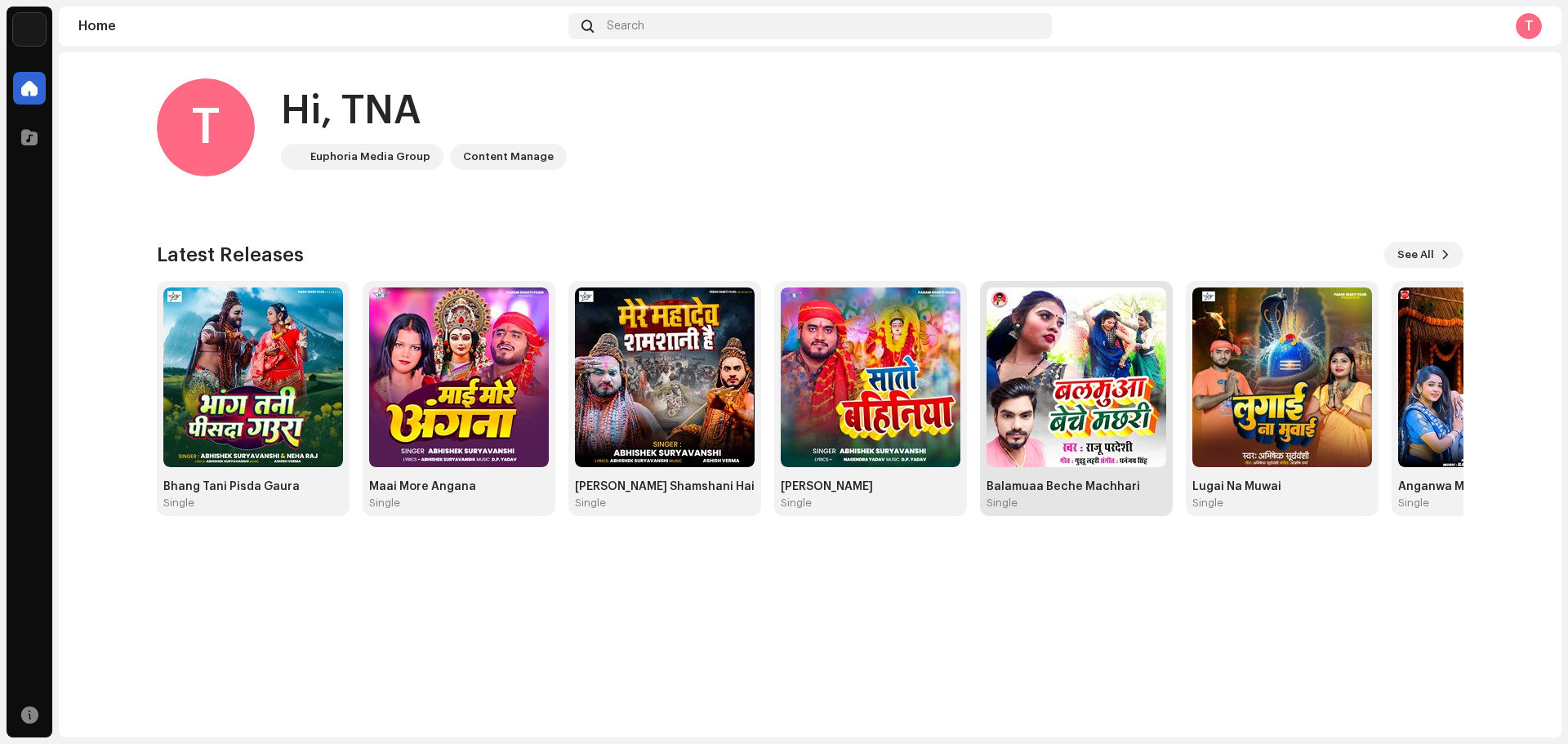
click at [1068, 334] on img at bounding box center [1077, 378] width 180 height 180
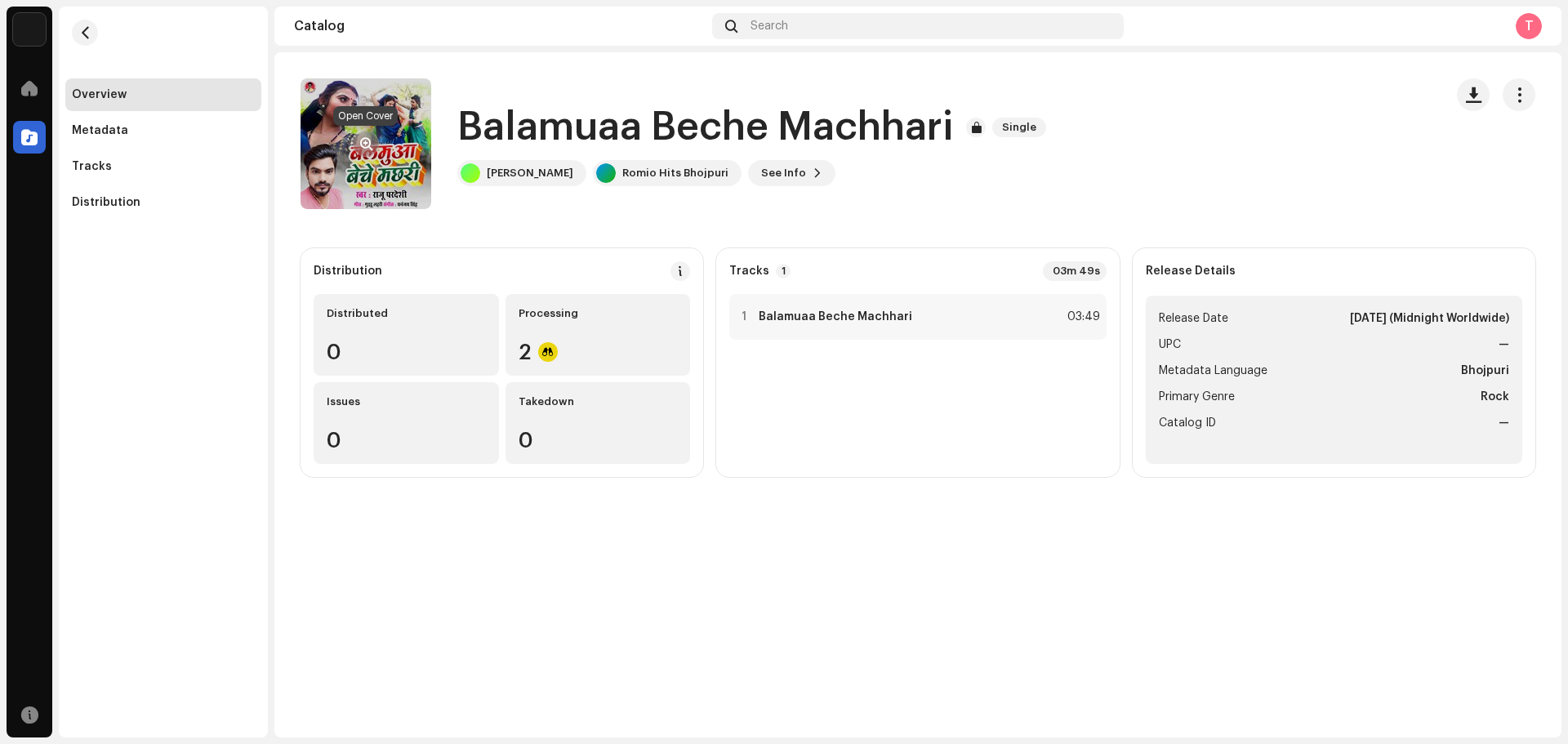
click at [364, 141] on span "button" at bounding box center [365, 143] width 12 height 13
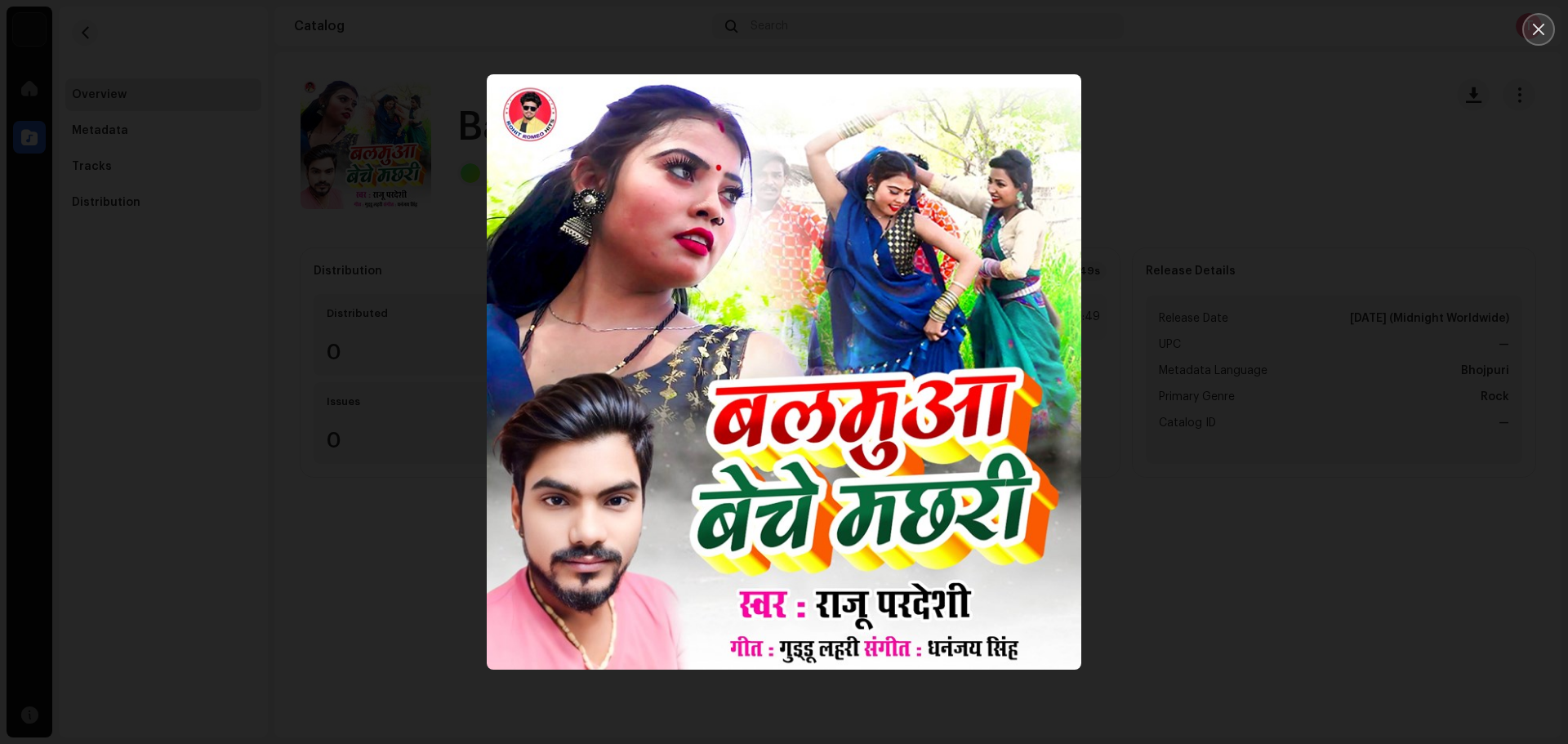
click at [1541, 18] on button "Close" at bounding box center [1539, 29] width 33 height 33
